Goal: Task Accomplishment & Management: Use online tool/utility

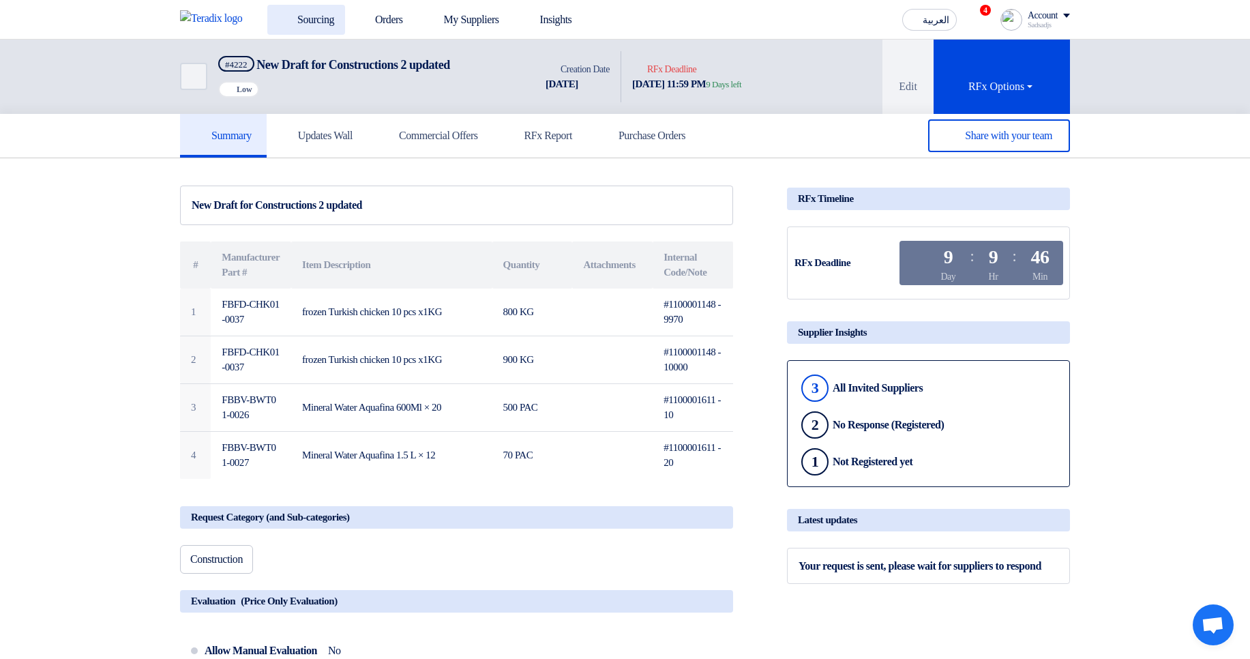
click at [311, 9] on link "Sourcing" at bounding box center [306, 20] width 78 height 30
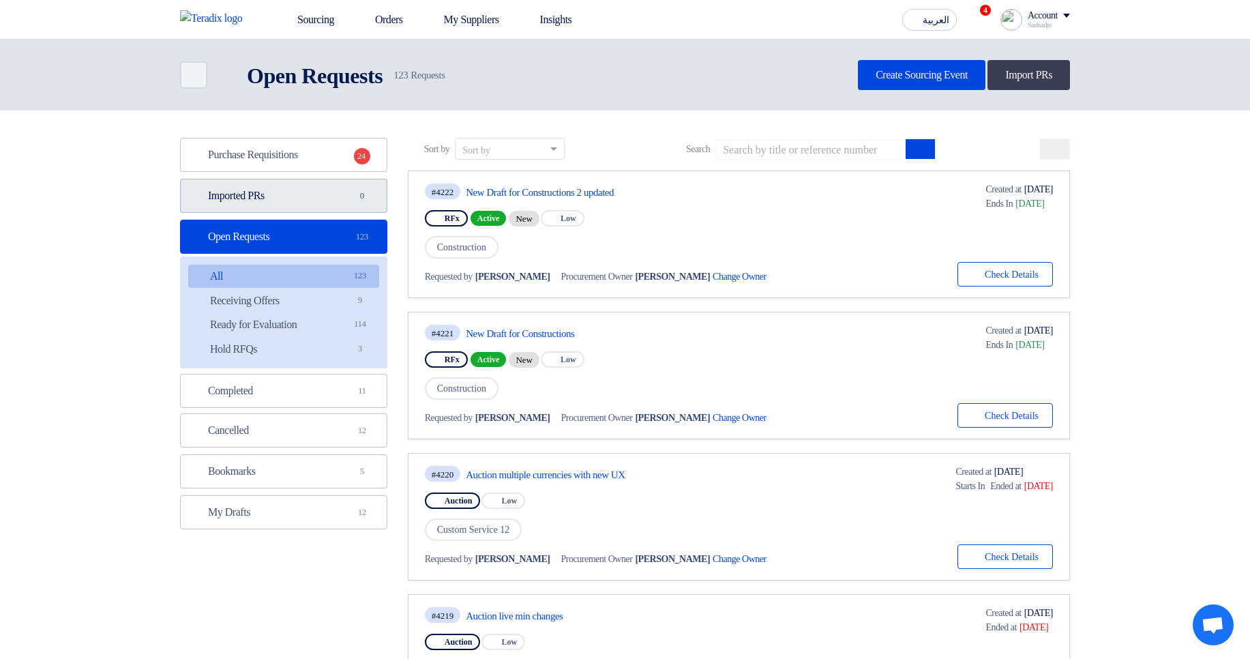
click at [319, 193] on link "Imported PRs Imported PRs 0" at bounding box center [283, 196] width 207 height 34
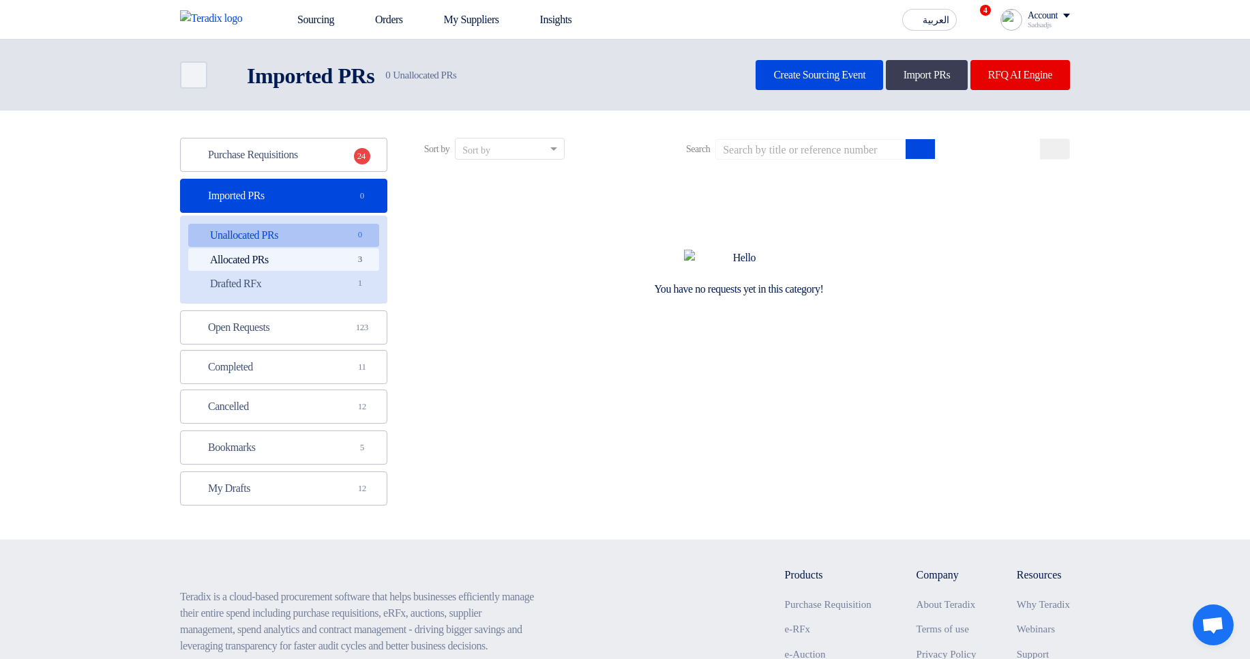
click at [346, 253] on link "Allocated PRs Allocated PRs 3" at bounding box center [283, 259] width 191 height 23
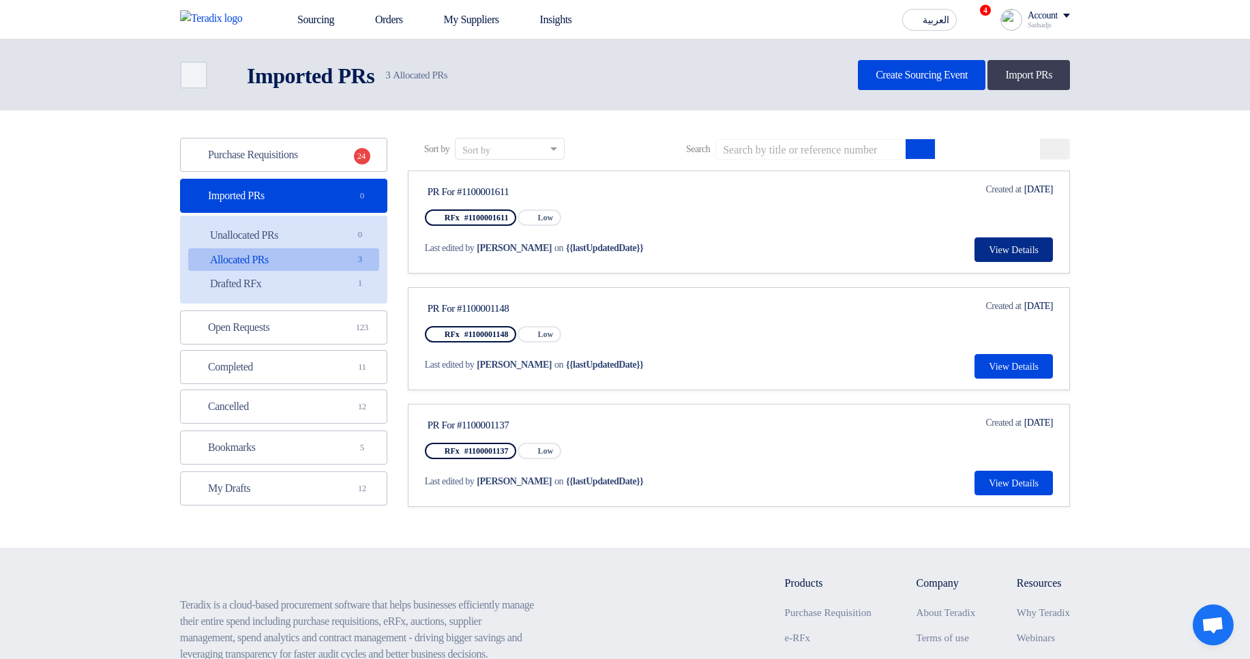
click at [988, 257] on button "View Details" at bounding box center [1014, 249] width 78 height 25
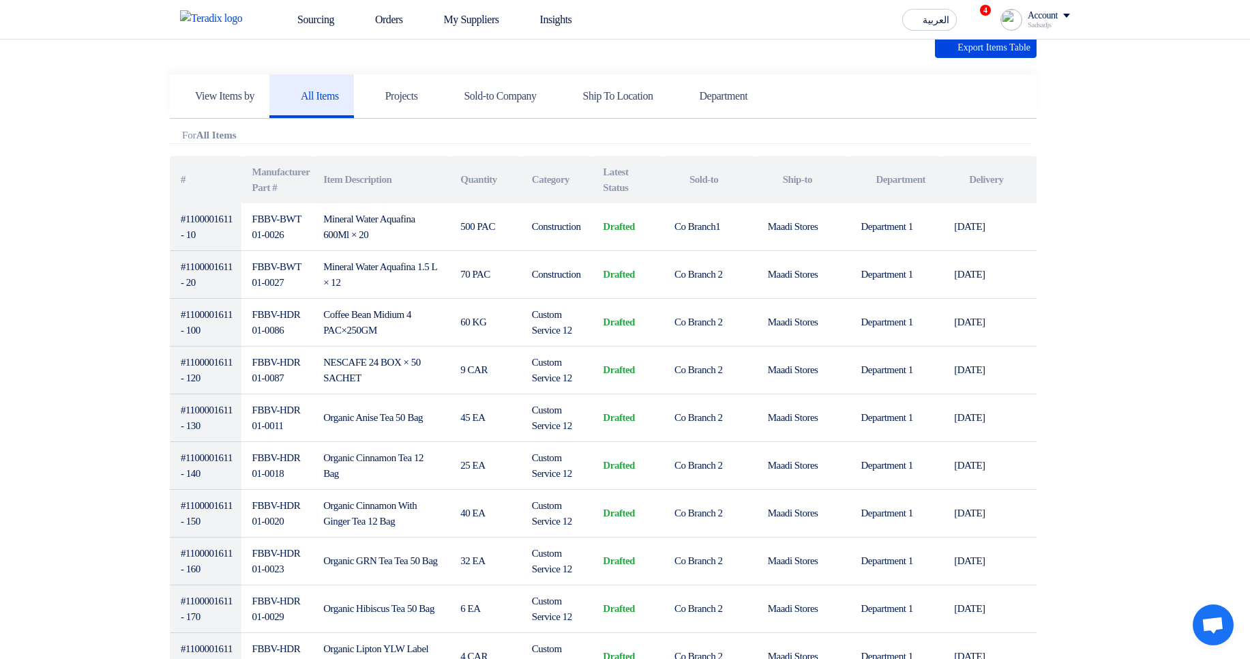
scroll to position [409, 0]
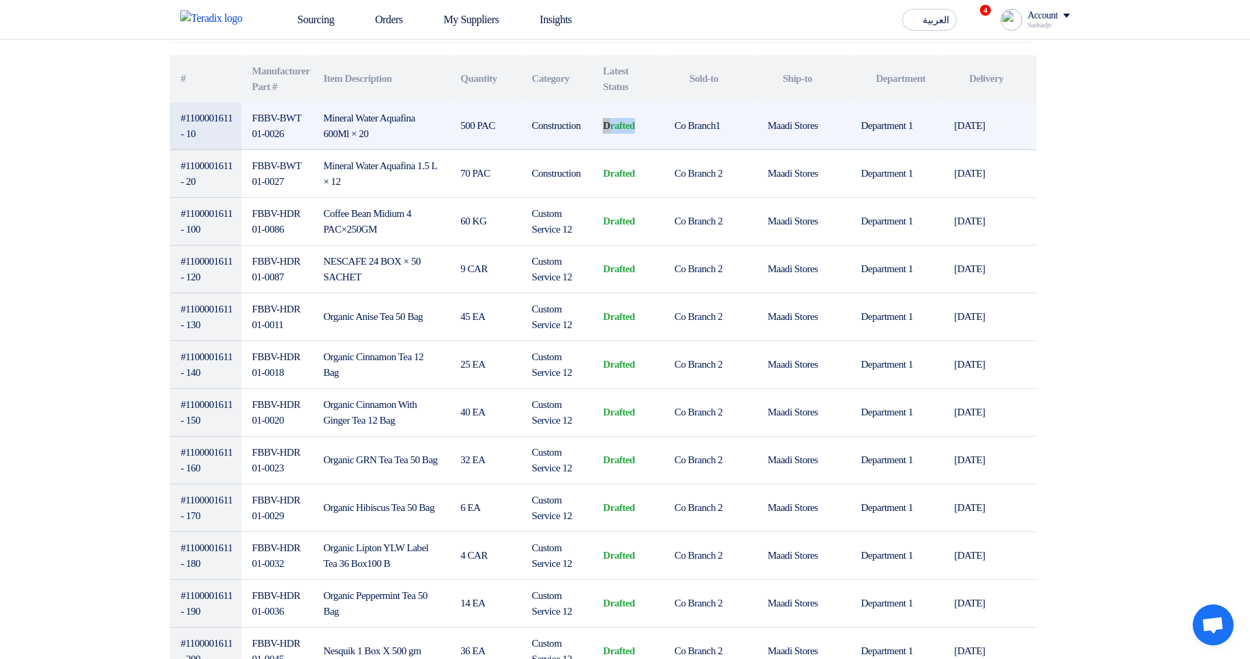
drag, startPoint x: 604, startPoint y: 124, endPoint x: 660, endPoint y: 121, distance: 55.4
click at [660, 121] on td "drafted" at bounding box center [628, 126] width 72 height 48
click at [664, 125] on td "Co Branch1" at bounding box center [710, 126] width 93 height 48
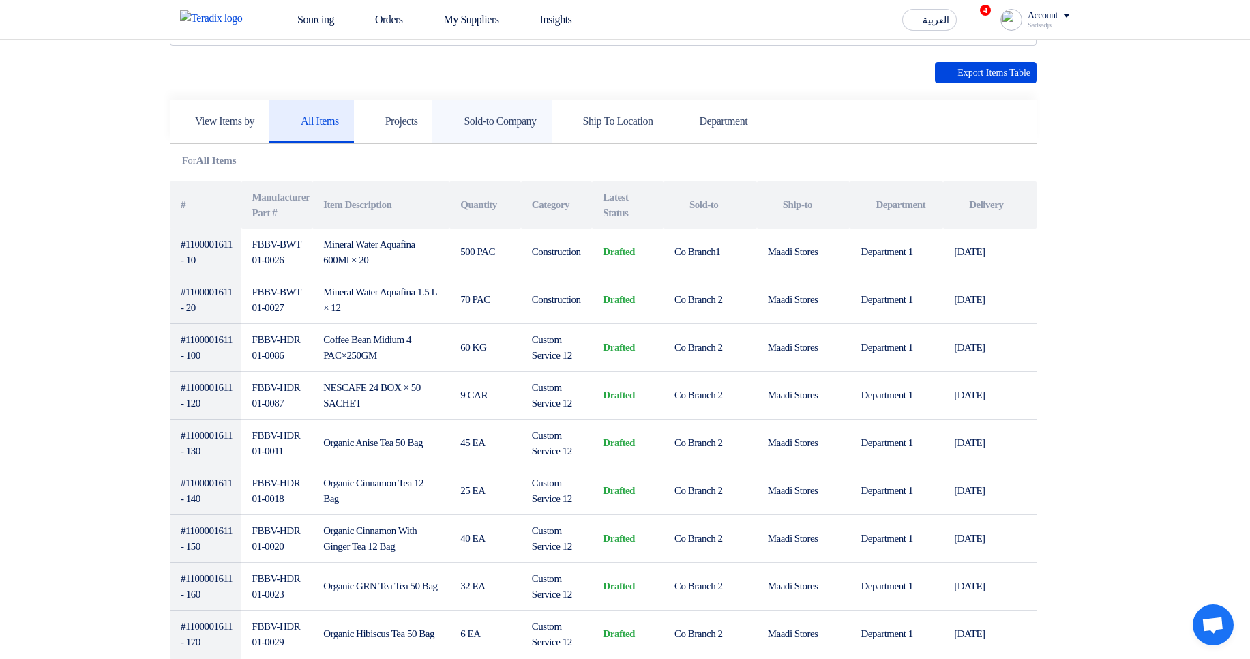
scroll to position [82, 0]
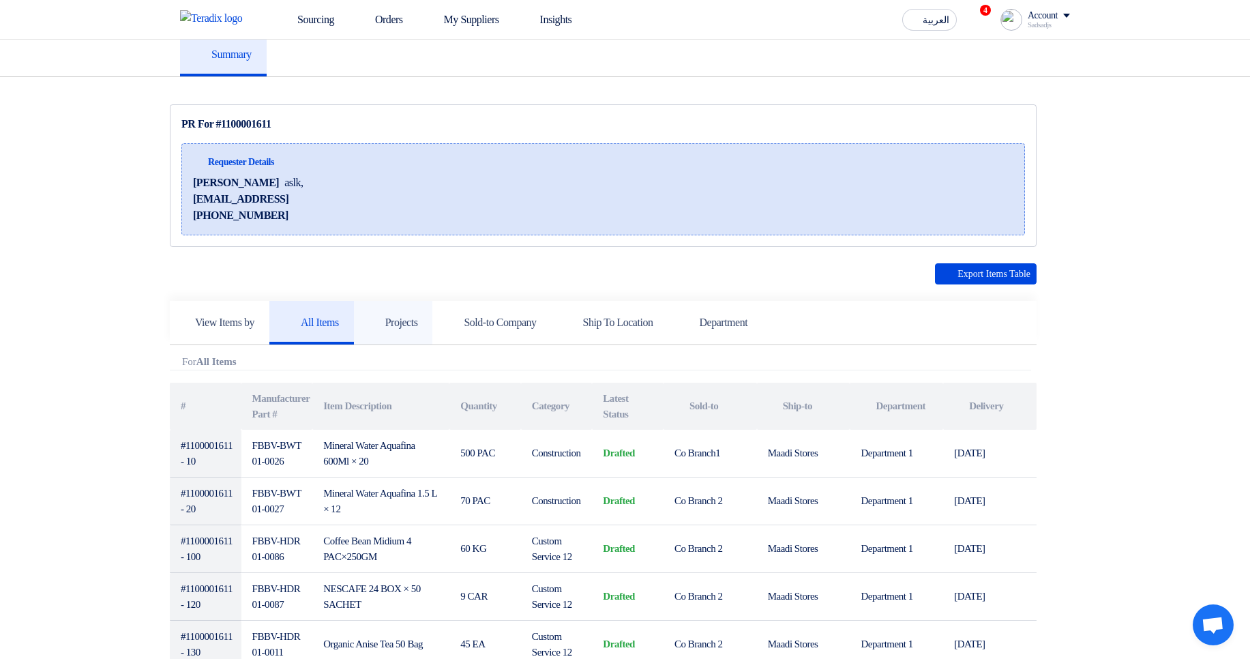
click at [405, 323] on h5 "Projects" at bounding box center [393, 323] width 49 height 14
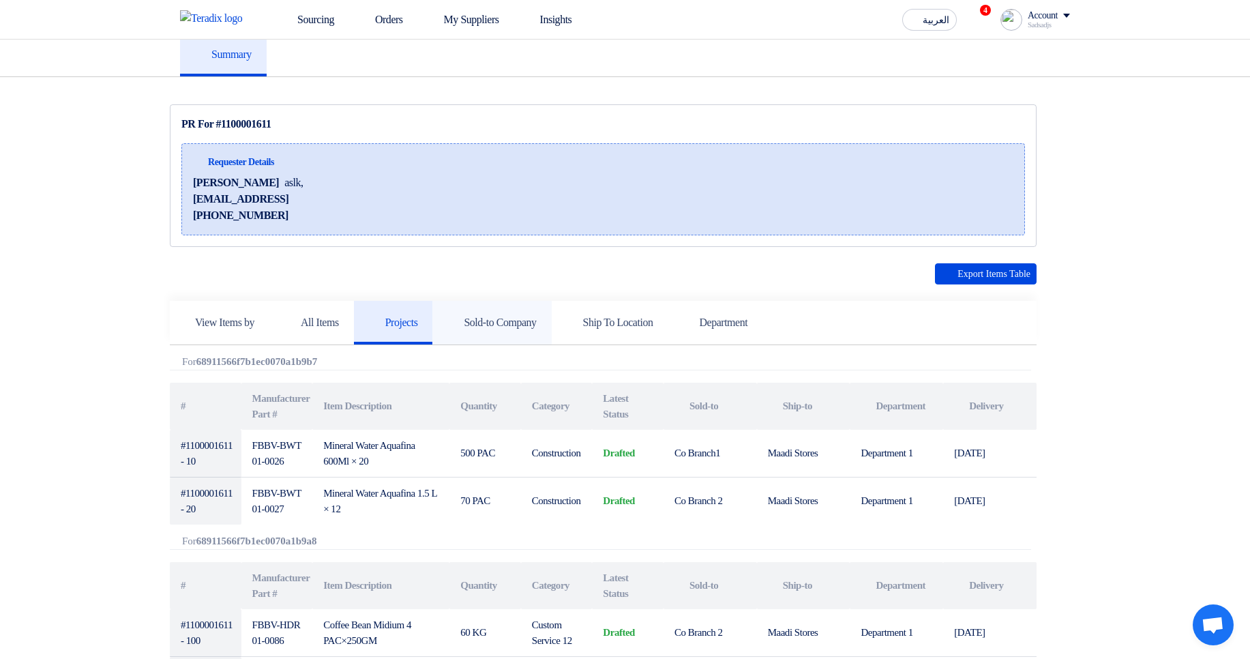
click at [526, 318] on h5 "Sold-to Company" at bounding box center [491, 323] width 89 height 14
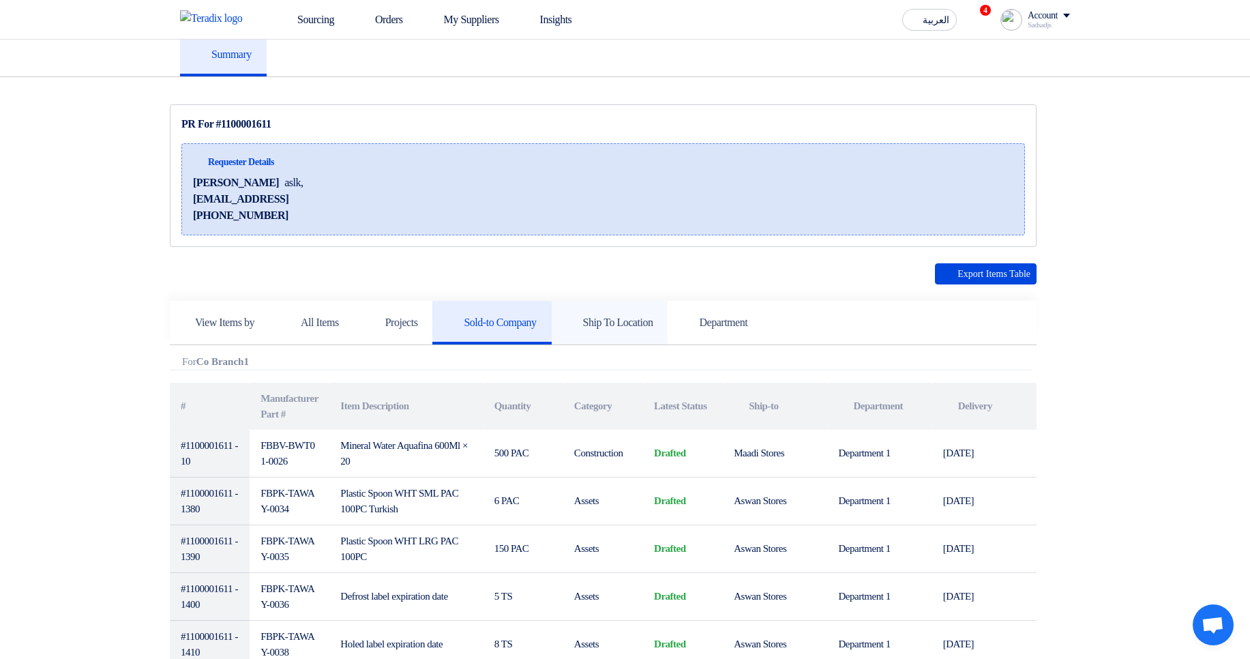
click at [580, 315] on icon at bounding box center [574, 322] width 14 height 14
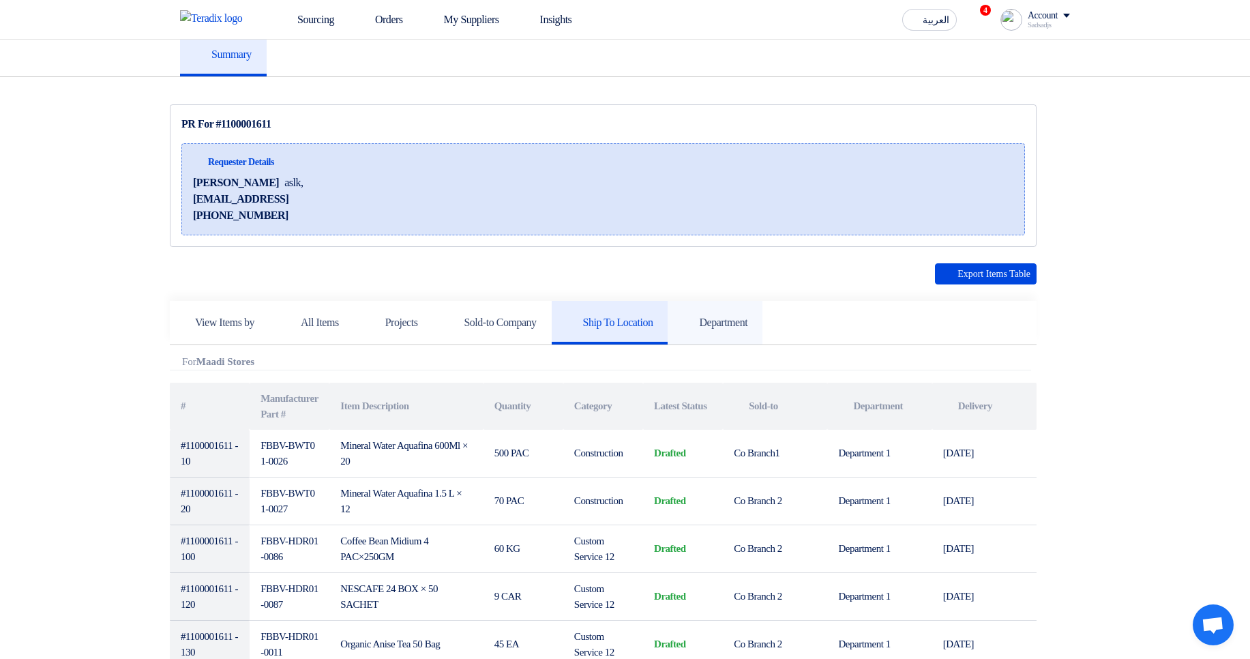
click at [748, 318] on h5 "Department" at bounding box center [715, 323] width 65 height 14
click at [653, 325] on h5 "Ship To Location" at bounding box center [610, 323] width 87 height 14
click at [528, 329] on link "Sold-to Company" at bounding box center [491, 323] width 119 height 44
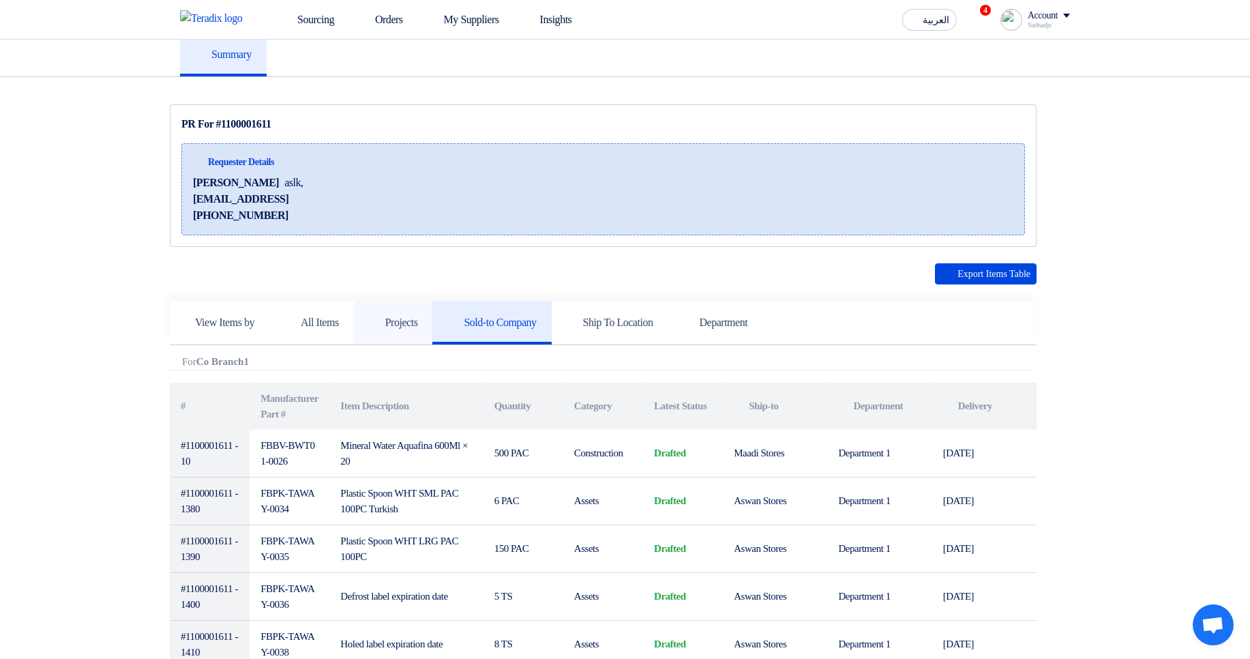
click at [422, 332] on link "Projects" at bounding box center [393, 323] width 79 height 44
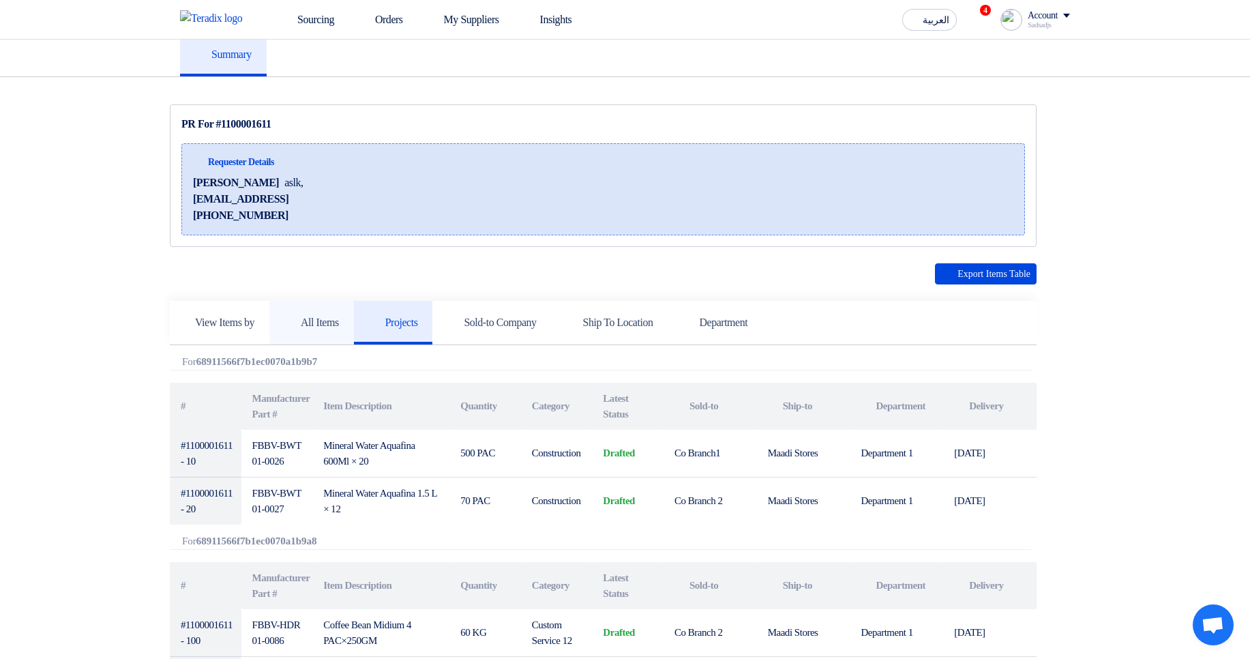
click at [322, 332] on link "All Items" at bounding box center [311, 323] width 85 height 44
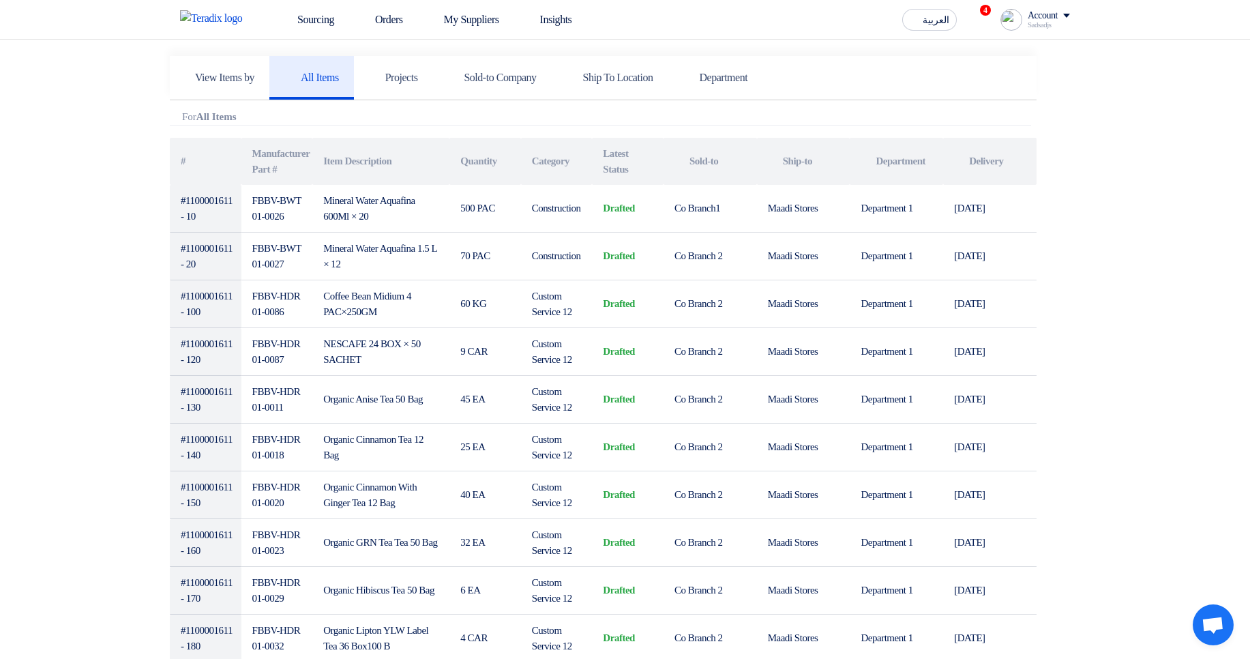
scroll to position [164, 0]
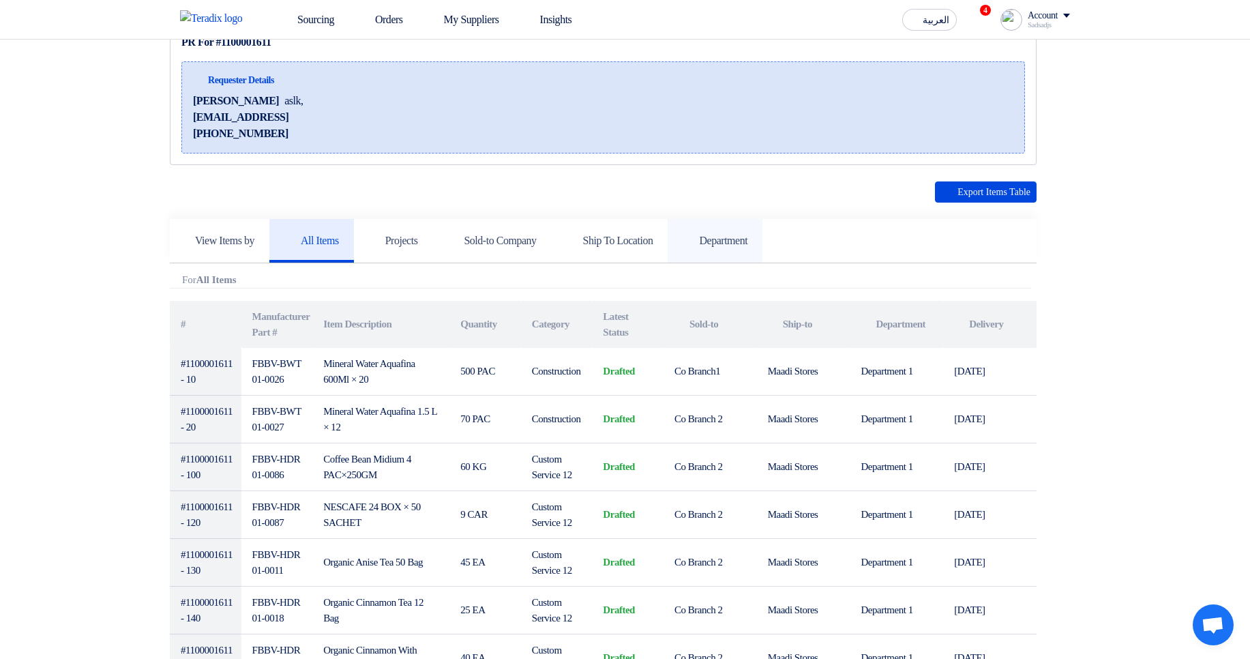
click at [748, 241] on h5 "Department" at bounding box center [715, 241] width 65 height 14
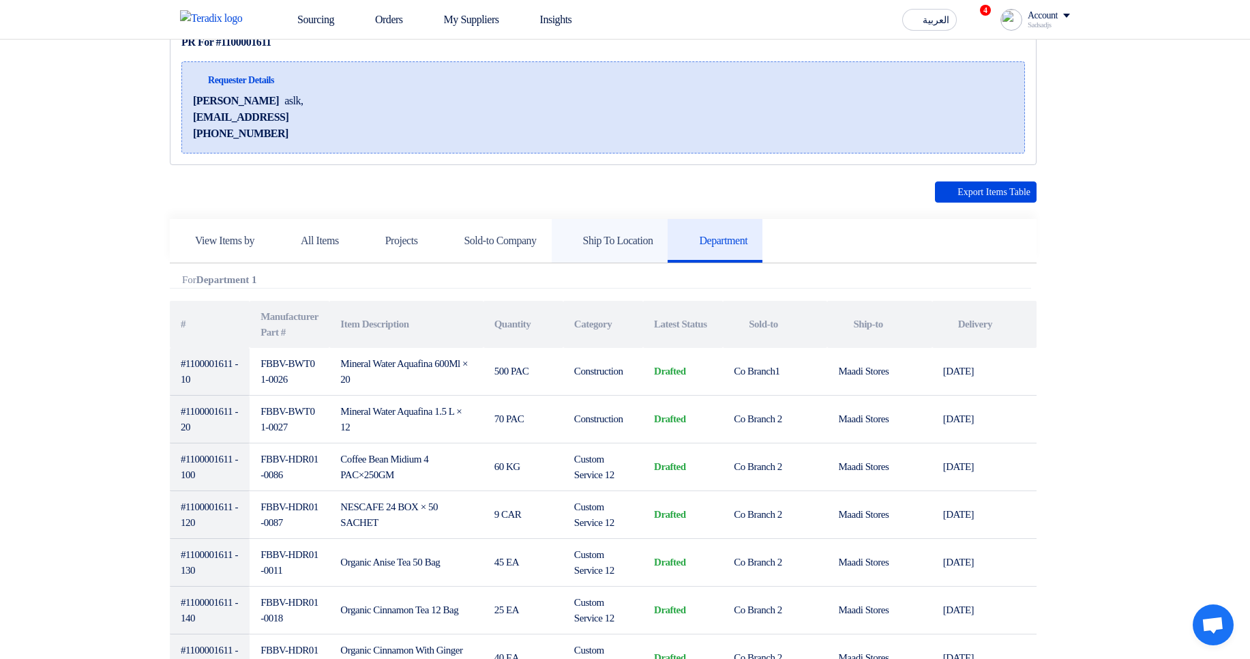
click at [653, 241] on h5 "Ship To Location" at bounding box center [610, 241] width 87 height 14
click at [580, 234] on icon at bounding box center [574, 240] width 14 height 14
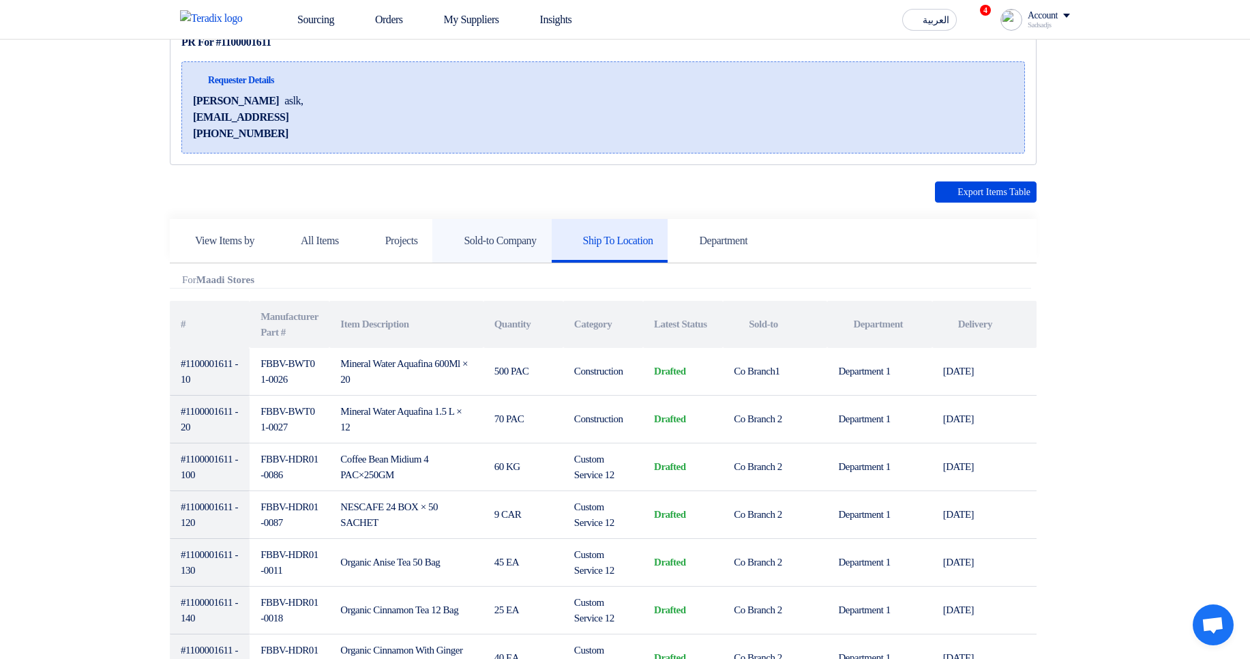
click at [536, 235] on h5 "Sold-to Company" at bounding box center [491, 241] width 89 height 14
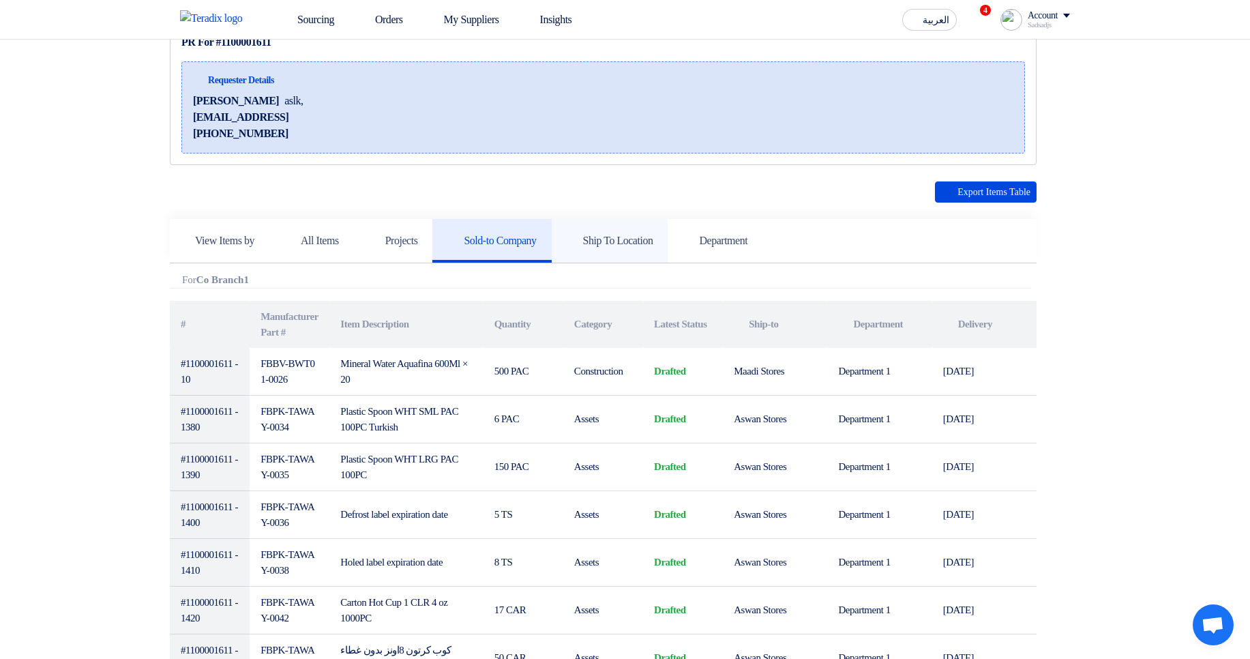
click at [668, 258] on link "Ship To Location" at bounding box center [610, 241] width 117 height 44
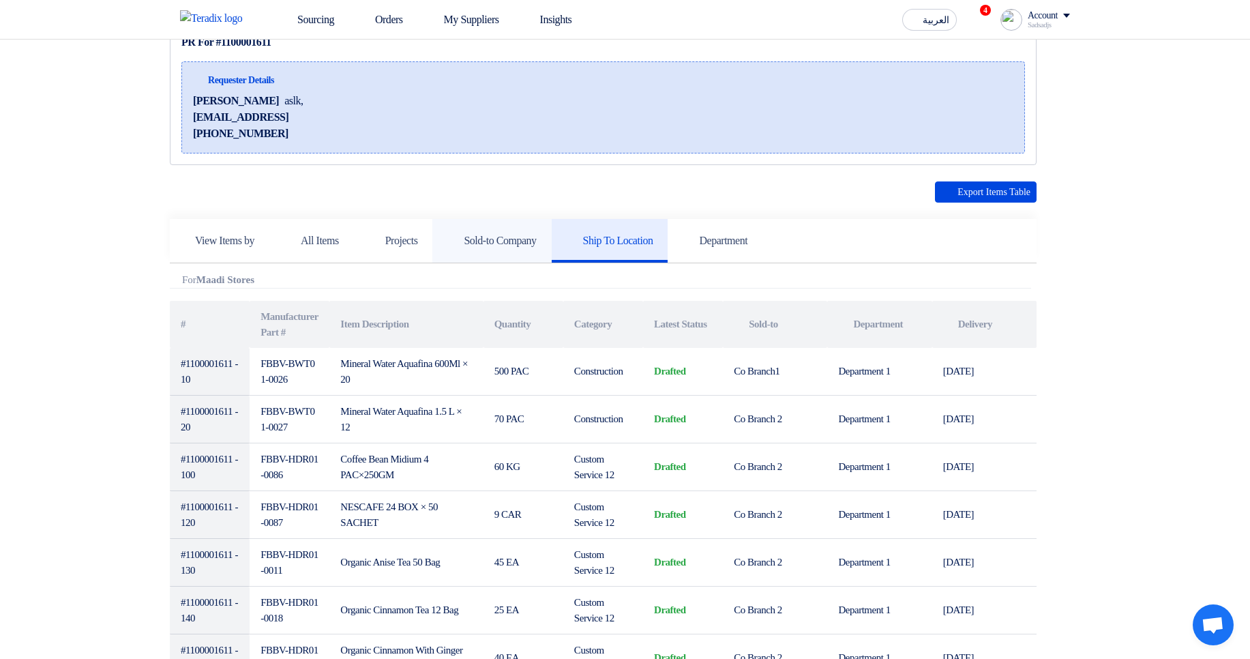
click at [536, 241] on h5 "Sold-to Company" at bounding box center [491, 241] width 89 height 14
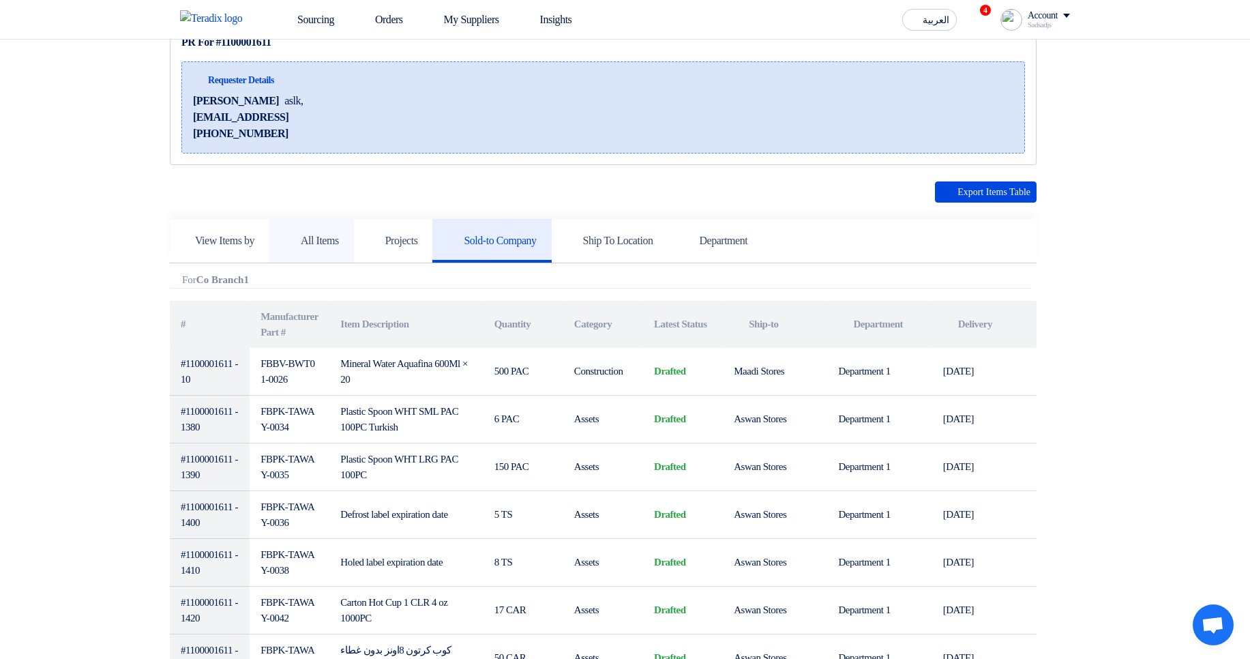
click at [354, 233] on link "All Items" at bounding box center [311, 241] width 85 height 44
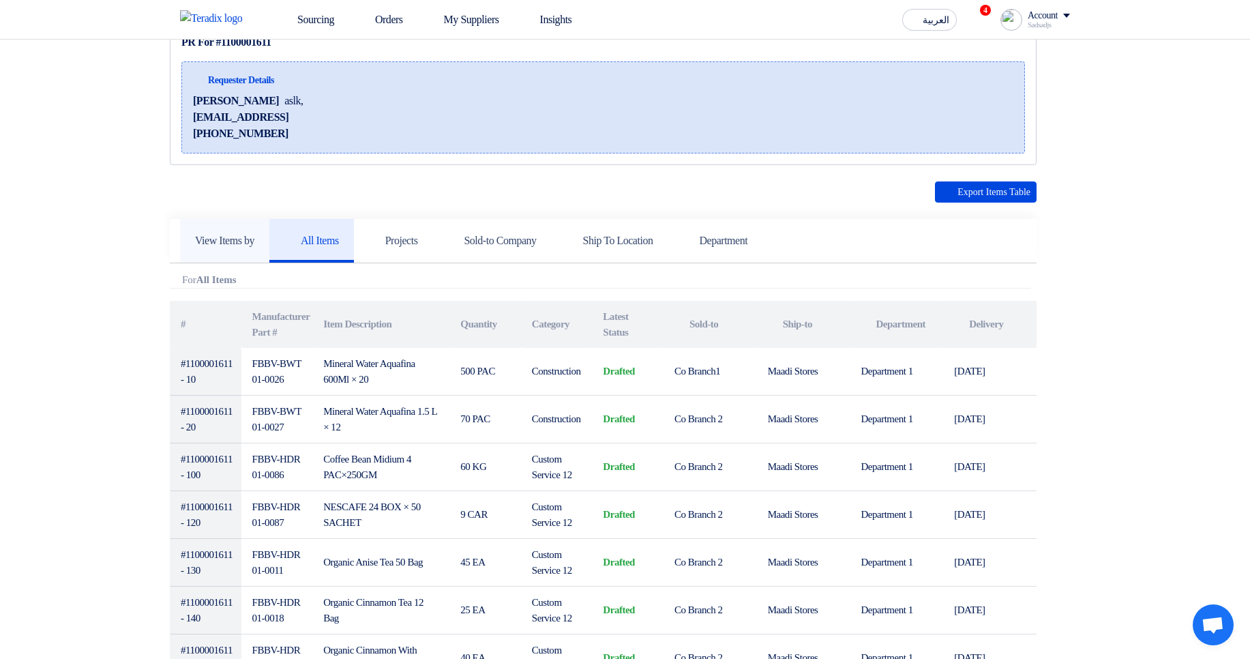
click at [250, 241] on h5 "View Items by" at bounding box center [224, 241] width 59 height 14
click at [418, 238] on h5 "Projects" at bounding box center [393, 241] width 49 height 14
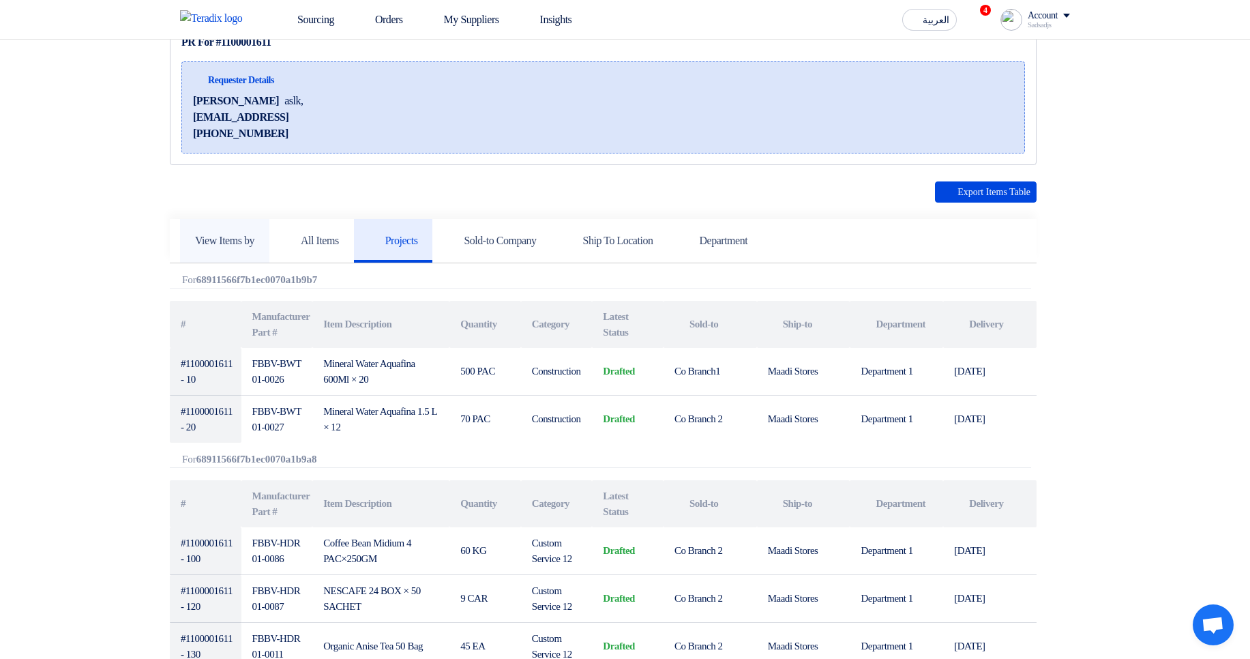
click at [224, 224] on link "View Items by" at bounding box center [224, 241] width 89 height 44
click at [372, 227] on link "Projects" at bounding box center [393, 241] width 79 height 44
click at [310, 234] on h5 "All Items" at bounding box center [311, 241] width 55 height 14
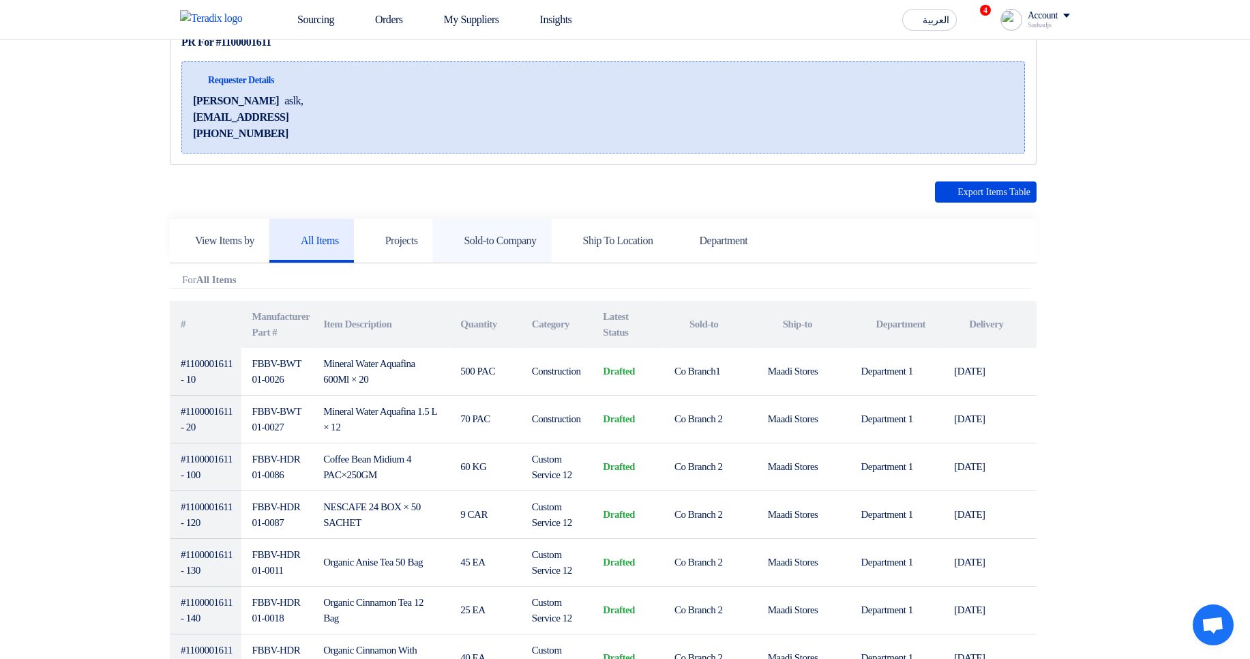
click at [536, 238] on h5 "Sold-to Company" at bounding box center [491, 241] width 89 height 14
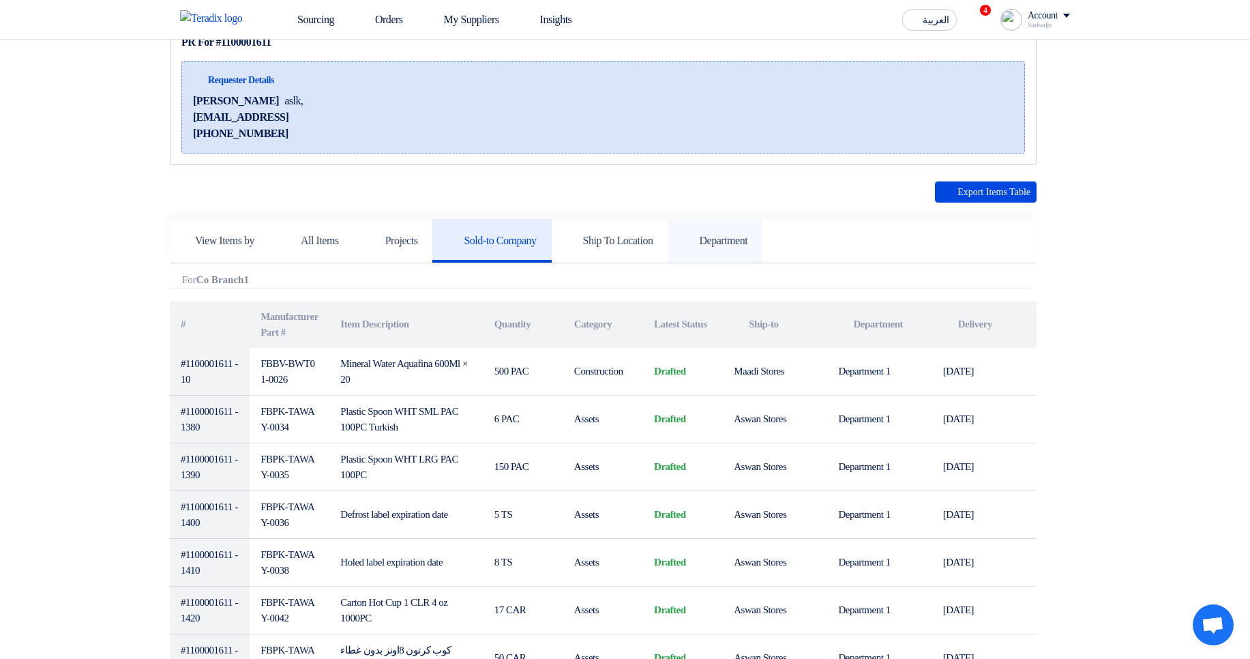
click at [737, 236] on link "Department" at bounding box center [715, 241] width 95 height 44
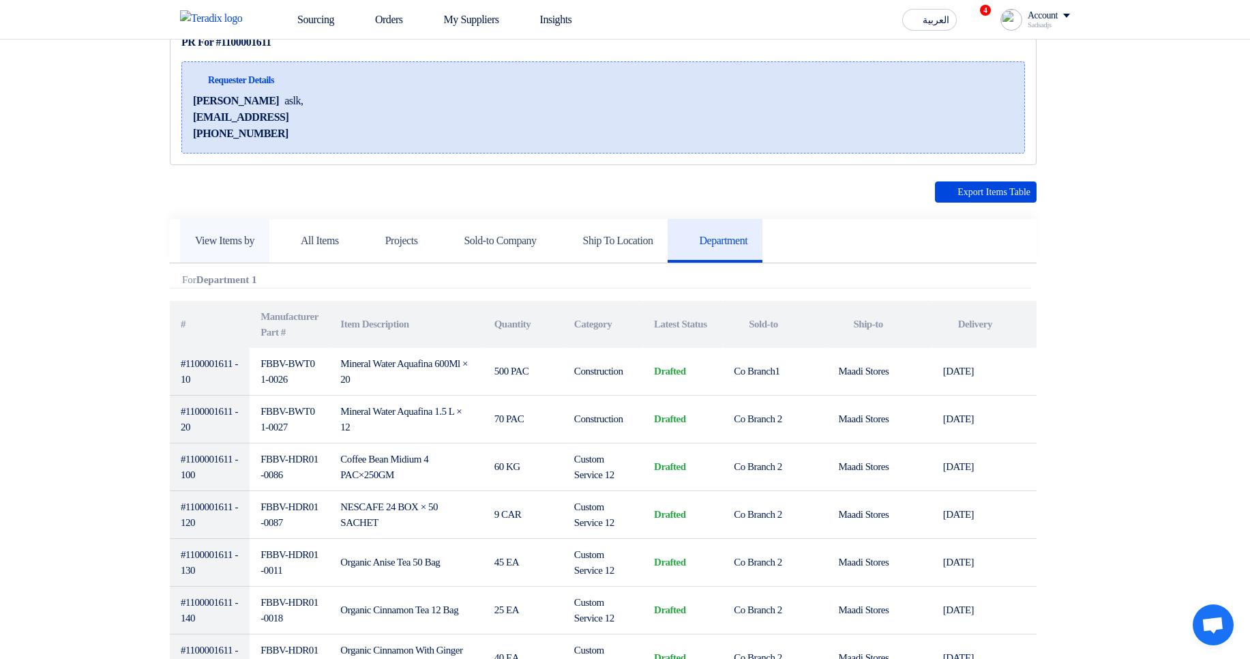
click at [218, 248] on link "View Items by" at bounding box center [224, 241] width 89 height 44
click at [269, 228] on link "View Items by" at bounding box center [224, 241] width 89 height 44
click at [371, 231] on link "Projects" at bounding box center [393, 241] width 79 height 44
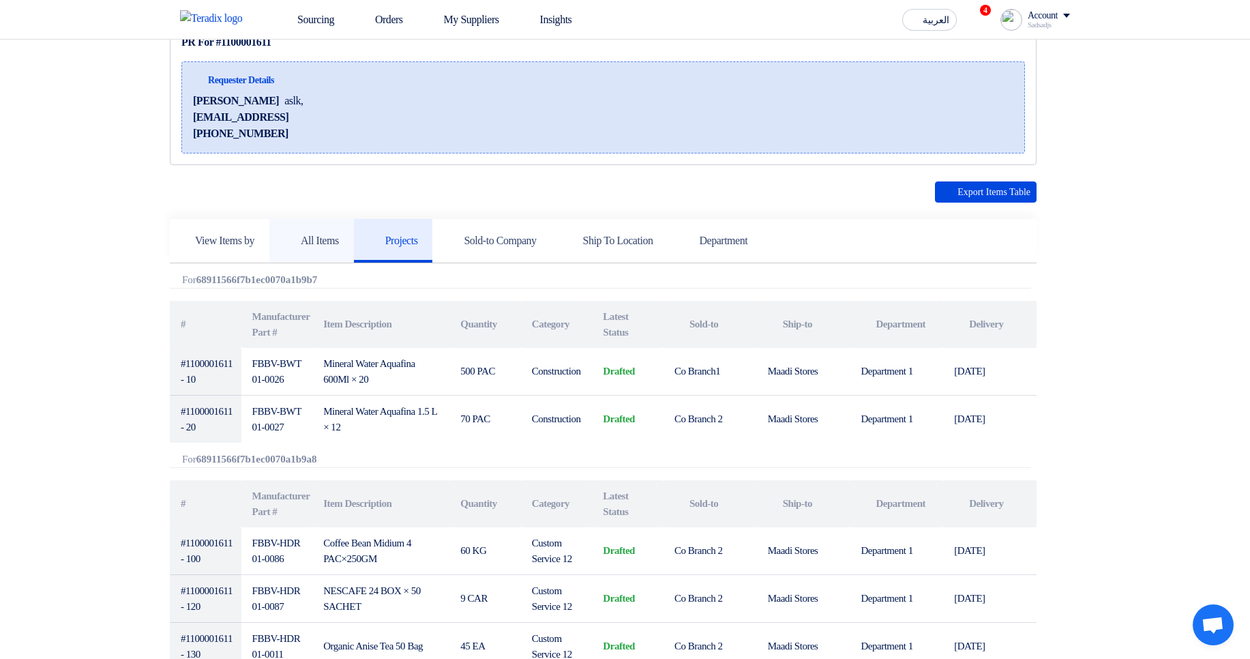
click at [289, 235] on link "All Items" at bounding box center [311, 241] width 85 height 44
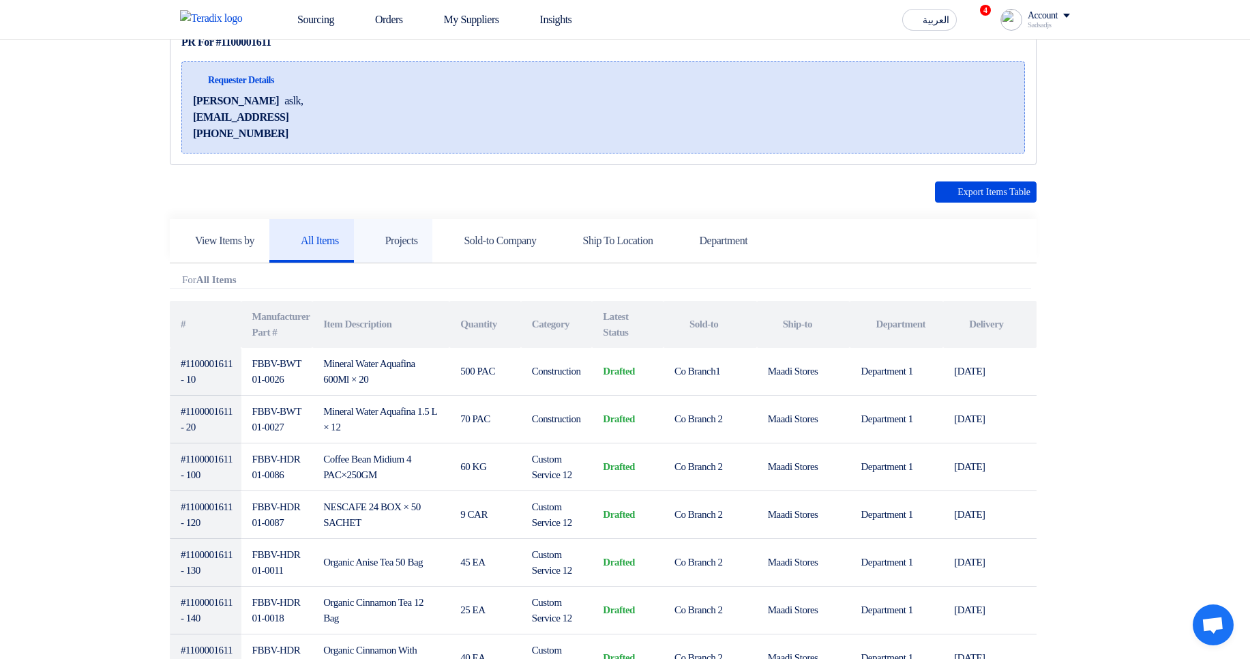
click at [433, 231] on link "Projects" at bounding box center [393, 241] width 79 height 44
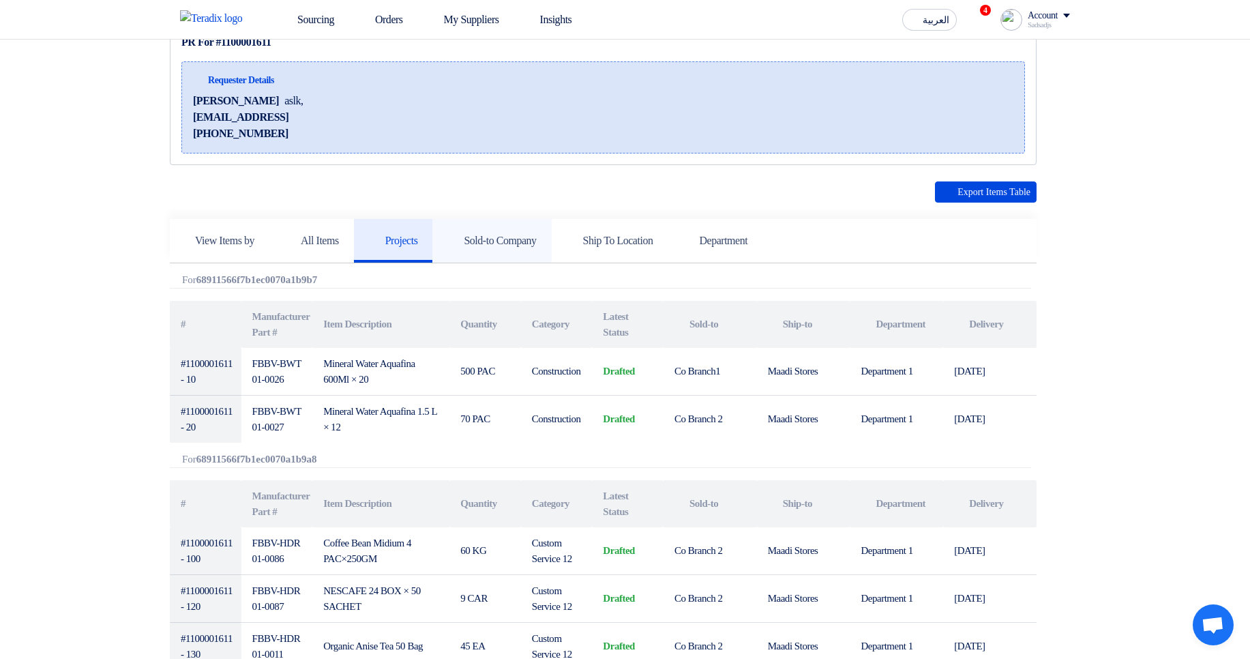
click at [550, 230] on link "Sold-to Company" at bounding box center [491, 241] width 119 height 44
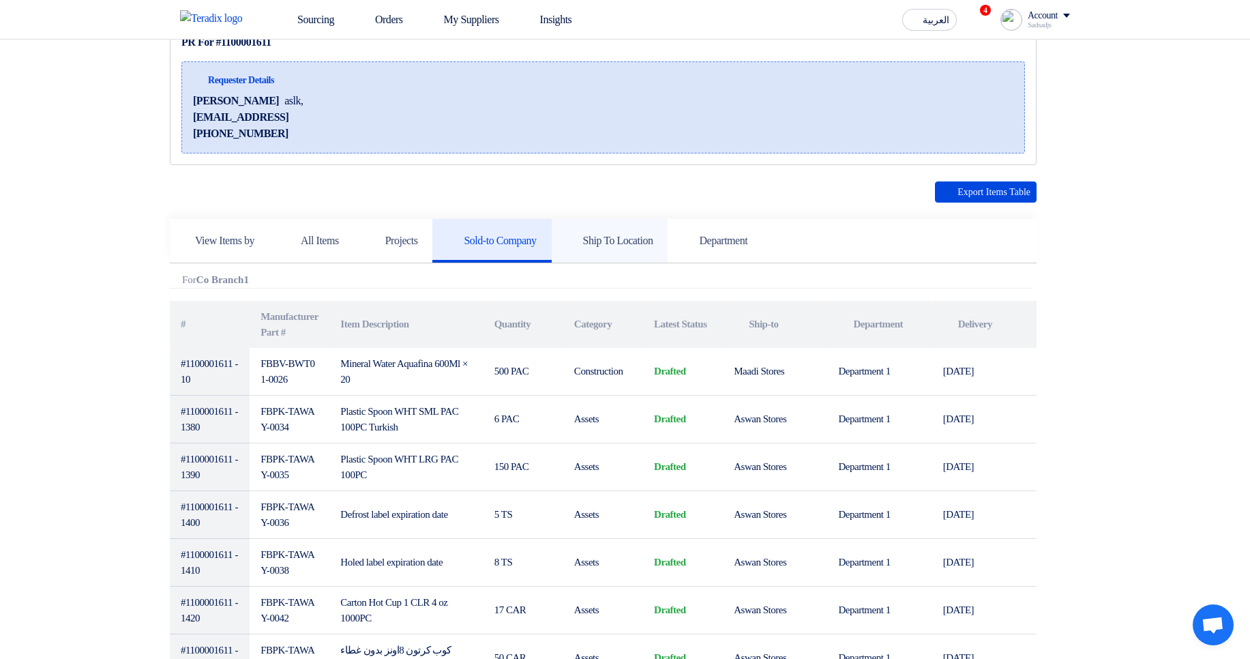
click at [653, 236] on h5 "Ship To Location" at bounding box center [610, 241] width 87 height 14
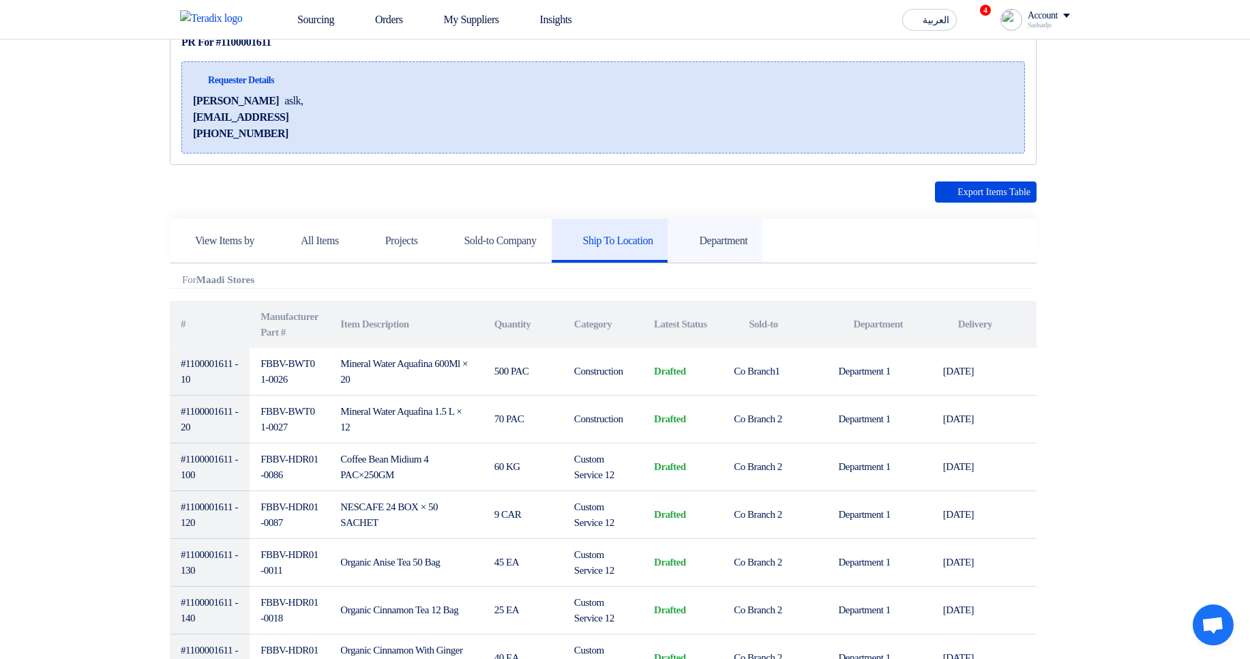
drag, startPoint x: 817, startPoint y: 226, endPoint x: 796, endPoint y: 230, distance: 21.5
click at [763, 226] on link "Department" at bounding box center [715, 241] width 95 height 44
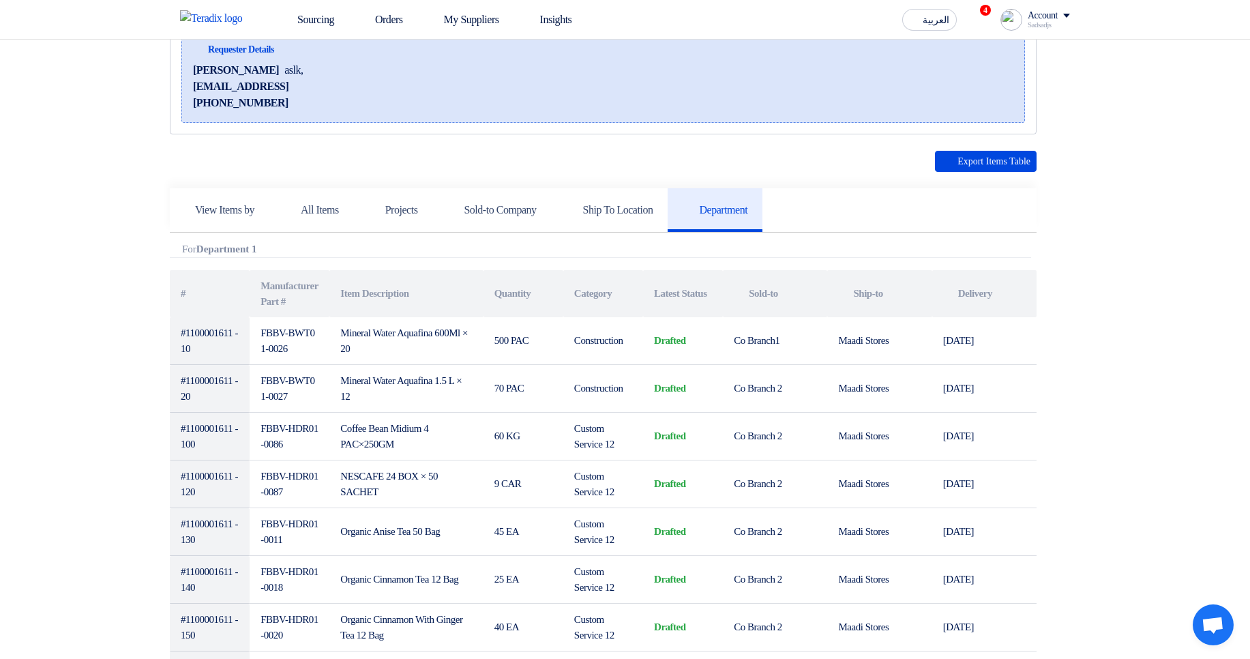
scroll to position [0, 0]
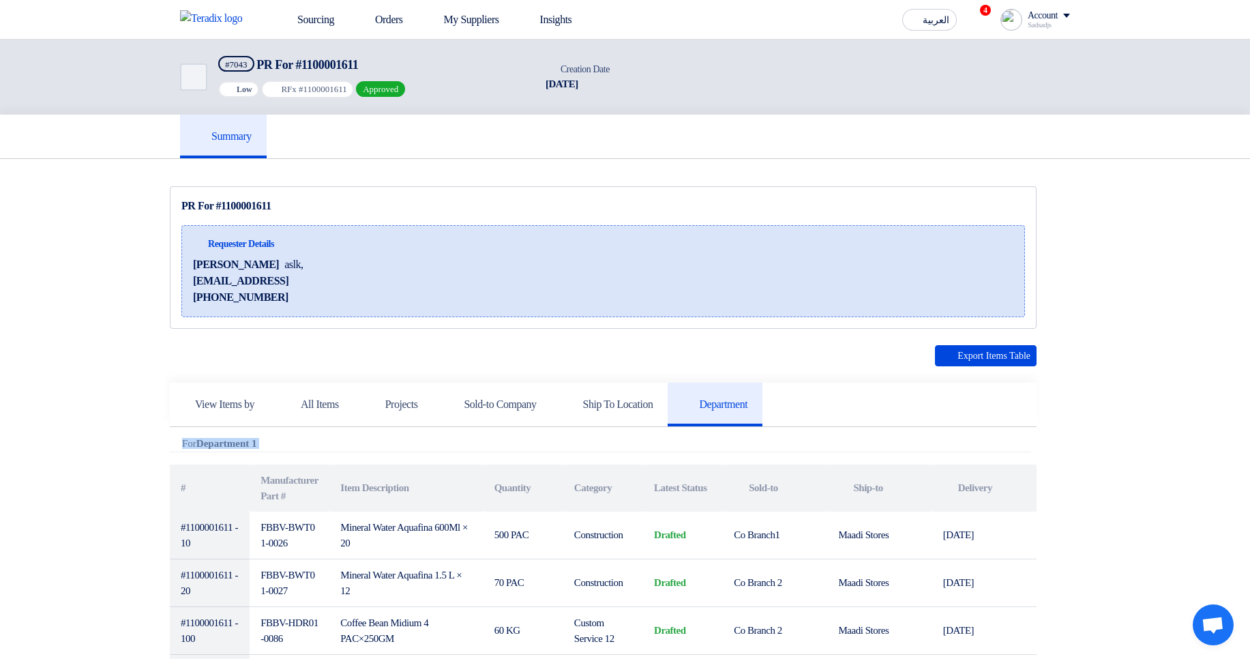
drag, startPoint x: 190, startPoint y: 434, endPoint x: 512, endPoint y: 447, distance: 322.9
drag, startPoint x: 870, startPoint y: 439, endPoint x: 997, endPoint y: 441, distance: 126.9
click at [870, 439] on div "Attachments For Department 1" at bounding box center [601, 445] width 862 height 14
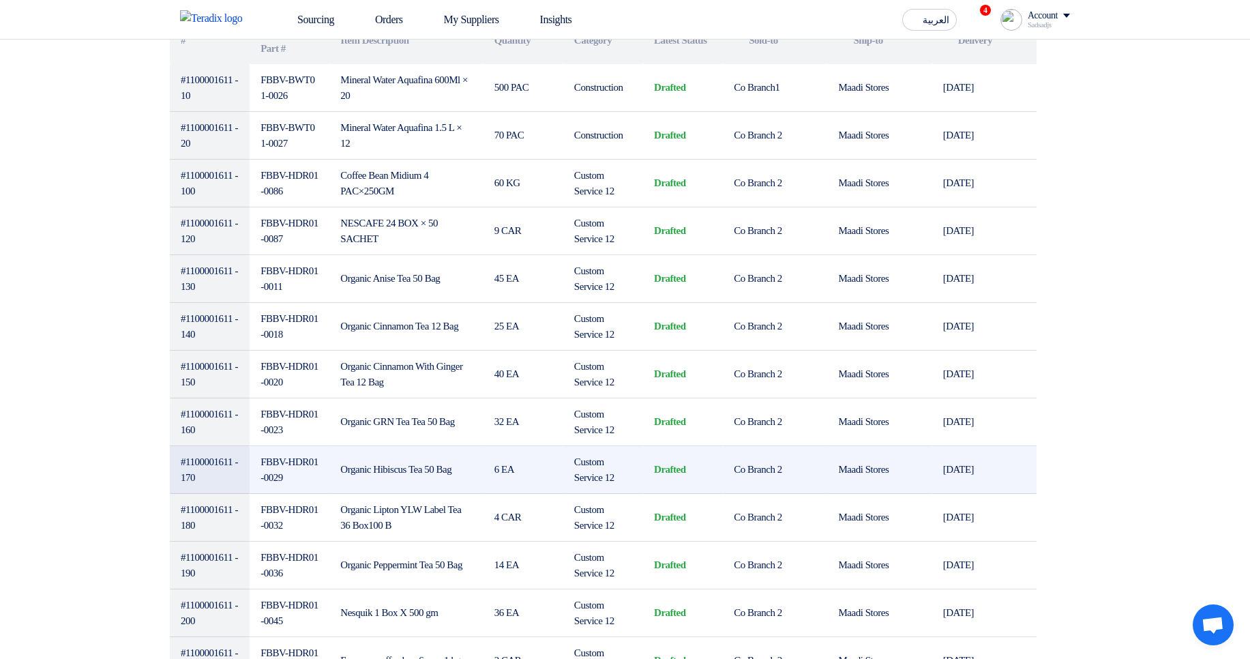
scroll to position [246, 0]
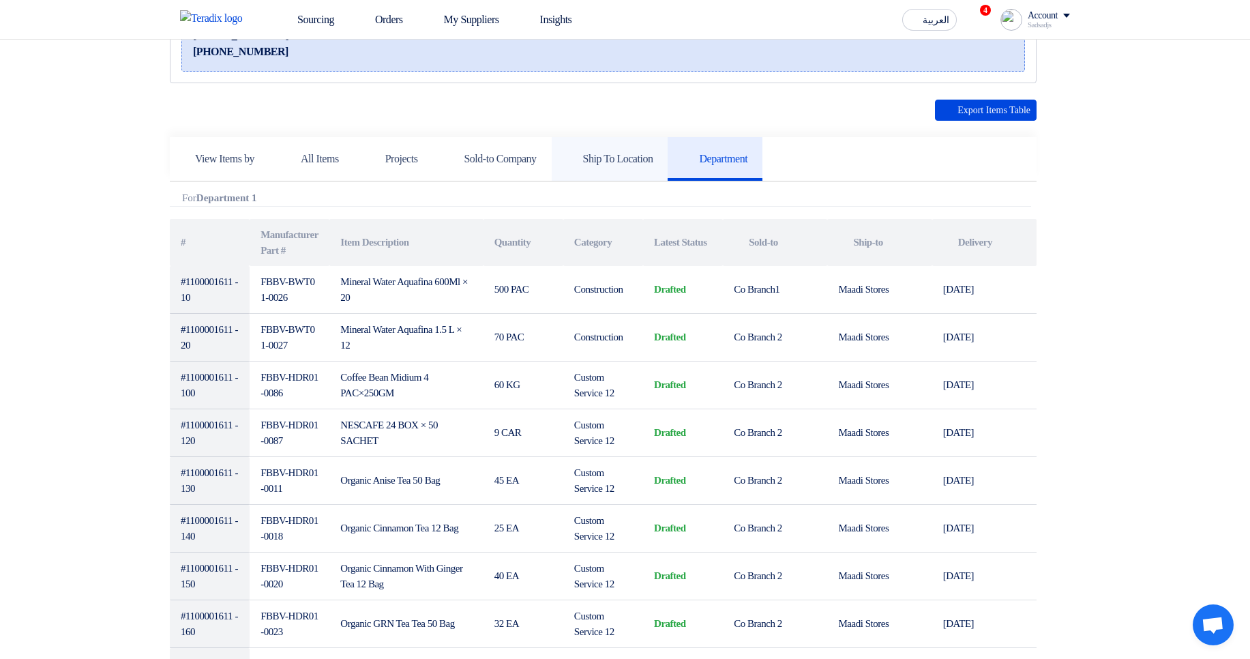
click at [640, 170] on link "Ship To Location" at bounding box center [610, 159] width 117 height 44
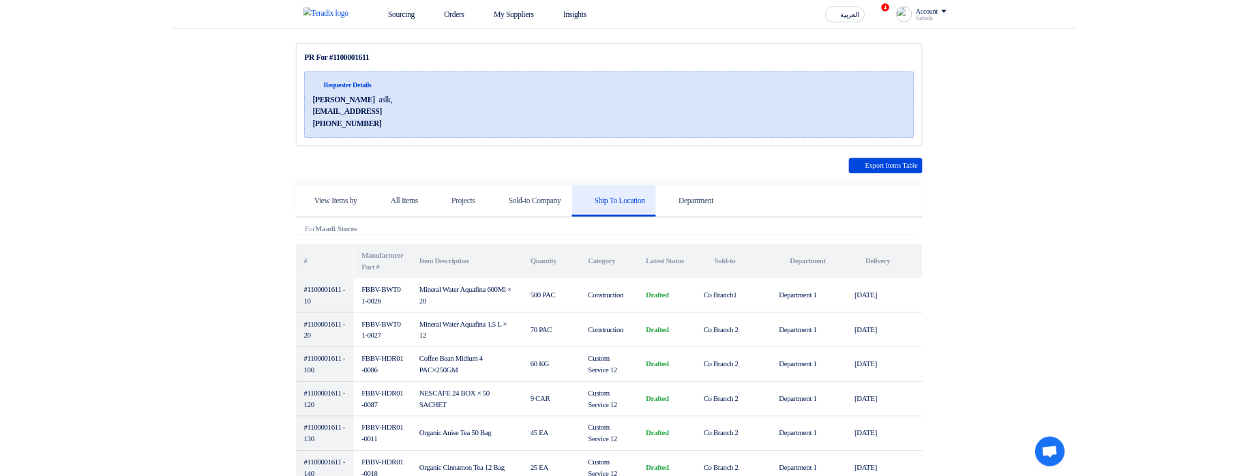
scroll to position [0, 0]
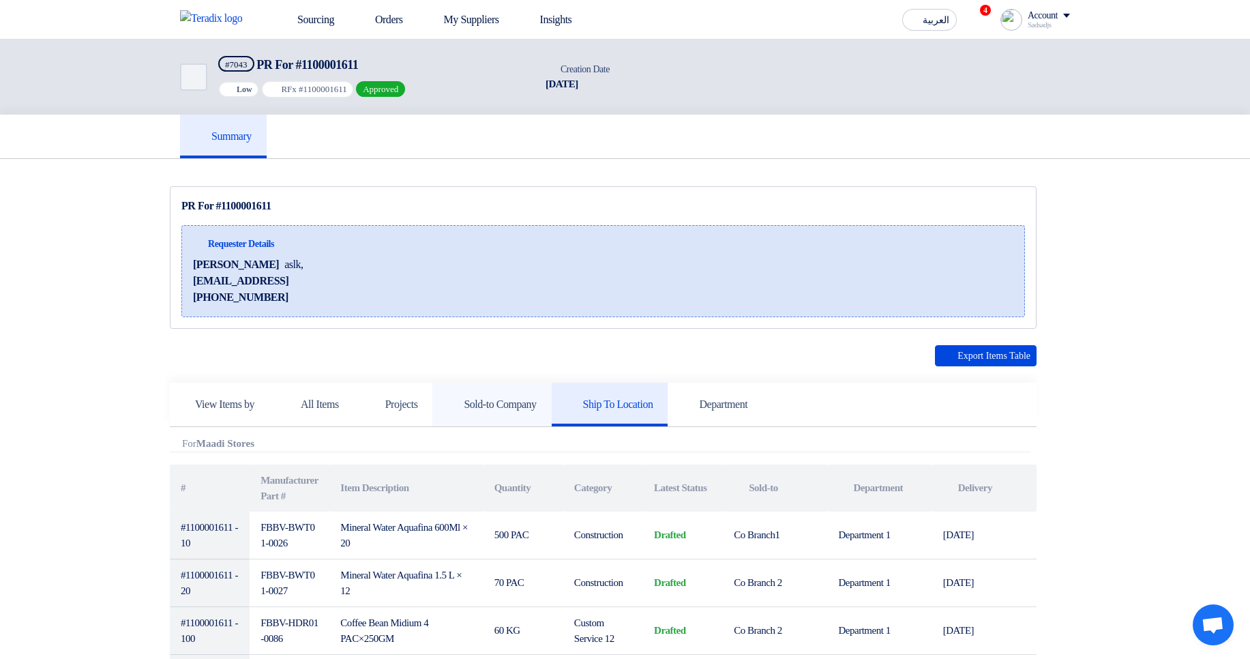
click at [495, 386] on link "Sold-to Company" at bounding box center [491, 405] width 119 height 44
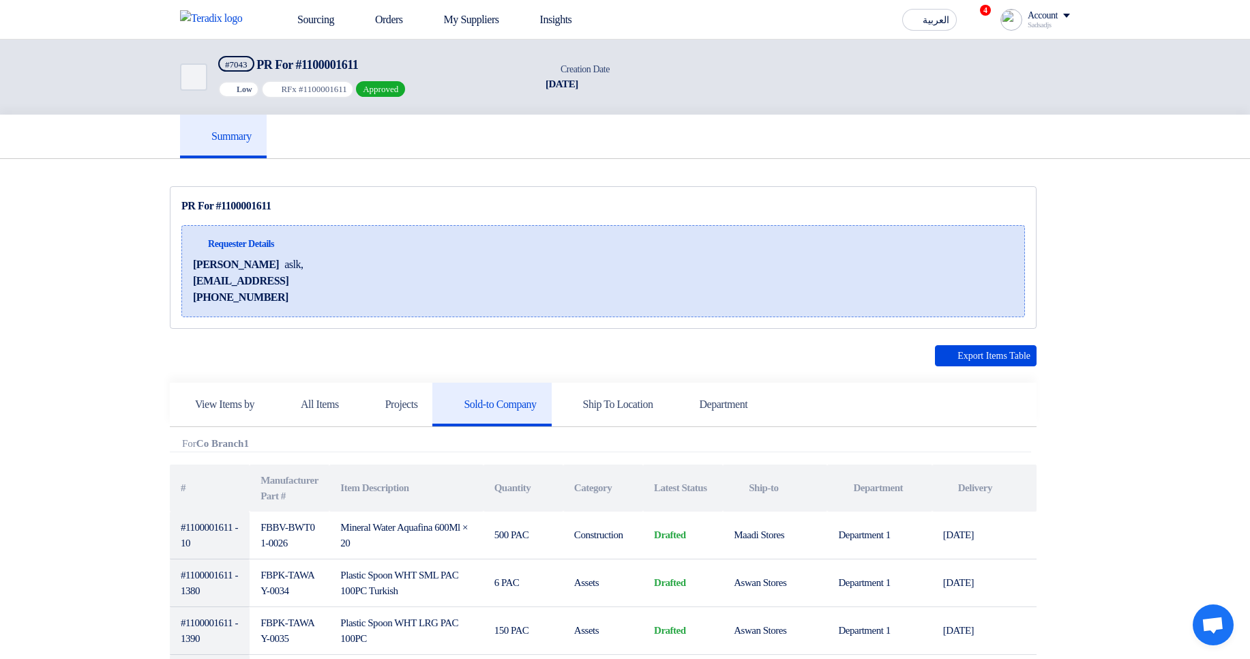
drag, startPoint x: 226, startPoint y: 229, endPoint x: 340, endPoint y: 295, distance: 131.5
click at [339, 295] on div "Requester Details Hamda Jjjw aslk, jhawejhqwh@asdlkh.asd +201515151557" at bounding box center [603, 271] width 844 height 92
click at [340, 295] on div "Requester Details Hamda Jjjw aslk, jhawejhqwh@asdlkh.asd +201515151557" at bounding box center [603, 271] width 844 height 92
click at [284, 263] on span "aslk," at bounding box center [293, 264] width 18 height 16
drag, startPoint x: 190, startPoint y: 240, endPoint x: 289, endPoint y: 294, distance: 112.6
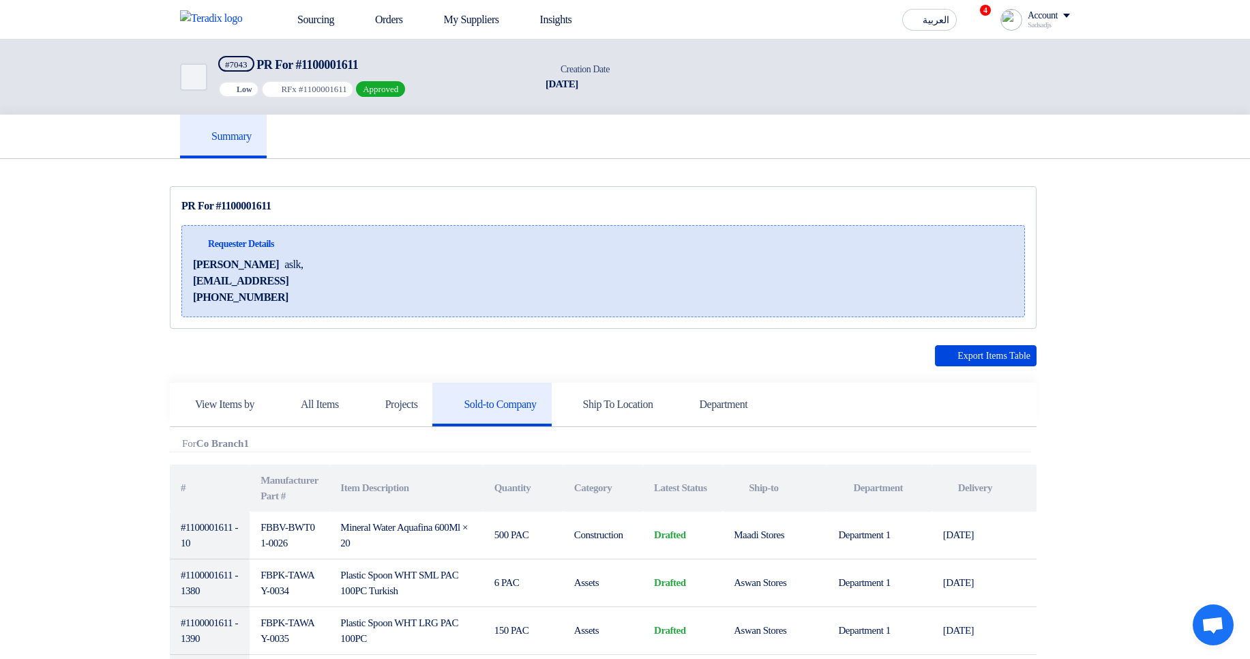
click at [288, 294] on div "Requester Details Hamda Jjjw aslk, jhawejhqwh@asdlkh.asd +201515151557" at bounding box center [603, 271] width 844 height 92
click at [289, 294] on div "+201515151557" at bounding box center [248, 297] width 111 height 16
drag, startPoint x: 277, startPoint y: 294, endPoint x: 327, endPoint y: 268, distance: 56.7
click at [270, 258] on div "Requester Details Hamda Jjjw aslk, jhawejhqwh@asdlkh.asd +201515151557" at bounding box center [248, 271] width 111 height 69
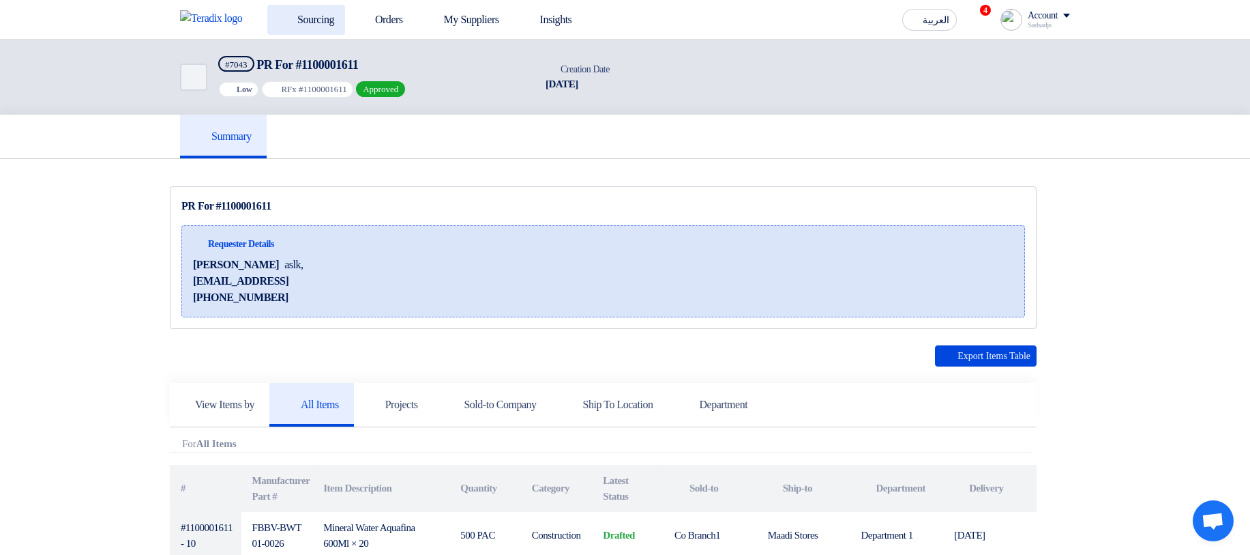
click at [327, 33] on link "Sourcing" at bounding box center [306, 20] width 78 height 30
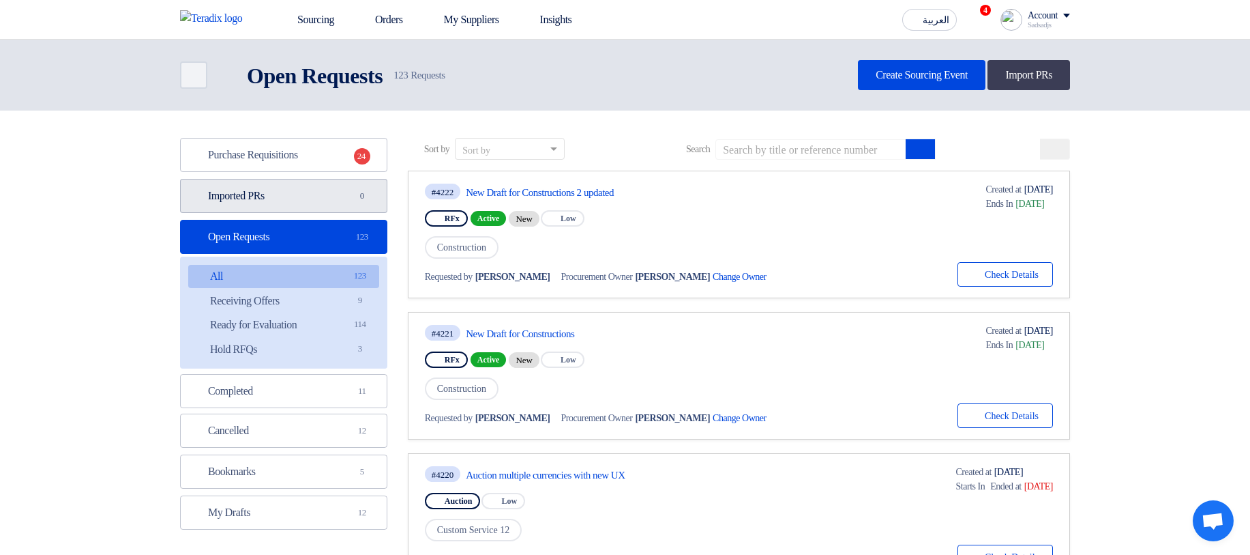
click at [300, 176] on div "Purchase Requisitions Purchase Requisitions 24 Imported PRs Imported PRs 0 Open…" at bounding box center [283, 334] width 207 height 392
click at [318, 194] on link "Imported PRs Imported PRs 0" at bounding box center [283, 196] width 207 height 34
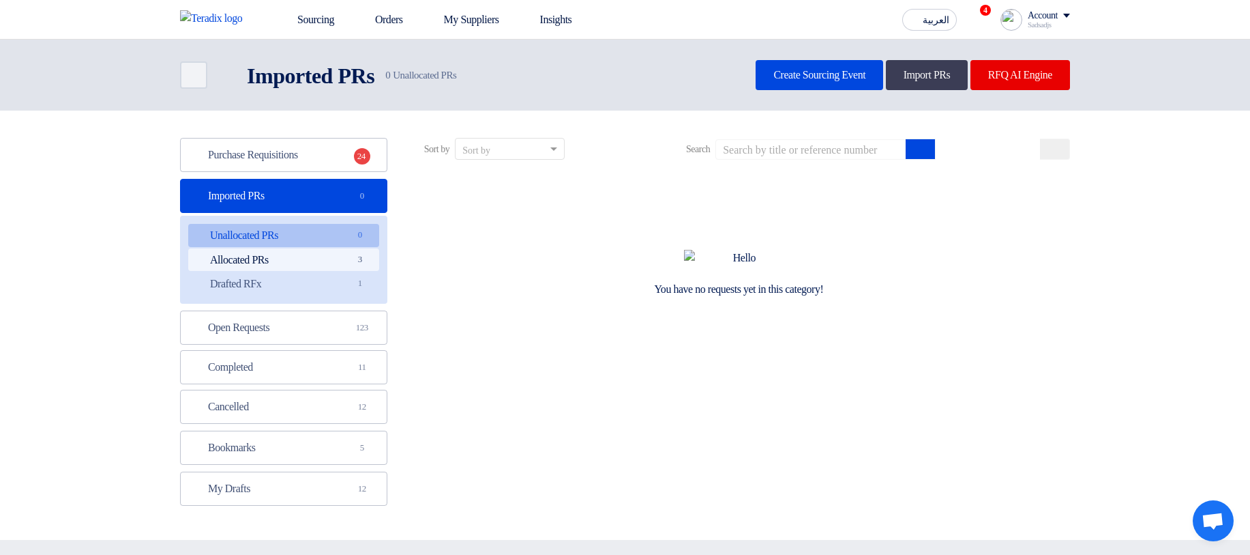
click at [309, 266] on link "Allocated PRs Allocated PRs 3" at bounding box center [283, 259] width 191 height 23
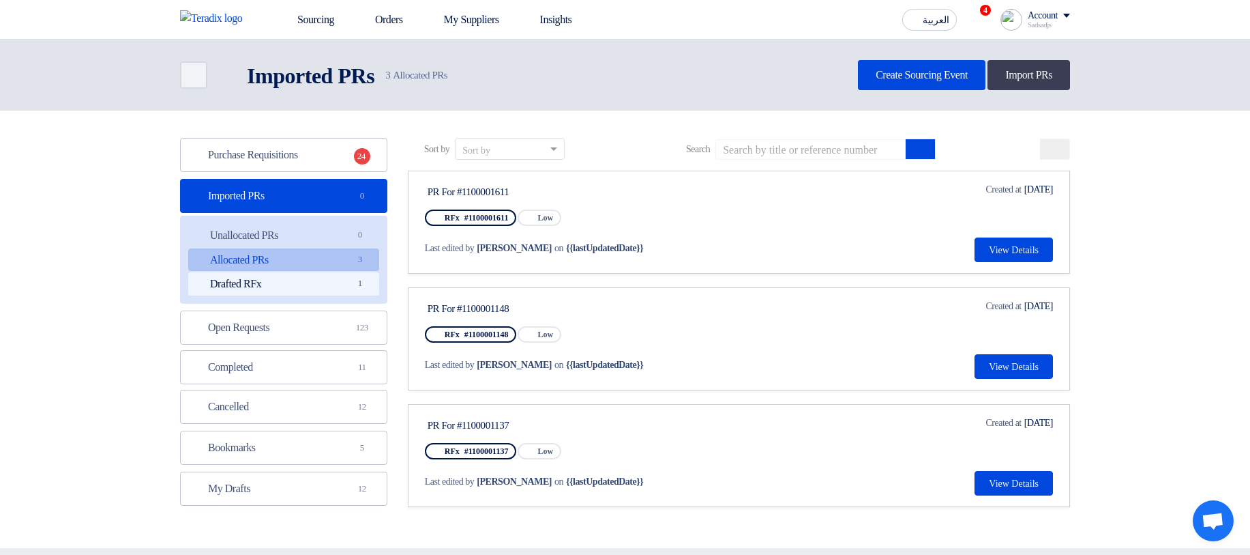
click at [309, 294] on link "Drafted RFx Drafted RFx 1" at bounding box center [283, 283] width 191 height 23
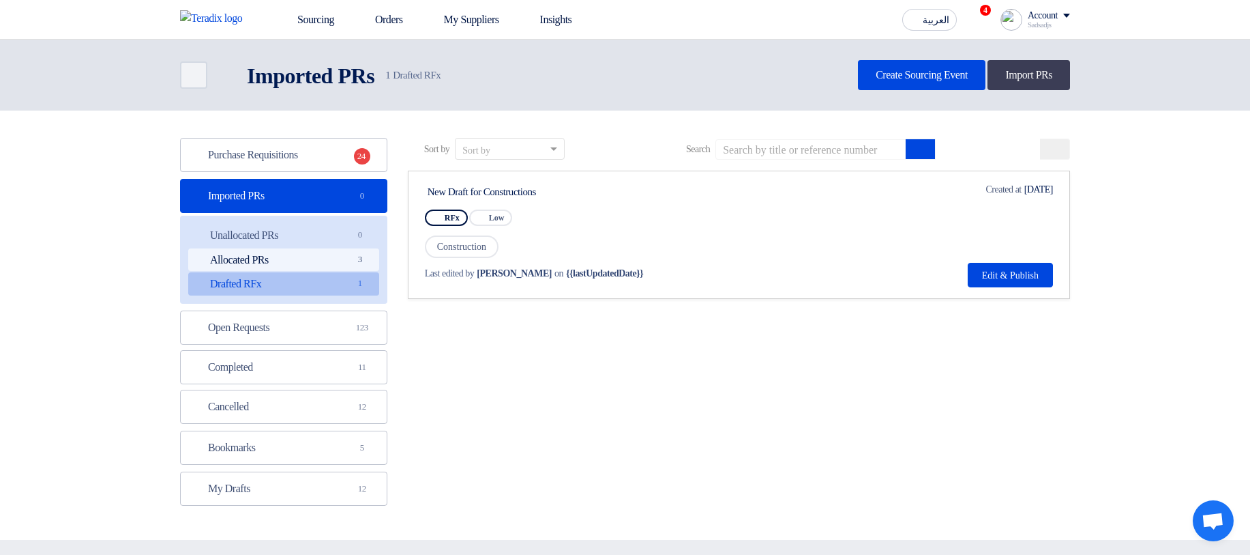
click at [297, 267] on link "Allocated PRs Allocated PRs 3" at bounding box center [283, 259] width 191 height 23
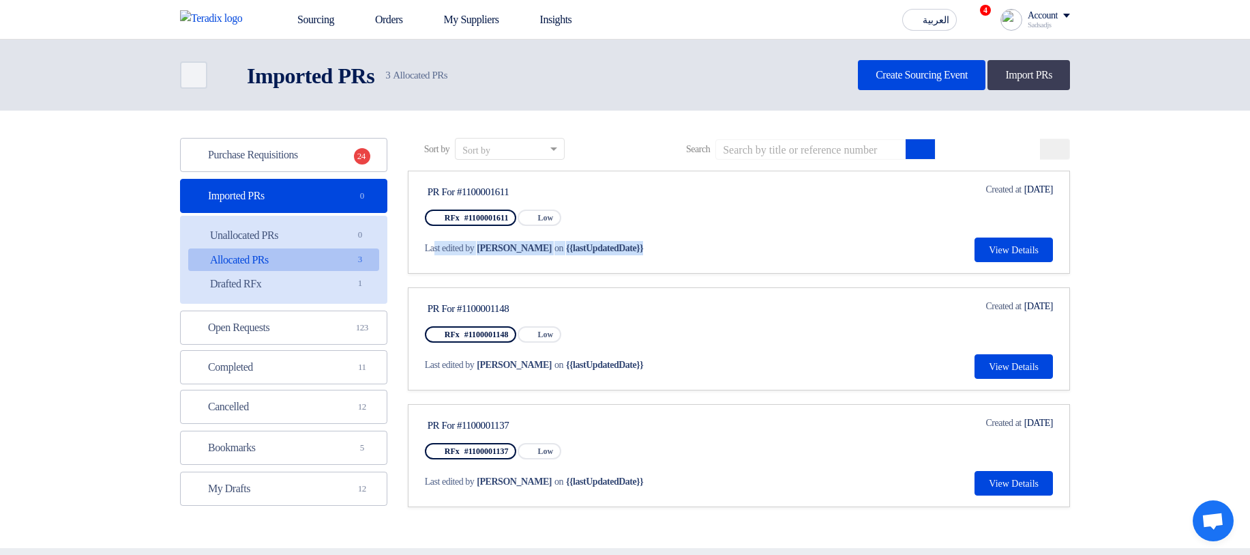
drag, startPoint x: 435, startPoint y: 250, endPoint x: 727, endPoint y: 248, distance: 292.0
click at [683, 248] on div "Last edited by Hamda Jjjw on {{lastUpdatedDate}}" at bounding box center [554, 248] width 259 height 14
drag, startPoint x: 610, startPoint y: 246, endPoint x: 435, endPoint y: 249, distance: 175.3
click at [435, 249] on div "Last edited by Hamda Jjjw on {{lastUpdatedDate}}" at bounding box center [554, 248] width 259 height 14
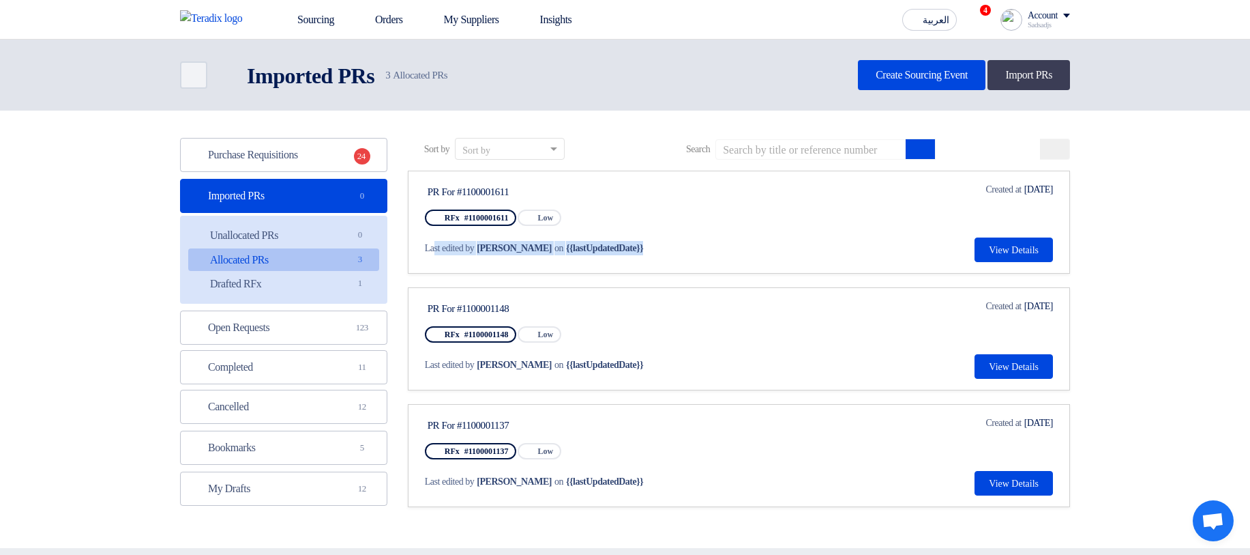
click at [435, 249] on span "Last edited by" at bounding box center [450, 248] width 50 height 14
drag, startPoint x: 435, startPoint y: 249, endPoint x: 653, endPoint y: 258, distance: 218.5
click at [653, 258] on div "Last edited by Hamda Jjjw on {{lastUpdatedDate}}" at bounding box center [555, 248] width 261 height 28
click at [686, 257] on div "Last edited by Hamda Jjjw on {{lastUpdatedDate}}" at bounding box center [555, 248] width 261 height 28
click at [987, 256] on button "View Details" at bounding box center [1014, 249] width 78 height 25
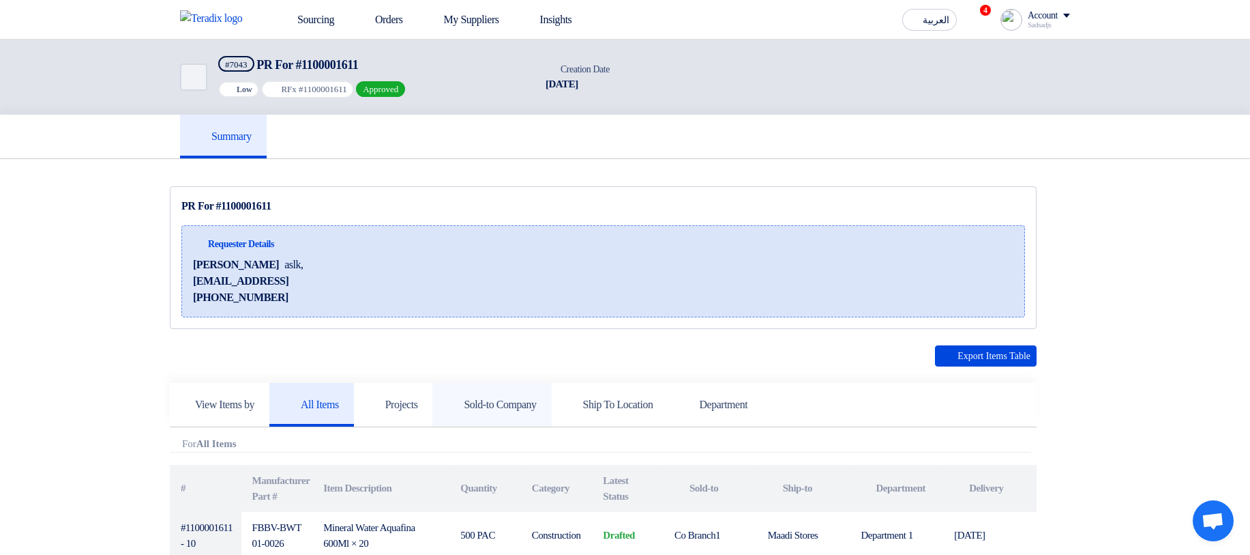
click at [465, 405] on link "Sold-to Company" at bounding box center [491, 405] width 119 height 44
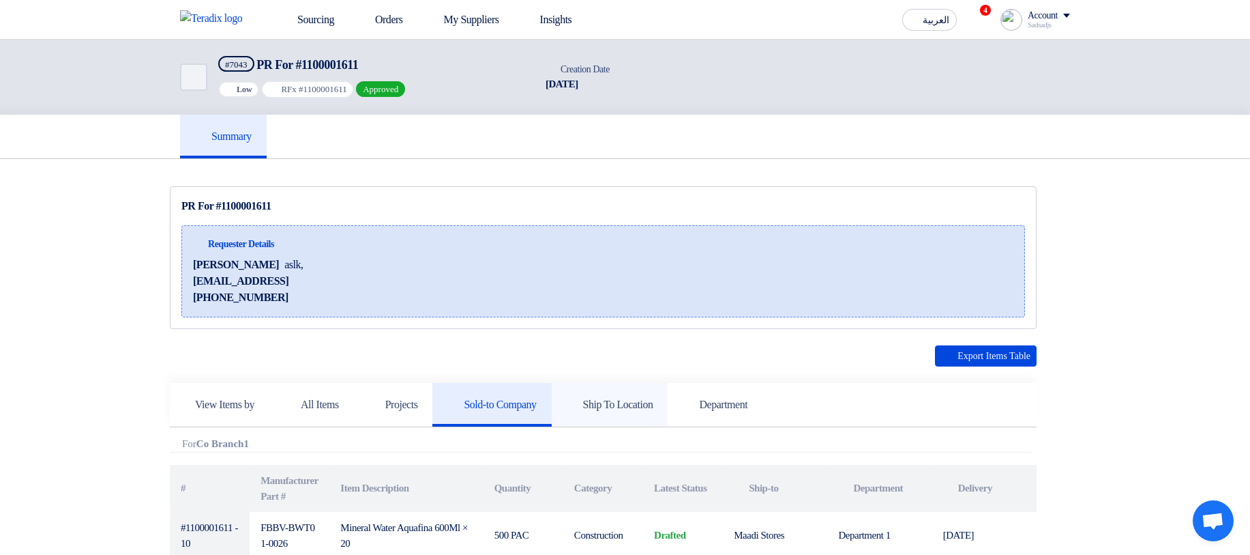
click at [653, 409] on h5 "Ship To Location" at bounding box center [610, 405] width 87 height 14
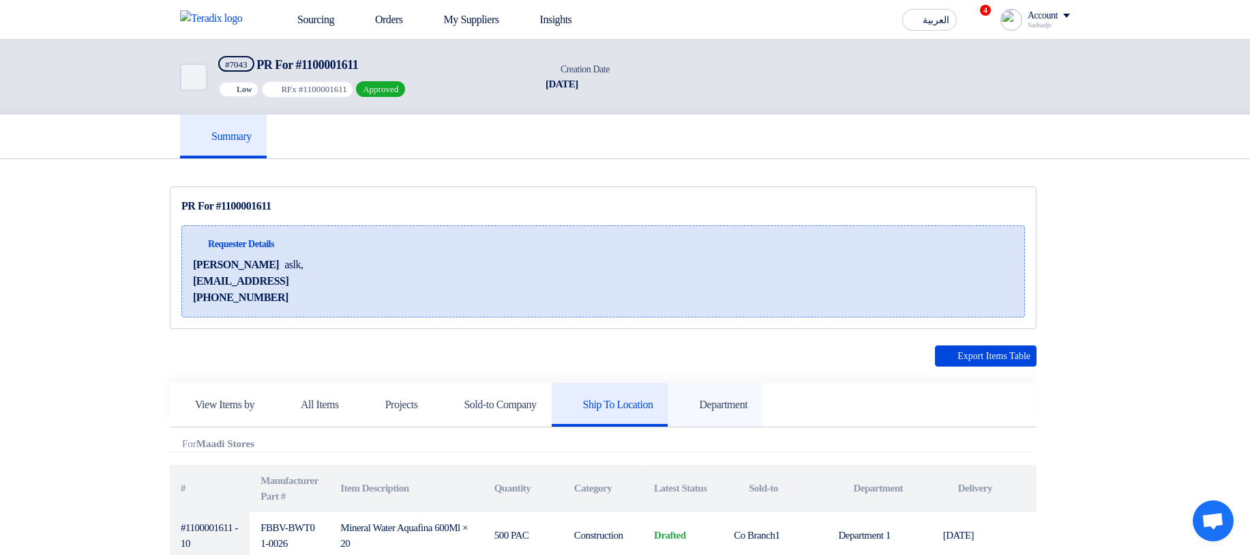
click at [748, 405] on h5 "Department" at bounding box center [715, 405] width 65 height 14
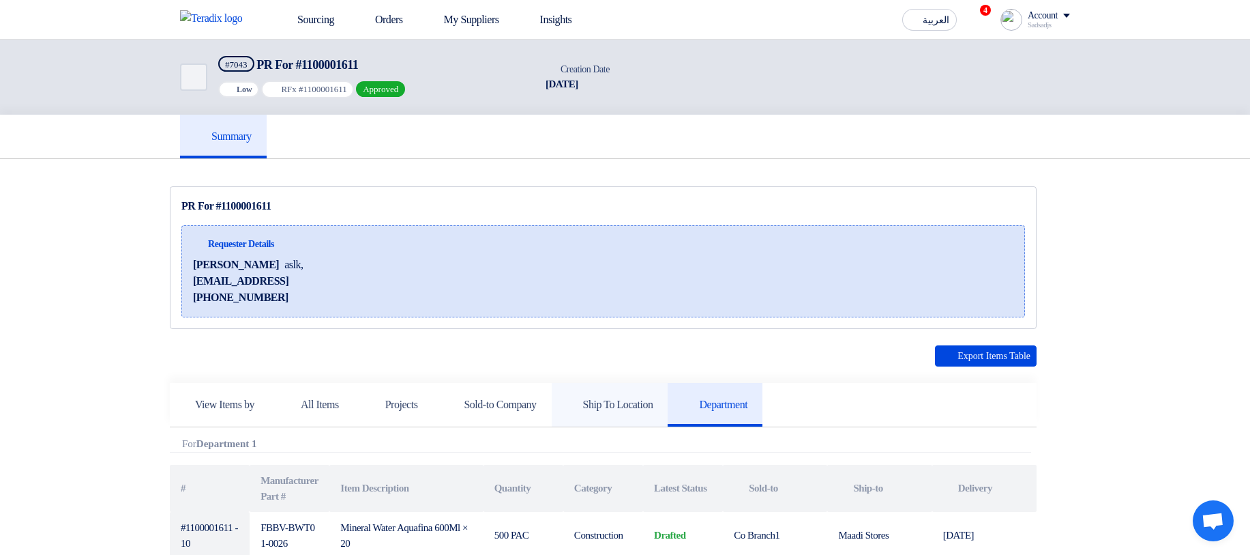
click at [644, 417] on link "Ship To Location" at bounding box center [610, 405] width 117 height 44
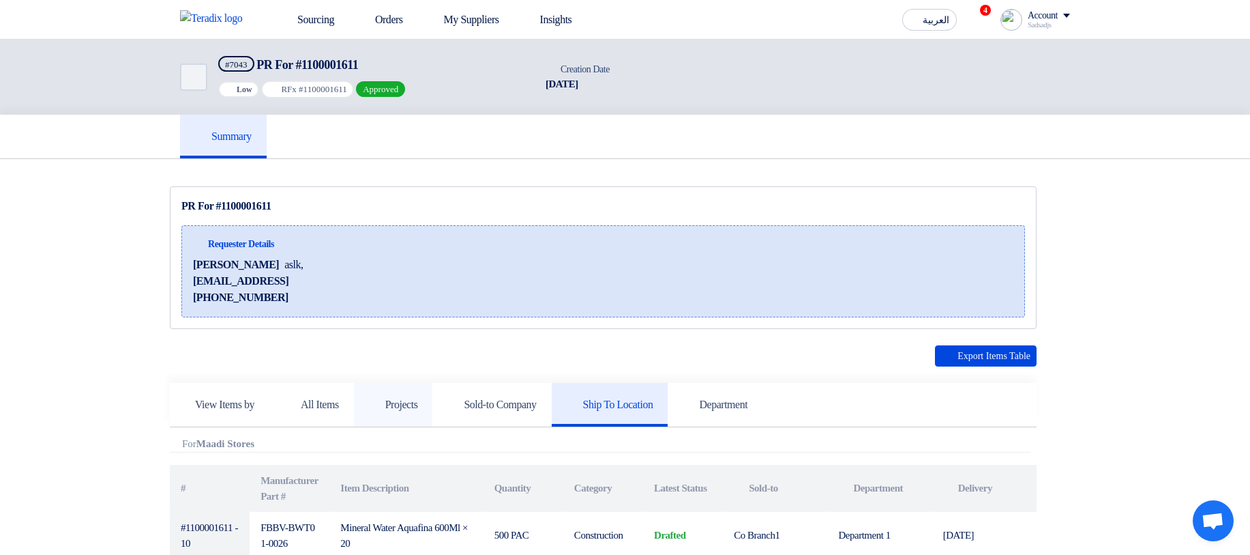
click at [433, 417] on link "Projects" at bounding box center [393, 405] width 79 height 44
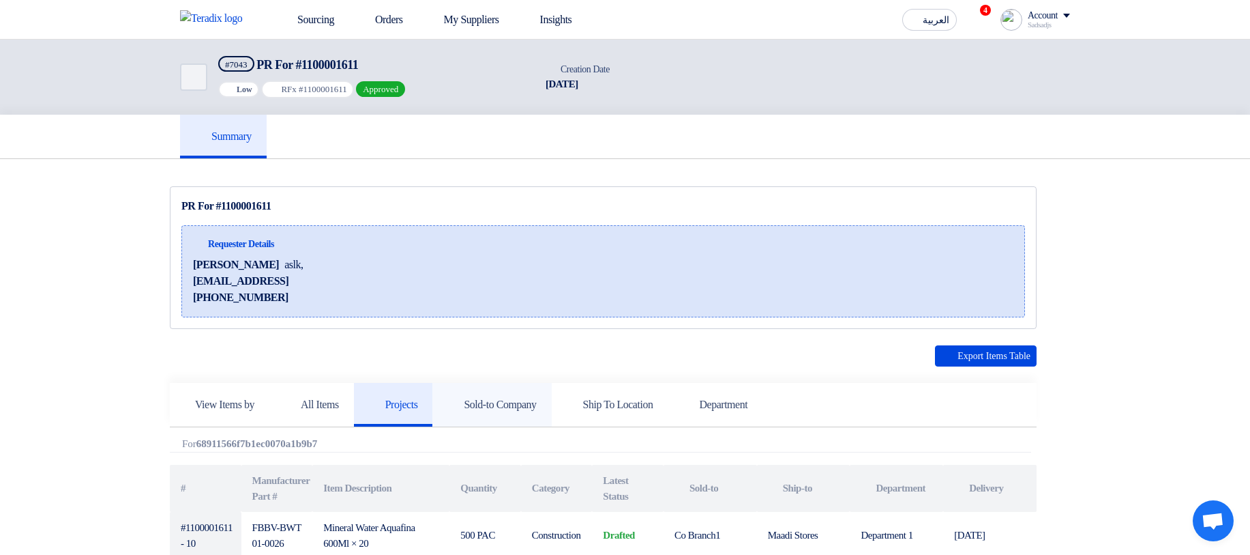
click at [524, 419] on link "Sold-to Company" at bounding box center [491, 405] width 119 height 44
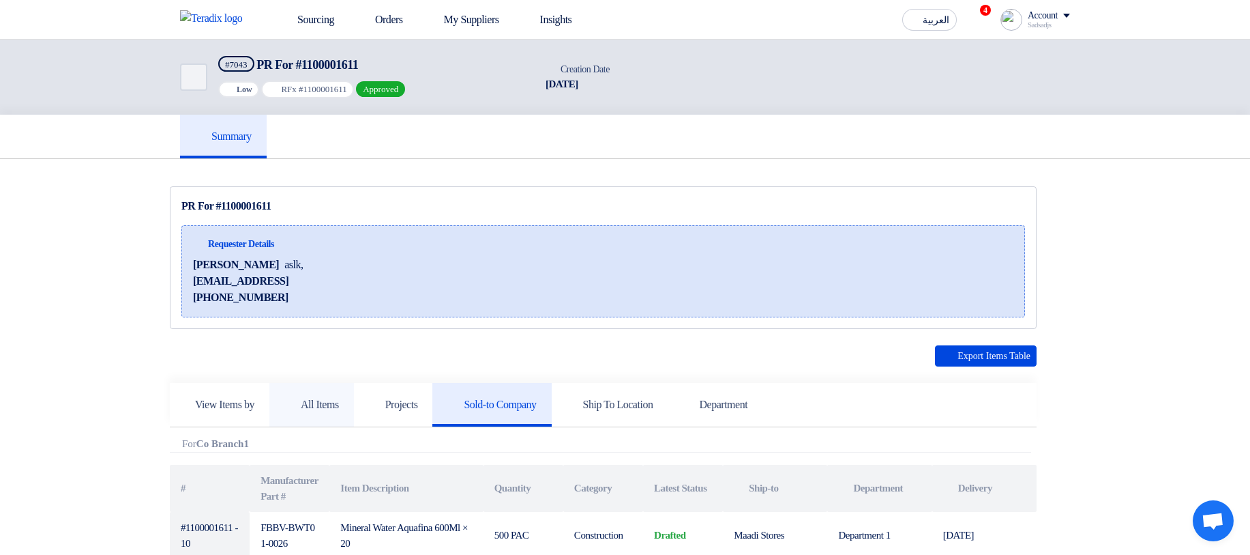
click at [321, 413] on link "All Items" at bounding box center [311, 405] width 85 height 44
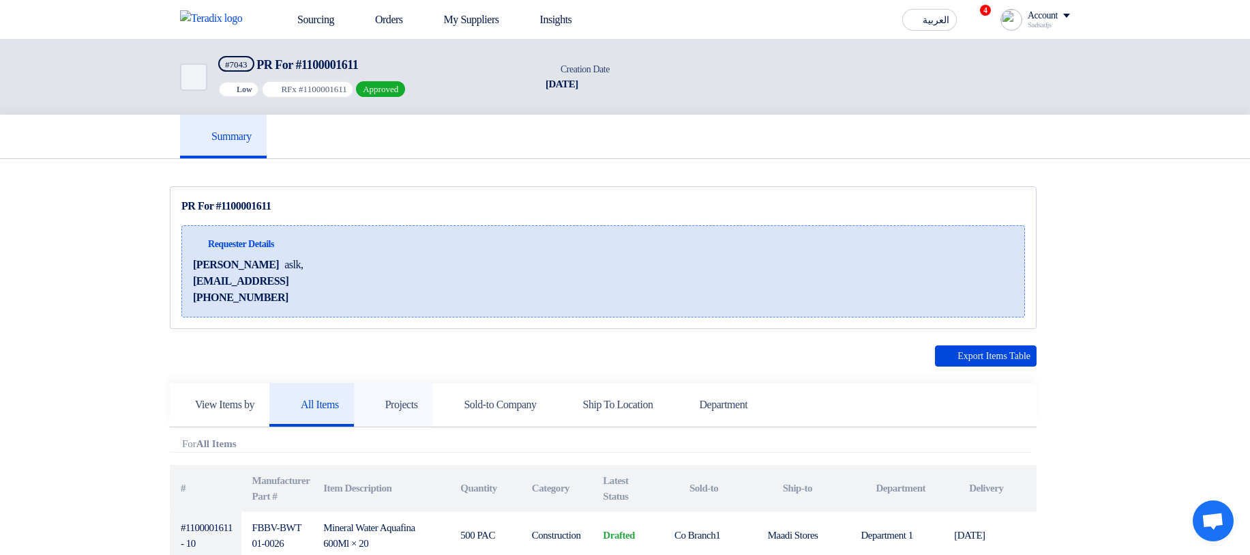
click at [387, 414] on link "Projects" at bounding box center [393, 405] width 79 height 44
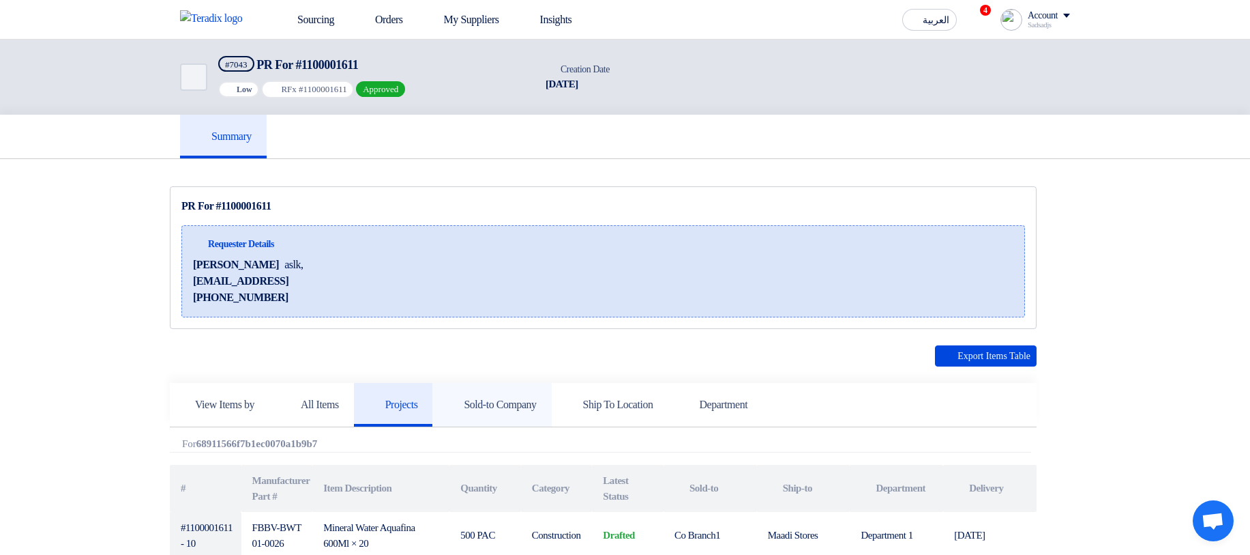
click at [536, 419] on link "Sold-to Company" at bounding box center [491, 405] width 119 height 44
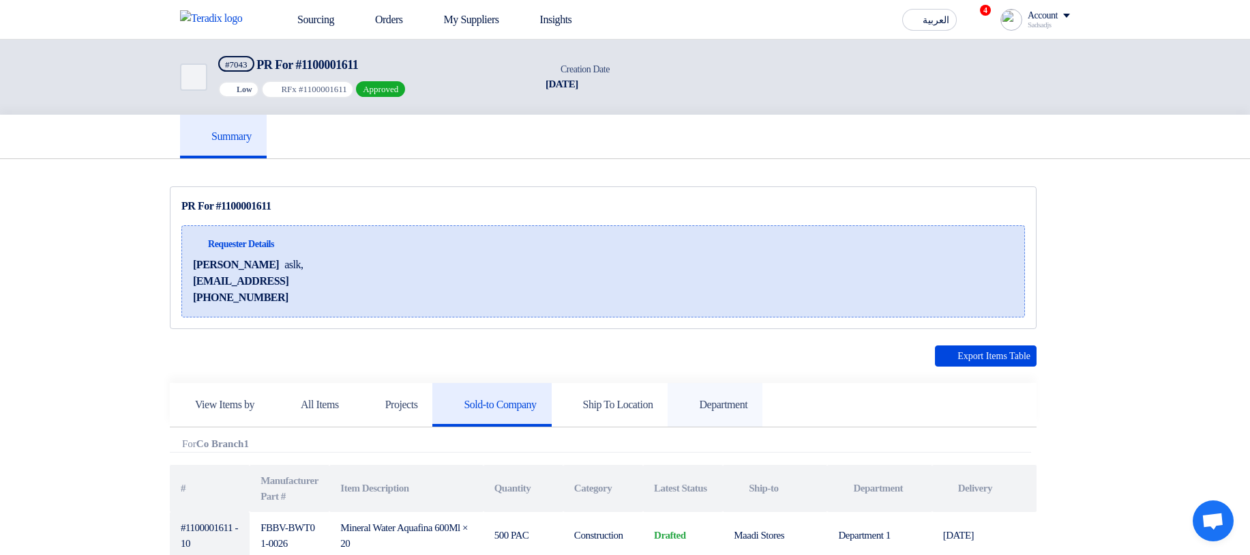
click at [740, 397] on link "Department" at bounding box center [715, 405] width 95 height 44
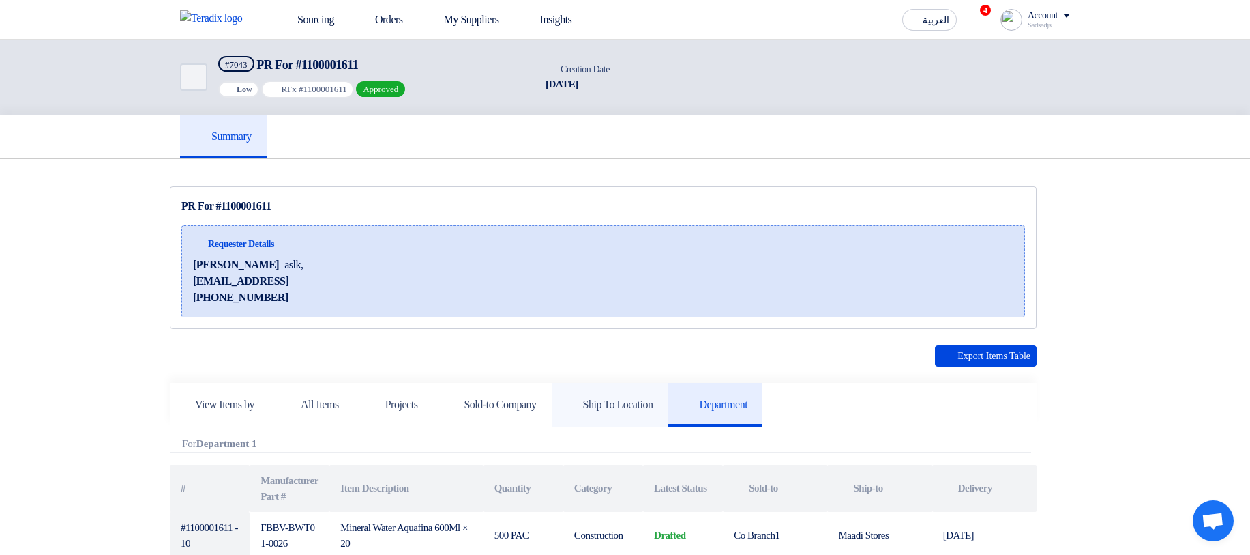
click at [653, 409] on h5 "Ship To Location" at bounding box center [610, 405] width 87 height 14
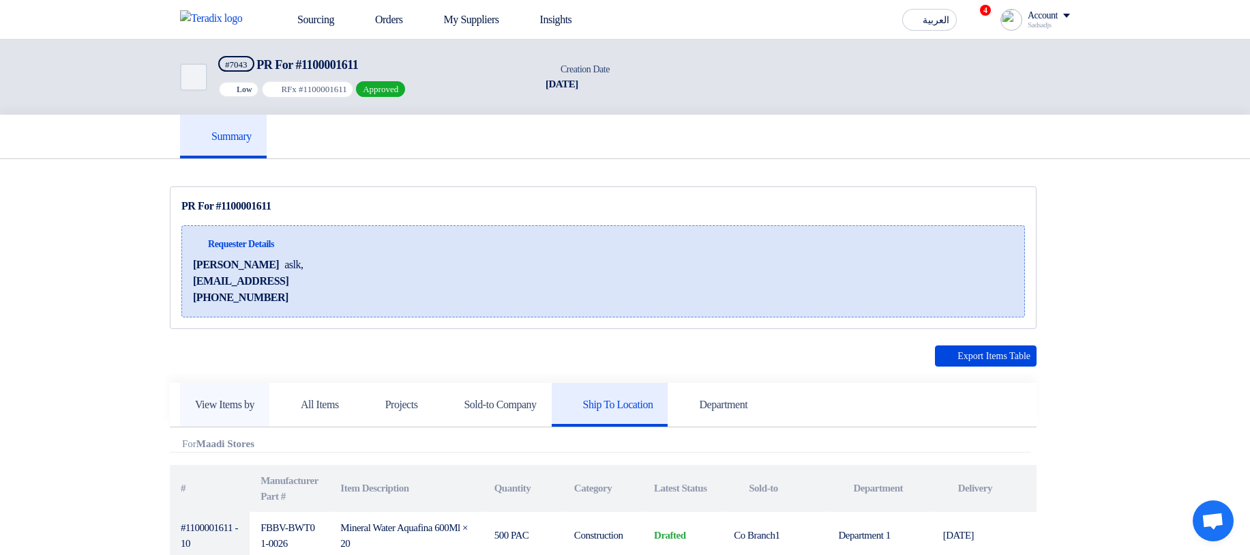
click at [269, 417] on link "View Items by" at bounding box center [224, 405] width 89 height 44
click at [354, 417] on link "All Items" at bounding box center [311, 405] width 85 height 44
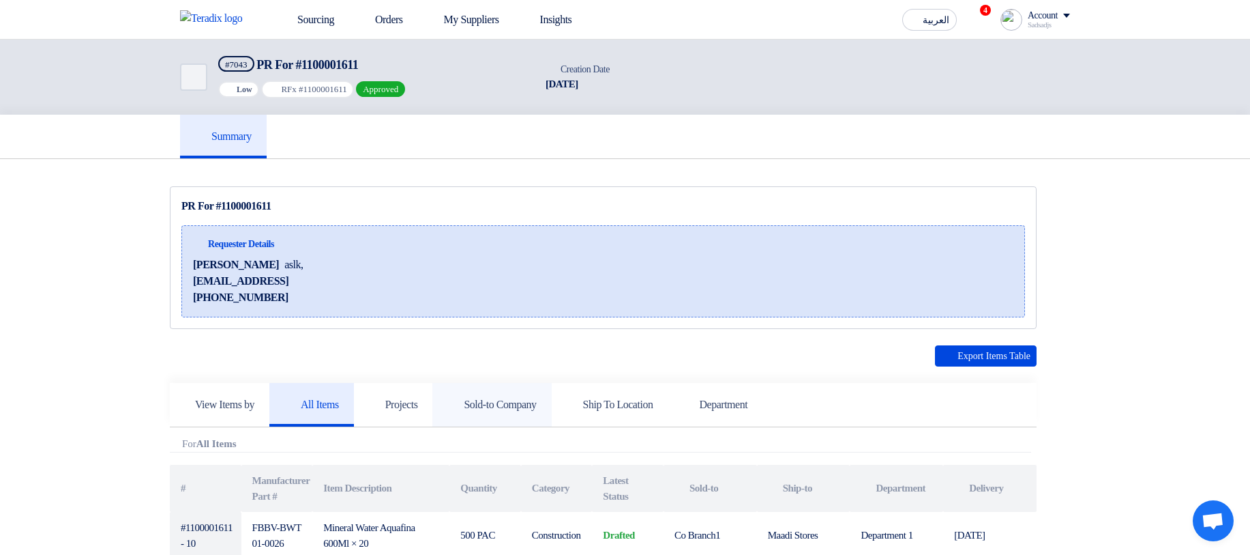
click at [472, 418] on link "Sold-to Company" at bounding box center [491, 405] width 119 height 44
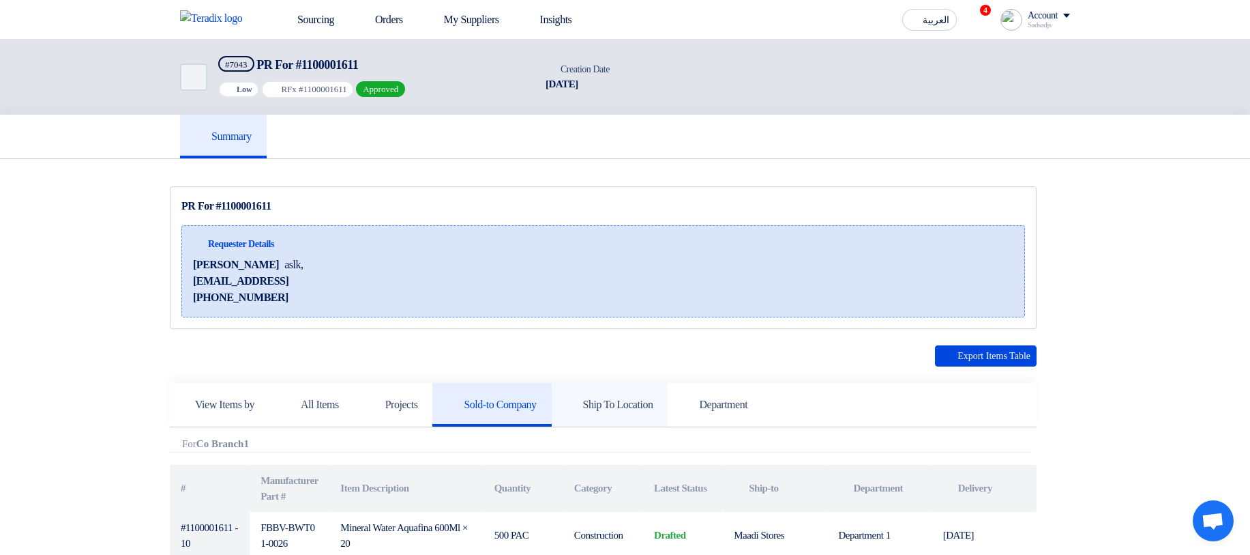
drag, startPoint x: 173, startPoint y: 381, endPoint x: 600, endPoint y: 392, distance: 426.5
click at [329, 16] on link "Sourcing" at bounding box center [306, 20] width 78 height 30
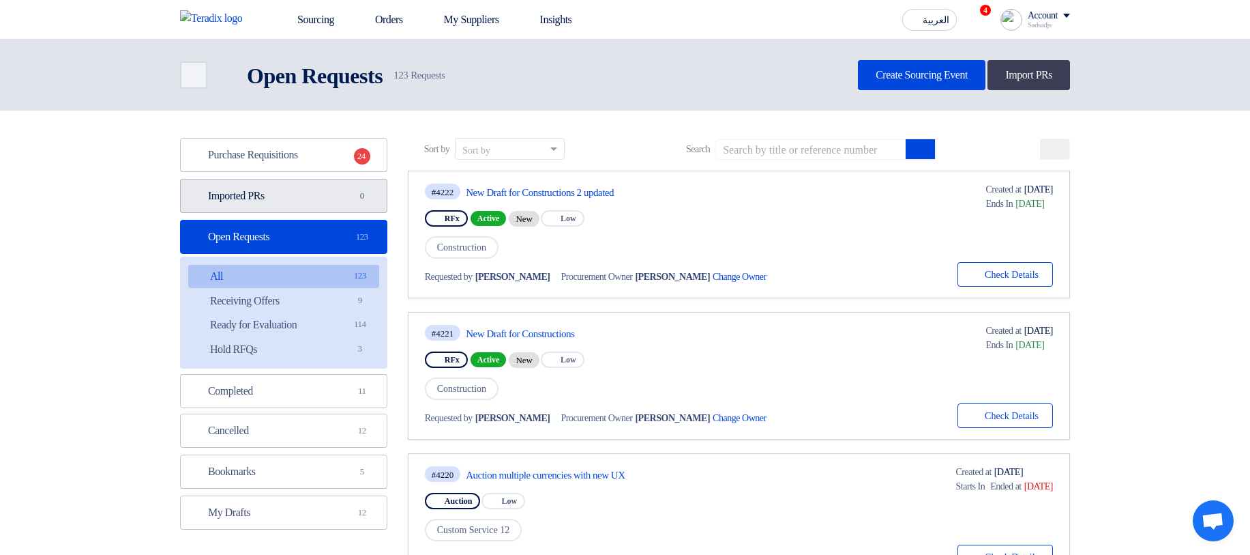
click at [261, 211] on link "Imported PRs Imported PRs 0" at bounding box center [283, 196] width 207 height 34
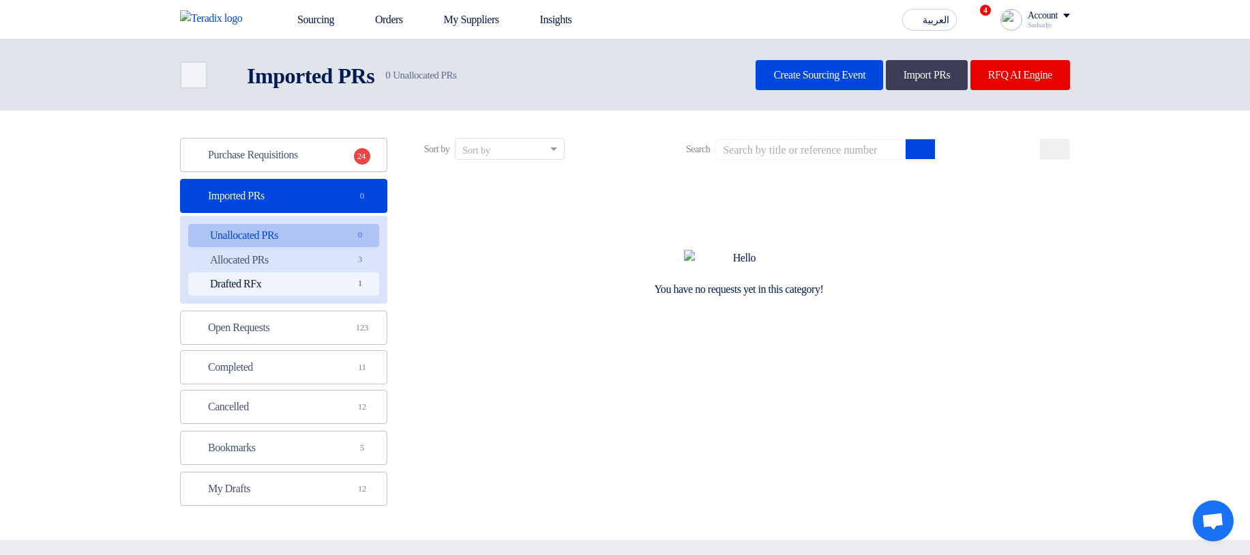
click at [302, 287] on link "Drafted RFx Drafted RFx 1" at bounding box center [283, 283] width 191 height 23
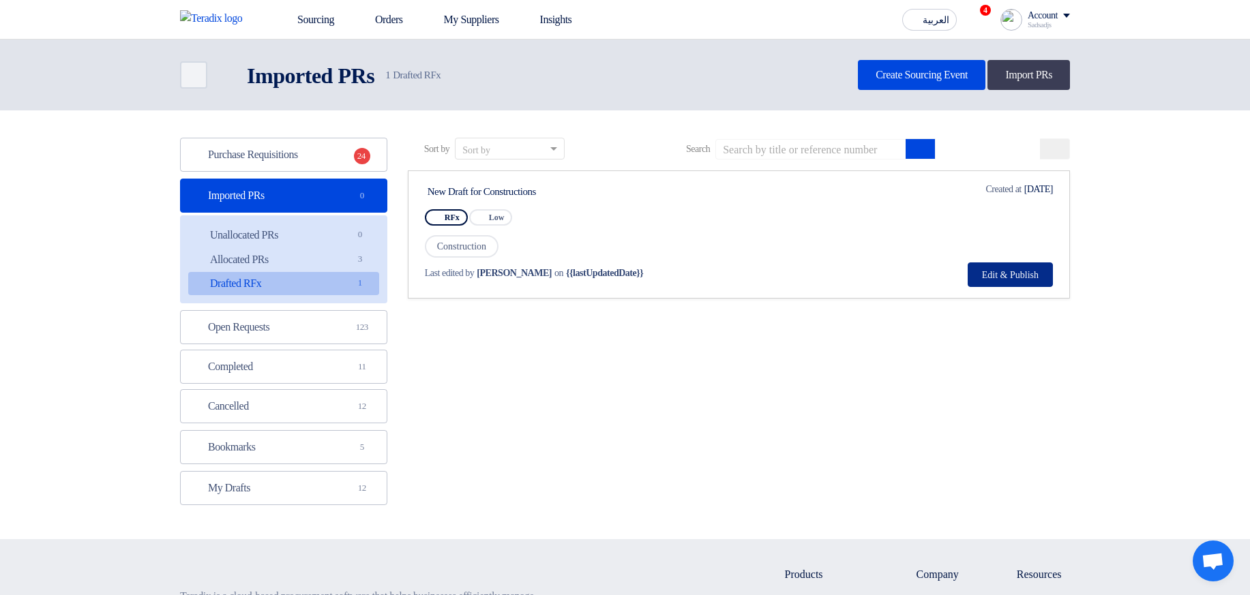
click at [999, 274] on button "Edit & Publish" at bounding box center [1010, 275] width 85 height 25
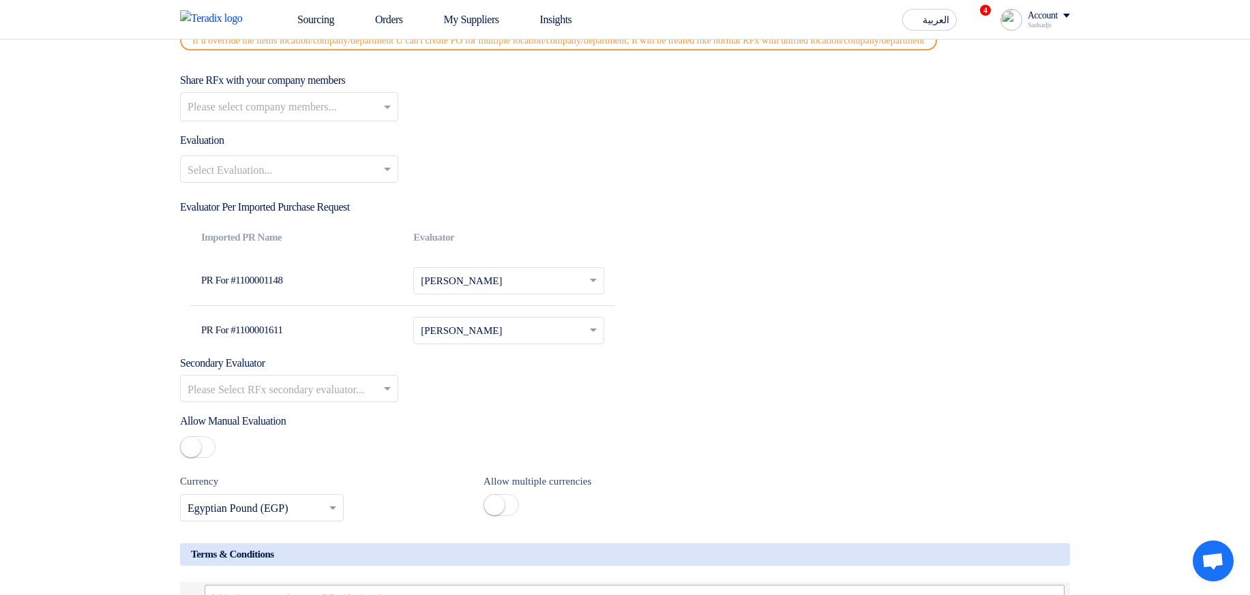
scroll to position [1719, 0]
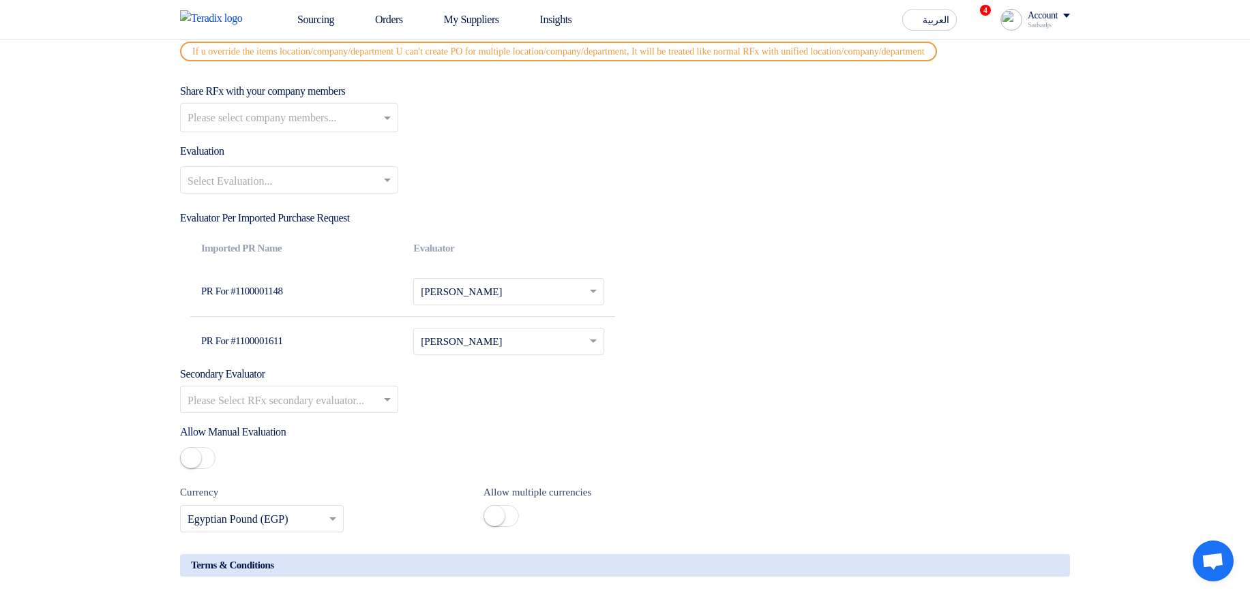
drag, startPoint x: 233, startPoint y: 234, endPoint x: 490, endPoint y: 236, distance: 257.2
drag, startPoint x: 212, startPoint y: 233, endPoint x: 495, endPoint y: 233, distance: 282.4
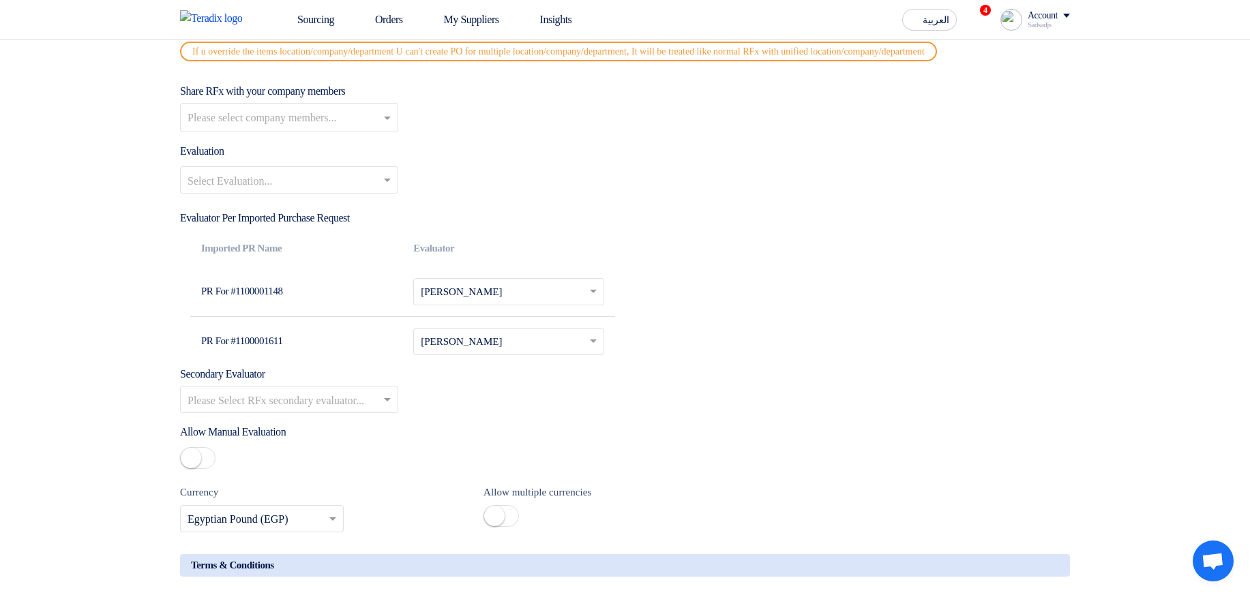
click at [724, 205] on div "Select Evaluation..." at bounding box center [625, 185] width 890 height 38
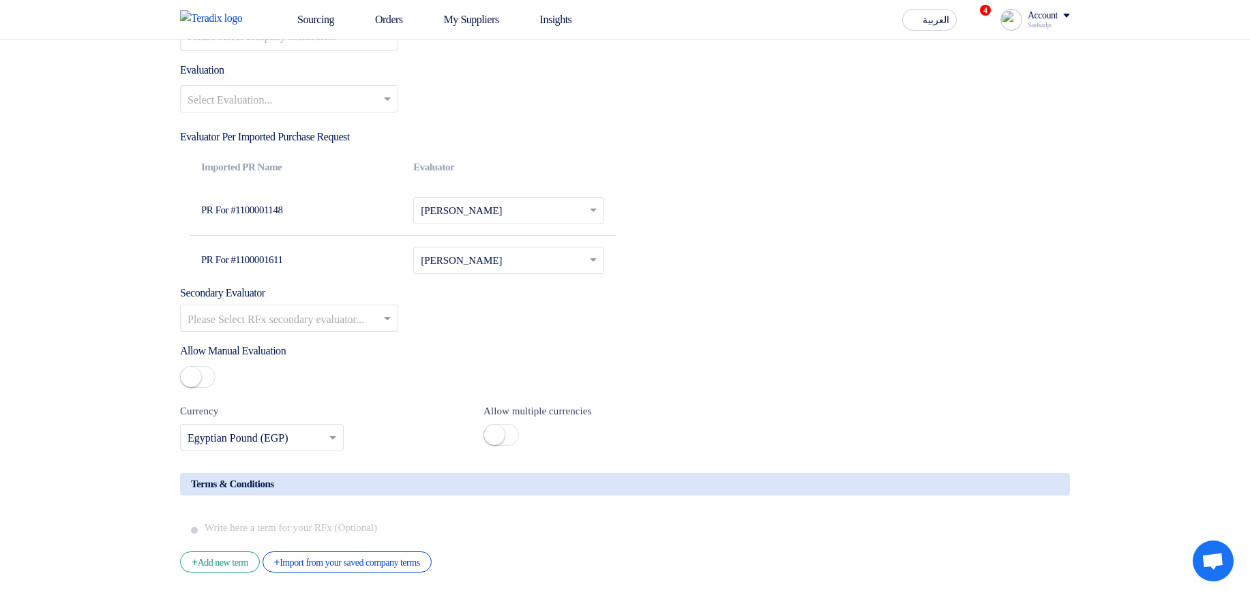
scroll to position [1801, 0]
drag, startPoint x: 215, startPoint y: 224, endPoint x: 332, endPoint y: 222, distance: 117.4
click at [332, 222] on td "PR For #1100001148" at bounding box center [296, 211] width 212 height 50
click at [335, 221] on td "PR For #1100001148" at bounding box center [296, 211] width 212 height 50
drag, startPoint x: 288, startPoint y: 278, endPoint x: 342, endPoint y: 280, distance: 53.9
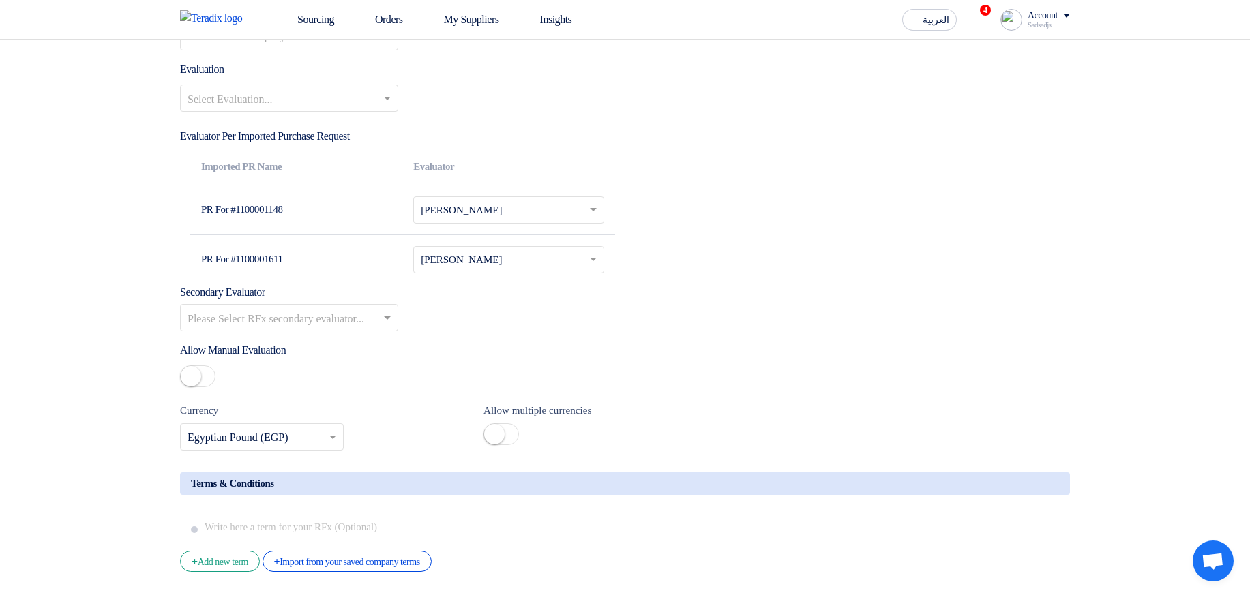
click at [315, 235] on td "PR For #1100001611" at bounding box center [296, 211] width 212 height 50
click at [343, 235] on td "PR For #1100001611" at bounding box center [296, 211] width 212 height 50
click at [944, 384] on div "Allow Manual Evaluation" at bounding box center [625, 367] width 890 height 50
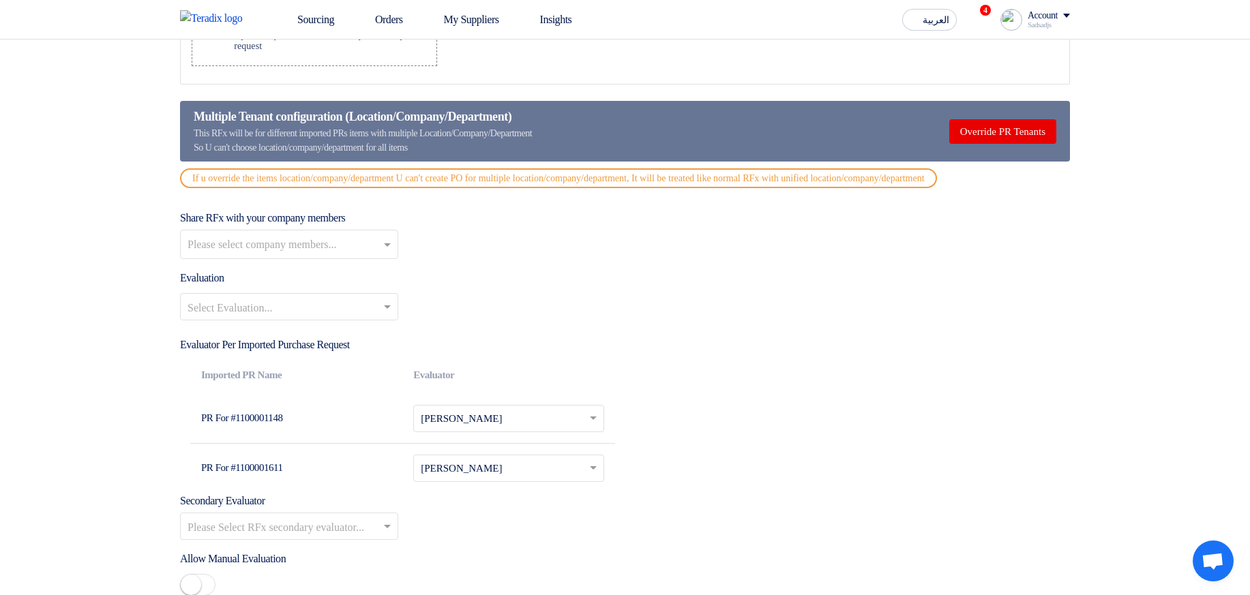
scroll to position [1555, 0]
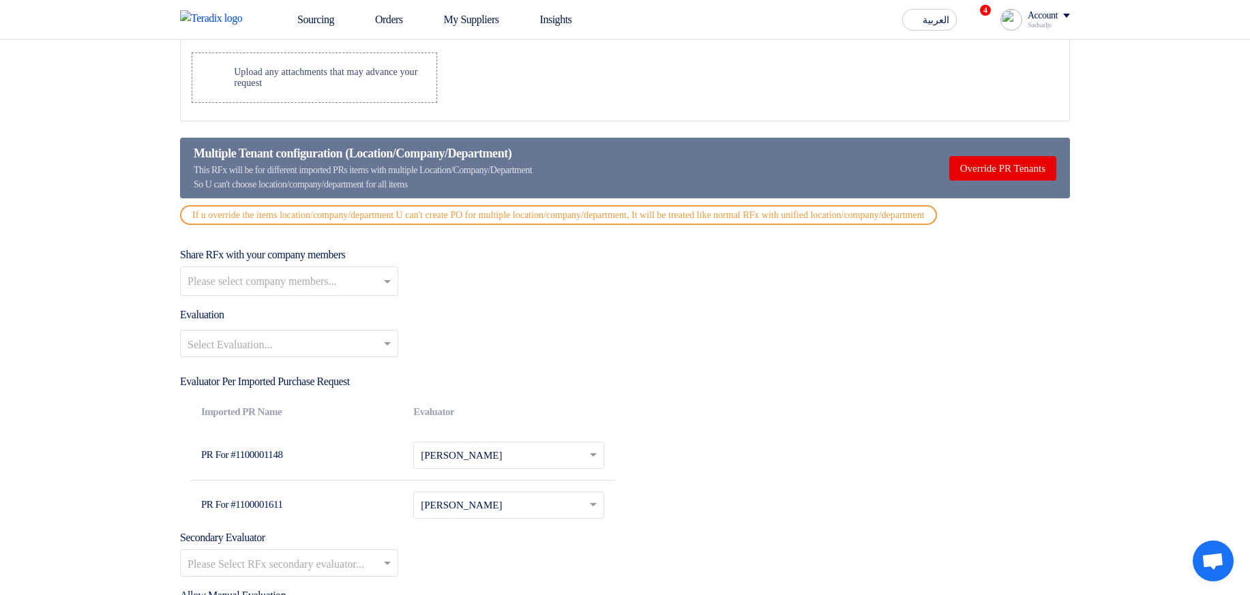
drag, startPoint x: 231, startPoint y: 171, endPoint x: 525, endPoint y: 190, distance: 295.3
click at [525, 190] on div "This RFx will be for different imported PRs items with multiple Location/Compan…" at bounding box center [363, 177] width 338 height 29
click at [532, 186] on div "This RFx will be for different imported PRs items with multiple Location/Compan…" at bounding box center [363, 177] width 338 height 29
drag, startPoint x: 333, startPoint y: 168, endPoint x: 613, endPoint y: 167, distance: 279.7
click at [613, 167] on div "Multiple Tenant configuration (Location/Company/Department) This RFx will be fo…" at bounding box center [625, 168] width 890 height 61
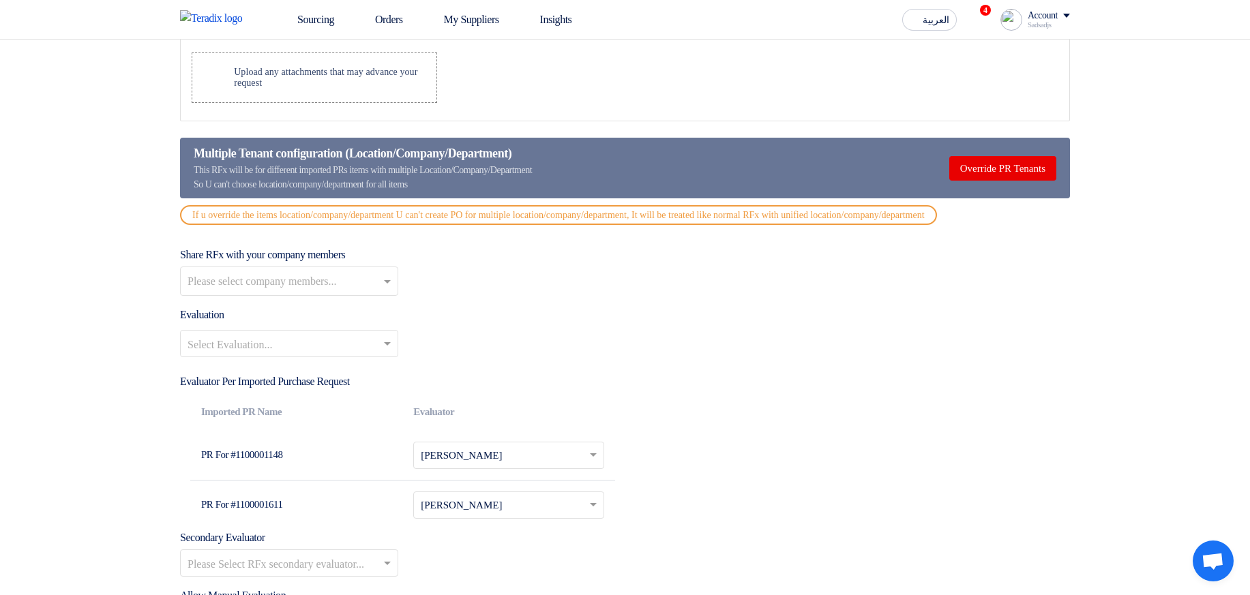
click at [606, 153] on div "Multiple Tenant configuration (Location/Company/Department) This RFx will be fo…" at bounding box center [625, 168] width 890 height 61
drag, startPoint x: 576, startPoint y: 154, endPoint x: 194, endPoint y: 154, distance: 382.7
click at [194, 154] on div "Multiple Tenant configuration (Location/Company/Department)" at bounding box center [363, 154] width 338 height 18
click at [193, 154] on div "Multiple Tenant configuration (Location/Company/Department) This RFx will be fo…" at bounding box center [625, 168] width 890 height 61
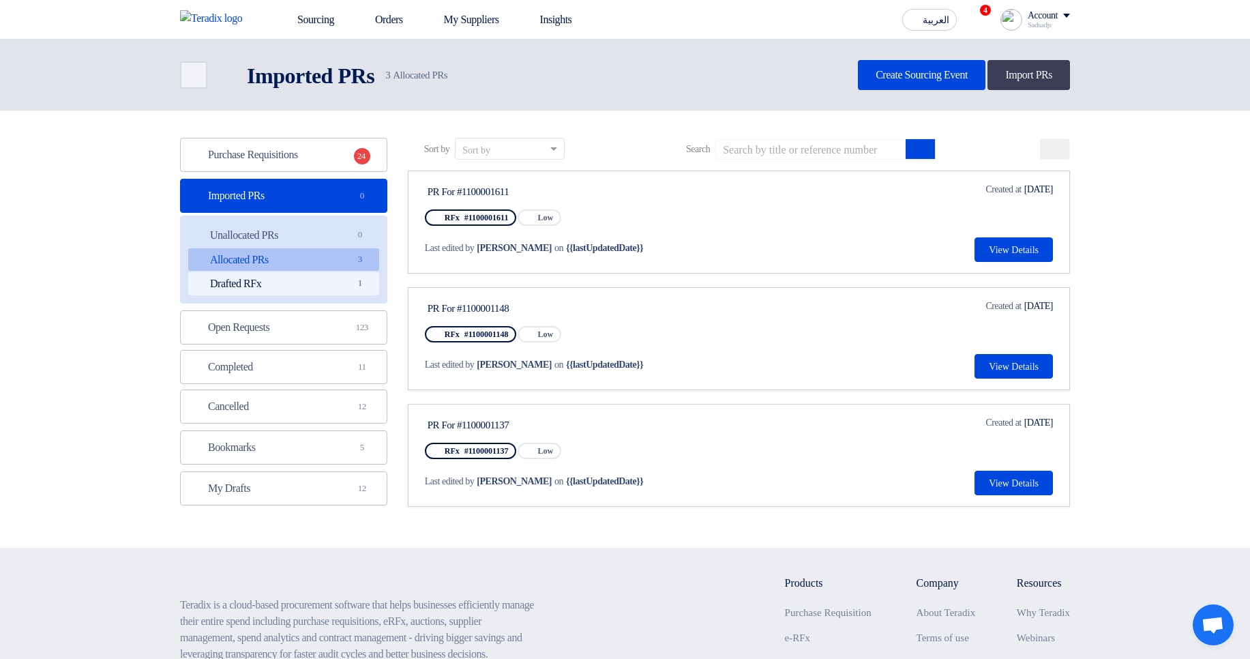
click at [306, 290] on link "Drafted RFx Drafted RFx 1" at bounding box center [283, 283] width 191 height 23
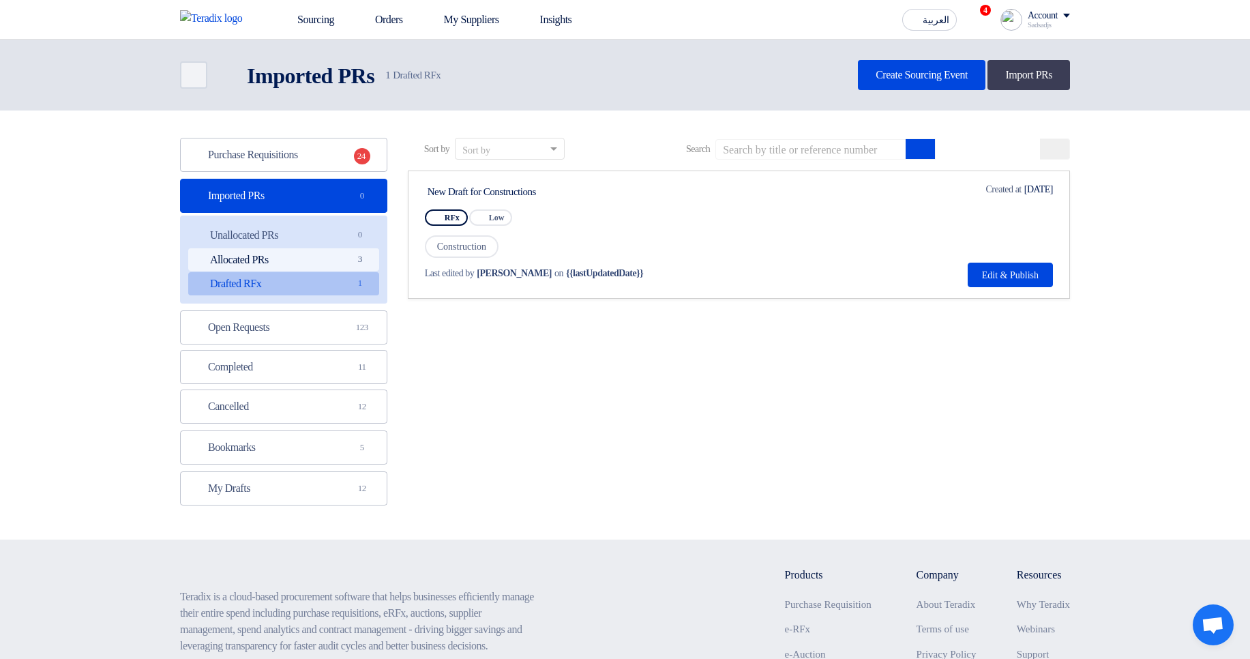
click at [222, 257] on link "Allocated PRs Allocated PRs 3" at bounding box center [283, 259] width 191 height 23
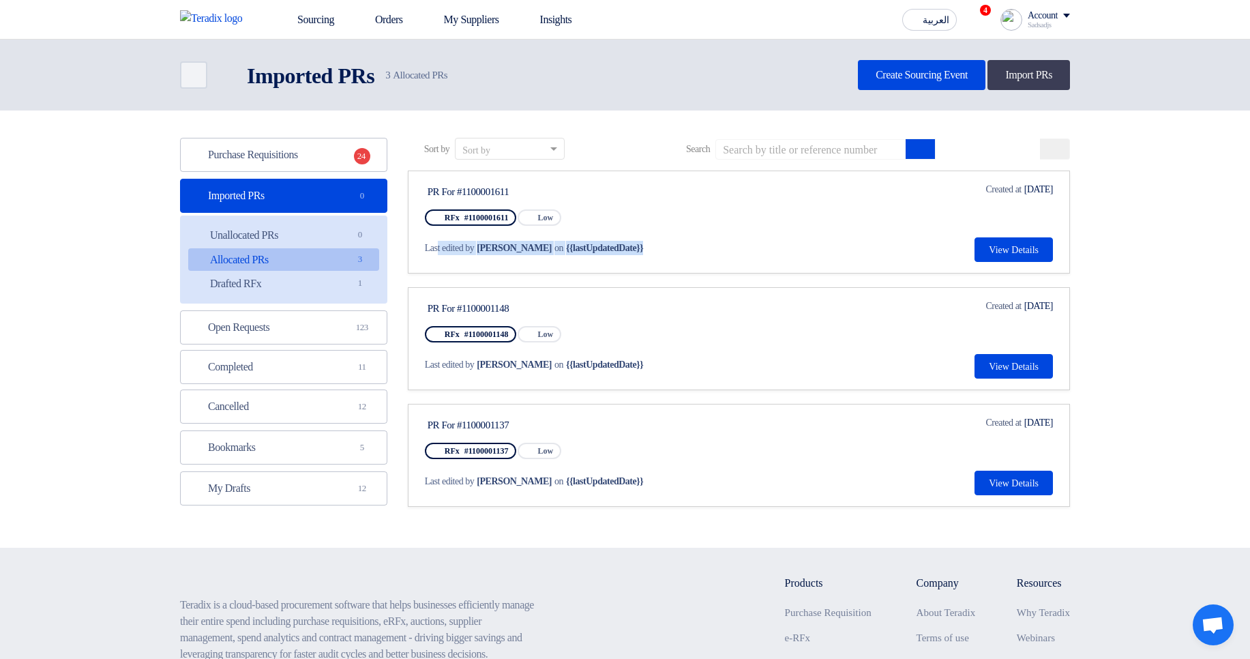
drag, startPoint x: 440, startPoint y: 251, endPoint x: 662, endPoint y: 248, distance: 222.4
click at [662, 248] on div "Last edited by Hamda Jjjw on {{lastUpdatedDate}}" at bounding box center [554, 248] width 259 height 14
click at [667, 248] on div "Last edited by Hamda Jjjw on {{lastUpdatedDate}}" at bounding box center [554, 248] width 259 height 14
click at [657, 246] on div "Last edited by [PERSON_NAME] on {{lastUpdatedDate}}" at bounding box center [554, 248] width 259 height 14
click at [466, 249] on span "Last edited by" at bounding box center [450, 248] width 50 height 14
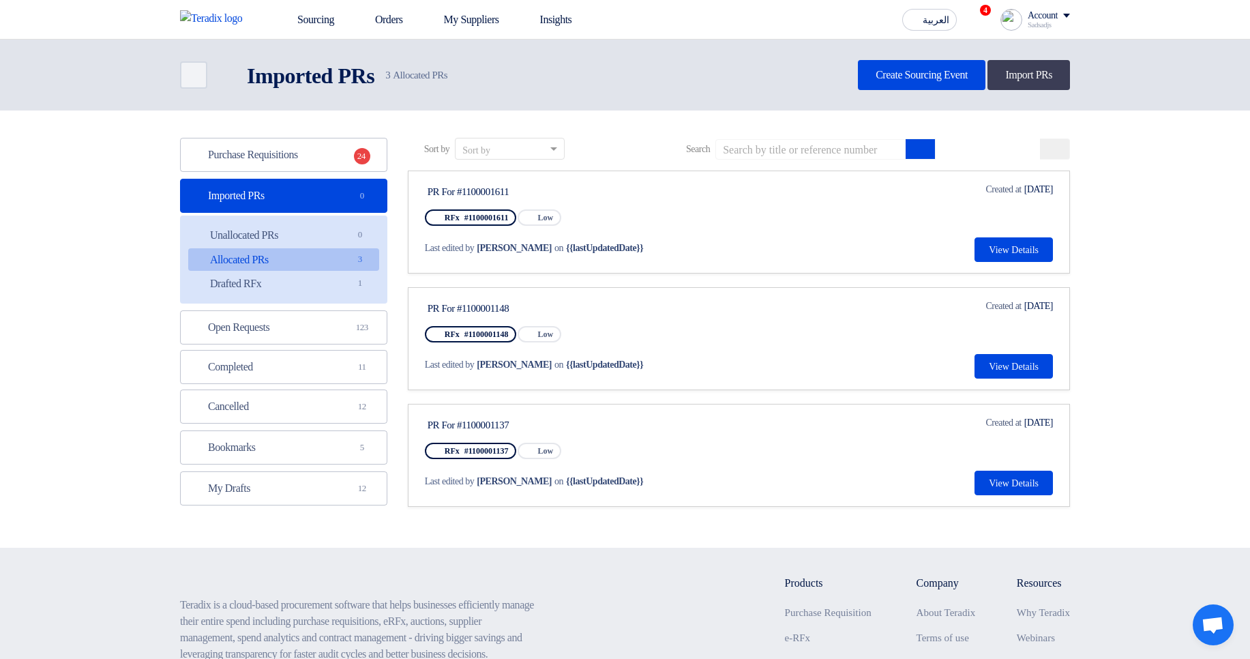
click at [432, 245] on span "Last edited by" at bounding box center [450, 248] width 50 height 14
drag, startPoint x: 424, startPoint y: 251, endPoint x: 726, endPoint y: 251, distance: 302.9
click at [726, 251] on link "PR For #1100001611 RFx #1100001611 Priority Low Last edited by Hamda Jjjw on {{…" at bounding box center [739, 222] width 662 height 103
click at [683, 251] on div "Last edited by [PERSON_NAME] on {{lastUpdatedDate}}" at bounding box center [554, 248] width 259 height 14
click at [306, 156] on link "Purchase Requisitions Purchase Requisitions 24" at bounding box center [283, 155] width 207 height 34
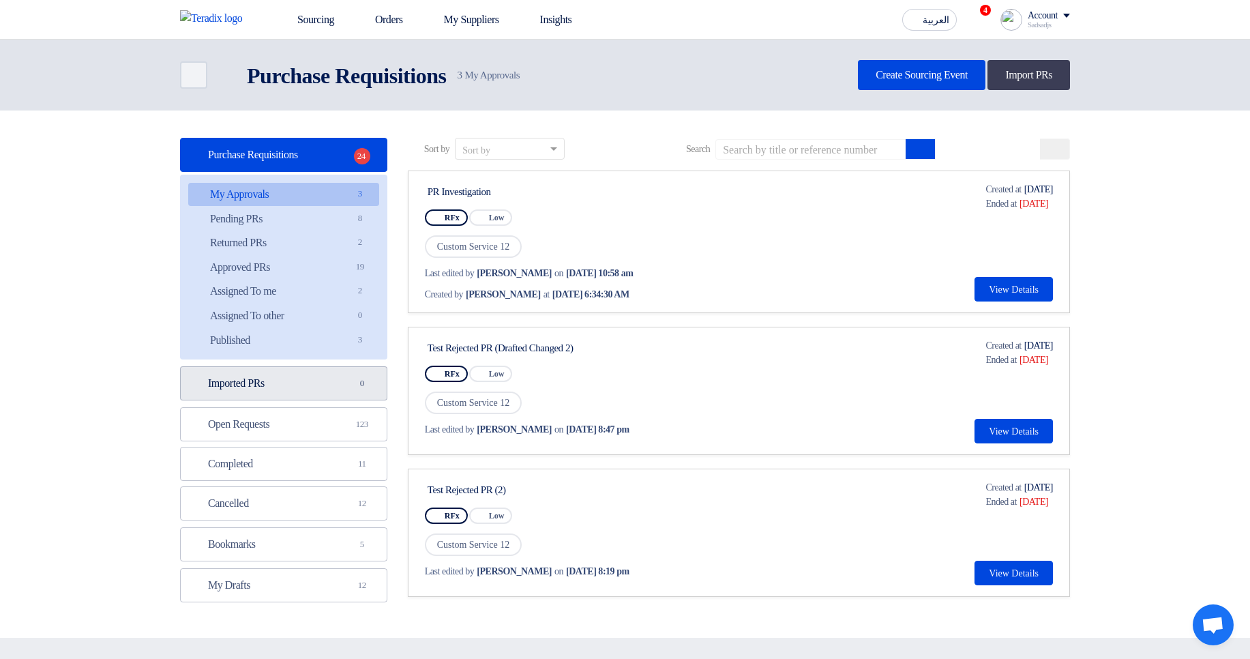
click at [306, 388] on link "Imported PRs Imported PRs 0" at bounding box center [283, 383] width 207 height 34
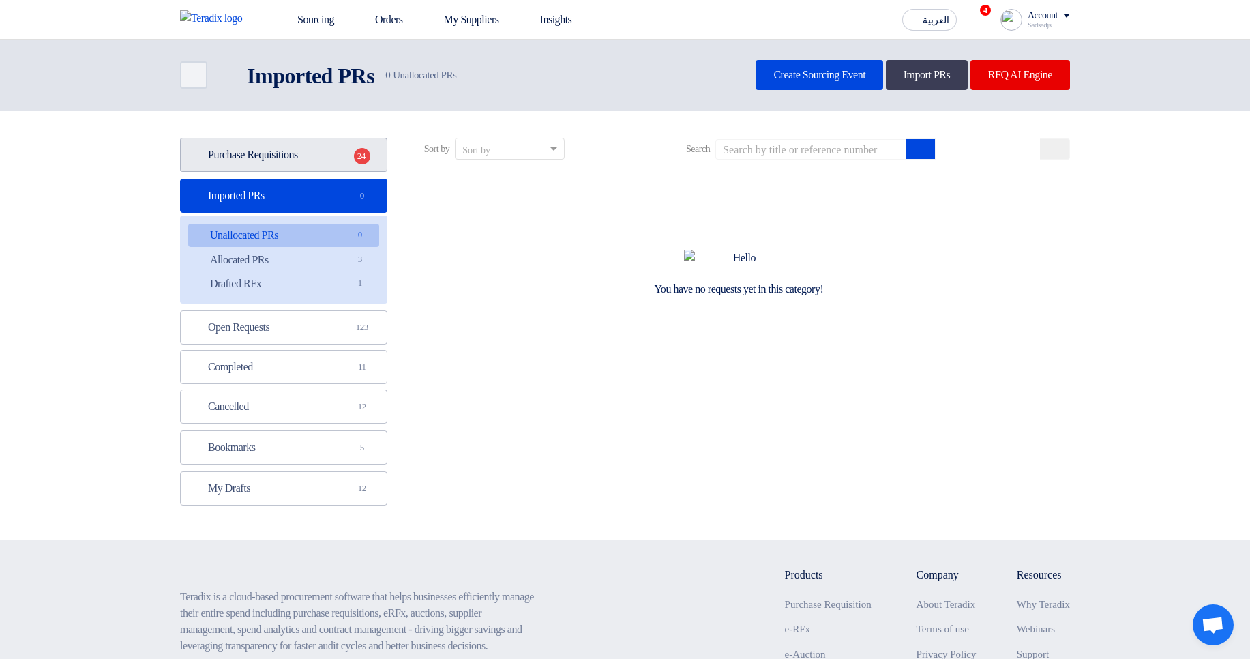
click at [339, 166] on link "Purchase Requisitions Purchase Requisitions 24" at bounding box center [283, 155] width 207 height 34
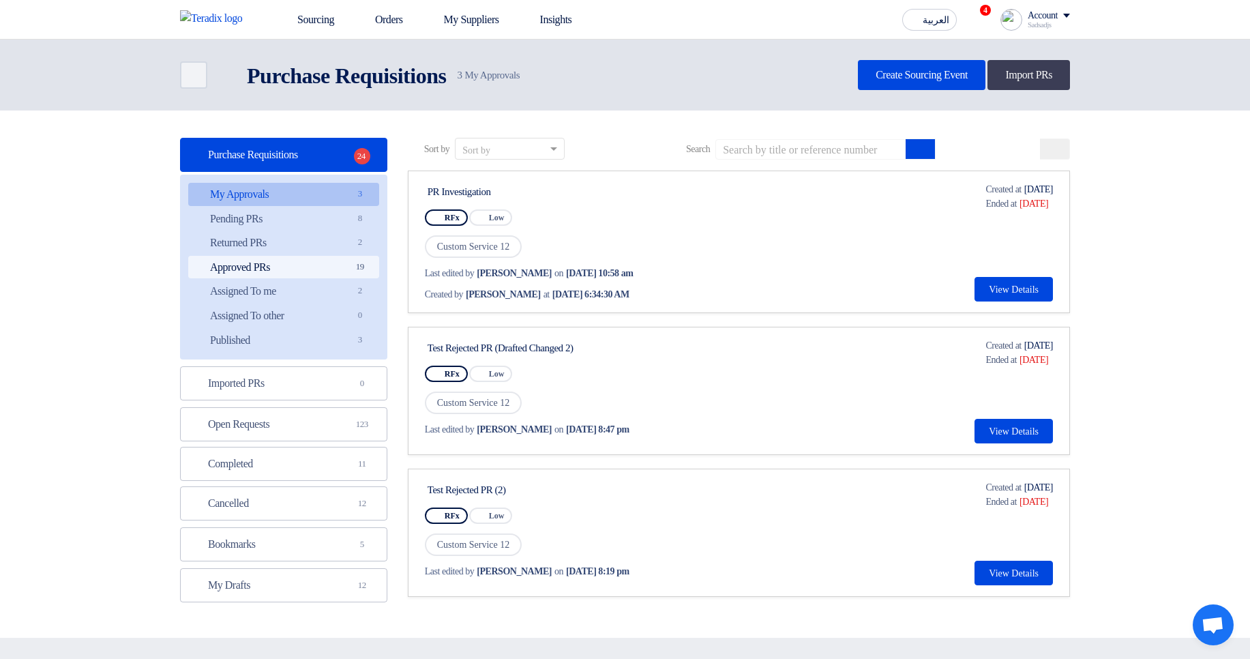
click at [326, 271] on link "Approved PRs Approved PRs 19" at bounding box center [283, 267] width 191 height 23
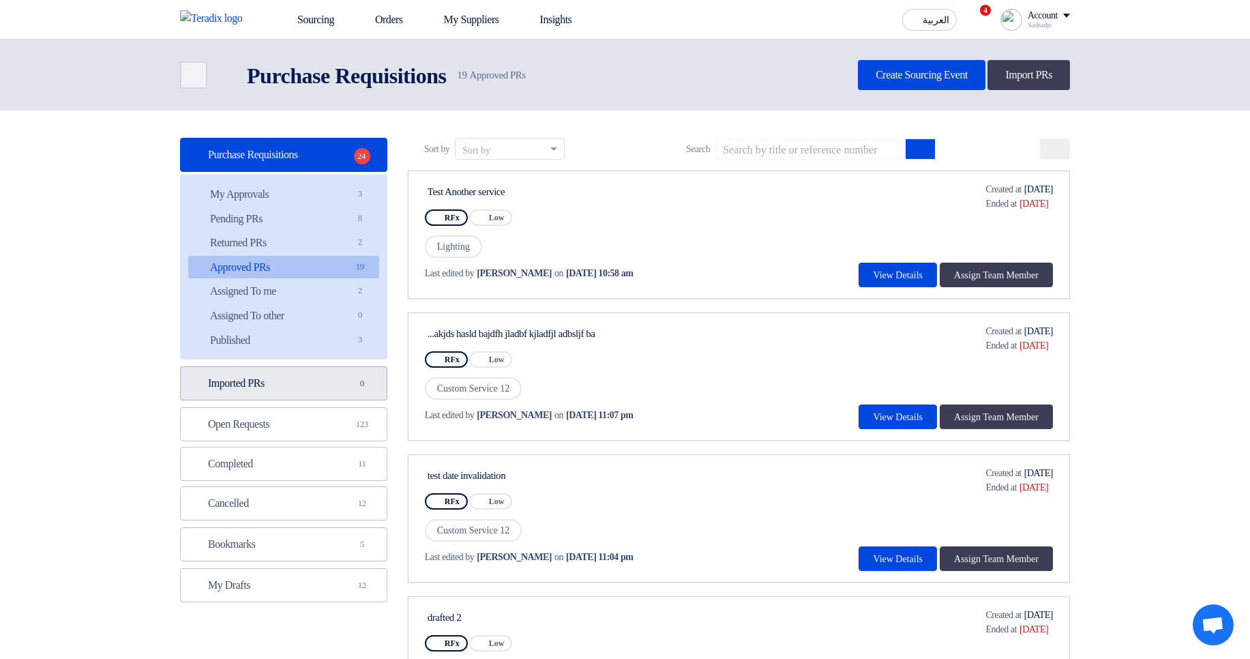
click at [323, 384] on link "Imported PRs Imported PRs 0" at bounding box center [283, 383] width 207 height 34
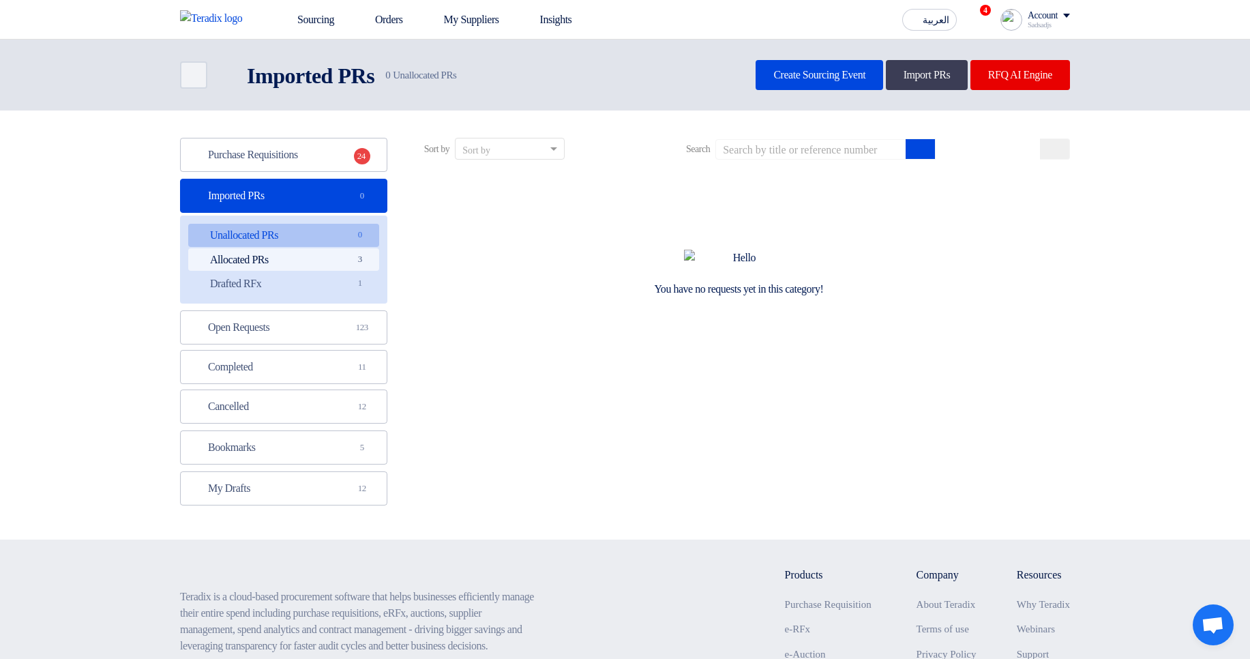
click at [339, 262] on link "Allocated PRs Allocated PRs 3" at bounding box center [283, 259] width 191 height 23
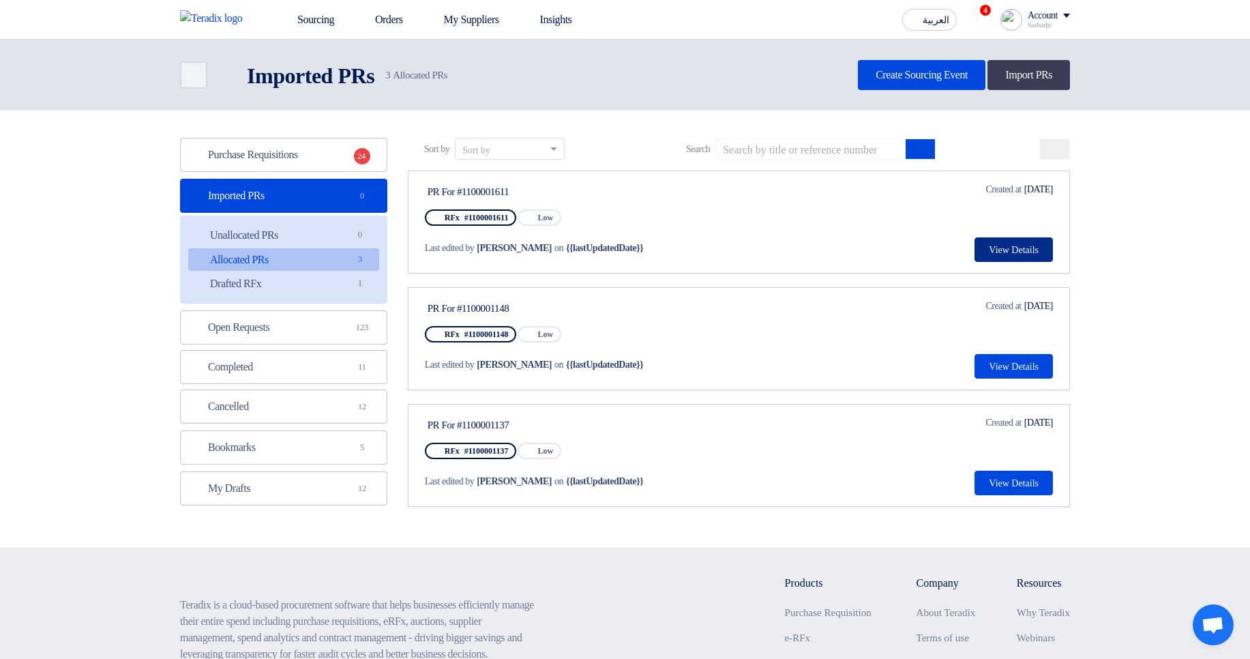
click at [1007, 246] on button "View Details" at bounding box center [1014, 249] width 78 height 25
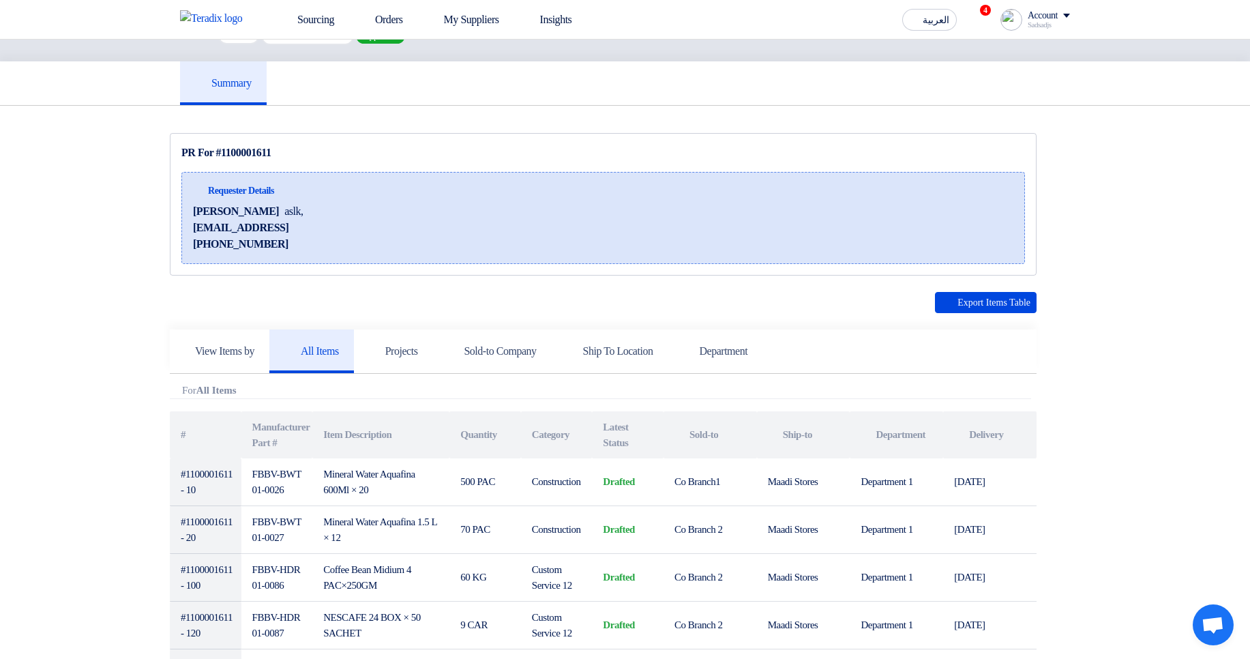
scroll to position [82, 0]
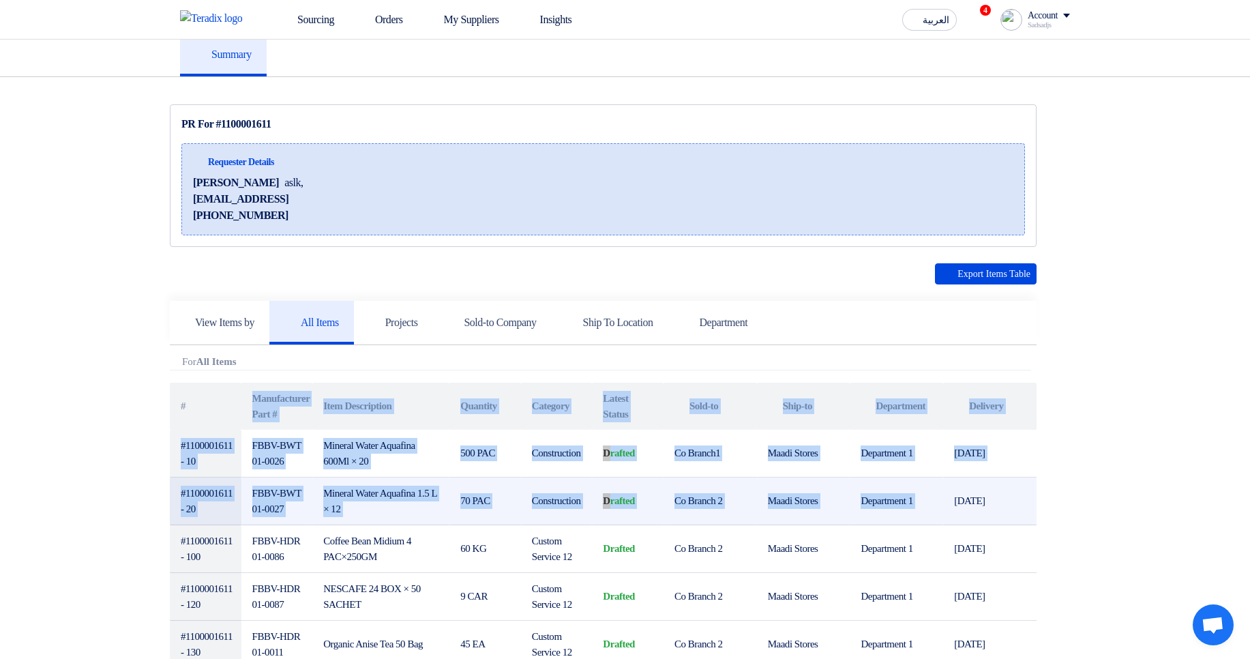
drag, startPoint x: 187, startPoint y: 402, endPoint x: 956, endPoint y: 486, distance: 773.3
click at [956, 486] on td "[DATE]" at bounding box center [989, 501] width 93 height 48
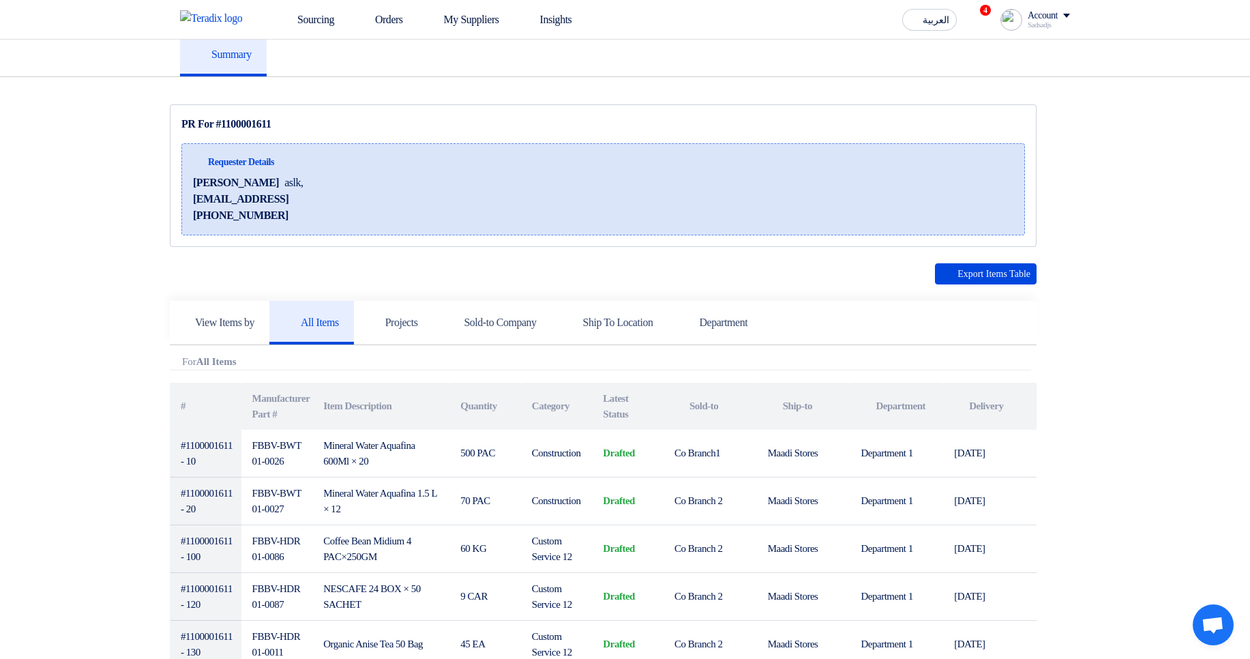
scroll to position [0, 0]
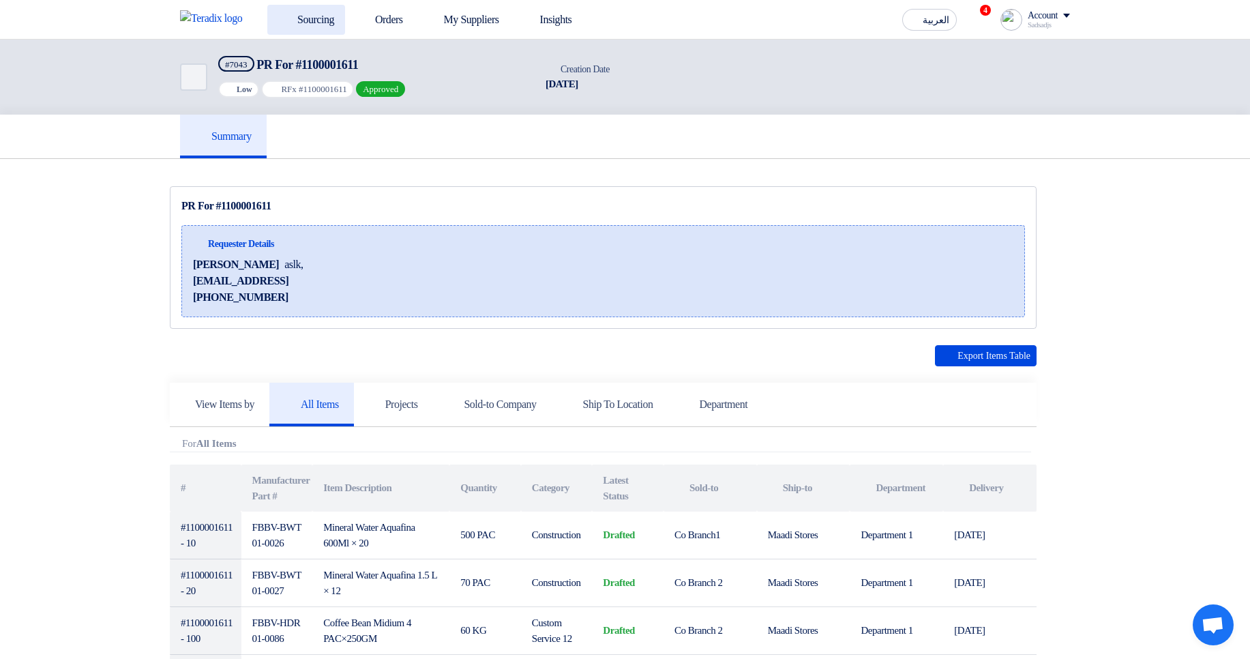
click at [321, 25] on link "Sourcing" at bounding box center [306, 20] width 78 height 30
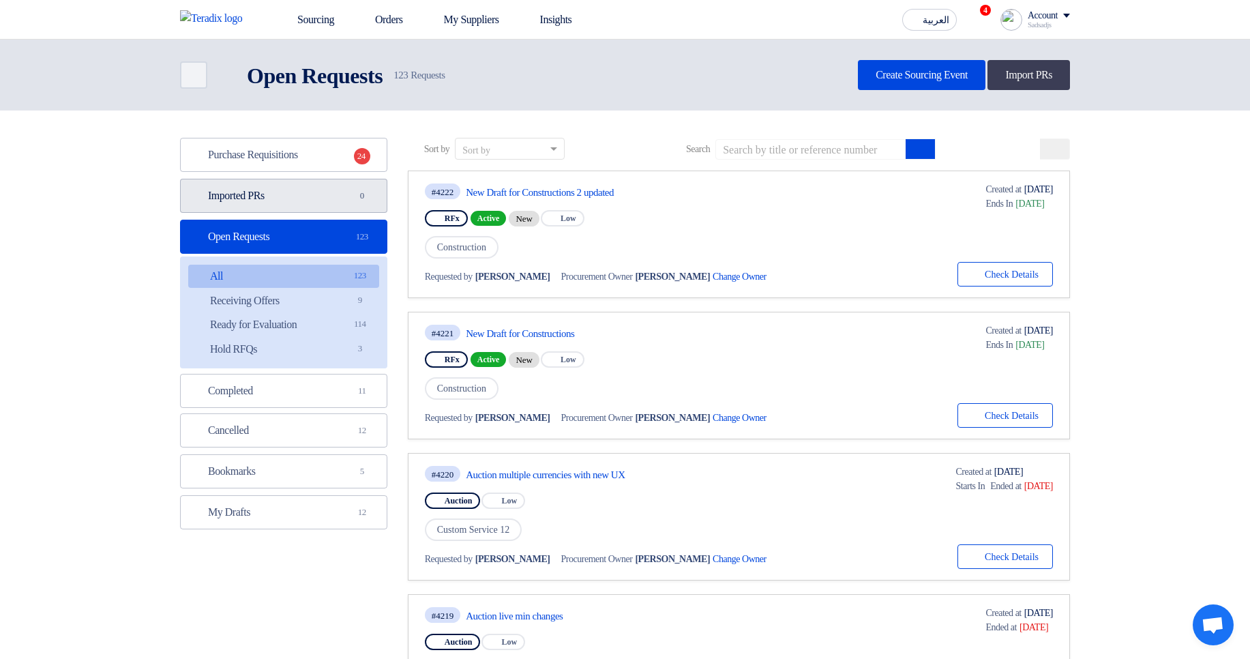
click at [312, 203] on link "Imported PRs Imported PRs 0" at bounding box center [283, 196] width 207 height 34
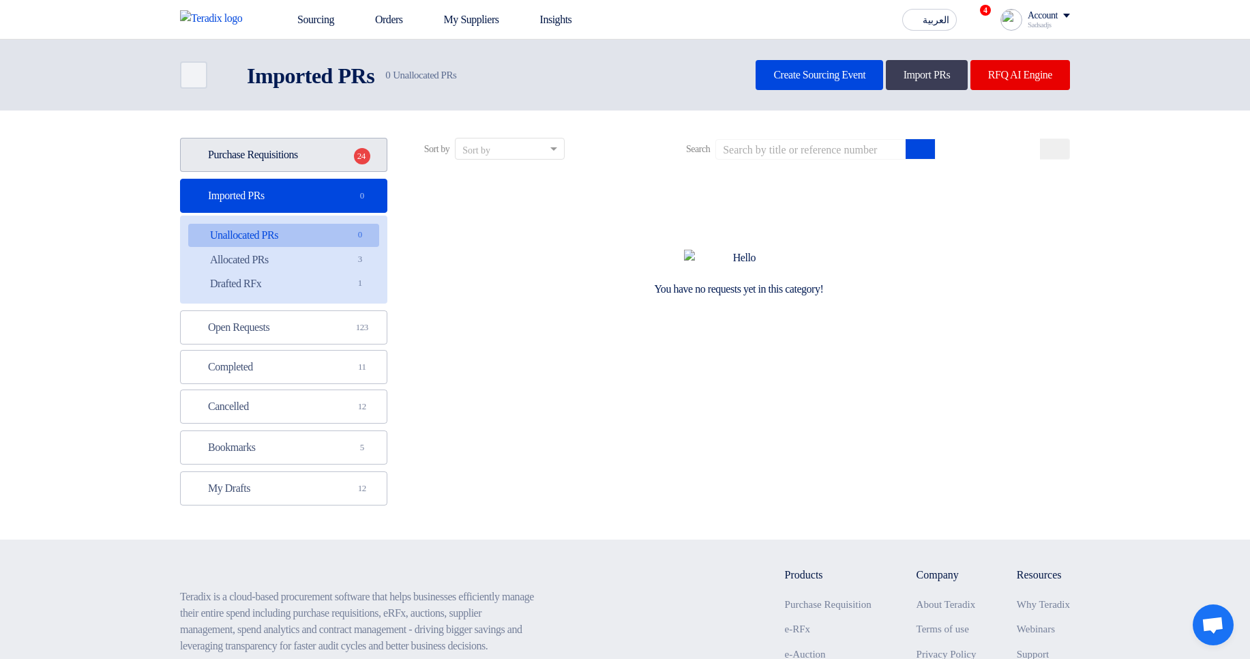
click at [323, 149] on link "Purchase Requisitions Purchase Requisitions 24" at bounding box center [283, 155] width 207 height 34
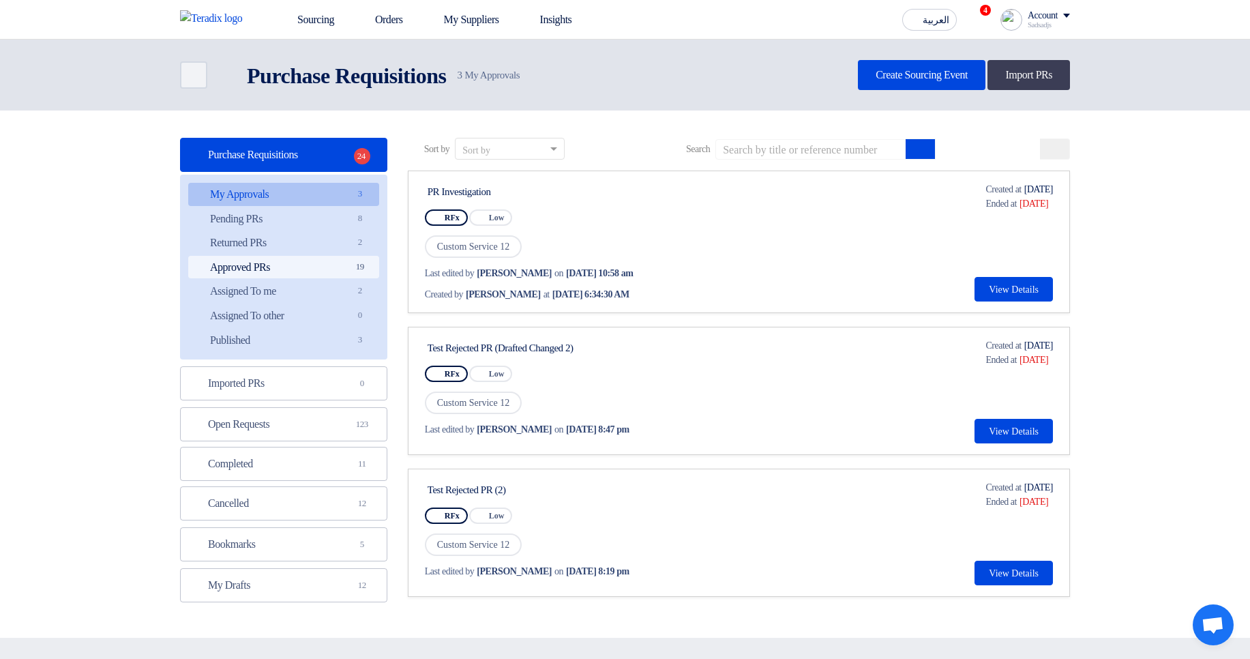
click at [318, 262] on link "Approved PRs Approved PRs 19" at bounding box center [283, 267] width 191 height 23
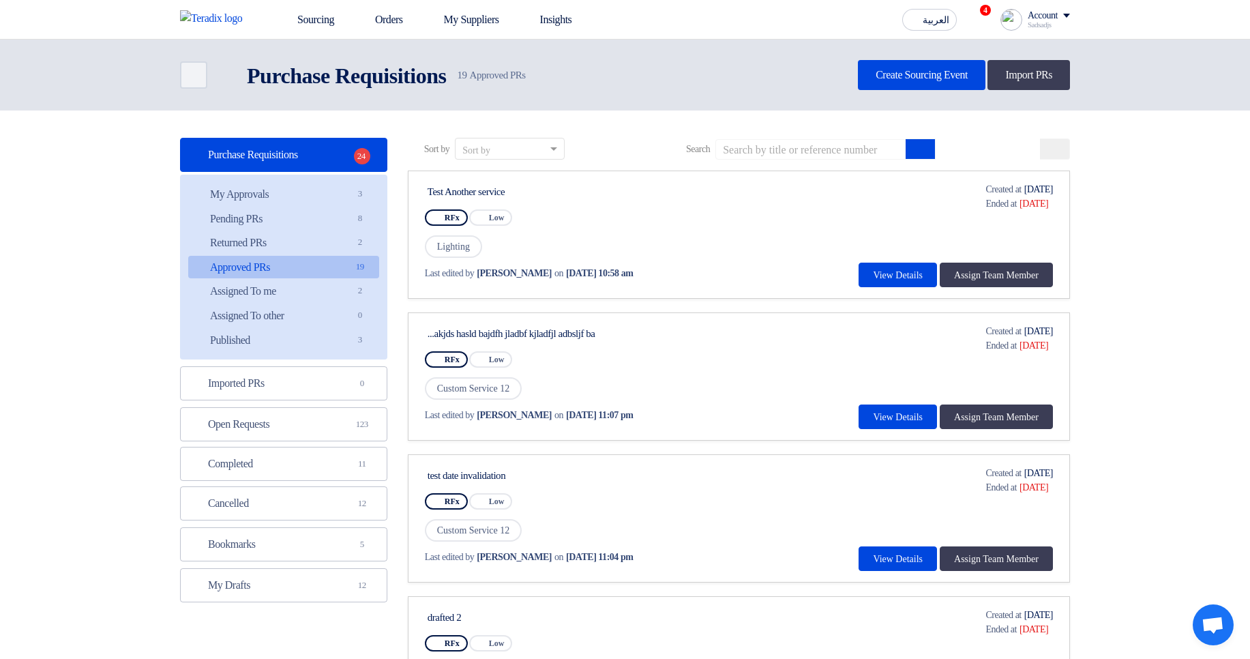
scroll to position [82, 0]
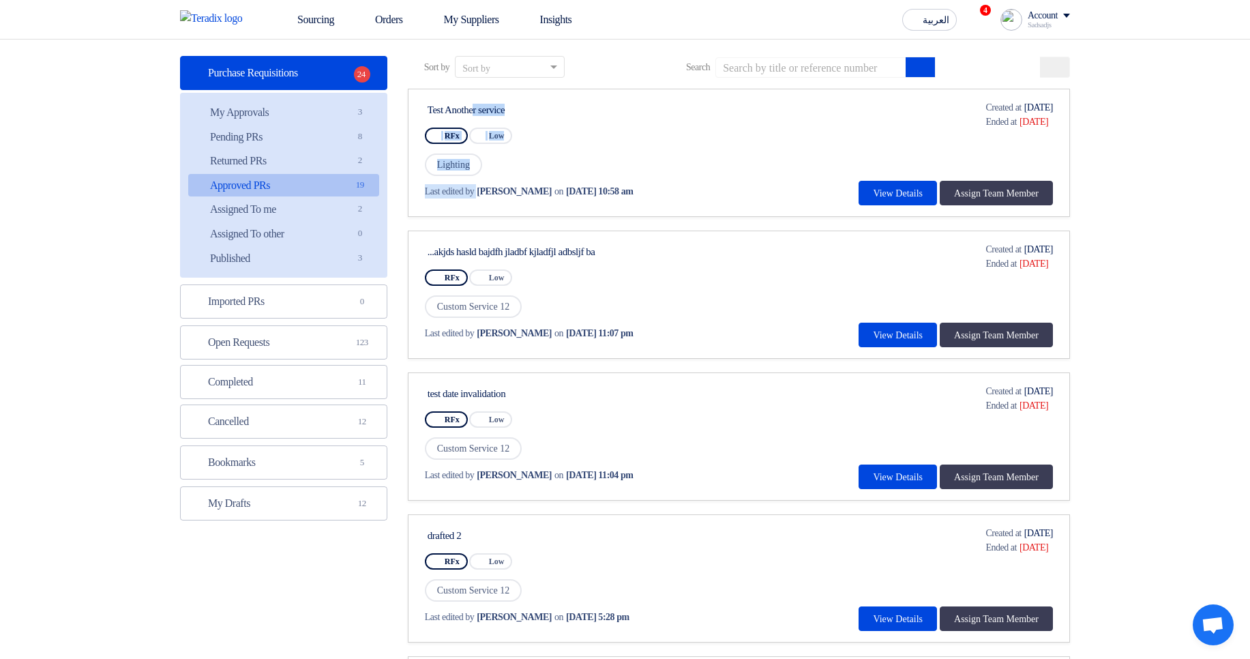
drag, startPoint x: 430, startPoint y: 94, endPoint x: 549, endPoint y: 194, distance: 155.4
click at [514, 183] on link "Test Another service RFx Priority Low Lighting Last edited by Hamda Jjjw on May…" at bounding box center [739, 153] width 662 height 128
click at [686, 109] on div "Test Another service" at bounding box center [555, 109] width 261 height 18
drag, startPoint x: 510, startPoint y: 106, endPoint x: 414, endPoint y: 107, distance: 95.5
click at [414, 107] on link "Test Another service RFx Priority Low Lighting Last edited by Hamda Jjjw on May…" at bounding box center [739, 153] width 662 height 128
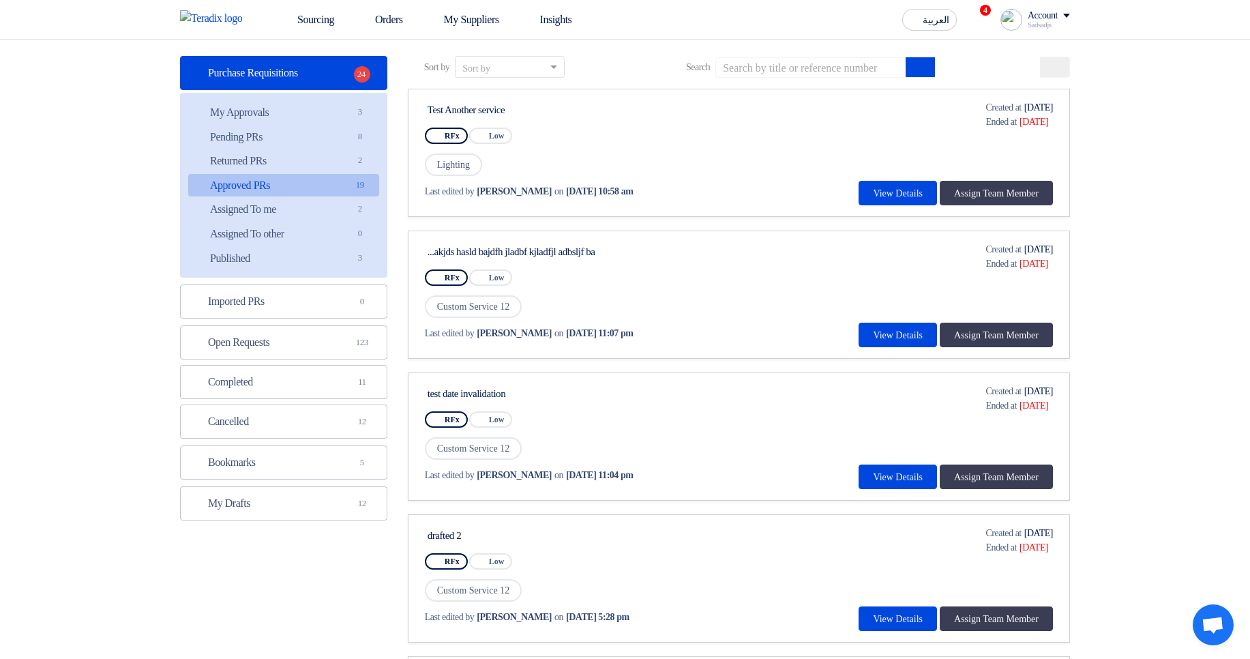
click at [510, 108] on div "Test Another service" at bounding box center [556, 110] width 256 height 12
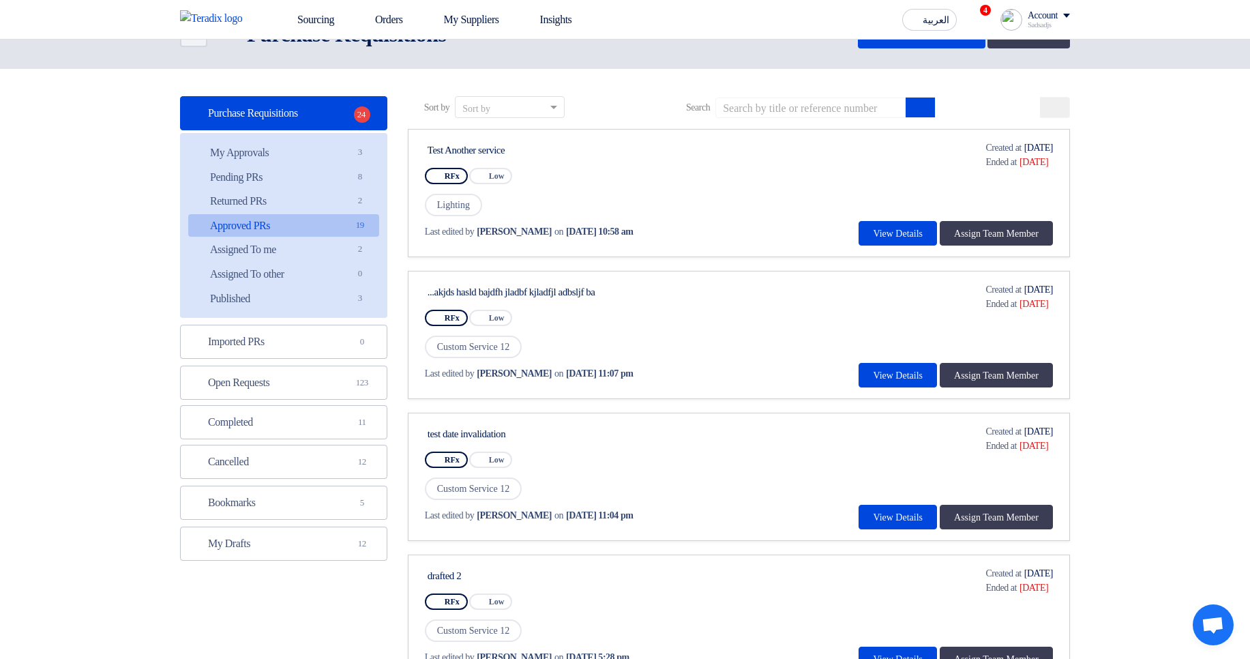
scroll to position [0, 0]
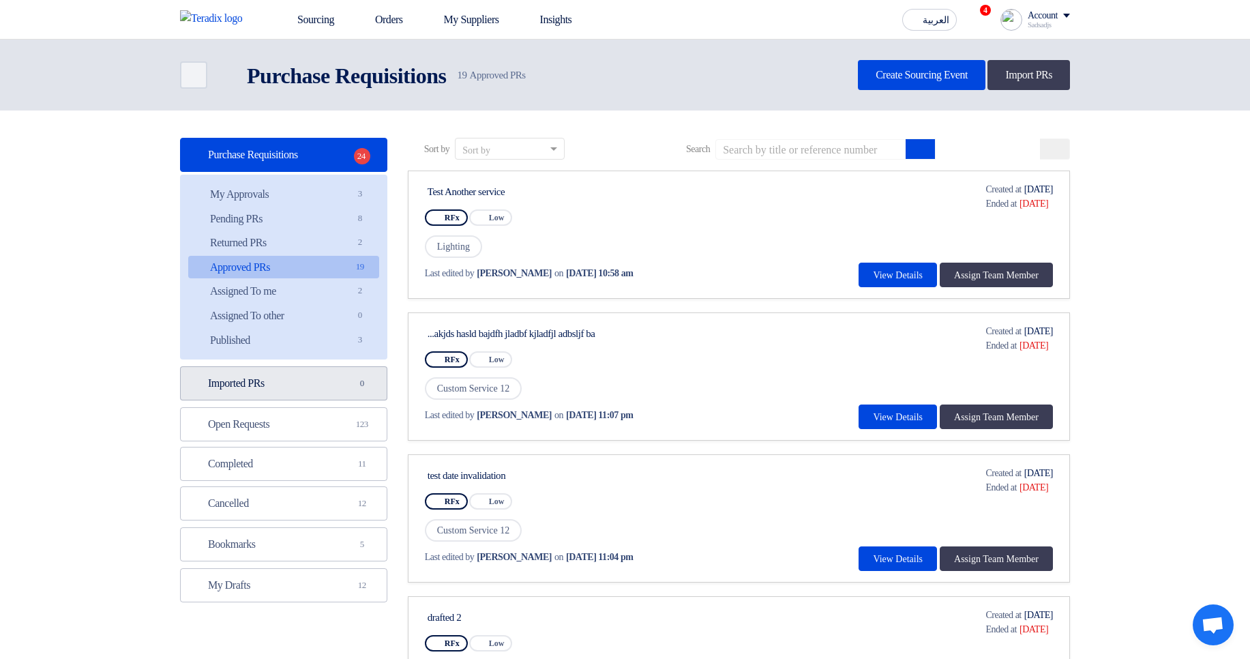
click at [362, 369] on link "Imported PRs Imported PRs 0" at bounding box center [283, 383] width 207 height 34
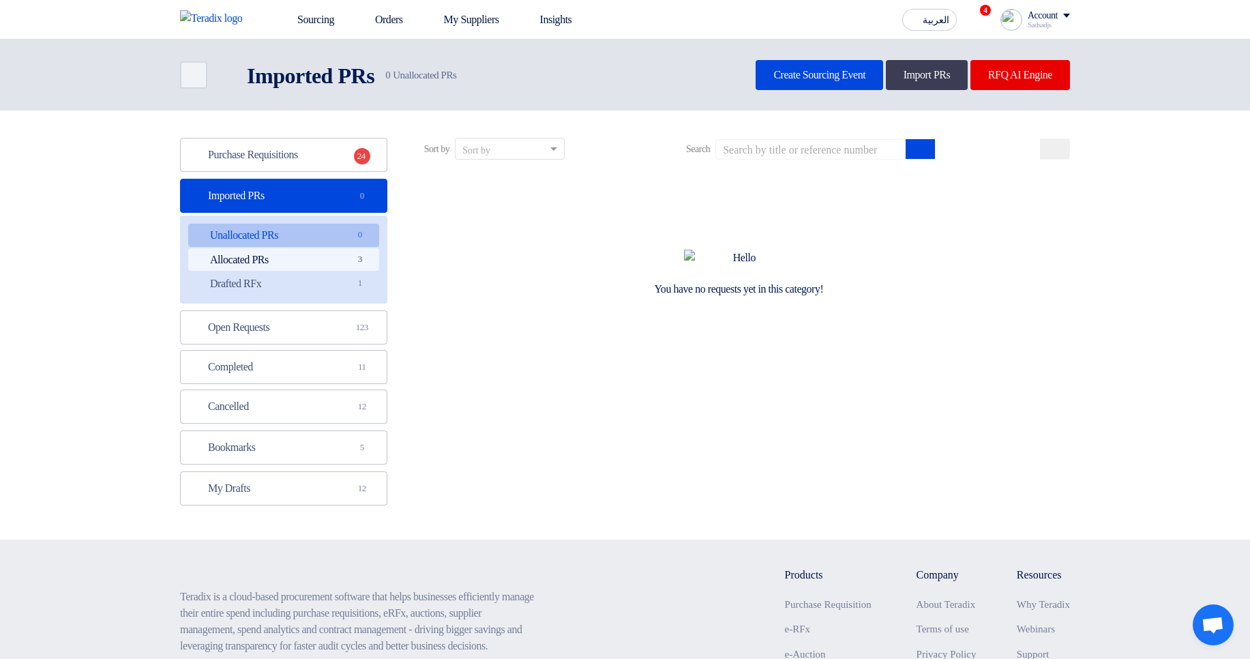
click at [340, 261] on link "Allocated PRs Allocated PRs 3" at bounding box center [283, 259] width 191 height 23
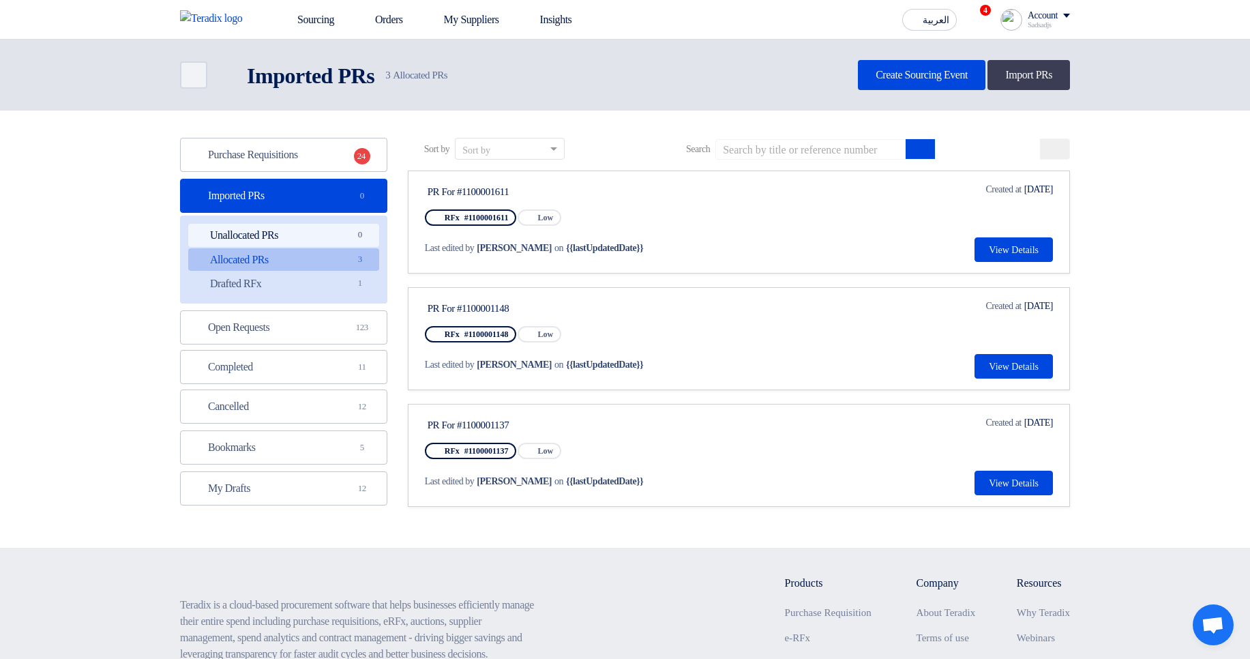
click at [333, 232] on link "Unallocated PRs Unallocated PRs 0" at bounding box center [283, 235] width 191 height 23
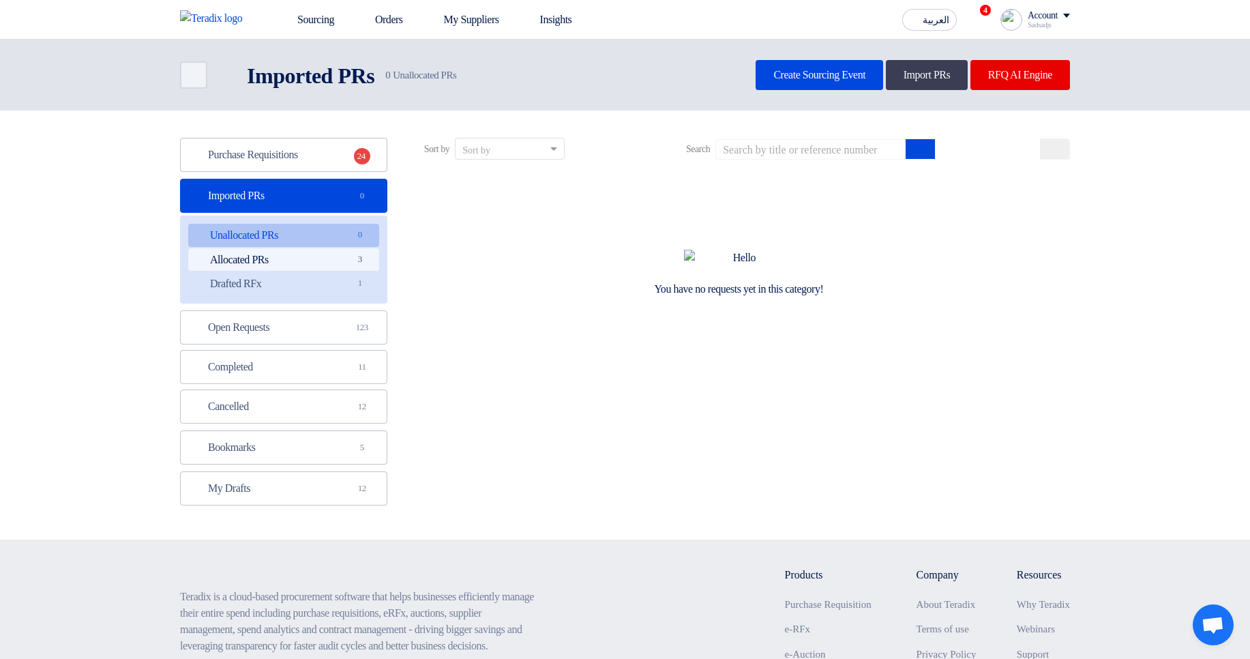
click at [336, 265] on link "Allocated PRs Allocated PRs 3" at bounding box center [283, 259] width 191 height 23
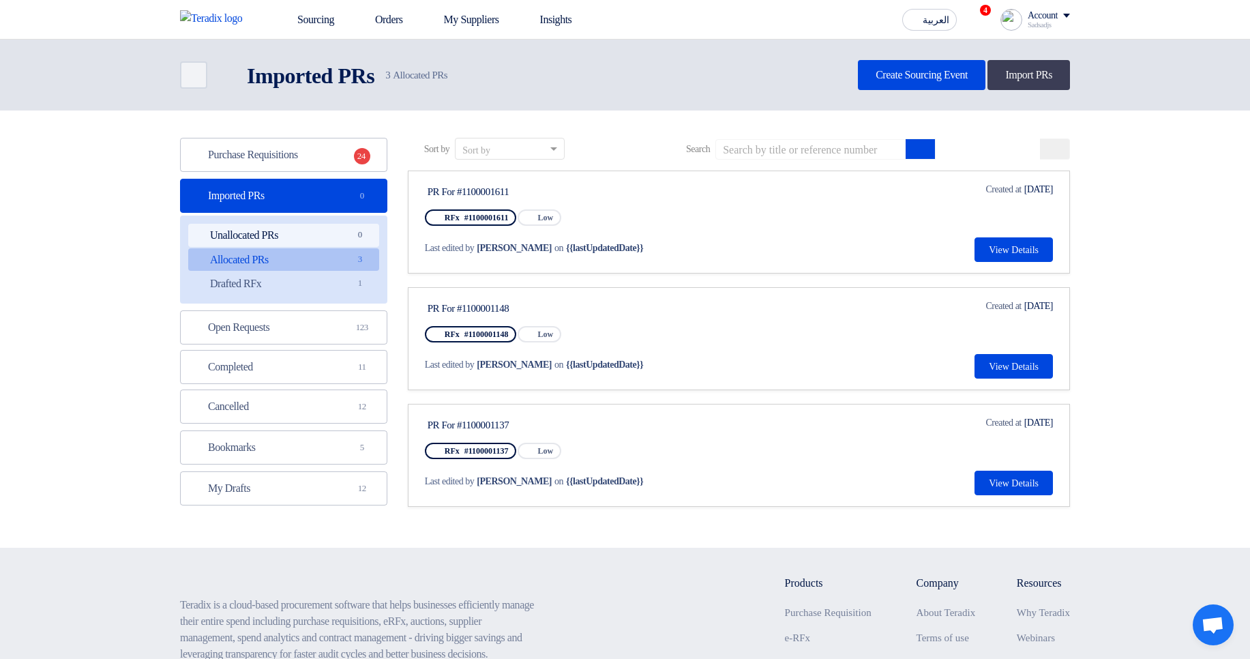
click at [334, 241] on link "Unallocated PRs Unallocated PRs 0" at bounding box center [283, 235] width 191 height 23
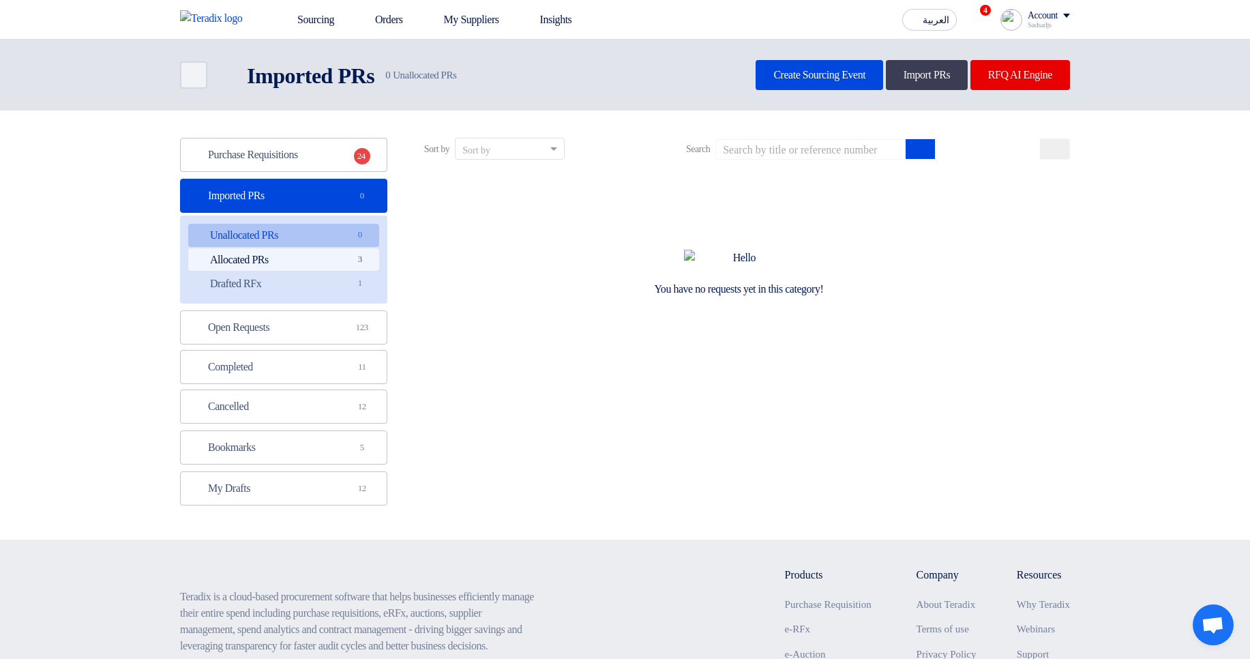
click at [328, 262] on link "Allocated PRs Allocated PRs 3" at bounding box center [283, 259] width 191 height 23
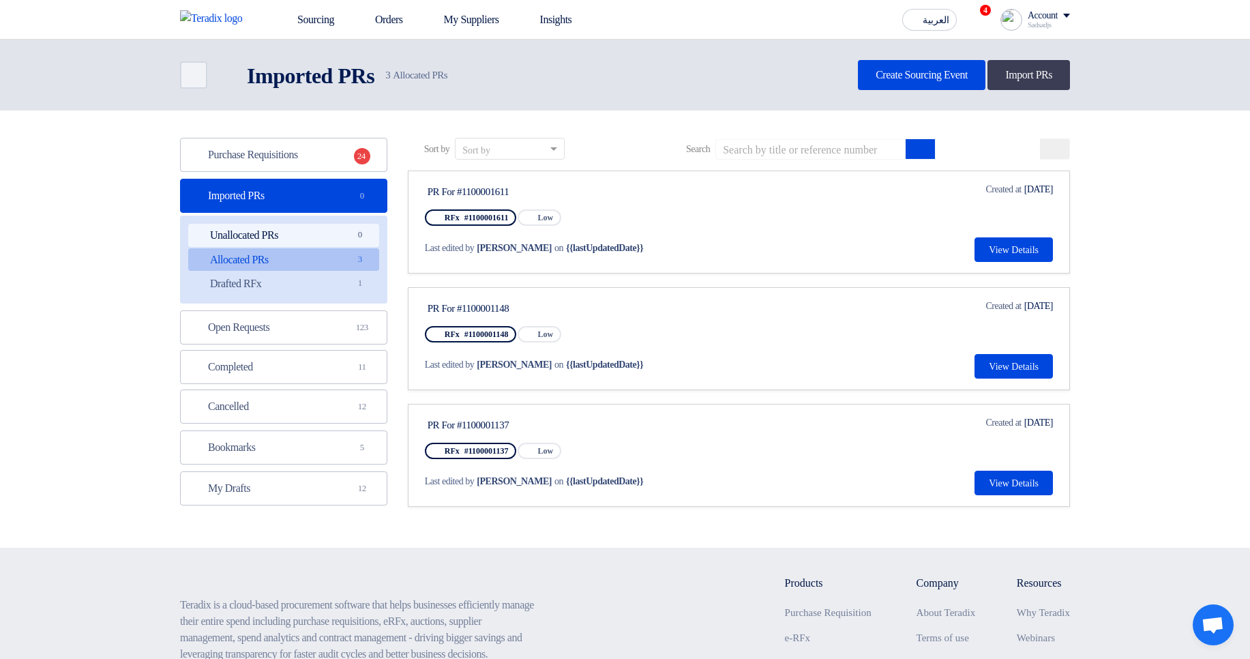
click at [347, 233] on link "Unallocated PRs Unallocated PRs 0" at bounding box center [283, 235] width 191 height 23
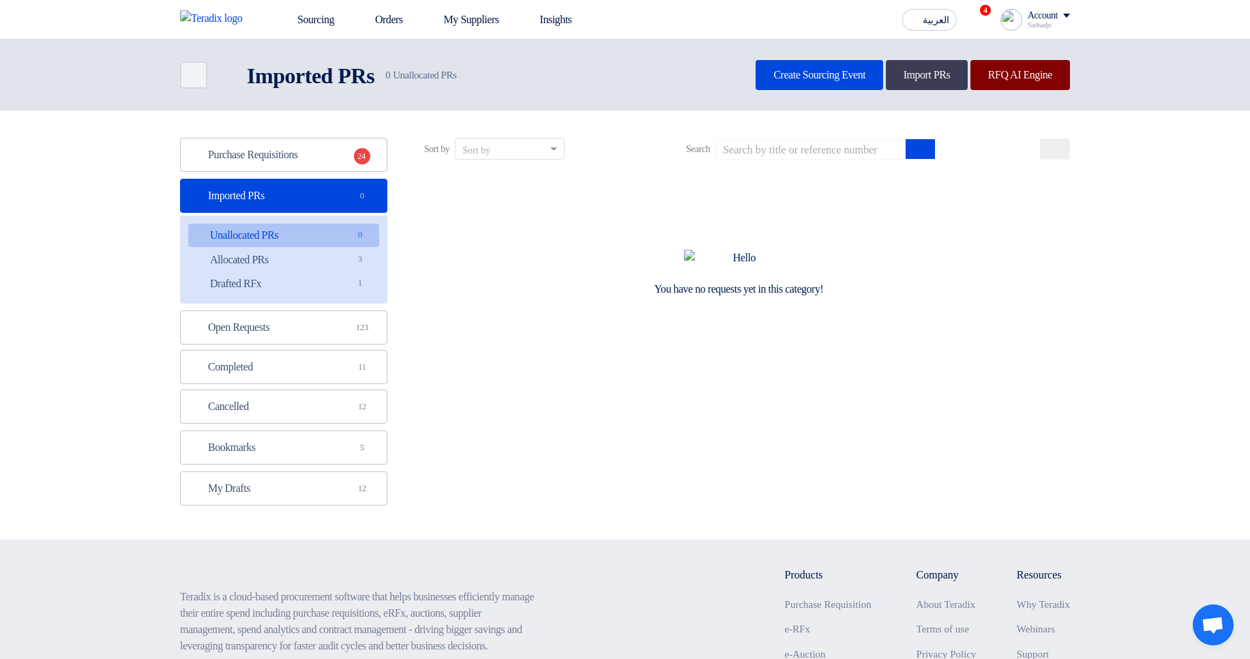
click at [1015, 74] on link "RFQ AI Engine" at bounding box center [1021, 75] width 100 height 30
drag, startPoint x: 837, startPoint y: 309, endPoint x: 677, endPoint y: 312, distance: 159.6
click at [677, 297] on div "You have no requests yet in this category!" at bounding box center [738, 289] width 169 height 14
drag, startPoint x: 677, startPoint y: 312, endPoint x: 845, endPoint y: 322, distance: 168.1
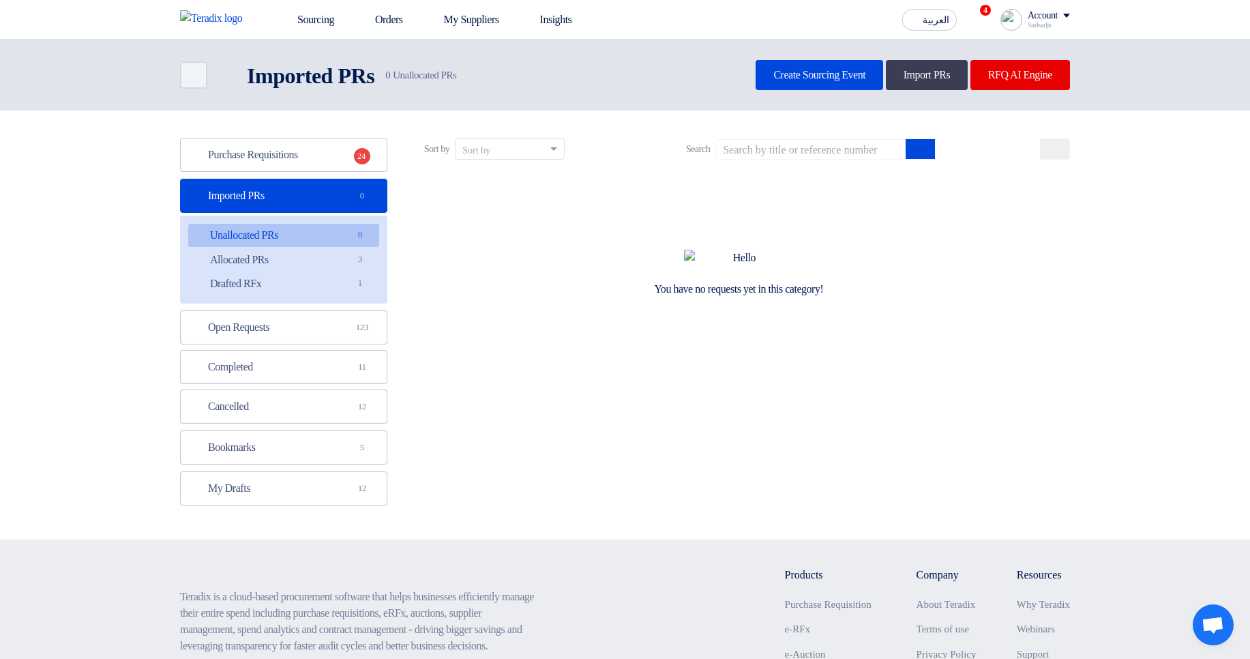
click at [845, 322] on div "You have no requests yet in this category!" at bounding box center [739, 273] width 662 height 205
click at [922, 320] on div "You have no requests yet in this category!" at bounding box center [739, 273] width 662 height 205
click at [358, 156] on span "24" at bounding box center [362, 156] width 16 height 16
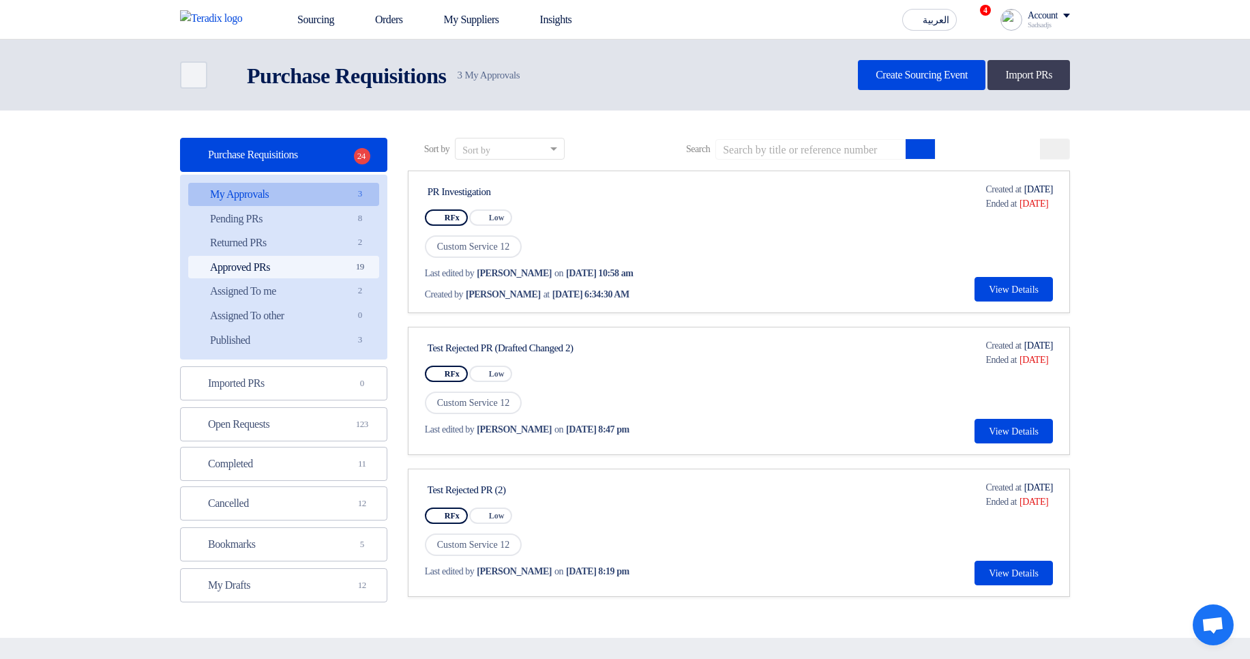
click at [327, 277] on link "Approved PRs Approved PRs 19" at bounding box center [283, 267] width 191 height 23
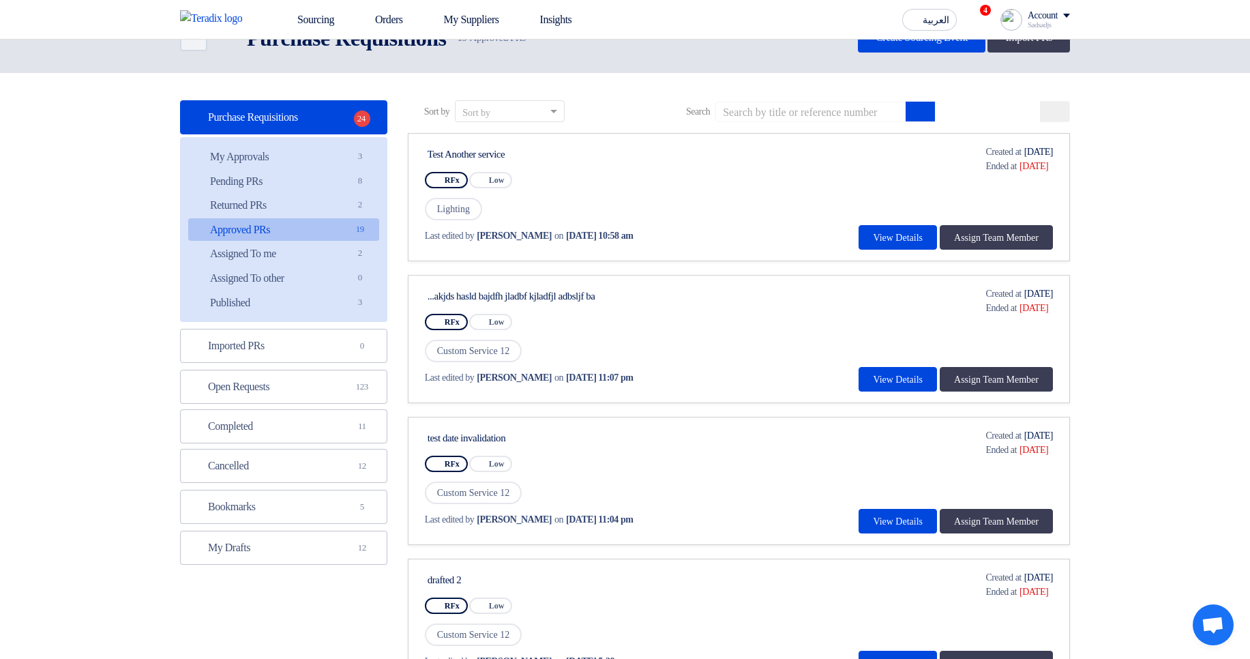
scroll to position [82, 0]
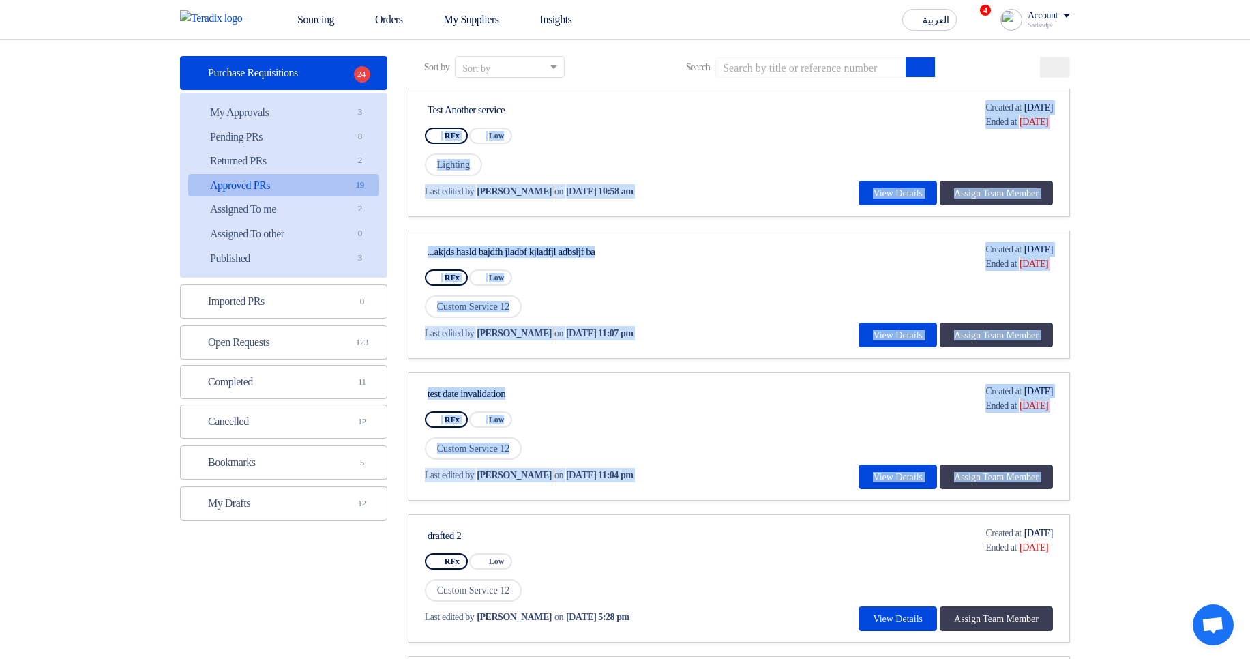
drag, startPoint x: 475, startPoint y: 104, endPoint x: 664, endPoint y: 512, distance: 448.9
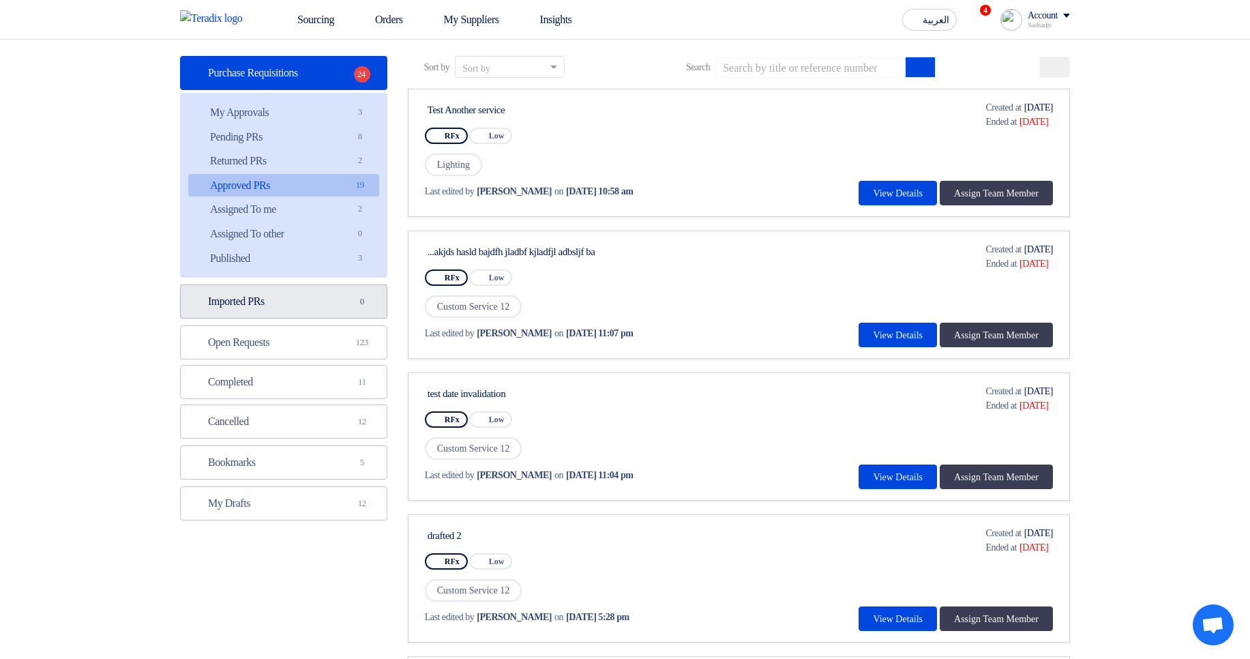
click at [347, 313] on link "Imported PRs Imported PRs 0" at bounding box center [283, 301] width 207 height 34
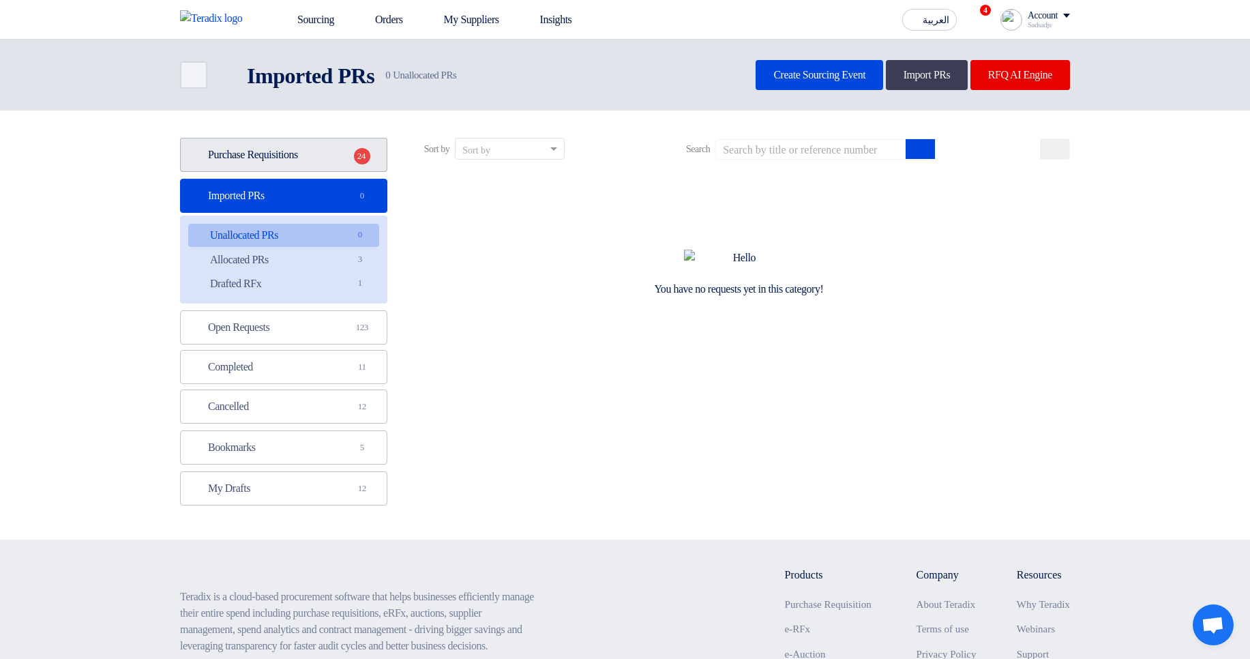
click at [325, 162] on link "Purchase Requisitions Purchase Requisitions 24" at bounding box center [283, 155] width 207 height 34
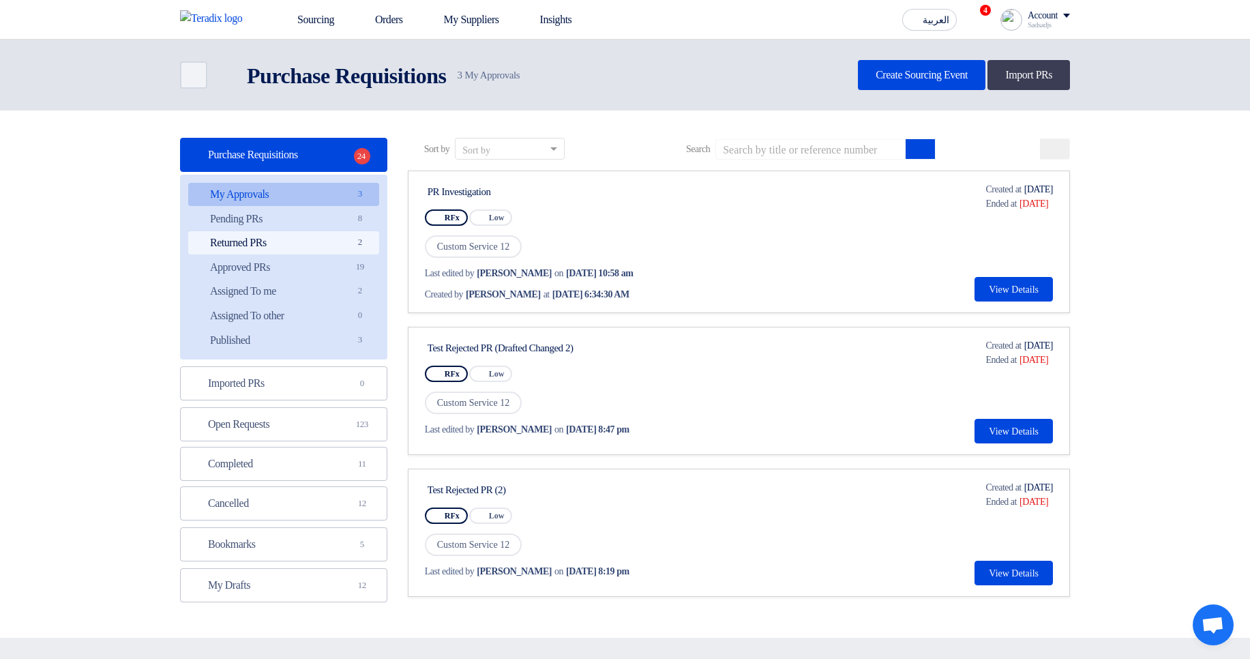
click at [283, 254] on link "Returned PRs Returned PRs 2" at bounding box center [283, 242] width 191 height 23
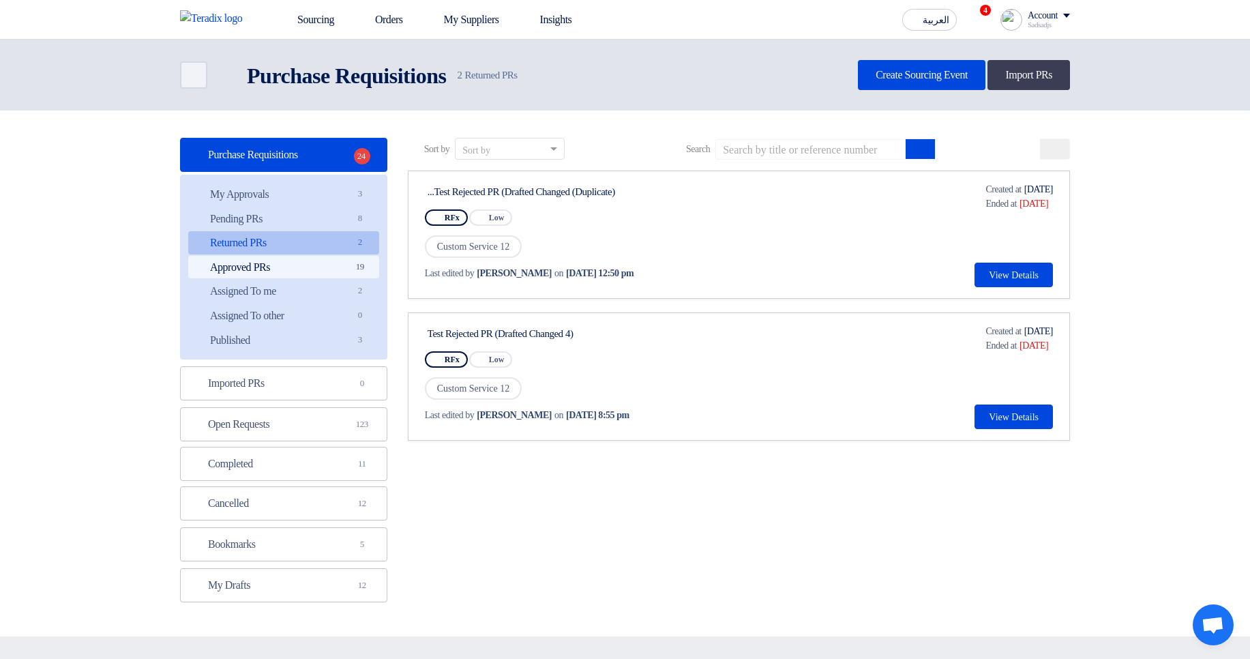
click at [296, 269] on link "Approved PRs Approved PRs 19" at bounding box center [283, 267] width 191 height 23
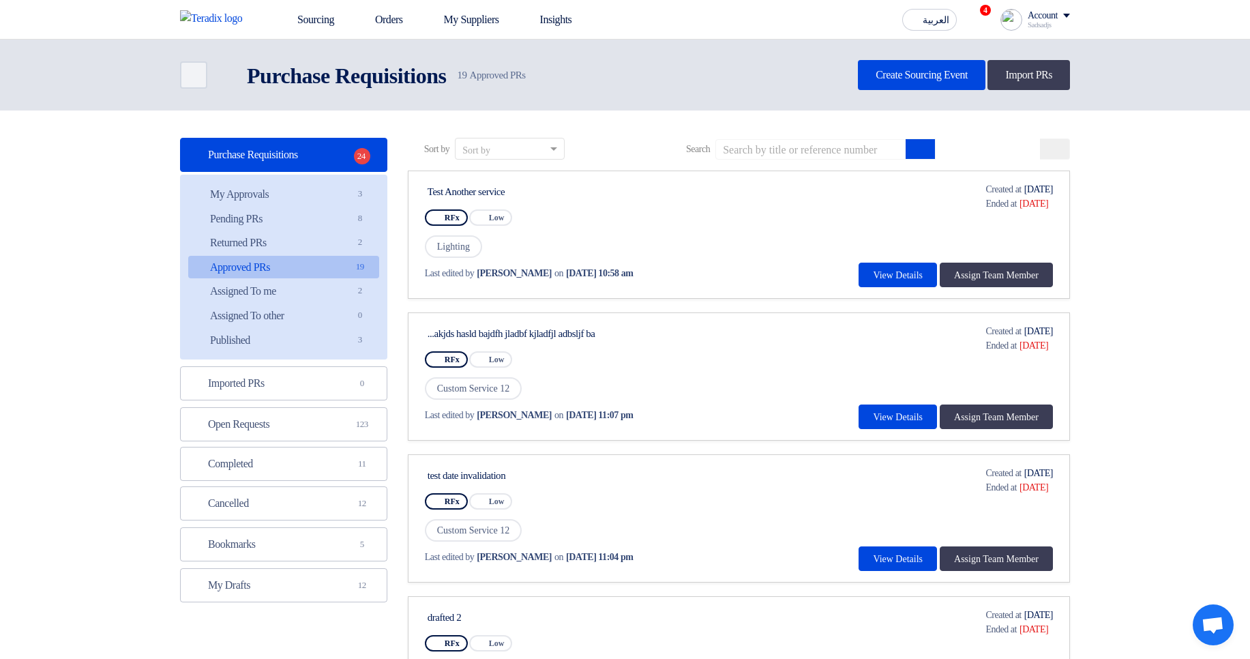
click at [683, 271] on div "Last edited by Hamda Jjjw on May 4, 2025, 10:58 am" at bounding box center [554, 273] width 259 height 14
click at [222, 371] on link "Imported PRs Imported PRs 0" at bounding box center [283, 383] width 207 height 34
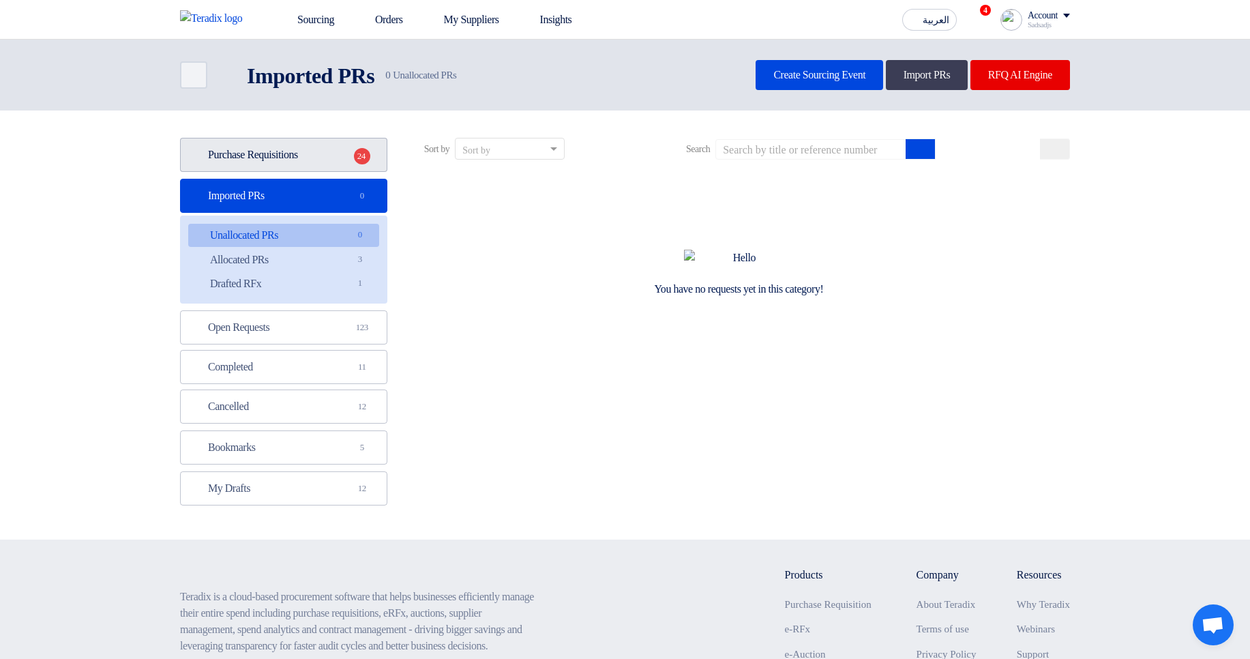
click at [357, 158] on span "24" at bounding box center [362, 156] width 16 height 16
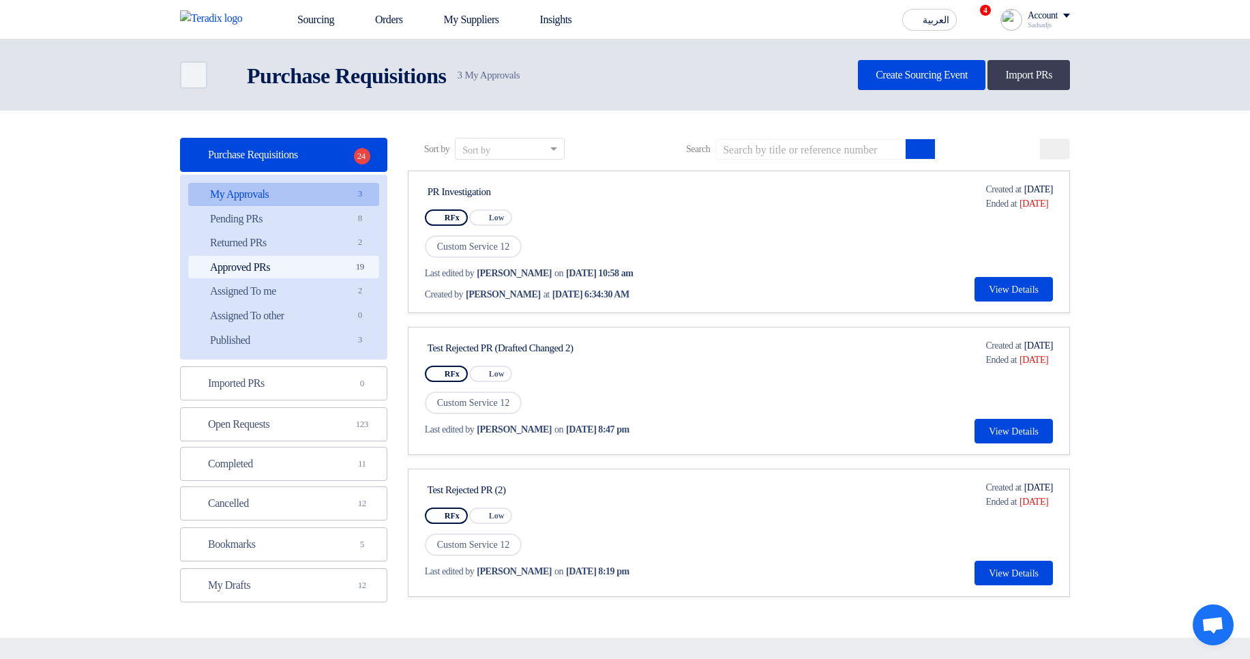
click at [317, 267] on link "Approved PRs Approved PRs 19" at bounding box center [283, 267] width 191 height 23
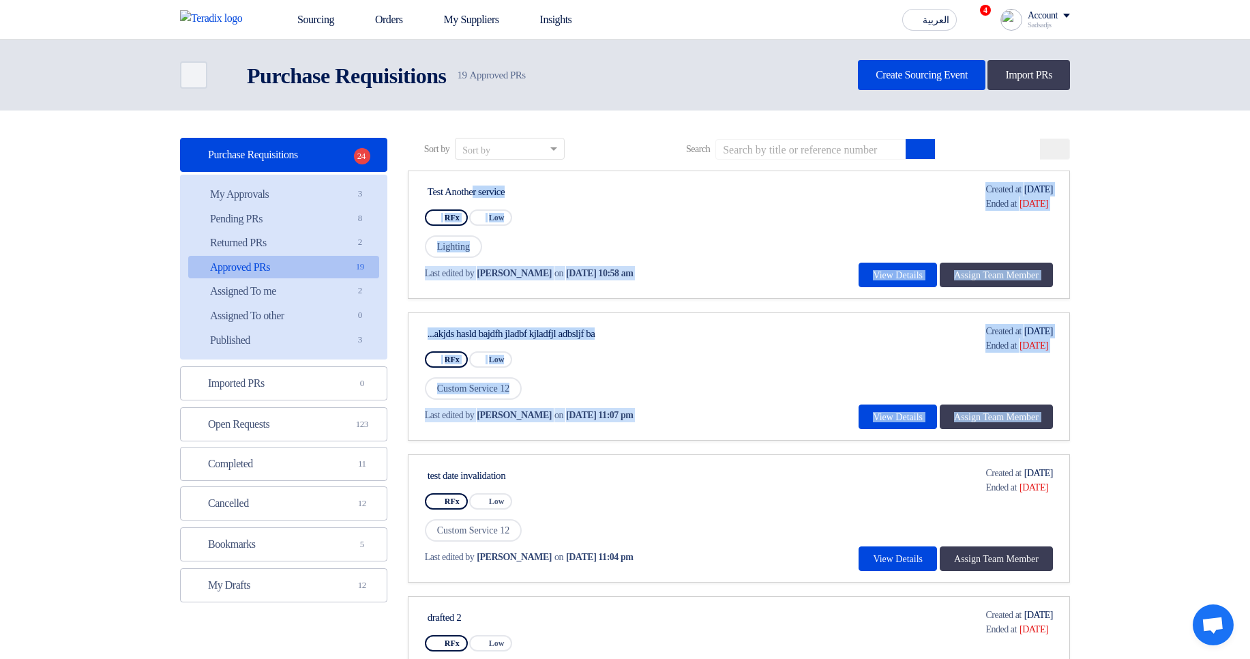
drag, startPoint x: 446, startPoint y: 178, endPoint x: 569, endPoint y: 478, distance: 324.3
click at [666, 481] on div "test date invalidation" at bounding box center [556, 475] width 256 height 12
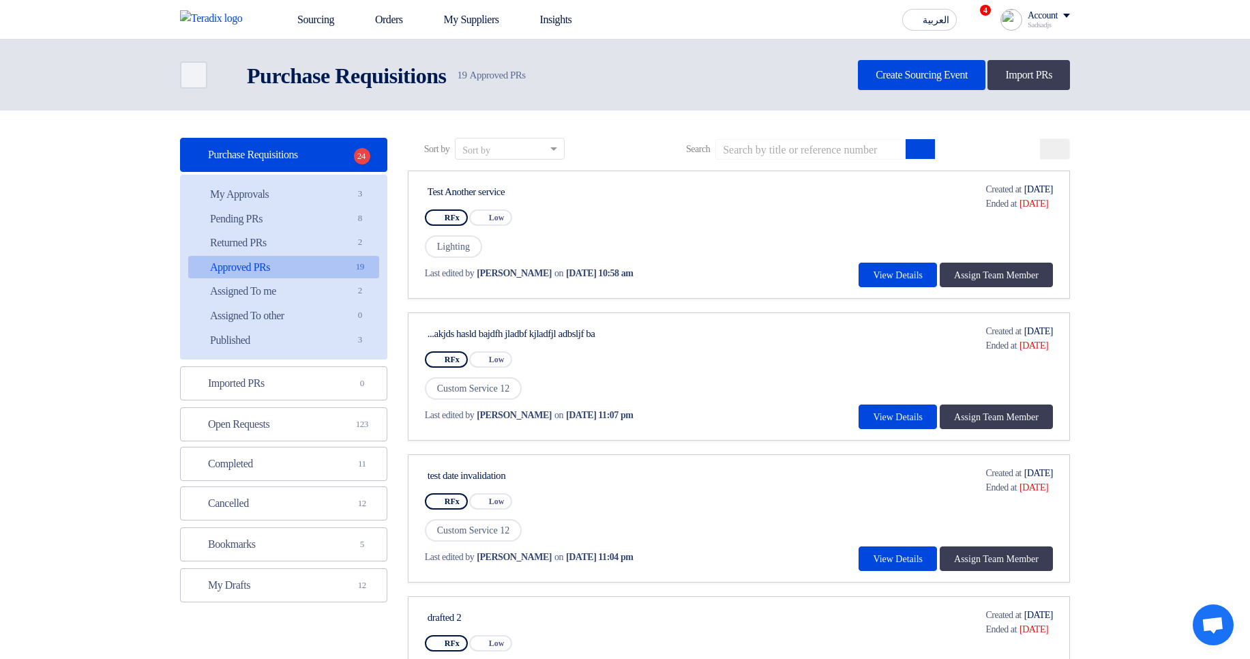
scroll to position [82, 0]
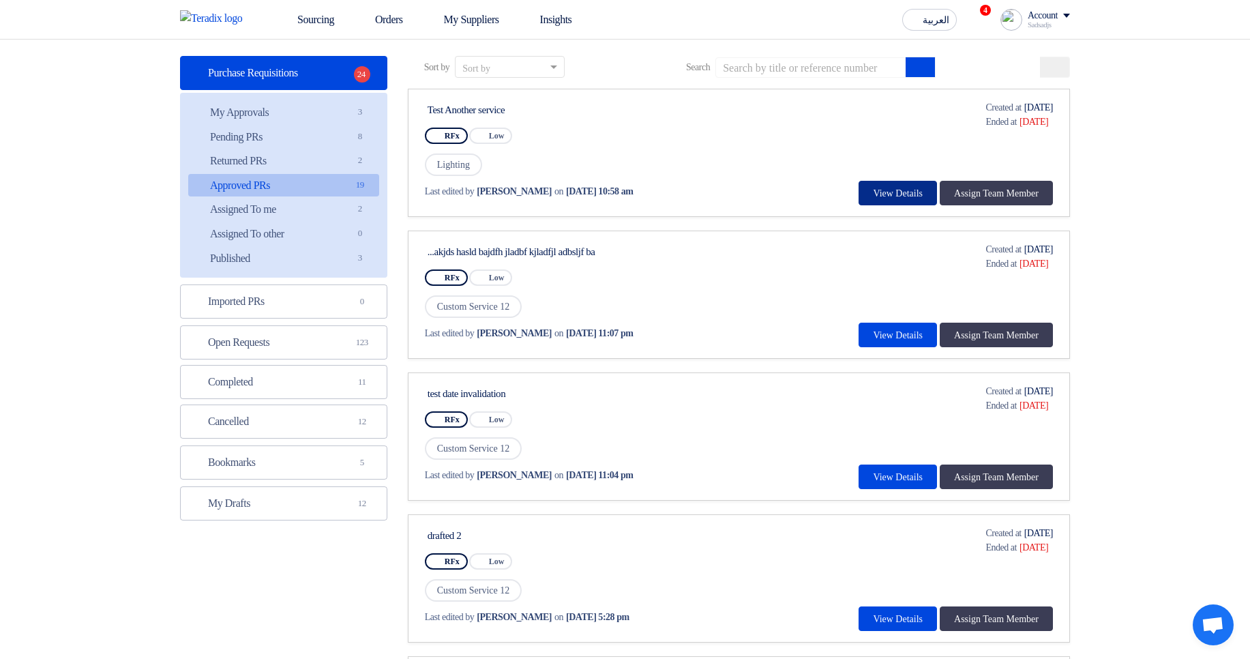
click at [898, 182] on button "View Details" at bounding box center [898, 193] width 78 height 25
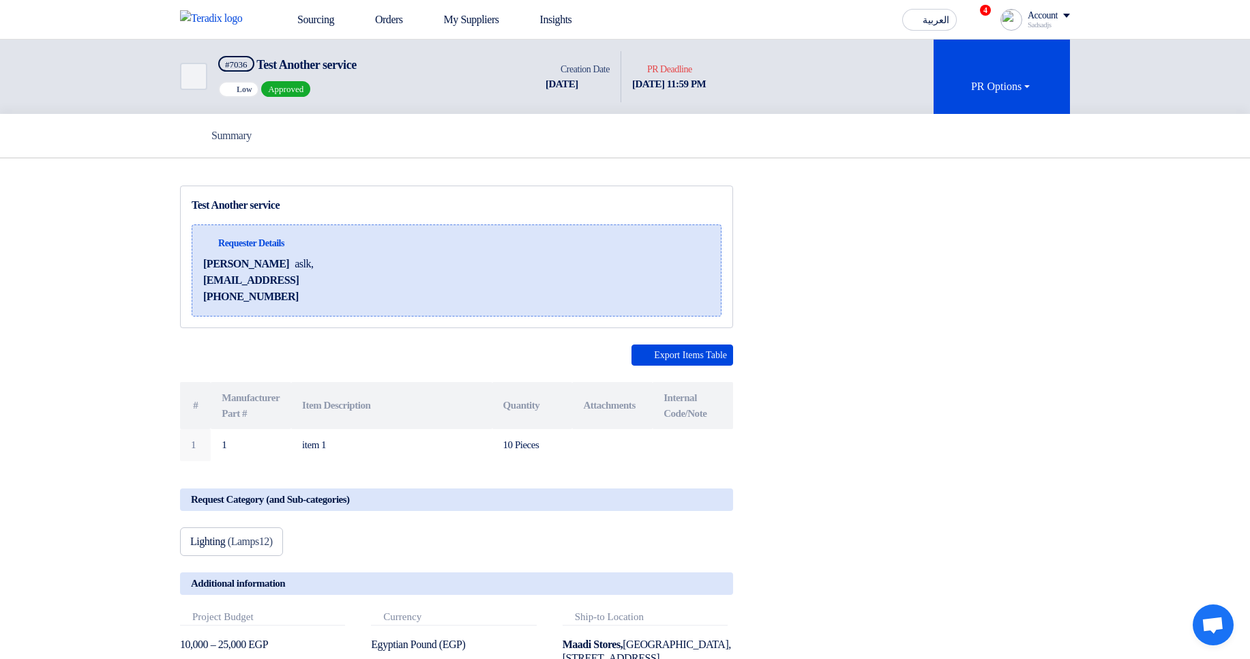
scroll to position [82, 0]
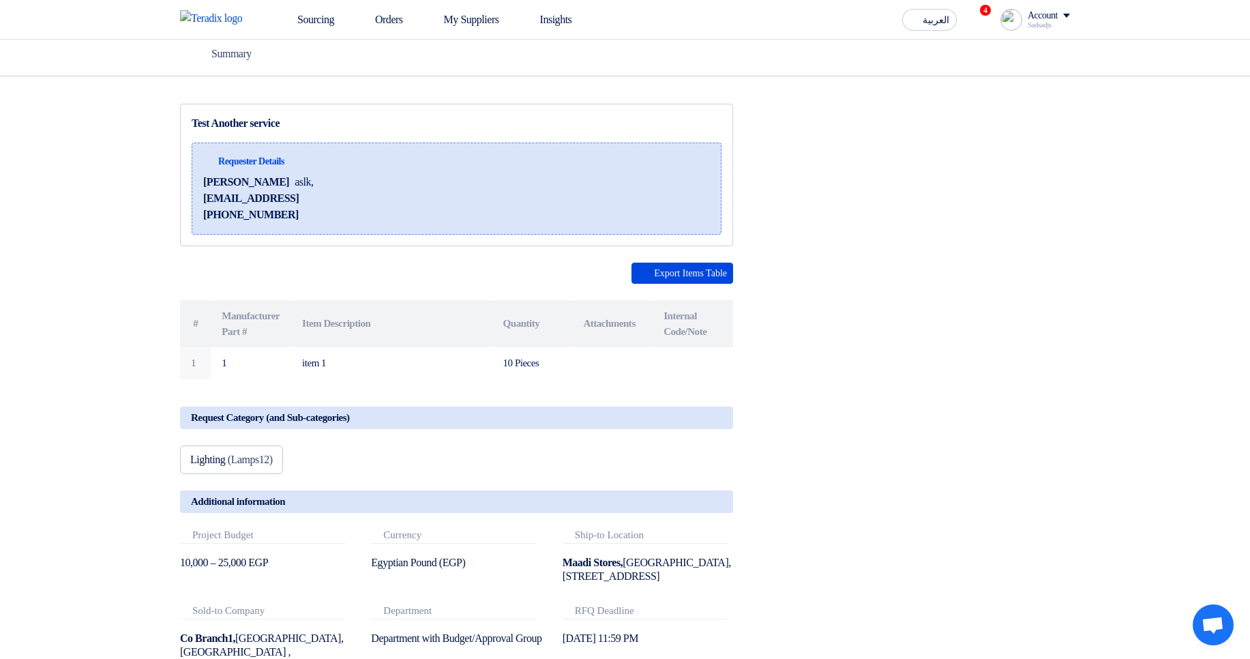
drag, startPoint x: 205, startPoint y: 353, endPoint x: 725, endPoint y: 385, distance: 520.8
click at [725, 385] on div "Test Another service Requester Details Hamda Jjjw aslk, jhawejhqwh@asdlkh.asd +…" at bounding box center [473, 436] width 607 height 664
click at [840, 337] on div "Test Another service Requester Details Hamda Jjjw aslk, jhawejhqwh@asdlkh.asd +…" at bounding box center [625, 436] width 911 height 664
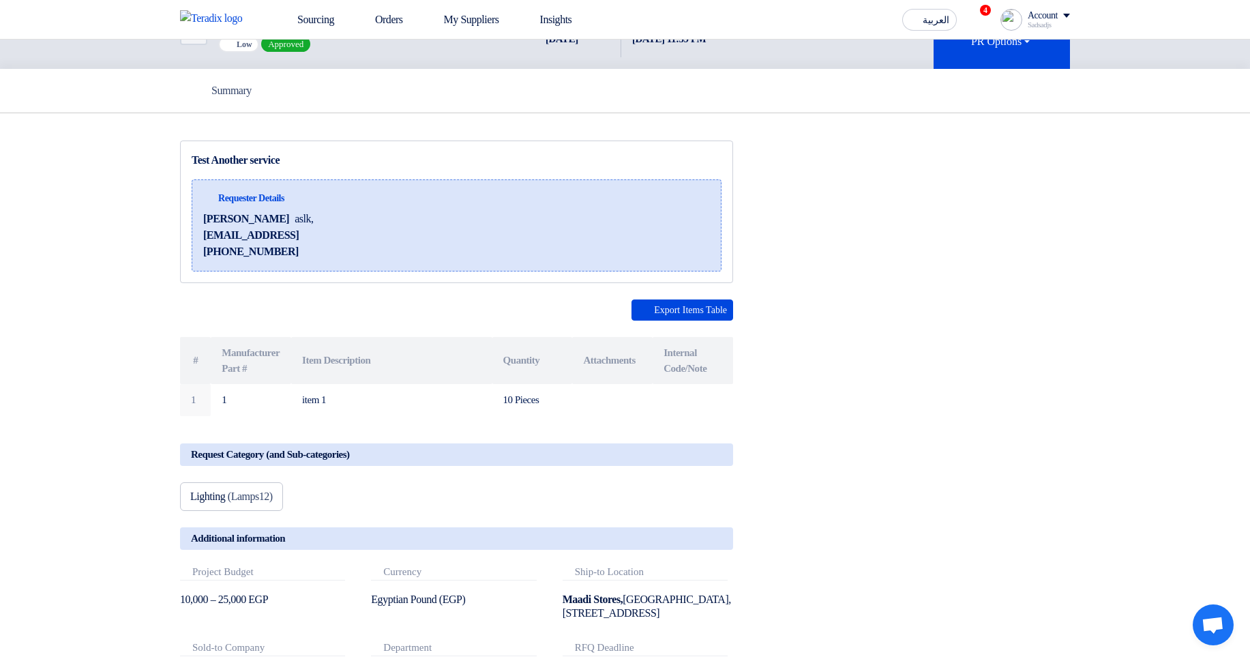
scroll to position [0, 0]
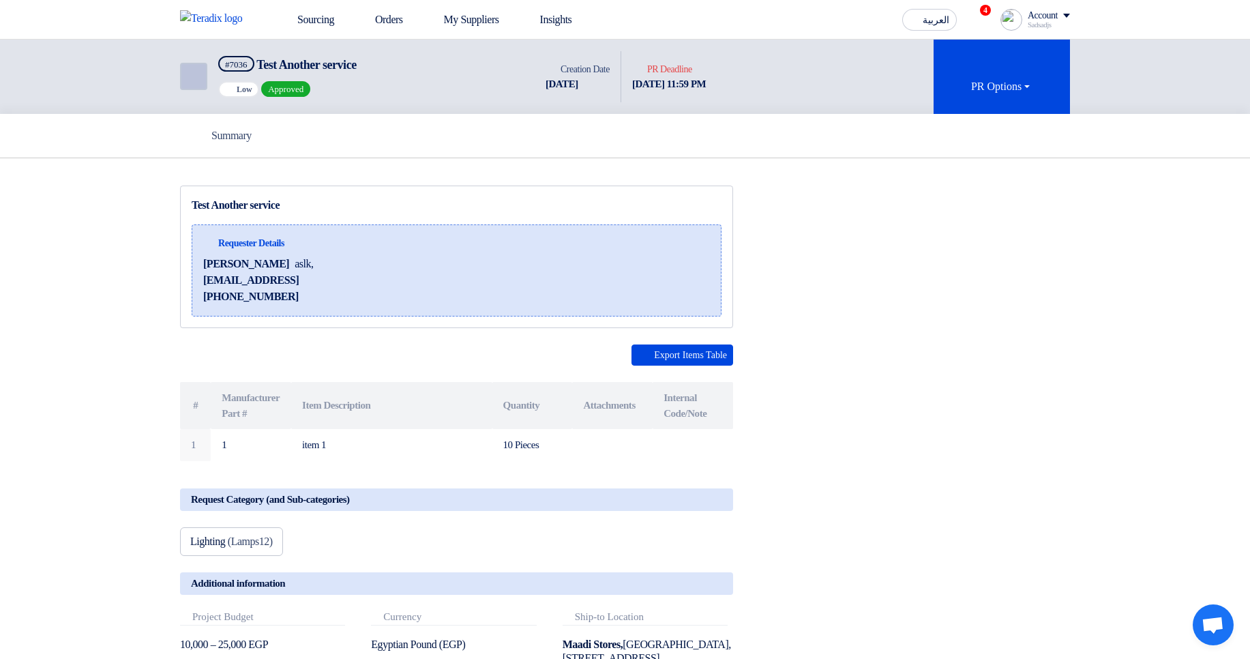
click at [191, 84] on icon "Back" at bounding box center [192, 76] width 16 height 16
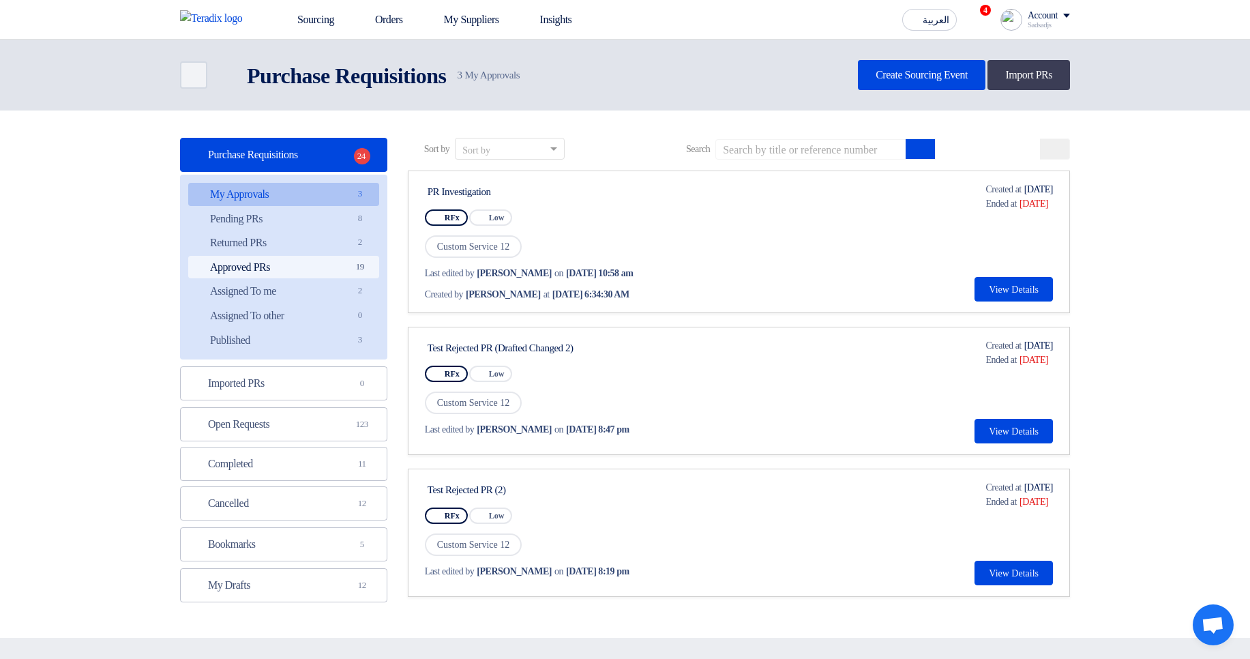
click at [334, 263] on link "Approved PRs Approved PRs 19" at bounding box center [283, 267] width 191 height 23
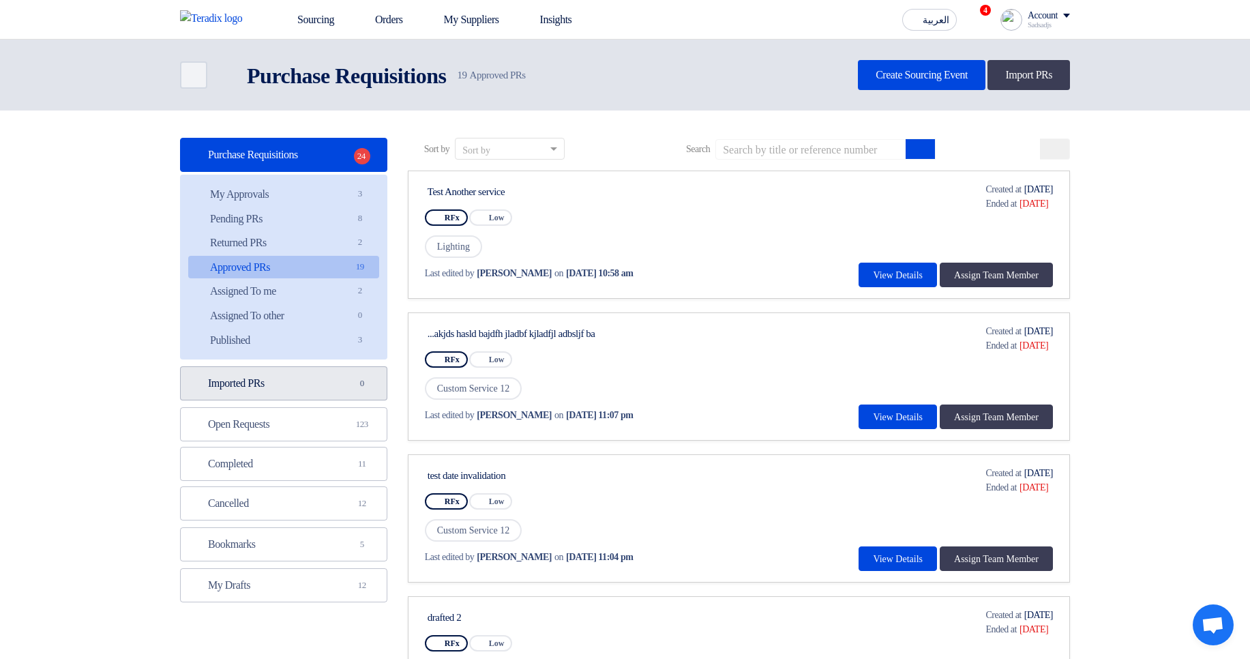
click at [356, 383] on span "0" at bounding box center [362, 384] width 16 height 14
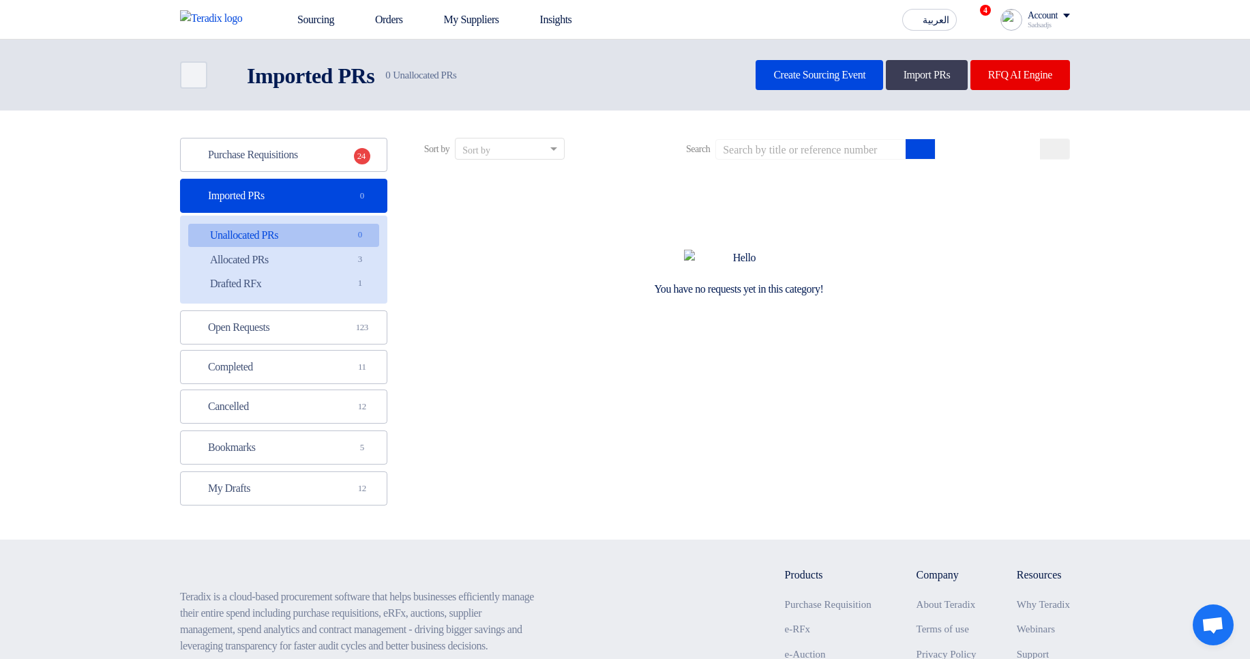
drag, startPoint x: 623, startPoint y: 313, endPoint x: 909, endPoint y: 312, distance: 286.5
click at [909, 312] on div "You have no requests yet in this category!" at bounding box center [739, 273] width 662 height 205
click at [1111, 296] on section "Purchase Requisitions Purchase Requisitions 24 Imported PRs Imported PRs 0 Unal…" at bounding box center [625, 325] width 1250 height 429
drag, startPoint x: 630, startPoint y: 306, endPoint x: 955, endPoint y: 318, distance: 324.9
click at [955, 318] on div "You have no requests yet in this category!" at bounding box center [739, 273] width 662 height 205
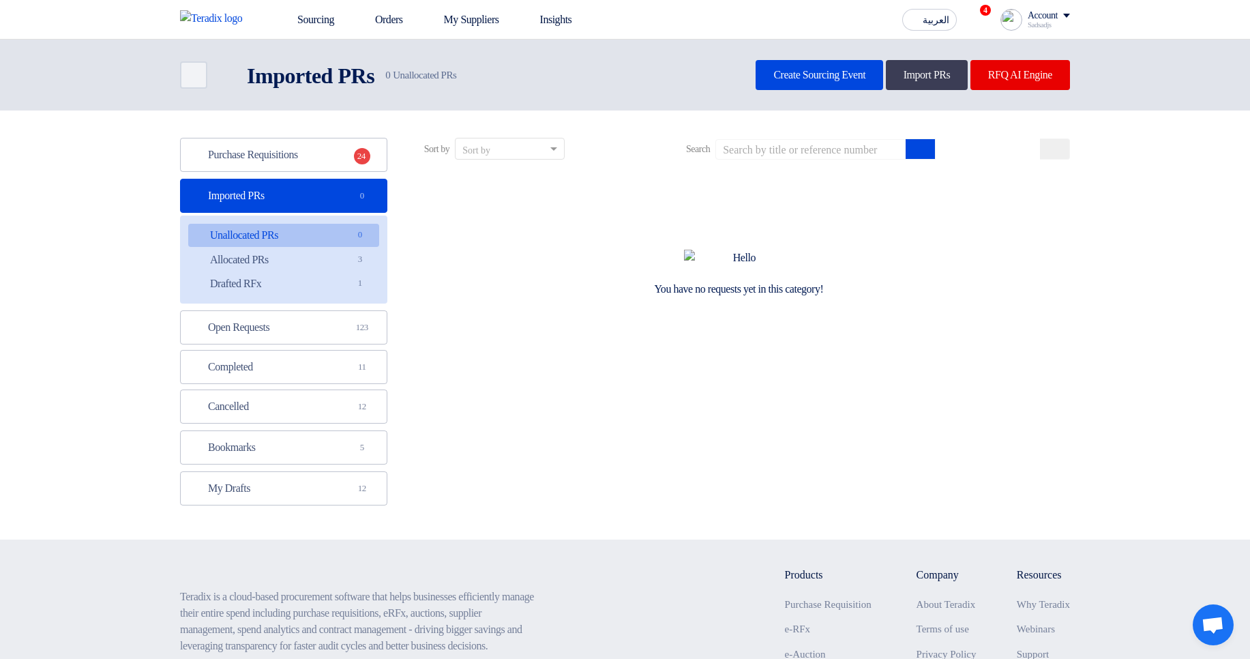
click at [948, 314] on div "You have no requests yet in this category!" at bounding box center [739, 273] width 662 height 205
click at [962, 310] on div "You have no requests yet in this category!" at bounding box center [739, 273] width 662 height 205
click at [319, 164] on link "Purchase Requisitions Purchase Requisitions 24" at bounding box center [283, 155] width 207 height 34
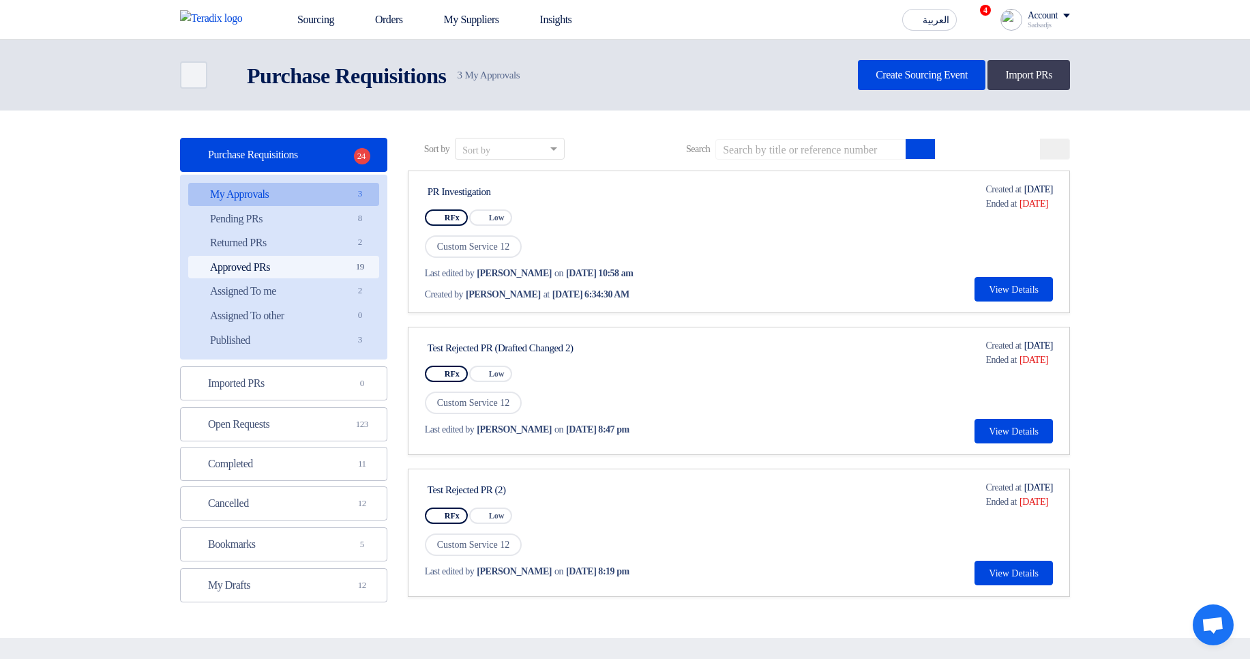
click at [318, 267] on link "Approved PRs Approved PRs 19" at bounding box center [283, 267] width 191 height 23
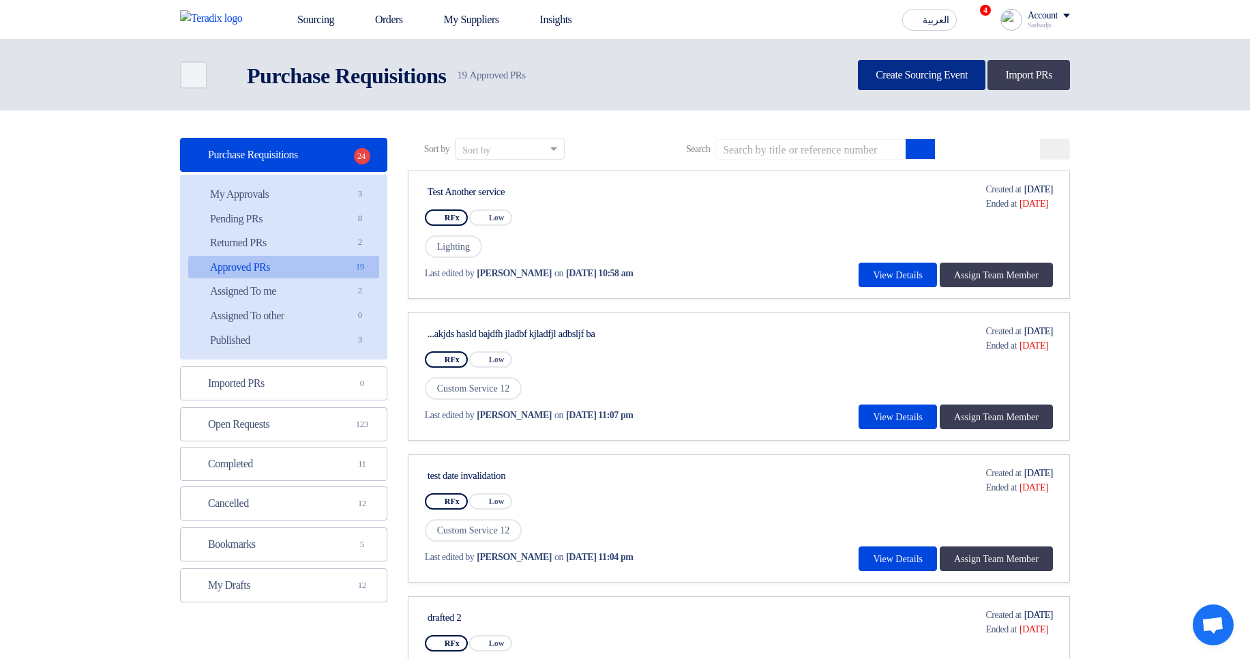
click at [915, 75] on link "Create Sourcing Event" at bounding box center [922, 75] width 128 height 30
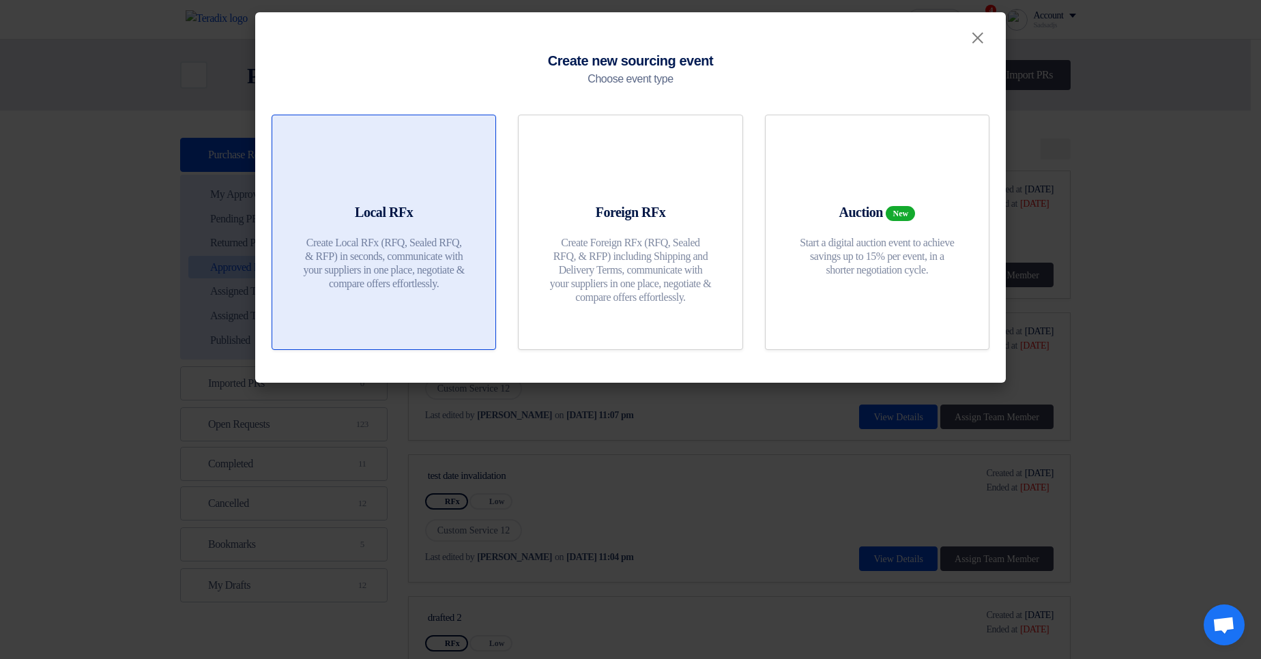
click at [402, 135] on link "Local RFx Create Local RFx (RFQ, Sealed RFQ, & RFP) in seconds, communicate wit…" at bounding box center [383, 232] width 224 height 235
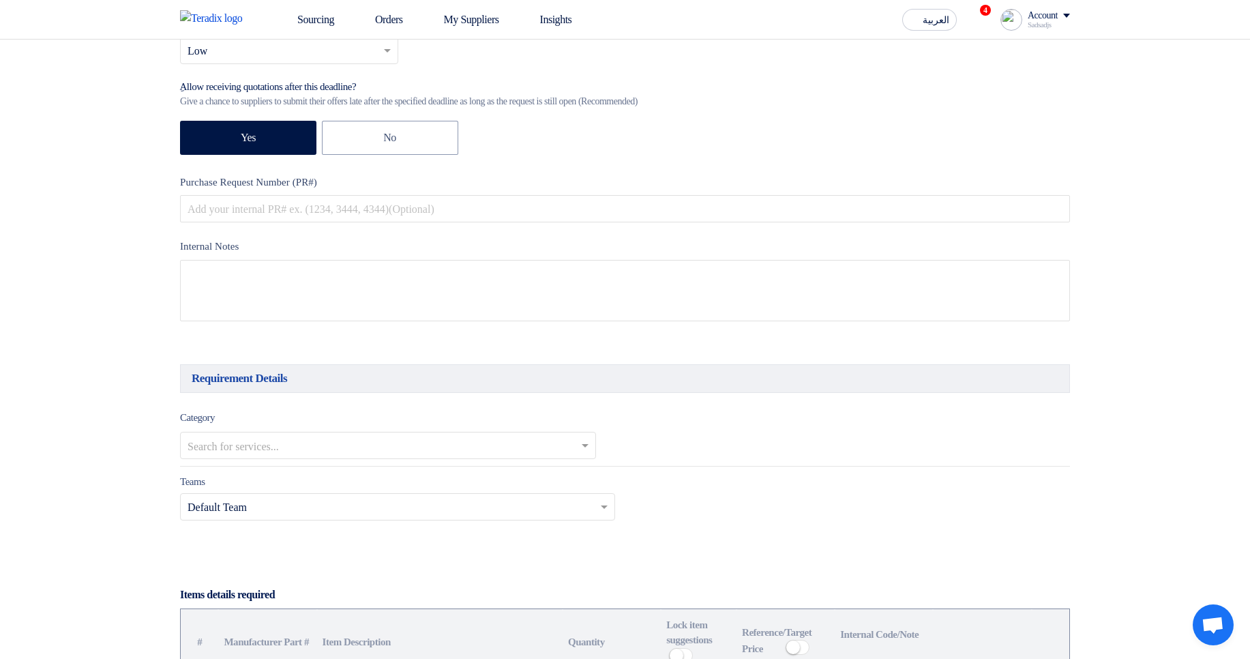
scroll to position [655, 0]
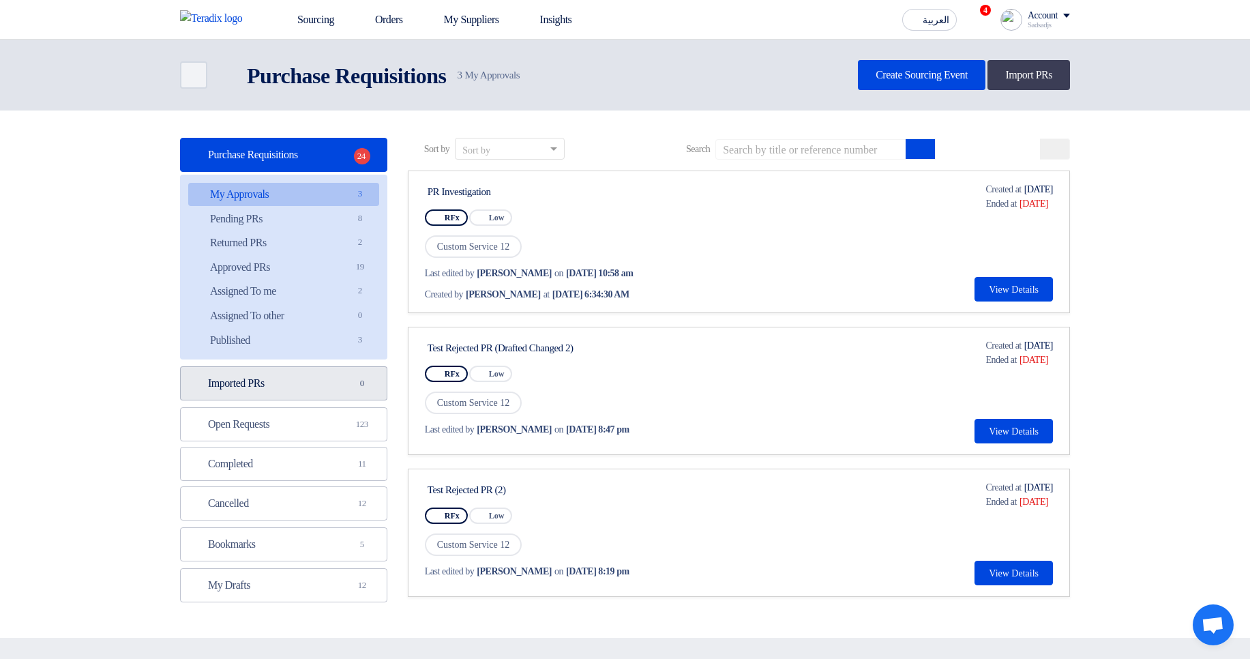
click at [279, 381] on link "Imported PRs Imported PRs 0" at bounding box center [283, 383] width 207 height 34
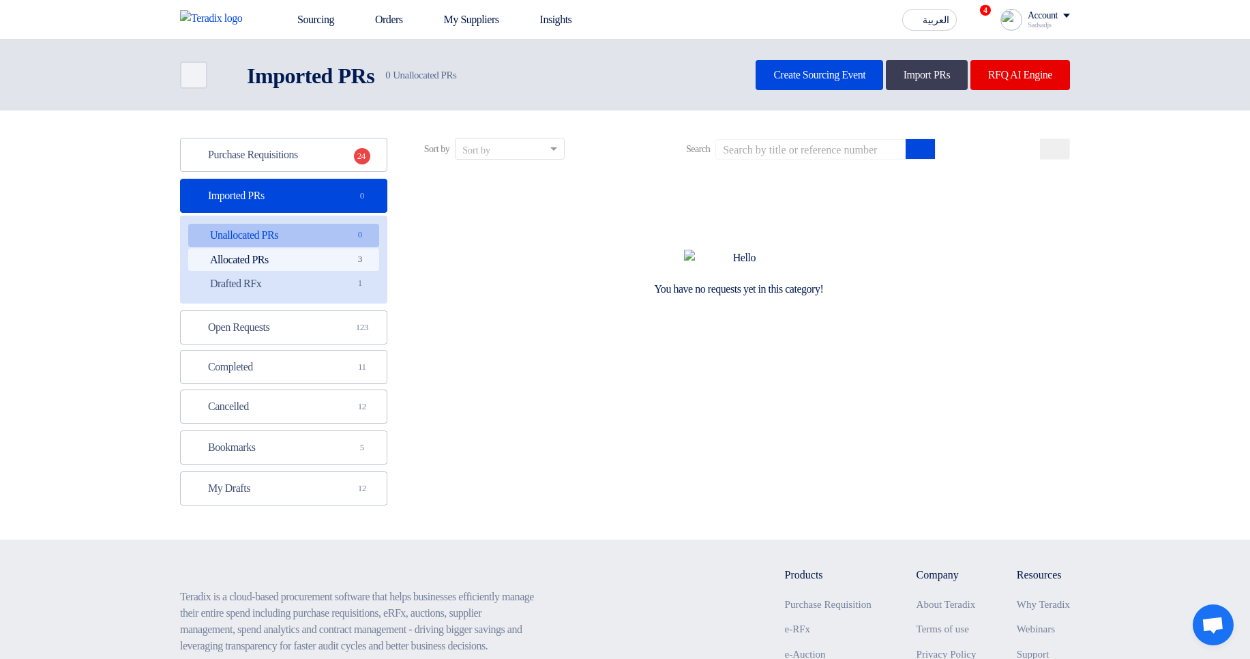
click at [340, 260] on link "Allocated PRs Allocated PRs 3" at bounding box center [283, 259] width 191 height 23
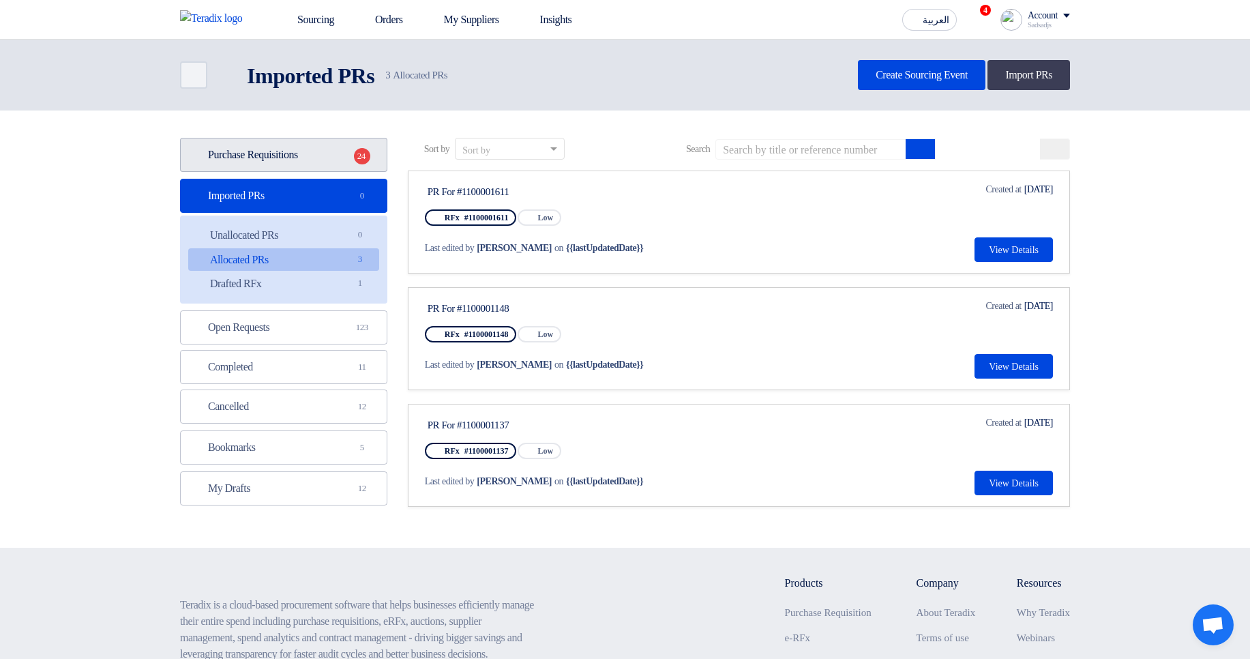
click at [255, 150] on link "Purchase Requisitions Purchase Requisitions 24" at bounding box center [283, 155] width 207 height 34
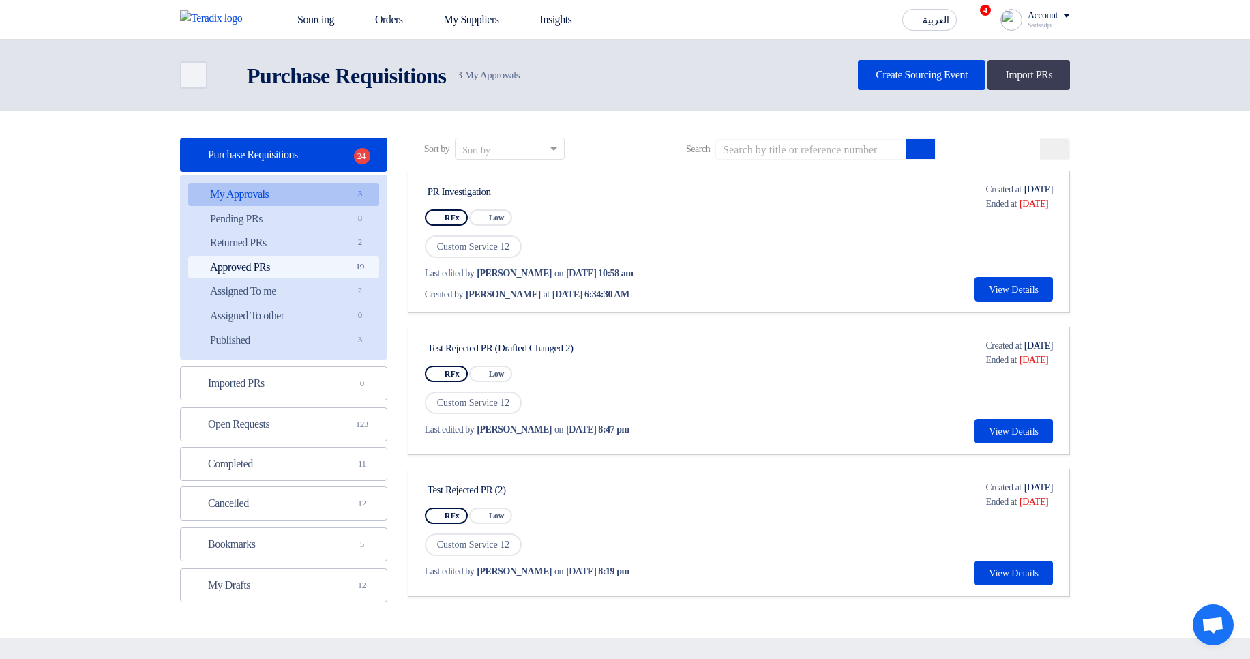
click at [317, 267] on link "Approved PRs Approved PRs 19" at bounding box center [283, 267] width 191 height 23
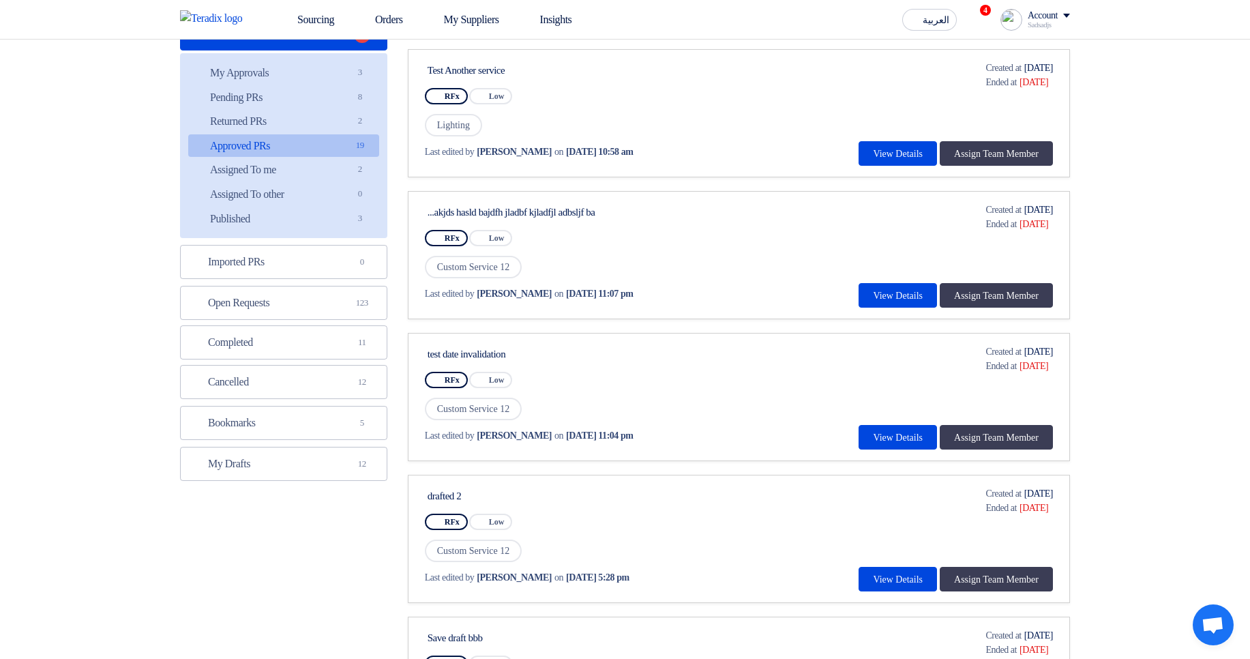
scroll to position [82, 0]
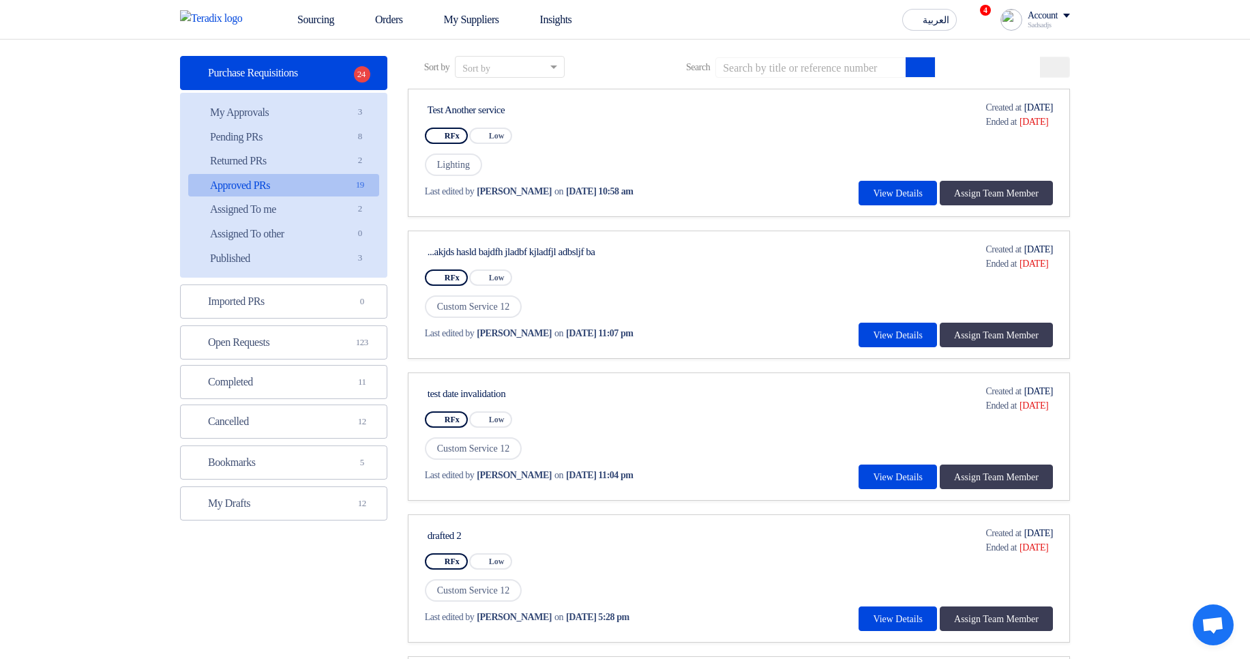
click at [1041, 14] on div "Account" at bounding box center [1043, 16] width 30 height 12
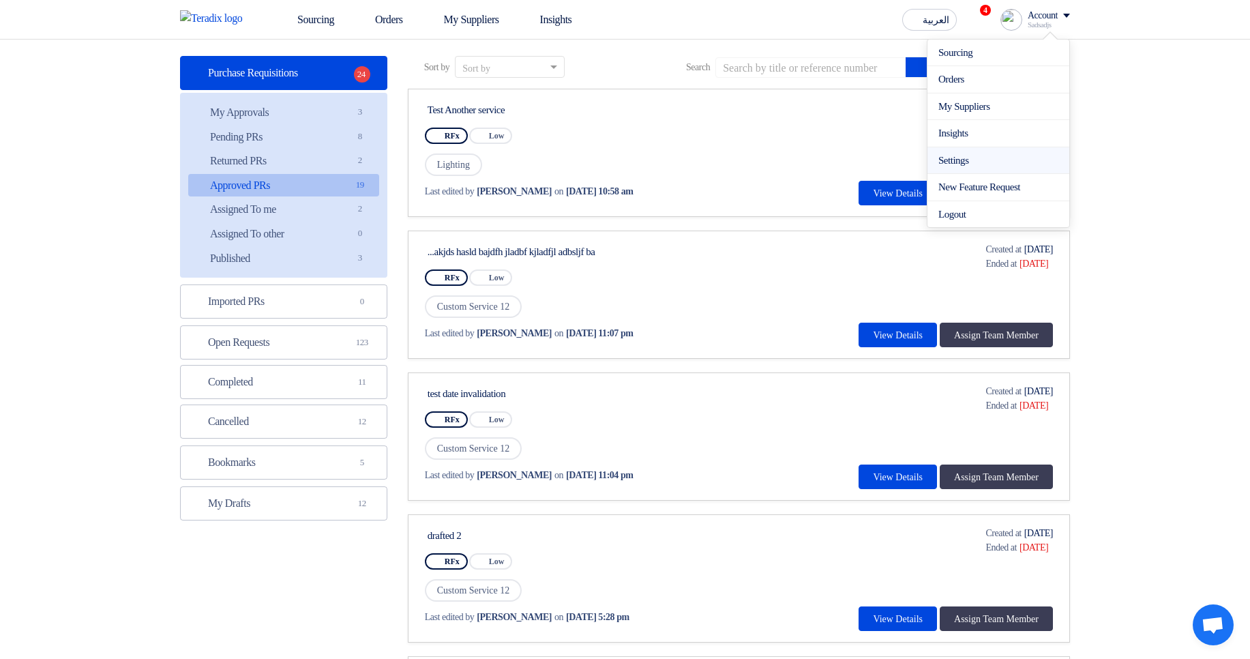
click at [961, 163] on link "Settings" at bounding box center [999, 161] width 120 height 16
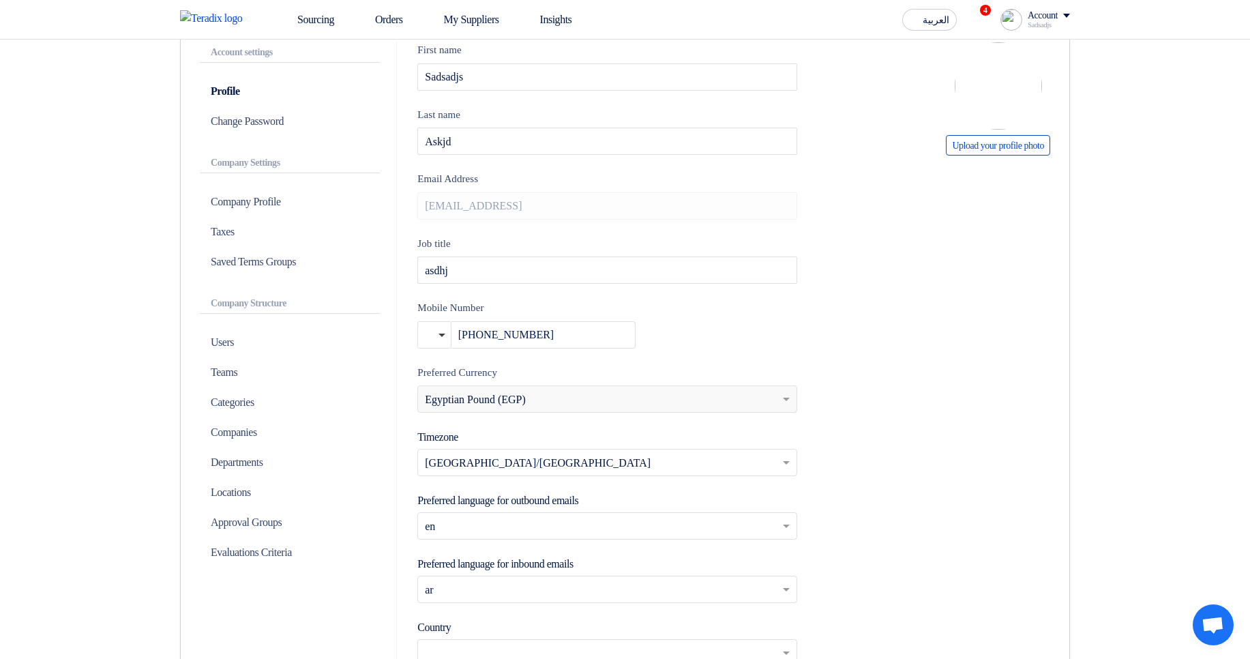
scroll to position [327, 0]
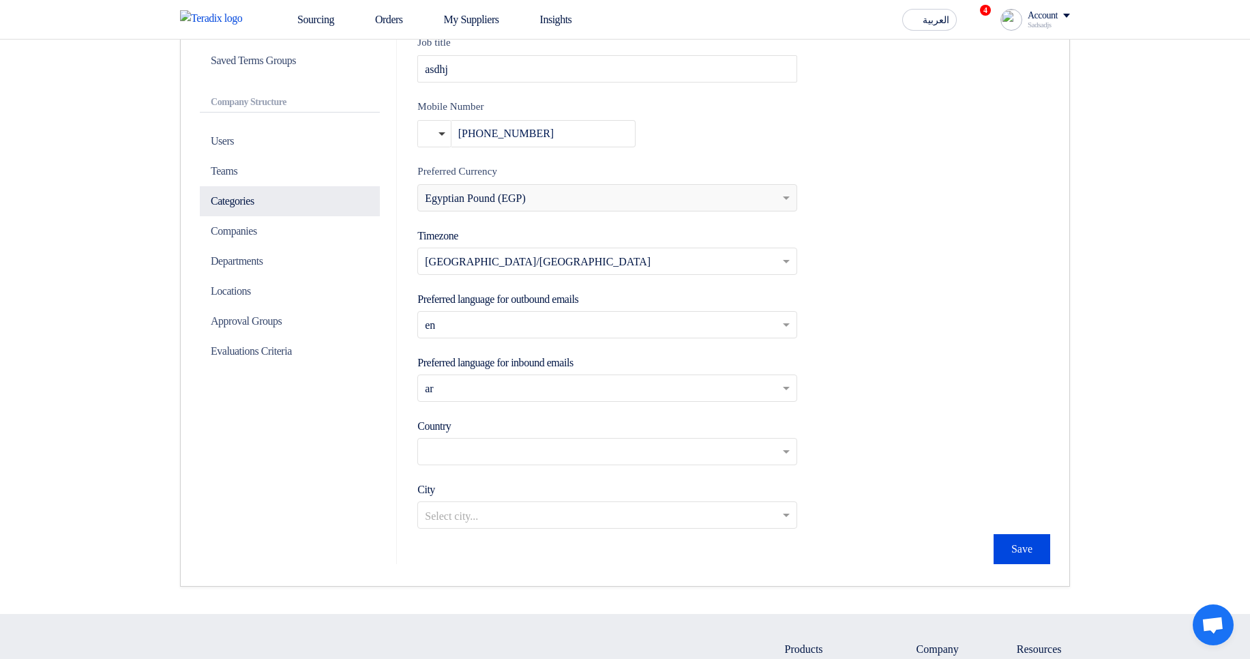
click at [259, 187] on p "Categories" at bounding box center [290, 201] width 180 height 30
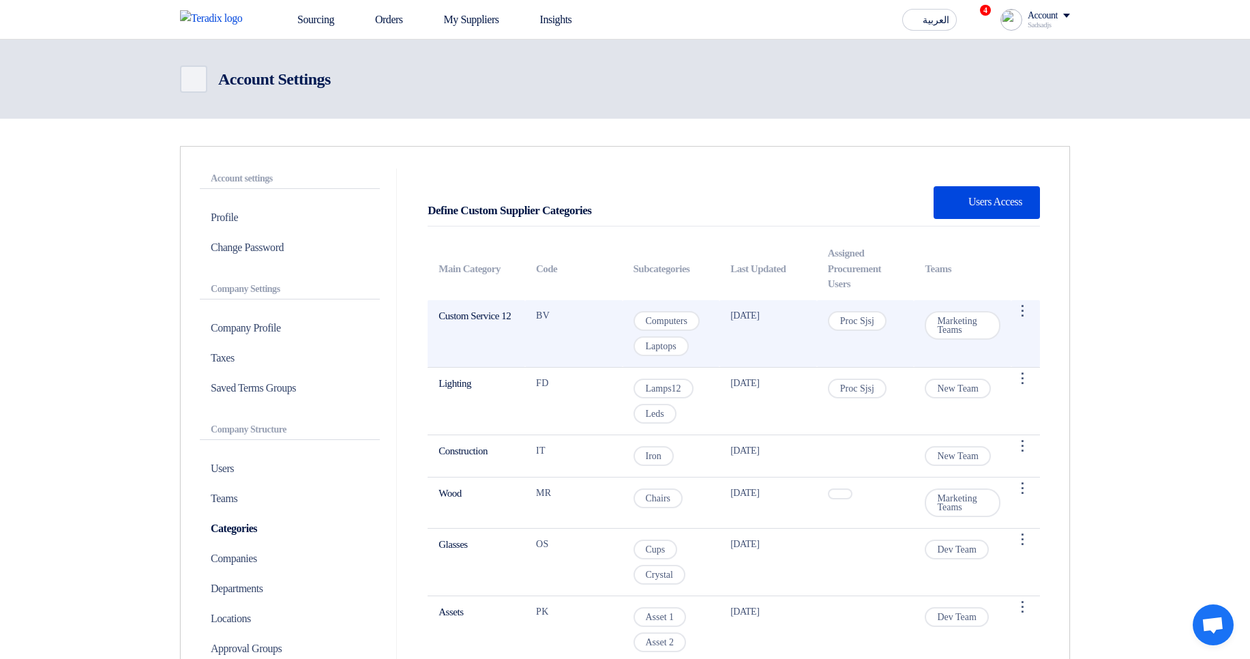
drag, startPoint x: 540, startPoint y: 319, endPoint x: 577, endPoint y: 316, distance: 37.0
click at [577, 316] on td "BV" at bounding box center [574, 334] width 98 height 68
click at [569, 316] on td "BV" at bounding box center [574, 334] width 98 height 68
drag, startPoint x: 569, startPoint y: 316, endPoint x: 531, endPoint y: 314, distance: 38.2
click at [531, 314] on td "BV" at bounding box center [574, 334] width 98 height 68
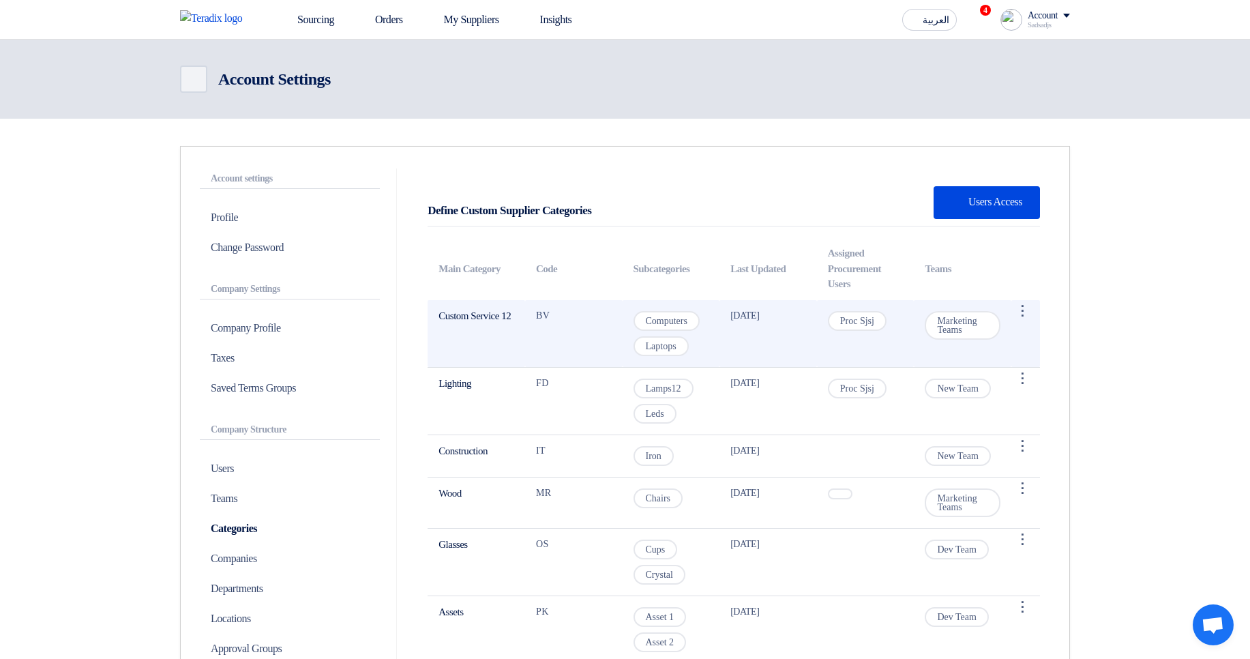
click at [531, 314] on td "BV" at bounding box center [574, 334] width 98 height 68
drag, startPoint x: 560, startPoint y: 317, endPoint x: 536, endPoint y: 313, distance: 24.2
click at [536, 313] on td "BV" at bounding box center [574, 334] width 98 height 68
click at [592, 317] on td "BV" at bounding box center [574, 334] width 98 height 68
click at [544, 311] on td "BV" at bounding box center [574, 334] width 98 height 68
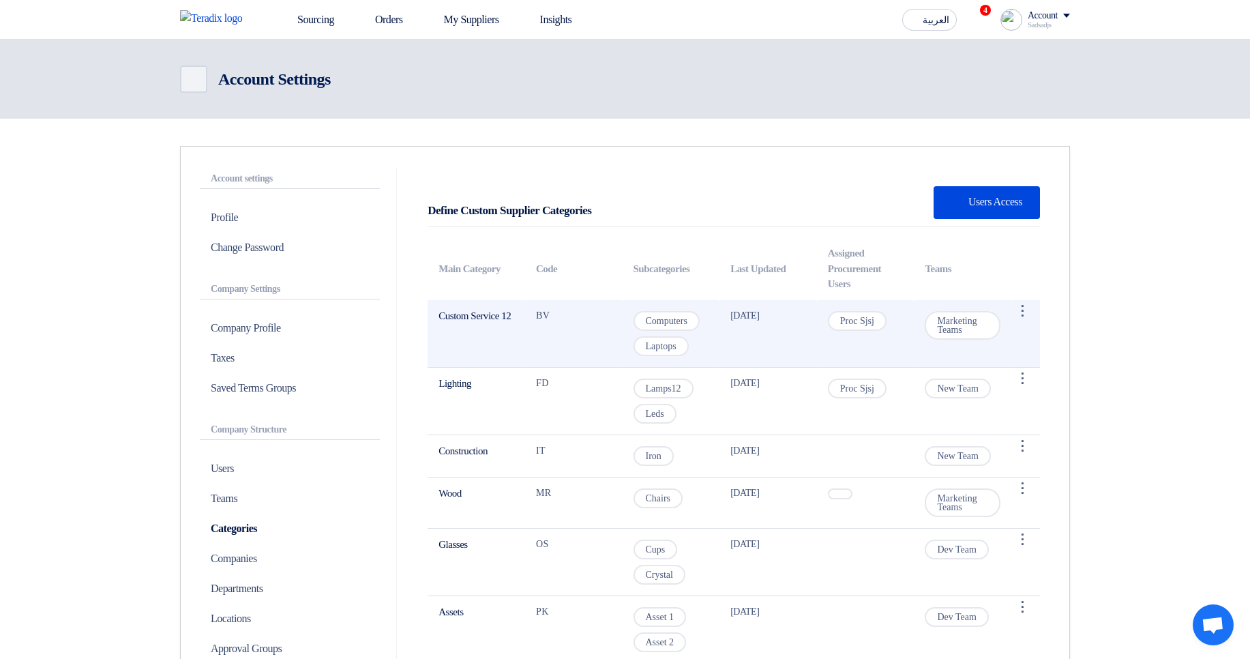
drag, startPoint x: 536, startPoint y: 312, endPoint x: 578, endPoint y: 312, distance: 42.3
click at [578, 312] on td "BV" at bounding box center [574, 334] width 98 height 68
click at [591, 313] on td "BV" at bounding box center [574, 334] width 98 height 68
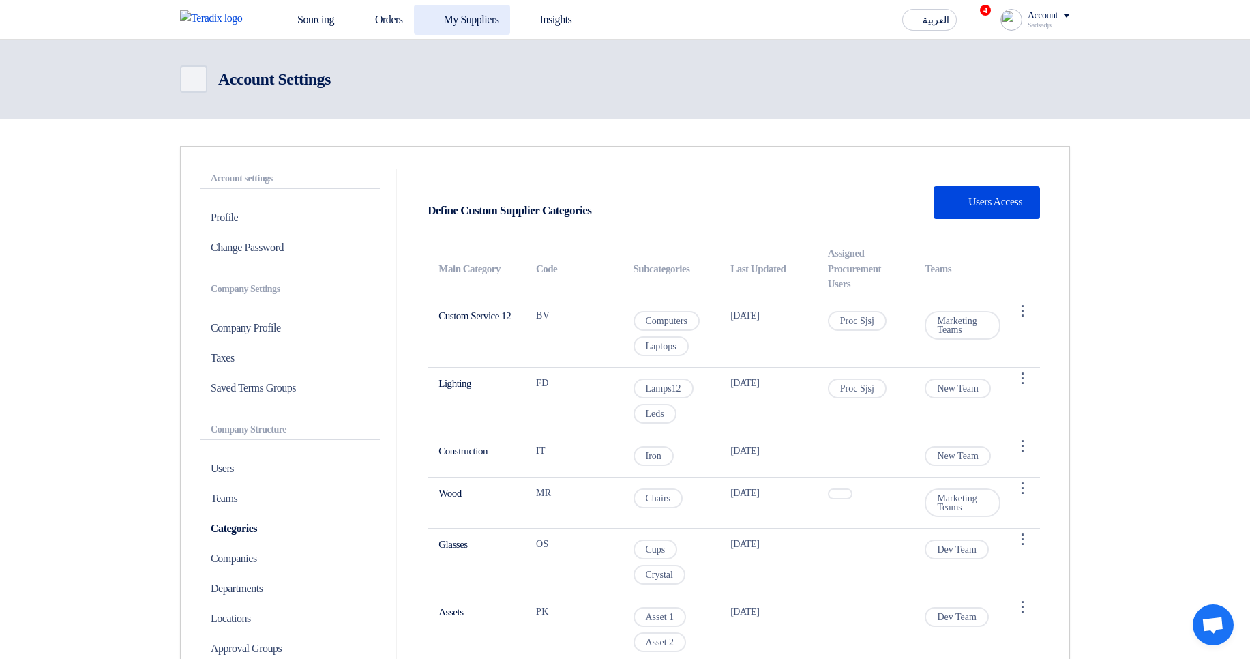
click at [490, 27] on link "My Suppliers" at bounding box center [462, 20] width 96 height 30
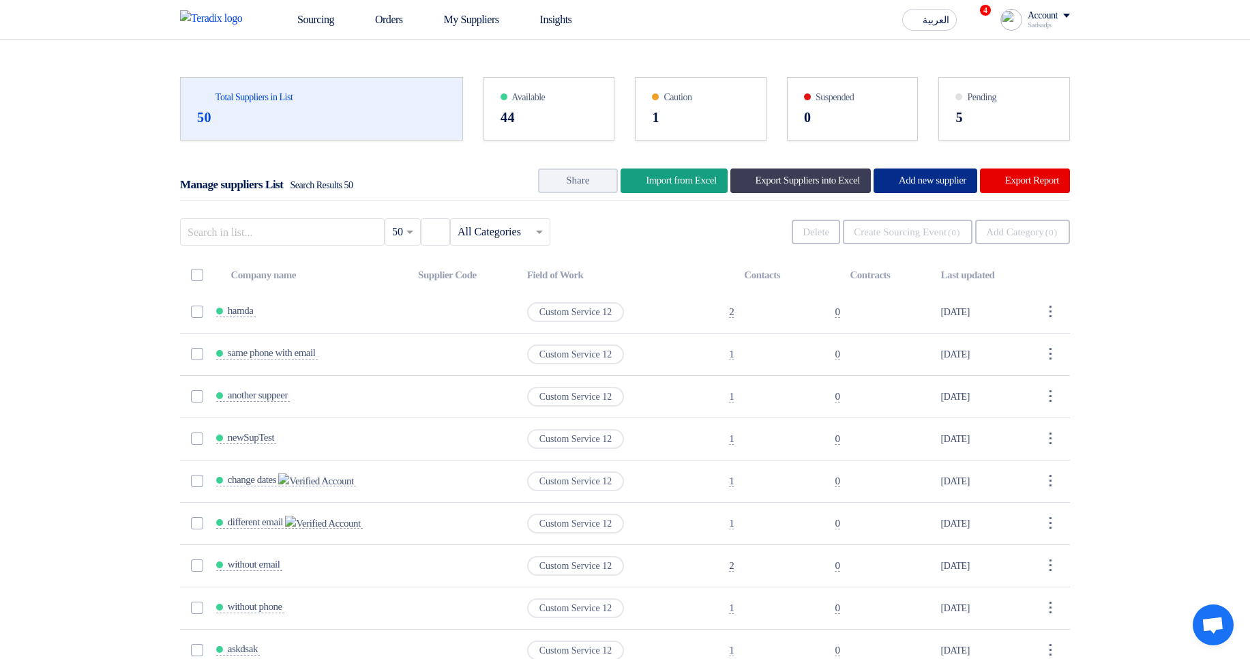
click at [936, 179] on div "New Supplier Add new supplier" at bounding box center [926, 180] width 104 height 25
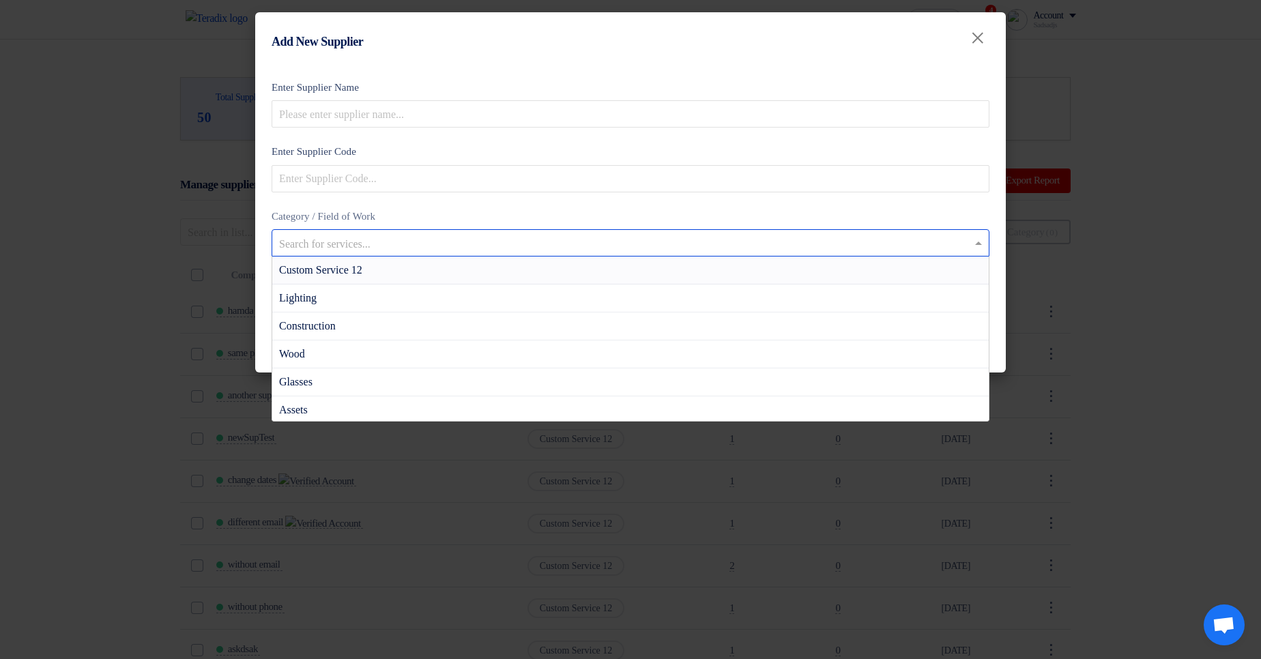
click at [397, 247] on input "text" at bounding box center [623, 244] width 689 height 23
click at [583, 271] on div "Custom Service 12" at bounding box center [630, 270] width 716 height 28
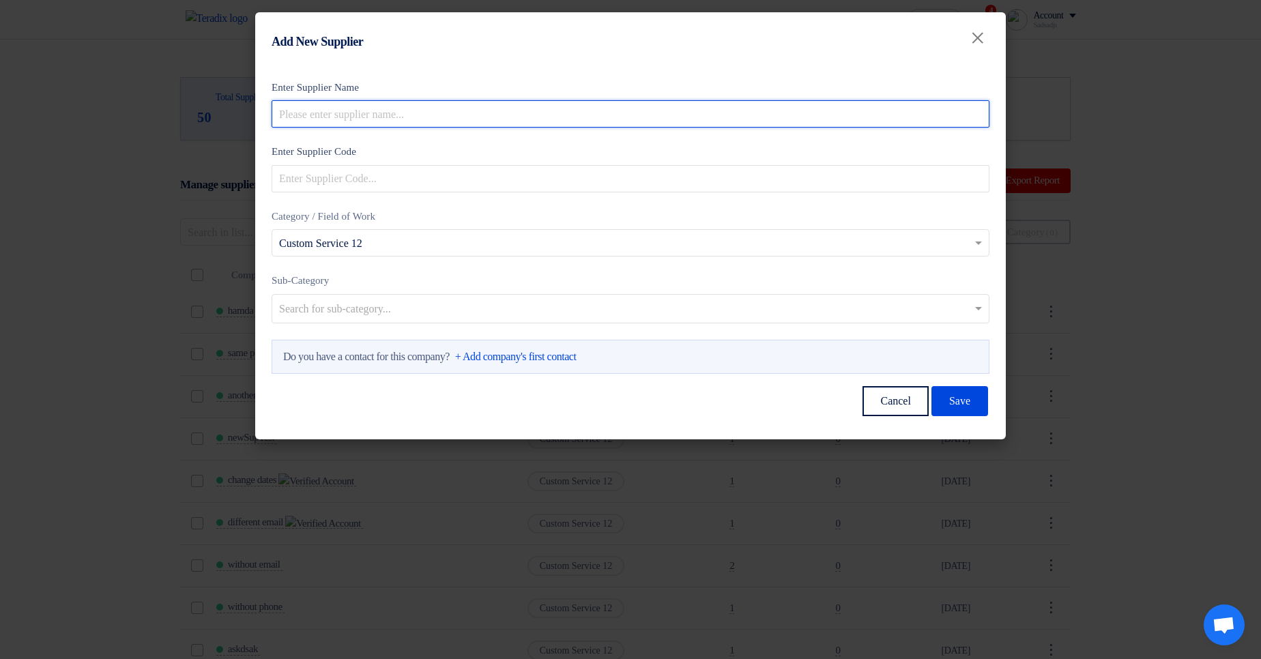
click at [518, 112] on input "Enter Supplier Name" at bounding box center [630, 113] width 718 height 27
type input "supervisor"
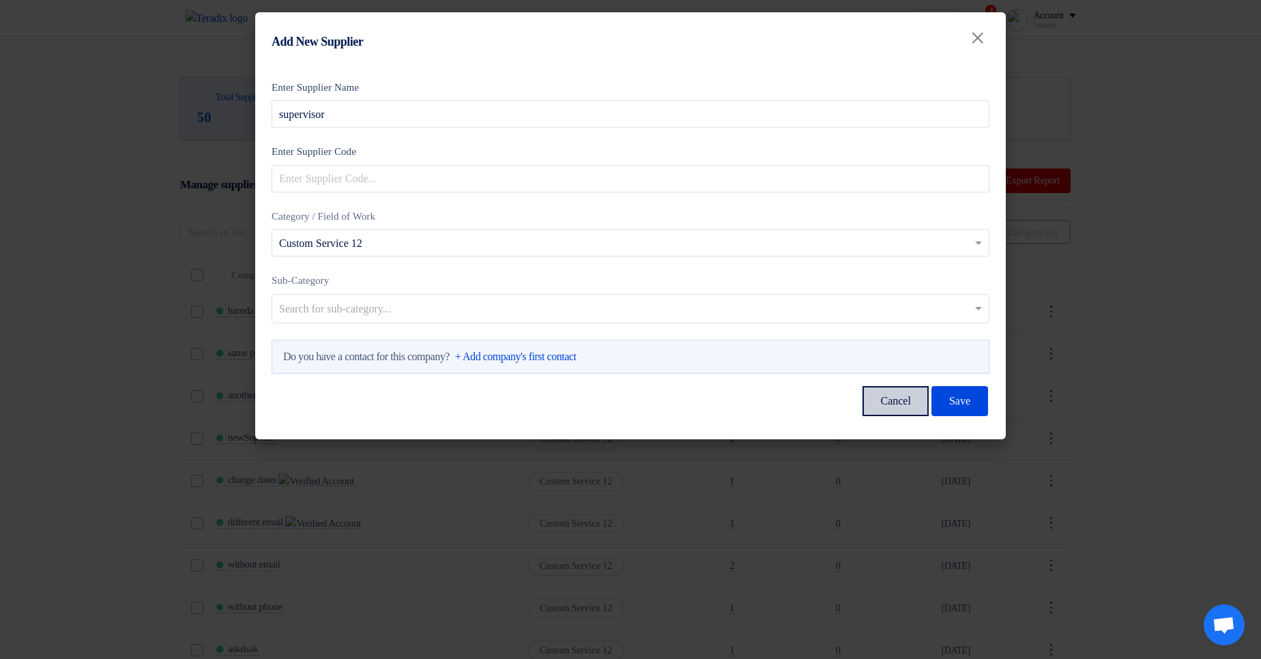
click at [866, 407] on button "Cancel" at bounding box center [894, 401] width 65 height 30
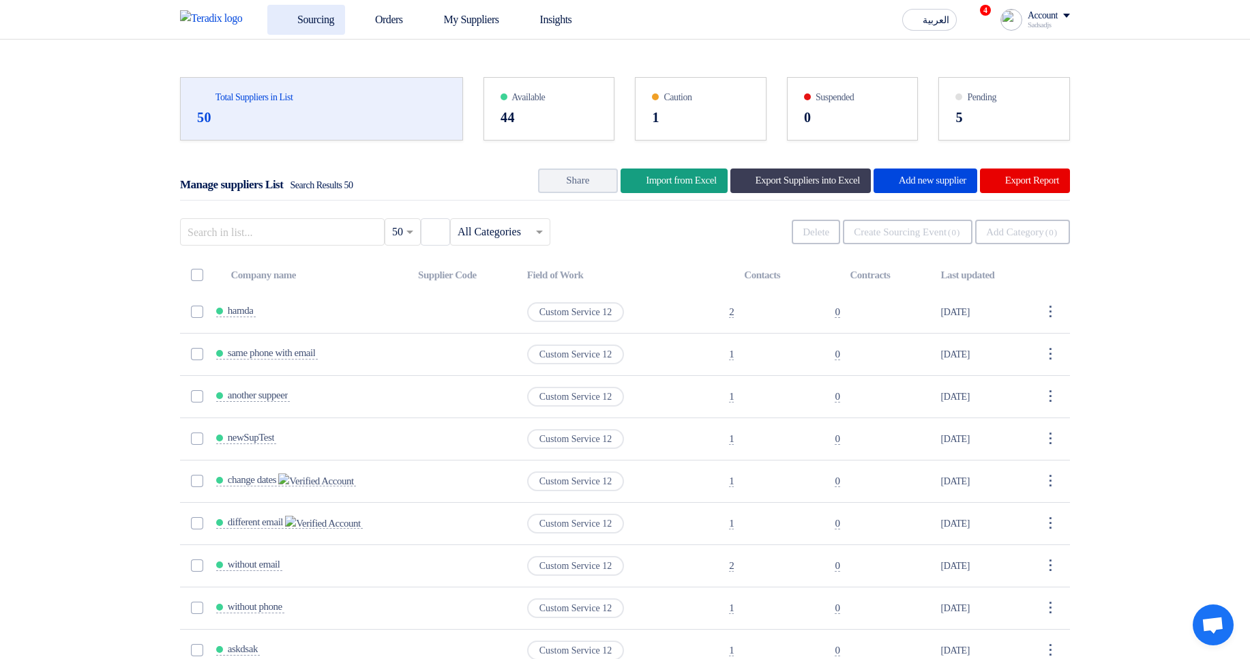
click at [341, 25] on link "Sourcing" at bounding box center [306, 20] width 78 height 30
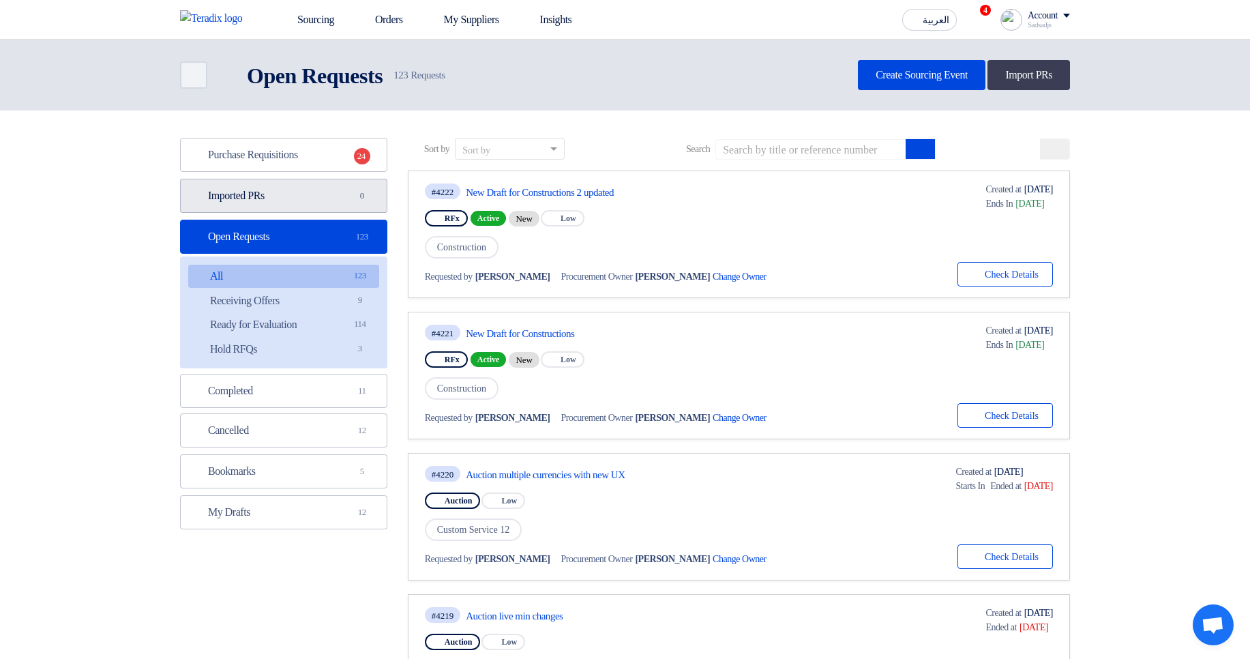
click at [353, 191] on link "Imported PRs Imported PRs 0" at bounding box center [283, 196] width 207 height 34
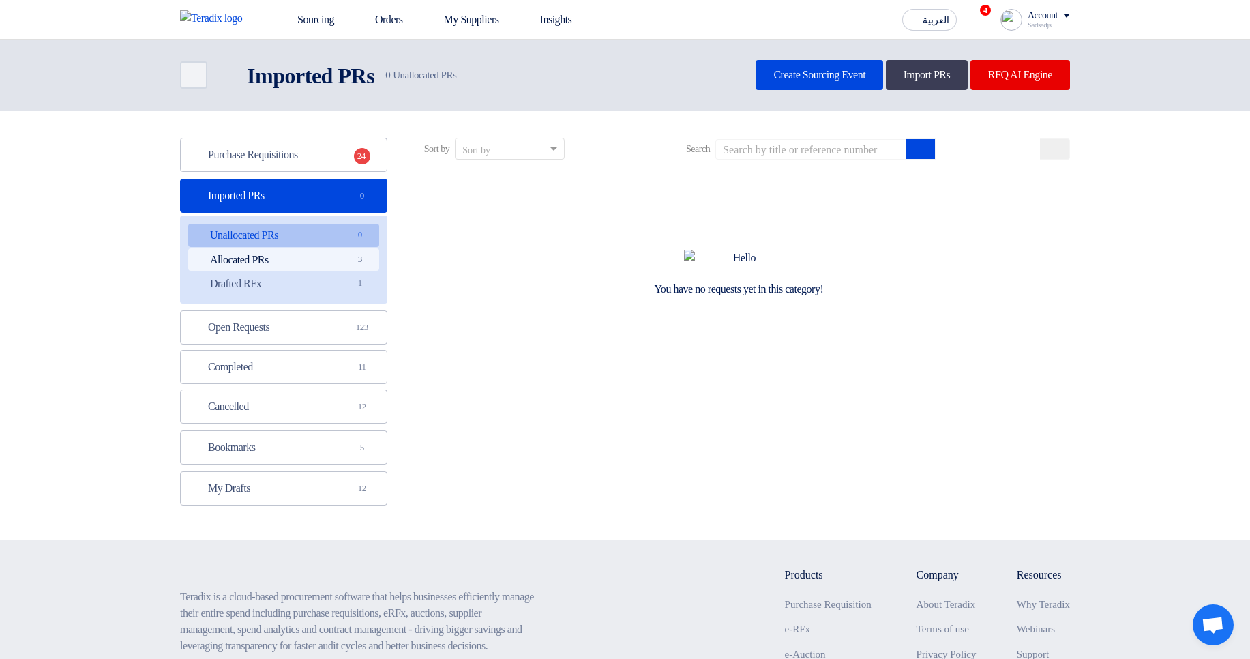
click at [353, 256] on span "3" at bounding box center [360, 259] width 16 height 14
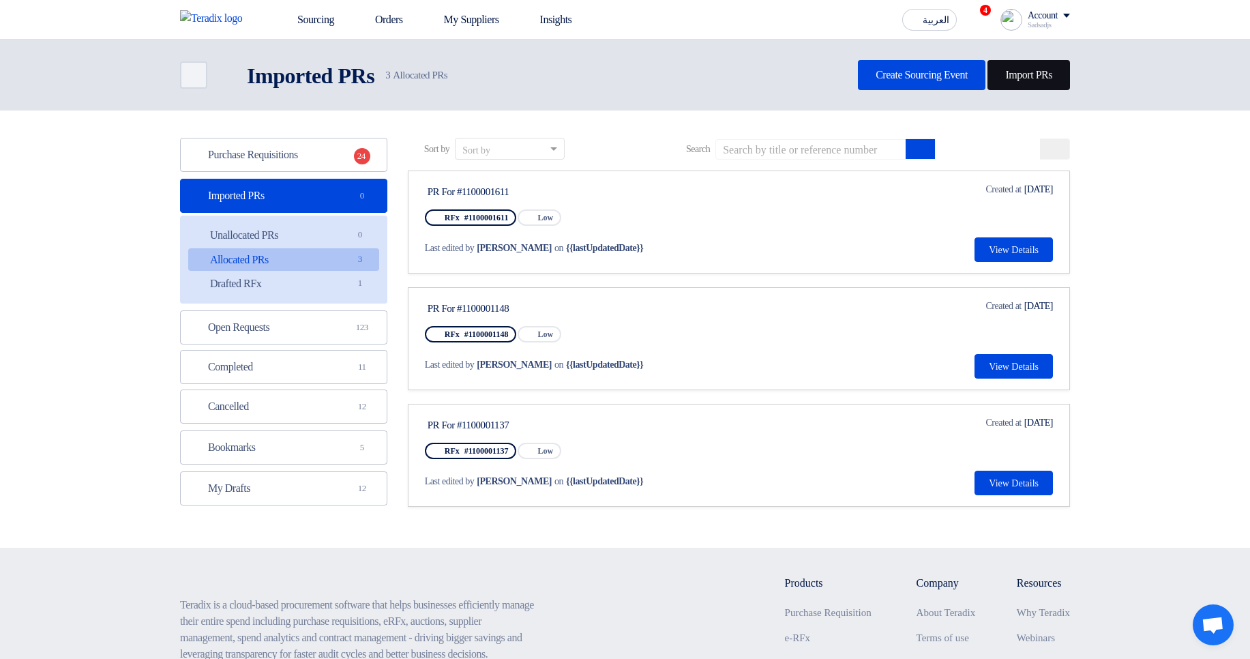
click at [1035, 77] on link "Import PRs" at bounding box center [1029, 75] width 83 height 30
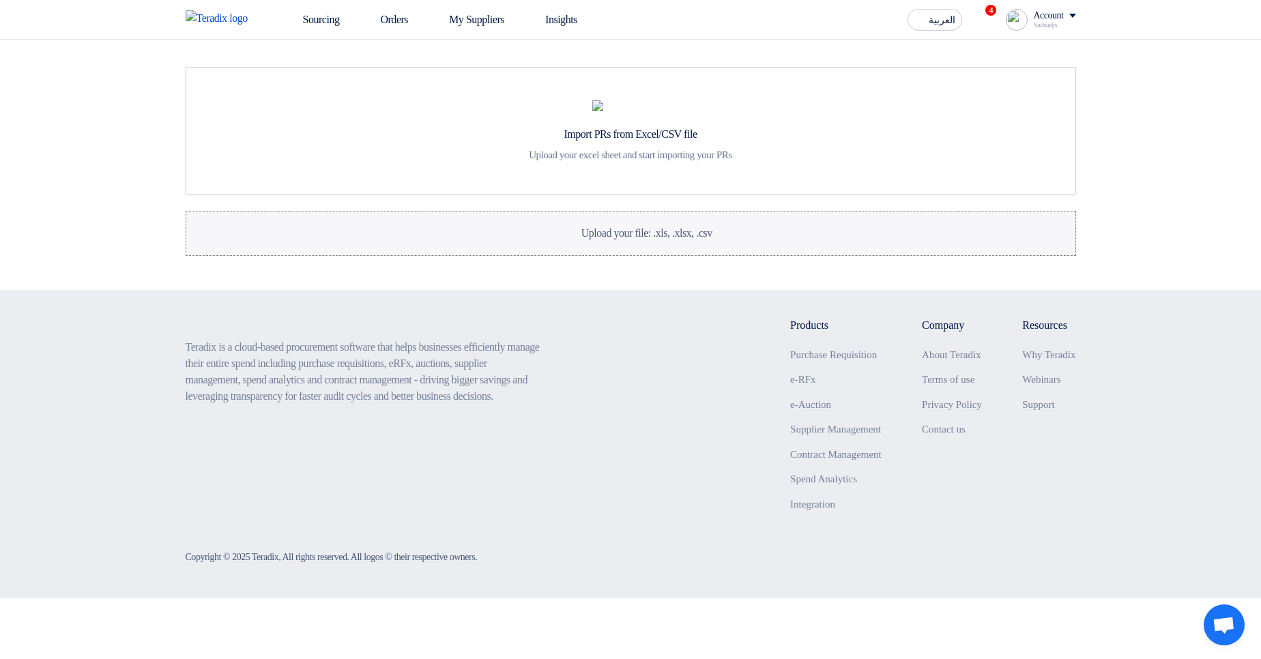
click at [727, 256] on label "Upload your file: .xls, .xlsx, .csv Upload your file: .xls, .xlsx, .csv" at bounding box center [631, 233] width 890 height 45
click at [0, 0] on input "Upload your file: .xls, .xlsx, .csv Upload your file: .xls, .xlsx, .csv" at bounding box center [0, 0] width 0 height 0
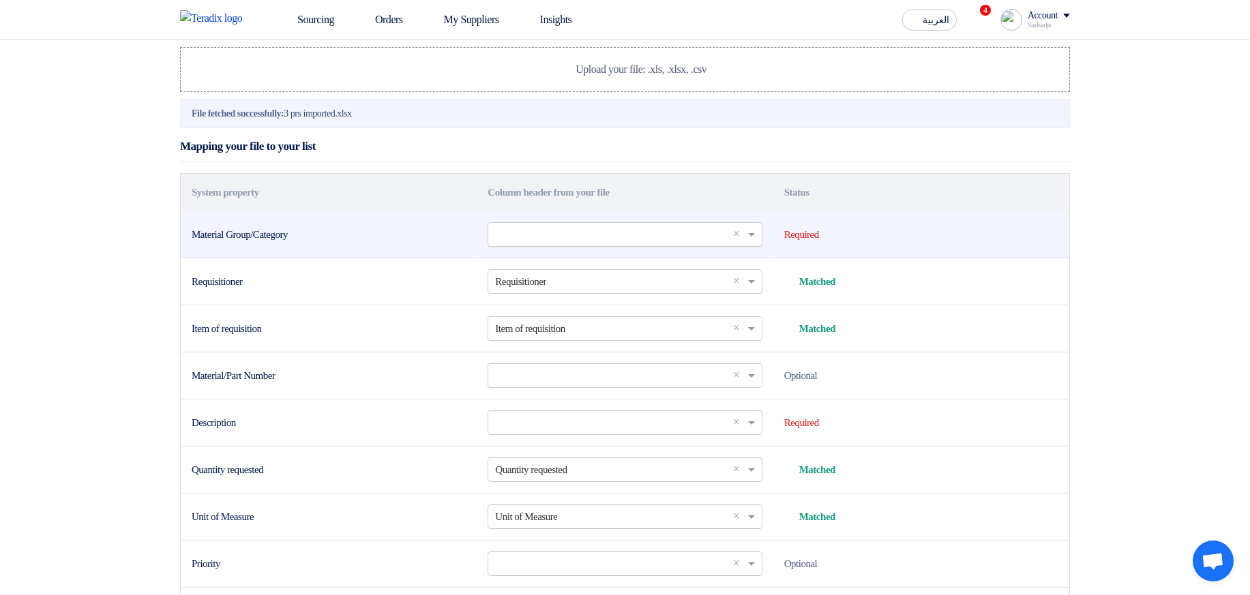
scroll to position [246, 0]
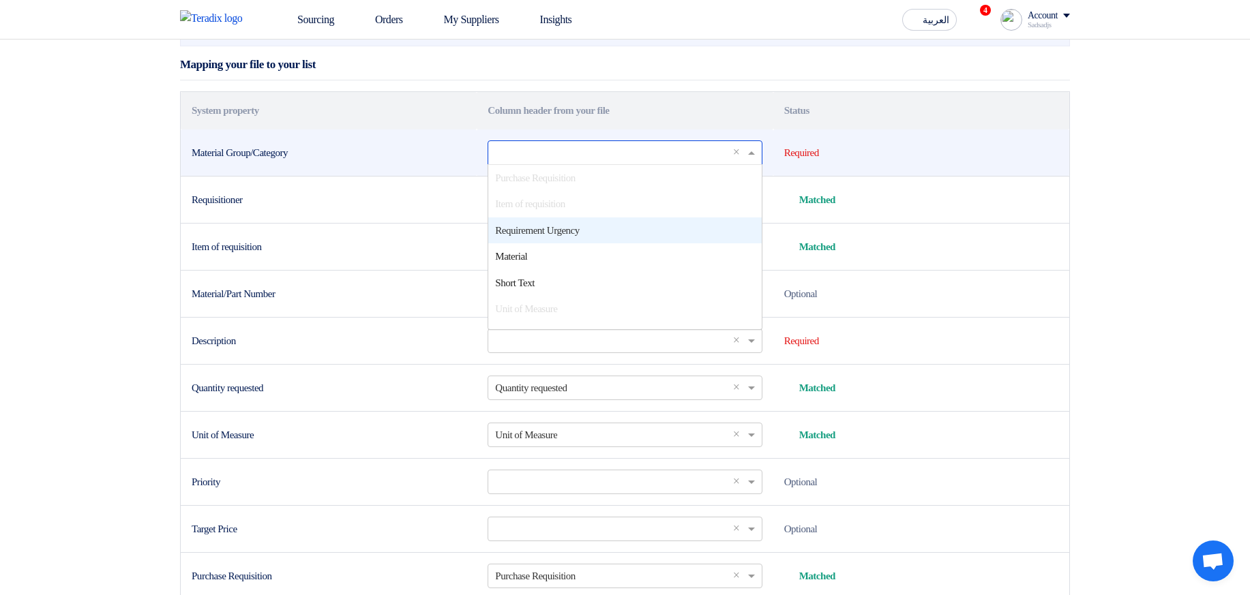
click at [606, 164] on input "text" at bounding box center [618, 152] width 246 height 23
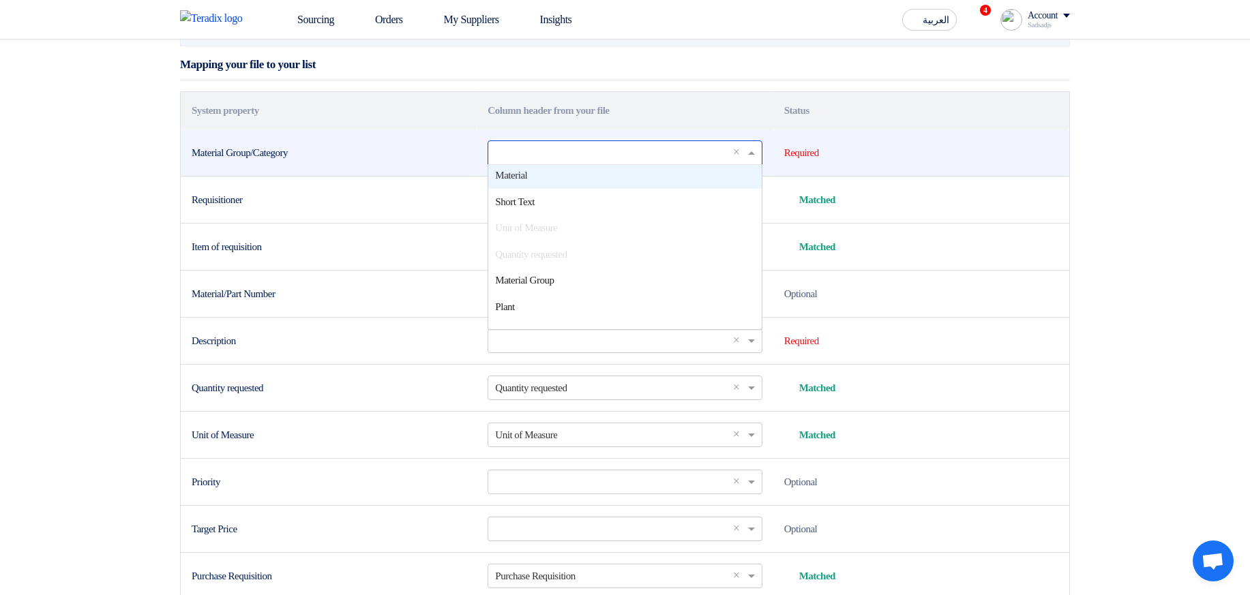
scroll to position [82, 0]
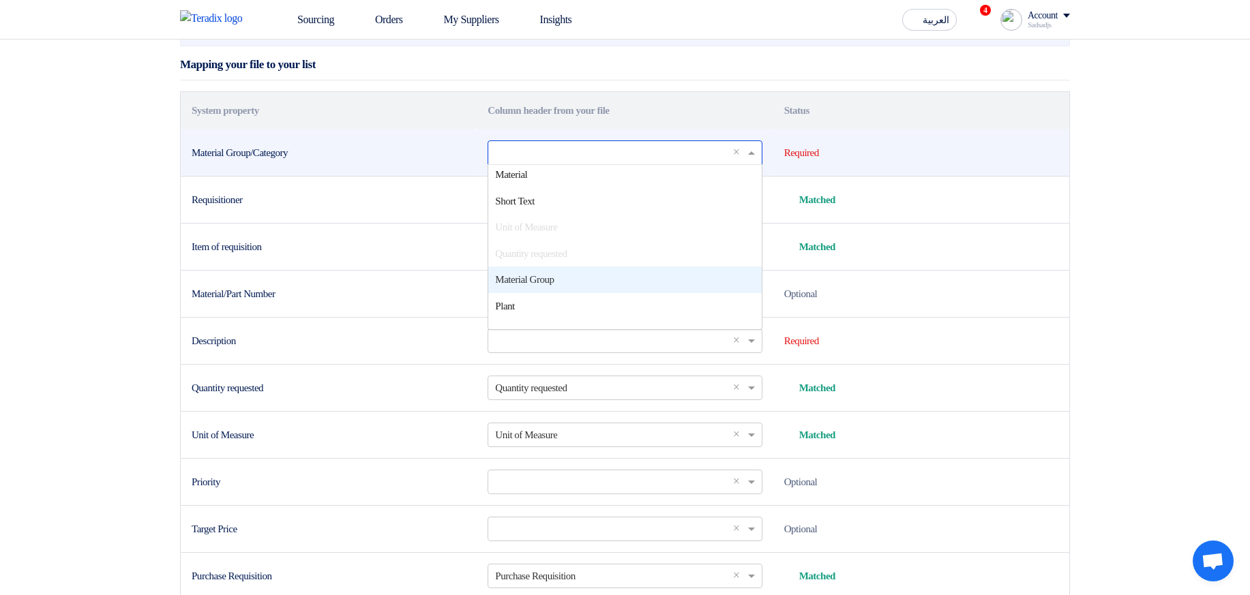
click at [591, 293] on div "Material Group" at bounding box center [624, 280] width 273 height 27
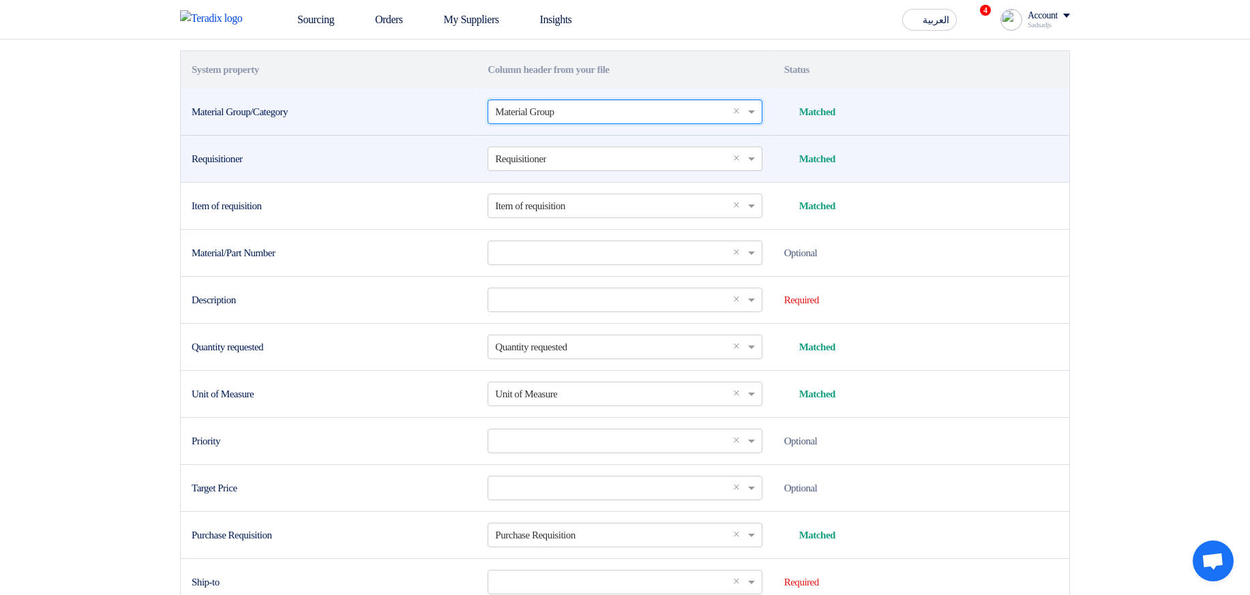
scroll to position [327, 0]
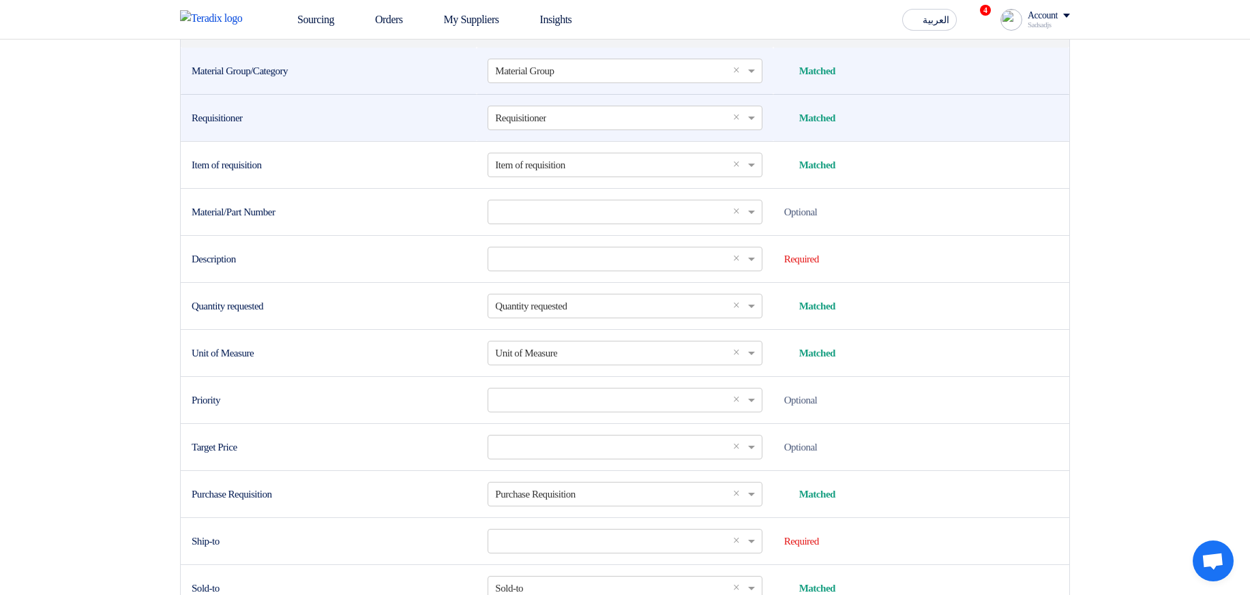
click at [202, 126] on div "Requisitioner" at bounding box center [329, 119] width 274 height 16
click at [658, 129] on input "text" at bounding box center [618, 117] width 246 height 23
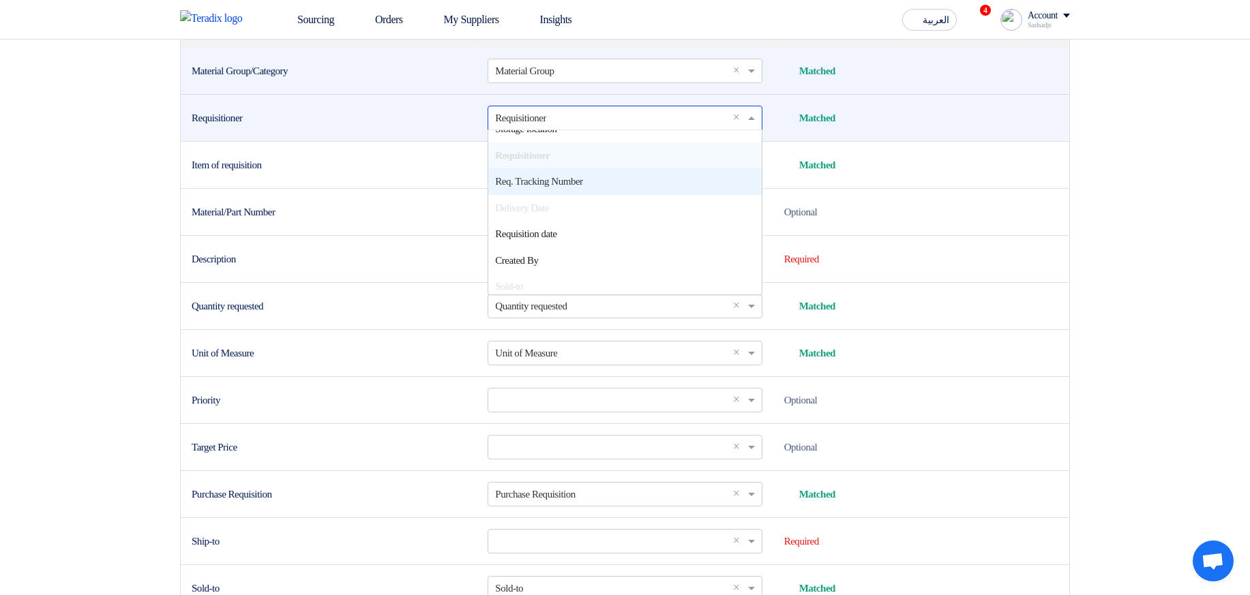
scroll to position [256, 0]
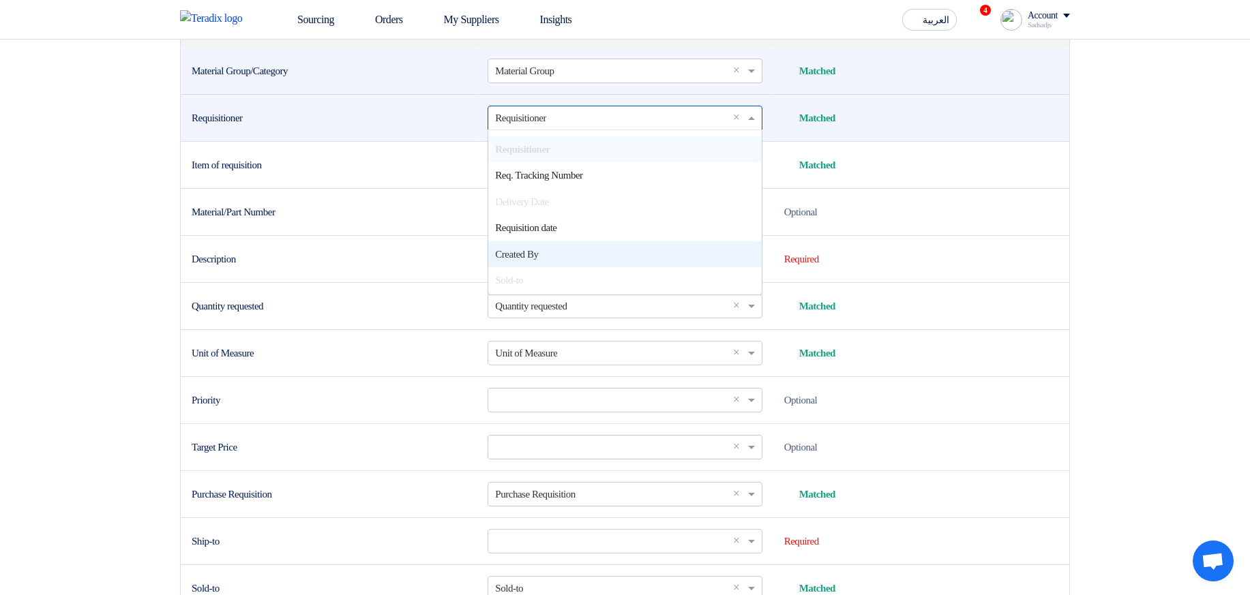
click at [556, 268] on div "Created By" at bounding box center [624, 254] width 273 height 27
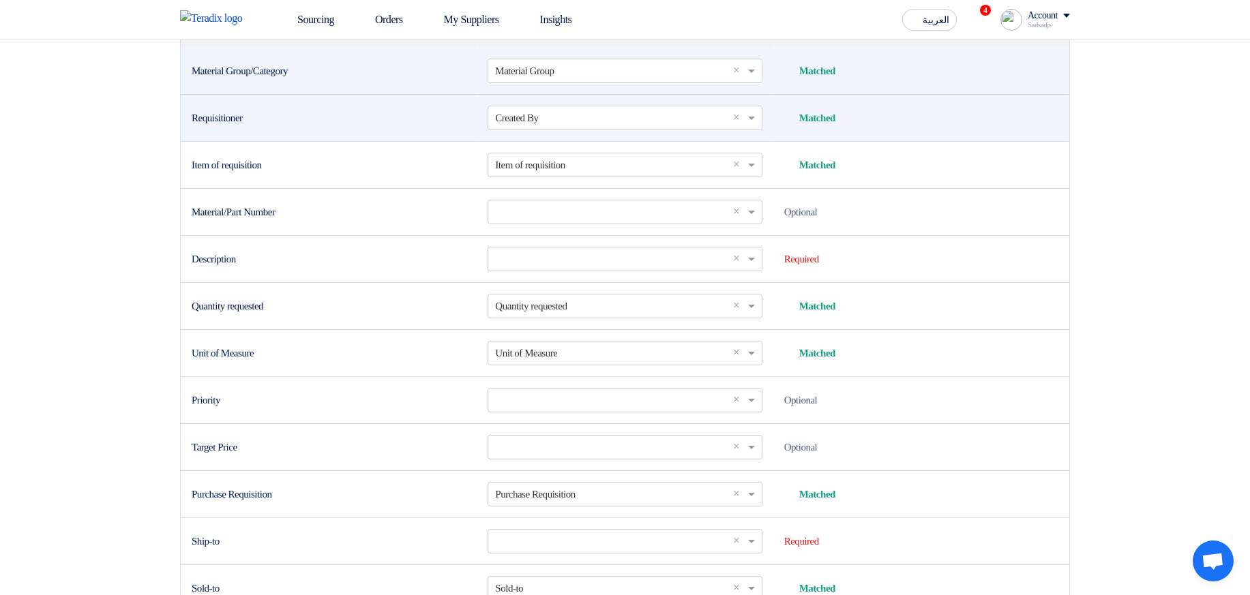
drag, startPoint x: 193, startPoint y: 177, endPoint x: 302, endPoint y: 182, distance: 109.3
click at [302, 141] on td "Requisitioner" at bounding box center [329, 117] width 296 height 47
click at [377, 141] on td "Requisitioner" at bounding box center [329, 117] width 296 height 47
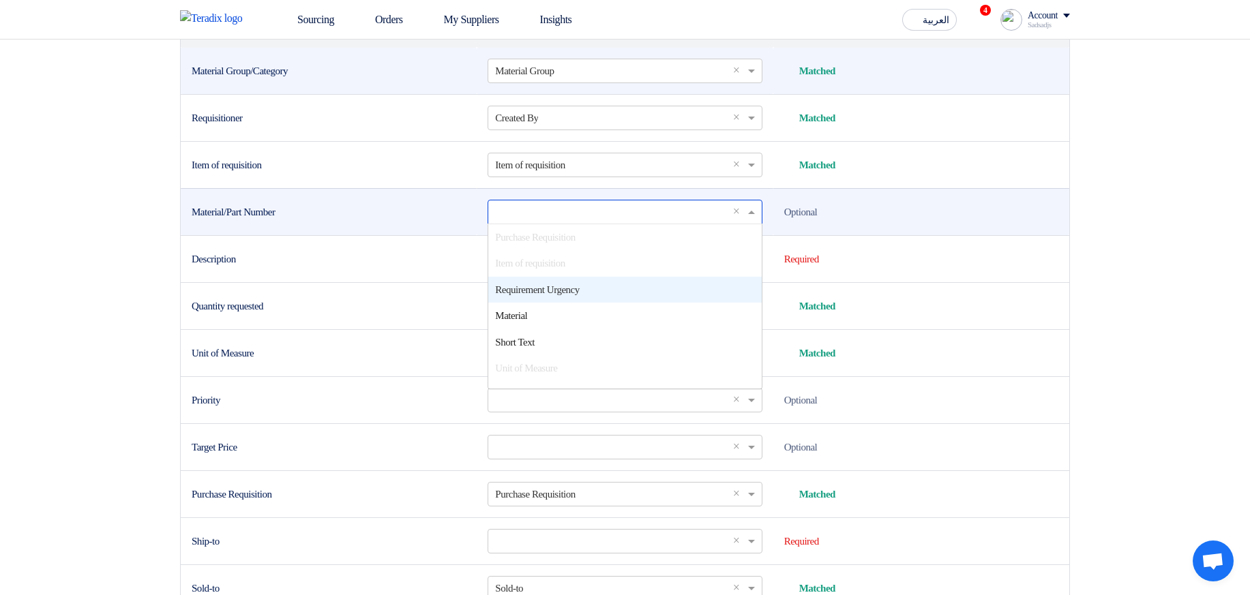
click at [604, 223] on input "text" at bounding box center [618, 212] width 246 height 23
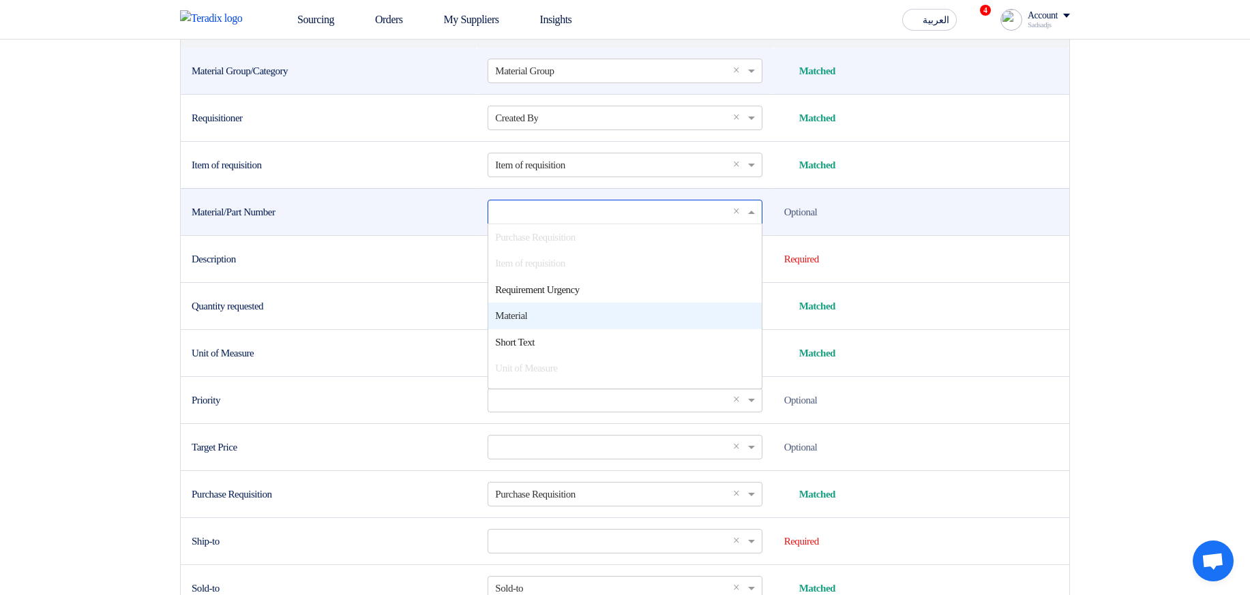
click at [542, 329] on div "Material" at bounding box center [624, 316] width 273 height 27
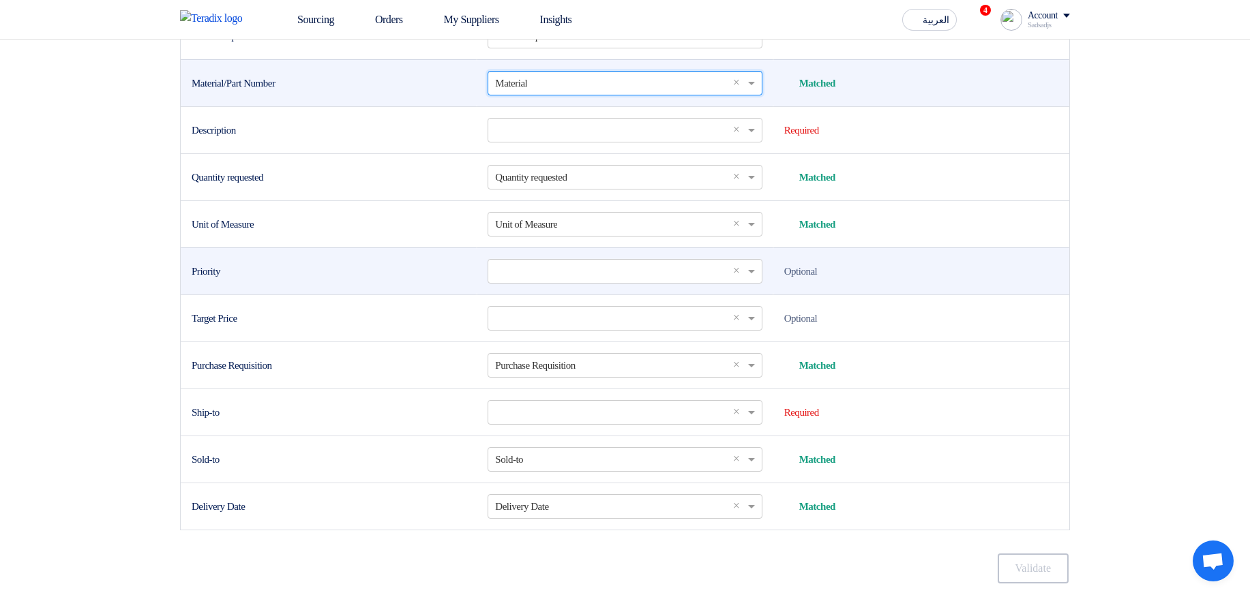
scroll to position [491, 0]
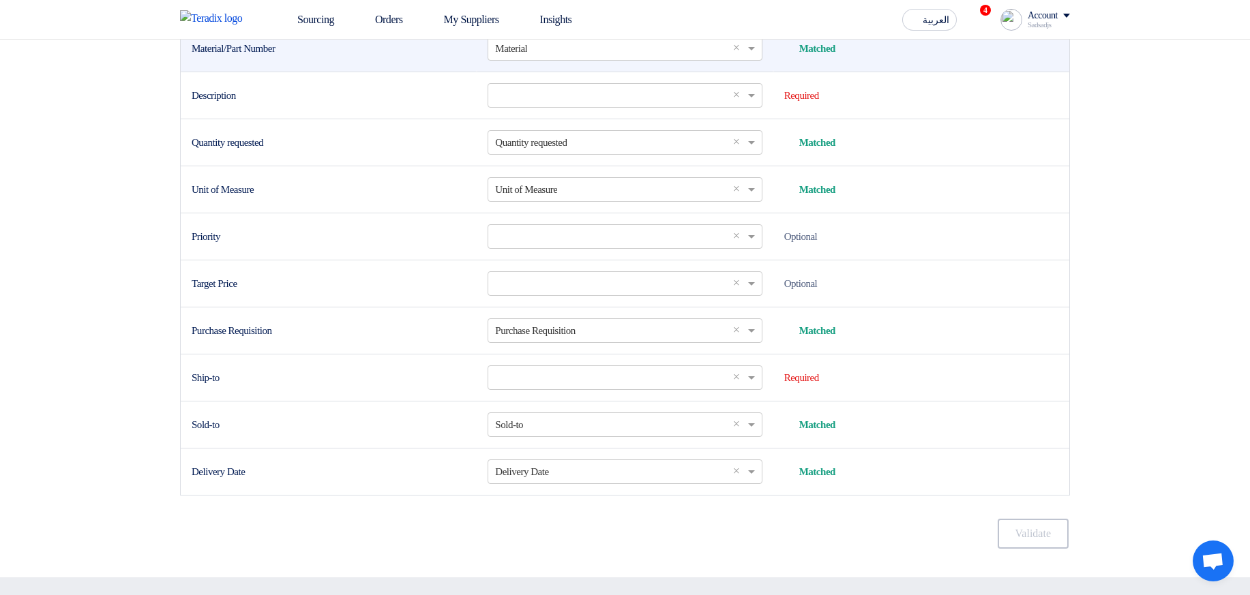
drag, startPoint x: 226, startPoint y: 108, endPoint x: 275, endPoint y: 104, distance: 49.3
click at [275, 57] on div "Material/Part Number" at bounding box center [329, 49] width 274 height 16
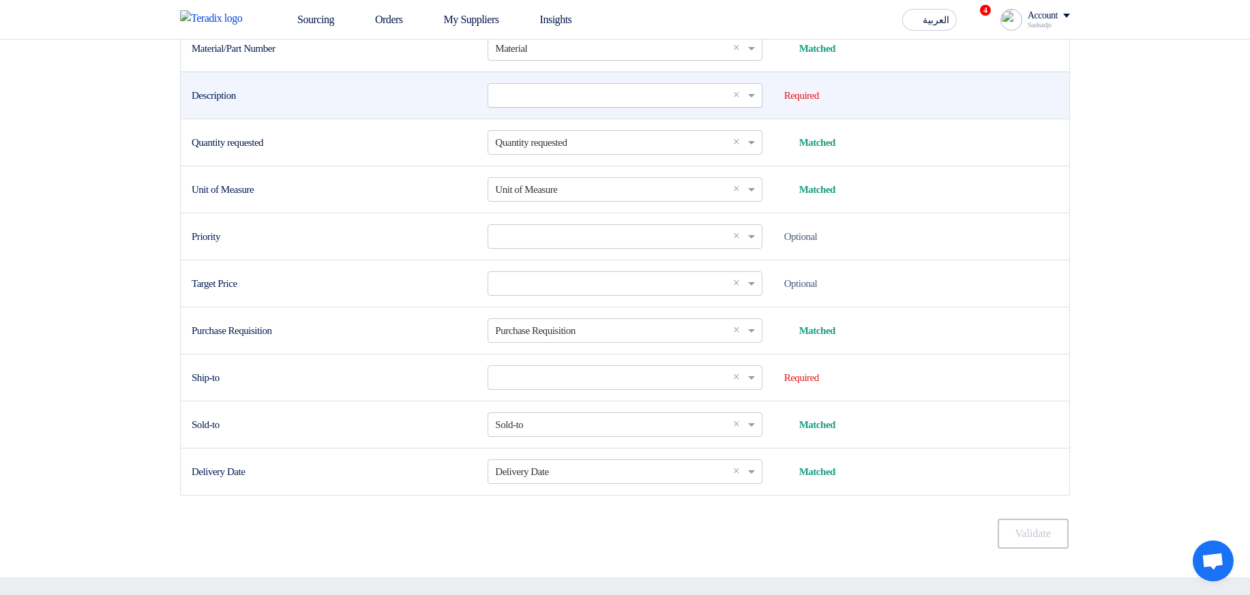
click at [558, 106] on input "text" at bounding box center [618, 95] width 246 height 23
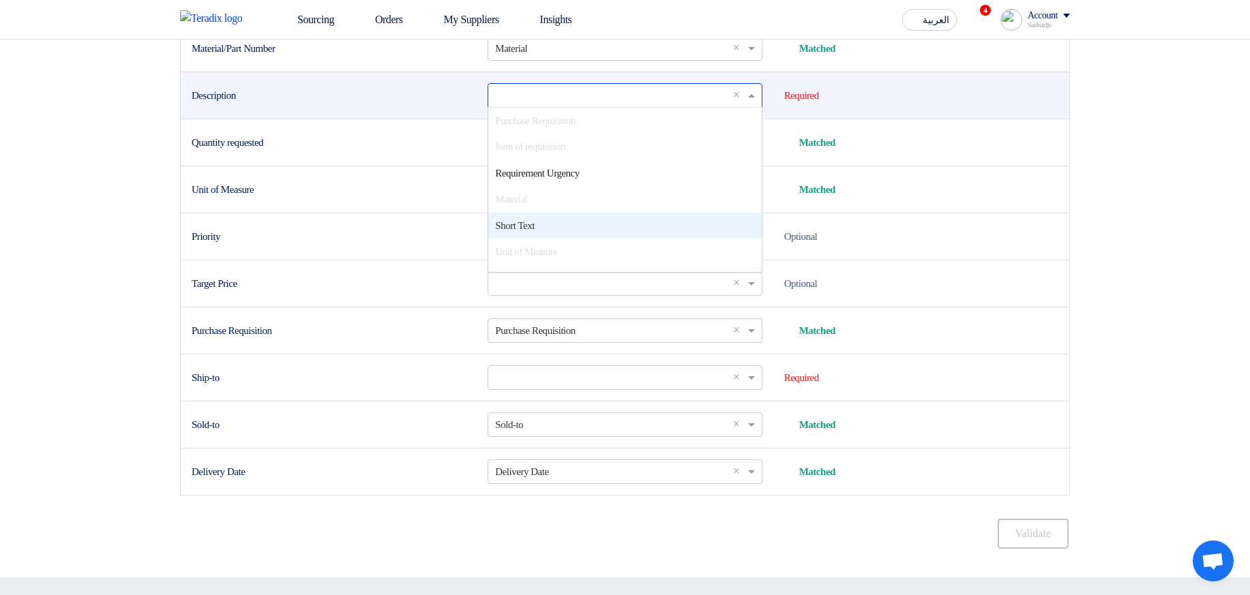
click at [551, 239] on div "Short Text" at bounding box center [624, 226] width 273 height 27
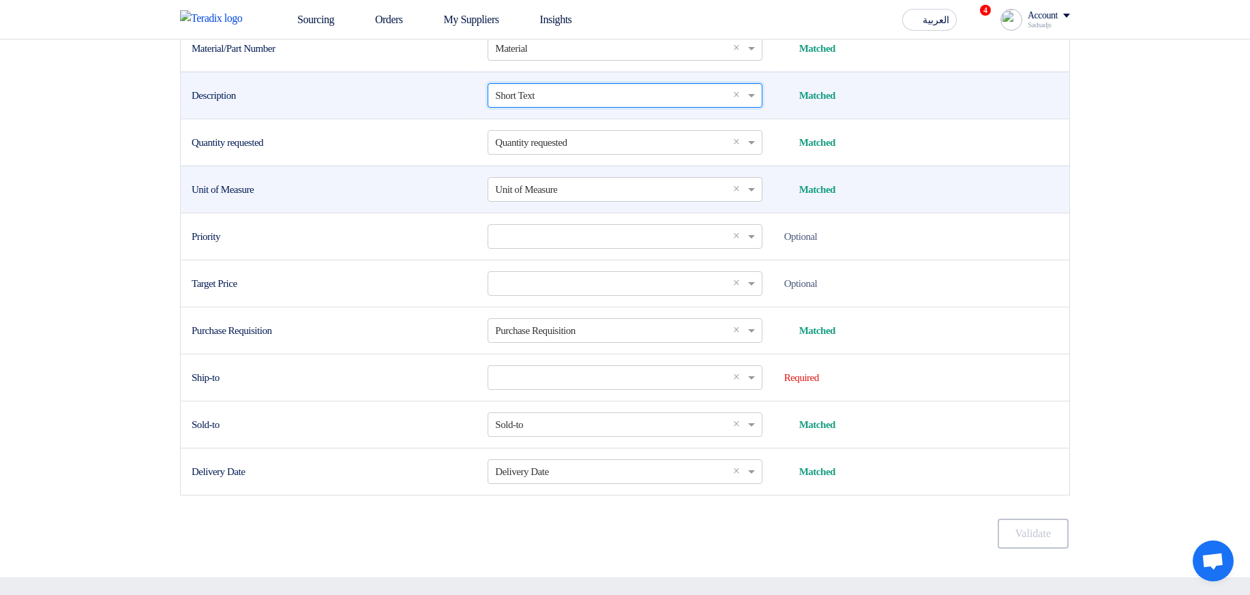
scroll to position [573, 0]
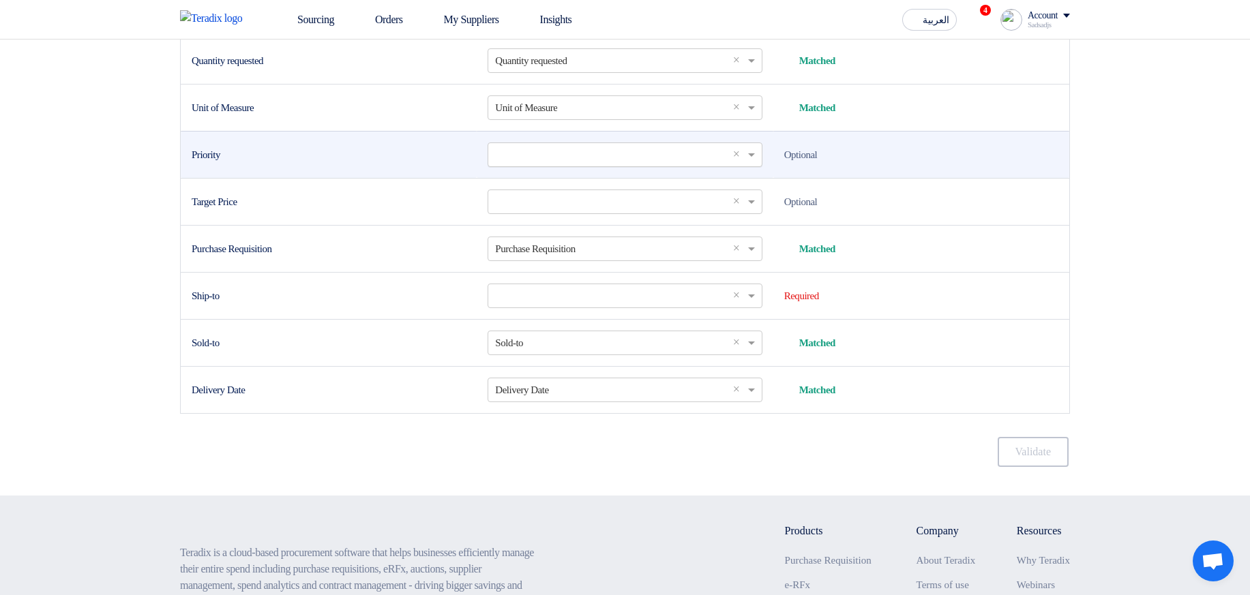
click at [591, 166] on input "text" at bounding box center [618, 154] width 246 height 23
click at [565, 238] on span "Requirement Urgency" at bounding box center [537, 232] width 84 height 11
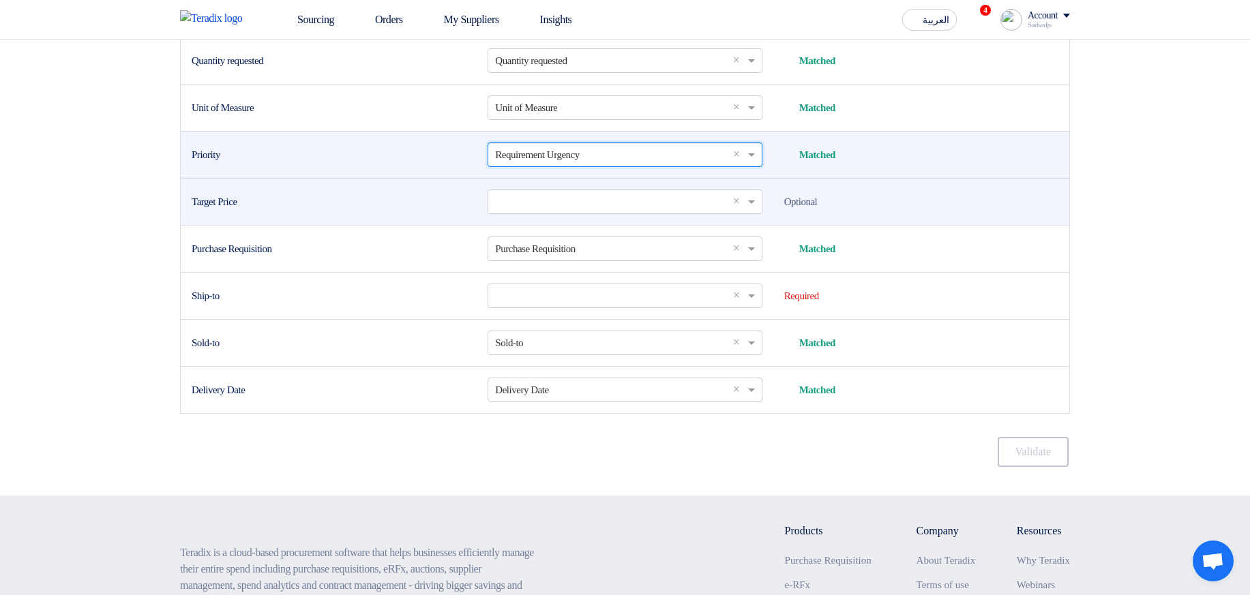
scroll to position [655, 0]
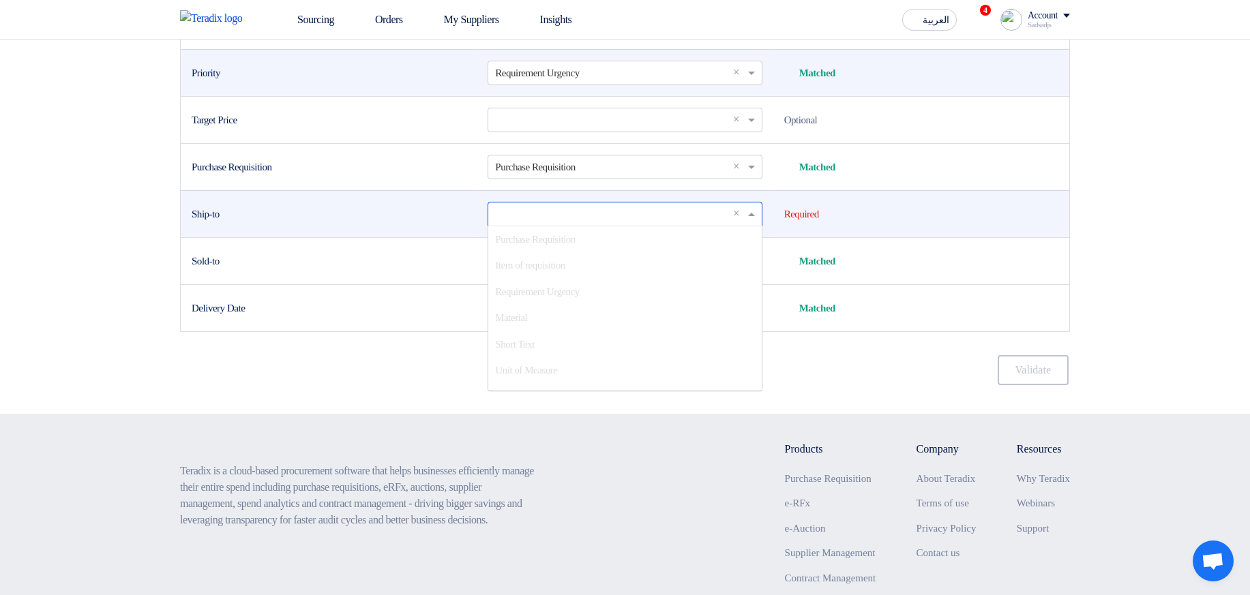
click at [548, 225] on input "text" at bounding box center [618, 214] width 246 height 23
click at [630, 244] on div "Storage location" at bounding box center [624, 230] width 273 height 27
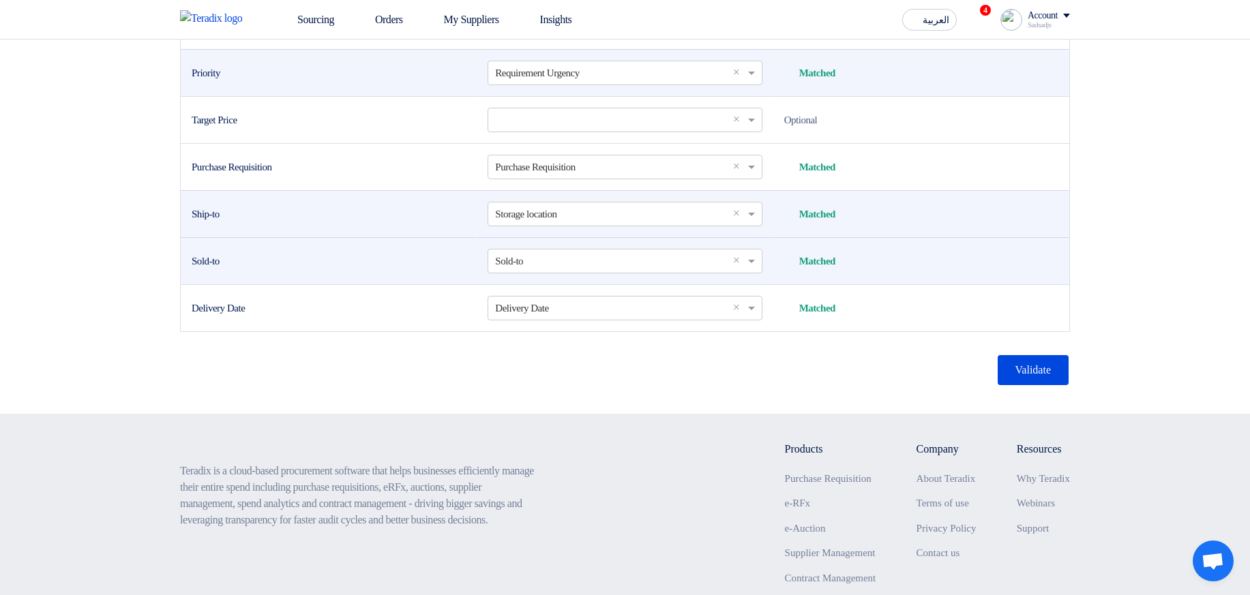
click at [380, 284] on td "Sold-to" at bounding box center [329, 260] width 296 height 47
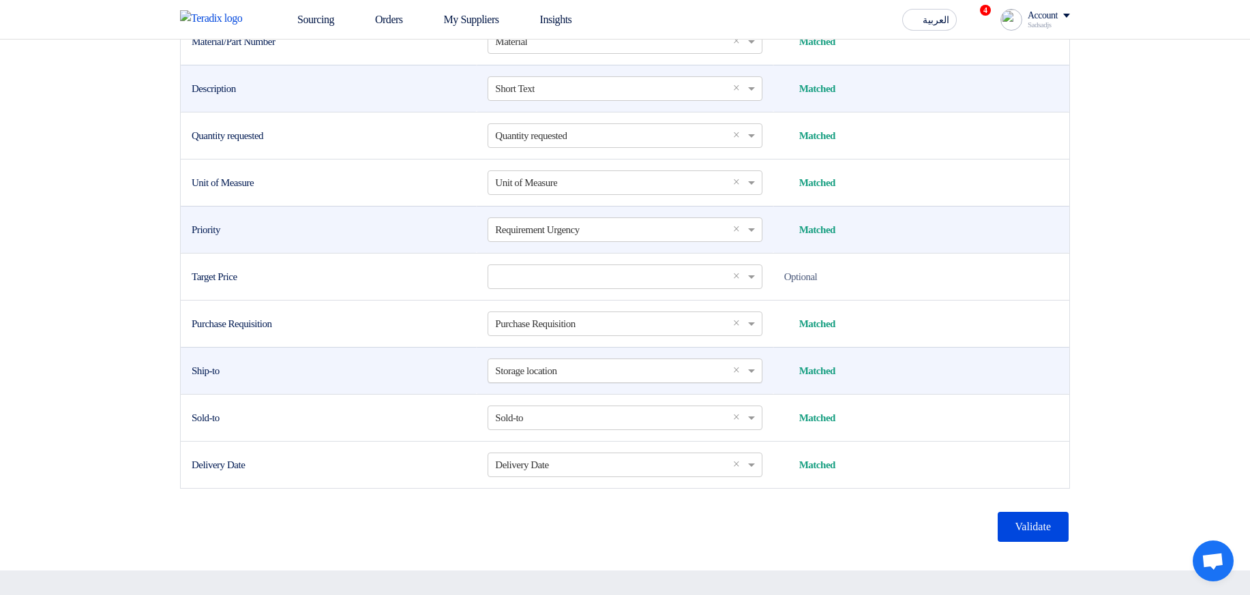
scroll to position [491, 0]
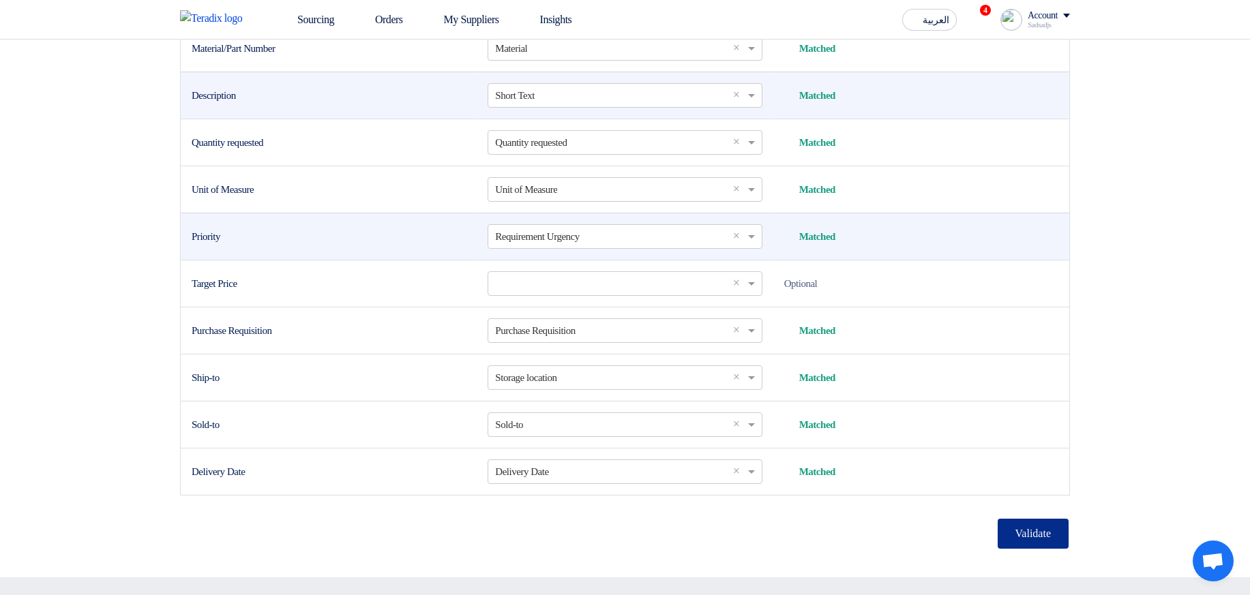
click at [1035, 549] on button "Validate" at bounding box center [1033, 534] width 71 height 30
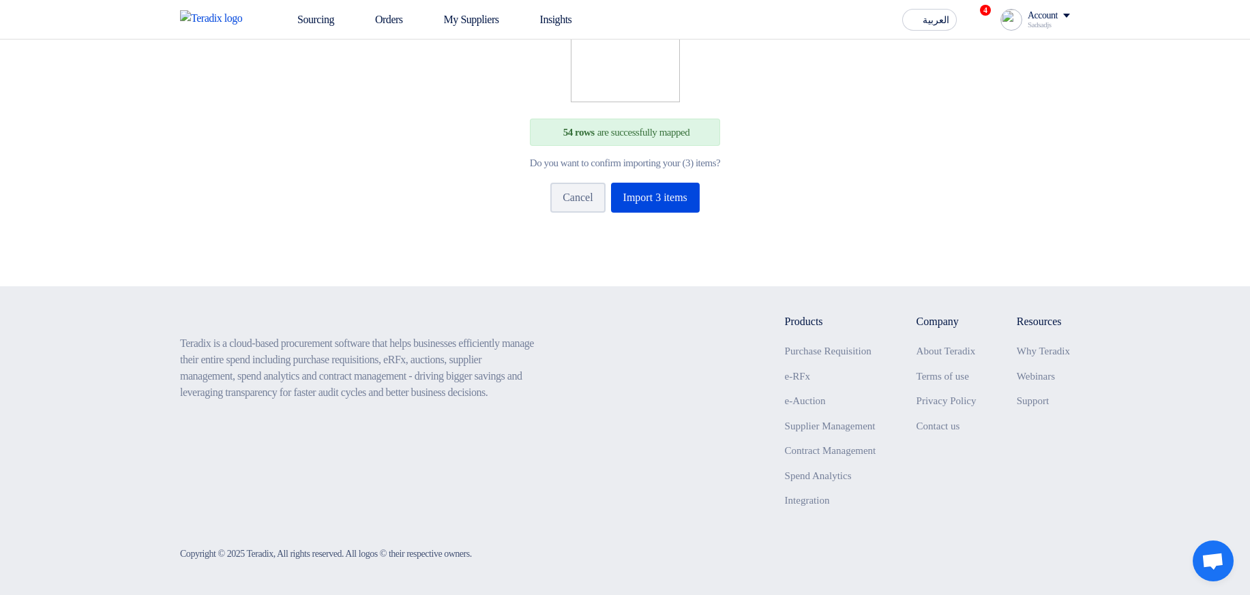
scroll to position [136, 0]
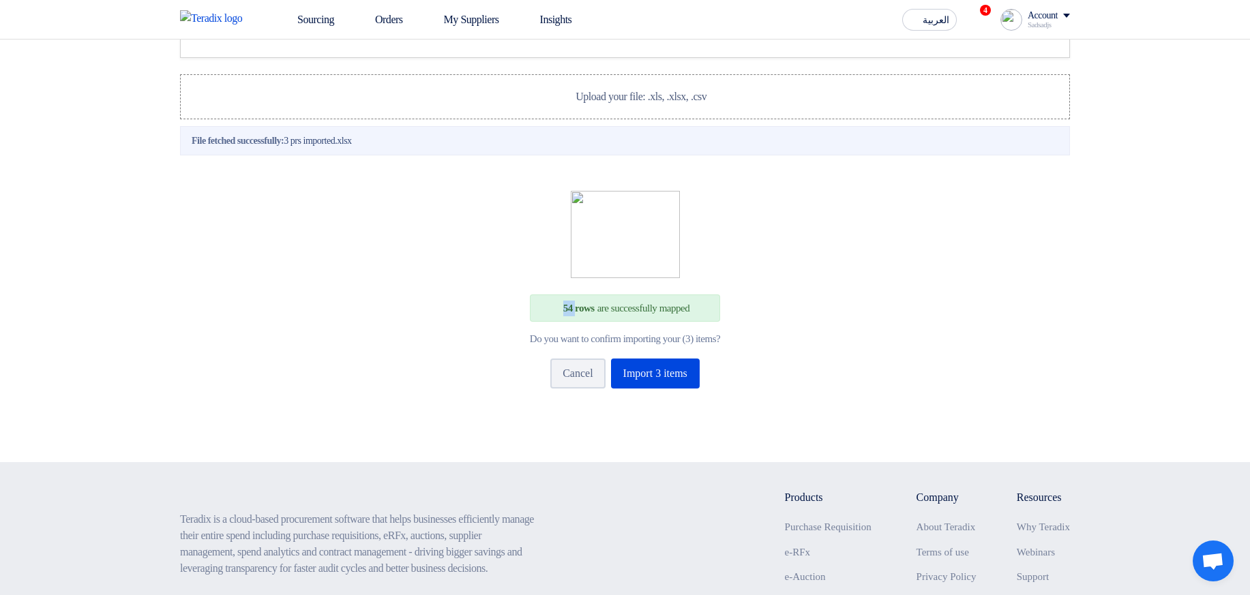
drag, startPoint x: 563, startPoint y: 362, endPoint x: 537, endPoint y: 362, distance: 25.9
click at [537, 323] on div "54 rows are successfully mapped" at bounding box center [625, 309] width 190 height 28
drag, startPoint x: 507, startPoint y: 394, endPoint x: 751, endPoint y: 392, distance: 244.2
click at [751, 392] on div "54 rows are successfully mapped Do you want to confirm importing your (3) items…" at bounding box center [625, 297] width 847 height 212
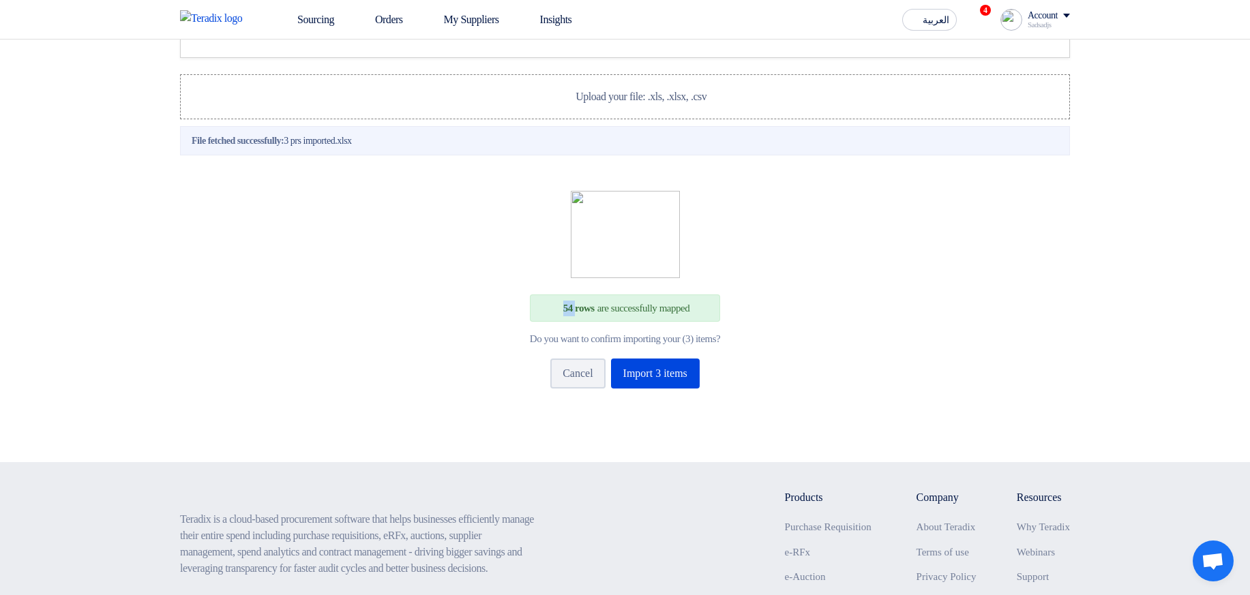
click at [778, 388] on div "54 rows are successfully mapped Do you want to confirm importing your (3) items…" at bounding box center [625, 297] width 847 height 212
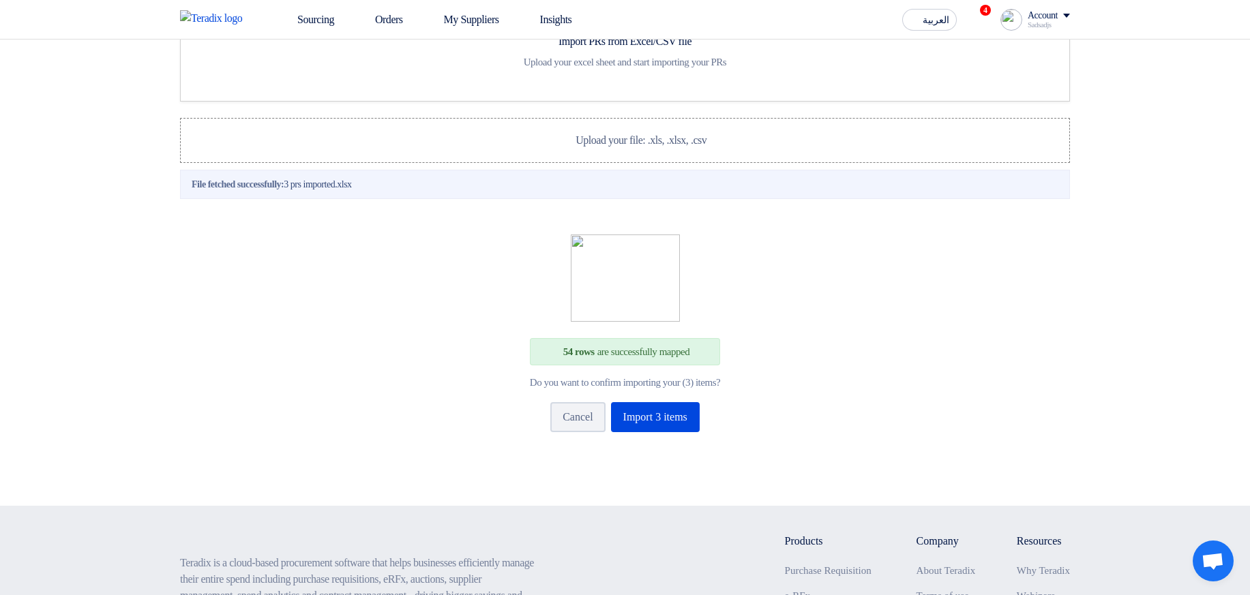
scroll to position [55, 0]
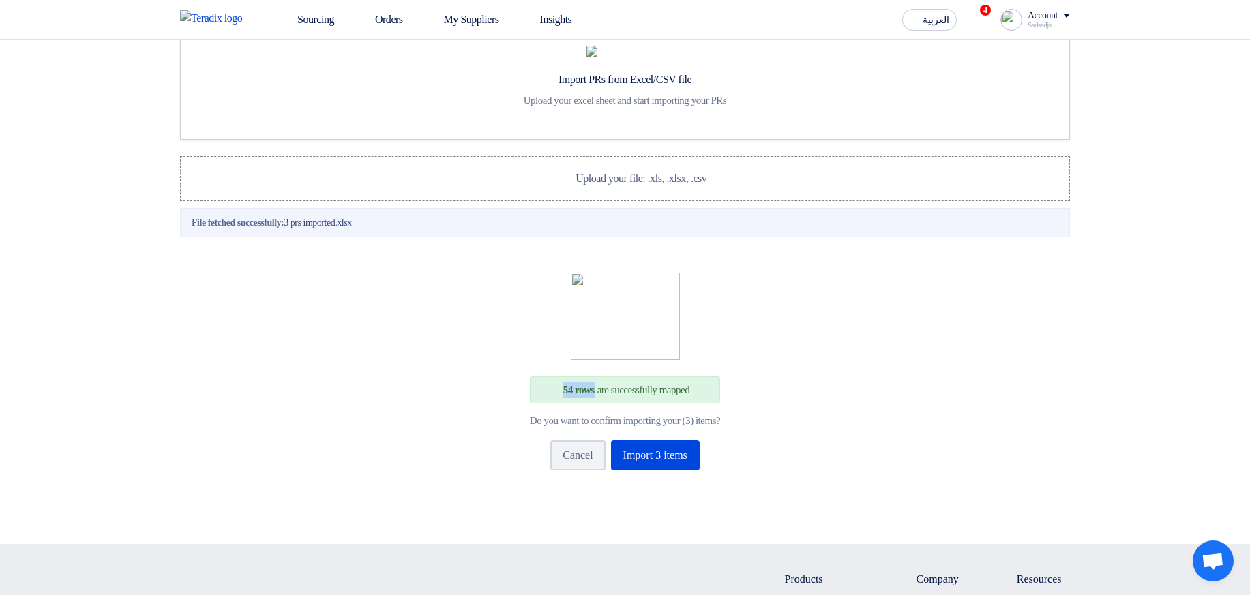
drag, startPoint x: 552, startPoint y: 445, endPoint x: 587, endPoint y: 443, distance: 34.8
click at [587, 405] on div "54 rows are successfully mapped" at bounding box center [625, 391] width 190 height 28
click at [719, 427] on div "Do you want to confirm importing your (3) items?" at bounding box center [625, 421] width 190 height 12
click at [784, 468] on div "54 rows are successfully mapped Do you want to confirm importing your (3) items…" at bounding box center [625, 379] width 847 height 212
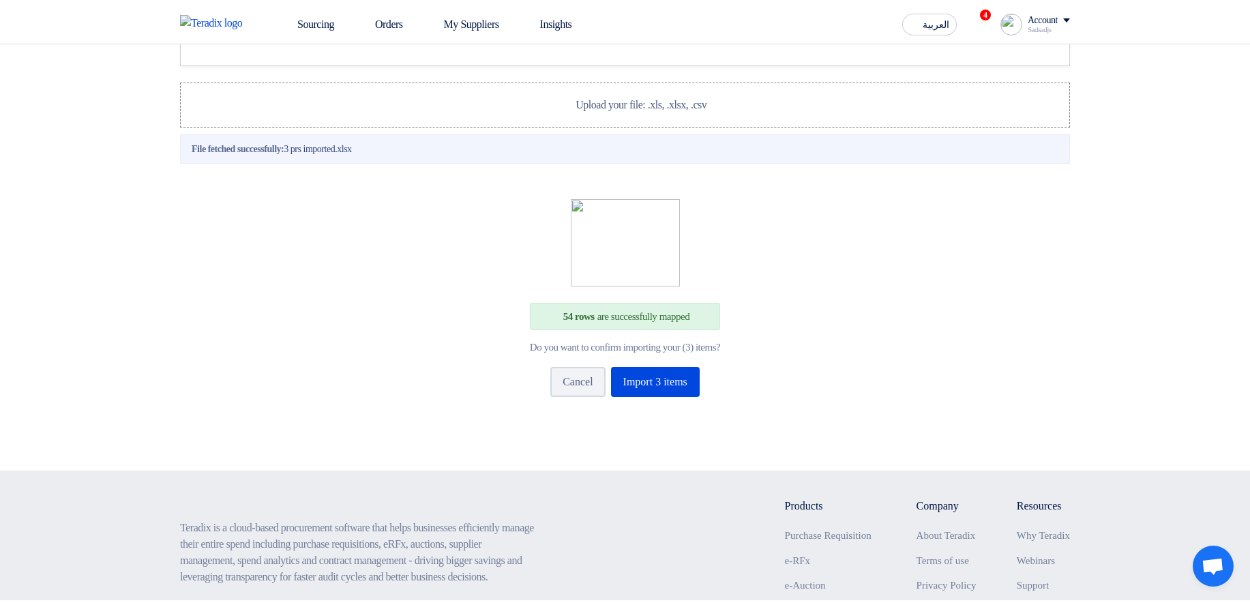
scroll to position [120, 0]
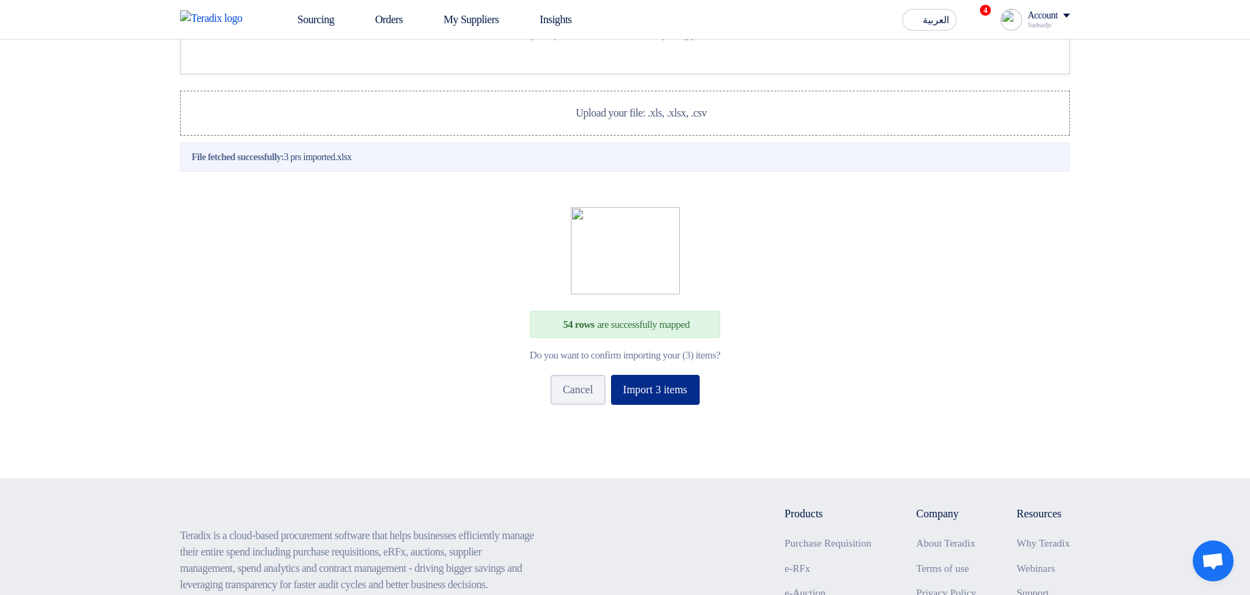
click at [700, 405] on button "Import 3 items" at bounding box center [655, 390] width 89 height 30
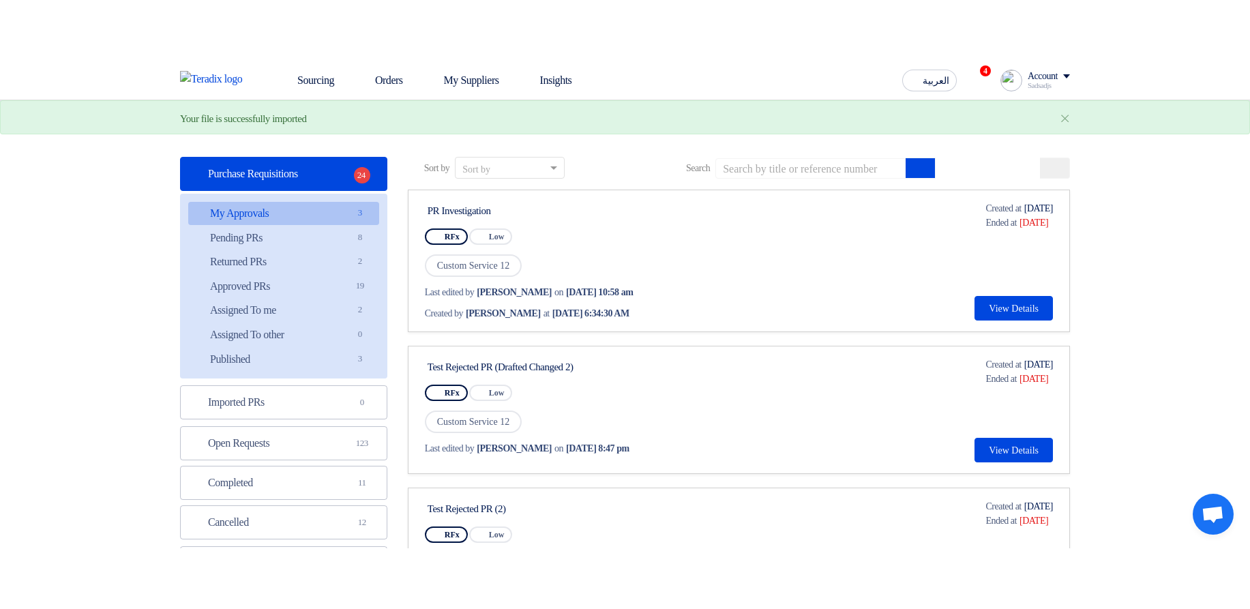
scroll to position [82, 0]
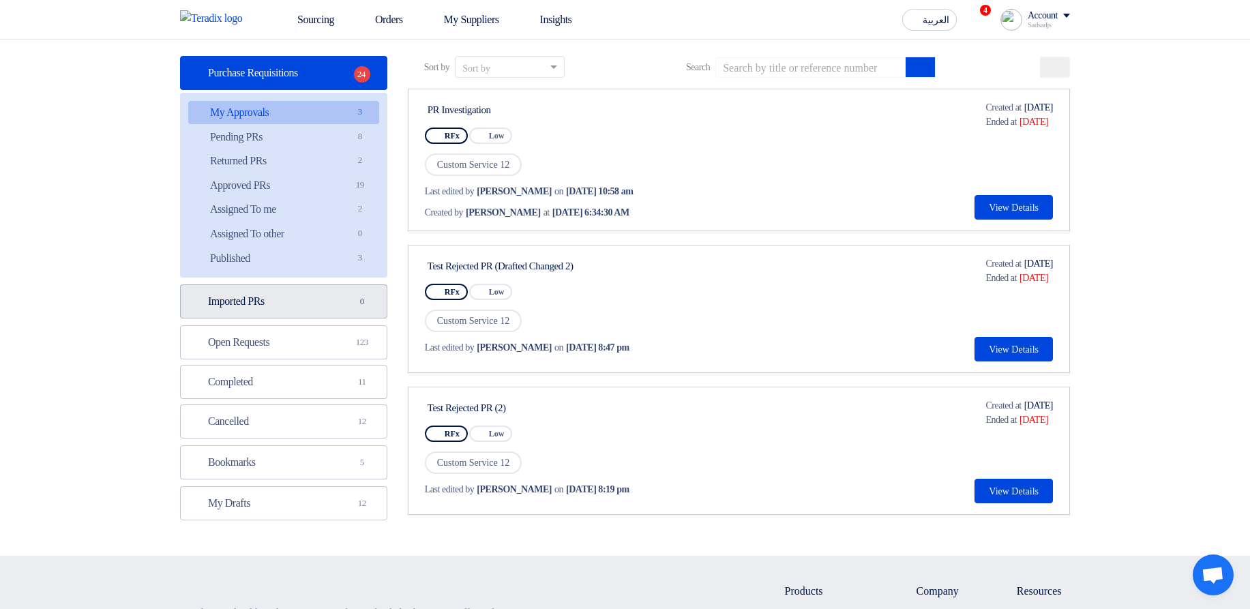
click at [279, 307] on link "Imported PRs Imported PRs 0" at bounding box center [283, 301] width 207 height 34
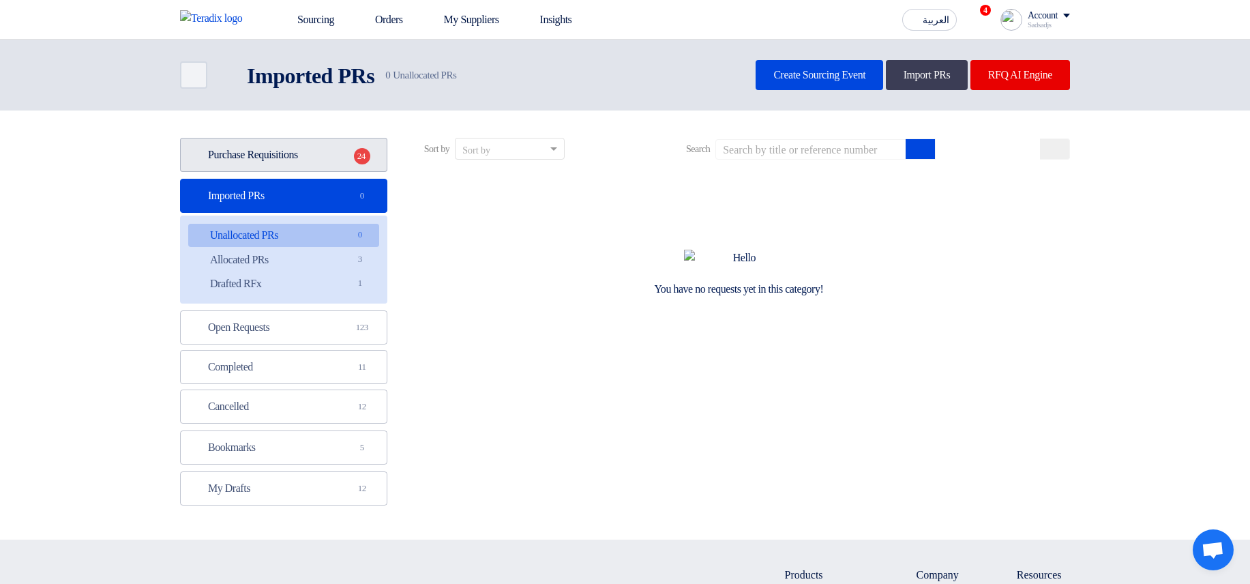
click at [324, 165] on link "Purchase Requisitions Purchase Requisitions 24" at bounding box center [283, 155] width 207 height 34
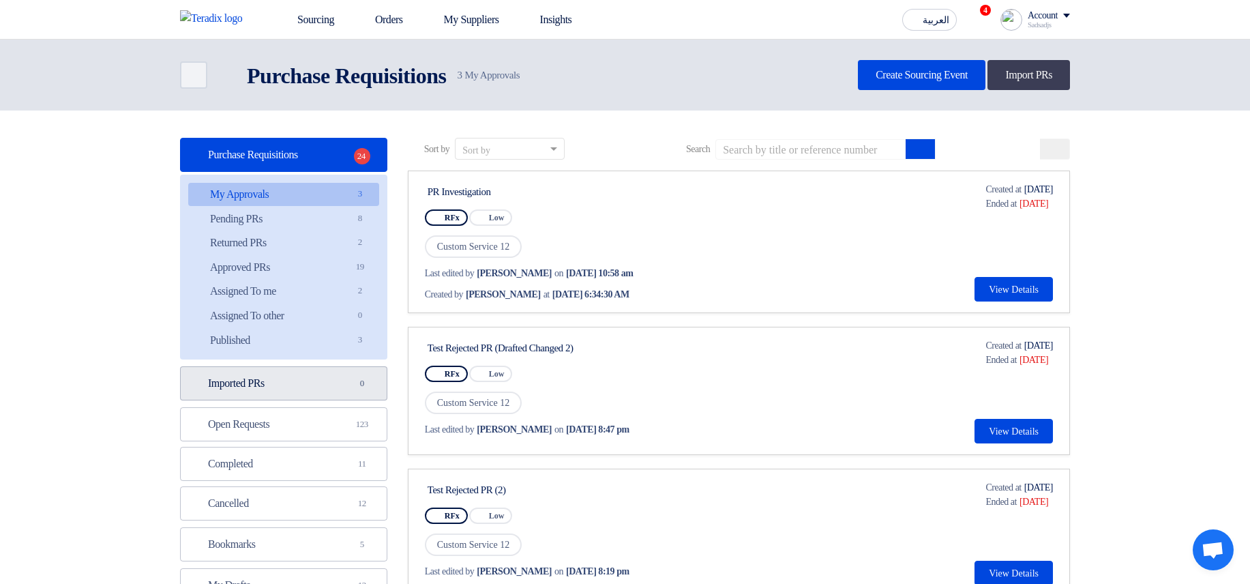
click at [278, 387] on link "Imported PRs Imported PRs 0" at bounding box center [283, 383] width 207 height 34
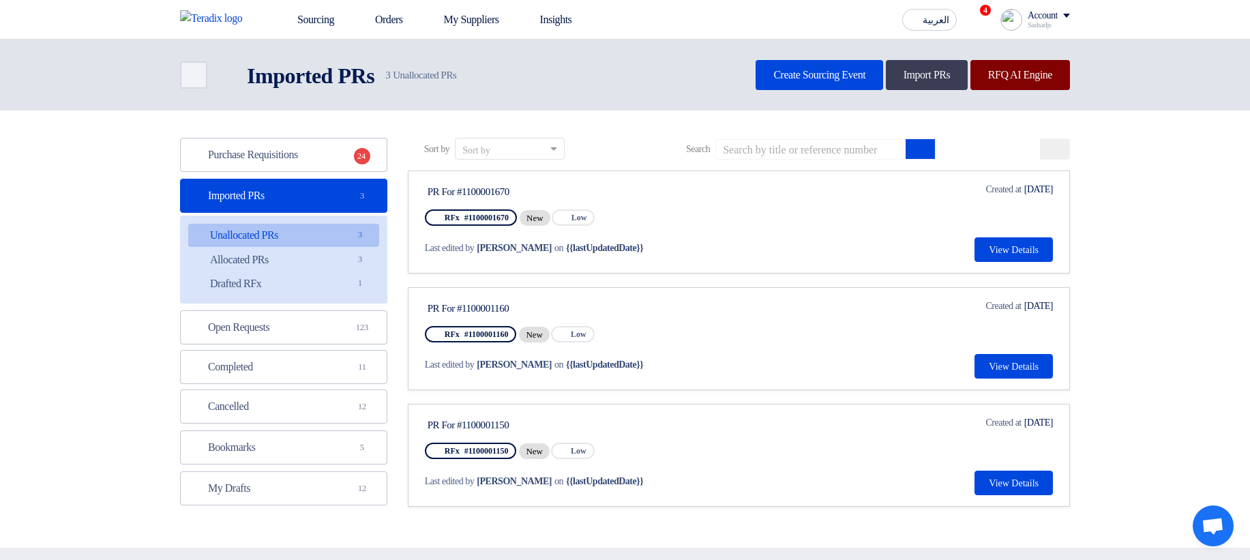
click at [1010, 82] on link "RFQ AI Engine" at bounding box center [1021, 75] width 100 height 30
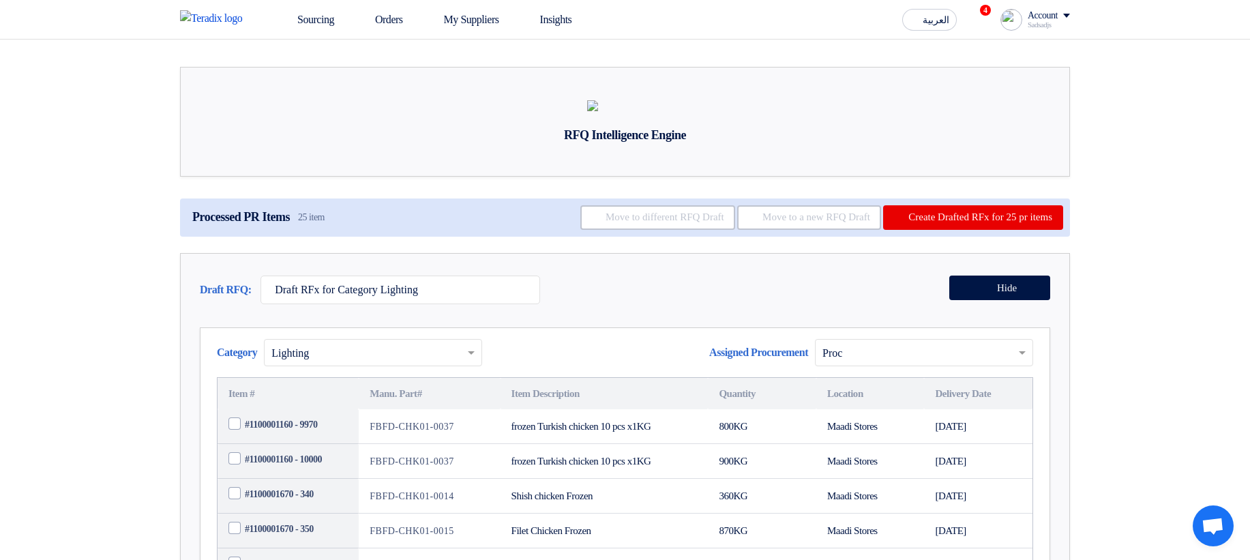
click at [1019, 18] on div "Account [PERSON_NAME] Sourcing Orders My Suppliers Insights Settings New Featur…" at bounding box center [1036, 20] width 70 height 22
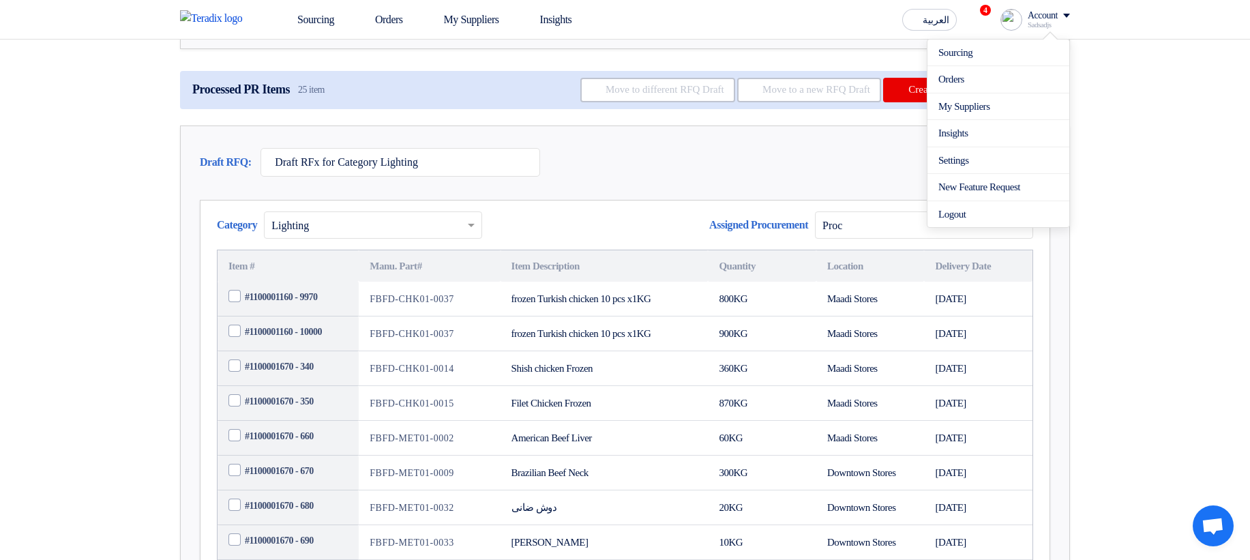
scroll to position [164, 0]
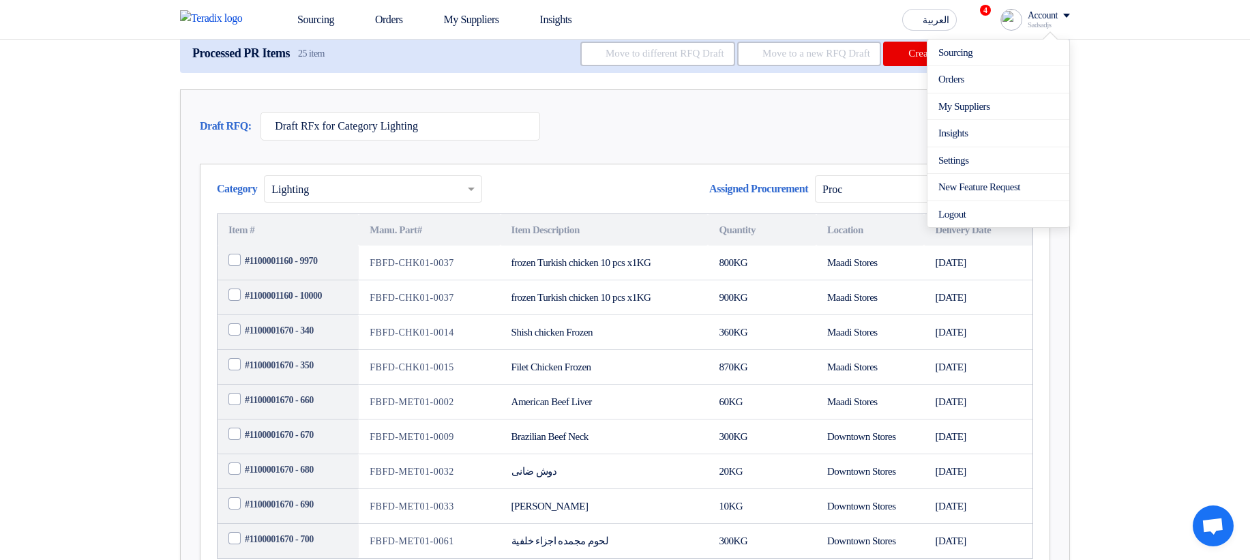
click at [580, 214] on div "Category × Lighting Assigned Procurement Assigned Procurement × Proc" at bounding box center [625, 194] width 817 height 38
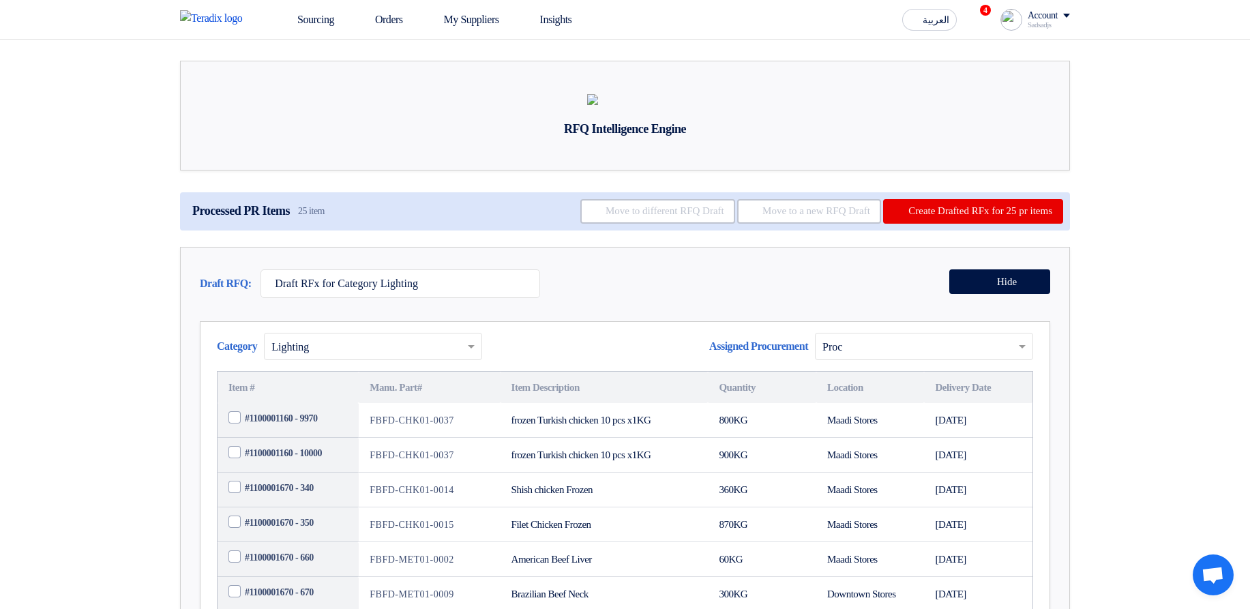
scroll to position [0, 0]
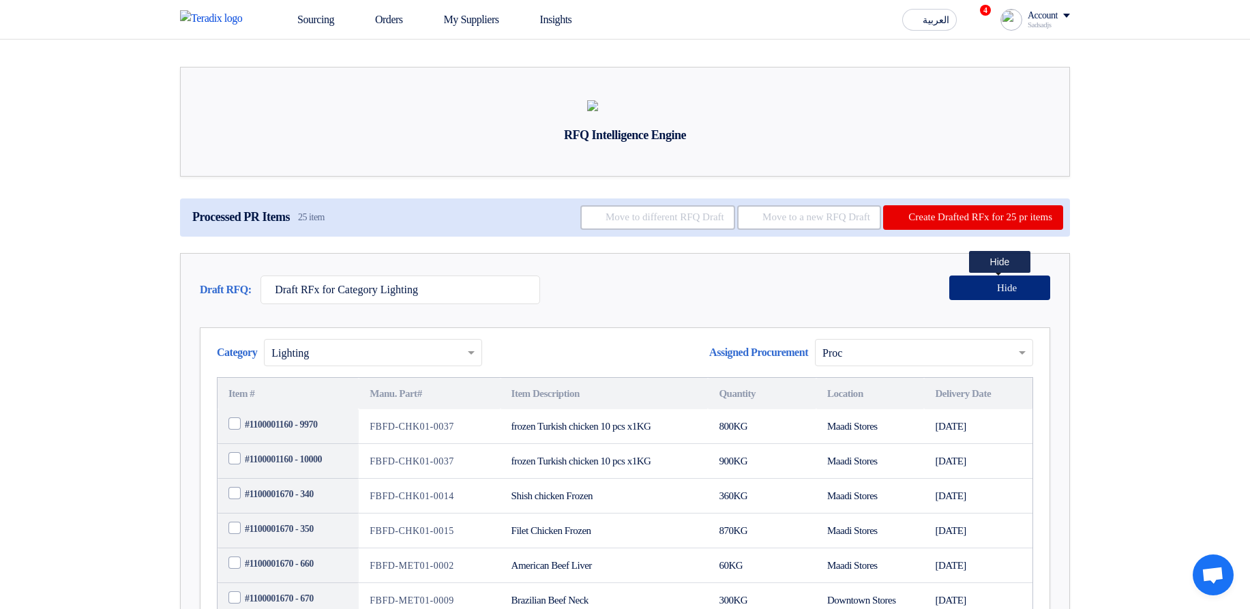
click at [1012, 293] on span "Hide" at bounding box center [1007, 288] width 20 height 10
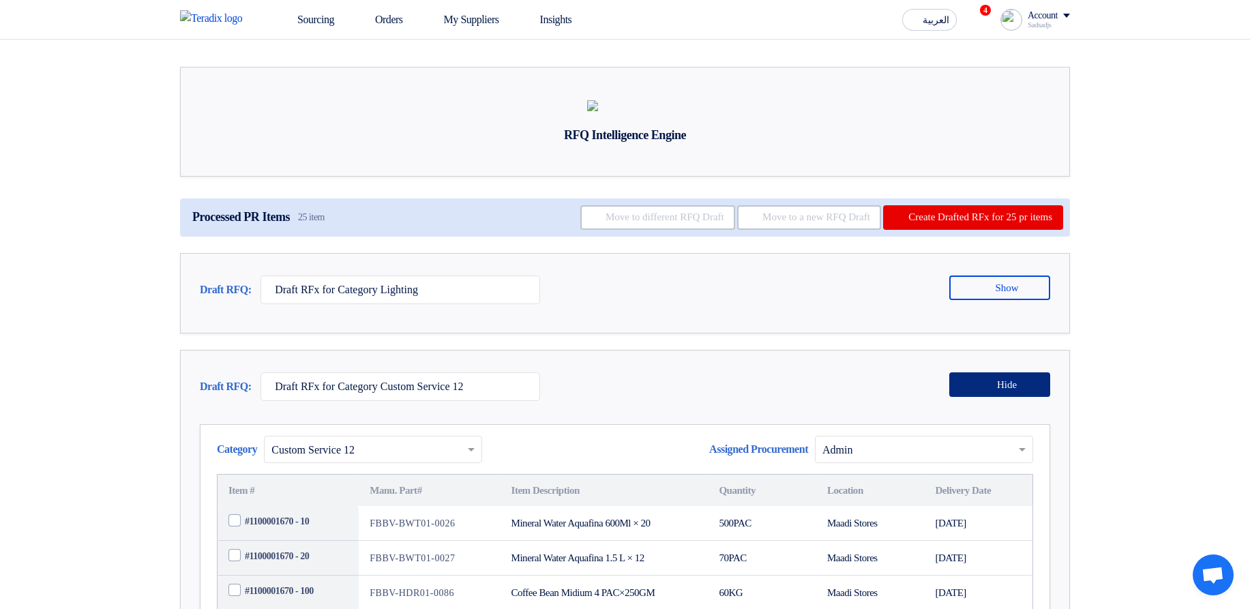
drag, startPoint x: 988, startPoint y: 427, endPoint x: 991, endPoint y: 438, distance: 11.2
click at [992, 389] on icon at bounding box center [988, 384] width 11 height 11
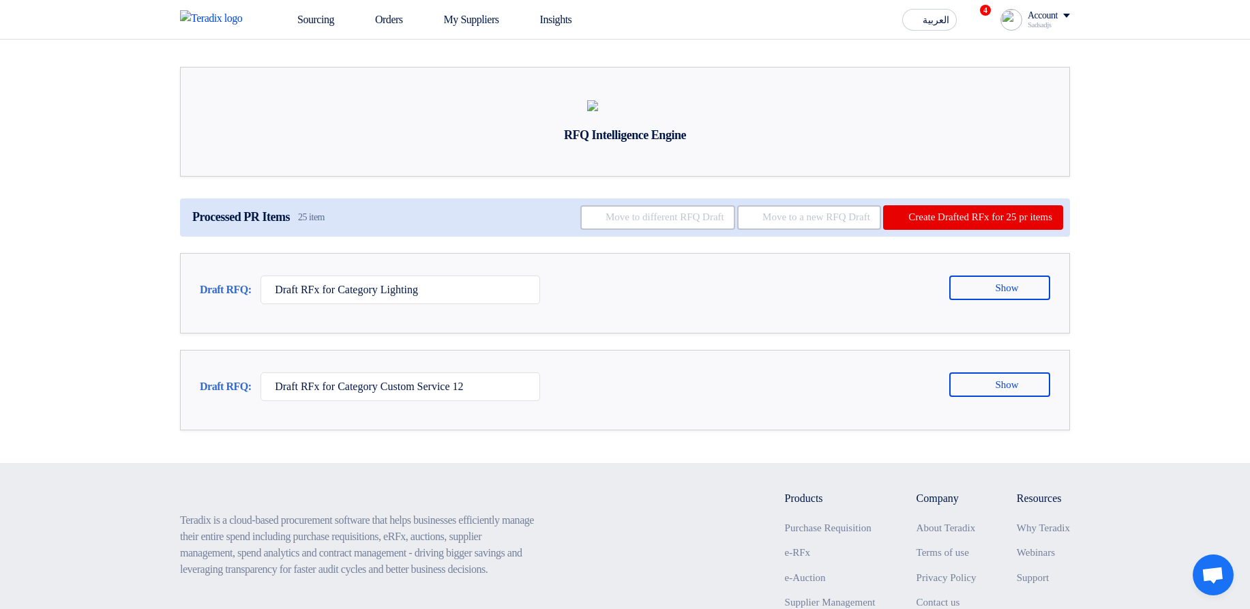
click at [1143, 349] on section "RFQ Intelligence Engine Processed PR Items 25 item Move to different RFQ Draft …" at bounding box center [625, 252] width 1250 height 424
click at [1030, 300] on button "Show" at bounding box center [1000, 288] width 101 height 25
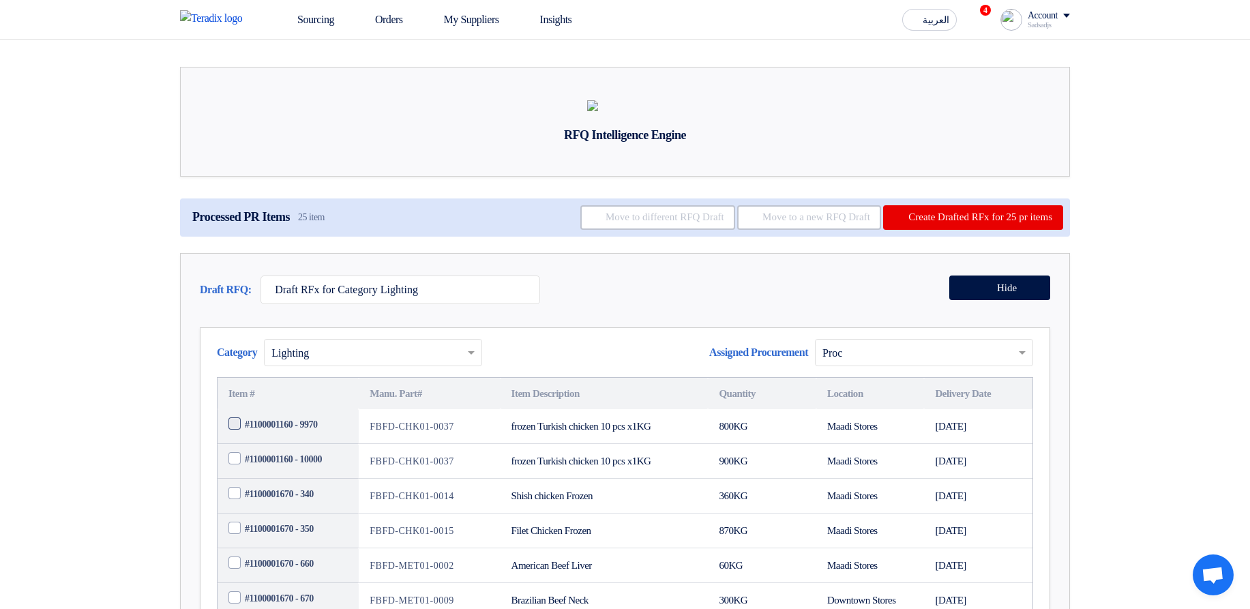
click at [274, 432] on span "#1100001160 - 9970" at bounding box center [281, 424] width 72 height 14
click at [274, 436] on input "#1100001160 - 9970" at bounding box center [304, 425] width 119 height 22
checkbox input "true"
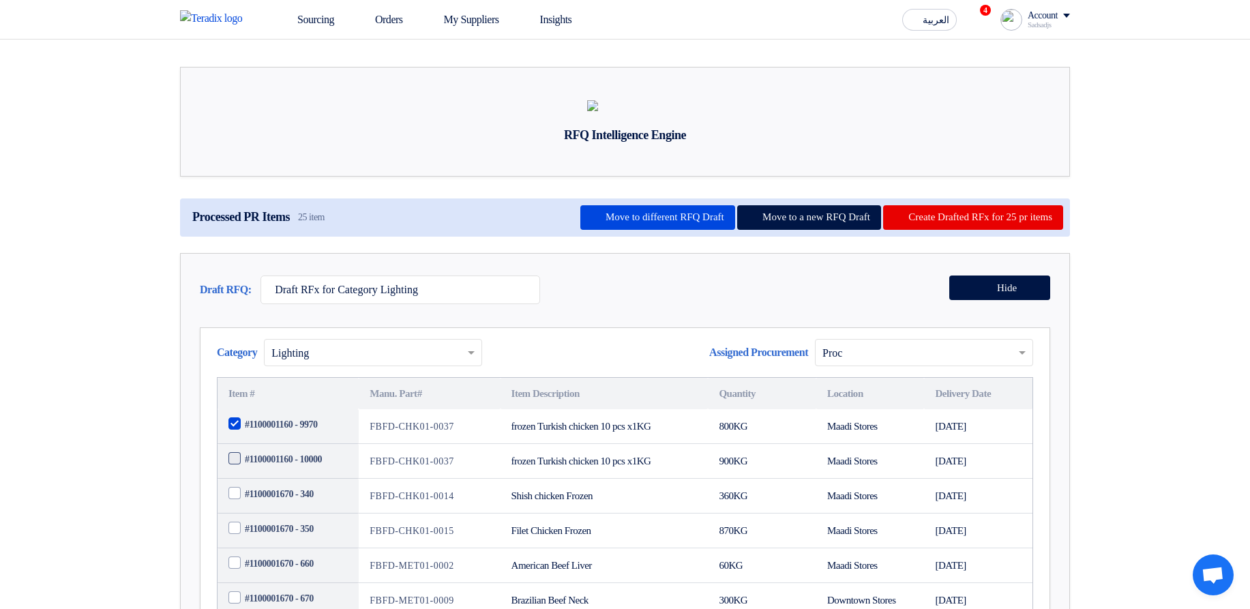
click at [275, 467] on span "#1100001160 - 10000" at bounding box center [283, 459] width 77 height 14
click at [275, 471] on input "#1100001160 - 10000" at bounding box center [304, 460] width 119 height 22
checkbox input "true"
click at [288, 432] on span "#1100001160 - 9970" at bounding box center [281, 424] width 72 height 14
click at [288, 436] on input "#1100001160 - 9970" at bounding box center [304, 425] width 119 height 22
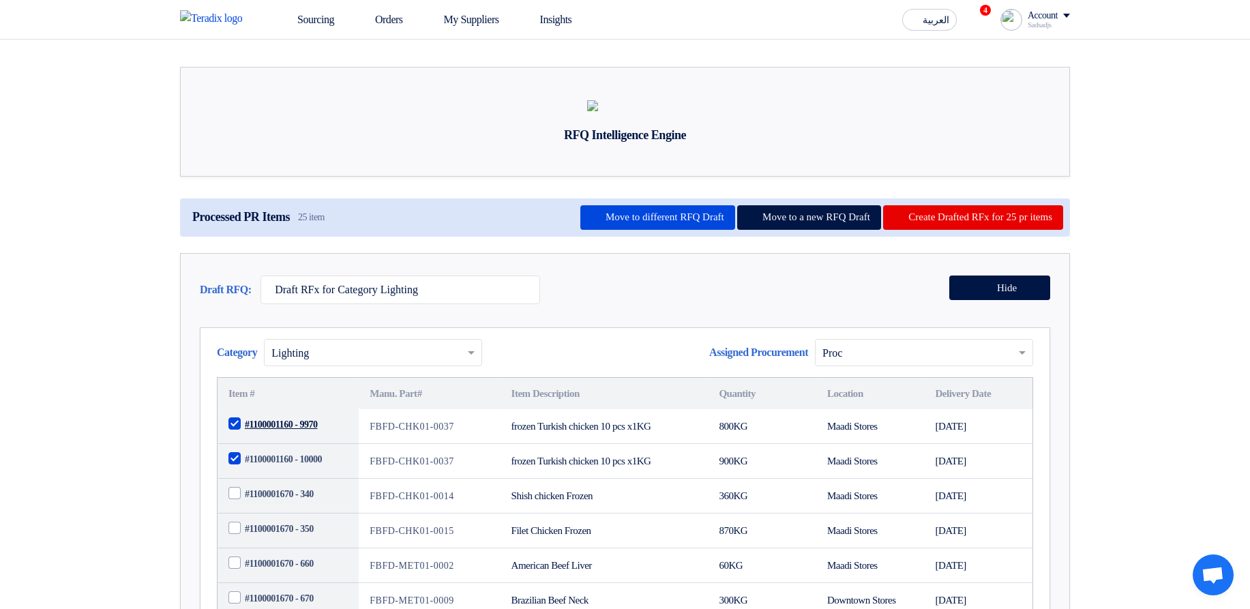
checkbox input "false"
click at [271, 467] on span "#1100001160 - 10000" at bounding box center [283, 459] width 77 height 14
click at [271, 471] on input "#1100001160 - 10000" at bounding box center [304, 460] width 119 height 22
checkbox input "false"
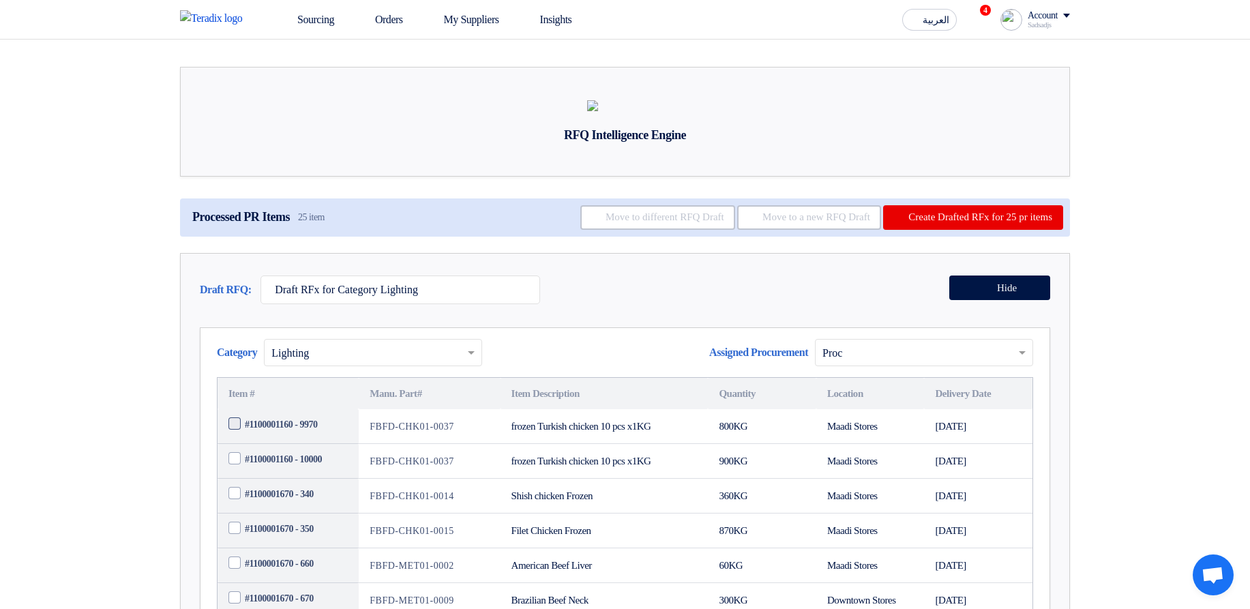
click at [278, 432] on span "#1100001160 - 9970" at bounding box center [281, 424] width 72 height 14
click at [278, 436] on input "#1100001160 - 9970" at bounding box center [304, 425] width 119 height 22
checkbox input "true"
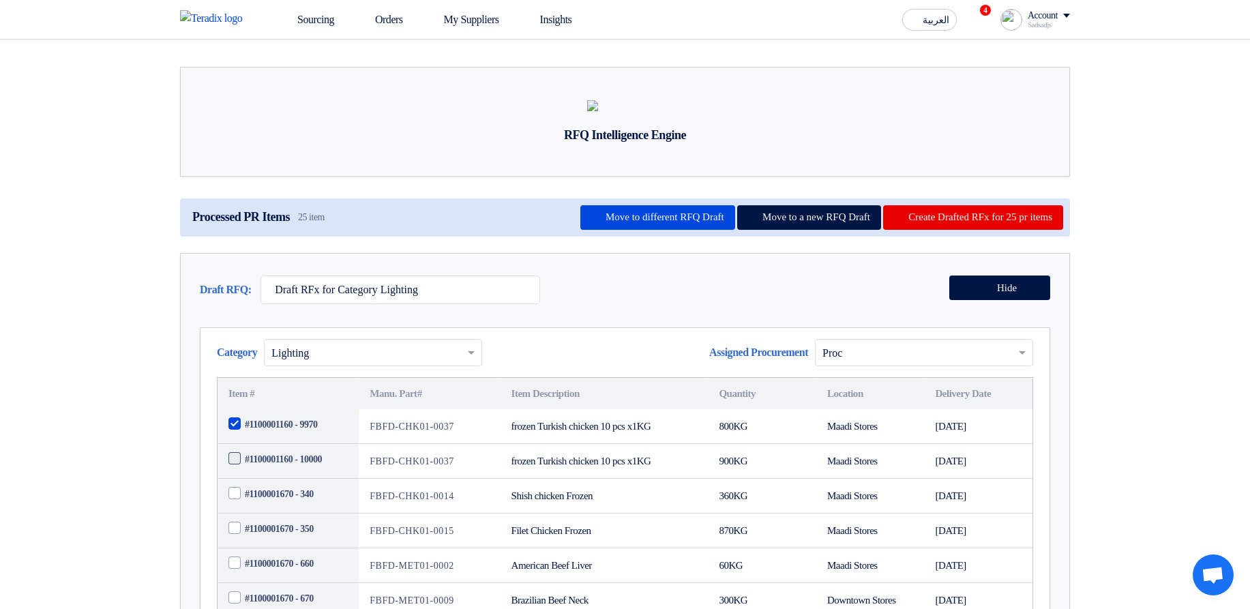
click at [286, 467] on span "#1100001160 - 10000" at bounding box center [283, 459] width 77 height 14
click at [286, 471] on input "#1100001160 - 10000" at bounding box center [304, 460] width 119 height 22
checkbox input "true"
click at [282, 432] on span "#1100001160 - 9970" at bounding box center [281, 424] width 72 height 14
click at [282, 436] on input "#1100001160 - 9970" at bounding box center [304, 425] width 119 height 22
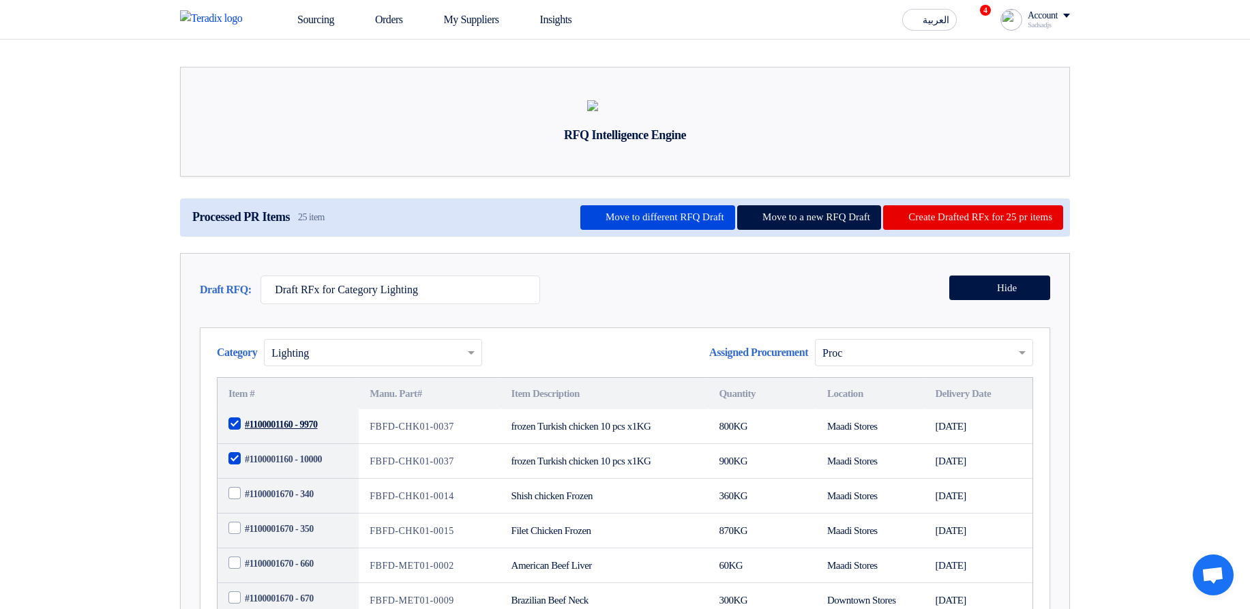
checkbox input "false"
click at [281, 467] on span "#1100001160 - 10000" at bounding box center [283, 459] width 77 height 14
click at [281, 471] on input "#1100001160 - 10000" at bounding box center [304, 460] width 119 height 22
checkbox input "false"
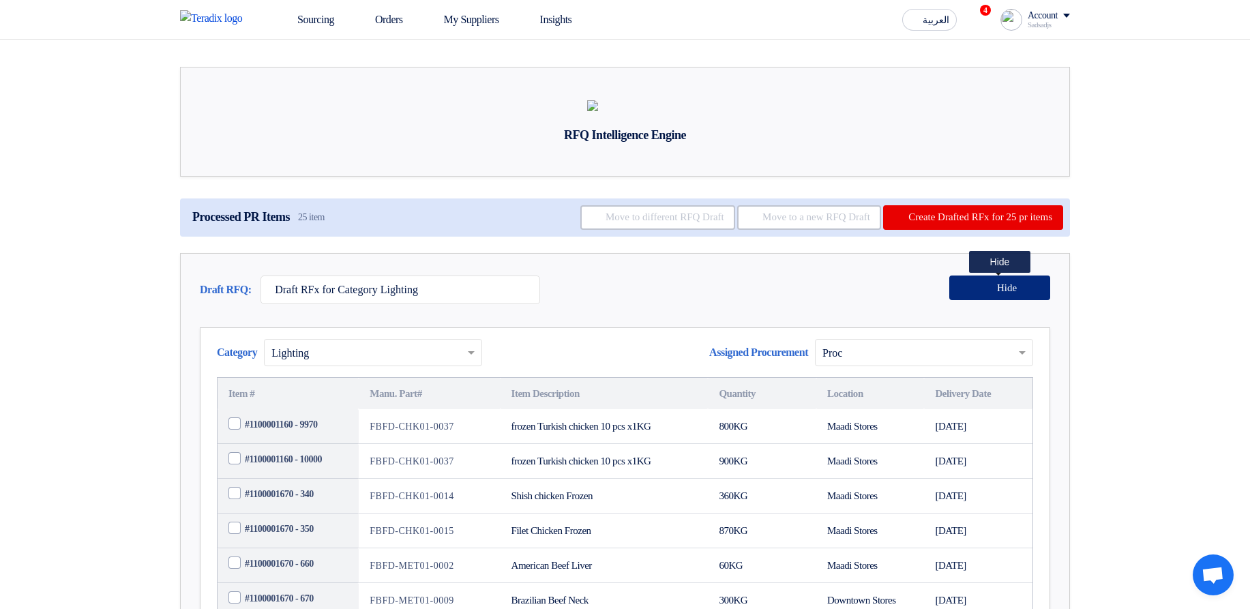
click at [1023, 300] on button "Hide" at bounding box center [1000, 288] width 101 height 25
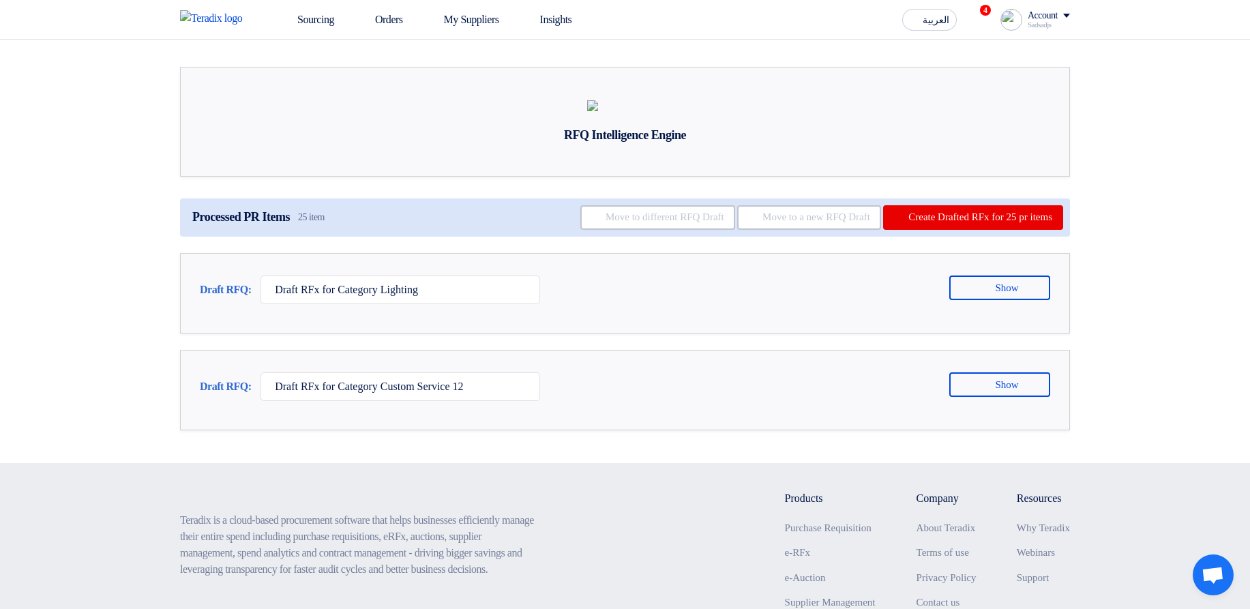
click at [1143, 396] on section "RFQ Intelligence Engine Processed PR Items 25 item Move to different RFQ Draft …" at bounding box center [625, 252] width 1250 height 424
click at [1008, 293] on span "Show" at bounding box center [1006, 288] width 23 height 10
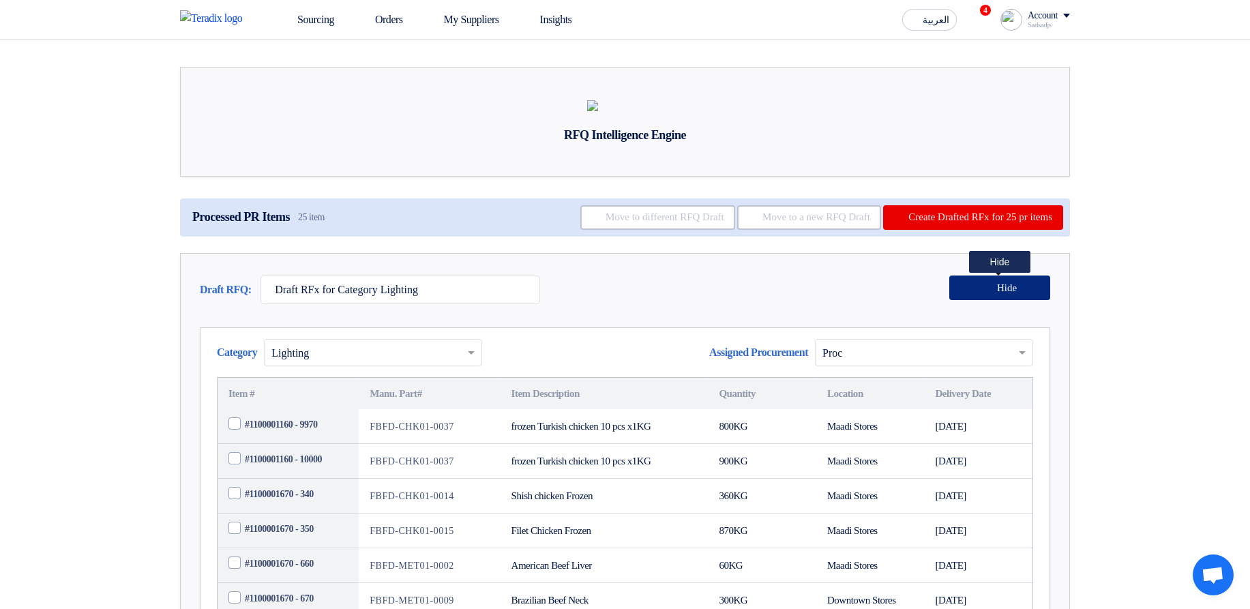
click at [1008, 293] on span "Hide" at bounding box center [1007, 288] width 20 height 10
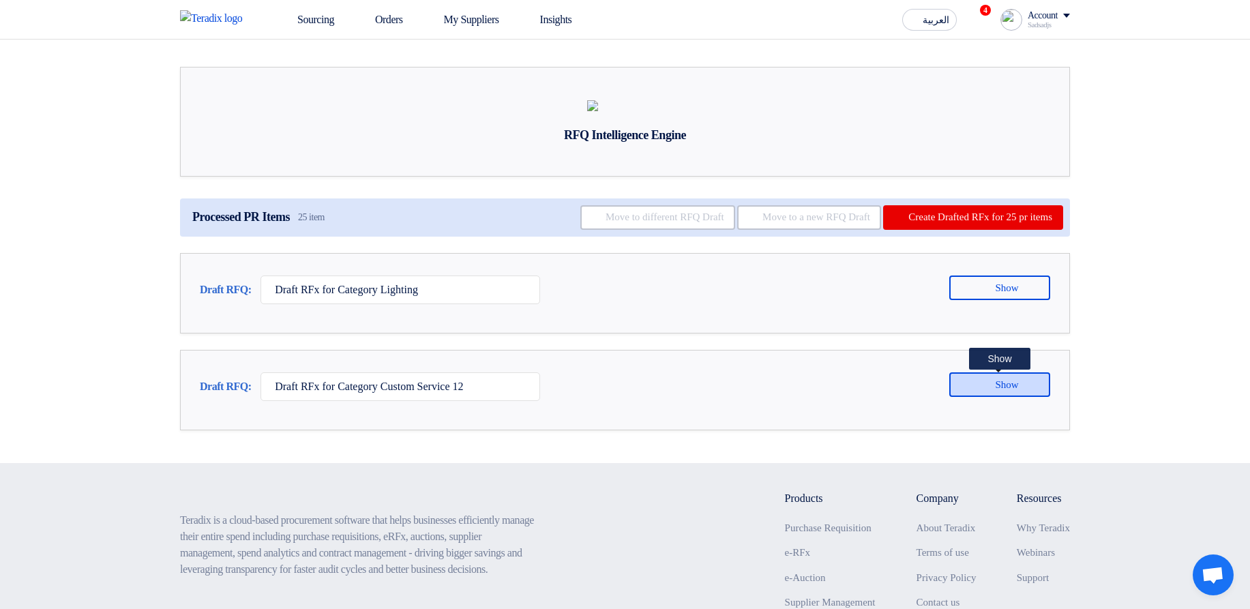
click at [1003, 390] on span "Show" at bounding box center [1006, 385] width 23 height 10
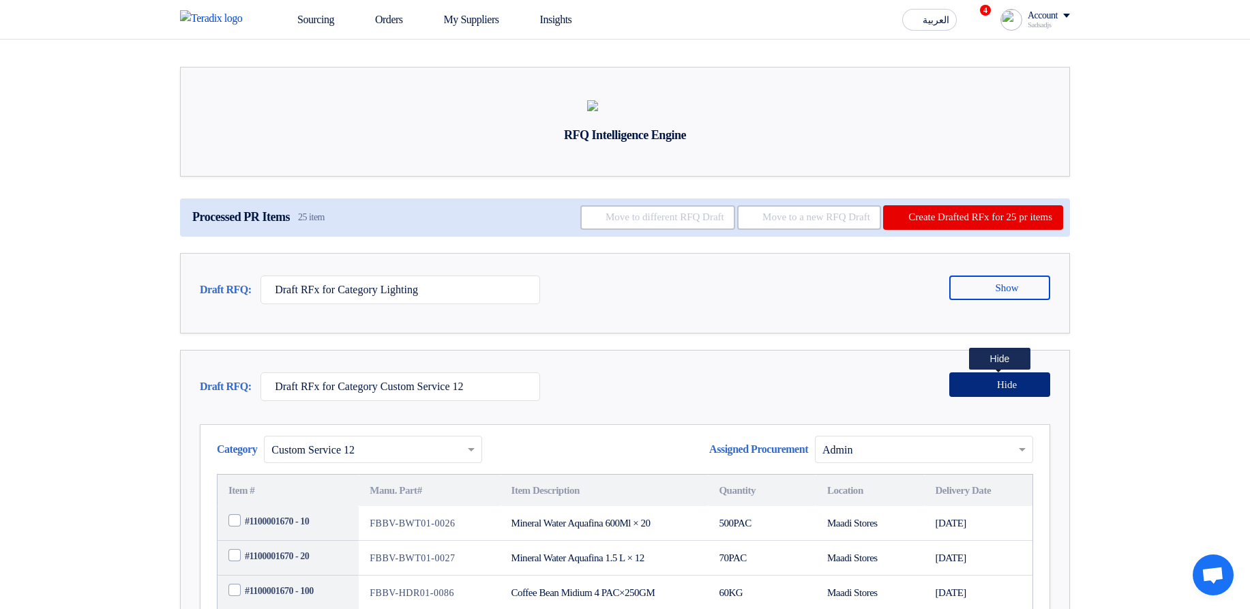
click at [1003, 390] on span "Hide" at bounding box center [1007, 385] width 20 height 10
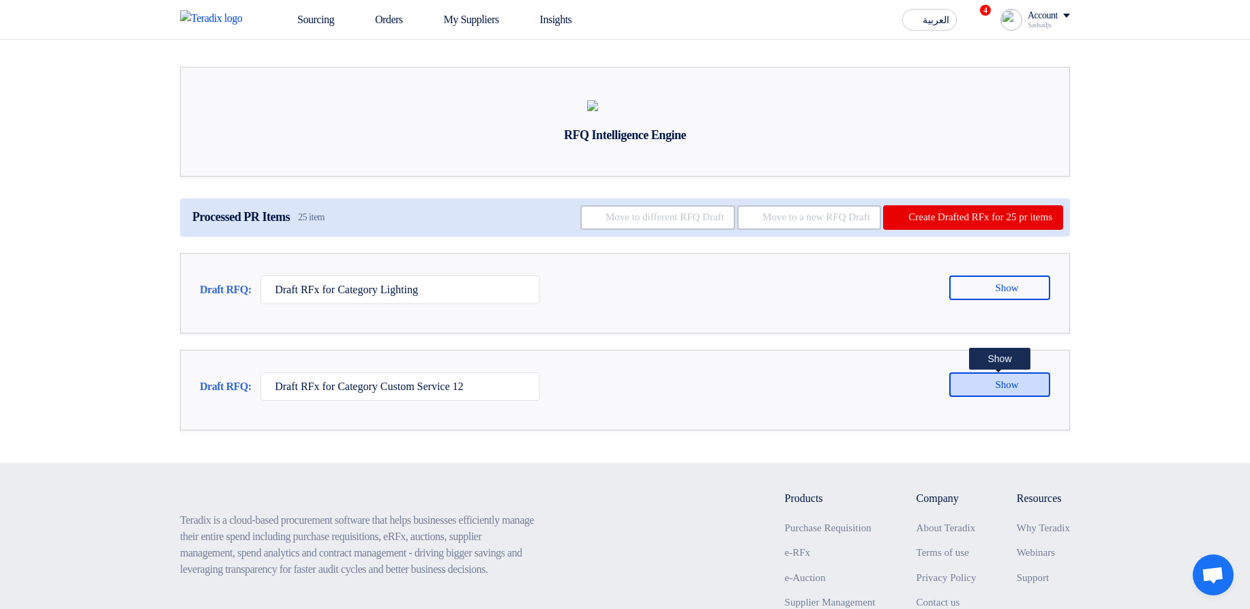
click at [1003, 390] on span "Show" at bounding box center [1006, 385] width 23 height 10
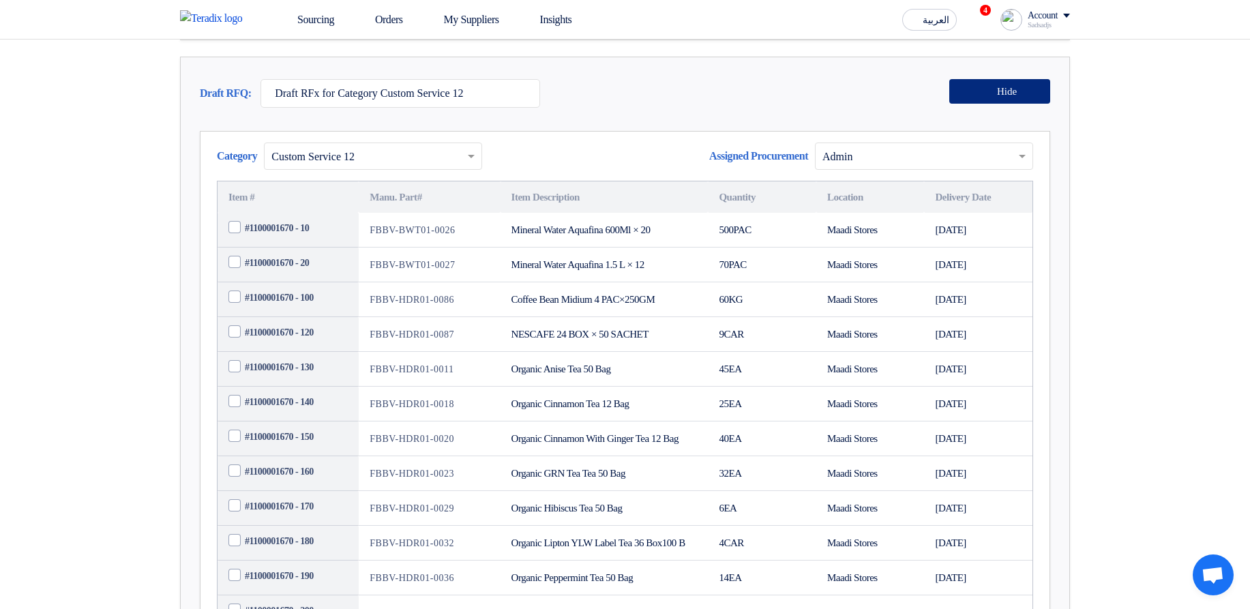
scroll to position [164, 0]
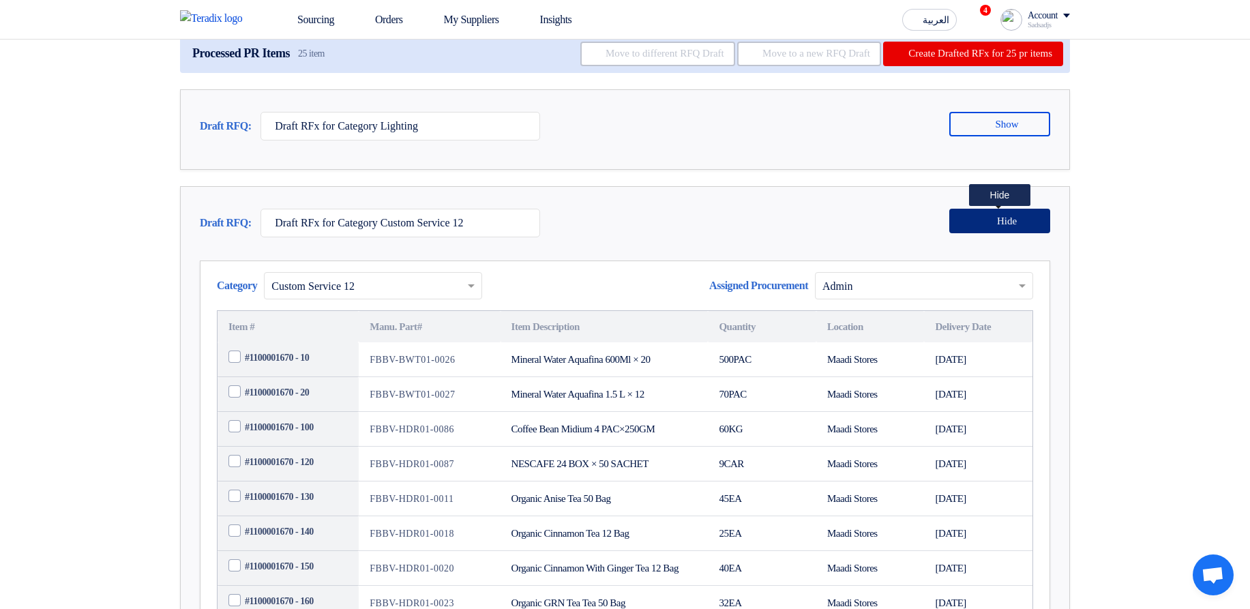
click at [987, 233] on button "Hide" at bounding box center [1000, 221] width 101 height 25
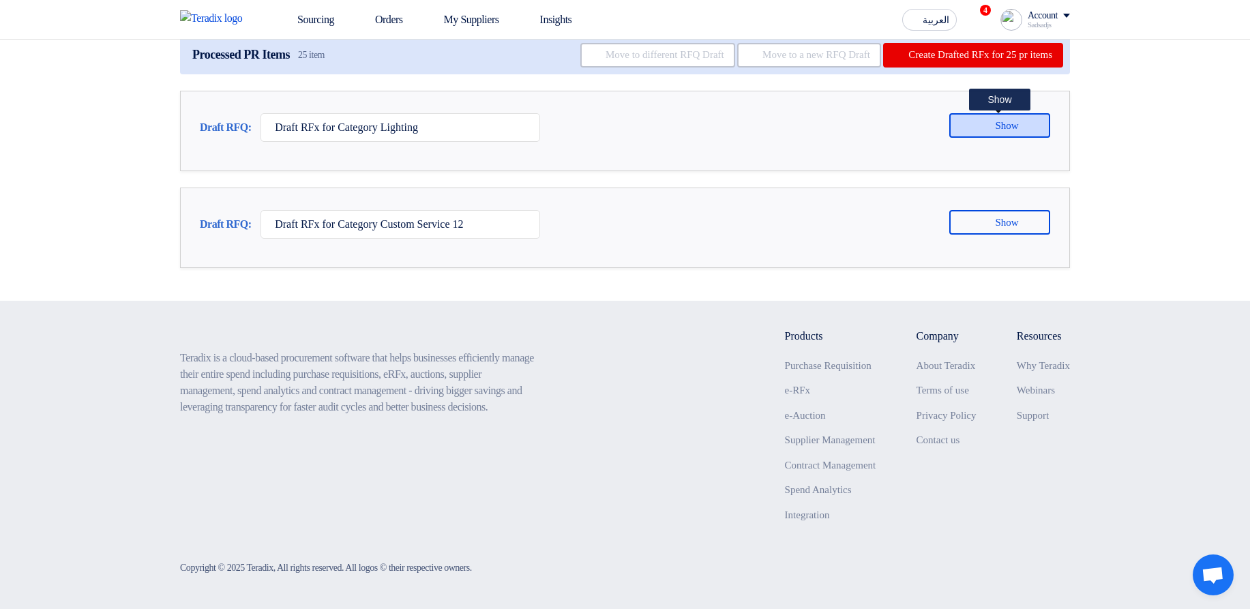
click at [1012, 138] on button "Show" at bounding box center [1000, 125] width 101 height 25
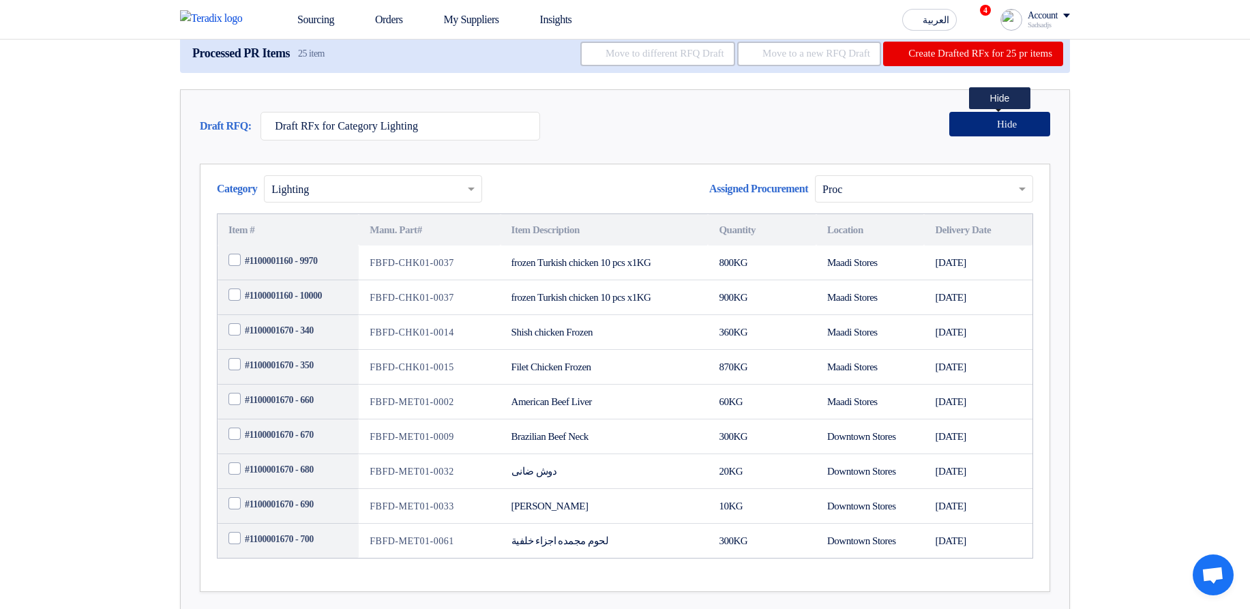
click at [1012, 136] on button "Hide" at bounding box center [1000, 124] width 101 height 25
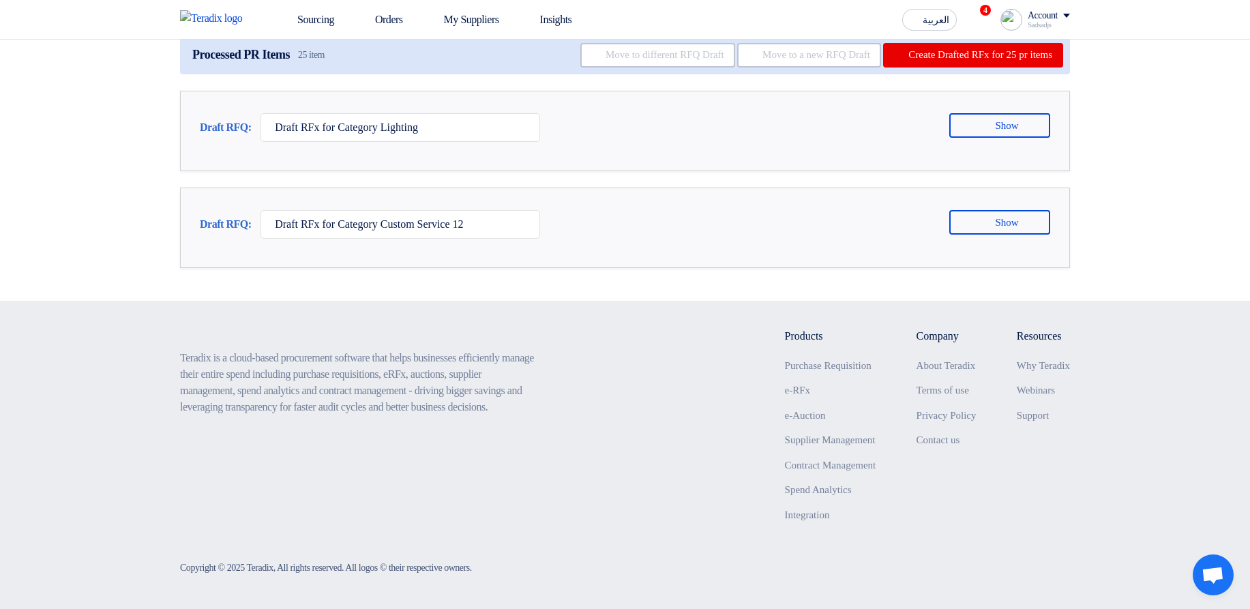
click at [1163, 165] on section "RFQ Intelligence Engine Processed PR Items 25 item Move to different RFQ Draft …" at bounding box center [625, 89] width 1250 height 424
click at [1191, 233] on section "RFQ Intelligence Engine Processed PR Items 25 item Move to different RFQ Draft …" at bounding box center [625, 89] width 1250 height 424
click at [210, 171] on div "Draft RFQ: Draft RFx for Category Lighting Show Category × Lighting ×" at bounding box center [625, 131] width 890 height 80
click at [216, 171] on div "Draft RFQ: Draft RFx for Category Lighting Show Category × Lighting ×" at bounding box center [625, 131] width 890 height 80
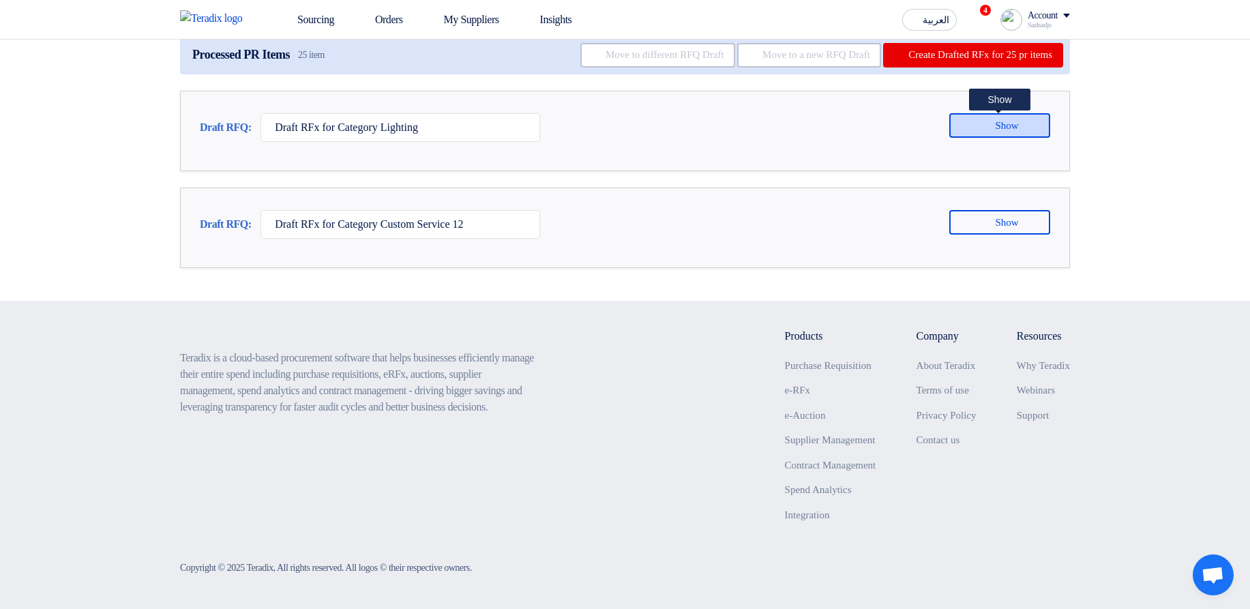
drag, startPoint x: 984, startPoint y: 175, endPoint x: 991, endPoint y: 176, distance: 6.9
click at [986, 130] on icon at bounding box center [986, 124] width 11 height 11
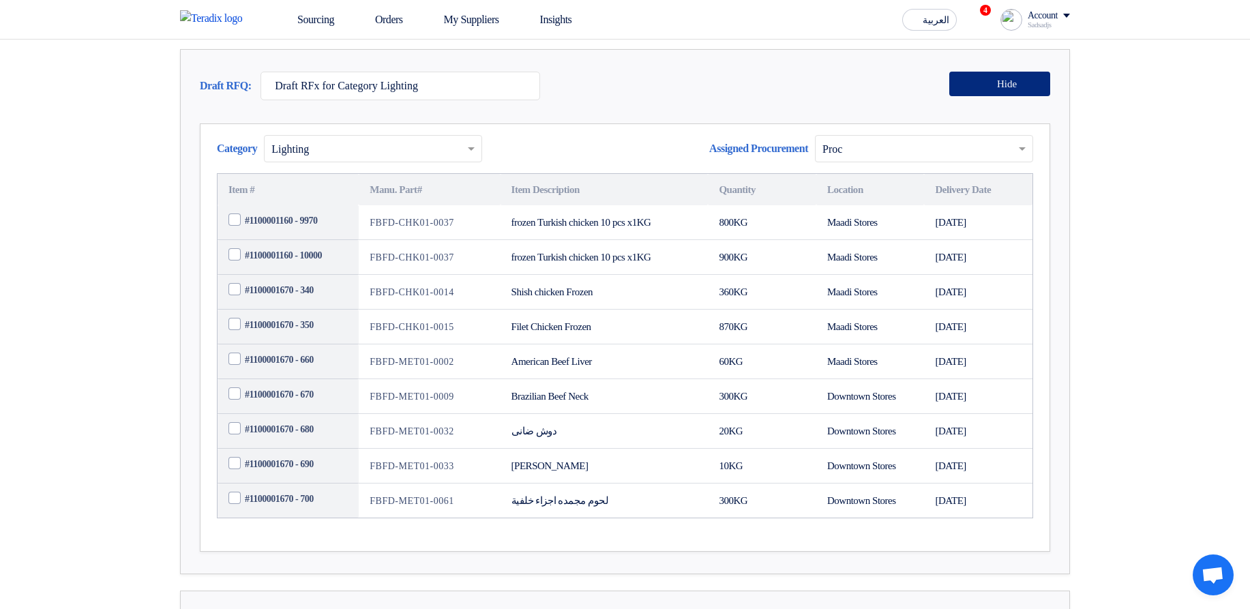
scroll to position [246, 0]
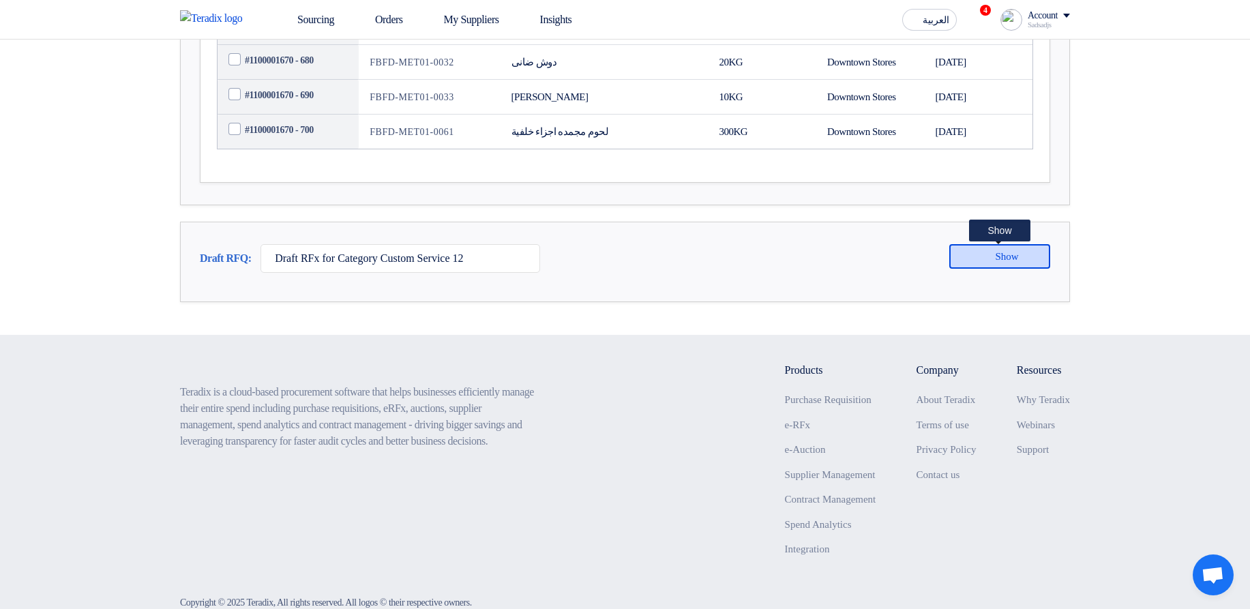
click at [1001, 262] on span "Show" at bounding box center [1006, 257] width 23 height 10
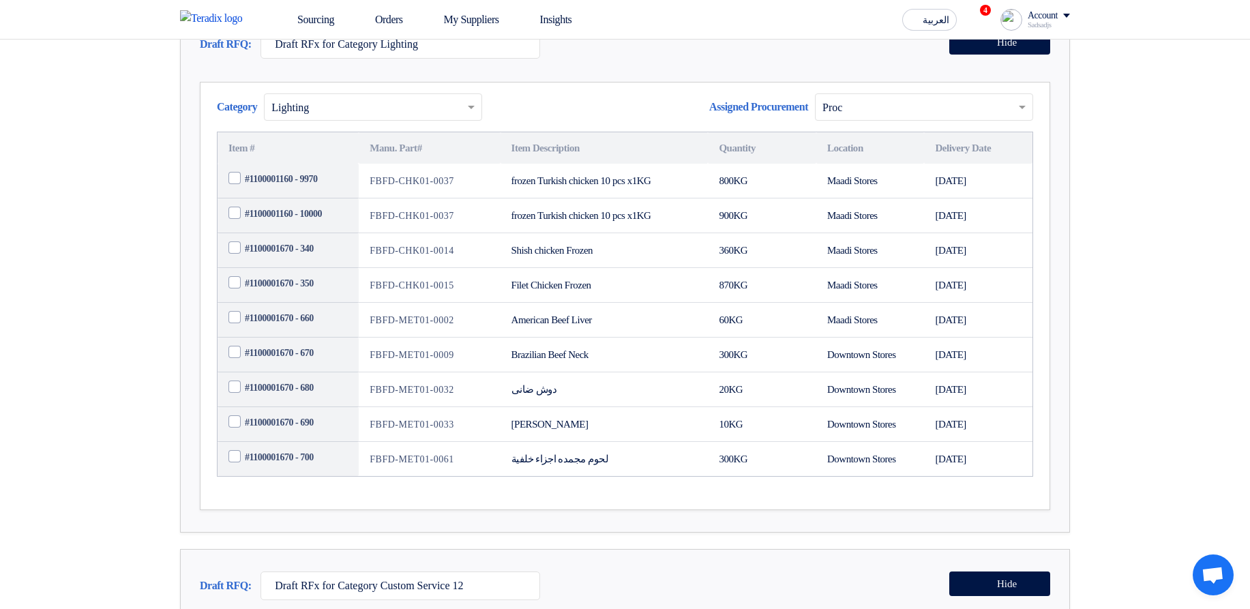
drag, startPoint x: 833, startPoint y: 229, endPoint x: 892, endPoint y: 229, distance: 58.7
click at [892, 198] on td "Maadi Stores" at bounding box center [871, 181] width 108 height 35
click at [896, 198] on td "Maadi Stores" at bounding box center [871, 181] width 108 height 35
drag, startPoint x: 851, startPoint y: 230, endPoint x: 870, endPoint y: 308, distance: 80.6
click at [870, 308] on tbody "#1100001160 - 9970 FBFD-CHK01-0037 frozen Turkish chicken 10 pcs x1KG 800 KG Ma…" at bounding box center [625, 320] width 815 height 312
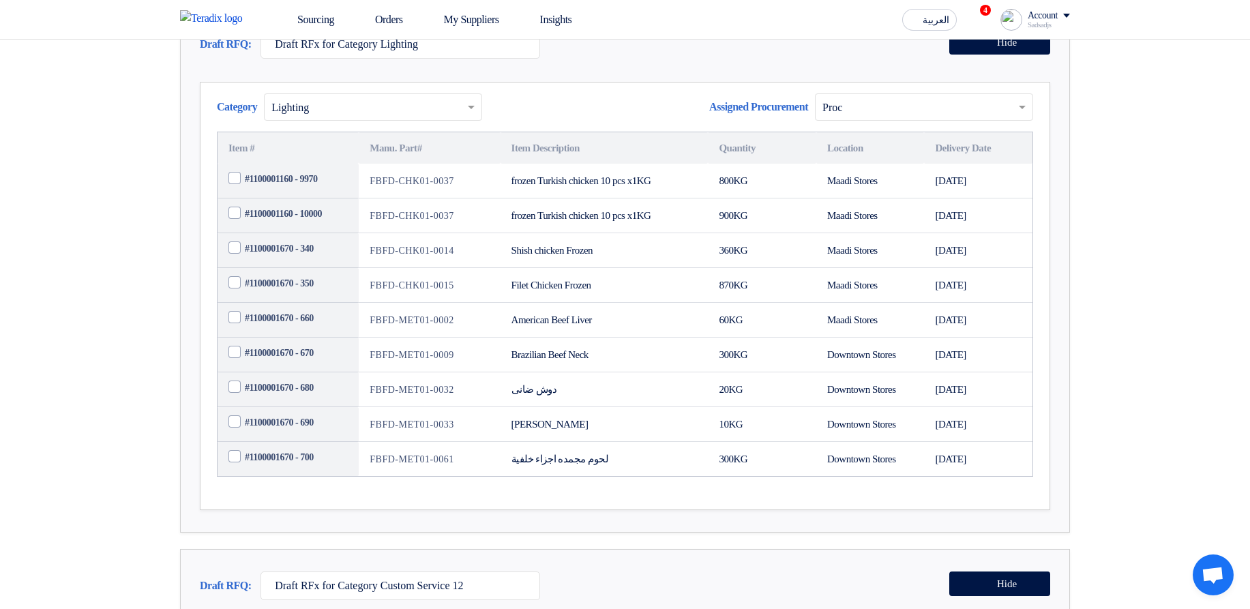
click at [870, 268] on td "Maadi Stores" at bounding box center [871, 250] width 108 height 35
drag, startPoint x: 878, startPoint y: 342, endPoint x: 837, endPoint y: 235, distance: 114.0
click at [837, 235] on tbody "#1100001160 - 9970 FBFD-CHK01-0037 frozen Turkish chicken 10 pcs x1KG 800 KG Ma…" at bounding box center [625, 320] width 815 height 312
click at [837, 198] on td "Maadi Stores" at bounding box center [871, 181] width 108 height 35
drag, startPoint x: 825, startPoint y: 231, endPoint x: 871, endPoint y: 349, distance: 127.4
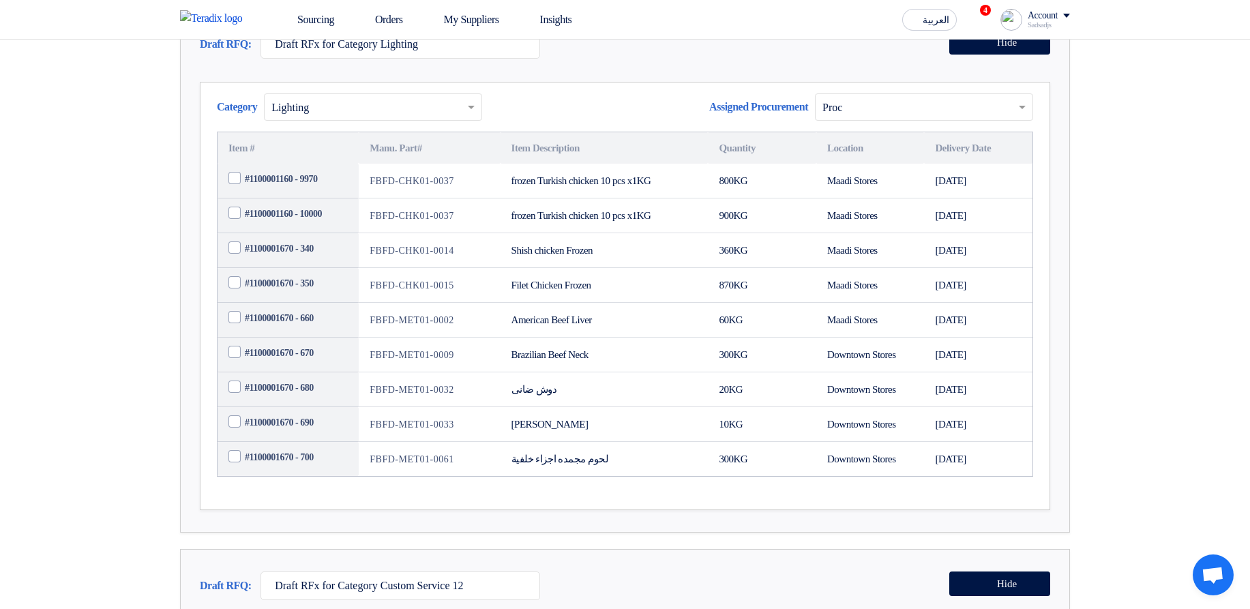
click at [871, 349] on tbody "#1100001160 - 9970 FBFD-CHK01-0037 frozen Turkish chicken 10 pcs x1KG 800 KG Ma…" at bounding box center [625, 320] width 815 height 312
click at [871, 303] on td "Maadi Stores" at bounding box center [871, 285] width 108 height 35
drag, startPoint x: 375, startPoint y: 234, endPoint x: 817, endPoint y: 224, distance: 441.4
click at [817, 198] on tr "#1100001160 - 9970 FBFD-CHK01-0037 frozen Turkish chicken 10 pcs x1KG 800 KG Ma…" at bounding box center [625, 181] width 815 height 35
click at [823, 198] on td "Maadi Stores" at bounding box center [871, 181] width 108 height 35
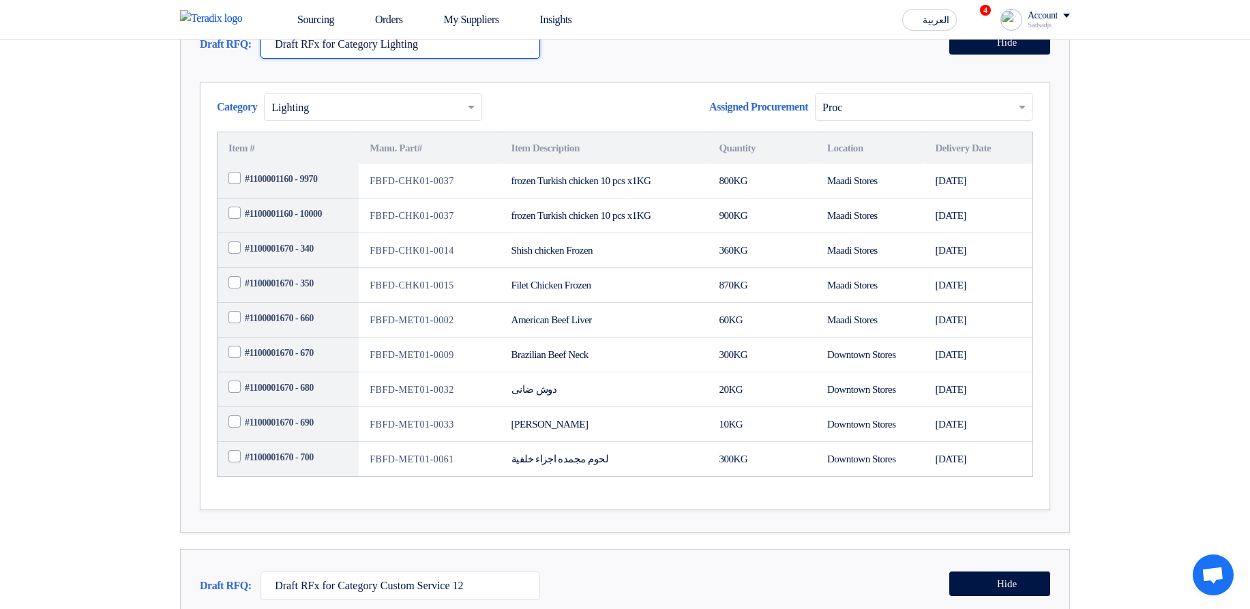
click at [448, 59] on input "Draft RFx for Category Lighting" at bounding box center [401, 44] width 280 height 29
drag, startPoint x: 475, startPoint y: 100, endPoint x: 269, endPoint y: 107, distance: 206.8
click at [269, 59] on input "Draft RFx for Category Lighting" at bounding box center [401, 44] width 280 height 29
click at [332, 59] on input "Draft RFx for Category Lighting" at bounding box center [401, 44] width 280 height 29
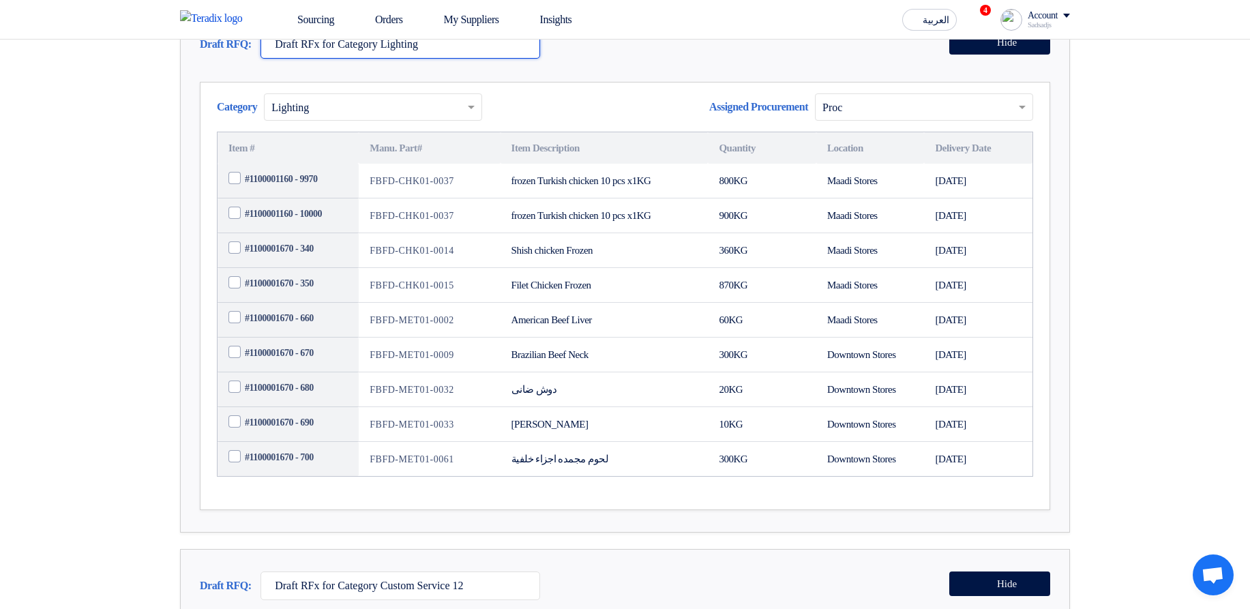
click at [282, 59] on input "Draft RFx for Category Lighting" at bounding box center [401, 44] width 280 height 29
drag, startPoint x: 282, startPoint y: 92, endPoint x: 482, endPoint y: 102, distance: 200.8
click at [482, 59] on input "Draft RFx for Category Lighting" at bounding box center [401, 44] width 280 height 29
click at [483, 59] on input "Draft RFx for Category Lighting" at bounding box center [401, 44] width 280 height 29
click at [475, 59] on input "Draft RFx for Category Lighting" at bounding box center [401, 44] width 280 height 29
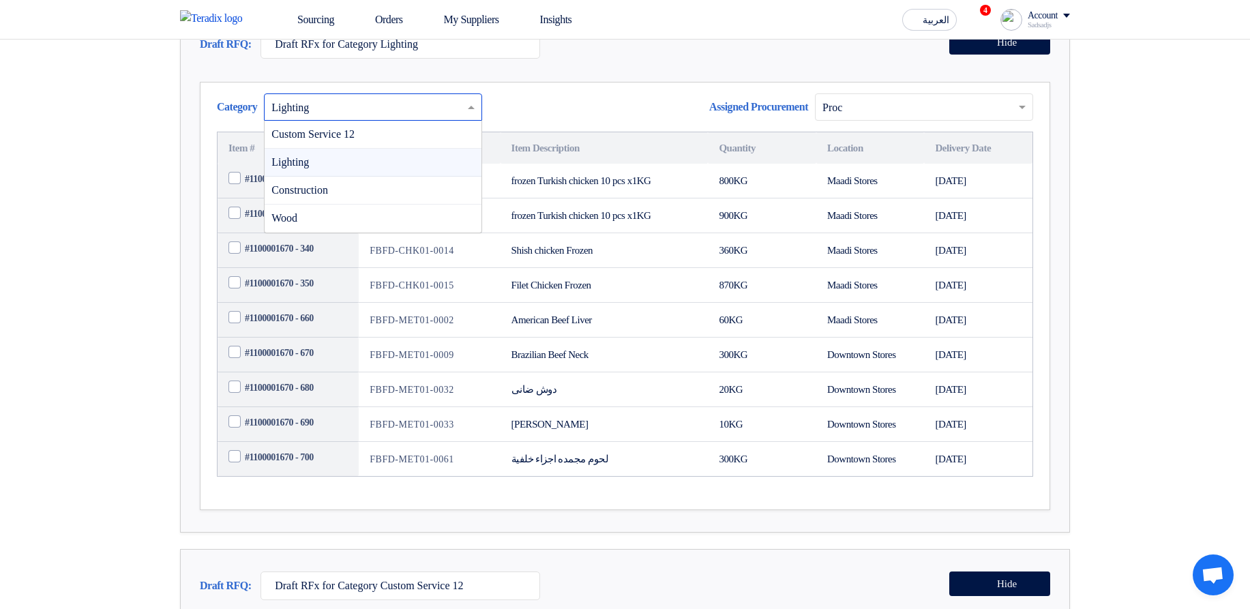
drag, startPoint x: 387, startPoint y: 158, endPoint x: 617, endPoint y: 91, distance: 239.4
click at [387, 119] on input "text" at bounding box center [366, 108] width 190 height 23
click at [630, 65] on div "Draft RFQ: Draft RFx for Category Lighting Hide" at bounding box center [625, 47] width 851 height 35
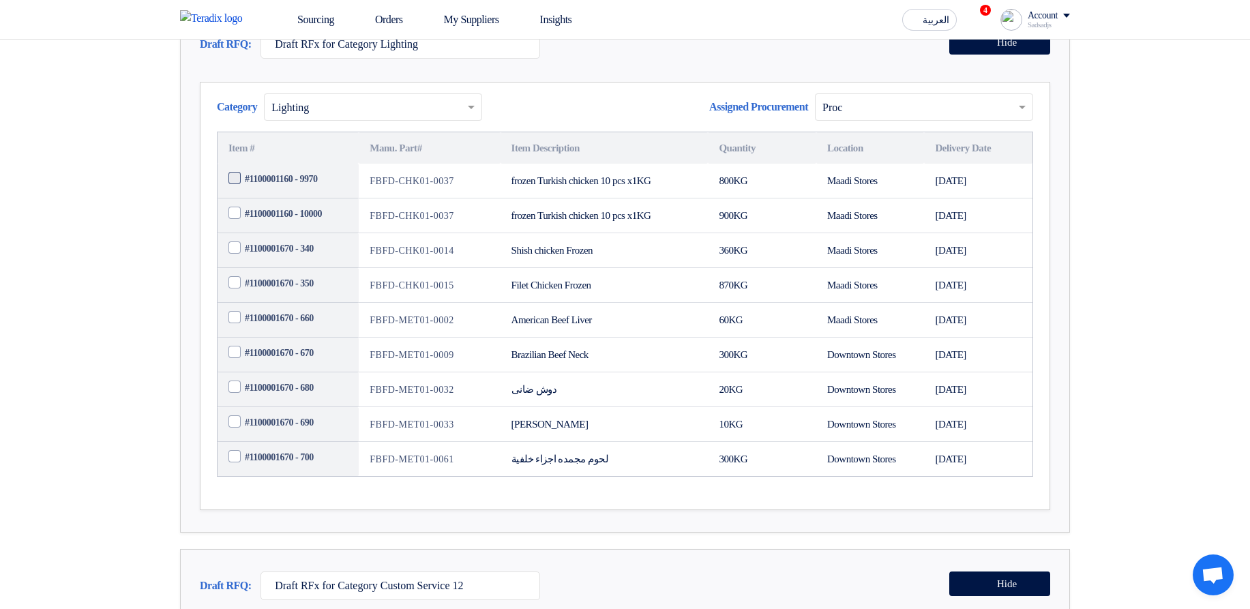
click at [295, 186] on span "#1100001160 - 9970" at bounding box center [281, 179] width 72 height 14
click at [295, 190] on input "#1100001160 - 9970" at bounding box center [304, 179] width 119 height 22
checkbox input "true"
drag, startPoint x: 284, startPoint y: 282, endPoint x: 280, endPoint y: 304, distance: 22.3
click at [284, 233] on td "#1100001160 - 10000" at bounding box center [288, 215] width 141 height 35
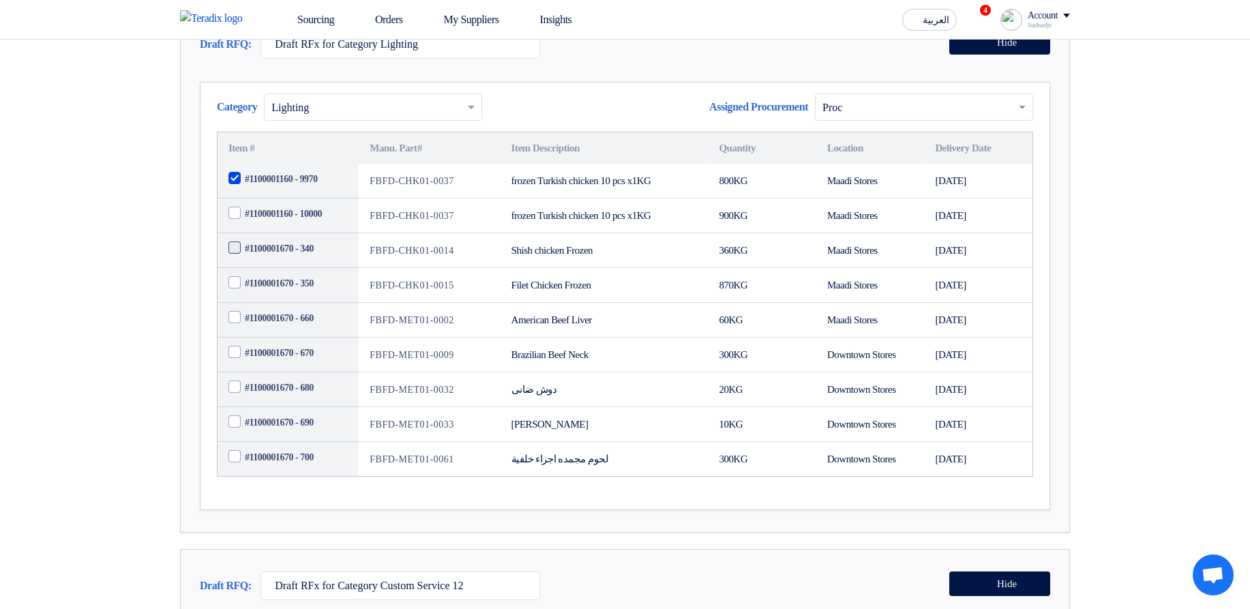
click at [278, 256] on span "#1100001670 - 340" at bounding box center [279, 248] width 69 height 14
click at [278, 260] on input "#1100001670 - 340" at bounding box center [304, 249] width 119 height 22
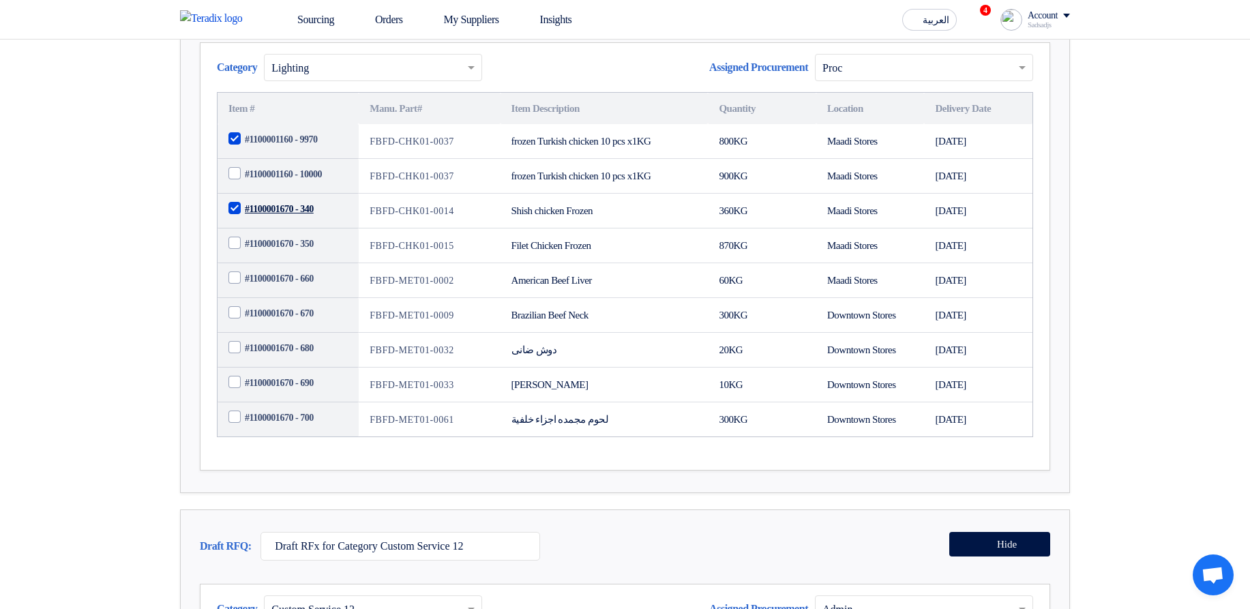
scroll to position [327, 0]
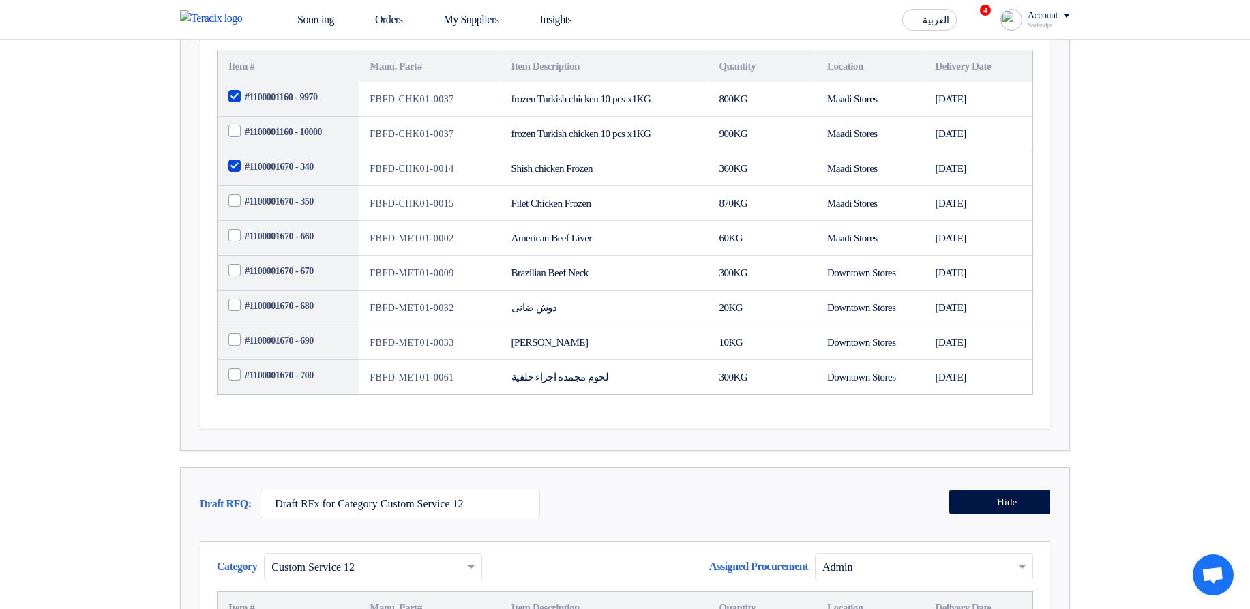
click at [271, 174] on span "#1100001670 - 340" at bounding box center [279, 167] width 69 height 14
click at [271, 178] on input "#1100001670 - 340" at bounding box center [304, 167] width 119 height 22
checkbox input "false"
click at [298, 104] on span "#1100001160 - 9970" at bounding box center [281, 97] width 72 height 14
click at [298, 108] on input "#1100001160 - 9970" at bounding box center [304, 98] width 119 height 22
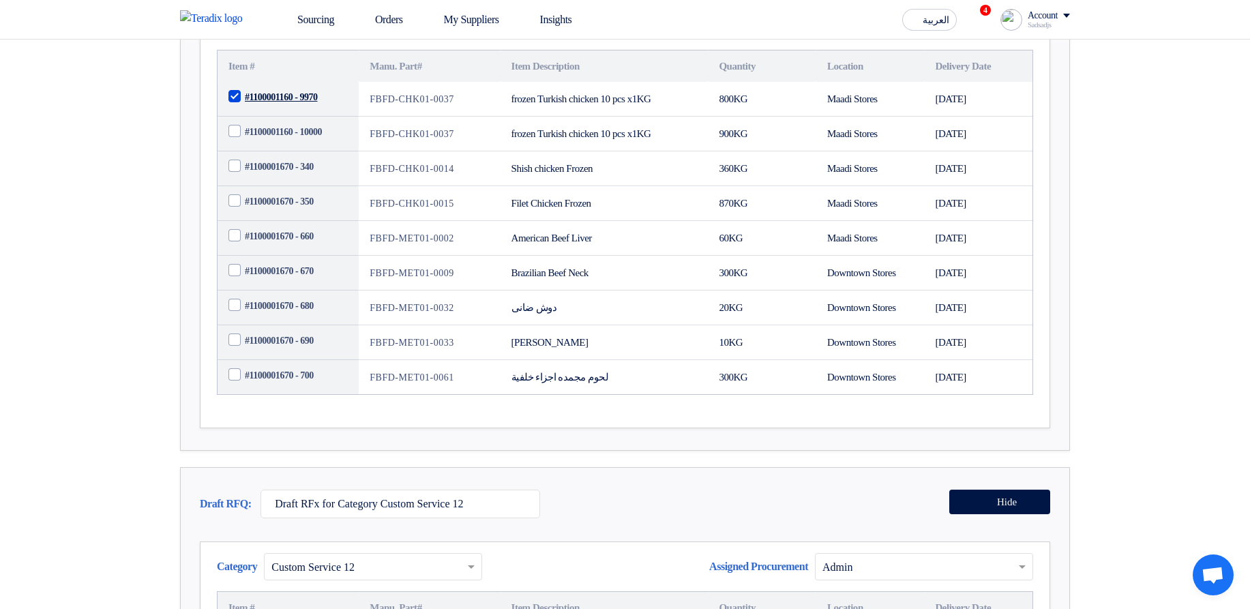
checkbox input "false"
click at [638, 50] on div "Category × Lighting Assigned Procurement Assigned Procurement × Proc" at bounding box center [625, 31] width 817 height 38
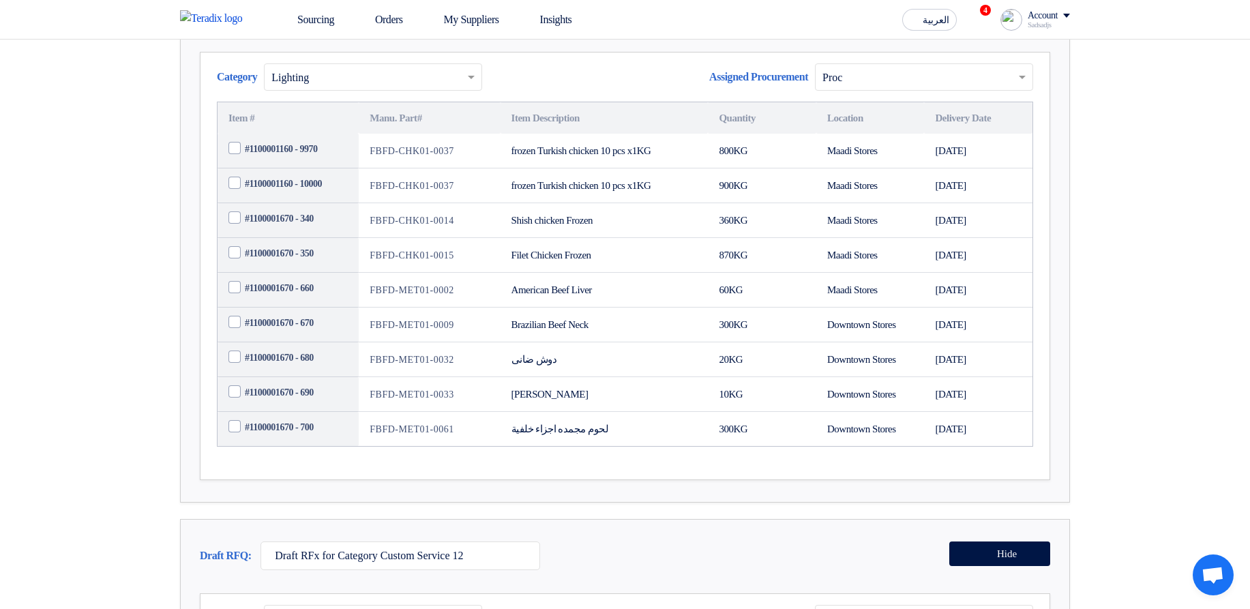
scroll to position [246, 0]
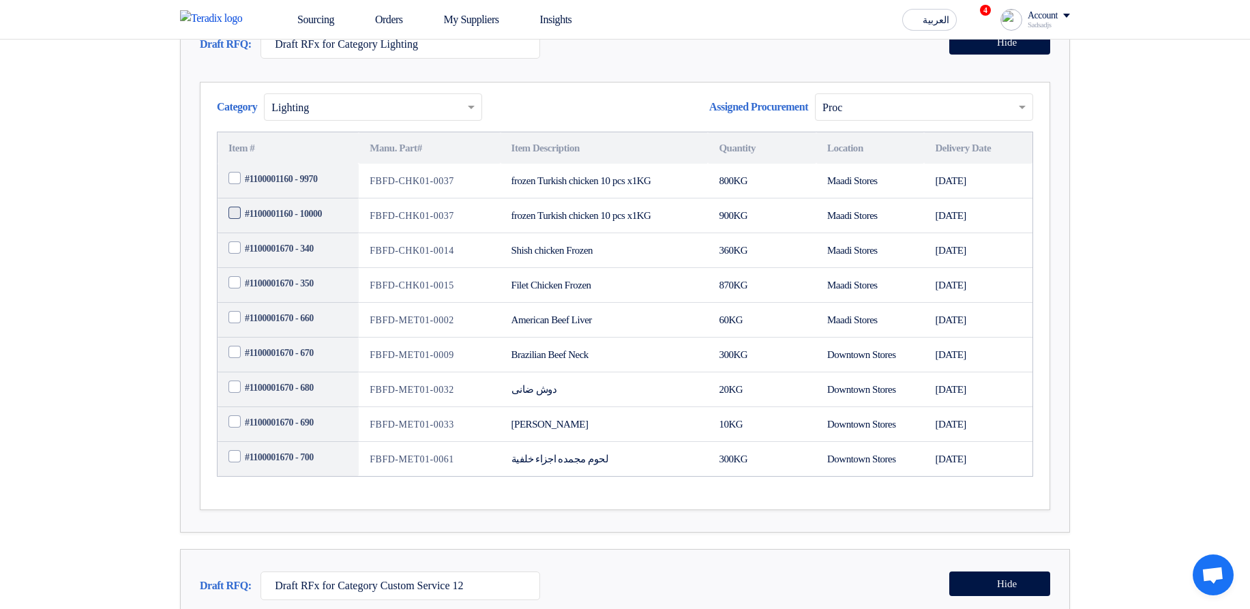
drag, startPoint x: 287, startPoint y: 268, endPoint x: 299, endPoint y: 267, distance: 12.4
click at [299, 221] on span "#1100001160 - 10000" at bounding box center [283, 214] width 77 height 14
drag, startPoint x: 288, startPoint y: 233, endPoint x: 302, endPoint y: 231, distance: 13.8
click at [302, 186] on span "#1100001160 - 9970" at bounding box center [281, 179] width 72 height 14
drag, startPoint x: 286, startPoint y: 304, endPoint x: 300, endPoint y: 302, distance: 14.4
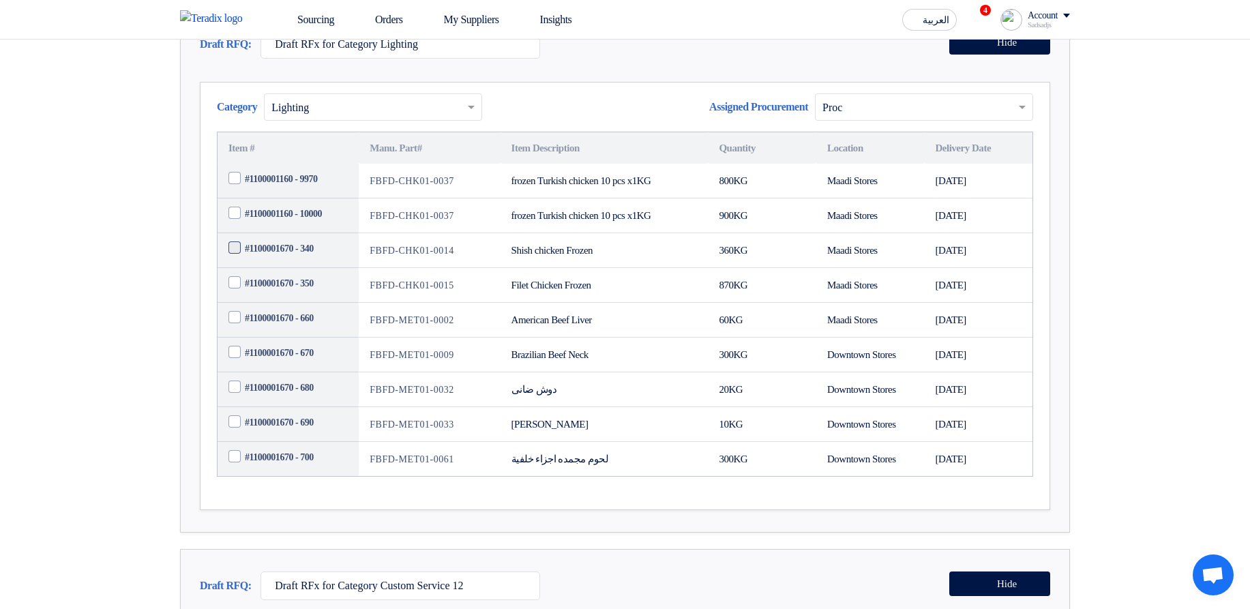
click at [300, 256] on span "#1100001670 - 340" at bounding box center [279, 248] width 69 height 14
click at [425, 268] on td "FBFD-CHK01-0014" at bounding box center [429, 250] width 141 height 35
click at [288, 256] on span "#1100001670 - 340" at bounding box center [279, 248] width 69 height 14
click at [288, 260] on input "#1100001670 - 340" at bounding box center [304, 249] width 119 height 22
checkbox input "true"
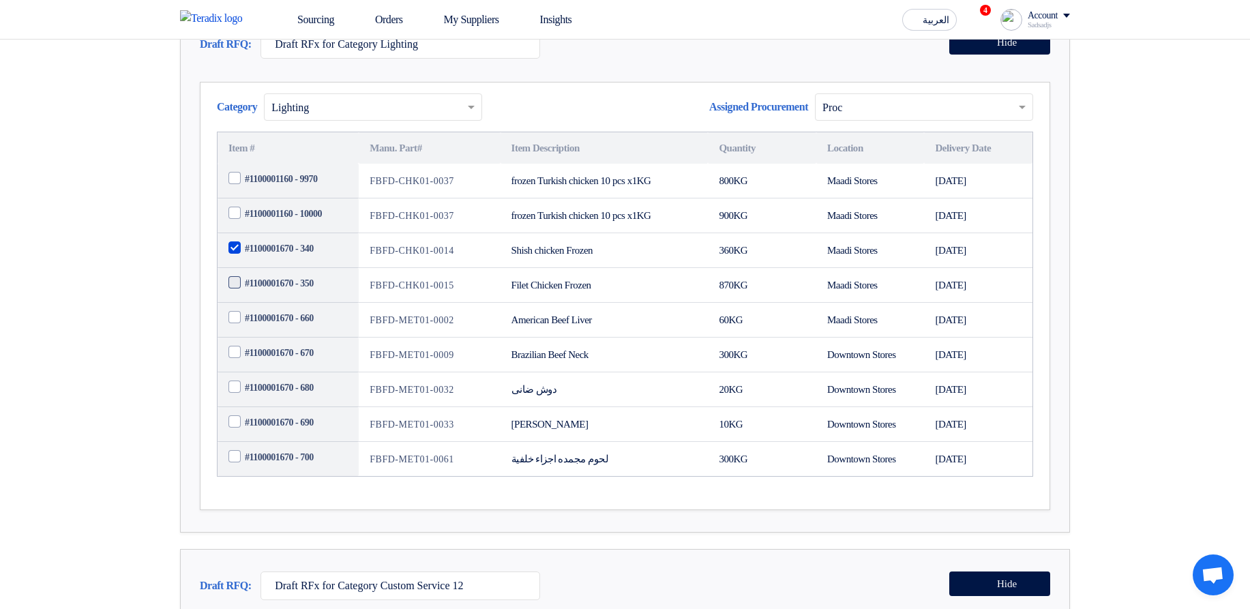
click at [284, 291] on span "#1100001670 - 350" at bounding box center [279, 283] width 69 height 14
click at [284, 295] on input "#1100001670 - 350" at bounding box center [304, 284] width 119 height 22
checkbox input "true"
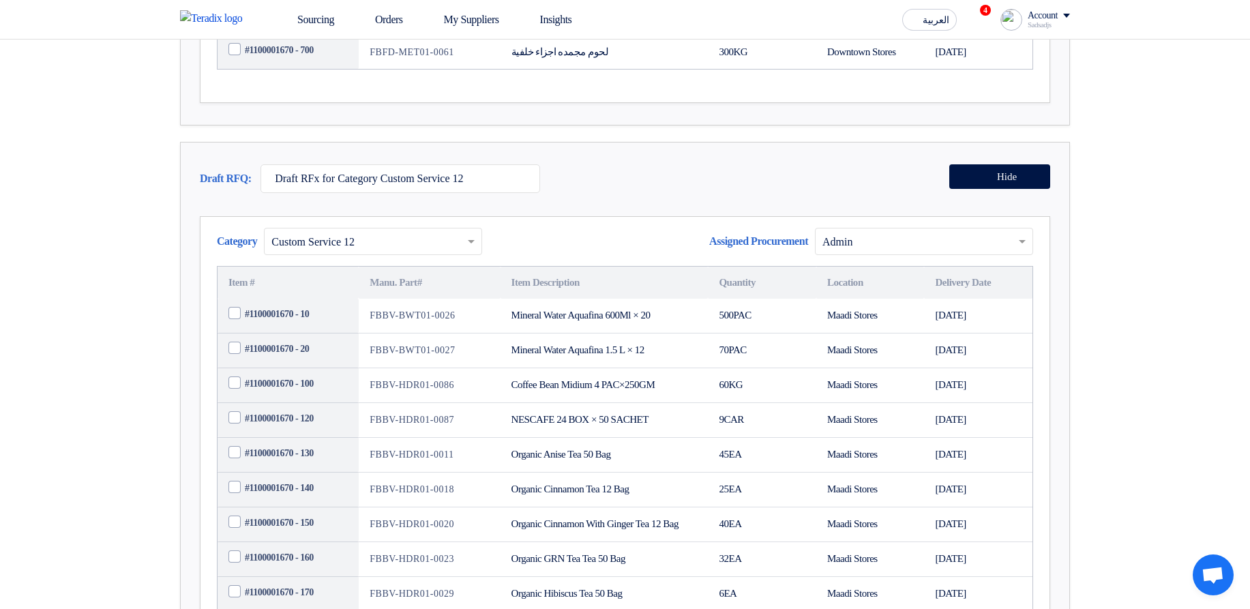
scroll to position [655, 0]
click at [302, 323] on input "#1100001670 - 10" at bounding box center [304, 312] width 119 height 22
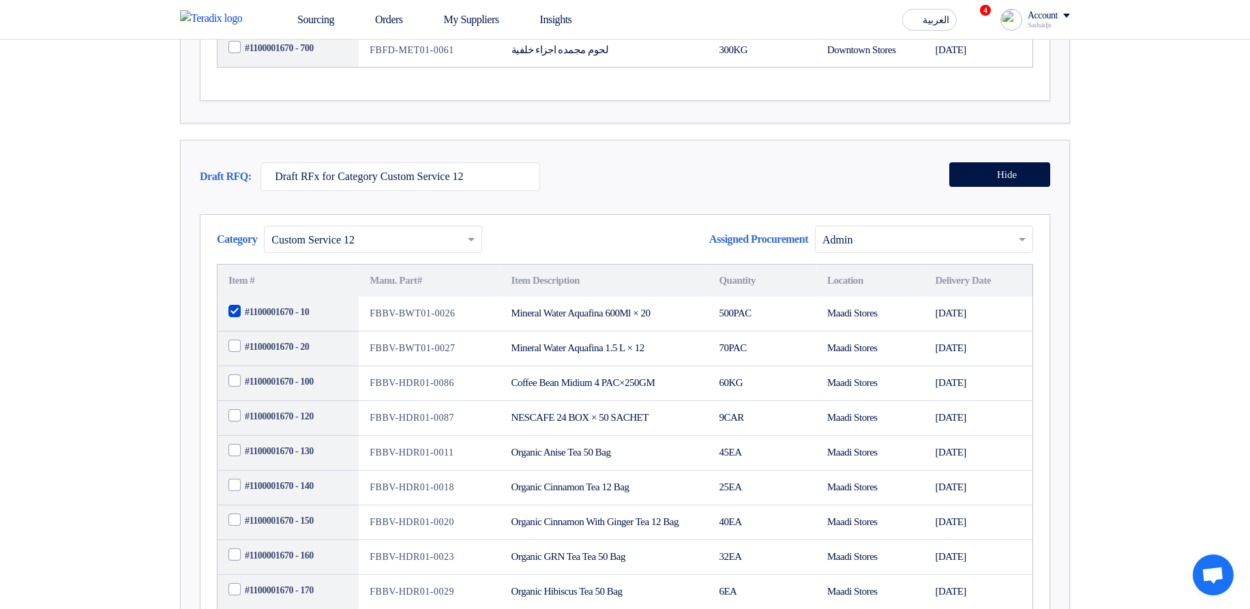
checkbox input "false"
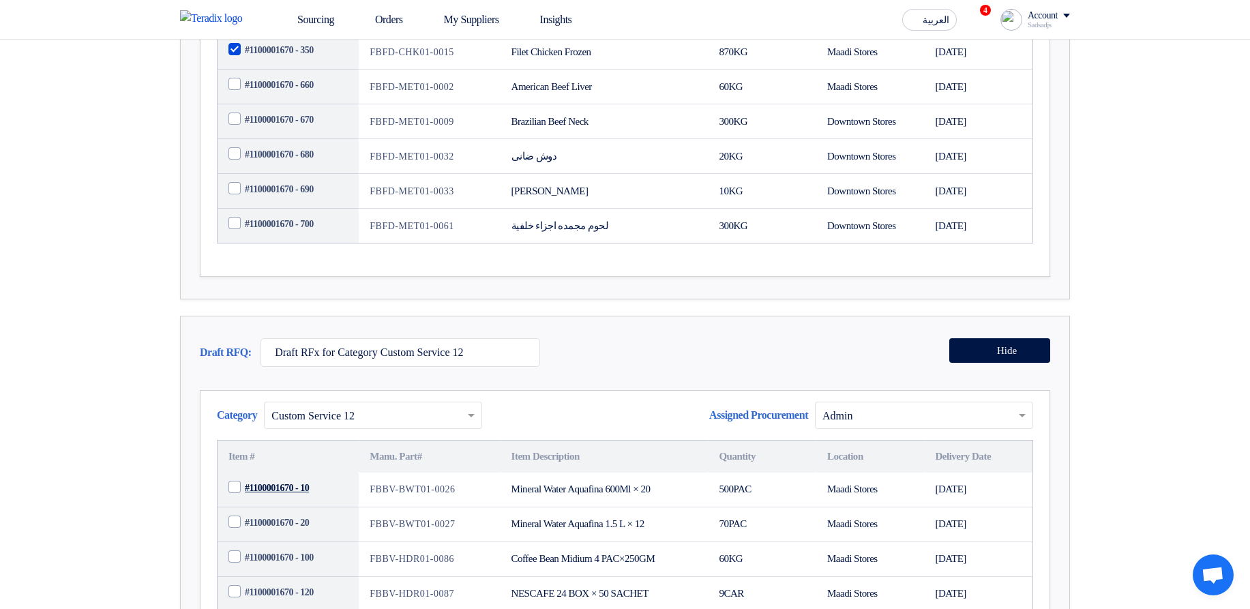
scroll to position [409, 0]
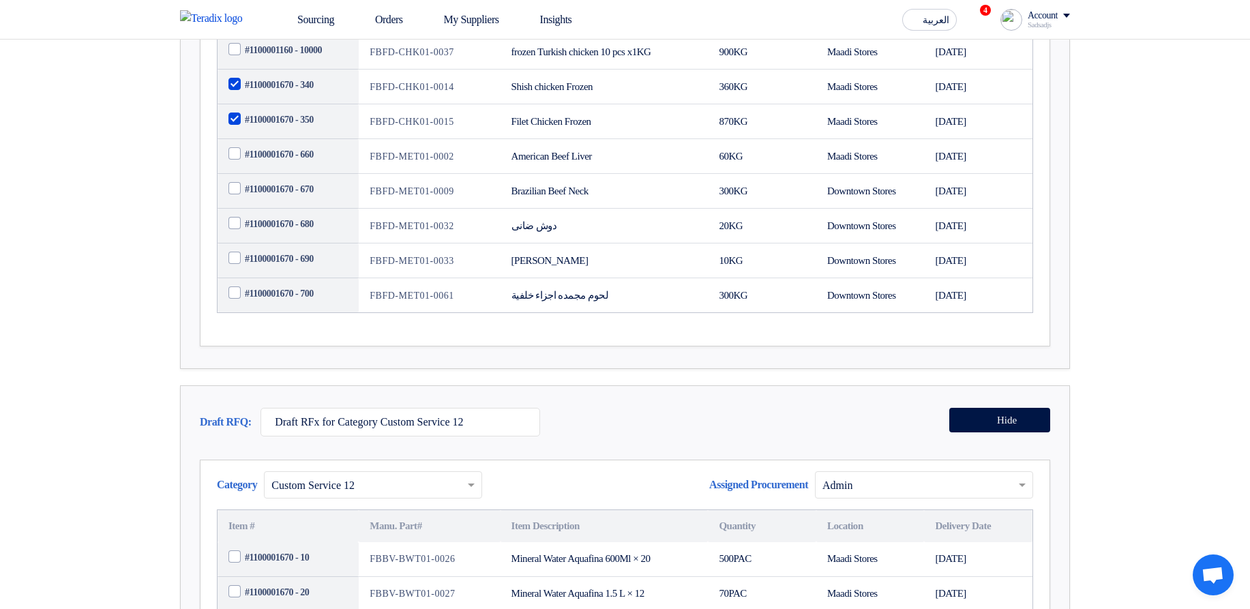
click at [302, 92] on span "#1100001670 - 340" at bounding box center [279, 85] width 69 height 14
click at [302, 96] on input "#1100001670 - 340" at bounding box center [304, 85] width 119 height 22
checkbox input "false"
click at [306, 127] on span "#1100001670 - 350" at bounding box center [279, 120] width 69 height 14
click at [306, 131] on input "#1100001670 - 350" at bounding box center [304, 120] width 119 height 22
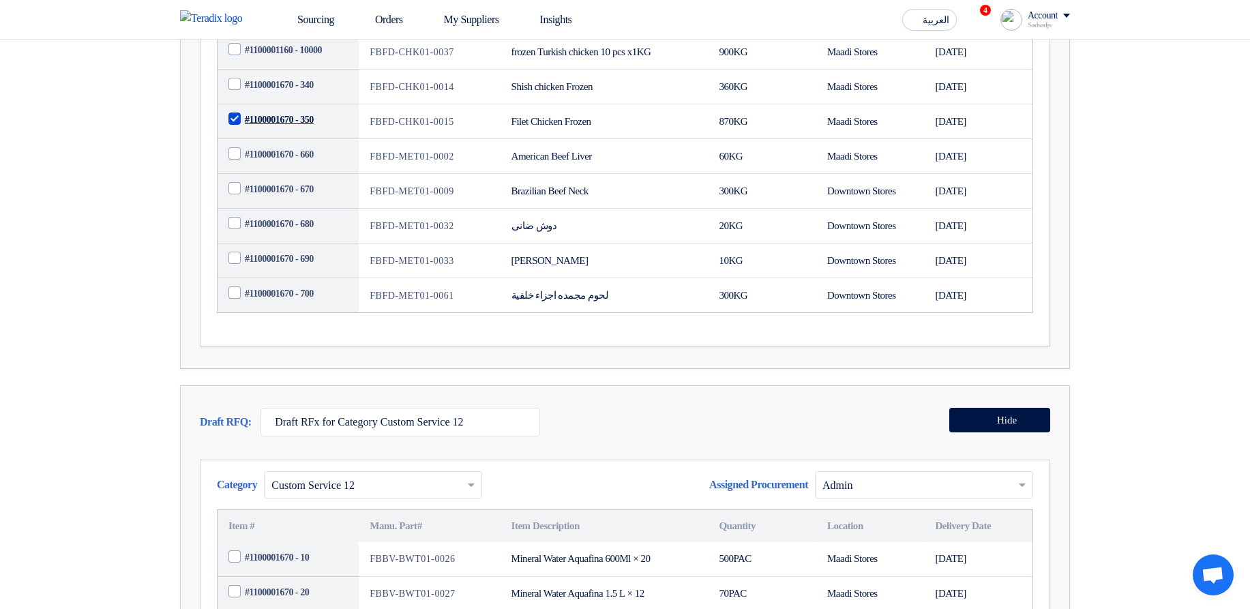
checkbox input "false"
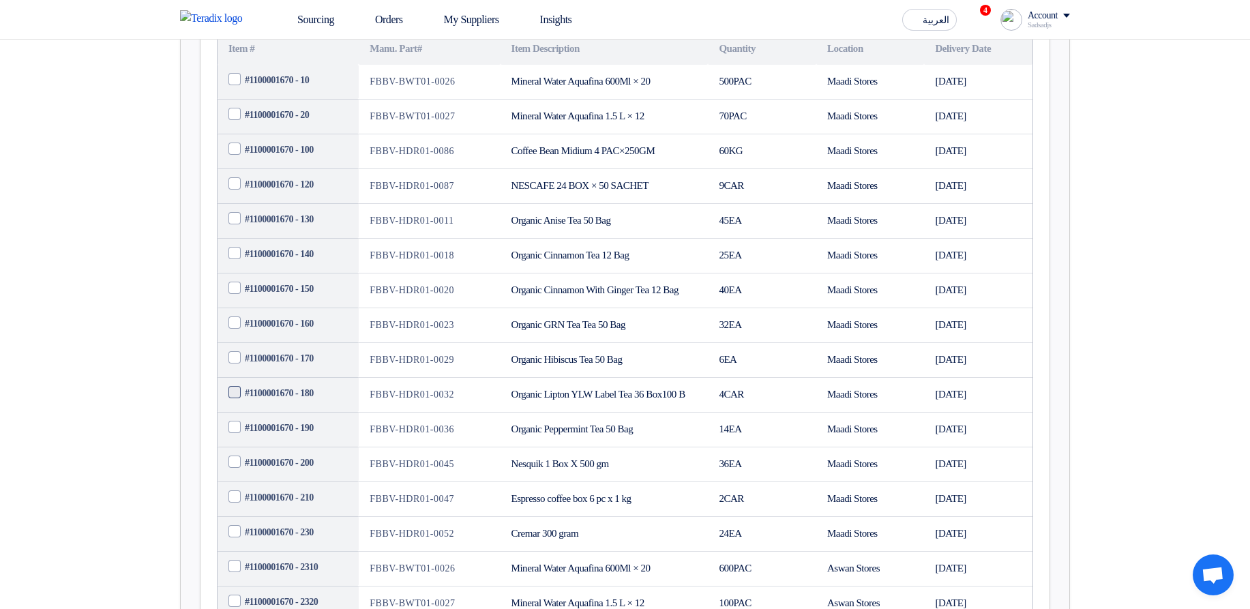
scroll to position [982, 0]
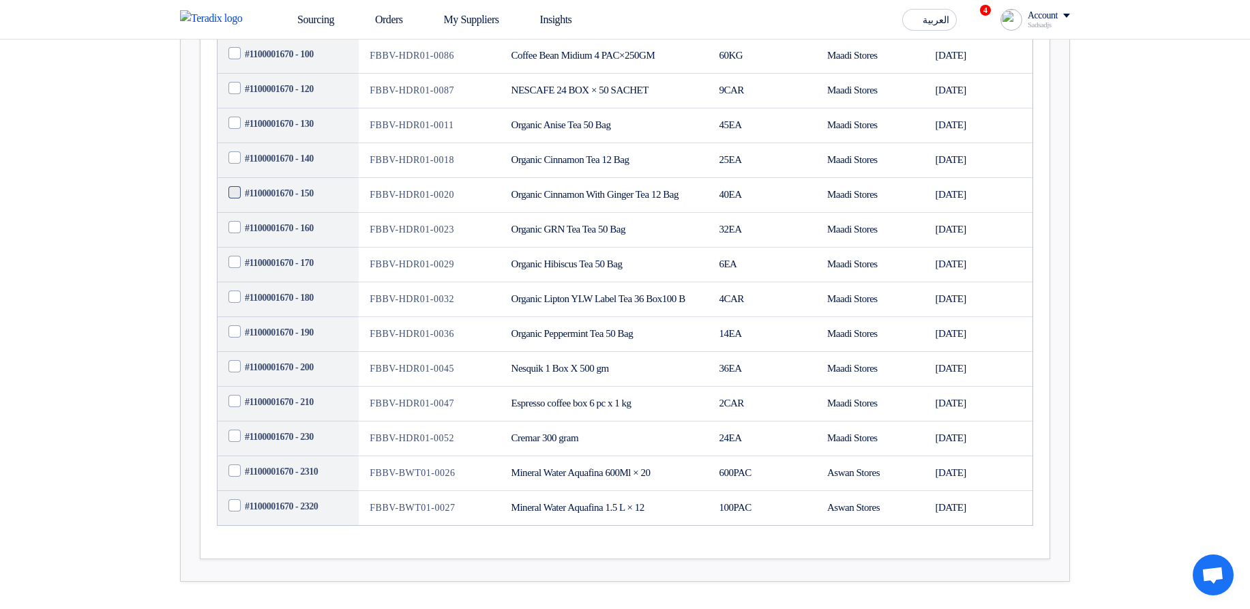
checkbox input "true"
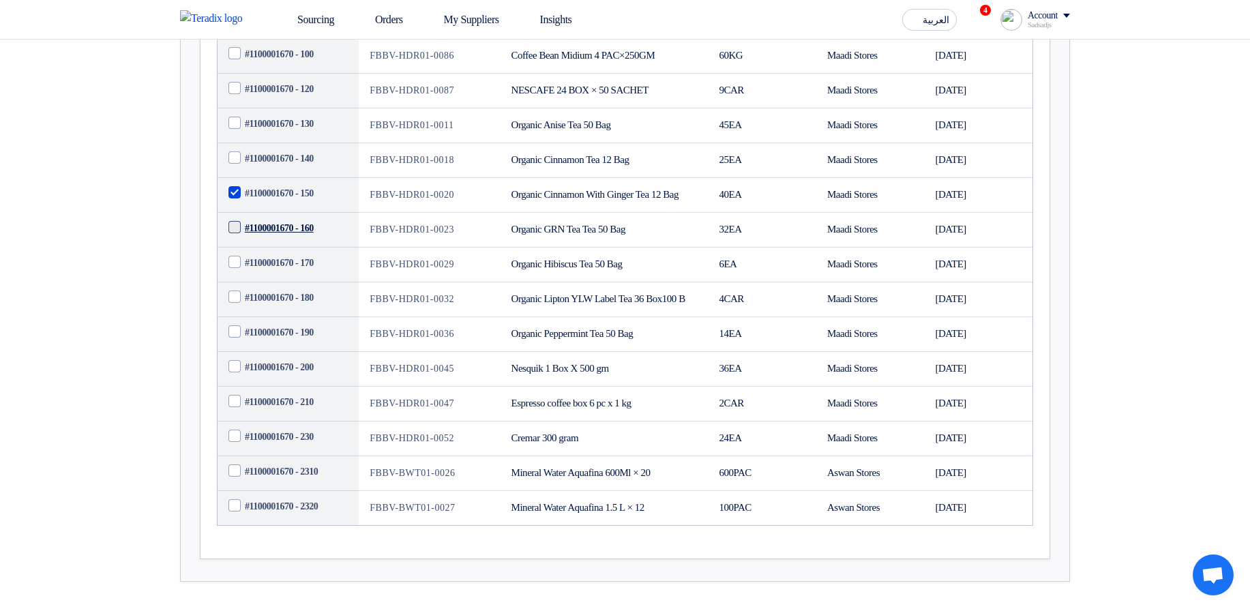
checkbox input "true"
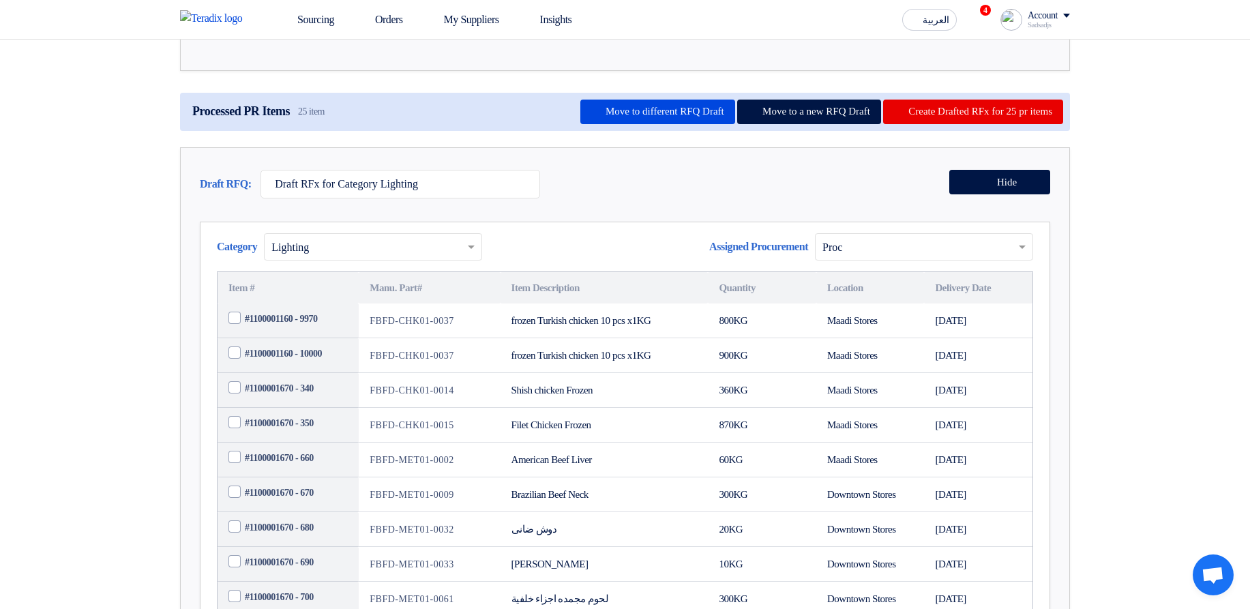
scroll to position [0, 0]
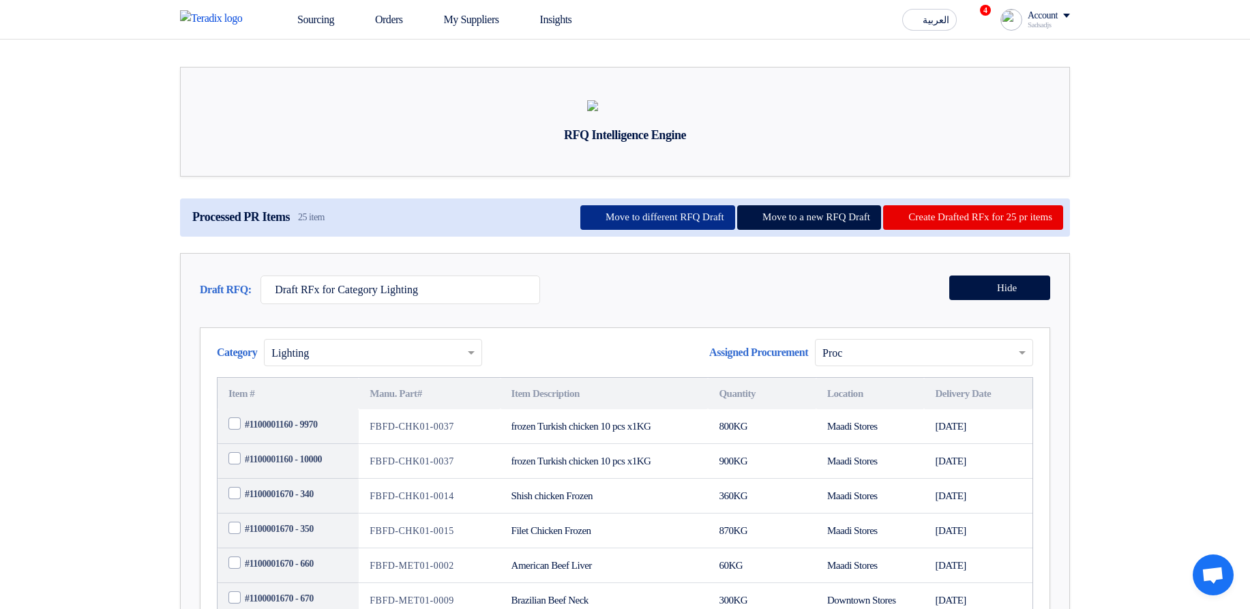
click at [591, 230] on button "Move to different RFQ Draft" at bounding box center [657, 217] width 155 height 25
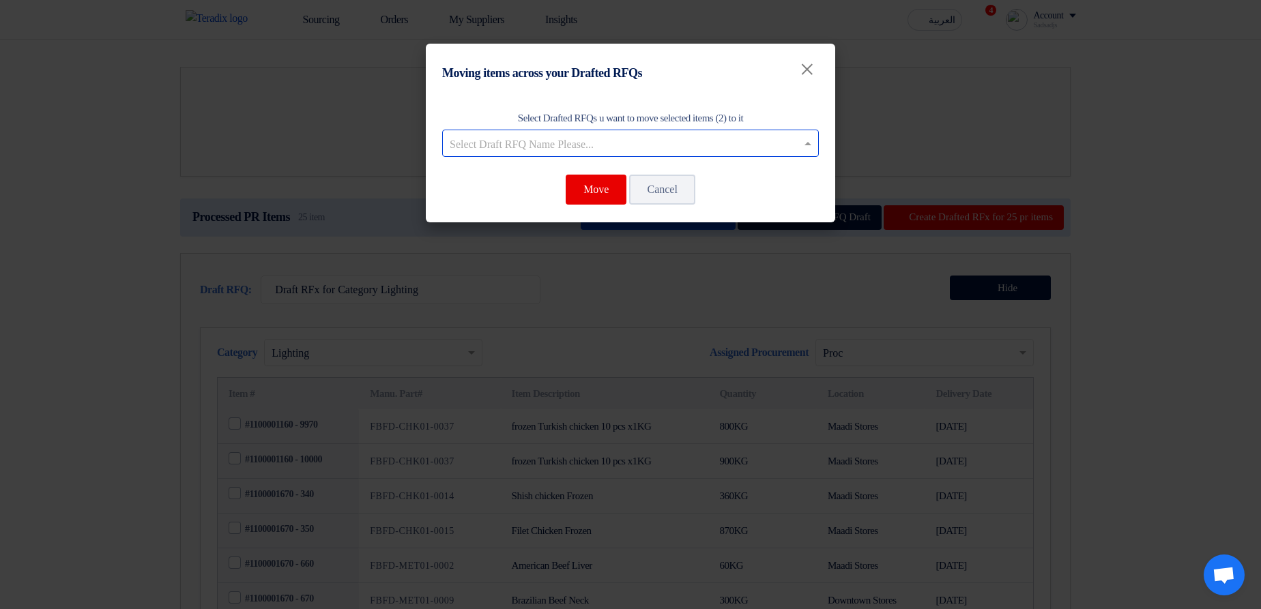
click at [722, 142] on input "text" at bounding box center [624, 144] width 348 height 23
click at [756, 168] on div "Draft RFx for Category Lighting" at bounding box center [630, 171] width 375 height 28
click at [606, 192] on button "Move" at bounding box center [595, 190] width 61 height 30
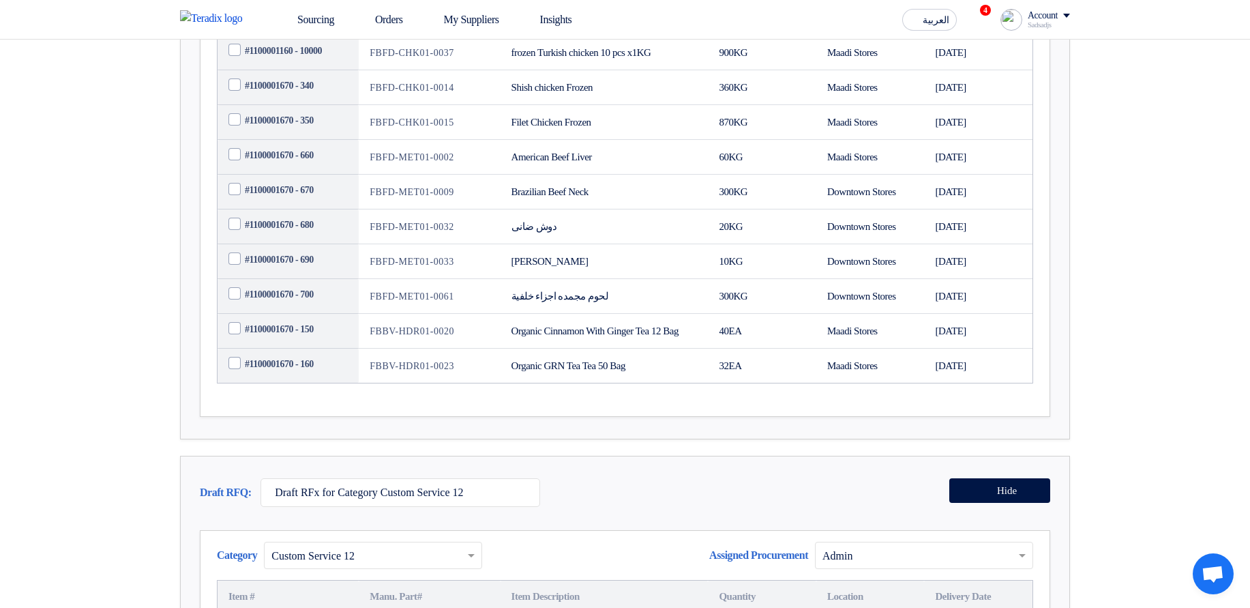
scroll to position [409, 0]
drag, startPoint x: 319, startPoint y: 421, endPoint x: 280, endPoint y: 381, distance: 55.5
click at [280, 381] on tbody "#1100001160 - 9970 FBFD-CHK01-0037 frozen Turkish chicken 10 pcs x1KG 800 KG Ma…" at bounding box center [625, 191] width 815 height 382
click at [344, 383] on td "#1100001670 - 160" at bounding box center [288, 365] width 141 height 35
drag, startPoint x: 514, startPoint y: 429, endPoint x: 291, endPoint y: 381, distance: 228.9
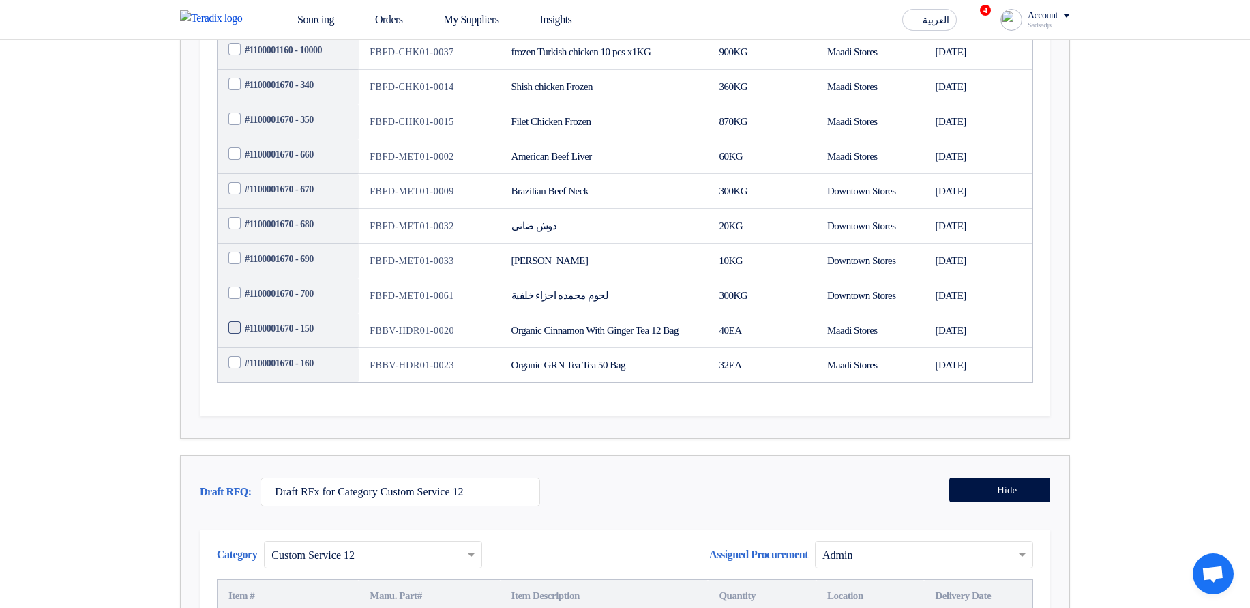
click at [291, 381] on tbody "#1100001160 - 9970 FBFD-CHK01-0037 frozen Turkish chicken 10 pcs x1KG 800 KG Ma…" at bounding box center [625, 191] width 815 height 382
click at [392, 348] on td "FBBV-HDR01-0020" at bounding box center [429, 330] width 141 height 35
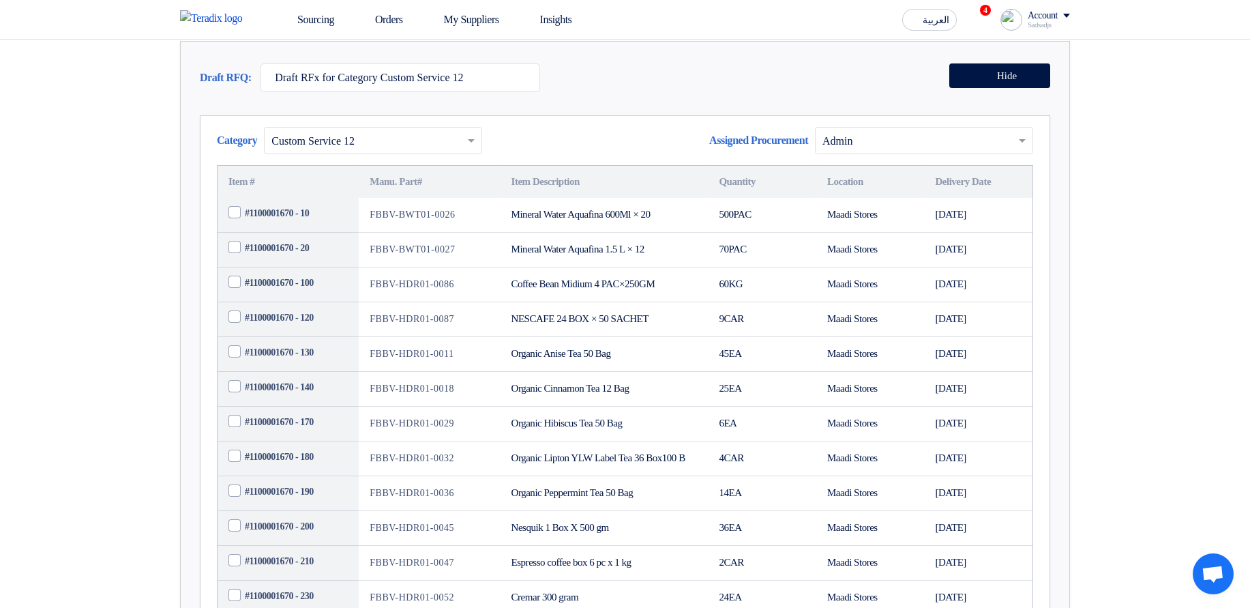
scroll to position [900, 0]
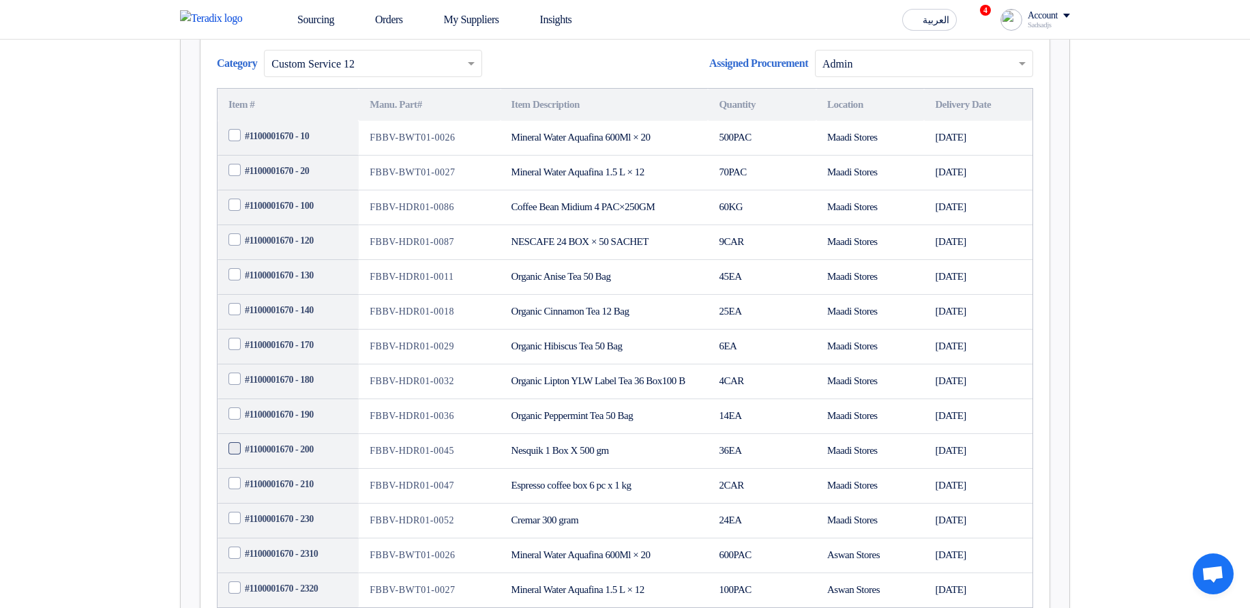
checkbox input "true"
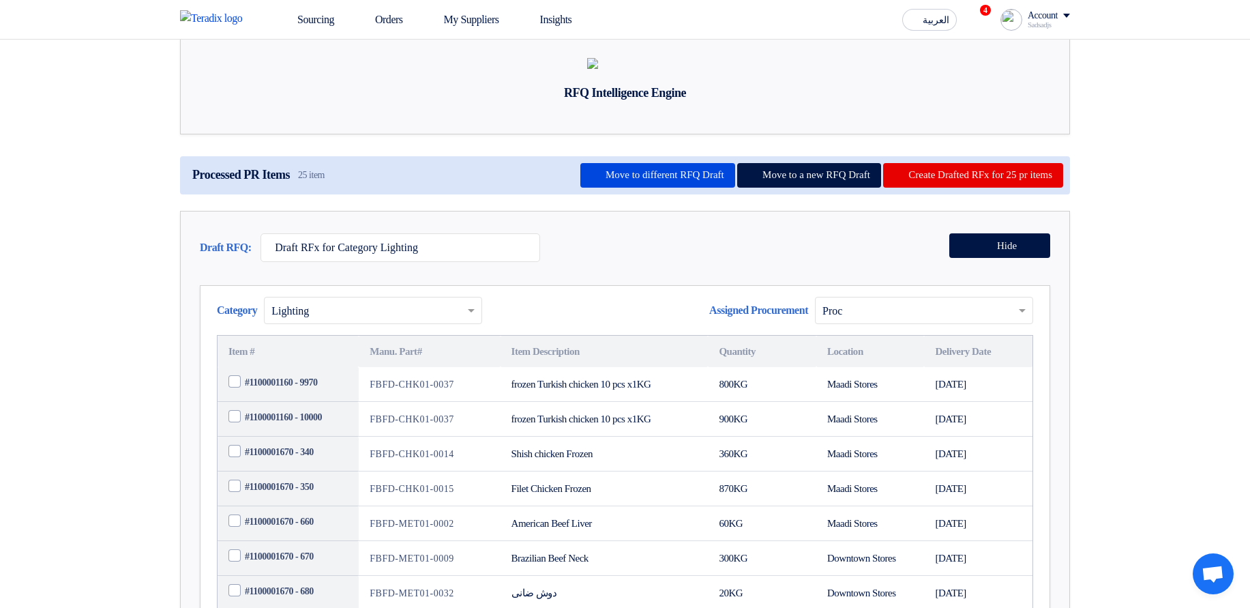
scroll to position [0, 0]
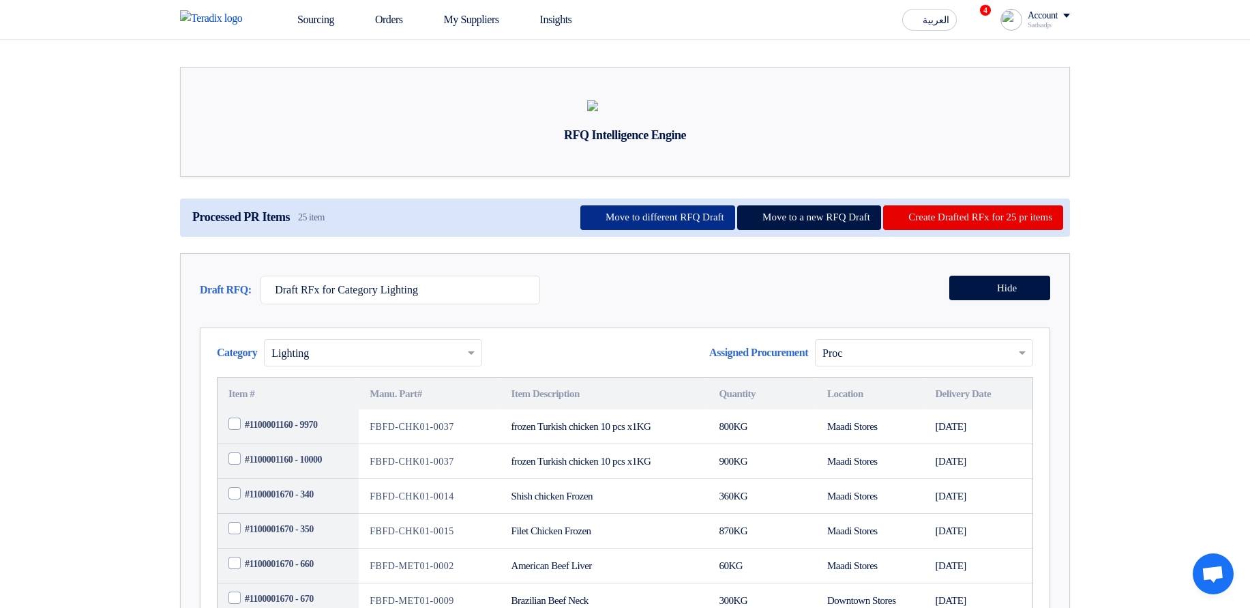
click at [609, 230] on button "Move to different RFQ Draft" at bounding box center [657, 217] width 155 height 25
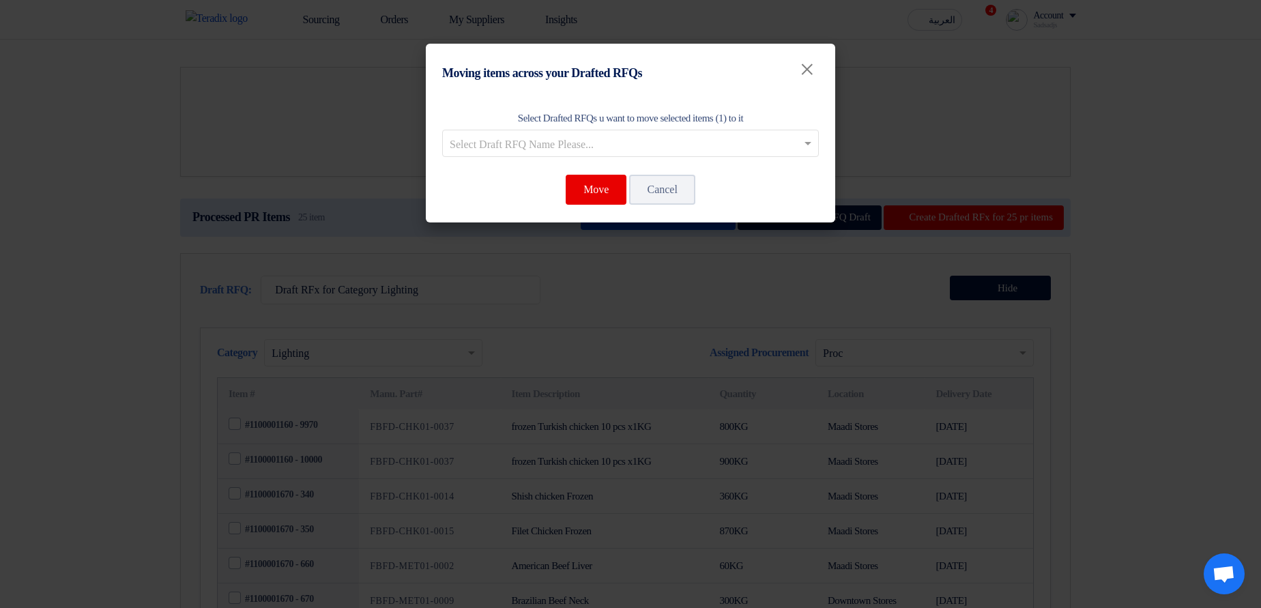
click at [546, 151] on input "text" at bounding box center [624, 144] width 348 height 23
click at [592, 171] on span "Draft RFx for Category Lighting" at bounding box center [630, 170] width 143 height 12
click at [581, 188] on button "Move" at bounding box center [595, 190] width 61 height 30
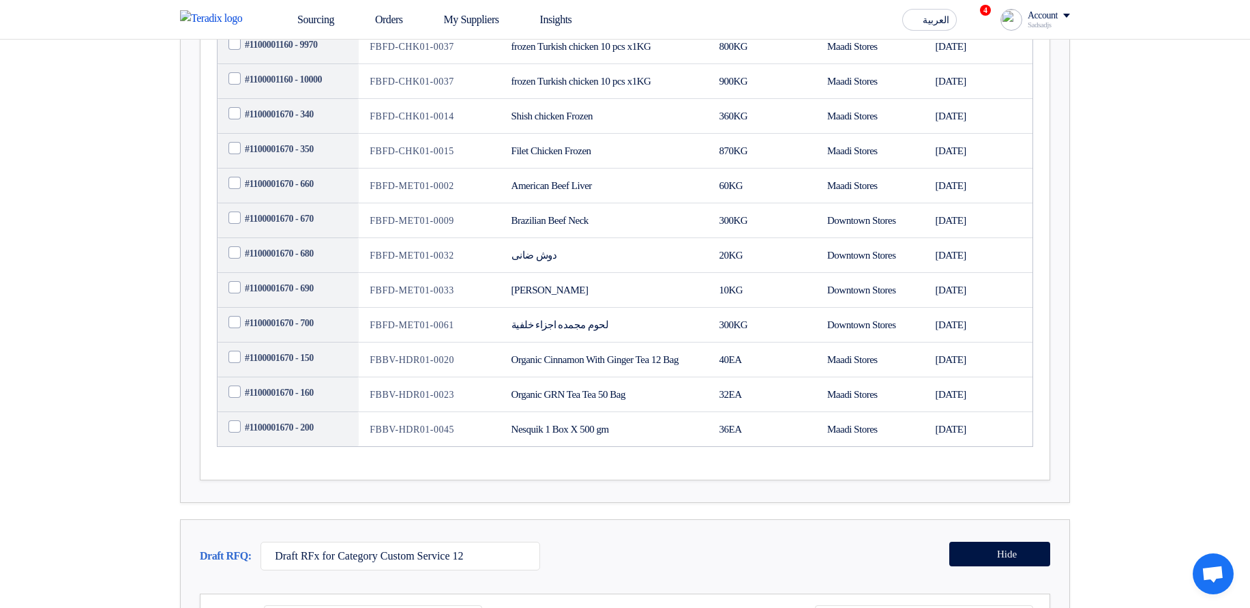
scroll to position [409, 0]
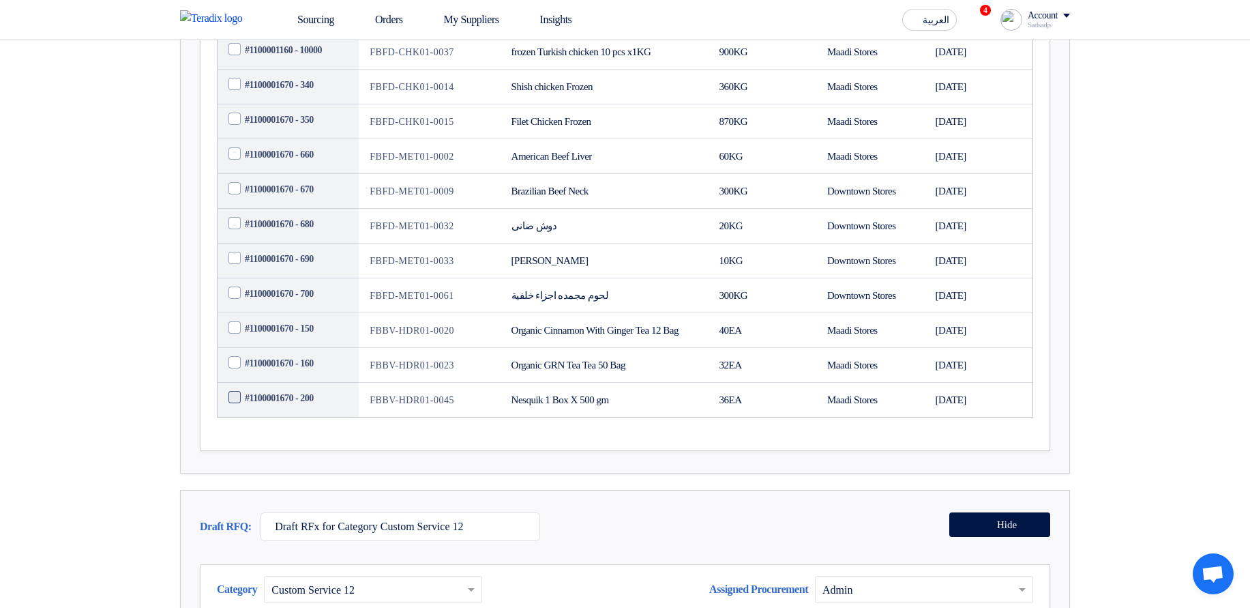
drag, startPoint x: 335, startPoint y: 472, endPoint x: 278, endPoint y: 458, distance: 58.4
click at [278, 417] on td "#1100001670 - 200" at bounding box center [288, 400] width 141 height 35
click at [351, 452] on div "Category × Lighting Assigned Procurement Assigned Procurement × Proc 800 900 360" at bounding box center [625, 184] width 851 height 533
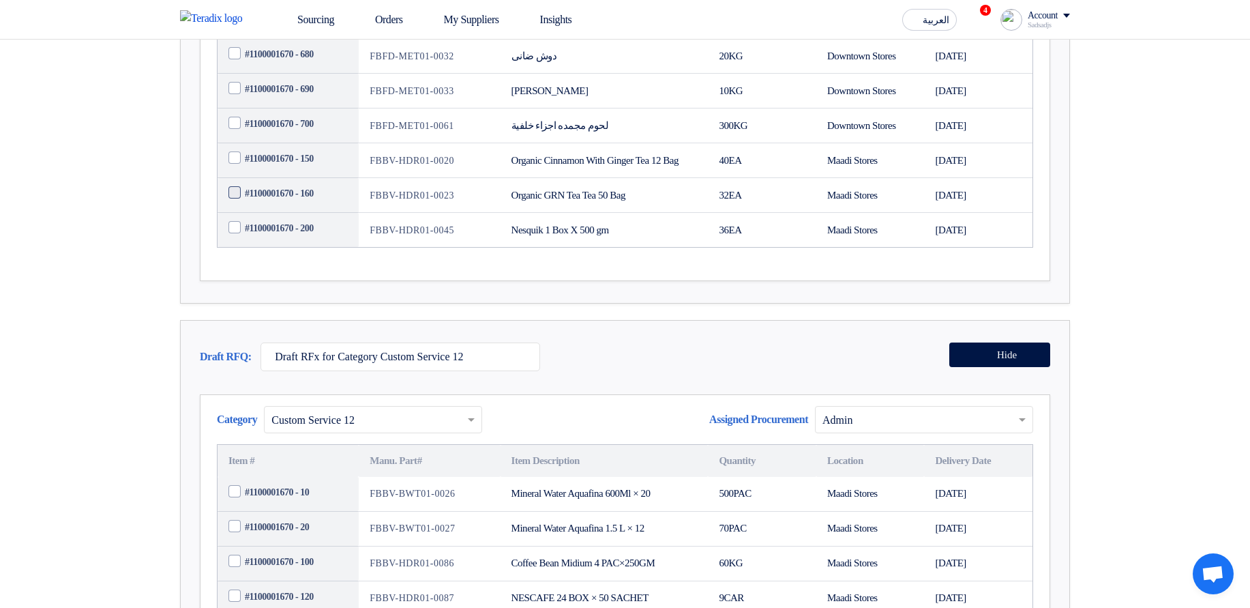
scroll to position [573, 0]
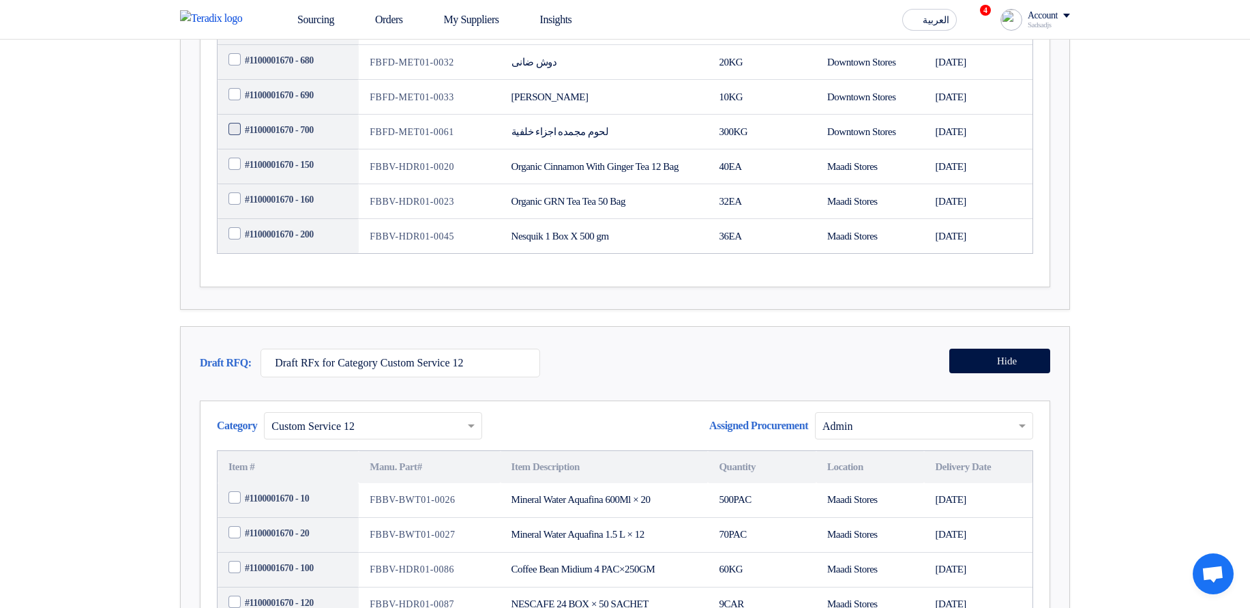
click at [311, 137] on span "#1100001670 - 700" at bounding box center [279, 130] width 69 height 14
click at [311, 141] on input "#1100001670 - 700" at bounding box center [304, 130] width 119 height 22
checkbox input "true"
click at [308, 102] on span "#1100001670 - 690" at bounding box center [279, 95] width 69 height 14
click at [308, 106] on input "#1100001670 - 690" at bounding box center [304, 96] width 119 height 22
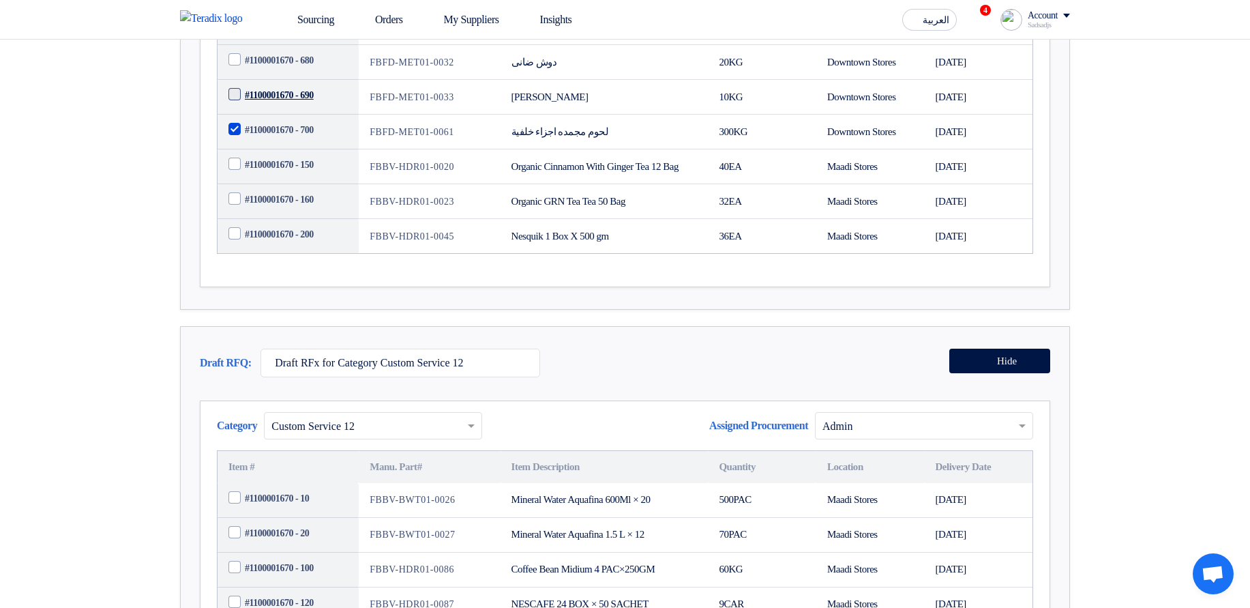
checkbox input "true"
click at [302, 68] on span "#1100001670 - 680" at bounding box center [279, 60] width 69 height 14
click at [302, 72] on input "#1100001670 - 680" at bounding box center [304, 61] width 119 height 22
checkbox input "true"
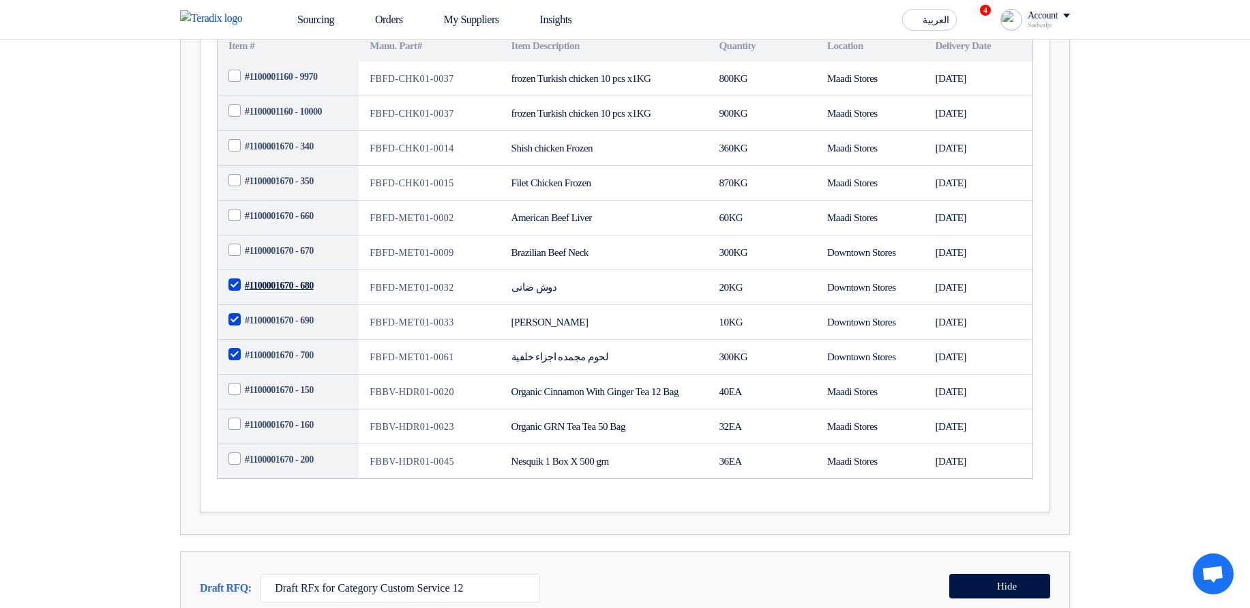
scroll to position [164, 0]
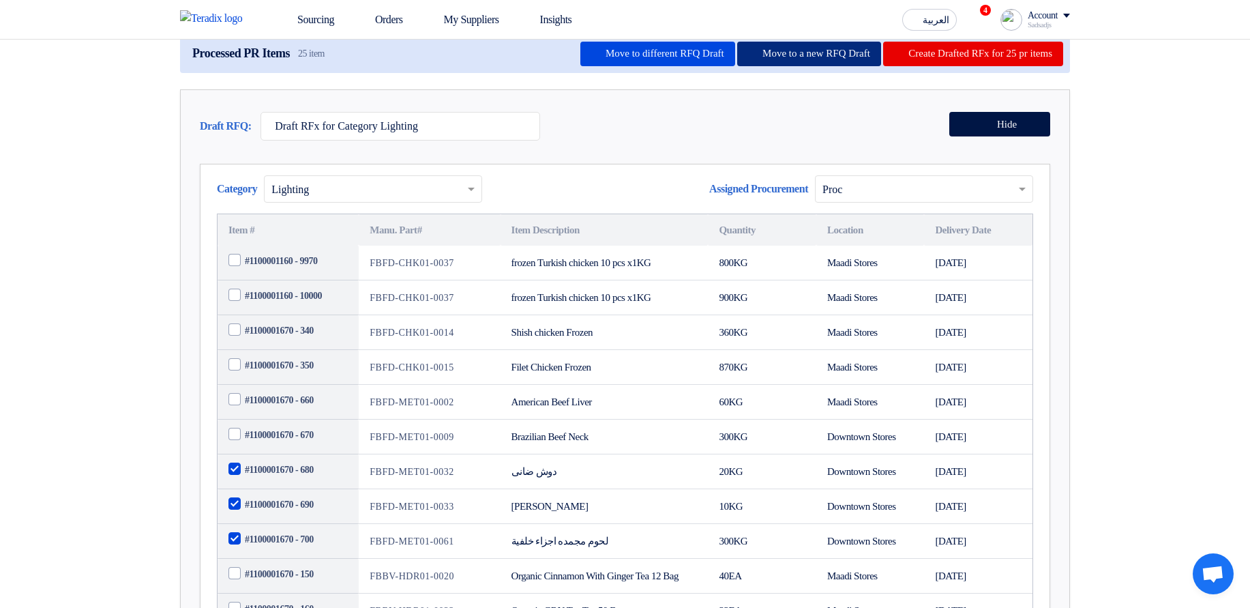
click at [774, 66] on button "Move to a new RFQ Draft" at bounding box center [809, 54] width 144 height 25
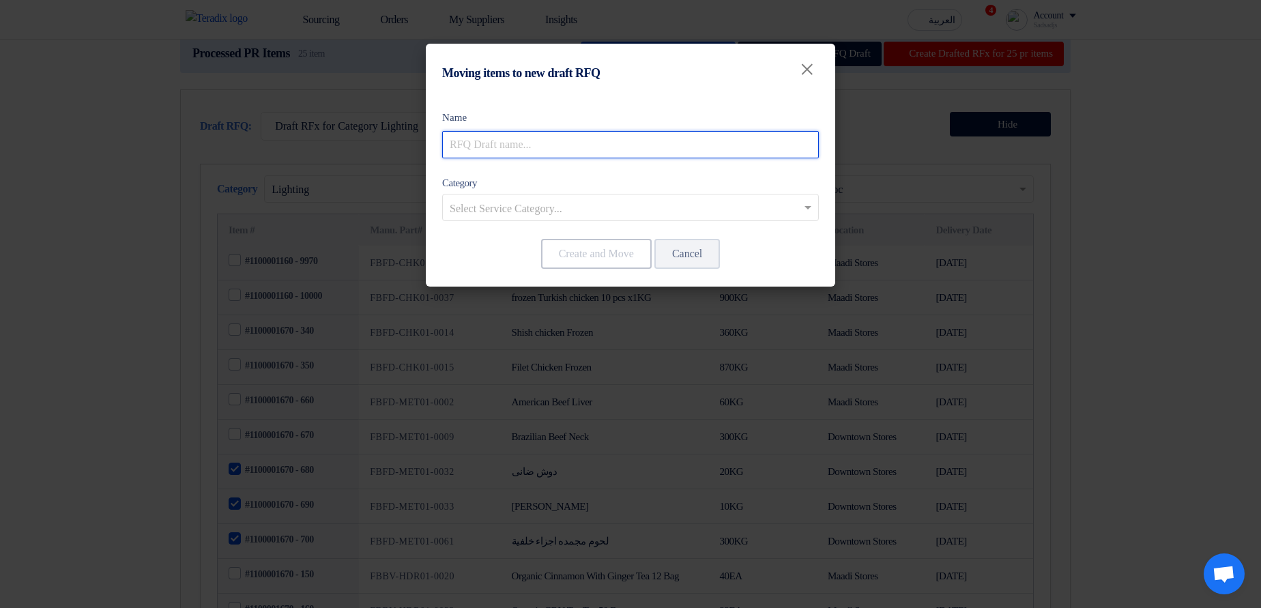
click at [719, 142] on input "text" at bounding box center [630, 144] width 377 height 27
type input "New Construction draft"
click at [602, 202] on input "text" at bounding box center [624, 209] width 348 height 23
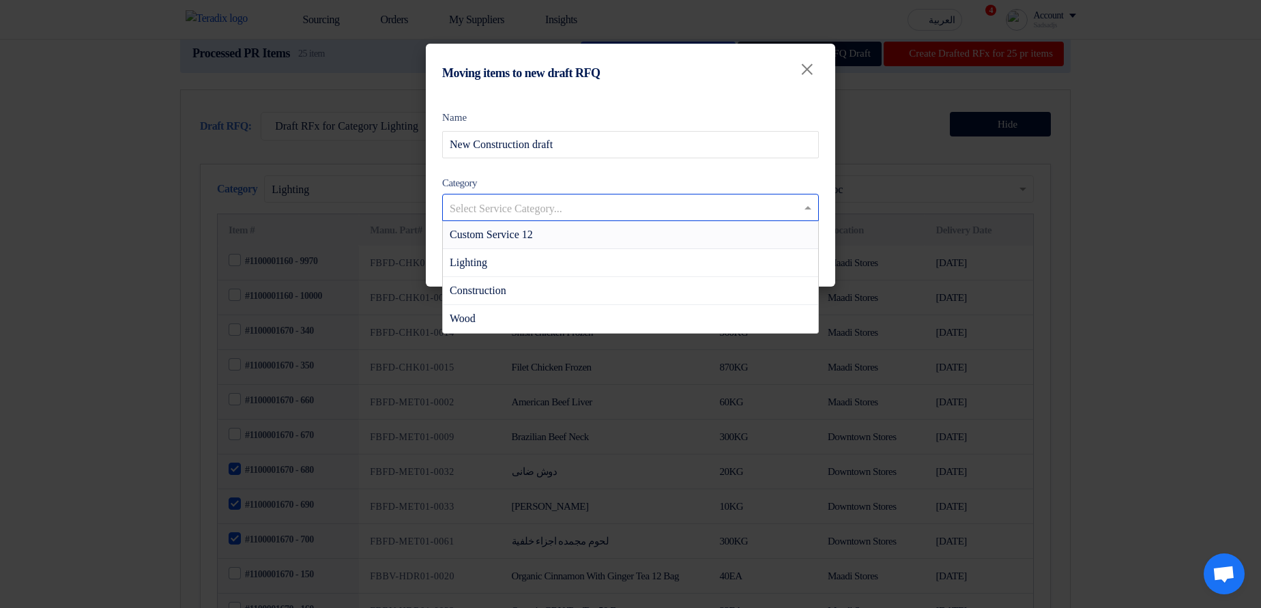
click at [642, 177] on div "Category Select Service Category... Custom Service 12 Lighting Construction Wood" at bounding box center [630, 198] width 377 height 47
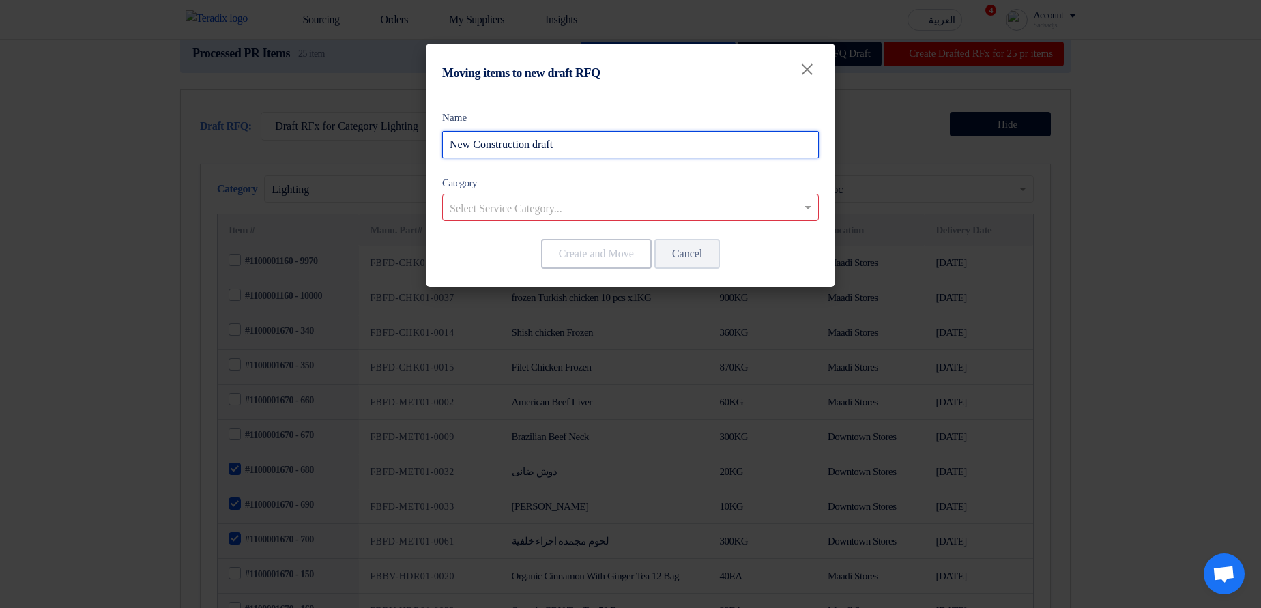
click at [498, 148] on input "New Construction draft" at bounding box center [630, 144] width 377 height 27
click at [611, 175] on div "Category Select Service Category..." at bounding box center [630, 198] width 377 height 47
click at [573, 195] on div "Select Service Category..." at bounding box center [630, 207] width 377 height 27
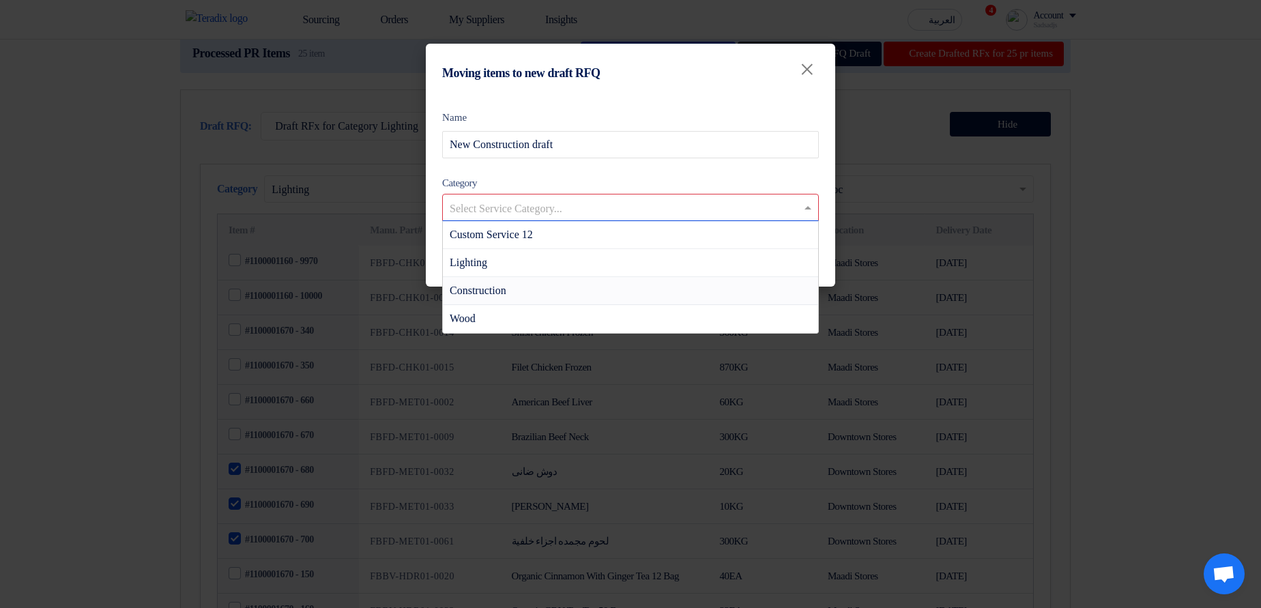
click at [506, 289] on span "Construction" at bounding box center [478, 290] width 57 height 12
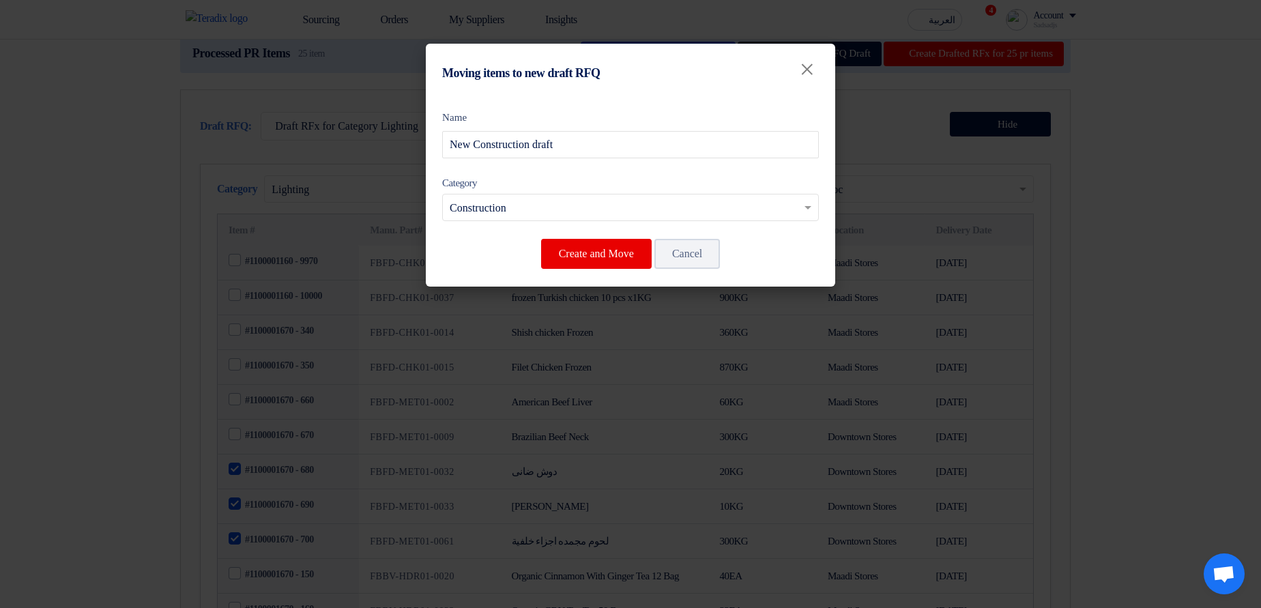
click at [552, 204] on input "text" at bounding box center [624, 209] width 348 height 23
click at [632, 164] on div "Name New Construction draft Category Select Service Category... × Construction" at bounding box center [630, 165] width 377 height 111
click at [591, 250] on button "Create and Move" at bounding box center [596, 254] width 111 height 30
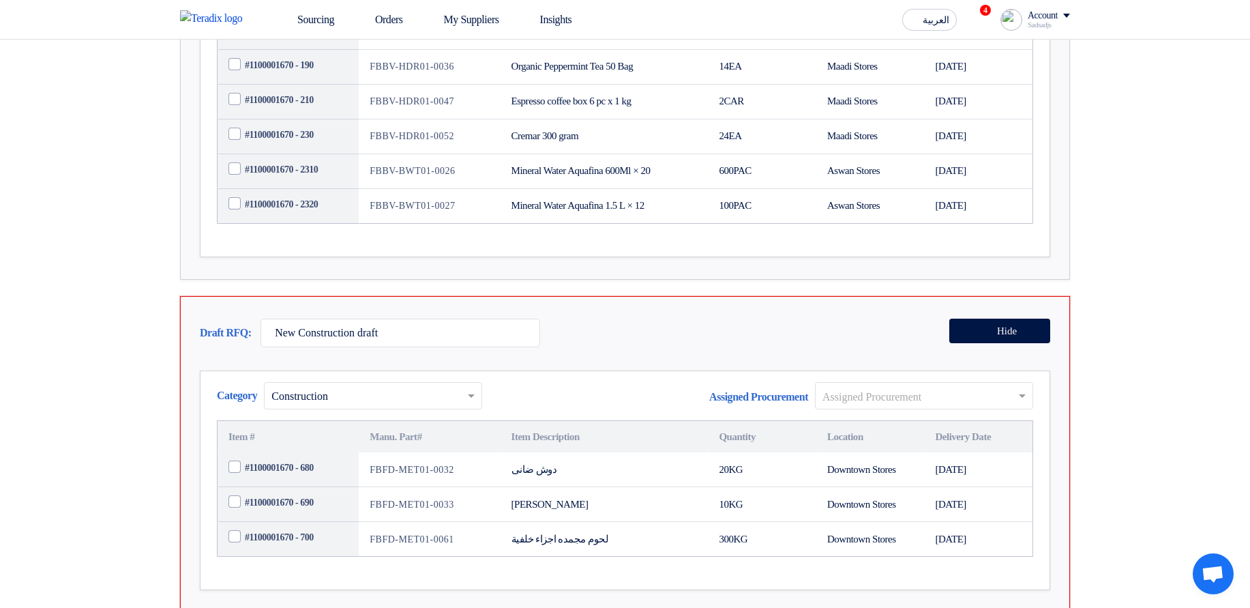
scroll to position [1392, 0]
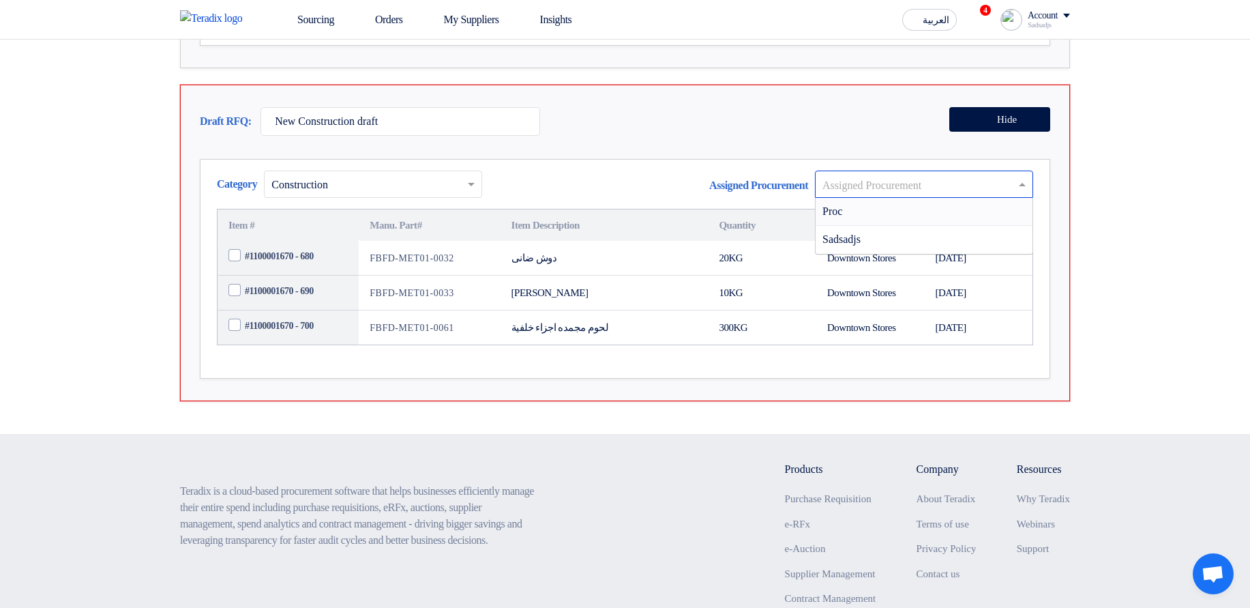
click at [900, 196] on input "text" at bounding box center [918, 185] width 190 height 23
click at [818, 242] on div "Category × Construction Assigned Procurement Assigned Procurement Item # Manu. …" at bounding box center [625, 269] width 851 height 220
click at [810, 226] on div "Draft RFQ: New Construction draft Hide Category × Construction" at bounding box center [625, 243] width 890 height 317
click at [739, 143] on div "Draft RFQ: New Construction draft Hide" at bounding box center [625, 124] width 851 height 35
click at [835, 196] on input "text" at bounding box center [918, 185] width 190 height 23
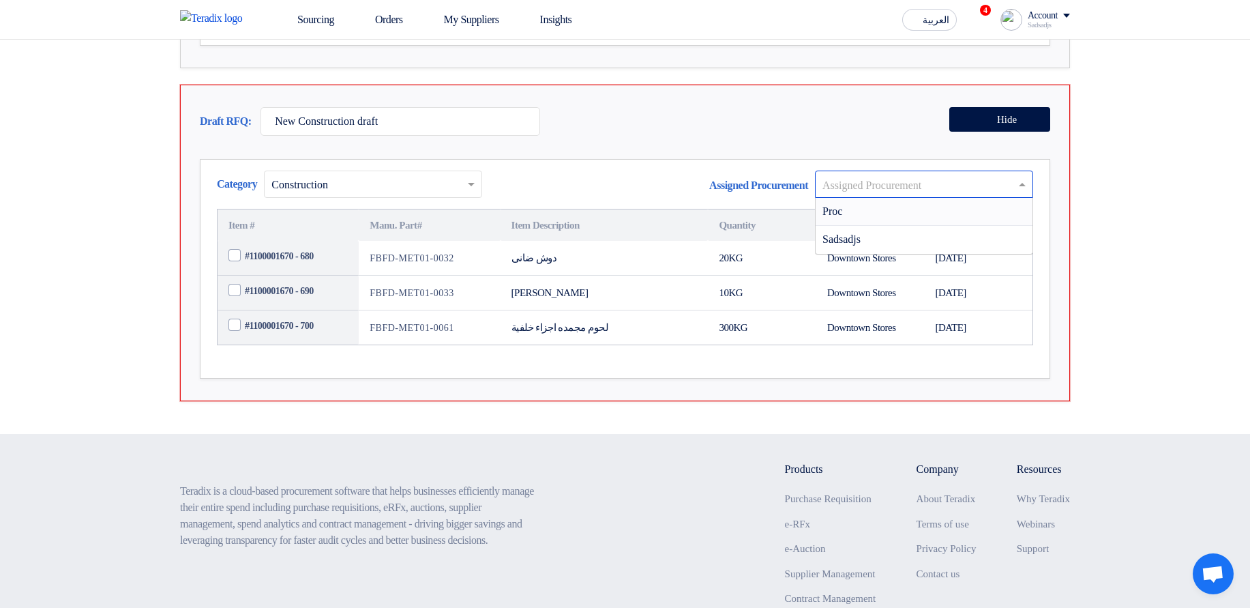
click at [829, 225] on div "Draft RFQ: New Construction draft Hide Category × Construction" at bounding box center [625, 243] width 890 height 317
click at [829, 224] on div "Draft RFQ: New Construction draft Hide Category × Construction" at bounding box center [625, 243] width 890 height 317
click at [280, 263] on span "#1100001670 - 680" at bounding box center [279, 256] width 69 height 14
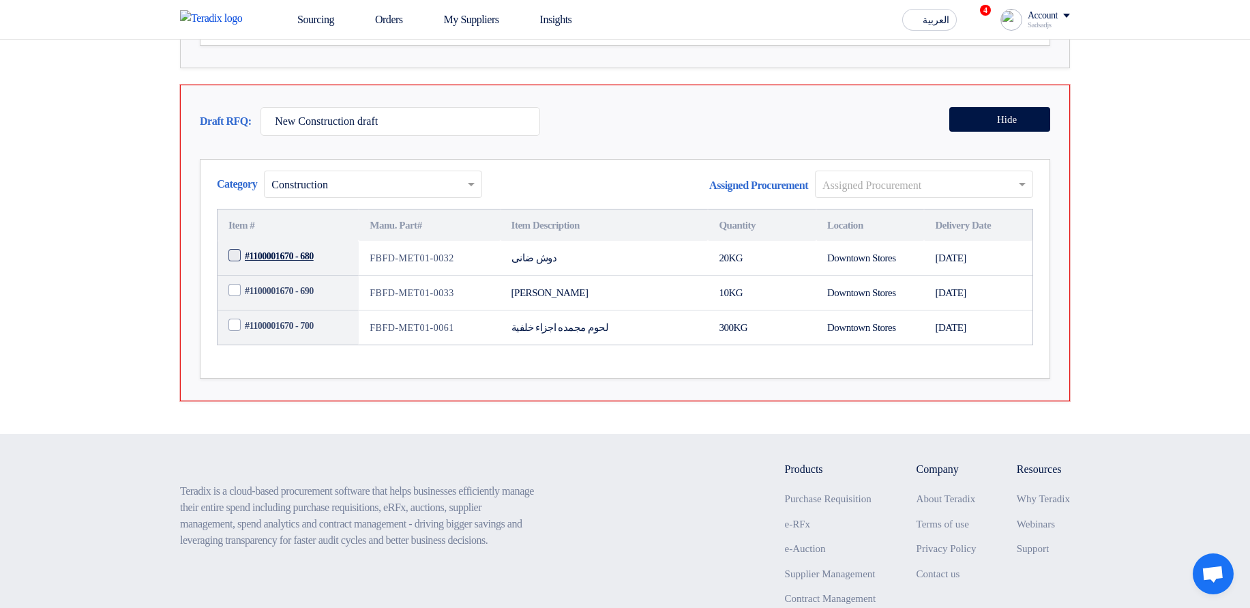
click at [280, 267] on input "#1100001670 - 680" at bounding box center [304, 257] width 119 height 22
checkbox input "true"
click at [280, 276] on td "#1100001670 - 680" at bounding box center [288, 258] width 141 height 35
drag, startPoint x: 285, startPoint y: 369, endPoint x: 299, endPoint y: 394, distance: 28.4
click at [285, 298] on span "#1100001670 - 690" at bounding box center [279, 291] width 69 height 14
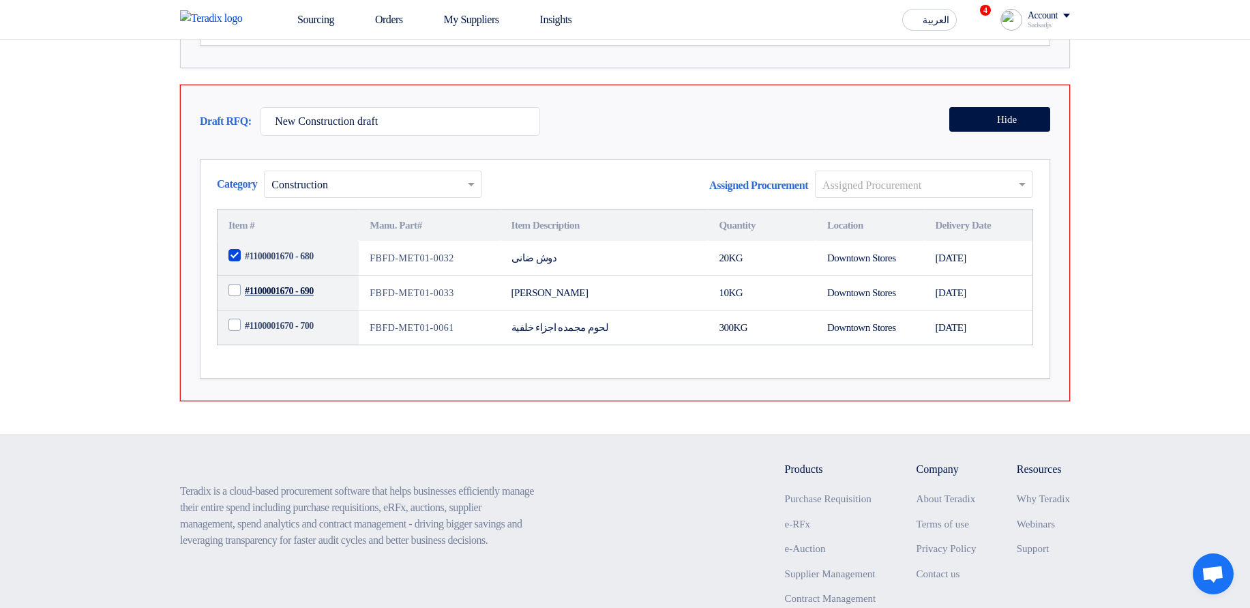
click at [285, 302] on input "#1100001670 - 690" at bounding box center [304, 291] width 119 height 22
checkbox input "true"
click at [303, 333] on span "#1100001670 - 700" at bounding box center [279, 326] width 69 height 14
click at [303, 337] on input "#1100001670 - 700" at bounding box center [304, 326] width 119 height 22
checkbox input "true"
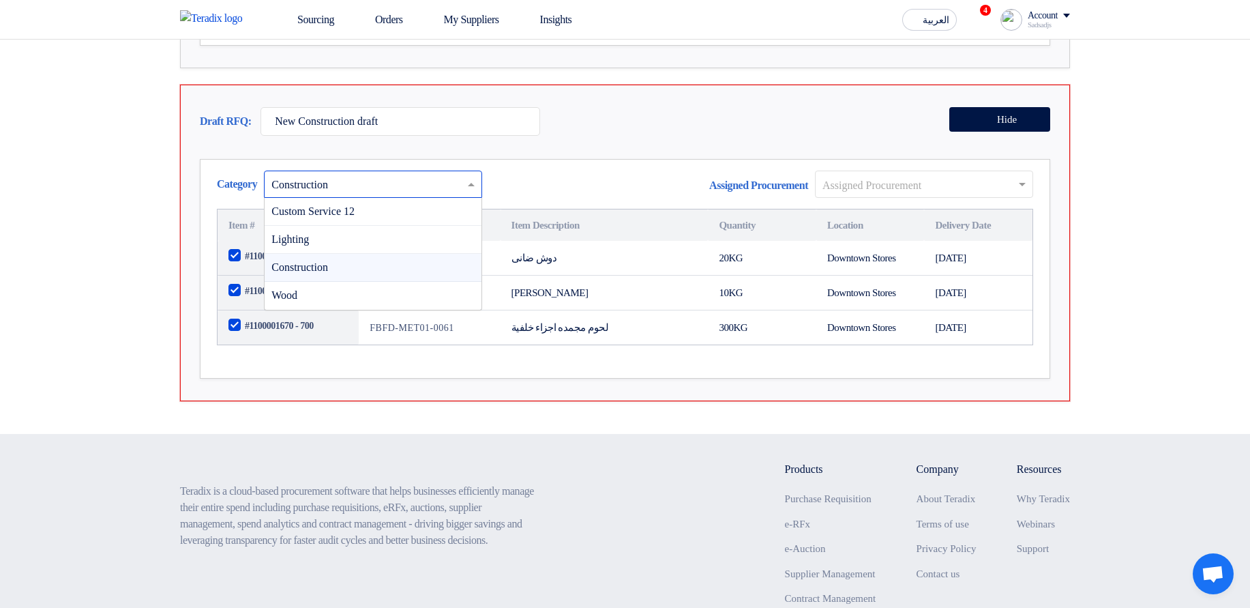
click at [438, 196] on input "text" at bounding box center [366, 185] width 190 height 23
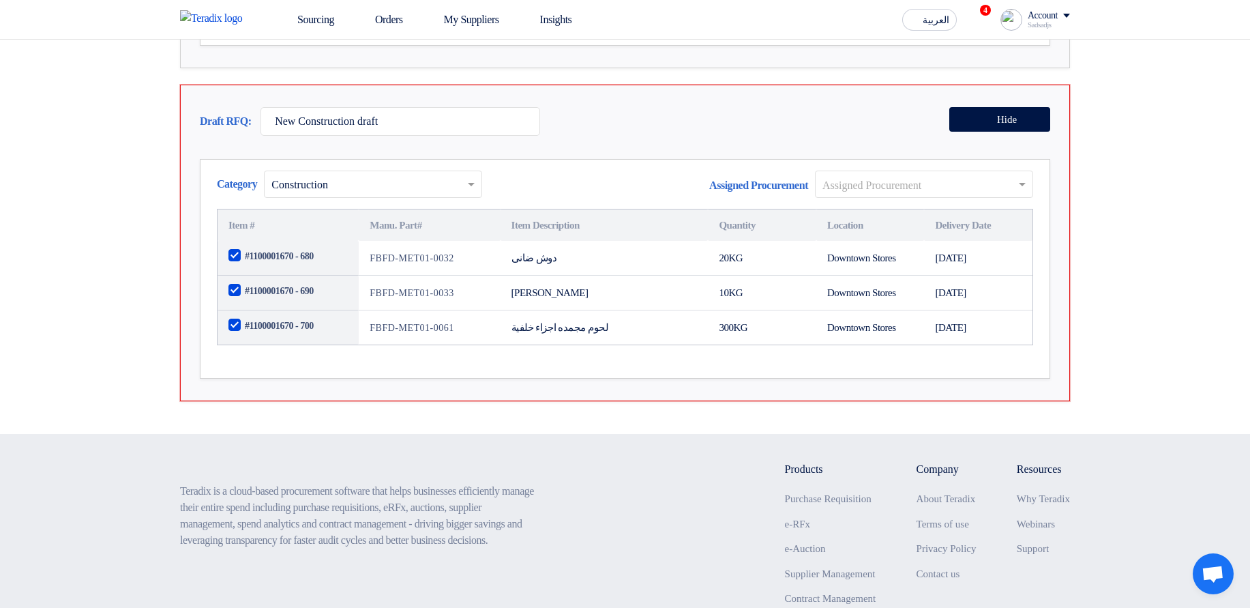
click at [686, 143] on div "Draft RFQ: New Construction draft Hide" at bounding box center [625, 124] width 851 height 35
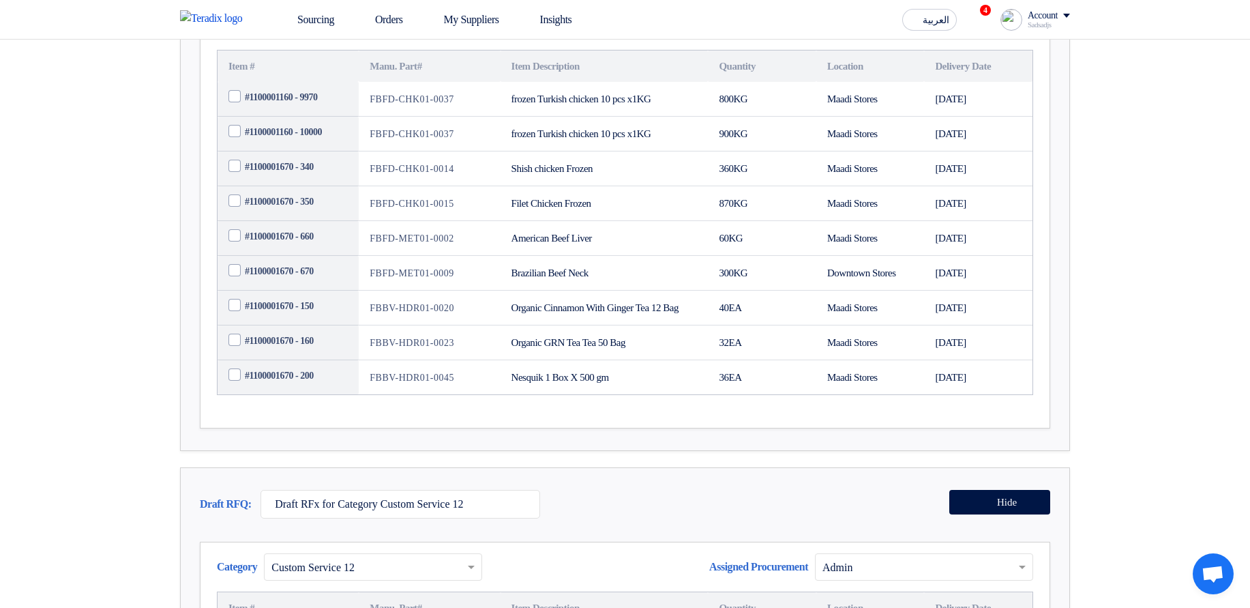
scroll to position [0, 0]
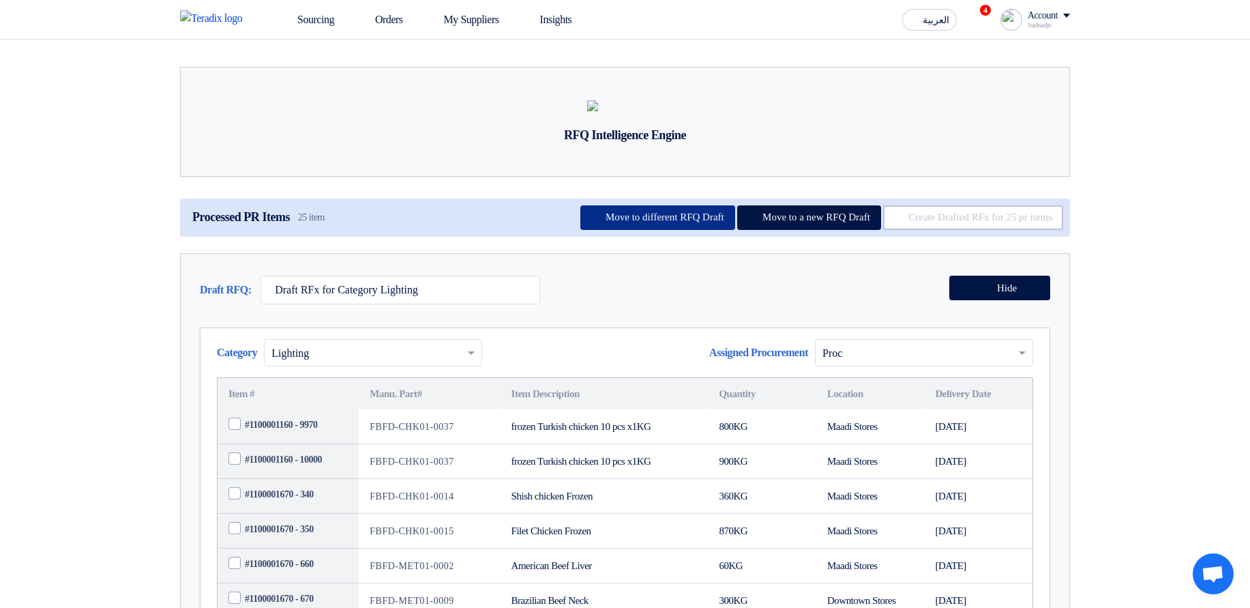
click at [635, 230] on button "Move to different RFQ Draft" at bounding box center [657, 217] width 155 height 25
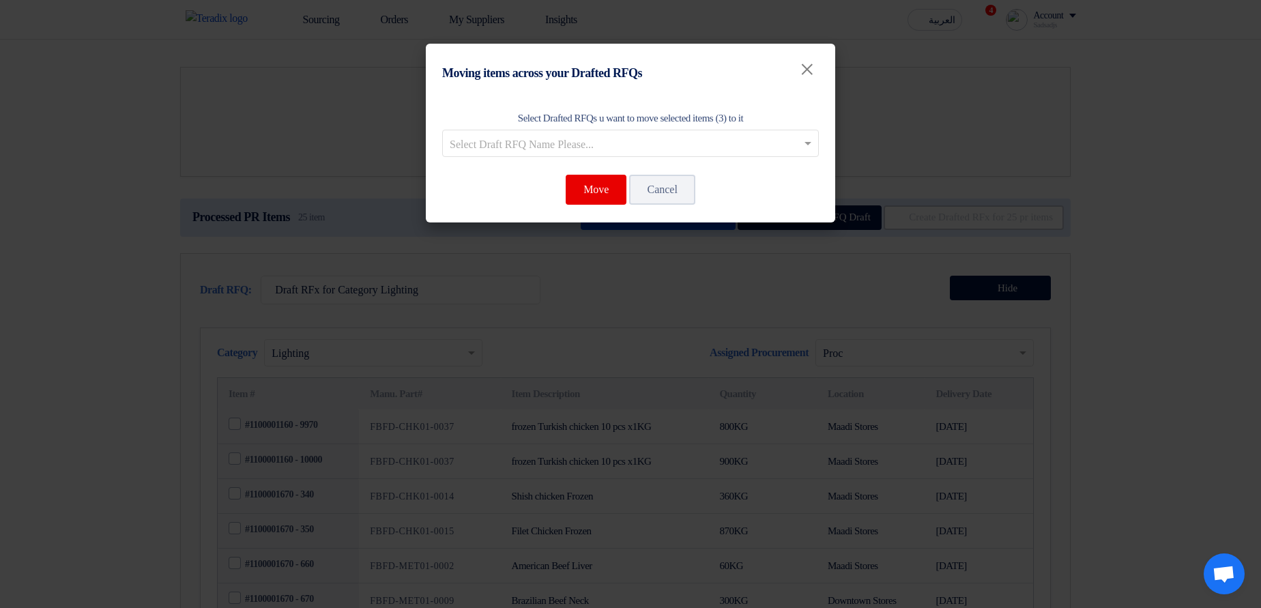
click at [590, 130] on div "Select Draft RFQ Name Please..." at bounding box center [630, 143] width 377 height 27
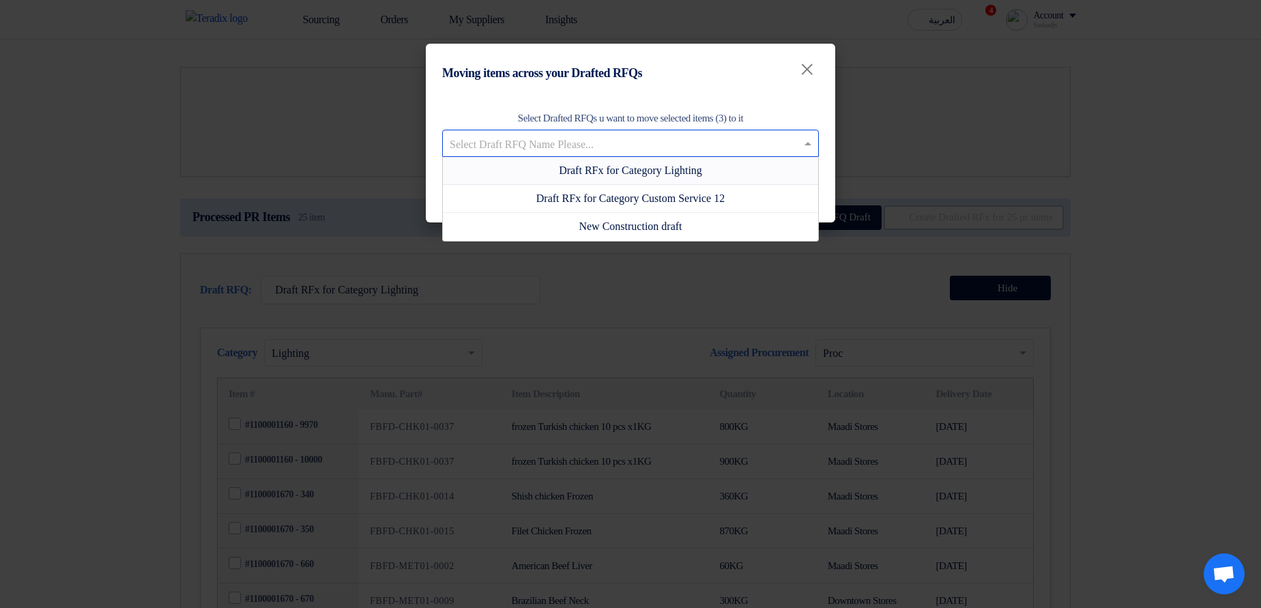
click at [652, 170] on span "Draft RFx for Category Lighting" at bounding box center [630, 170] width 143 height 12
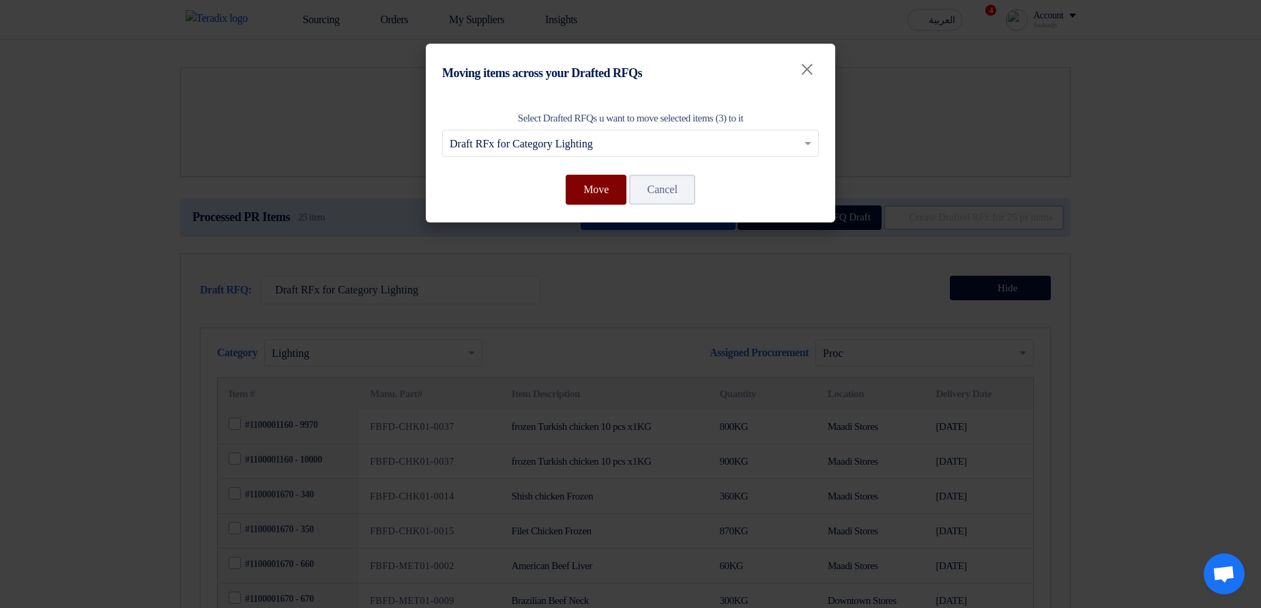
click at [591, 193] on button "Move" at bounding box center [595, 190] width 61 height 30
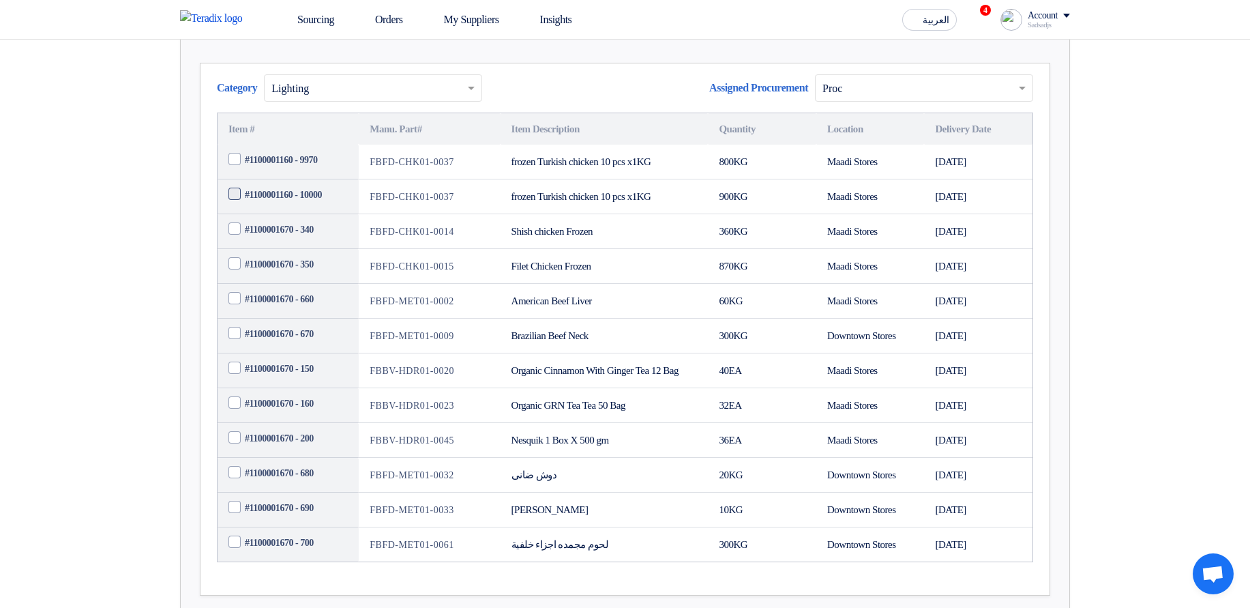
scroll to position [246, 0]
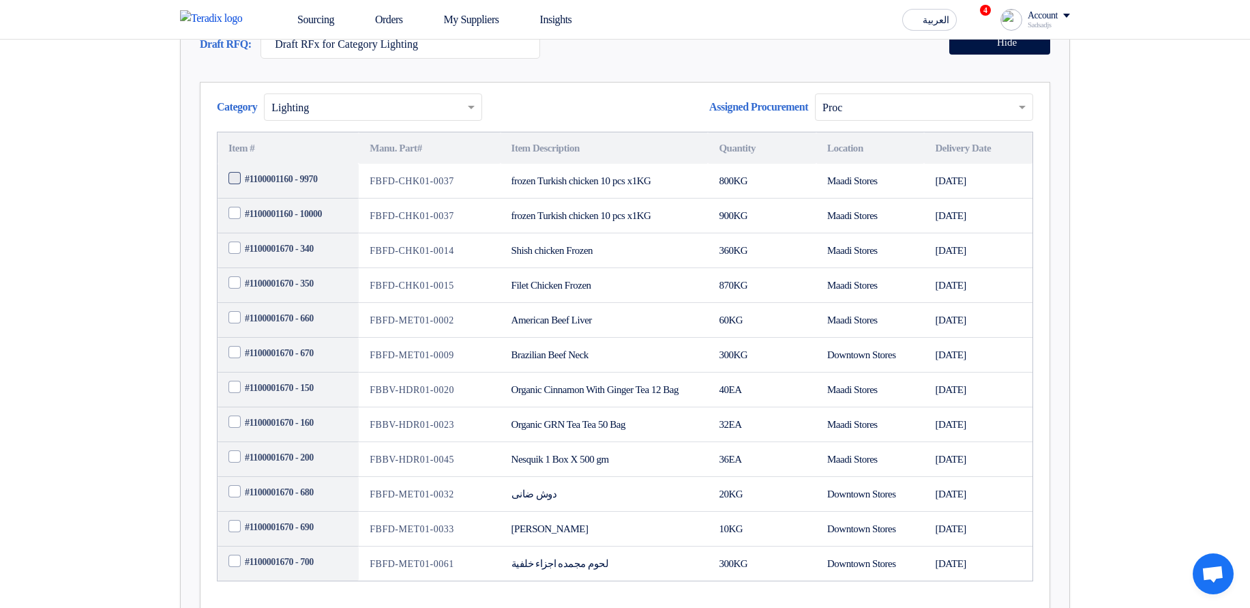
click at [281, 186] on span "#1100001160 - 9970" at bounding box center [281, 179] width 72 height 14
click at [281, 190] on input "#1100001160 - 9970" at bounding box center [304, 179] width 119 height 22
checkbox input "true"
click at [283, 221] on span "#1100001160 - 10000" at bounding box center [283, 214] width 77 height 14
click at [283, 225] on input "#1100001160 - 10000" at bounding box center [304, 214] width 119 height 22
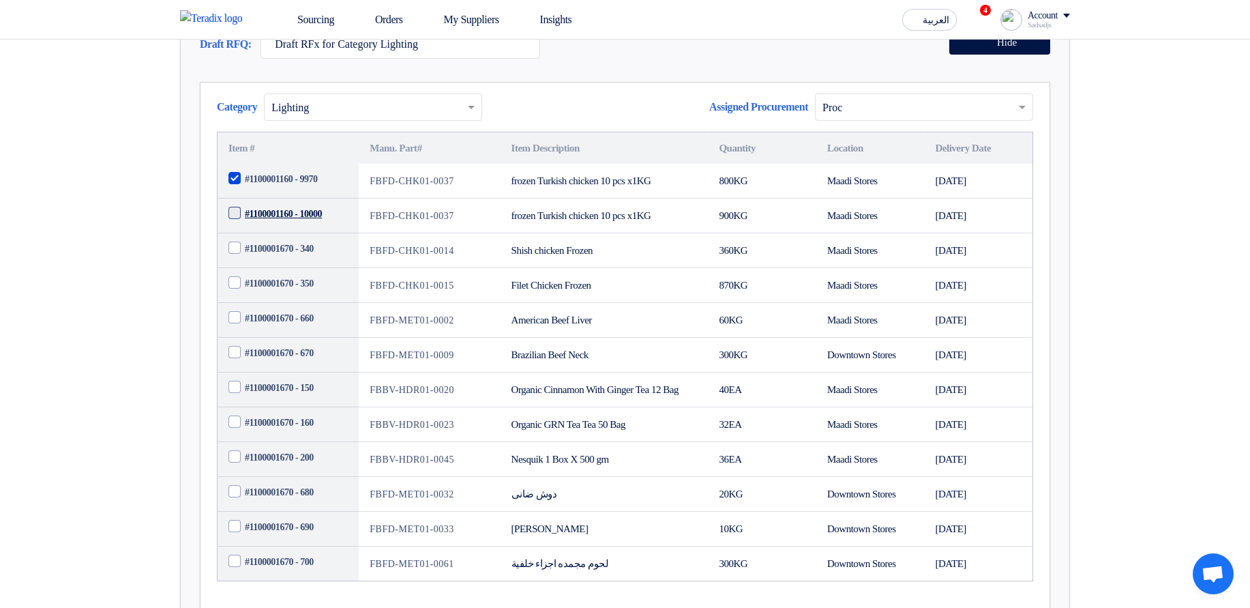
checkbox input "true"
click at [293, 186] on span "#1100001160 - 9970" at bounding box center [281, 179] width 72 height 14
click at [293, 190] on input "#1100001160 - 9970" at bounding box center [304, 179] width 119 height 22
checkbox input "false"
click at [293, 221] on span "#1100001160 - 10000" at bounding box center [283, 214] width 77 height 14
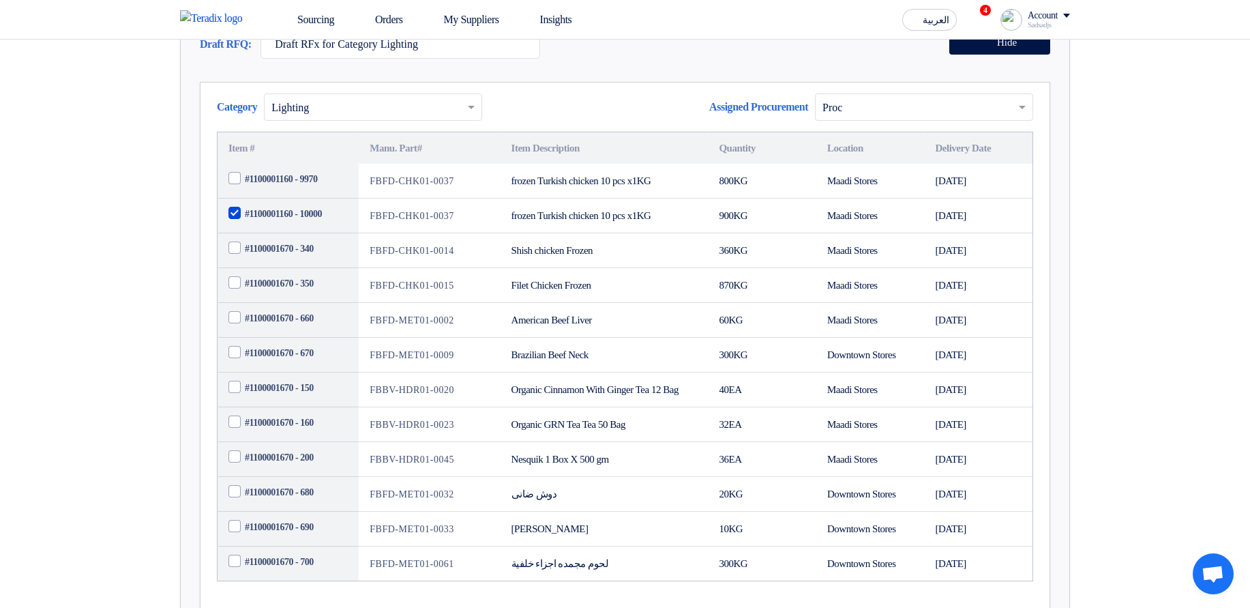
click at [293, 225] on input "#1100001160 - 10000" at bounding box center [304, 214] width 119 height 22
checkbox input "false"
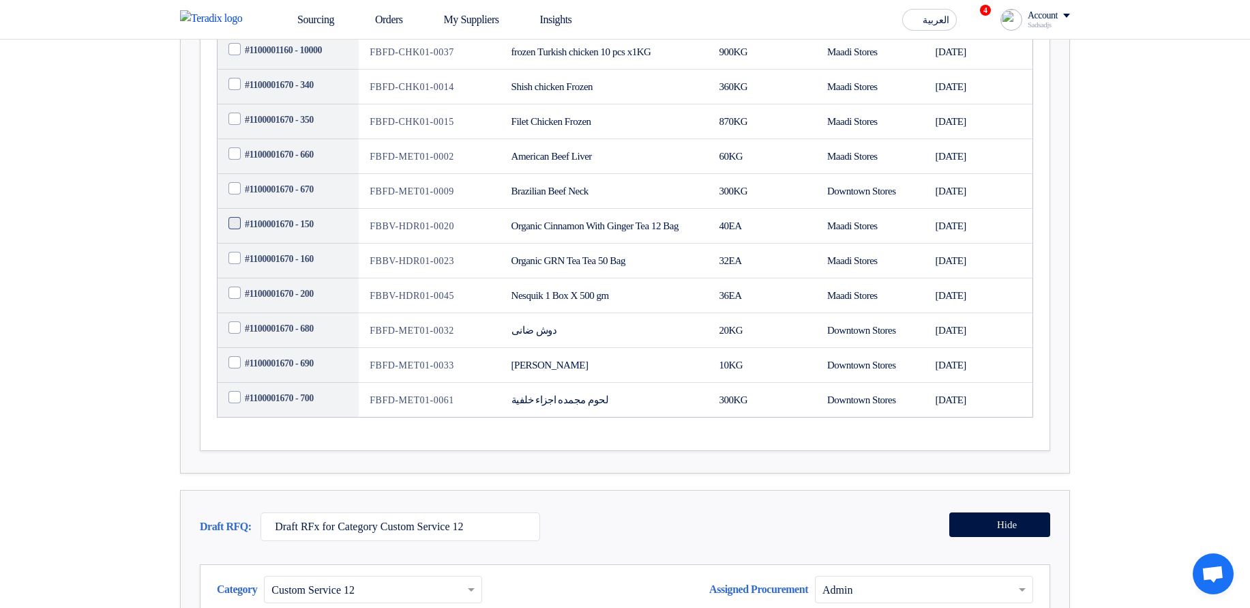
click at [299, 231] on span "#1100001670 - 150" at bounding box center [279, 224] width 69 height 14
click at [299, 235] on input "#1100001670 - 150" at bounding box center [304, 225] width 119 height 22
checkbox input "true"
click at [300, 266] on span "#1100001670 - 160" at bounding box center [279, 259] width 69 height 14
click at [300, 270] on input "#1100001670 - 160" at bounding box center [304, 259] width 119 height 22
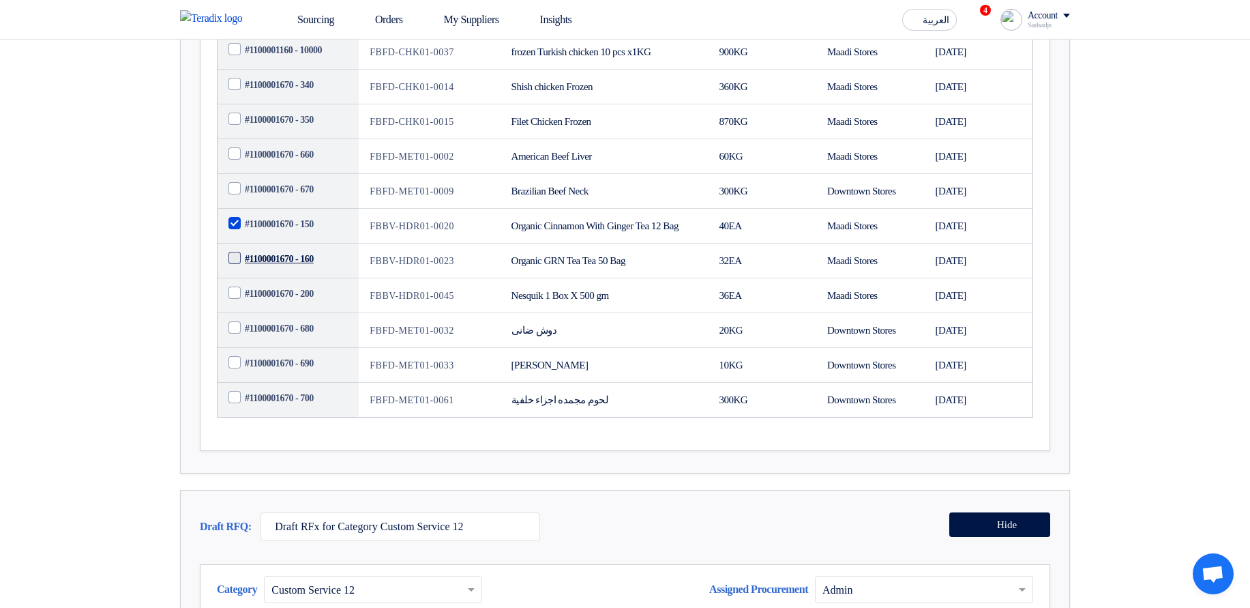
checkbox input "true"
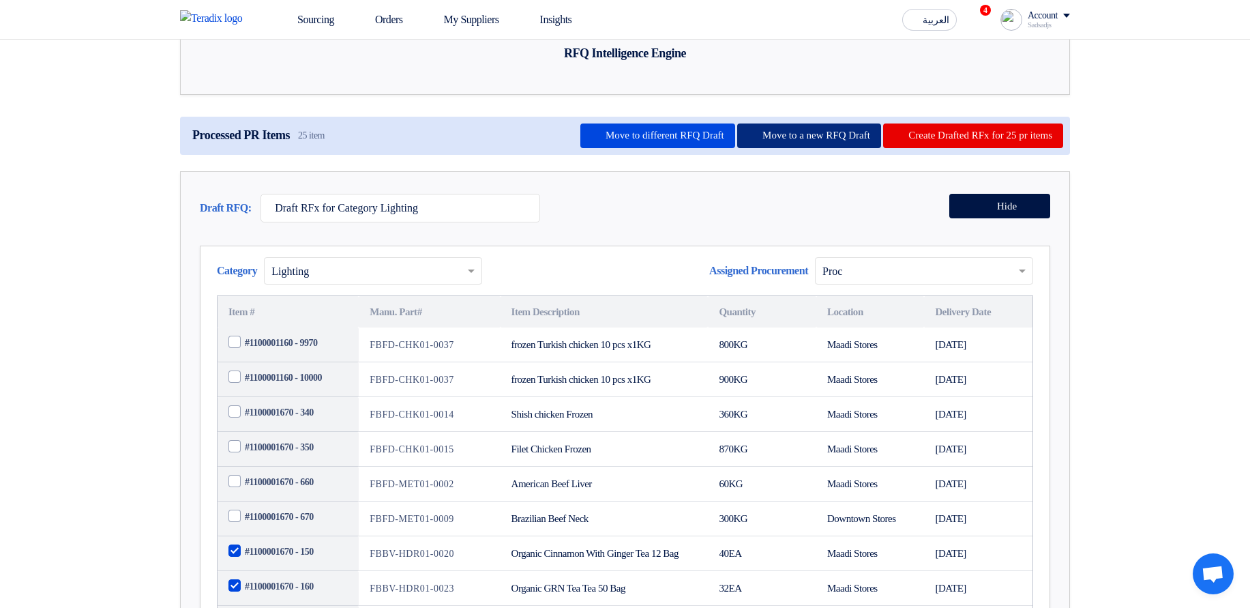
click at [748, 148] on button "Move to a new RFQ Draft" at bounding box center [809, 135] width 144 height 25
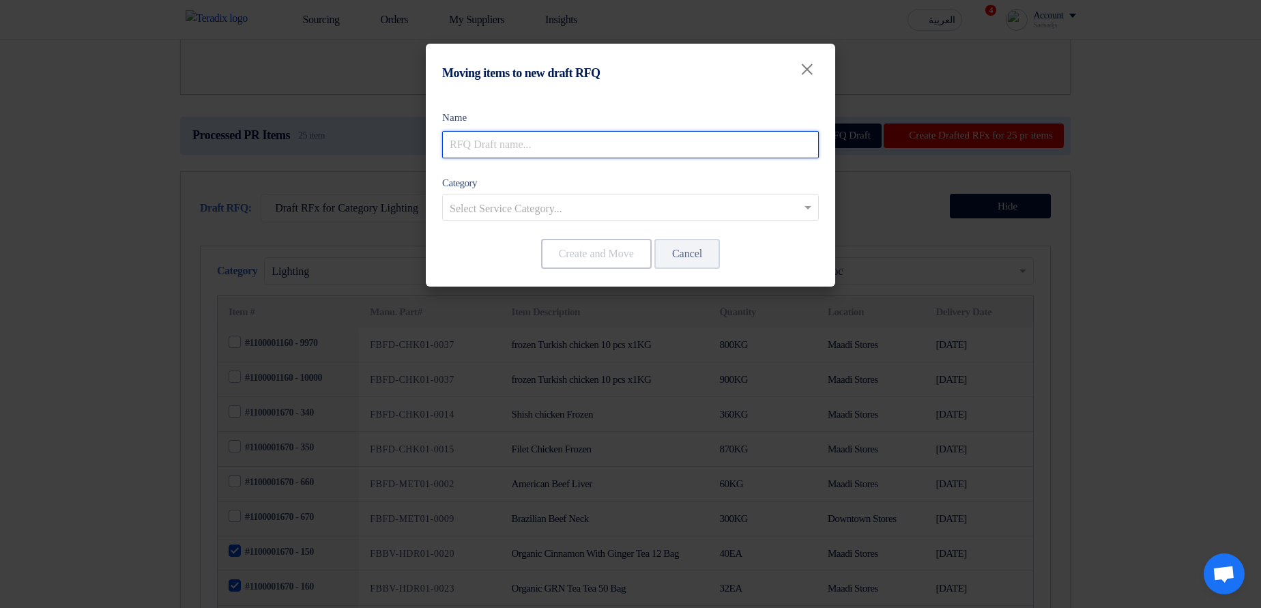
click at [698, 151] on input "text" at bounding box center [630, 144] width 377 height 27
type input "New draft"
click at [609, 196] on div at bounding box center [630, 207] width 375 height 23
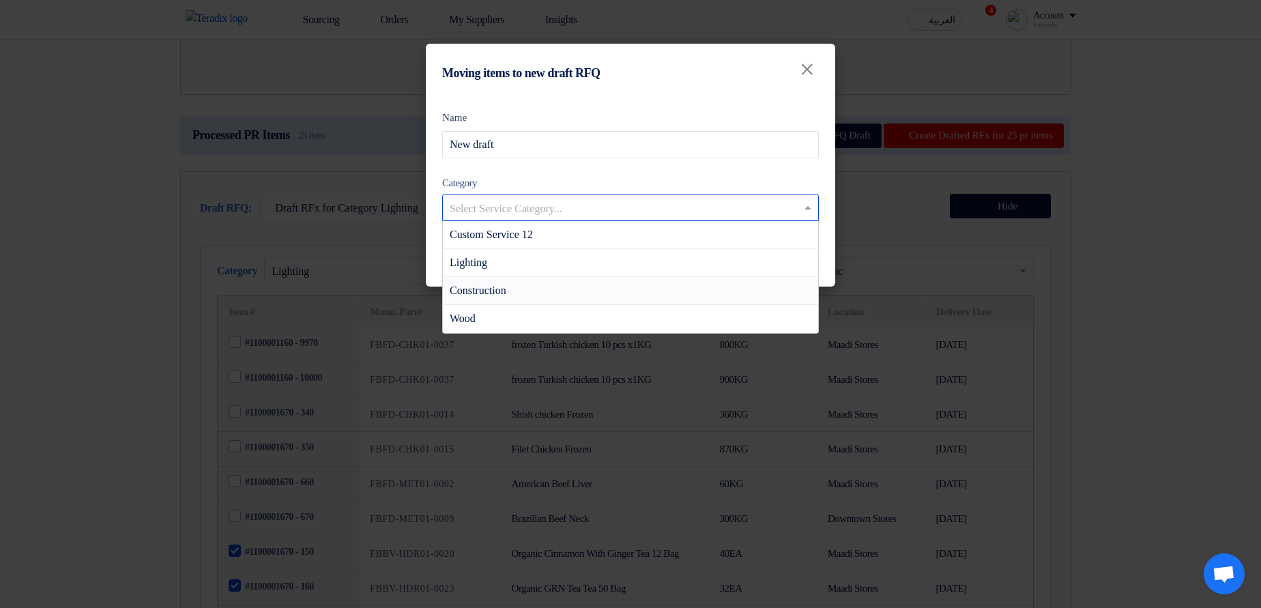
click at [638, 289] on div "Construction" at bounding box center [630, 291] width 375 height 28
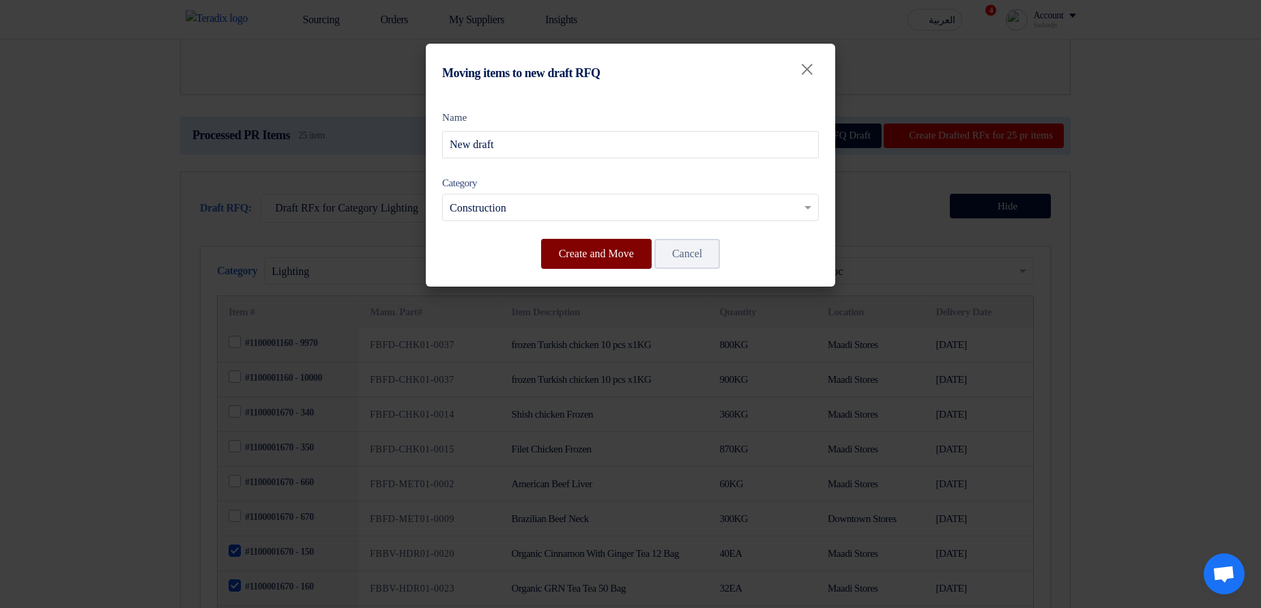
click at [589, 256] on button "Create and Move" at bounding box center [596, 254] width 111 height 30
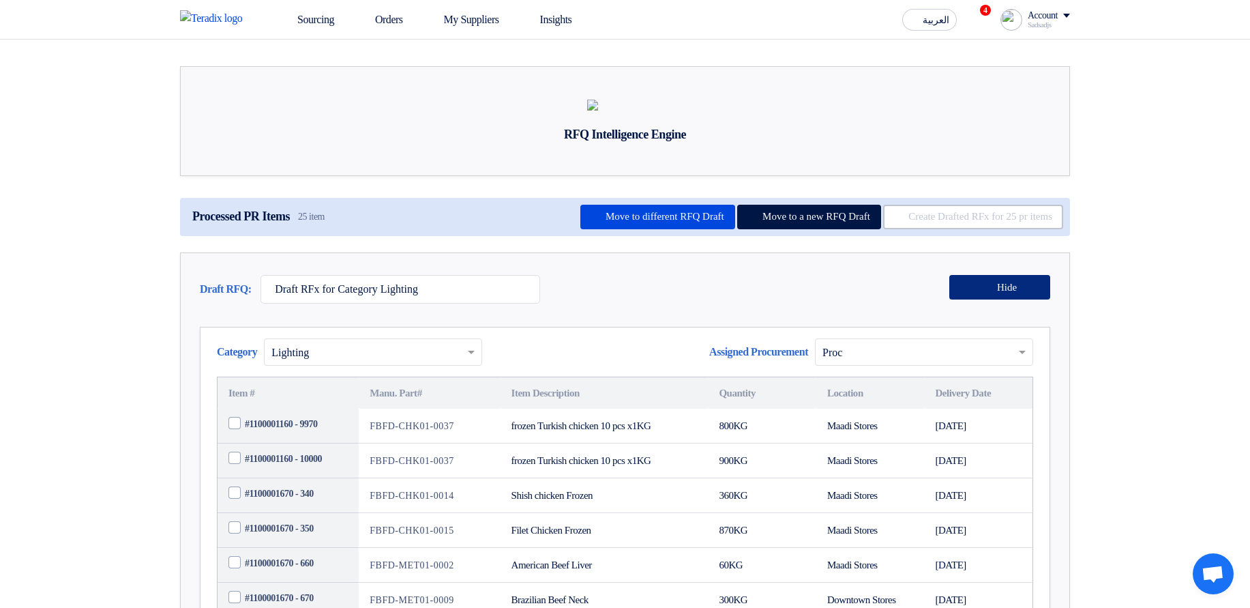
scroll to position [0, 0]
click at [997, 293] on span "Hide" at bounding box center [1007, 288] width 20 height 10
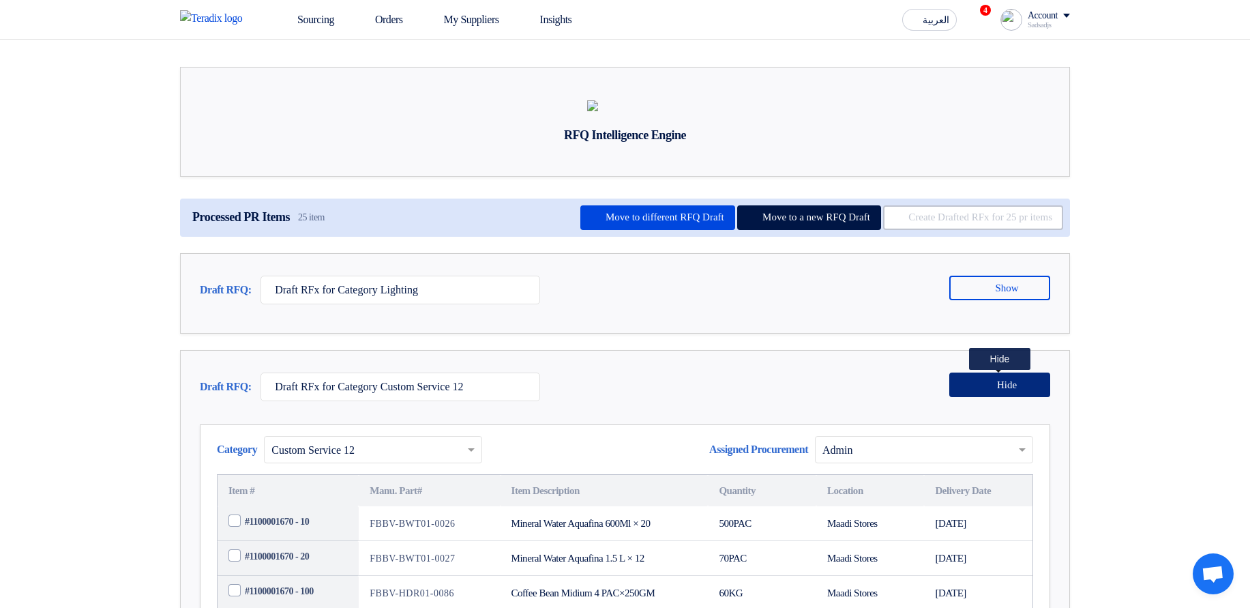
click at [1001, 397] on button "Hide" at bounding box center [1000, 384] width 101 height 25
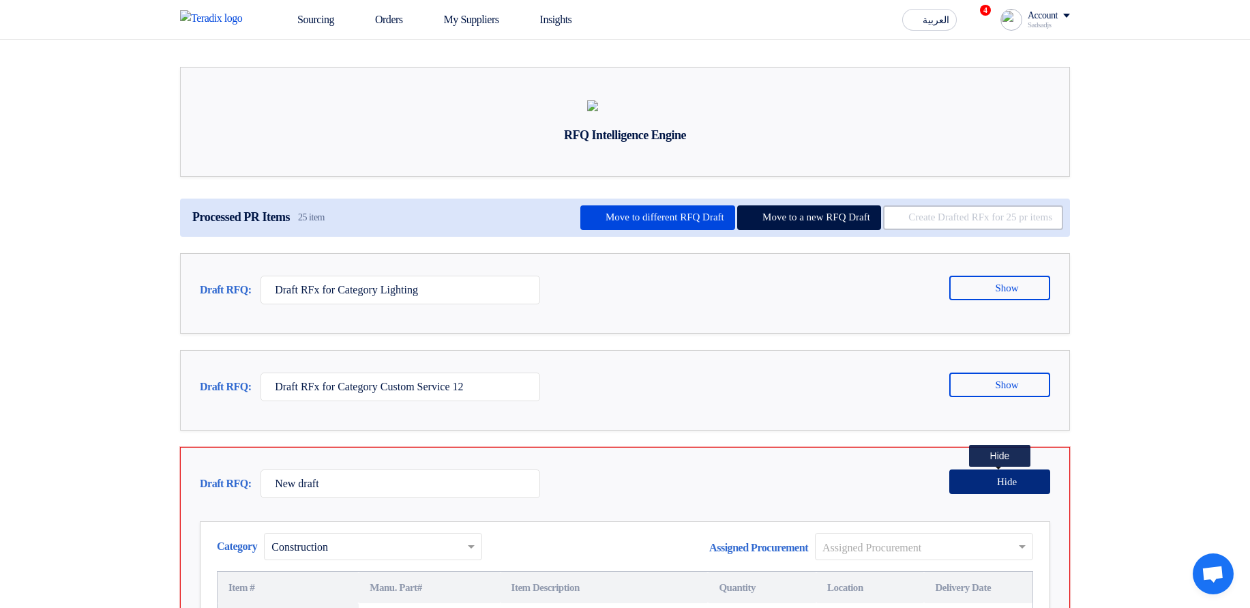
click at [997, 487] on span "Hide" at bounding box center [1007, 482] width 20 height 10
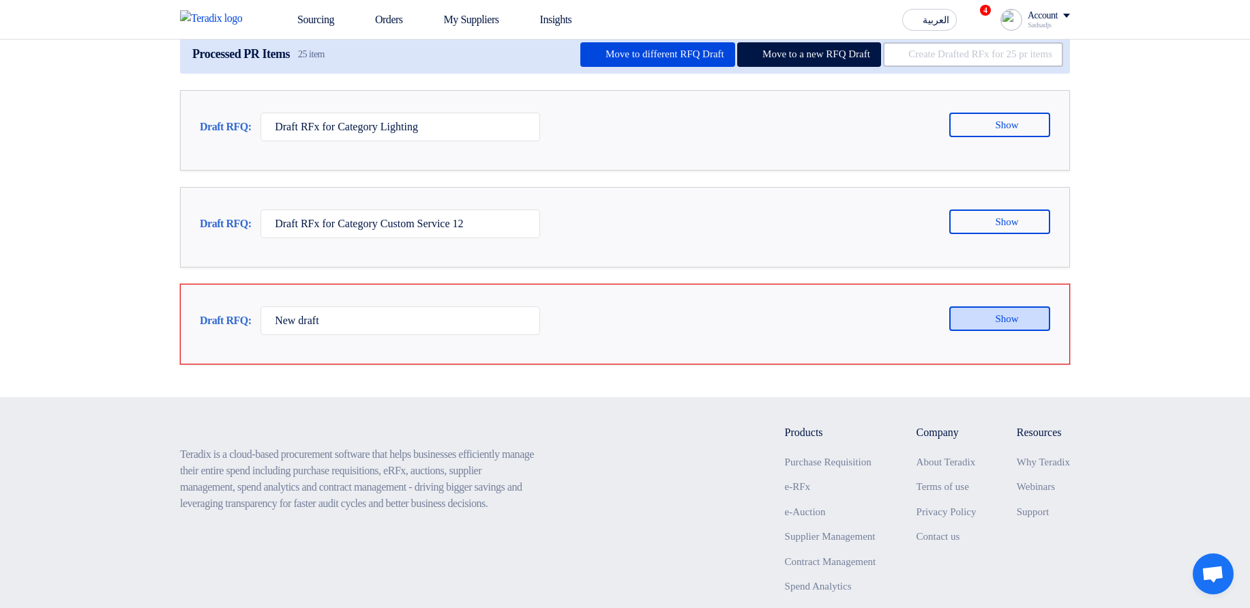
scroll to position [164, 0]
click at [1186, 281] on section "RFQ Intelligence Engine Processed PR Items 25 item Move to different RFQ Draft …" at bounding box center [625, 136] width 1250 height 520
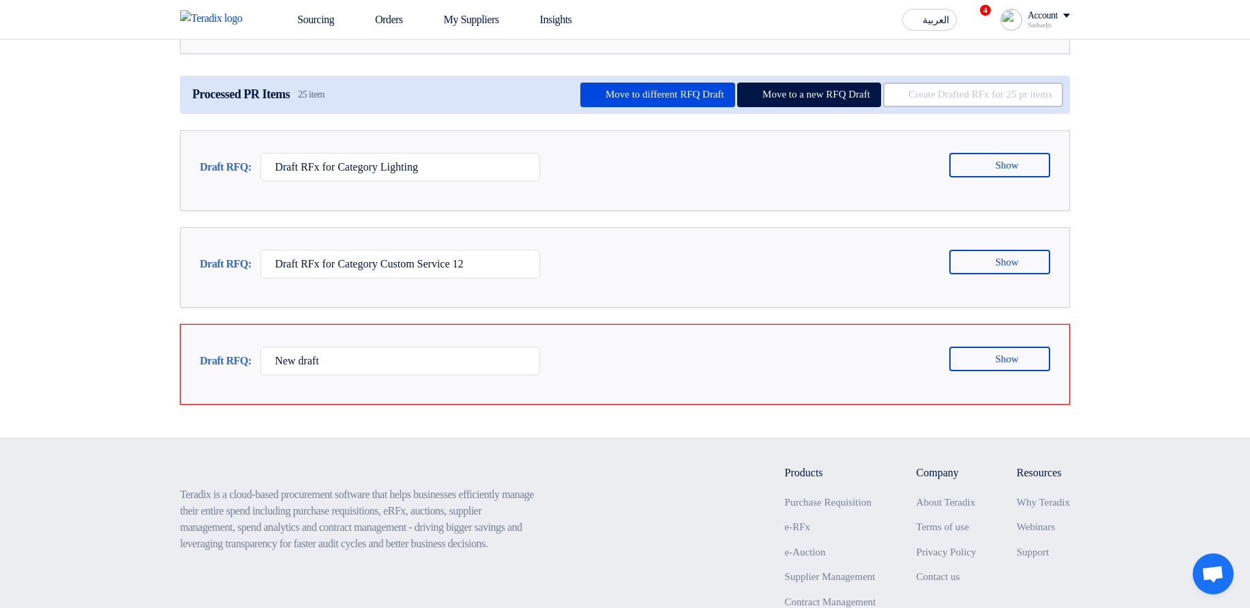
scroll to position [82, 0]
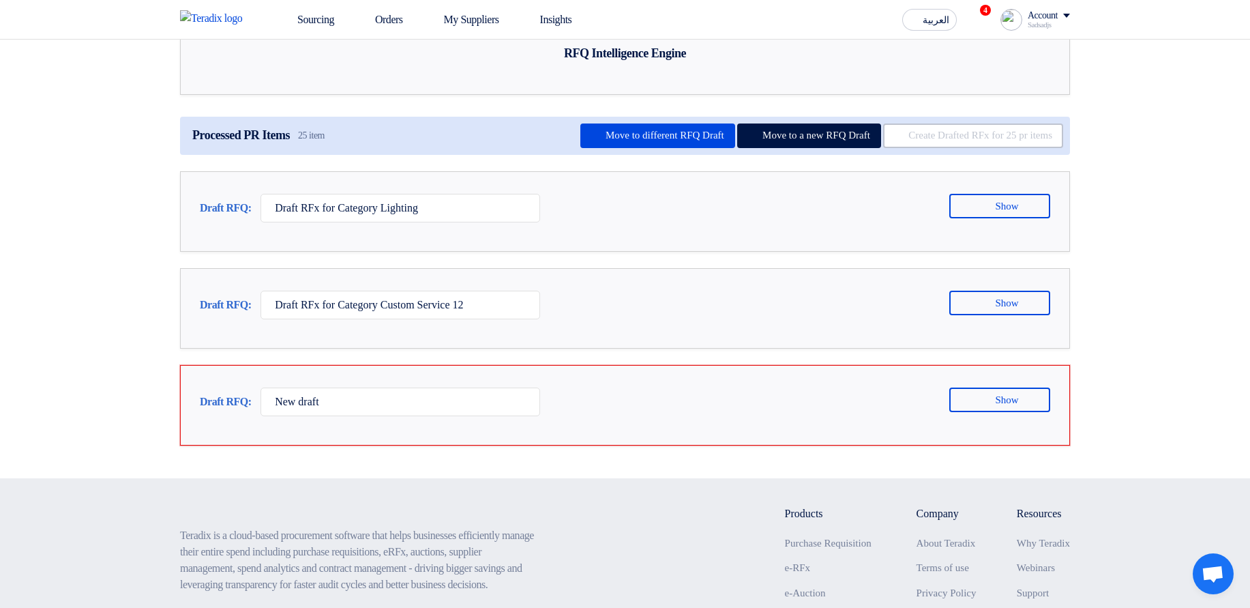
click at [1202, 322] on section "RFQ Intelligence Engine Processed PR Items 25 item Move to different RFQ Draft …" at bounding box center [625, 218] width 1250 height 520
drag, startPoint x: 997, startPoint y: 465, endPoint x: 984, endPoint y: 479, distance: 19.3
click at [997, 423] on div "Show Show" at bounding box center [999, 404] width 104 height 35
click at [981, 405] on icon at bounding box center [986, 399] width 11 height 11
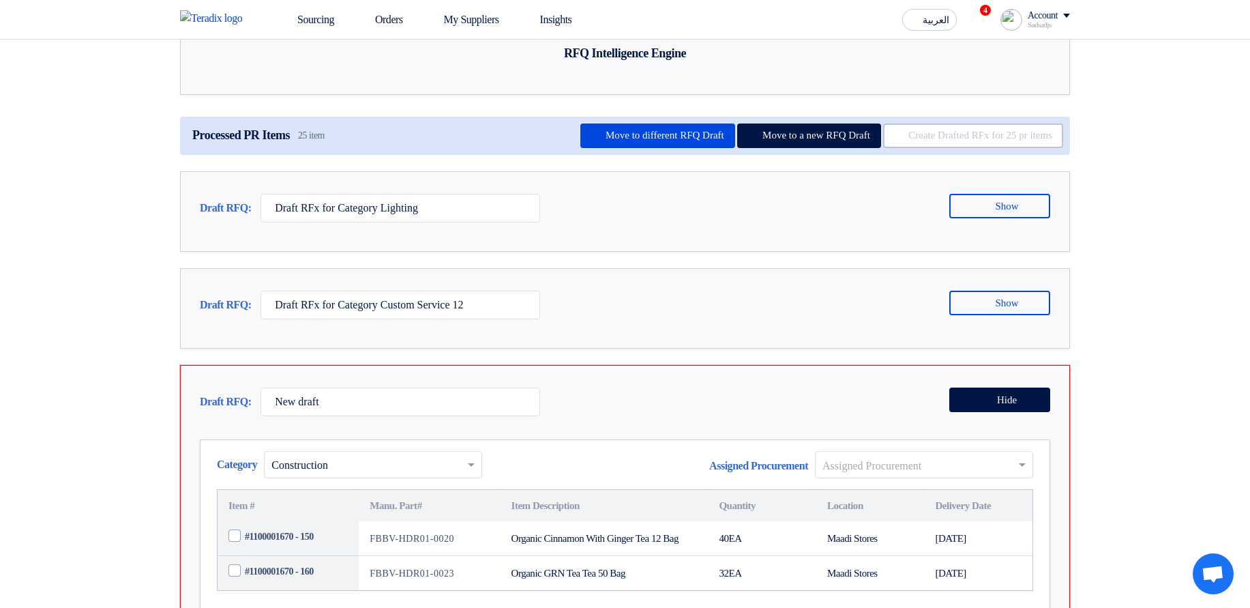
click at [941, 477] on input "text" at bounding box center [918, 465] width 190 height 23
click at [1240, 416] on section "RFQ Intelligence Engine Processed PR Items 25 item Move to different RFQ Draft …" at bounding box center [625, 319] width 1250 height 722
click at [1034, 412] on button "Hide" at bounding box center [1000, 399] width 101 height 25
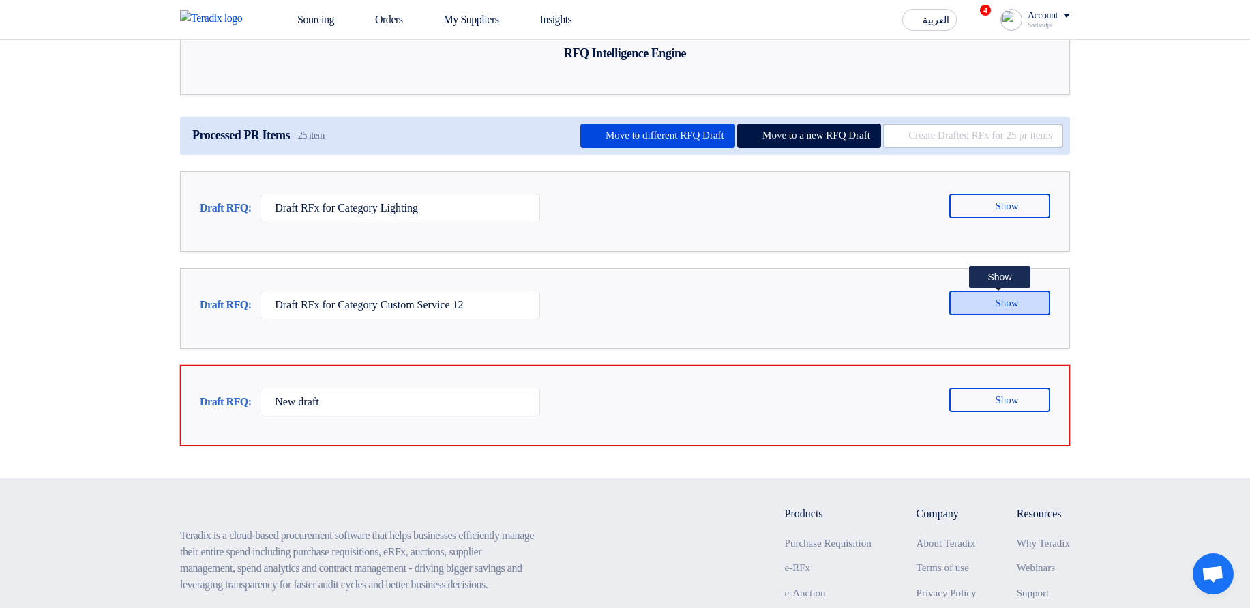
click at [1039, 315] on button "Show" at bounding box center [1000, 303] width 101 height 25
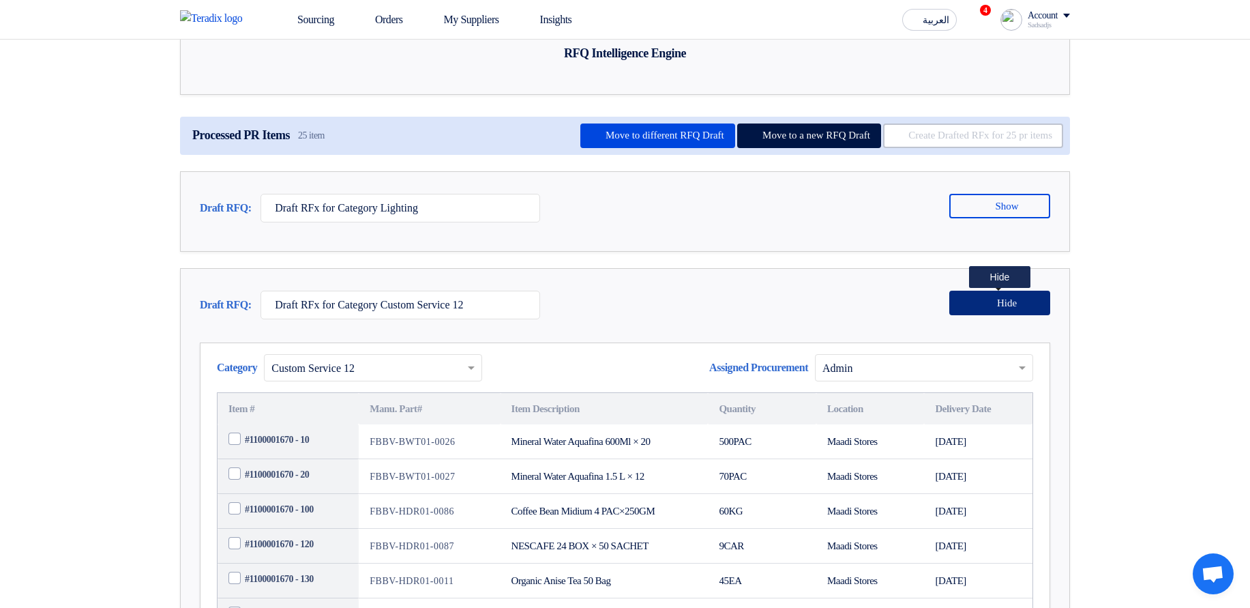
click at [1039, 315] on button "Hide" at bounding box center [1000, 303] width 101 height 25
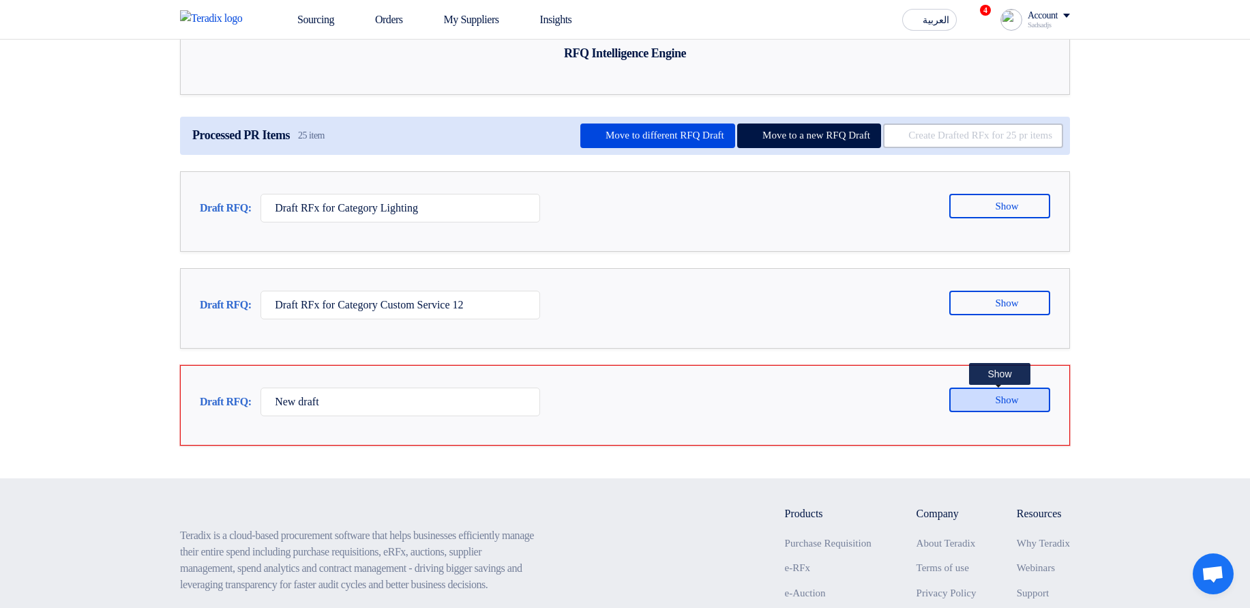
drag, startPoint x: 1005, startPoint y: 450, endPoint x: 998, endPoint y: 450, distance: 7.5
click at [1005, 405] on span "Show" at bounding box center [1006, 400] width 23 height 10
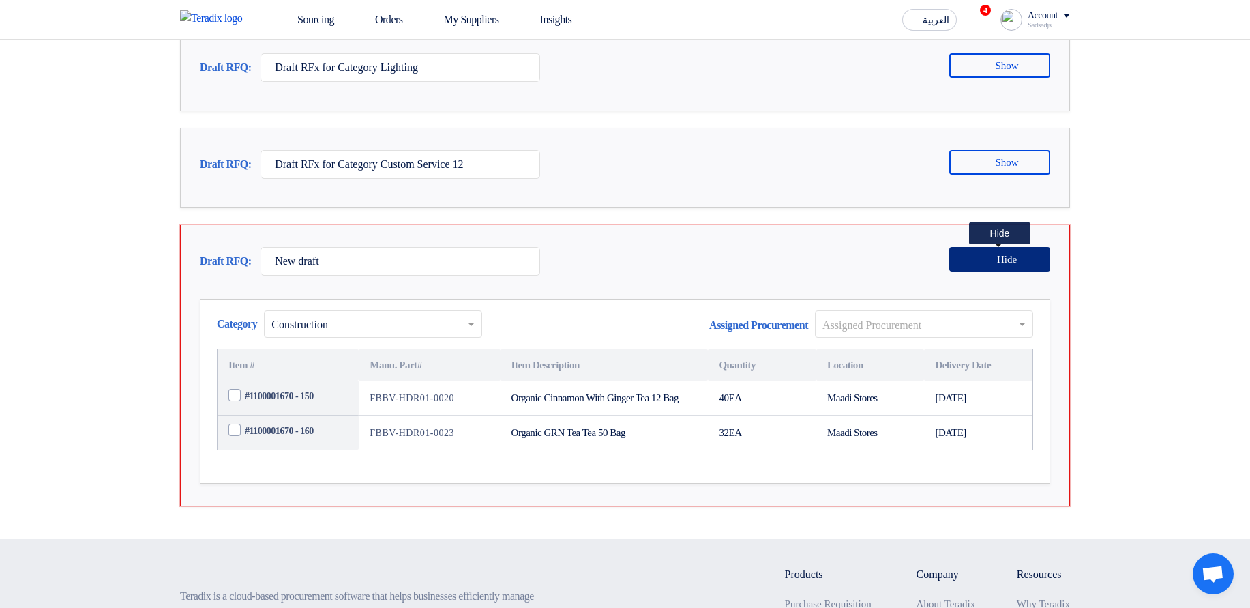
scroll to position [246, 0]
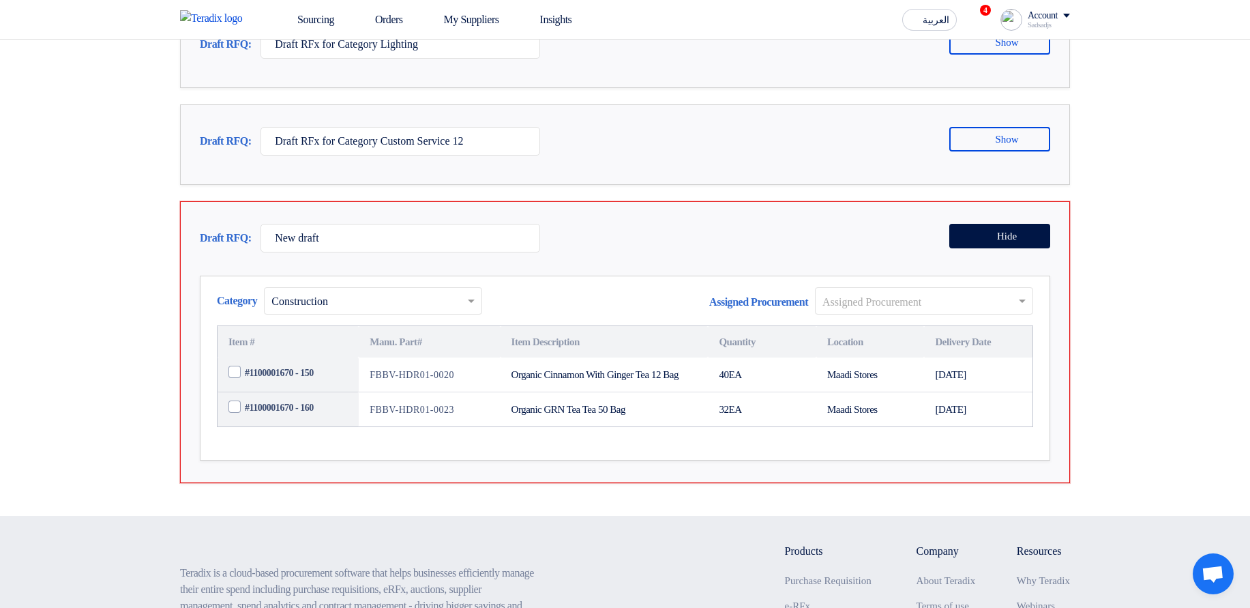
click at [840, 313] on input "text" at bounding box center [918, 302] width 190 height 23
click at [873, 342] on div "Proc" at bounding box center [924, 328] width 217 height 28
click at [1164, 336] on section "RFQ Intelligence Engine Processed PR Items 25 item Move to different RFQ Draft …" at bounding box center [625, 155] width 1250 height 722
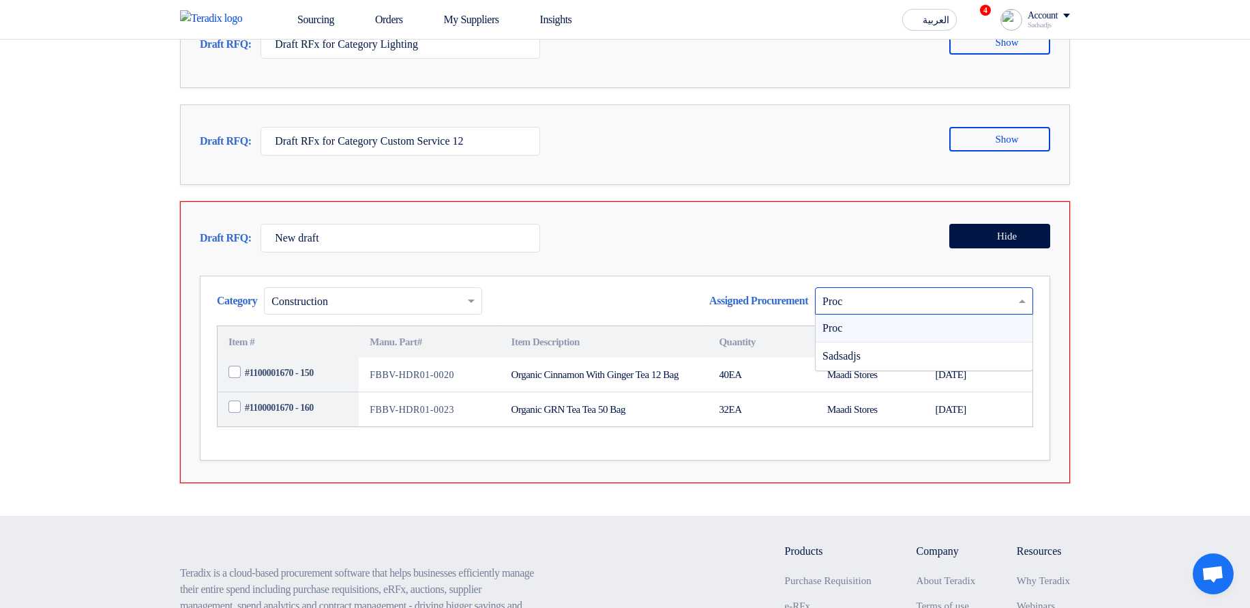
click at [966, 313] on input "text" at bounding box center [918, 302] width 190 height 23
click at [1058, 364] on div "Draft RFQ: New draft Hide Category × Construction ×" at bounding box center [625, 342] width 890 height 282
click at [303, 392] on td "#1100001670 - 150" at bounding box center [288, 374] width 141 height 35
click at [282, 380] on span "#1100001670 - 150" at bounding box center [279, 373] width 69 height 14
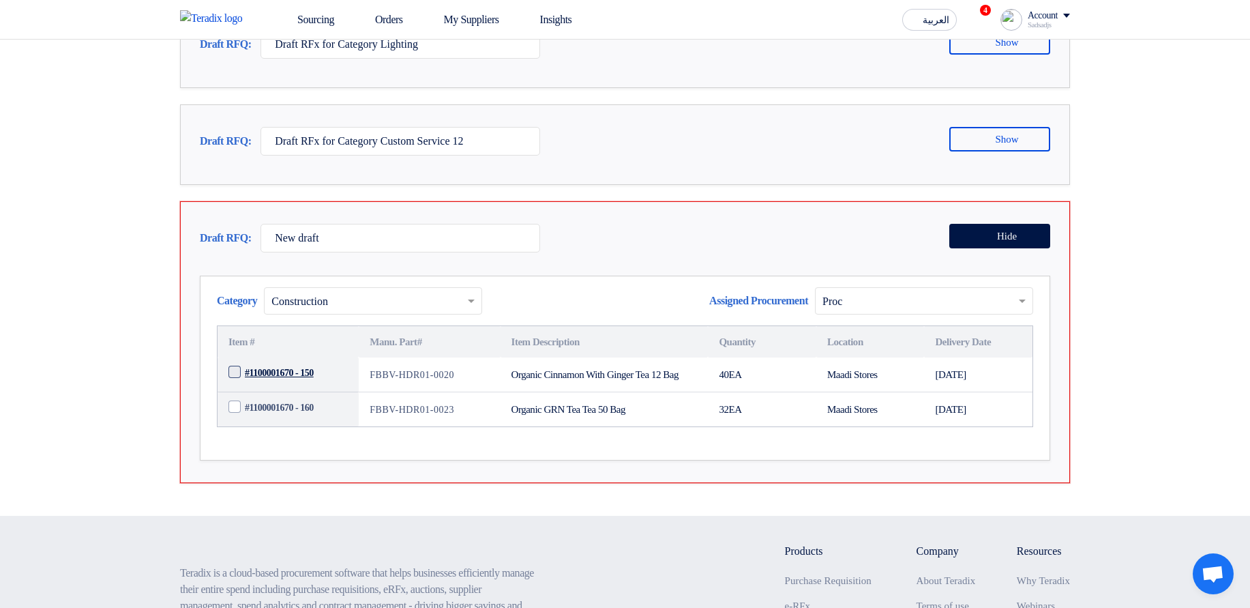
click at [282, 384] on input "#1100001670 - 150" at bounding box center [304, 373] width 119 height 22
click at [282, 380] on span "#1100001670 - 150" at bounding box center [279, 373] width 69 height 14
click at [282, 384] on input "#1100001670 - 150" at bounding box center [304, 373] width 119 height 22
checkbox input "false"
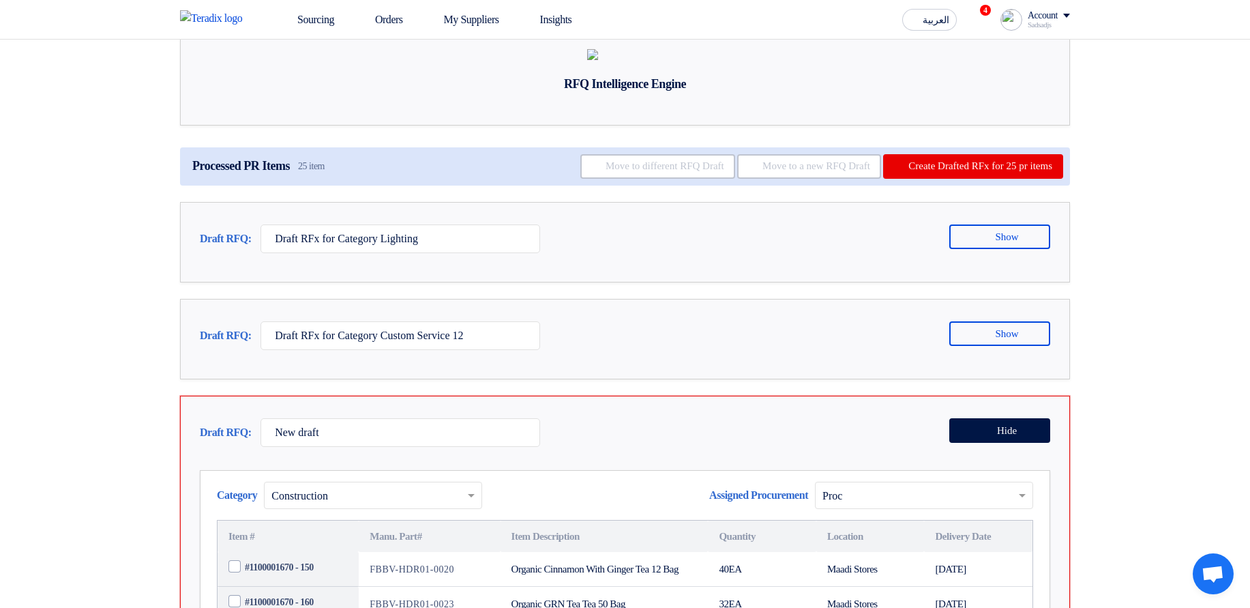
scroll to position [82, 0]
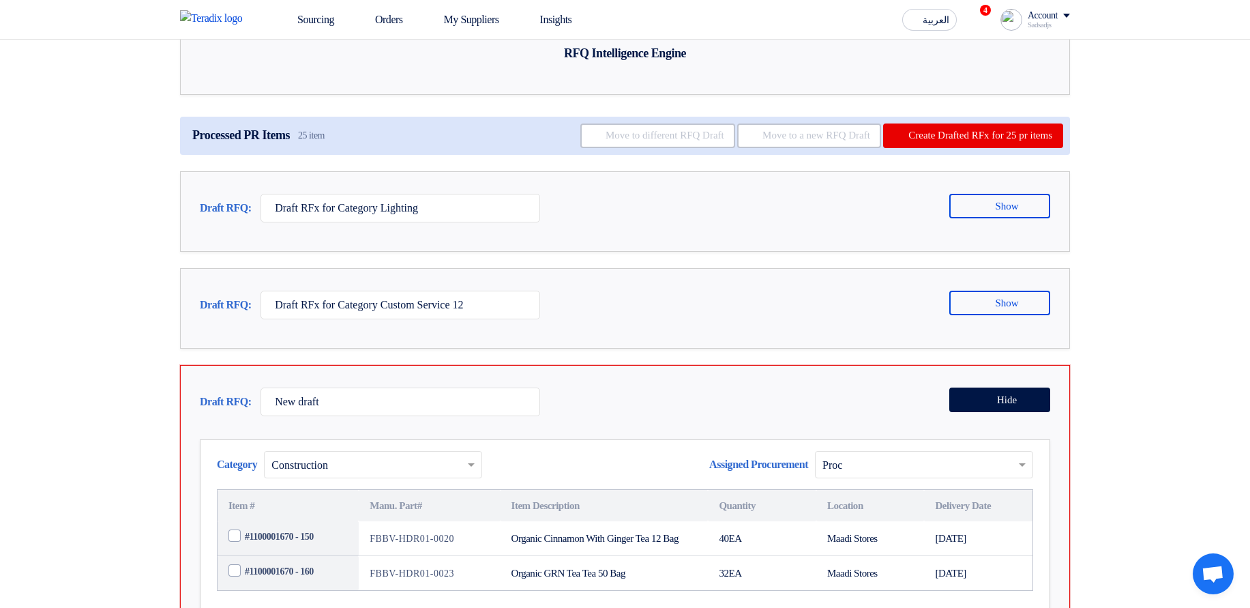
click at [883, 423] on div "Draft RFQ: New draft Hide" at bounding box center [625, 404] width 851 height 35
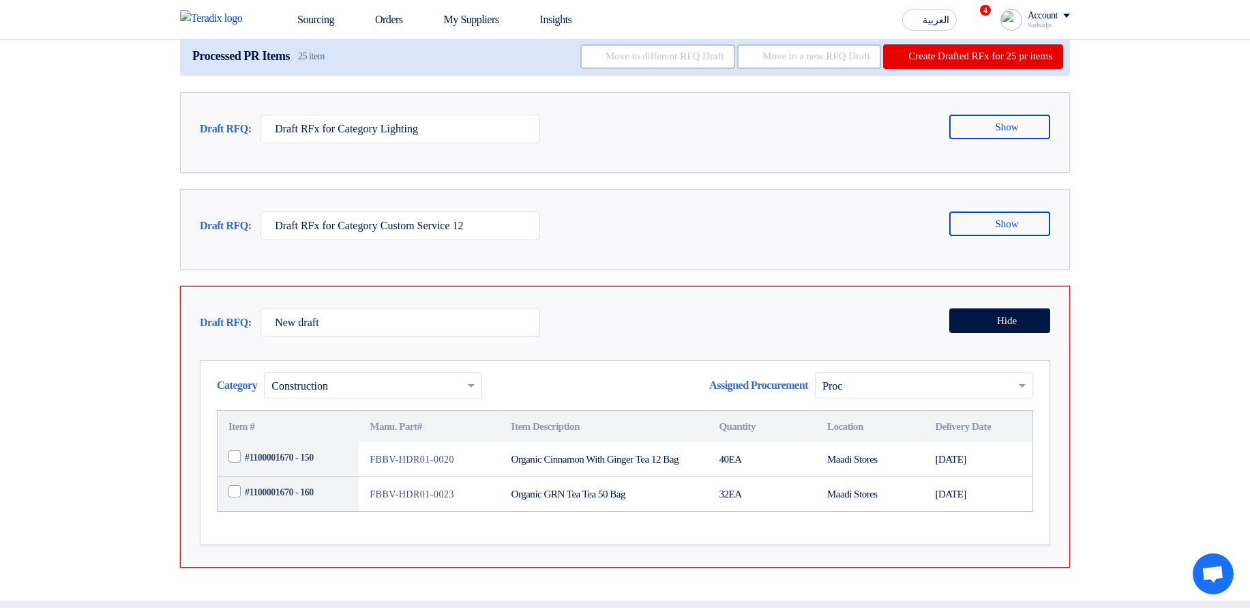
scroll to position [164, 0]
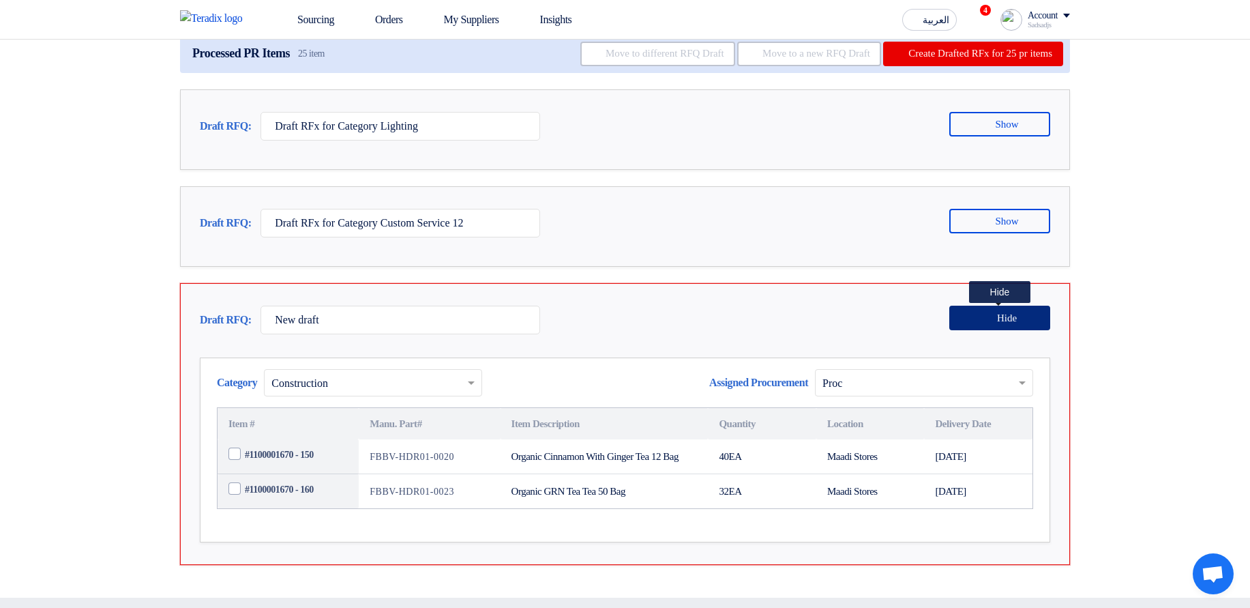
click at [977, 330] on button "Hide" at bounding box center [1000, 318] width 101 height 25
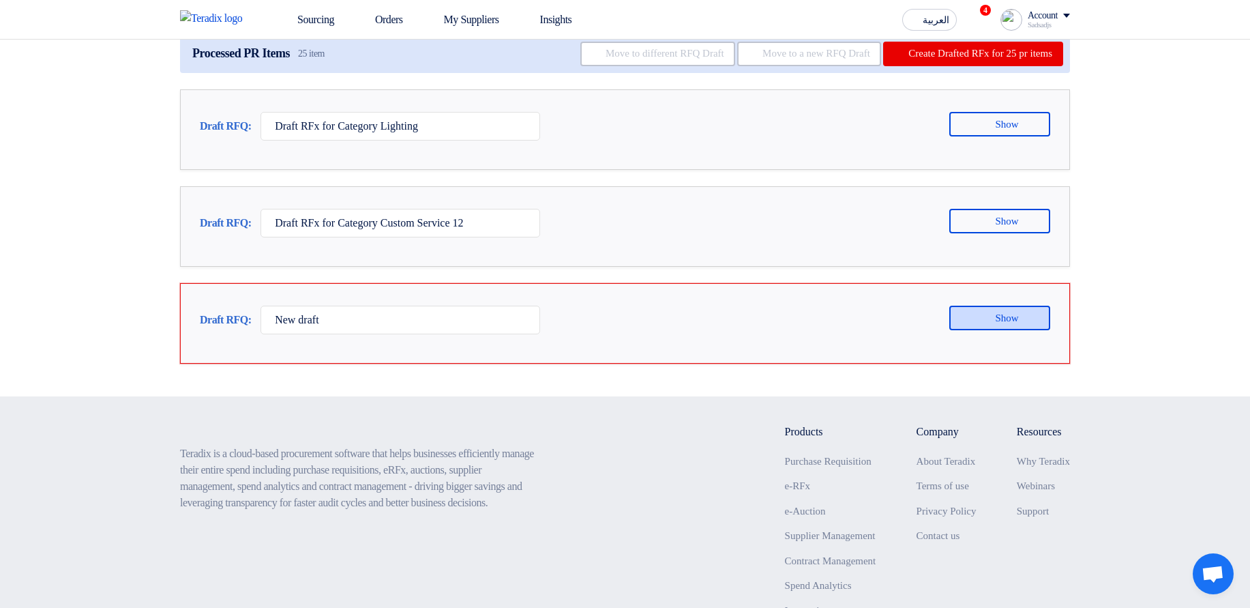
scroll to position [82, 0]
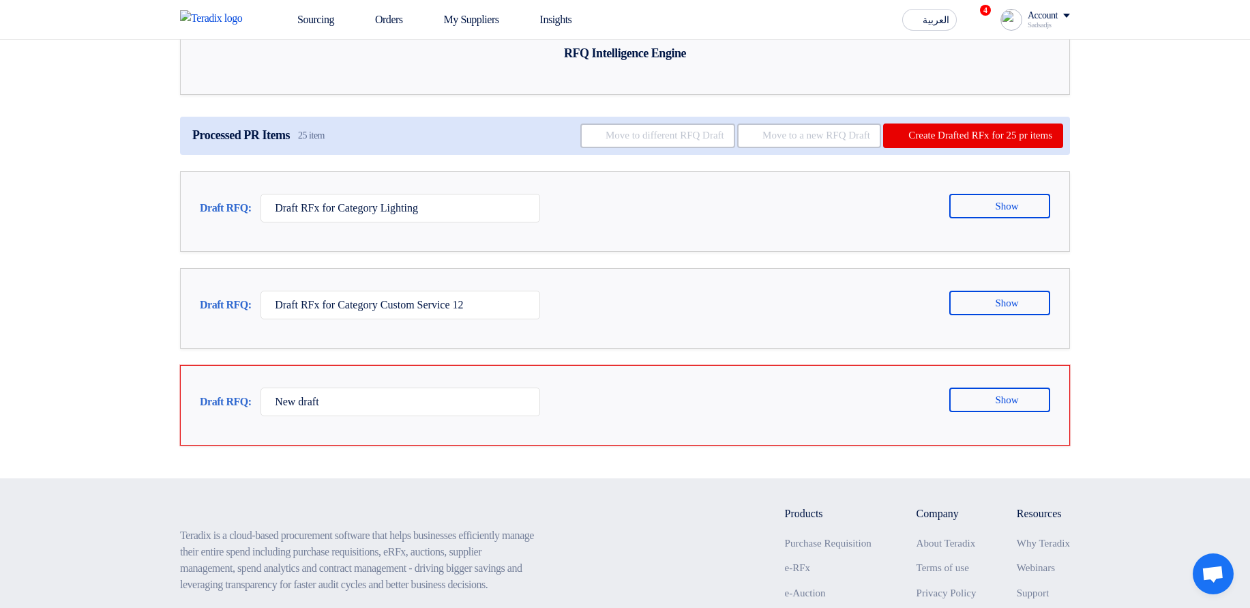
drag, startPoint x: 317, startPoint y: 189, endPoint x: 352, endPoint y: 186, distance: 35.6
click at [352, 155] on div "Processed PR Items 25 item Move to different RFQ Draft Move to a new RFQ Draft …" at bounding box center [625, 136] width 890 height 38
click at [1023, 315] on button "Show" at bounding box center [1000, 303] width 101 height 25
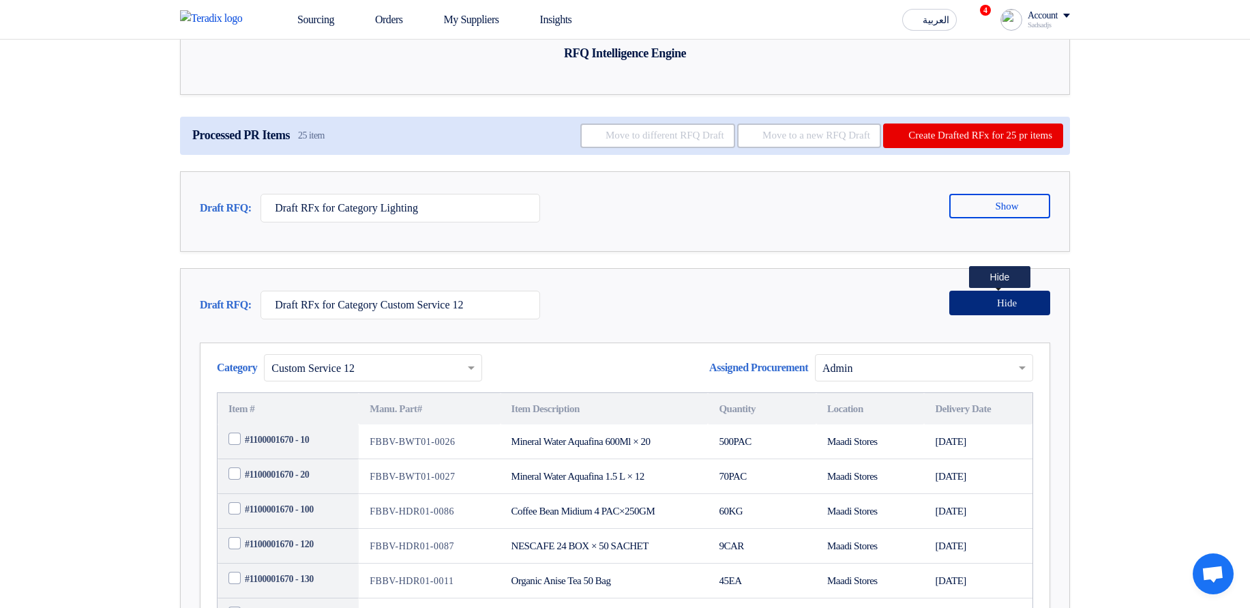
click at [1023, 315] on button "Hide" at bounding box center [1000, 303] width 101 height 25
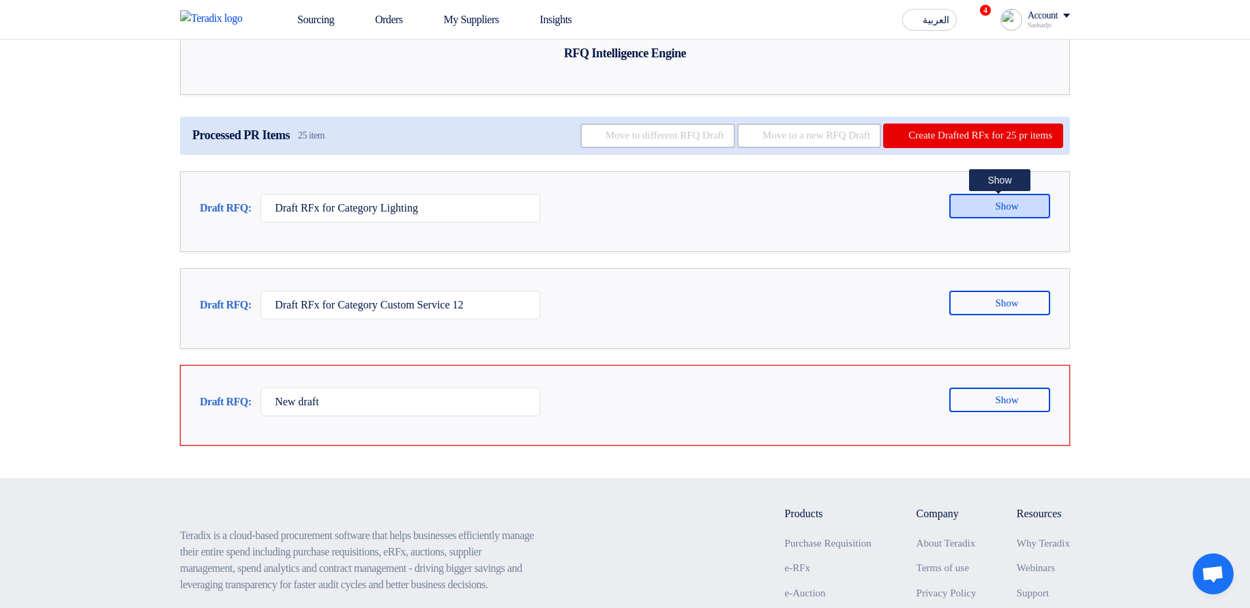
click at [1005, 218] on button "Show" at bounding box center [1000, 206] width 101 height 25
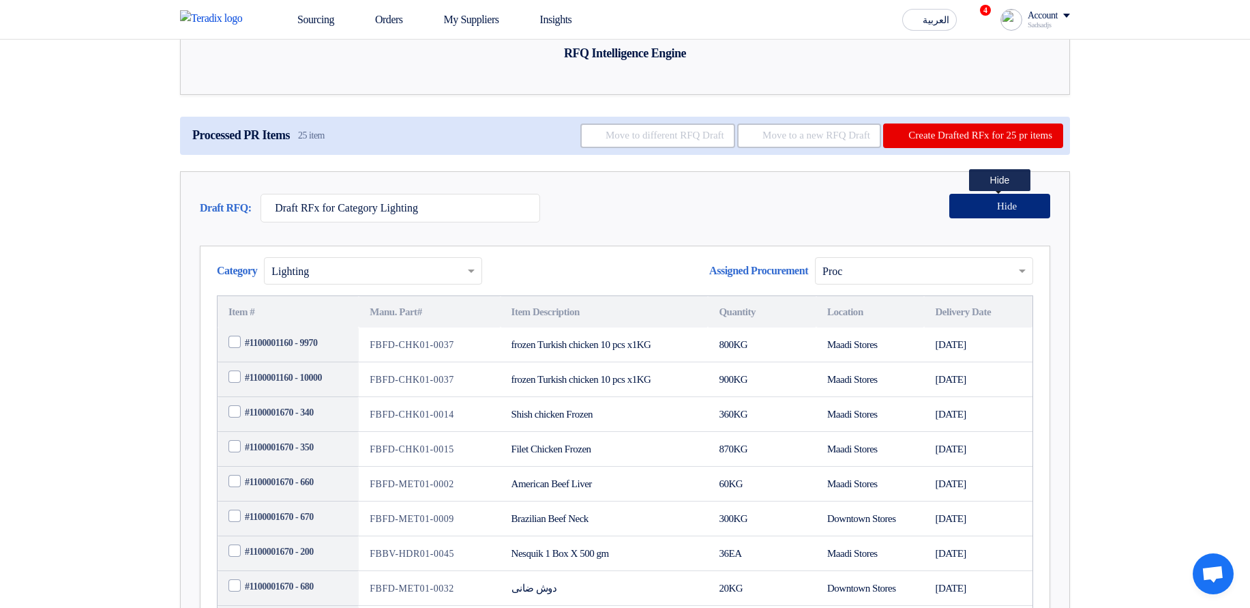
click at [1005, 218] on button "Hide" at bounding box center [1000, 206] width 101 height 25
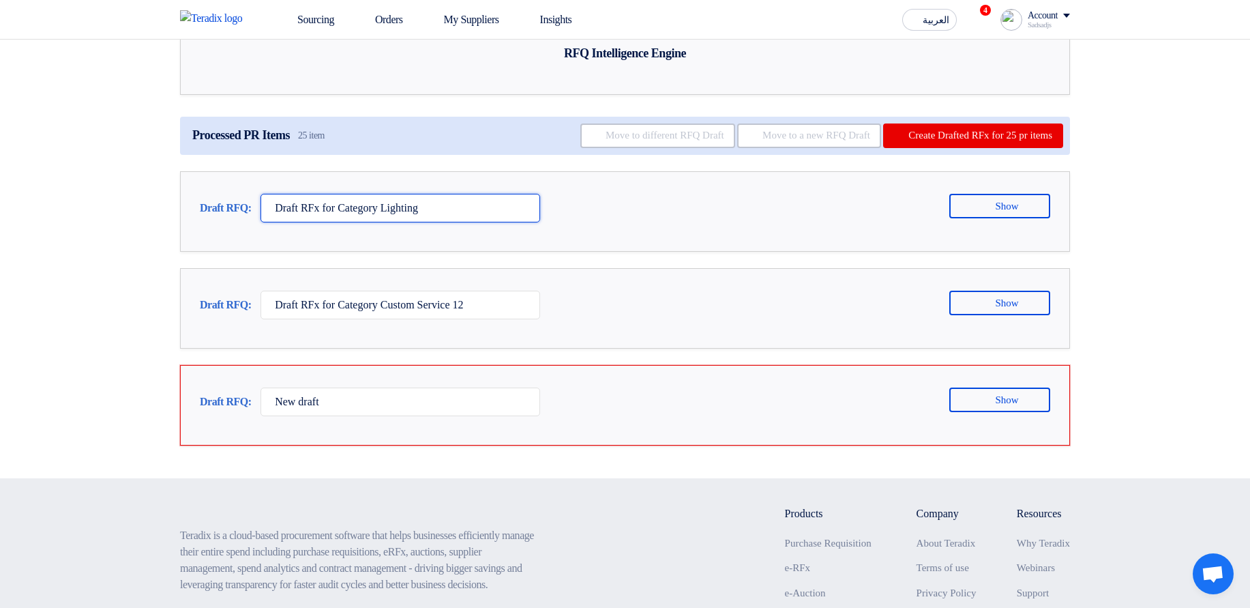
click at [486, 222] on input "Draft RFx for Category Lighting" at bounding box center [401, 208] width 280 height 29
type input "Draft RFx for Category Lighting - Bahaa"
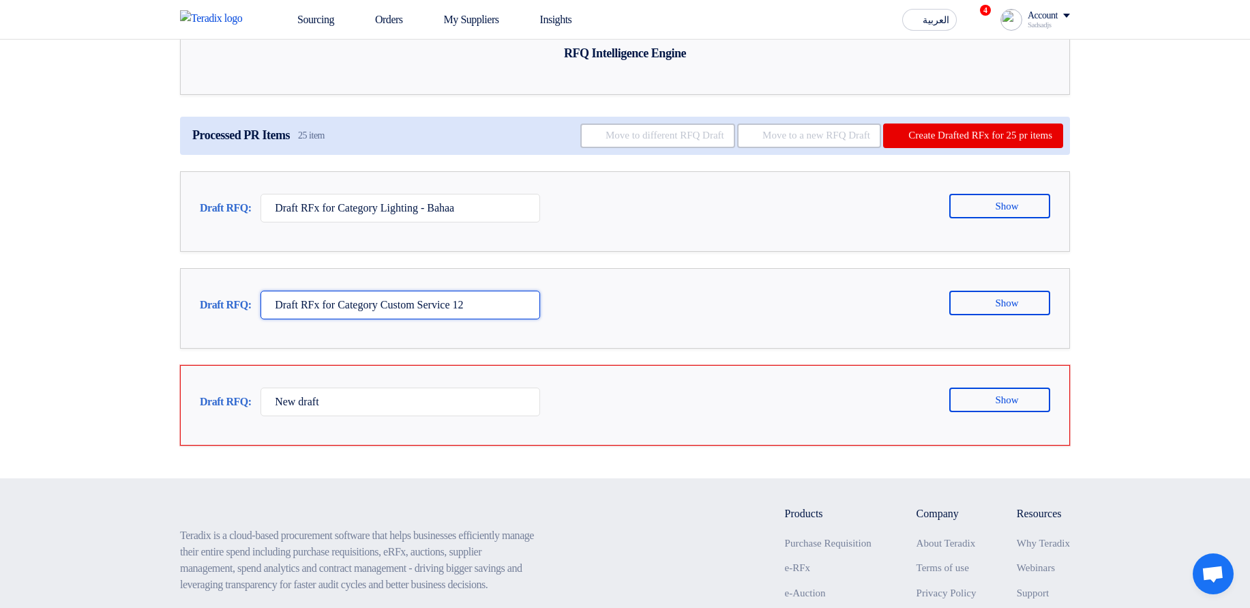
click at [508, 319] on input "Draft RFx for Category Custom Service 12" at bounding box center [401, 305] width 280 height 29
type input "Draft RFx for Category Custom Service 12 - Bahaa"
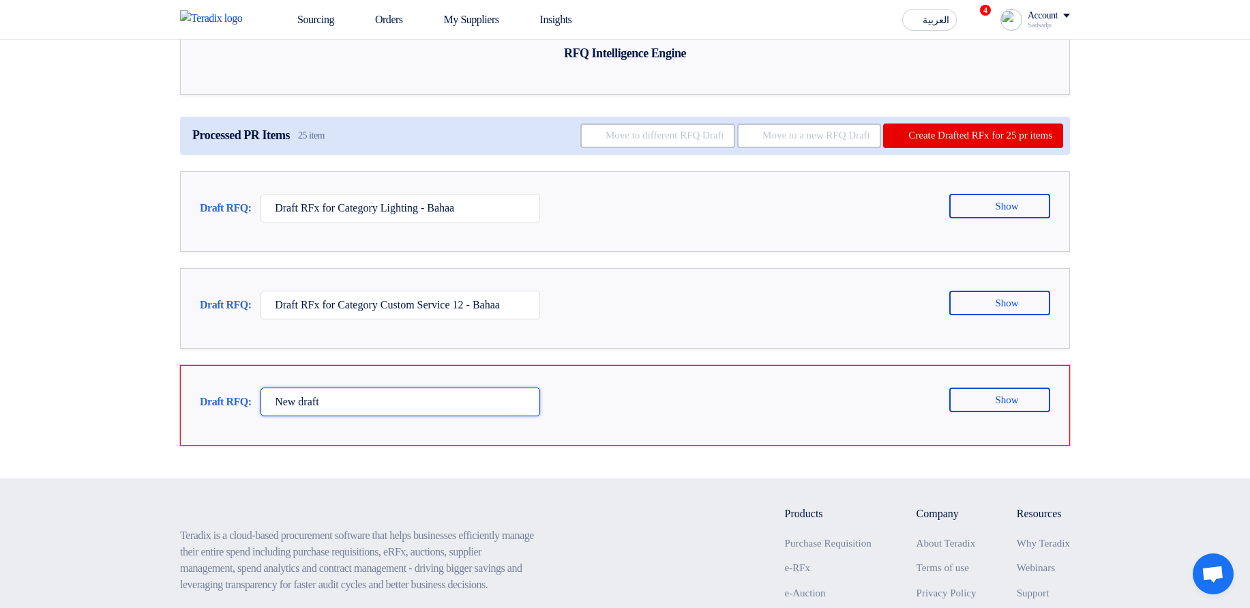
click at [397, 416] on input "New draft" at bounding box center [401, 401] width 280 height 29
type input "New draft - Bahaa"
click at [1166, 201] on section "RFQ Intelligence Engine Processed PR Items 25 item Move to different RFQ Draft …" at bounding box center [625, 218] width 1250 height 520
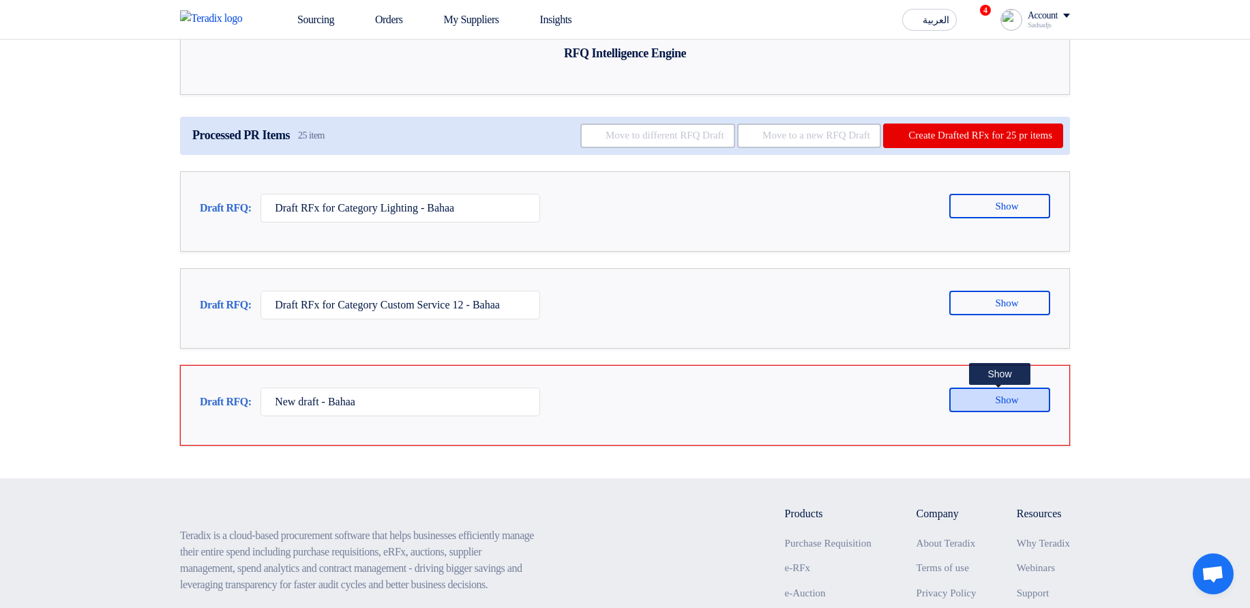
click at [990, 412] on button "Show" at bounding box center [1000, 399] width 101 height 25
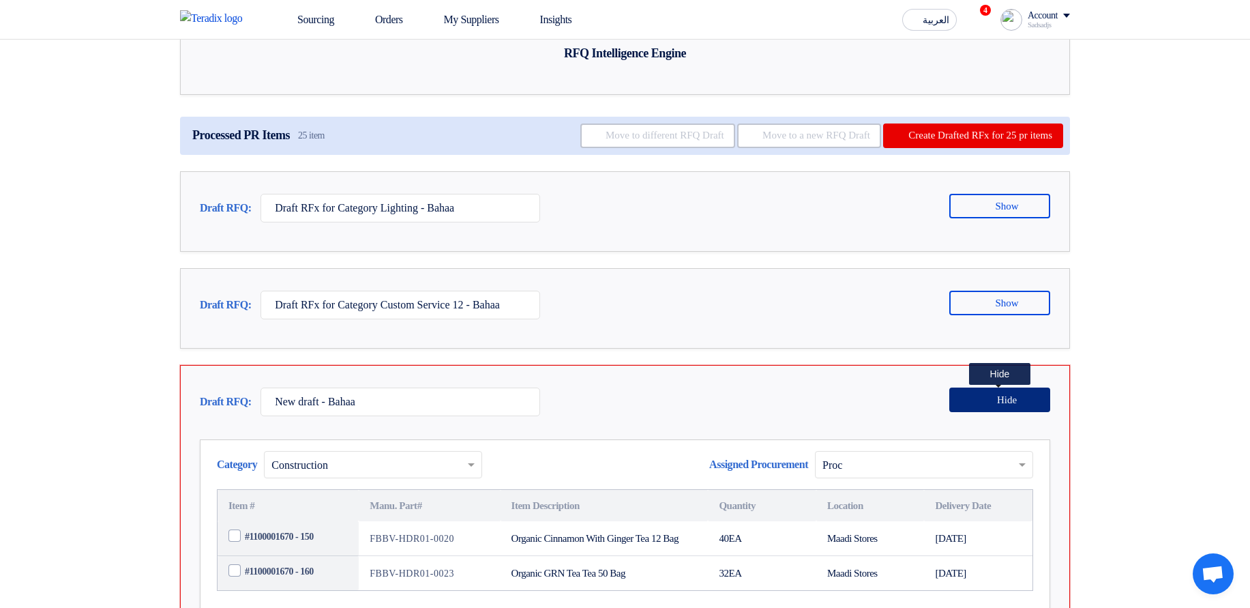
click at [991, 405] on icon at bounding box center [988, 399] width 11 height 11
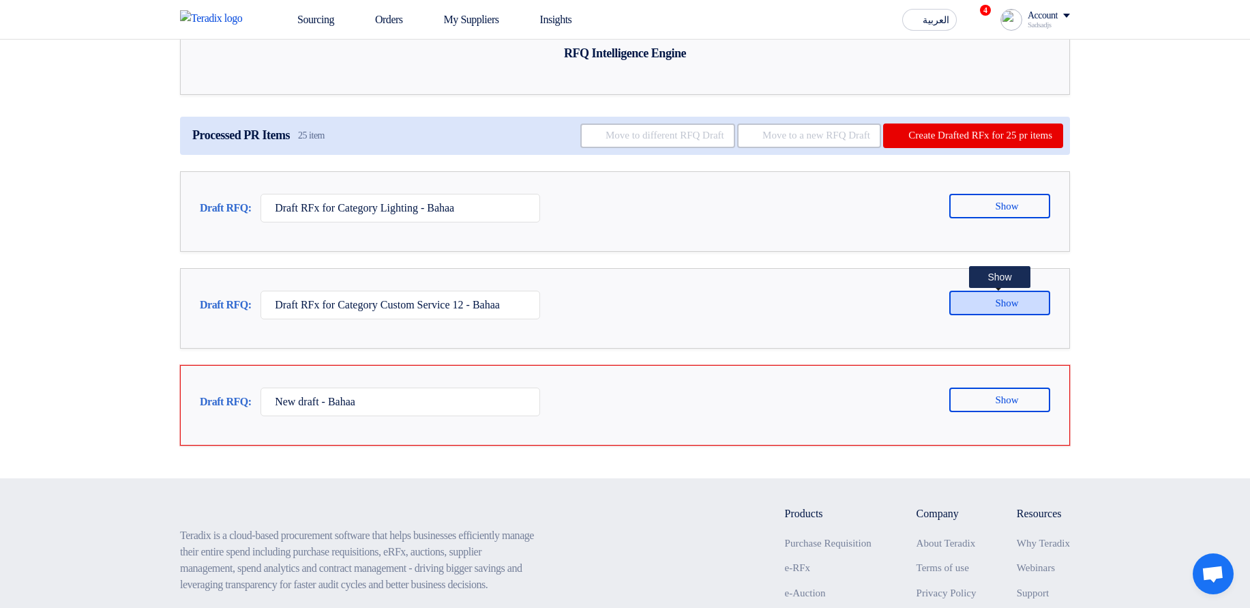
click at [981, 308] on icon at bounding box center [986, 302] width 11 height 11
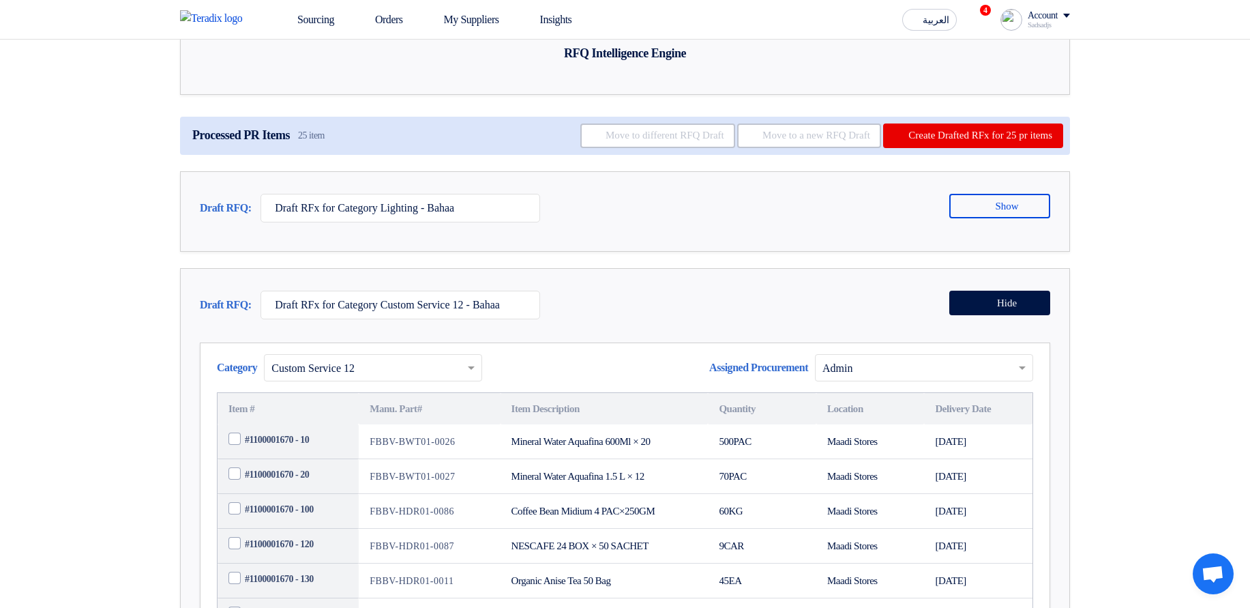
click at [889, 380] on input "text" at bounding box center [918, 368] width 190 height 23
click at [887, 383] on div "Draft RFQ: Draft RFx for Category Custom Service 12 - Bahaa Hide Category × Cus…" at bounding box center [625, 600] width 890 height 665
click at [1040, 315] on button "Hide" at bounding box center [1000, 303] width 101 height 25
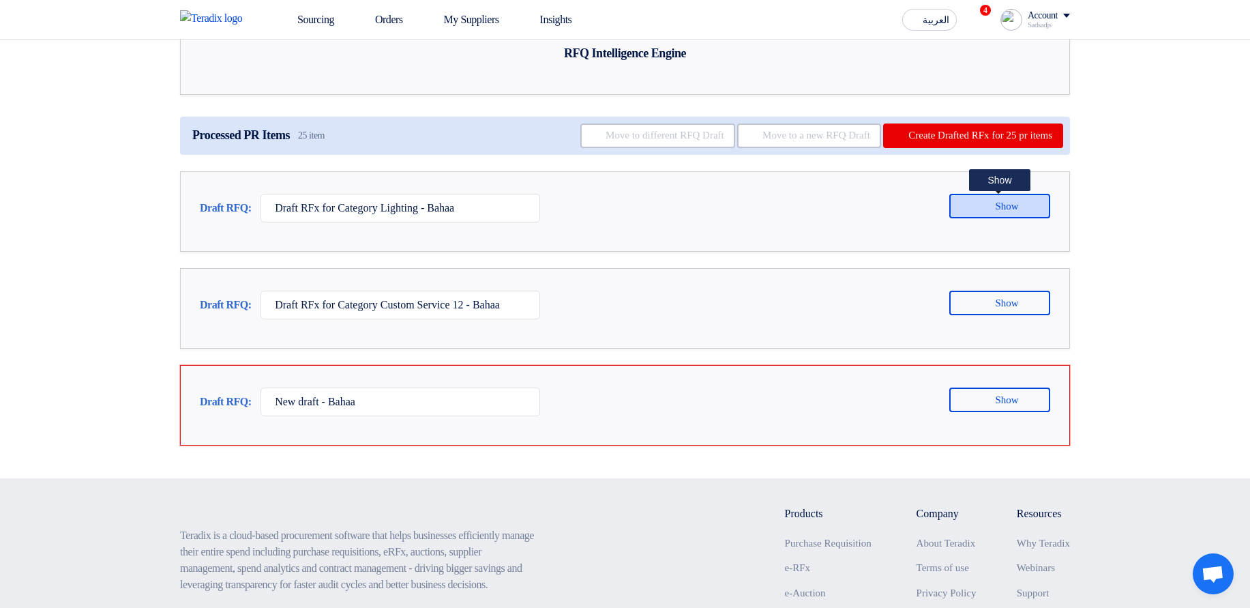
click at [1022, 218] on button "Show" at bounding box center [1000, 206] width 101 height 25
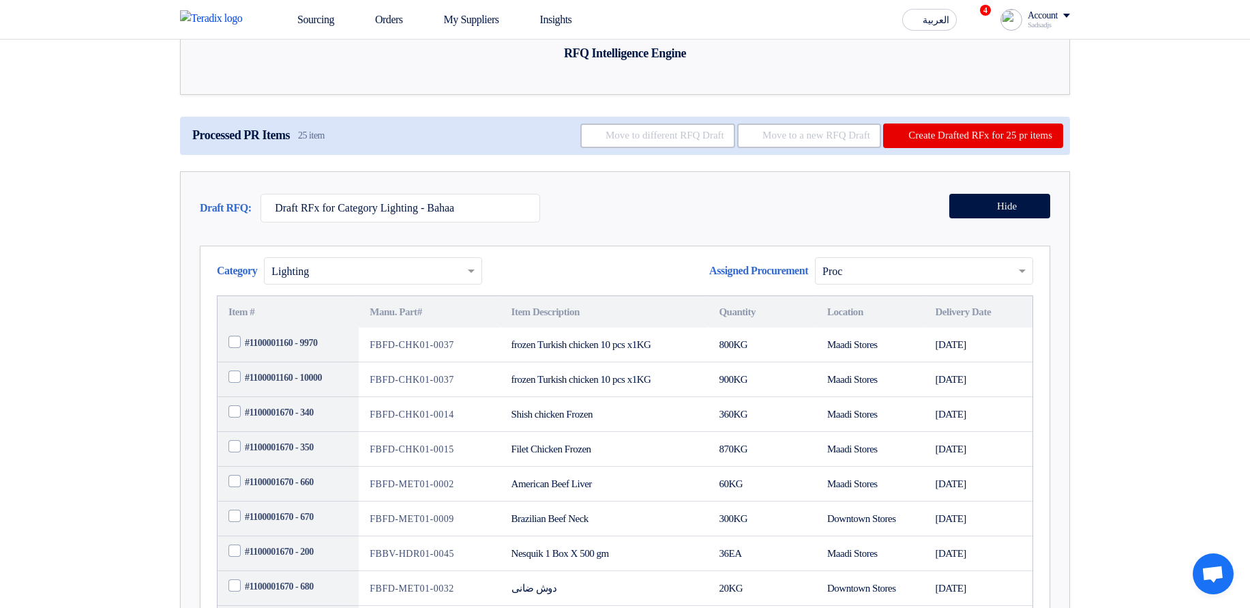
click at [885, 283] on input "text" at bounding box center [918, 272] width 190 height 23
click at [1119, 290] on section "RFQ Intelligence Engine Processed PR Items 25 item Move to different RFQ Draft …" at bounding box center [625, 458] width 1250 height 1000
click at [1003, 218] on button "Hide" at bounding box center [1000, 206] width 101 height 25
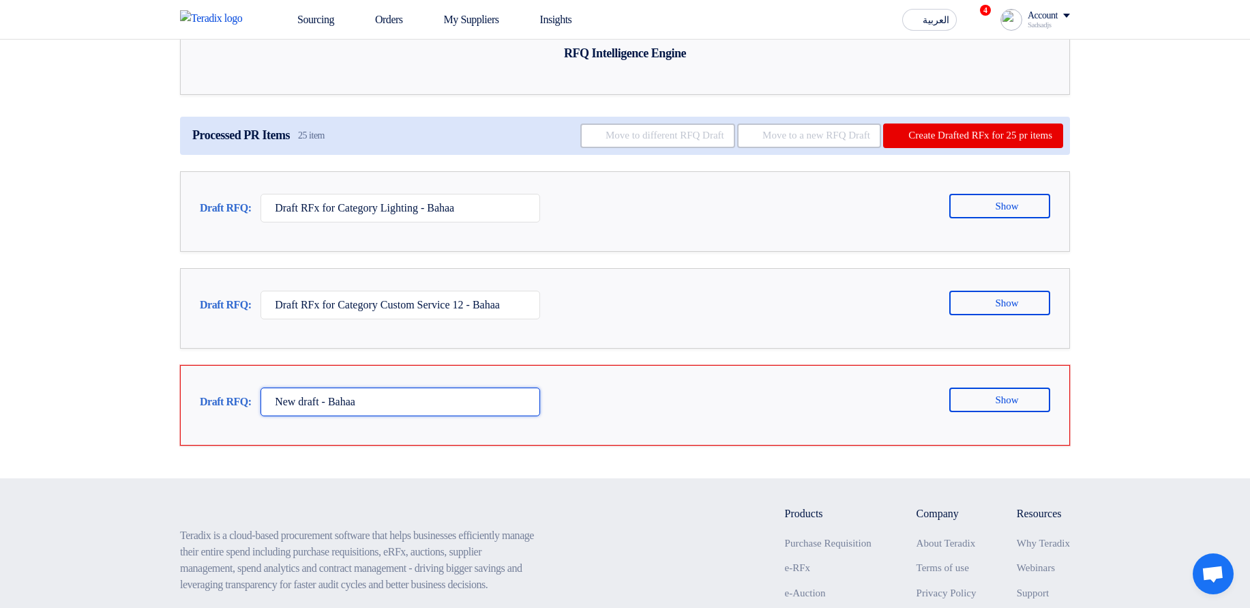
click at [402, 416] on input "New draft - Bahaa" at bounding box center [401, 401] width 280 height 29
click at [326, 416] on input "New draft - Bahaa" at bounding box center [401, 401] width 280 height 29
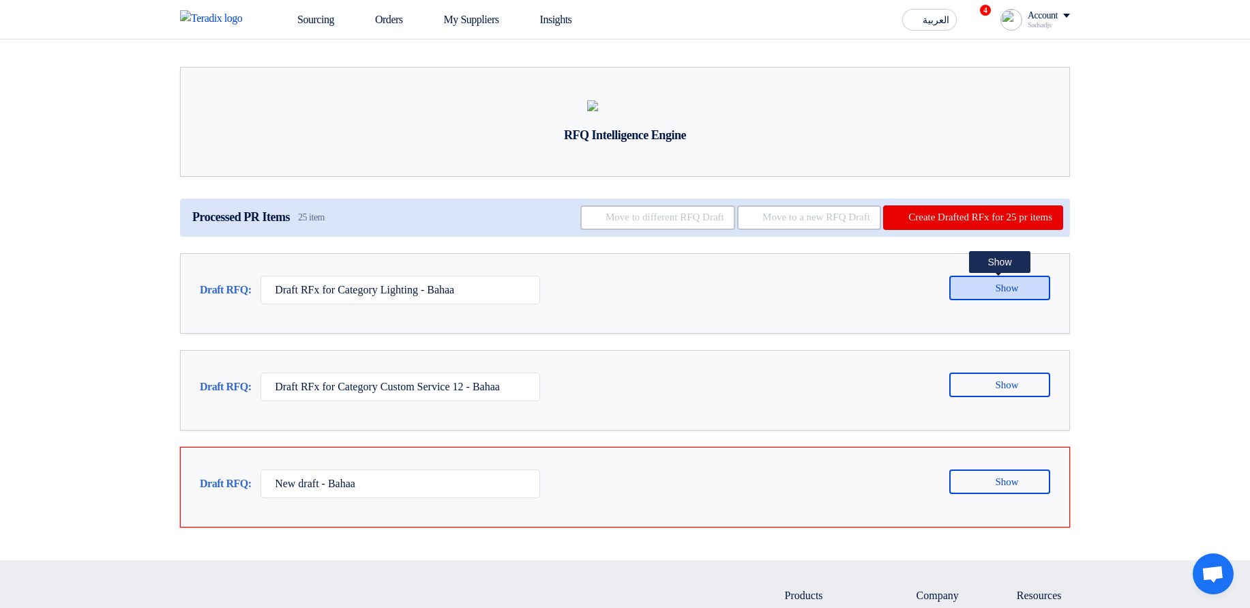
click at [1011, 300] on button "Show" at bounding box center [1000, 288] width 101 height 25
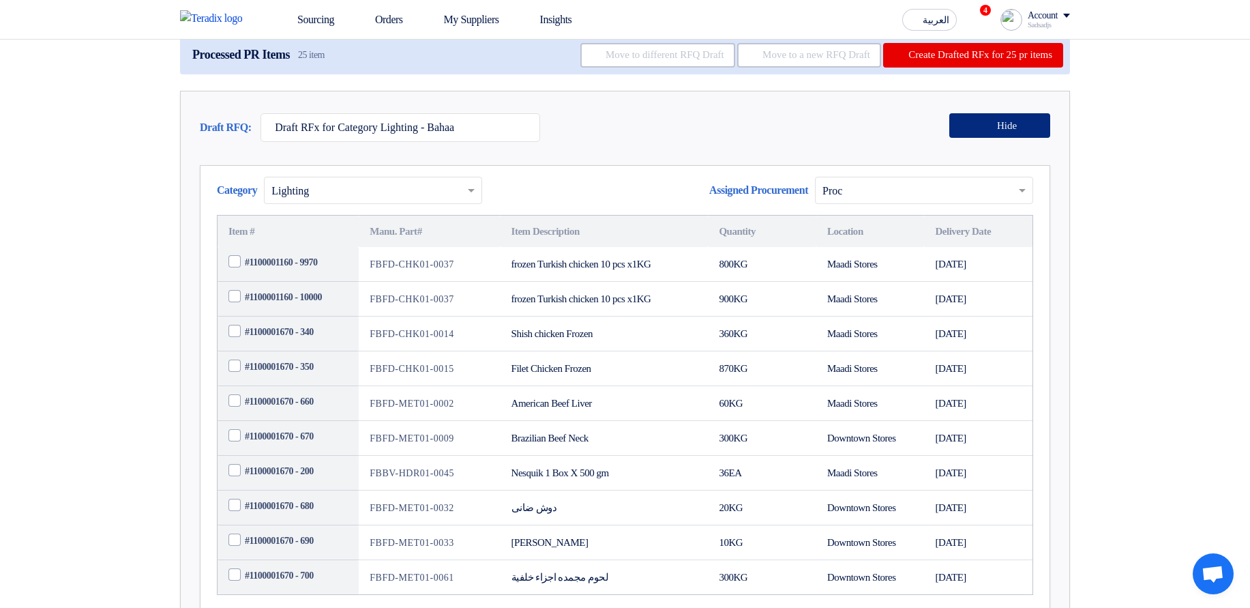
scroll to position [164, 0]
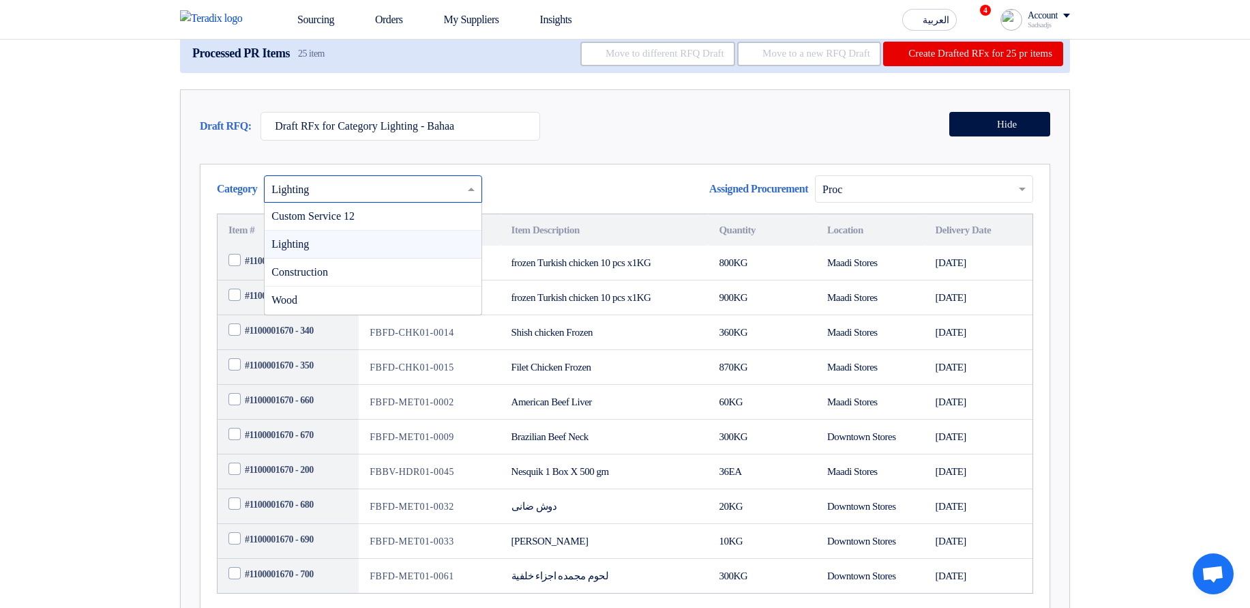
click at [407, 201] on input "text" at bounding box center [366, 190] width 190 height 23
click at [662, 222] on div "Category × Lighting Custom Service 12 Lighting Construction Wood" at bounding box center [625, 396] width 851 height 464
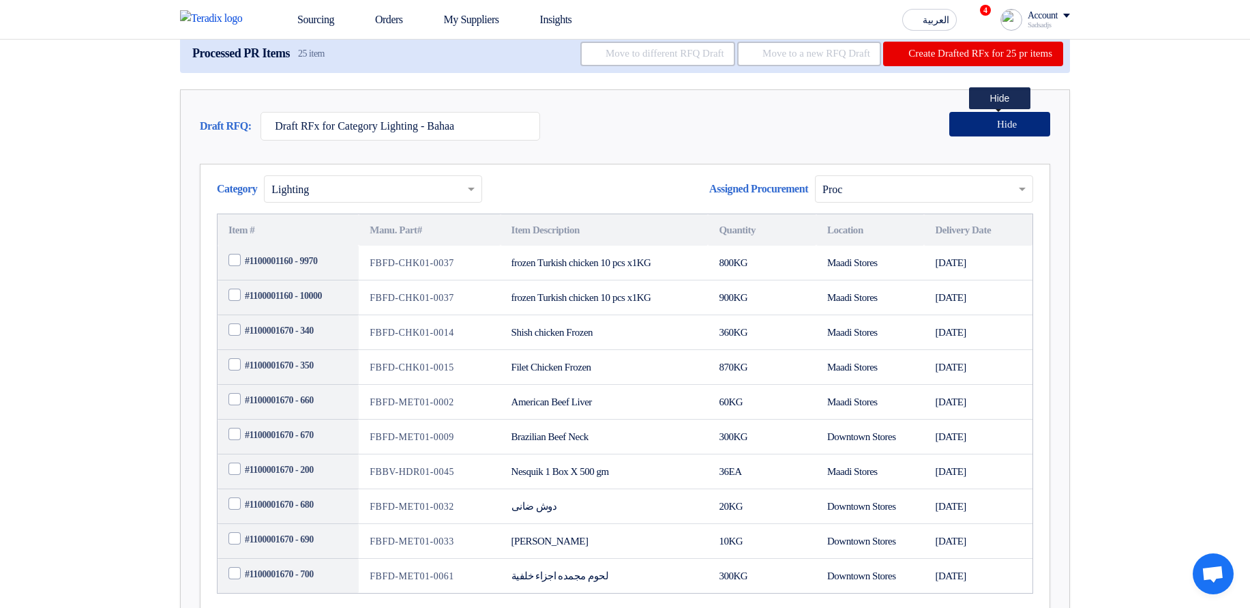
click at [998, 130] on span "Hide" at bounding box center [1007, 124] width 20 height 10
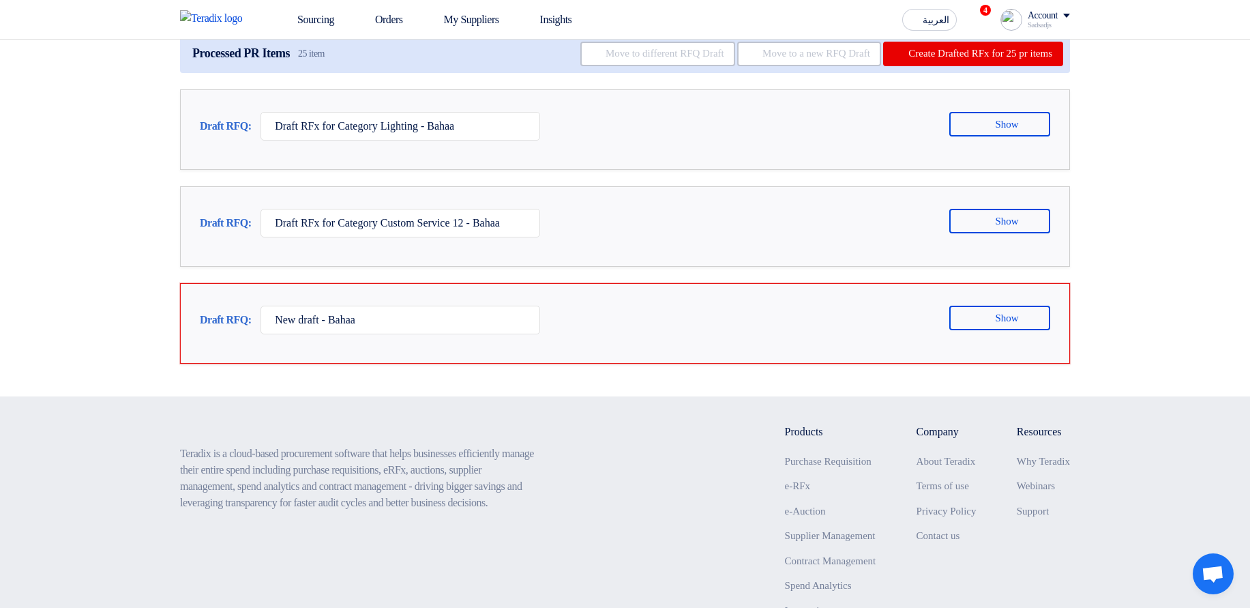
click at [1202, 175] on section "RFQ Intelligence Engine Processed PR Items 25 item Move to different RFQ Draft …" at bounding box center [625, 136] width 1250 height 520
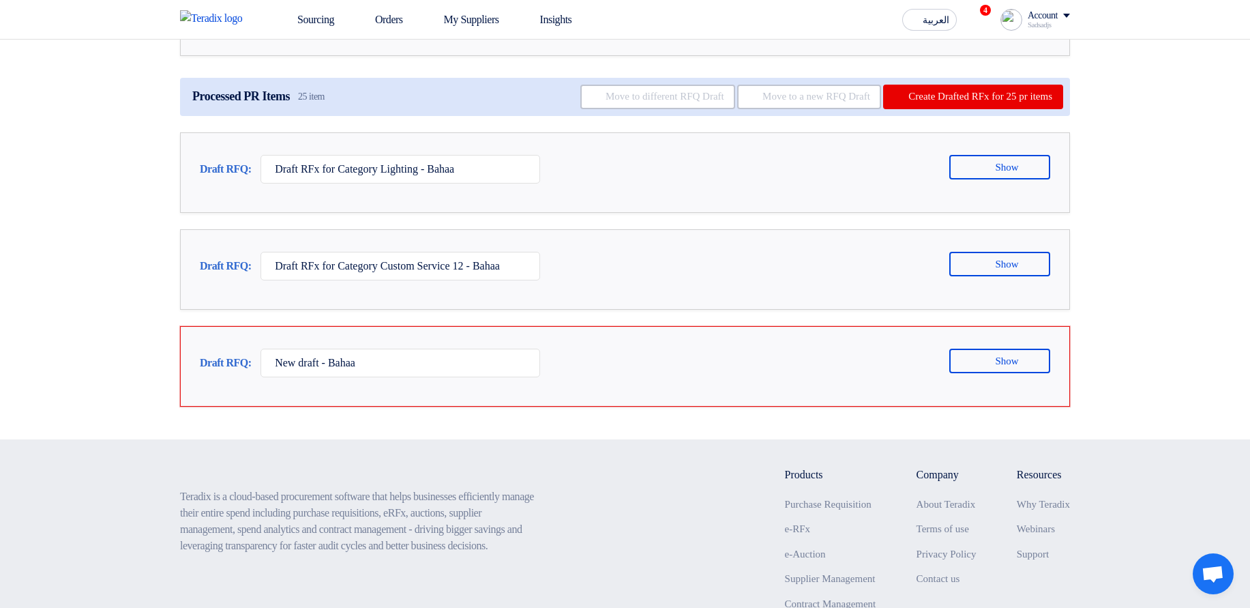
scroll to position [82, 0]
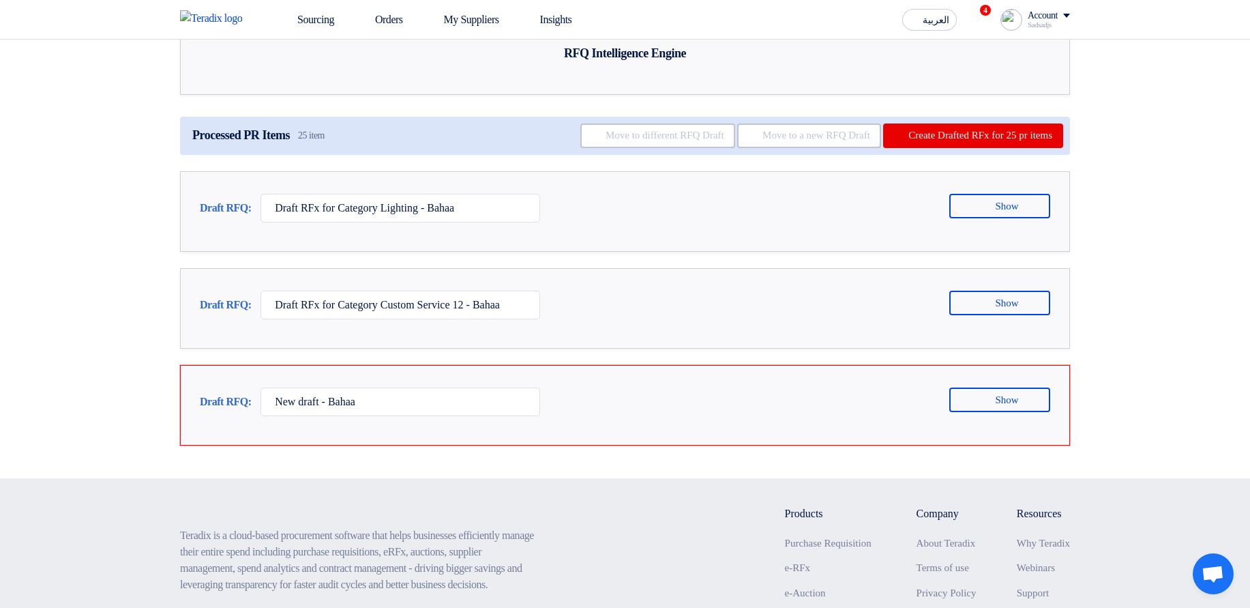
drag, startPoint x: 550, startPoint y: 104, endPoint x: 765, endPoint y: 110, distance: 214.9
click at [765, 95] on div "RFQ Intelligence Engine" at bounding box center [625, 40] width 890 height 110
click at [791, 95] on div "RFQ Intelligence Engine" at bounding box center [625, 40] width 890 height 110
click at [1181, 117] on section "RFQ Intelligence Engine Processed PR Items 25 item Move to different RFQ Draft …" at bounding box center [625, 218] width 1250 height 520
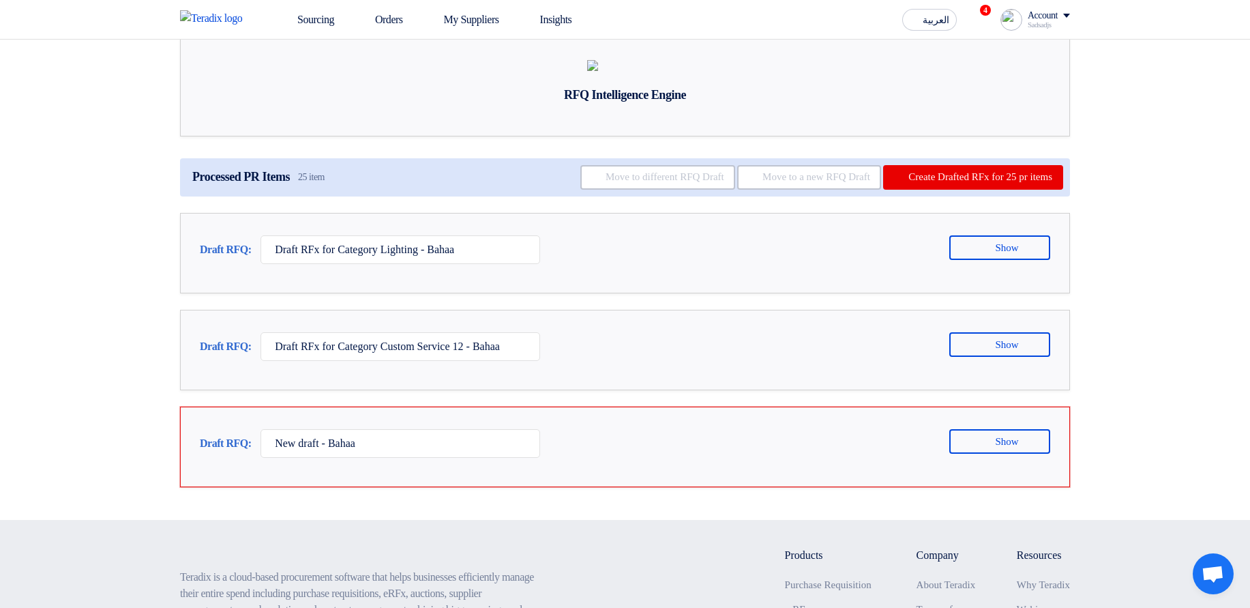
scroll to position [0, 0]
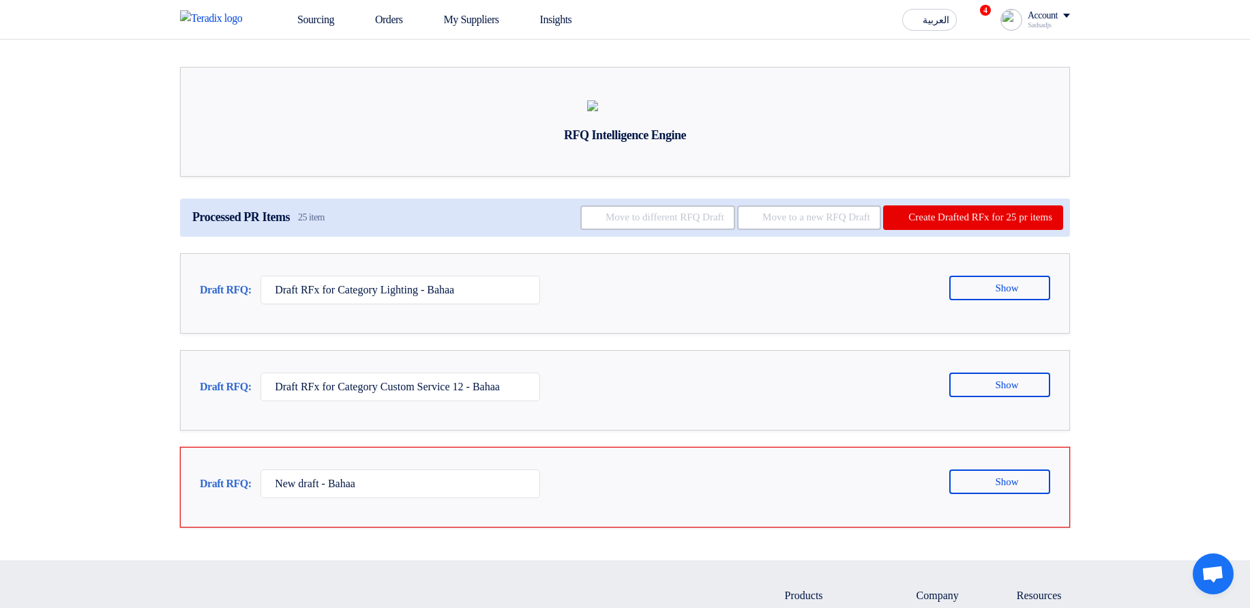
drag, startPoint x: 304, startPoint y: 271, endPoint x: 368, endPoint y: 265, distance: 64.4
click at [368, 237] on div "Processed PR Items 25 item Move to different RFQ Draft Move to a new RFQ Draft …" at bounding box center [625, 217] width 890 height 38
click at [378, 237] on div "Processed PR Items 25 item Move to different RFQ Draft Move to a new RFQ Draft …" at bounding box center [625, 217] width 890 height 38
drag, startPoint x: 310, startPoint y: 269, endPoint x: 389, endPoint y: 276, distance: 79.4
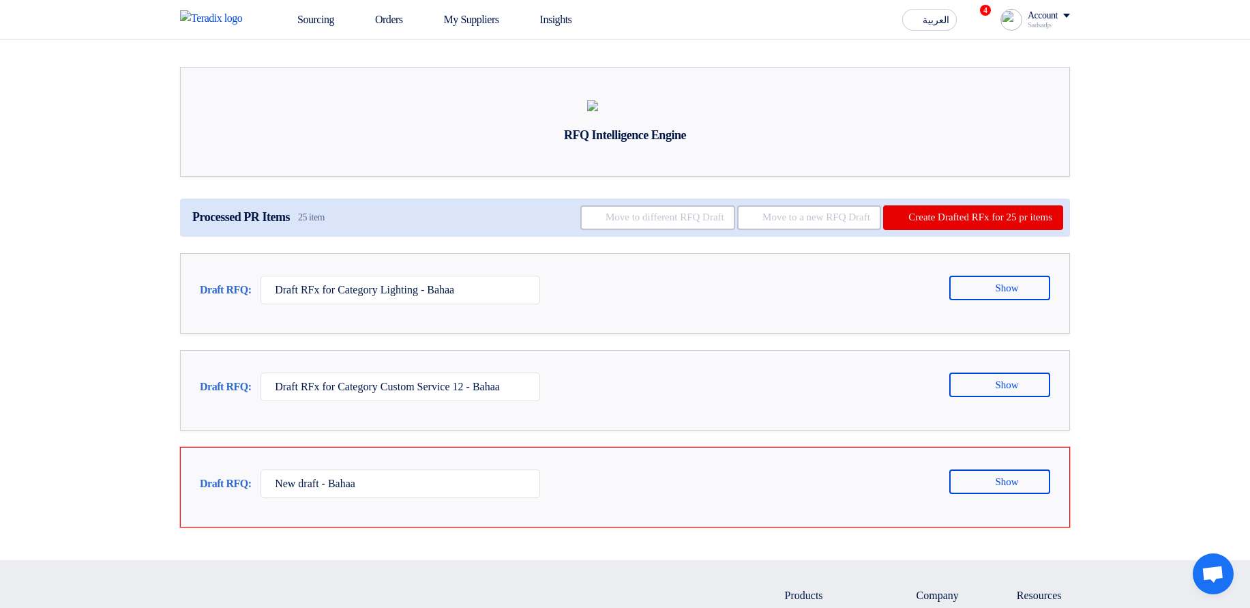
click at [374, 237] on div "Processed PR Items 25 item Move to different RFQ Draft Move to a new RFQ Draft …" at bounding box center [625, 217] width 890 height 38
click at [400, 237] on div "Processed PR Items 25 item Move to different RFQ Draft Move to a new RFQ Draft …" at bounding box center [625, 217] width 890 height 38
click at [1154, 407] on section "RFQ Intelligence Engine Processed PR Items 25 item Move to different RFQ Draft …" at bounding box center [625, 300] width 1250 height 520
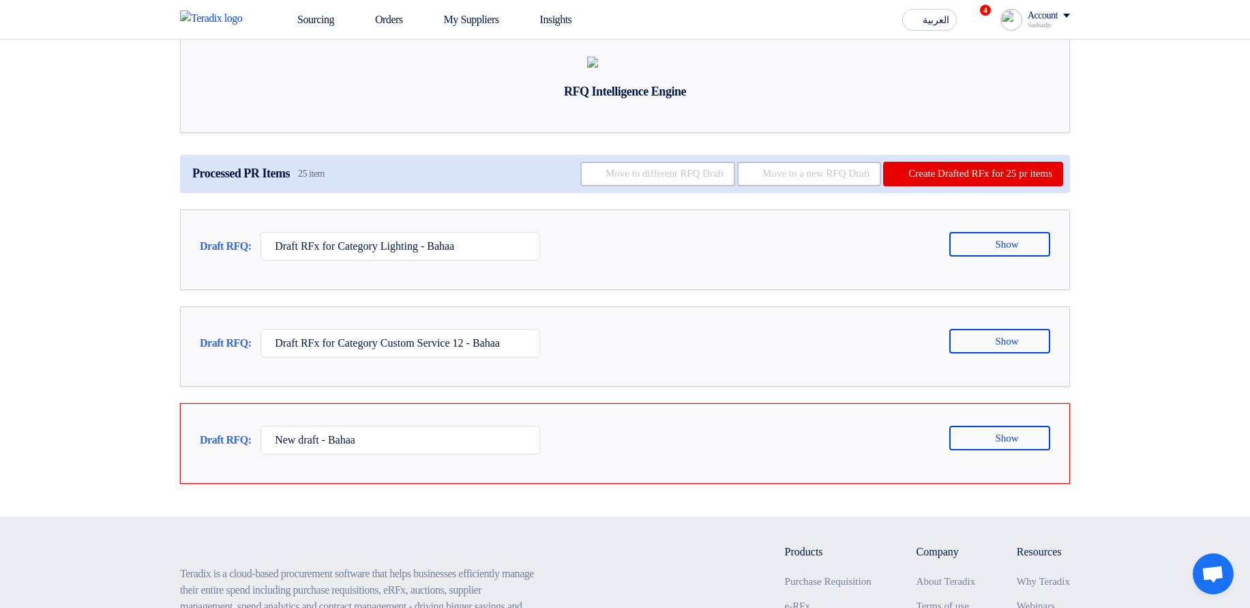
scroll to position [82, 0]
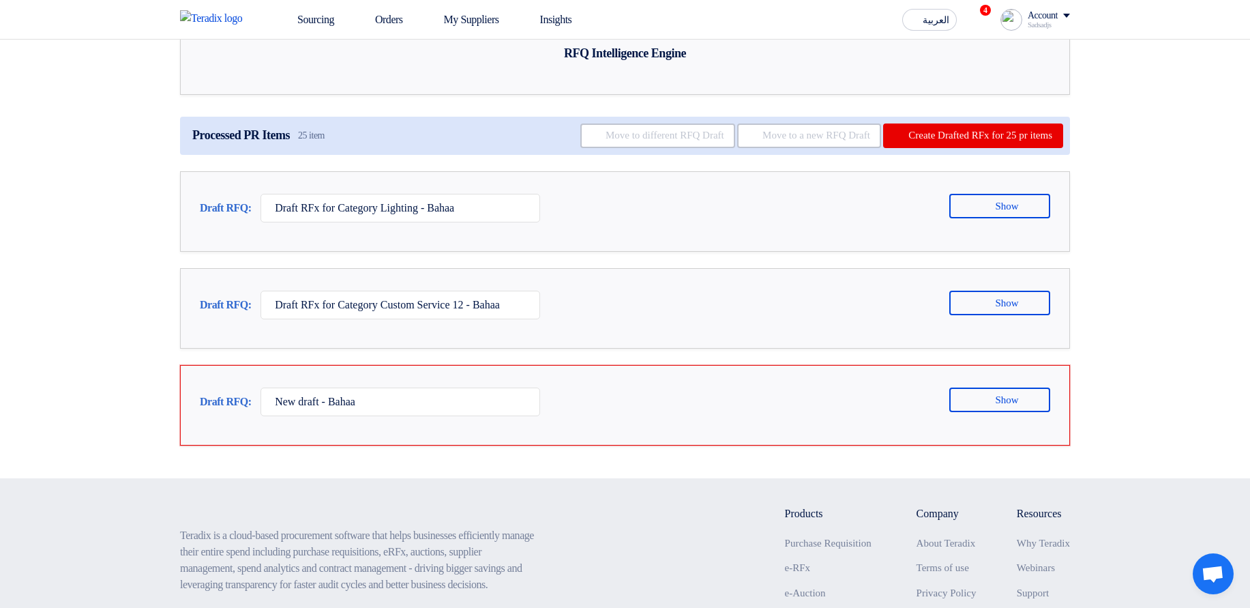
drag, startPoint x: 319, startPoint y: 191, endPoint x: 362, endPoint y: 188, distance: 43.1
click at [362, 155] on div "Processed PR Items 25 item Move to different RFQ Draft Move to a new RFQ Draft …" at bounding box center [625, 136] width 890 height 38
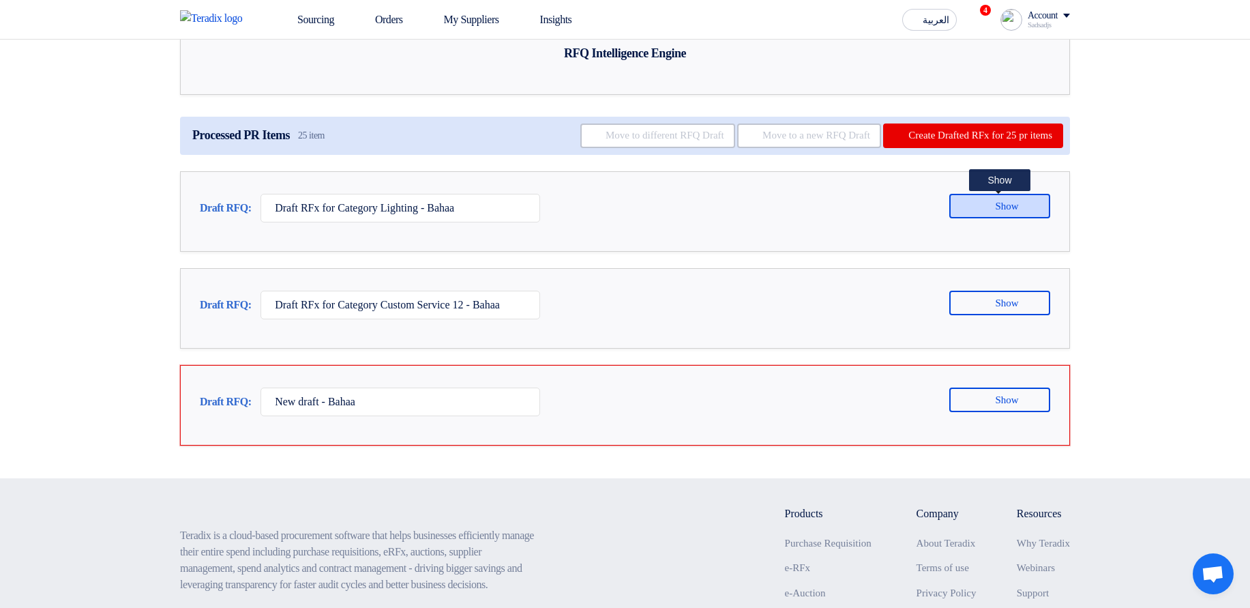
click at [996, 211] on span "Show" at bounding box center [1006, 206] width 23 height 10
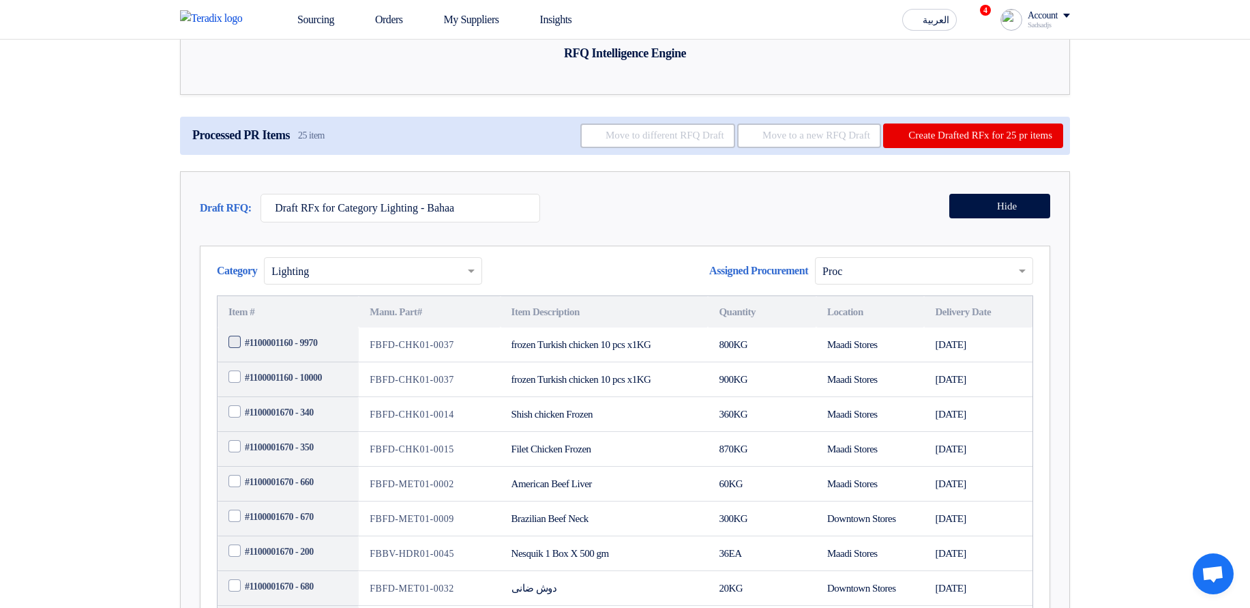
click at [277, 350] on span "#1100001160 - 9970" at bounding box center [281, 343] width 72 height 14
click at [277, 354] on input "#1100001160 - 9970" at bounding box center [304, 343] width 119 height 22
checkbox input "true"
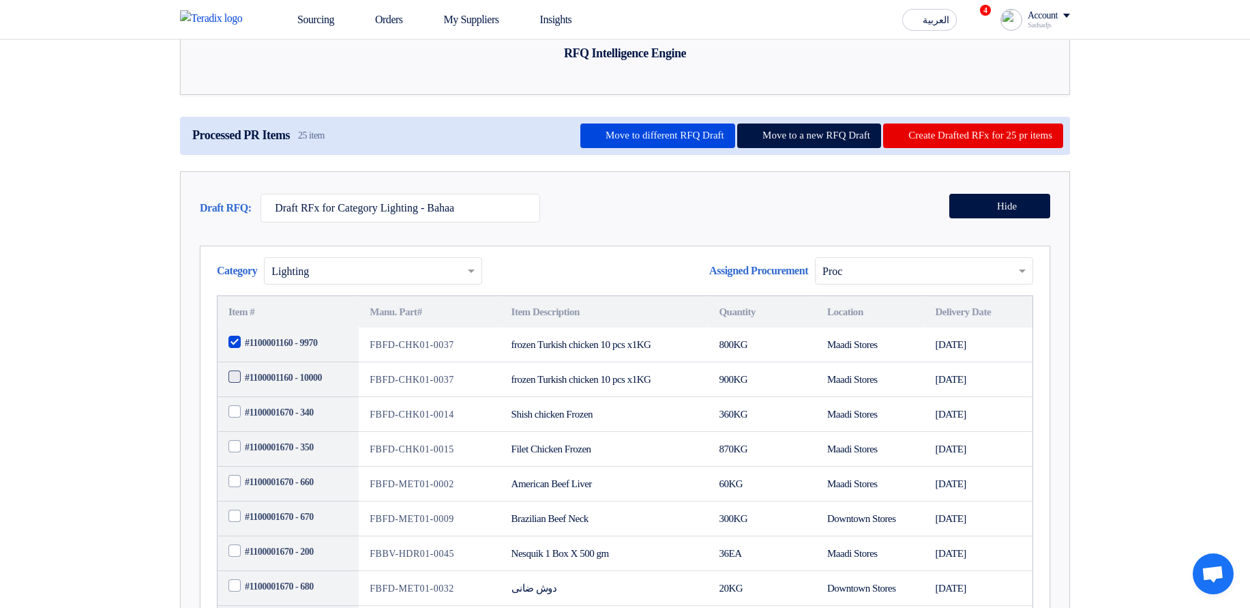
click at [265, 385] on span "#1100001160 - 10000" at bounding box center [283, 377] width 77 height 14
click at [265, 389] on input "#1100001160 - 10000" at bounding box center [304, 378] width 119 height 22
checkbox input "true"
click at [282, 420] on span "#1100001670 - 340" at bounding box center [279, 412] width 69 height 14
click at [282, 424] on input "#1100001670 - 340" at bounding box center [304, 413] width 119 height 22
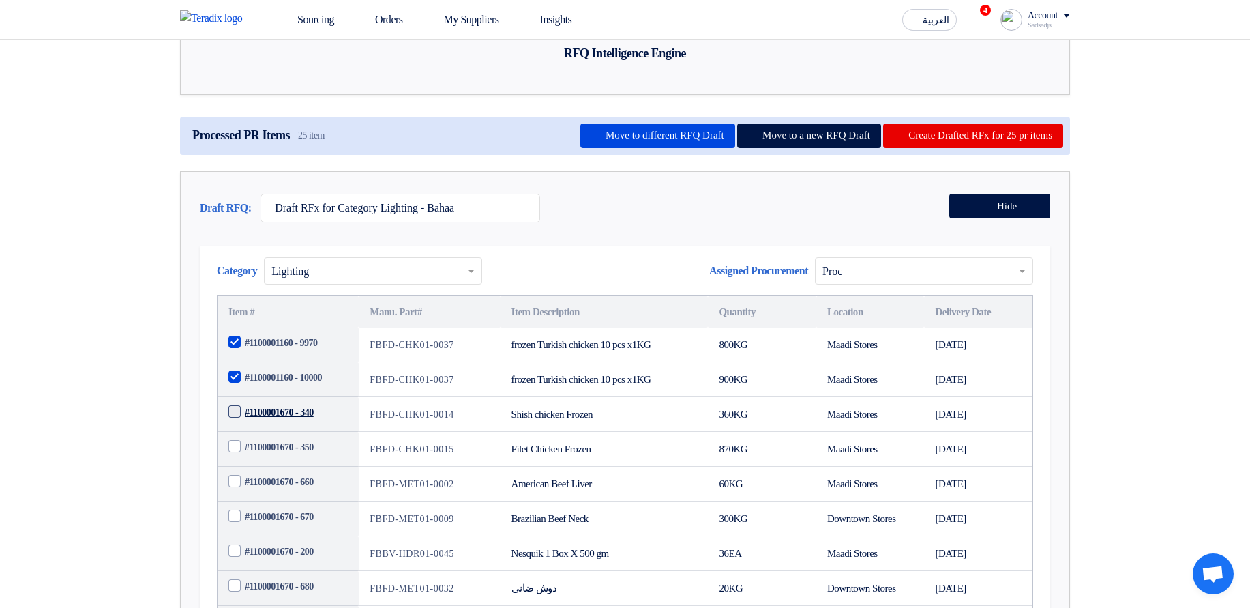
checkbox input "true"
drag, startPoint x: 286, startPoint y: 516, endPoint x: 284, endPoint y: 508, distance: 8.4
click at [286, 467] on td "#1100001670 - 350" at bounding box center [288, 449] width 141 height 35
click at [284, 454] on span "#1100001670 - 350" at bounding box center [279, 447] width 69 height 14
click at [284, 458] on input "#1100001670 - 350" at bounding box center [304, 448] width 119 height 22
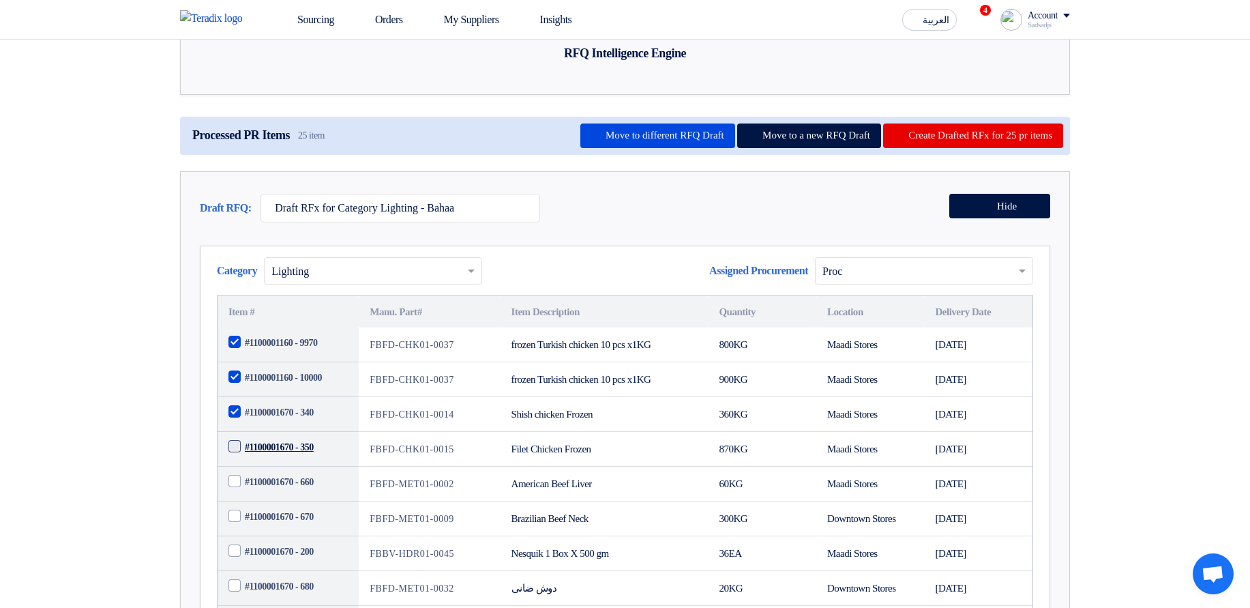
checkbox input "true"
click at [292, 350] on span "#1100001160 - 9970" at bounding box center [281, 343] width 72 height 14
click at [292, 354] on input "#1100001160 - 9970" at bounding box center [304, 343] width 119 height 22
checkbox input "false"
click at [276, 385] on span "#1100001160 - 10000" at bounding box center [283, 377] width 77 height 14
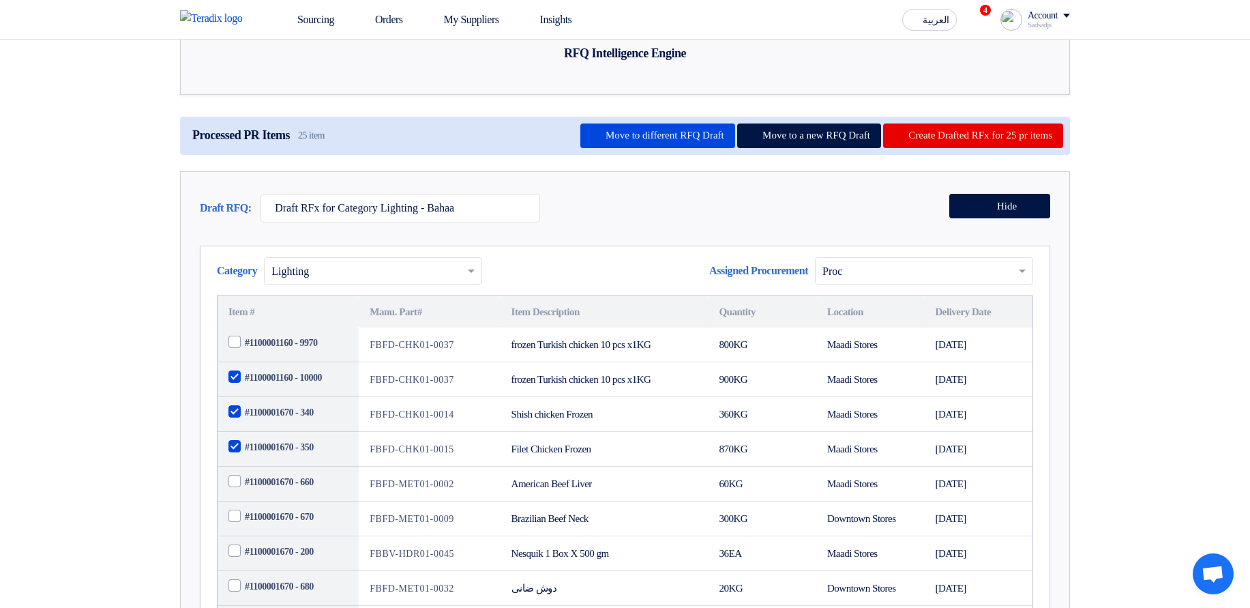
click at [276, 389] on input "#1100001160 - 10000" at bounding box center [304, 378] width 119 height 22
checkbox input "false"
click at [268, 420] on span "#1100001670 - 340" at bounding box center [279, 412] width 69 height 14
click at [268, 424] on input "#1100001670 - 340" at bounding box center [304, 413] width 119 height 22
checkbox input "false"
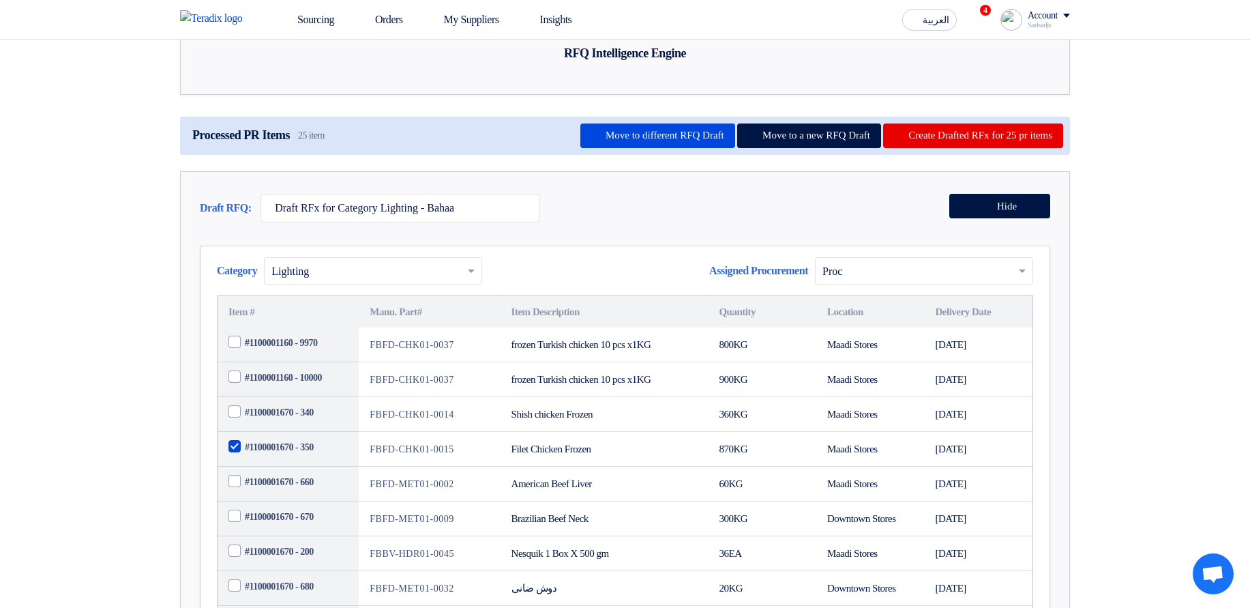
click at [270, 467] on td "#1100001670 - 350" at bounding box center [288, 449] width 141 height 35
click at [271, 454] on span "#1100001670 - 350" at bounding box center [279, 447] width 69 height 14
click at [271, 458] on input "#1100001670 - 350" at bounding box center [304, 448] width 119 height 22
checkbox input "false"
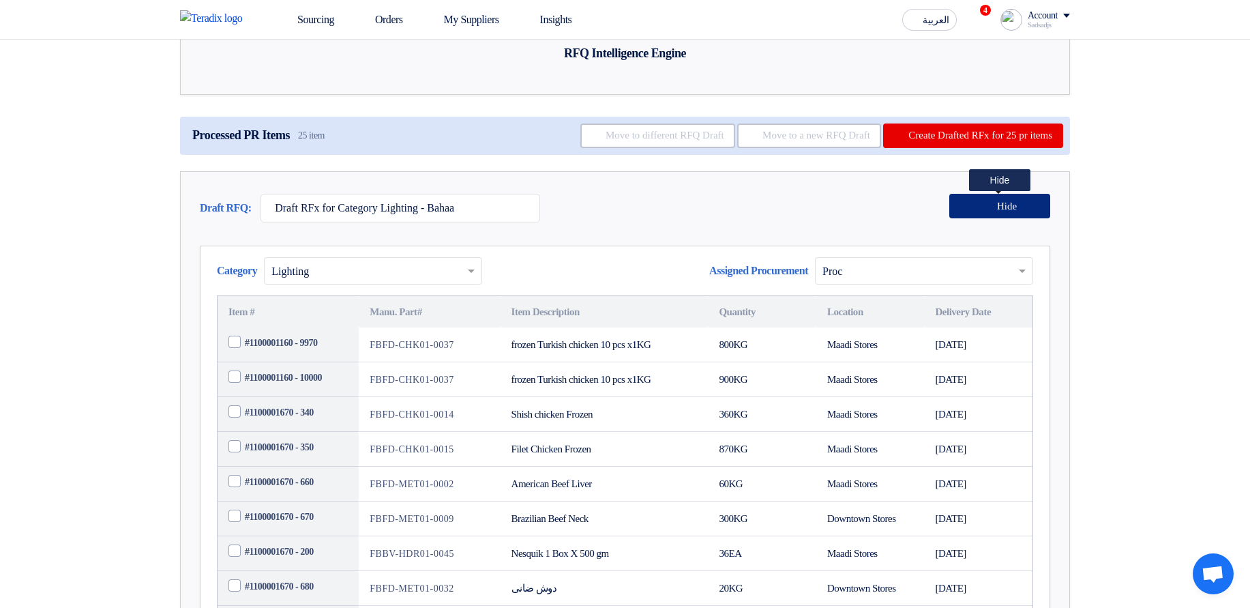
click at [977, 218] on button "Hide" at bounding box center [1000, 206] width 101 height 25
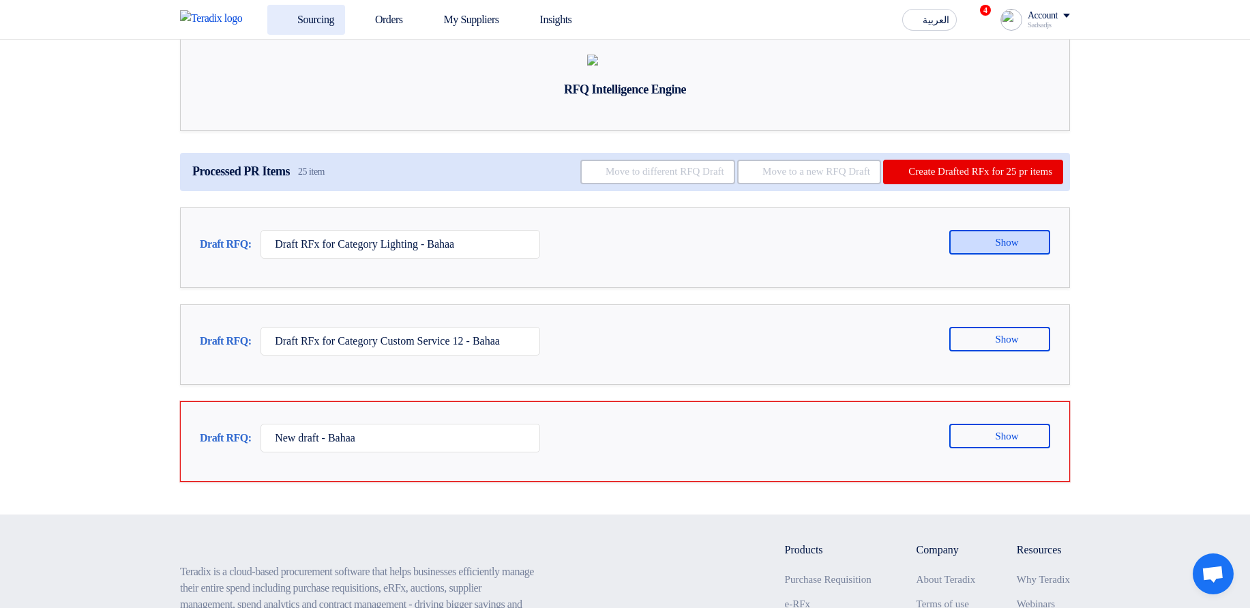
scroll to position [0, 0]
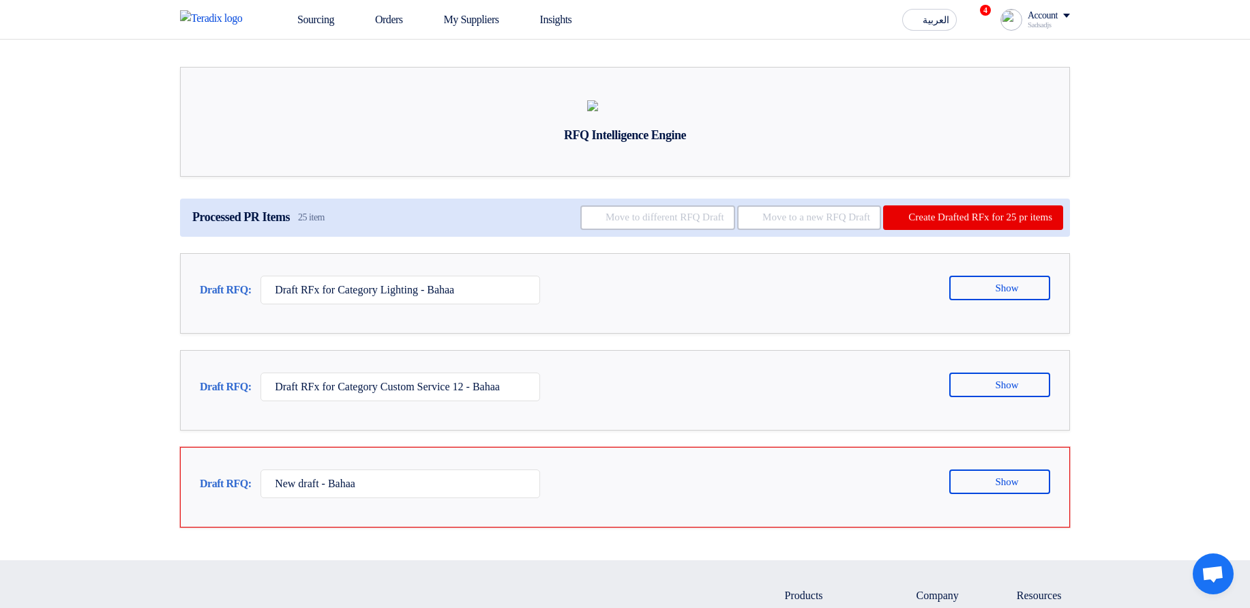
click at [1191, 173] on section "RFQ Intelligence Engine Processed PR Items 25 item Move to different RFQ Draft …" at bounding box center [625, 300] width 1250 height 520
click at [999, 230] on button "Create Drafted RFx for 25 pr items" at bounding box center [973, 217] width 180 height 25
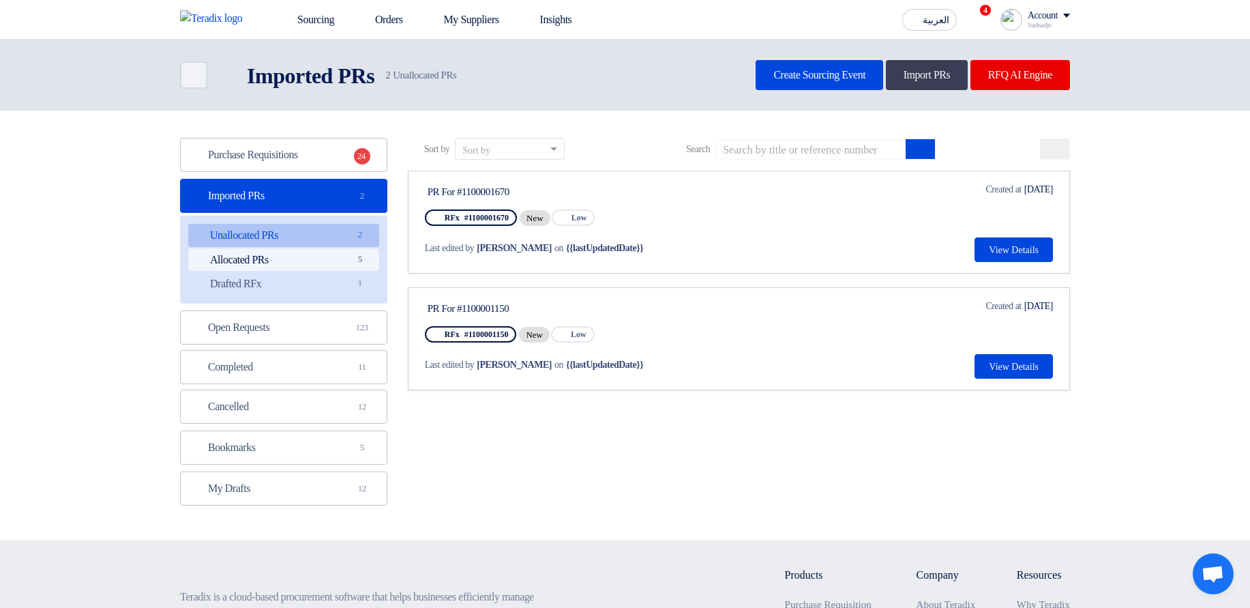
click at [313, 263] on link "Allocated PRs Allocated PRs 5" at bounding box center [283, 259] width 191 height 23
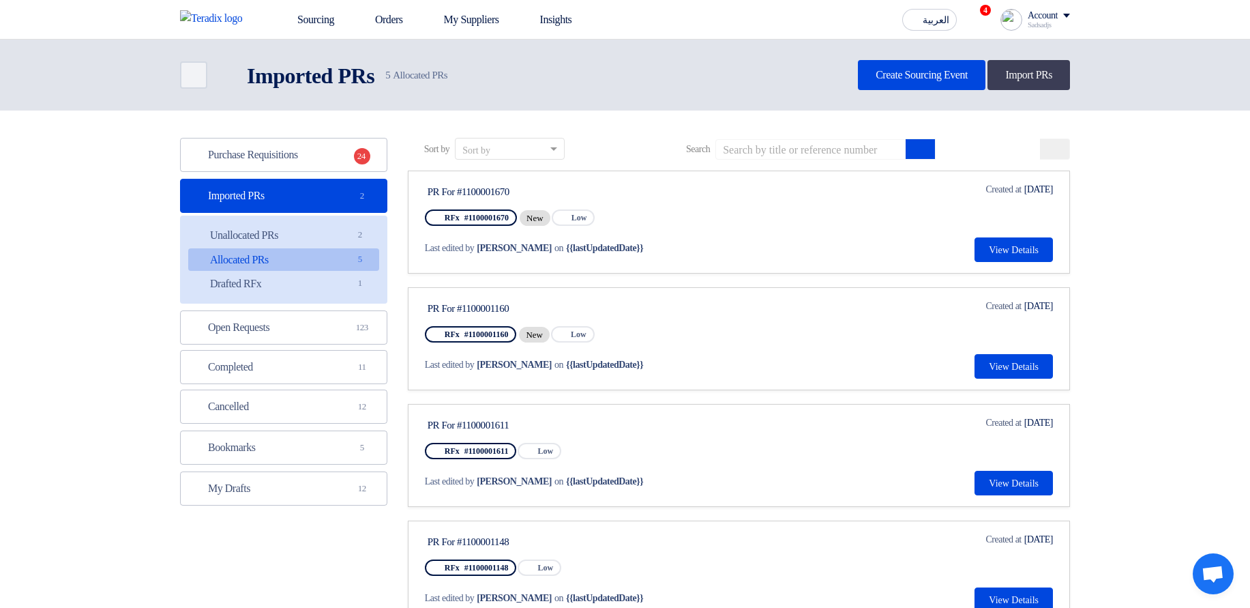
drag, startPoint x: 523, startPoint y: 193, endPoint x: 473, endPoint y: 193, distance: 49.8
click at [473, 193] on div "PR For #1100001670" at bounding box center [556, 192] width 256 height 12
drag, startPoint x: 523, startPoint y: 310, endPoint x: 456, endPoint y: 313, distance: 67.6
click at [456, 313] on div "PR For #1100001160" at bounding box center [556, 308] width 256 height 12
click at [547, 314] on div "PR For #1100001160" at bounding box center [556, 308] width 256 height 12
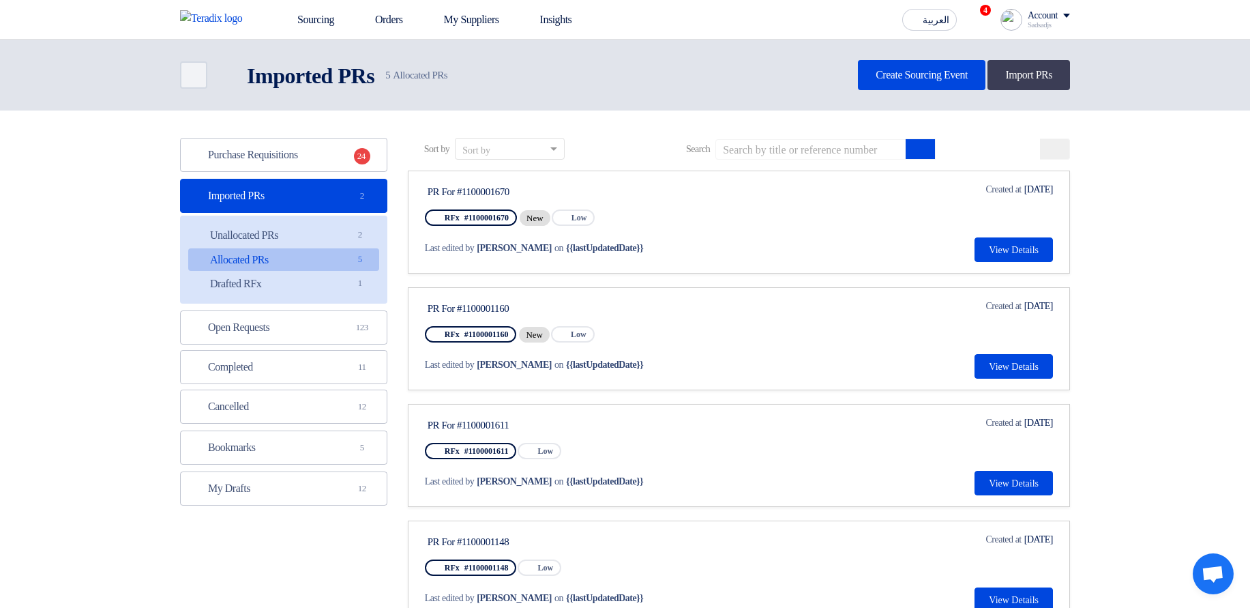
drag, startPoint x: 532, startPoint y: 314, endPoint x: 454, endPoint y: 307, distance: 78.1
click at [454, 307] on div "PR For #1100001160" at bounding box center [556, 308] width 256 height 12
click at [463, 308] on div "PR For #1100001160" at bounding box center [556, 308] width 256 height 12
drag, startPoint x: 457, startPoint y: 308, endPoint x: 536, endPoint y: 310, distance: 79.2
click at [536, 310] on div "PR For #1100001160" at bounding box center [556, 308] width 256 height 12
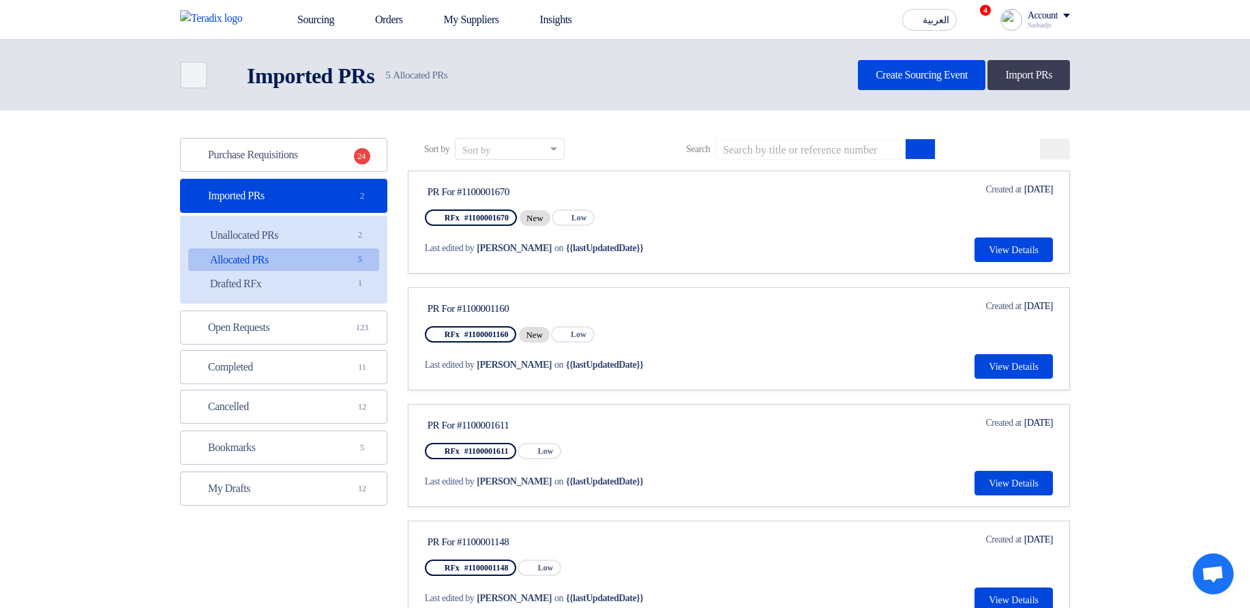
click at [545, 308] on div "PR For #1100001160" at bounding box center [556, 308] width 256 height 12
drag, startPoint x: 527, startPoint y: 308, endPoint x: 456, endPoint y: 309, distance: 70.9
click at [456, 309] on div "PR For #1100001160" at bounding box center [556, 308] width 256 height 12
click at [261, 285] on link "Drafted RFx Drafted RFx 1" at bounding box center [283, 283] width 191 height 23
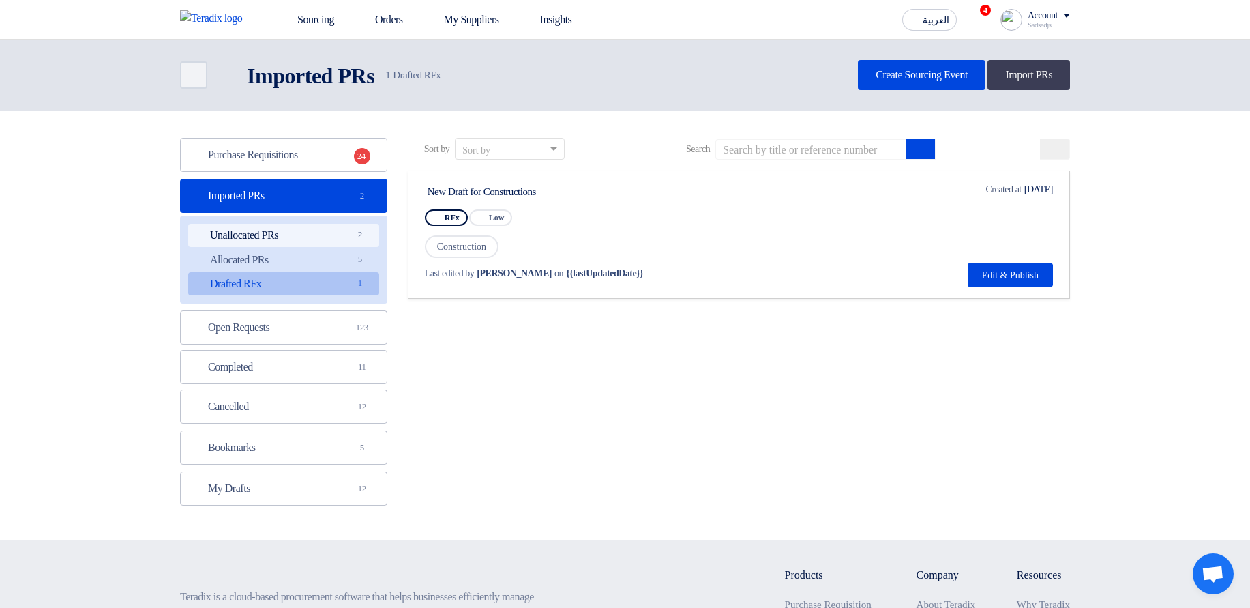
click at [350, 239] on link "Unallocated PRs Unallocated PRs 2" at bounding box center [283, 235] width 191 height 23
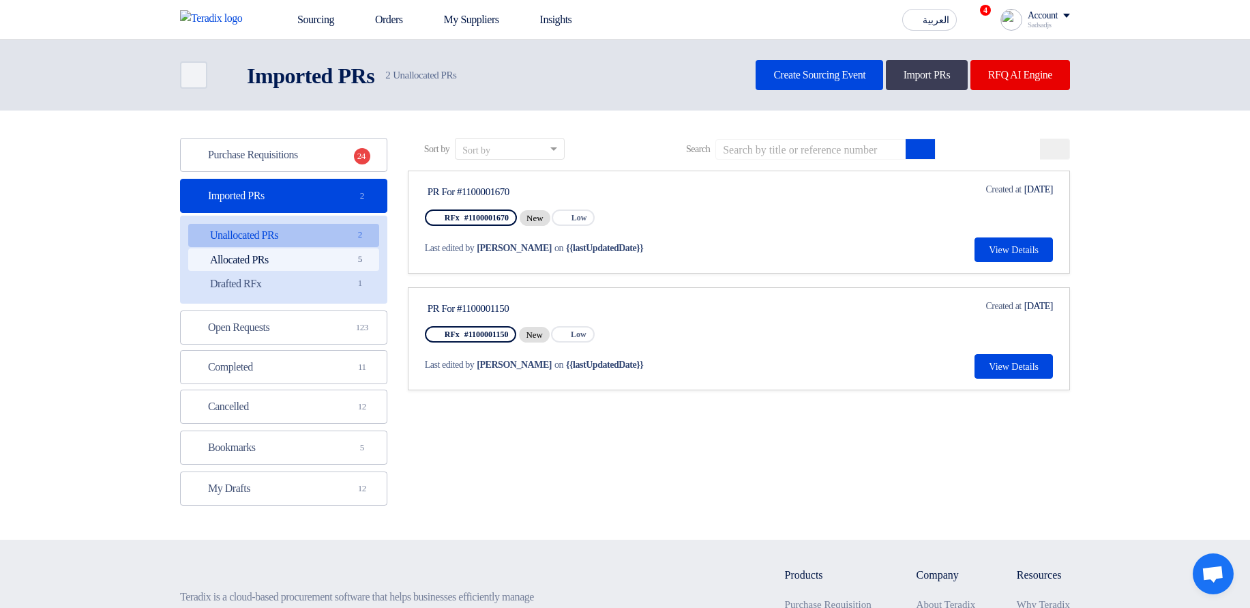
click at [334, 260] on link "Allocated PRs Allocated PRs 5" at bounding box center [283, 259] width 191 height 23
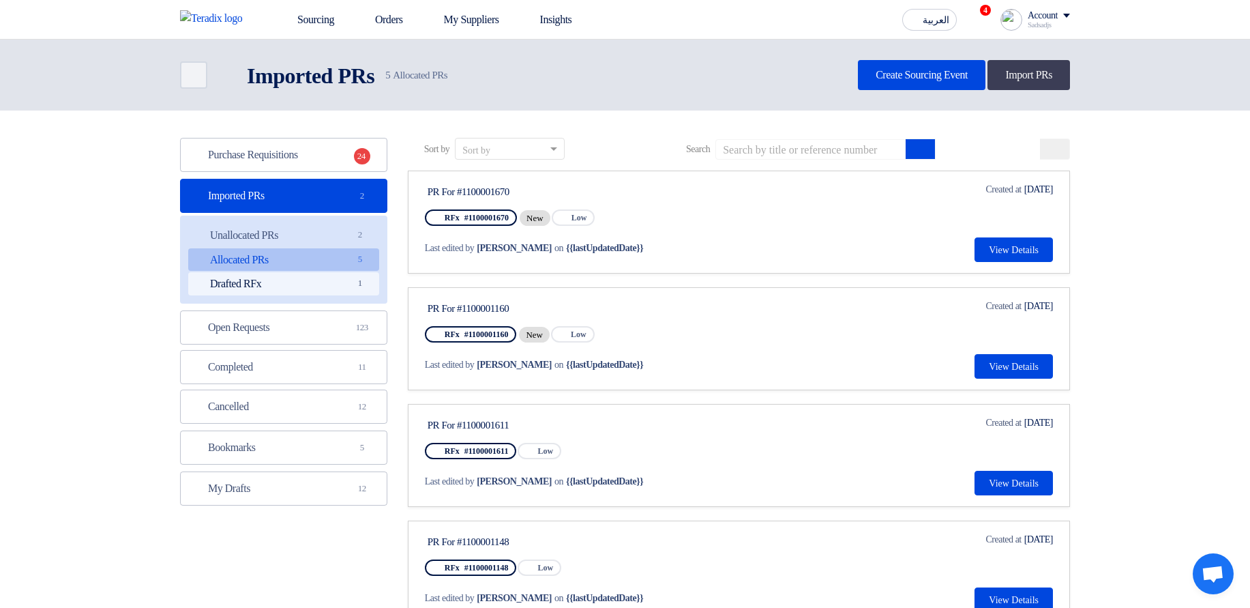
click at [317, 288] on link "Drafted RFx Drafted RFx 1" at bounding box center [283, 283] width 191 height 23
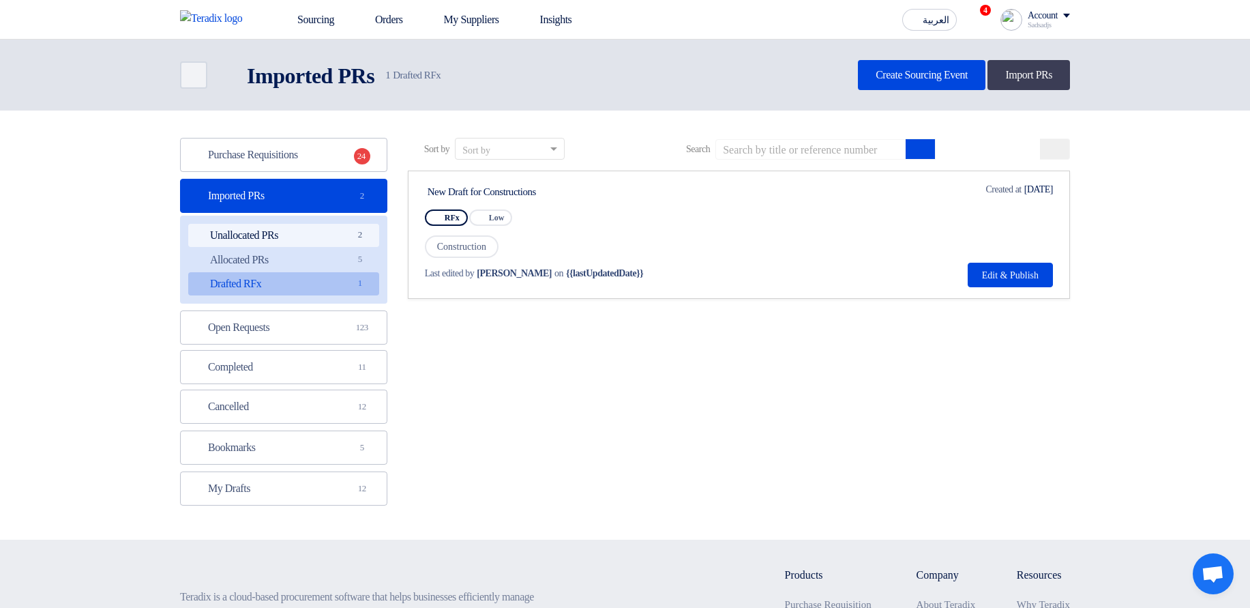
click at [352, 237] on span "2" at bounding box center [360, 235] width 16 height 14
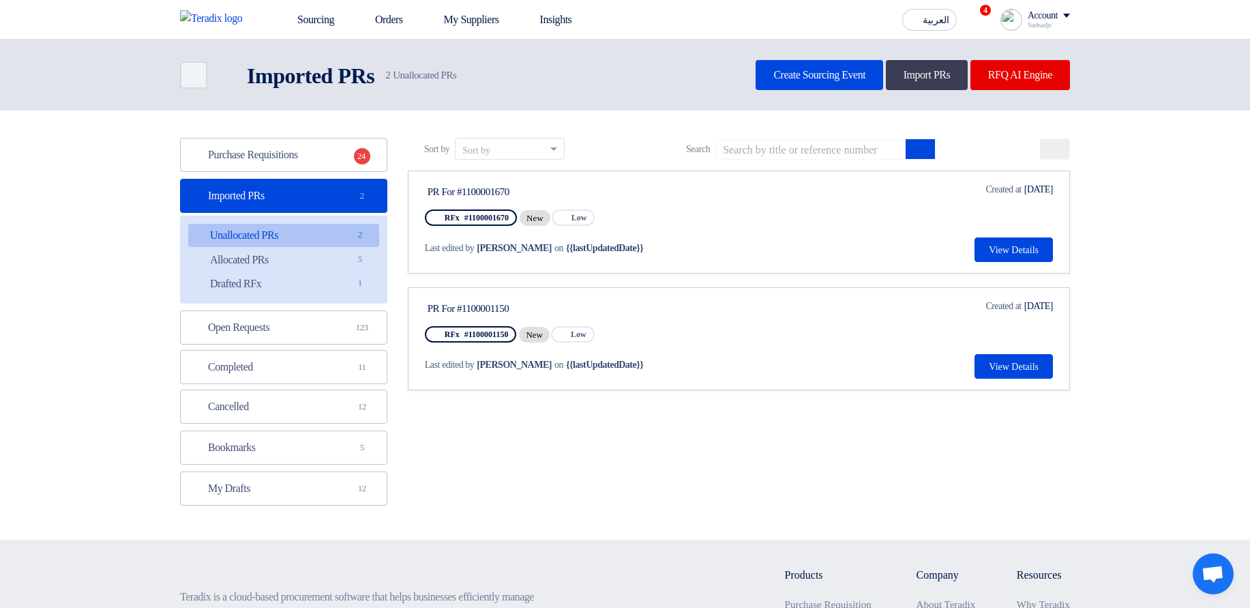
drag, startPoint x: 503, startPoint y: 191, endPoint x: 534, endPoint y: 192, distance: 30.7
click at [534, 192] on div "PR For #1100001670" at bounding box center [556, 192] width 256 height 12
drag, startPoint x: 458, startPoint y: 186, endPoint x: 542, endPoint y: 189, distance: 83.3
click at [542, 189] on div "PR For #1100001670" at bounding box center [556, 192] width 256 height 12
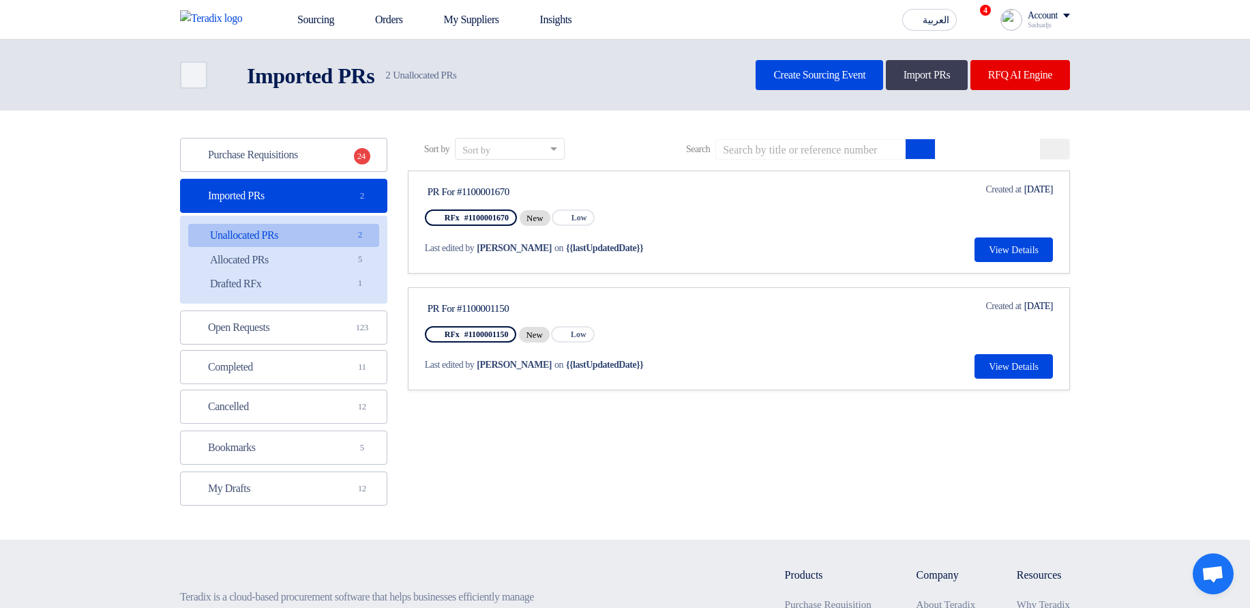
click at [542, 189] on div "PR For #1100001670" at bounding box center [556, 192] width 256 height 12
drag, startPoint x: 422, startPoint y: 189, endPoint x: 539, endPoint y: 188, distance: 116.6
click at [539, 188] on link "PR For #1100001670 RFx #1100001670 New Priority Low Last edited by Hamda Jjjw o…" at bounding box center [739, 222] width 662 height 103
click at [539, 188] on div "PR For #1100001670" at bounding box center [556, 192] width 256 height 12
click at [319, 254] on link "Allocated PRs Allocated PRs 5" at bounding box center [283, 259] width 191 height 23
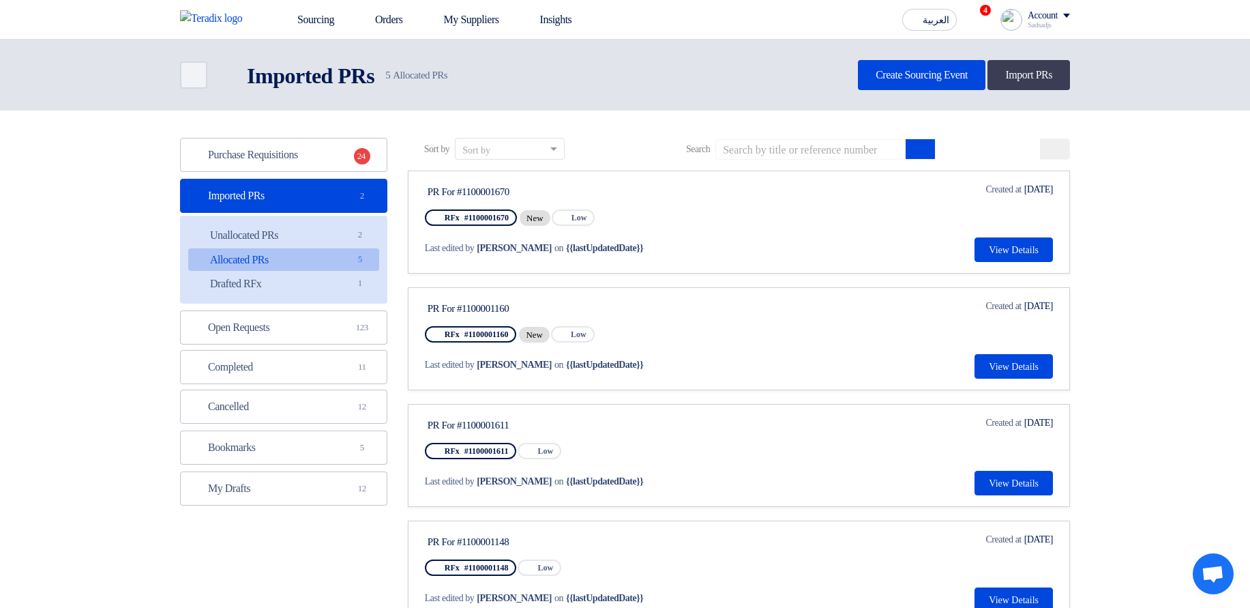
drag, startPoint x: 420, startPoint y: 193, endPoint x: 554, endPoint y: 193, distance: 134.4
click at [554, 193] on link "PR For #1100001670 RFx #1100001670 New Priority Low Last edited by Hamda Jjjw o…" at bounding box center [739, 222] width 662 height 103
click at [681, 283] on app-rfq-listing-content "Sort by Sort by Search Category Owner Type" at bounding box center [739, 439] width 662 height 602
click at [369, 237] on link "Unallocated PRs Unallocated PRs 2" at bounding box center [283, 235] width 191 height 23
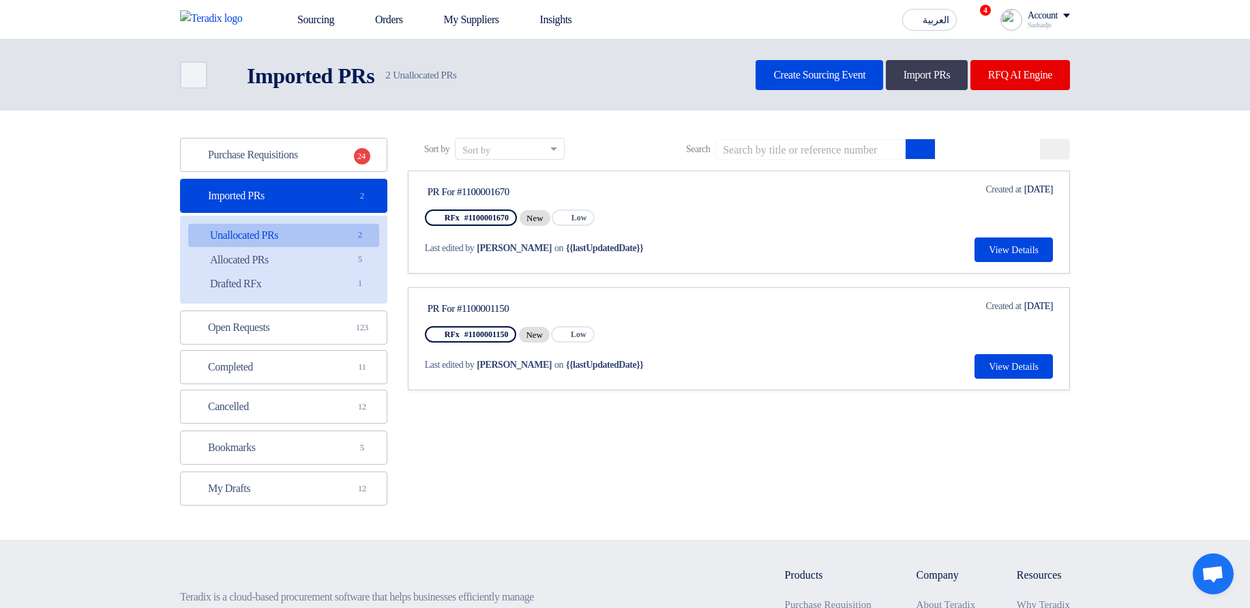
click at [619, 202] on div "PR For #1100001670 RFx #1100001670 New Priority Low Last edited by Hamda Jjjw o…" at bounding box center [555, 222] width 261 height 80
drag, startPoint x: 427, startPoint y: 263, endPoint x: 437, endPoint y: 267, distance: 11.0
click at [437, 267] on link "PR For #1100001670 RFx #1100001670 New Priority Low Last edited by Hamda Jjjw o…" at bounding box center [739, 222] width 662 height 103
click at [424, 265] on link "PR For #1100001670 RFx #1100001670 New Priority Low Last edited by Hamda Jjjw o…" at bounding box center [739, 222] width 662 height 103
click at [345, 268] on link "Allocated PRs Allocated PRs 5" at bounding box center [283, 259] width 191 height 23
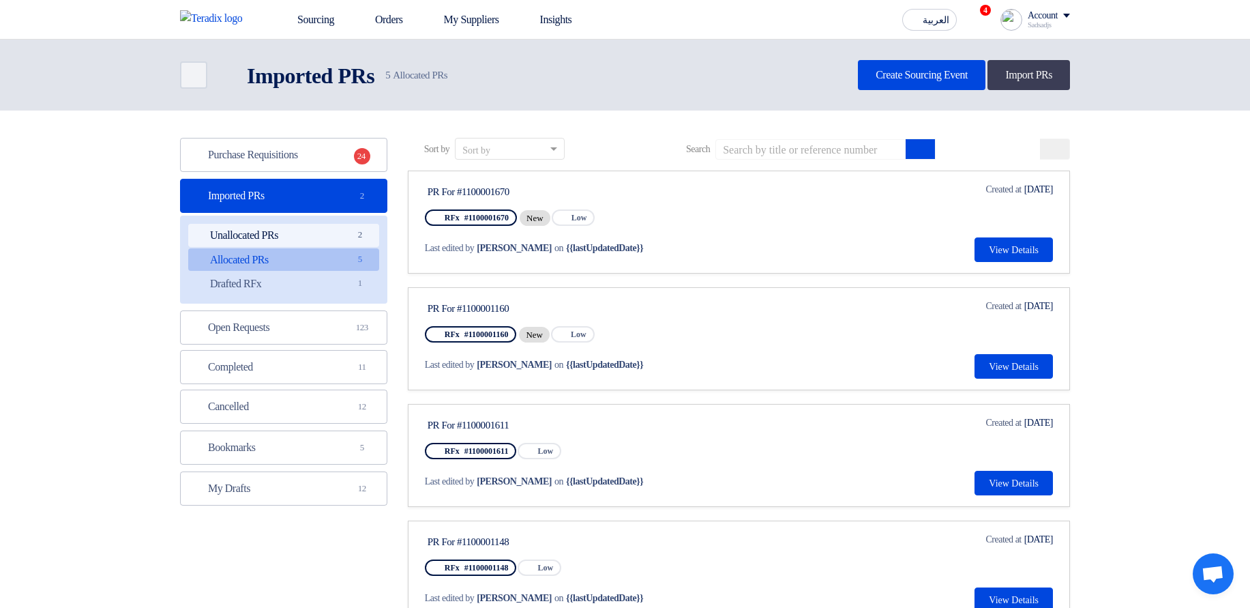
click at [332, 241] on link "Unallocated PRs Unallocated PRs 2" at bounding box center [283, 235] width 191 height 23
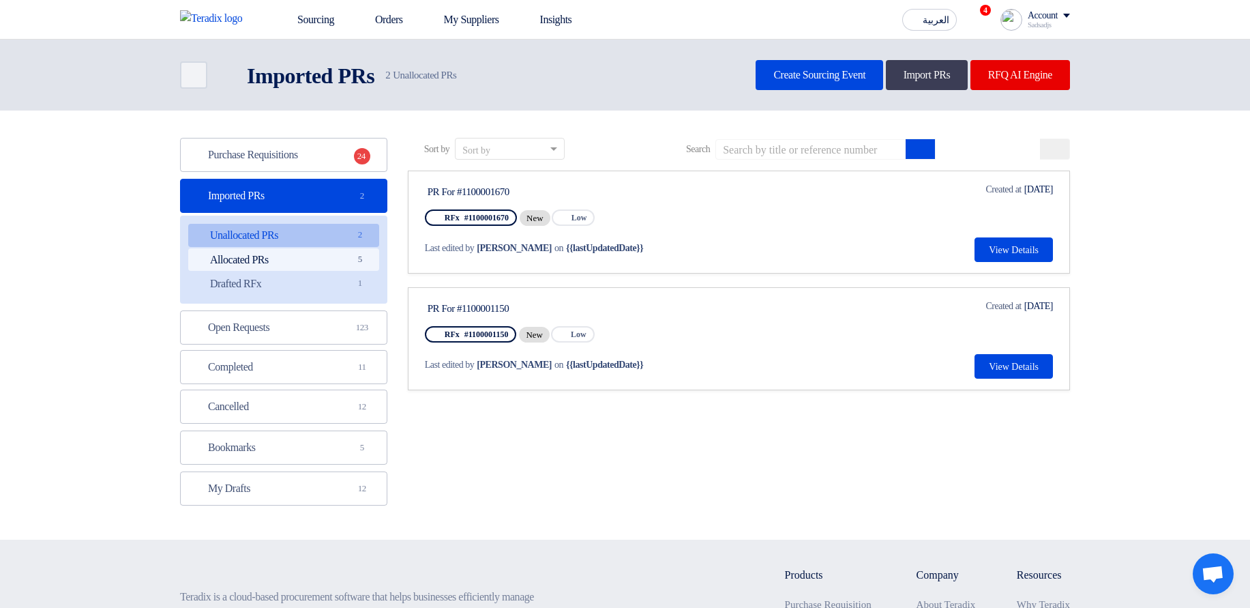
click at [334, 258] on link "Allocated PRs Allocated PRs 5" at bounding box center [283, 259] width 191 height 23
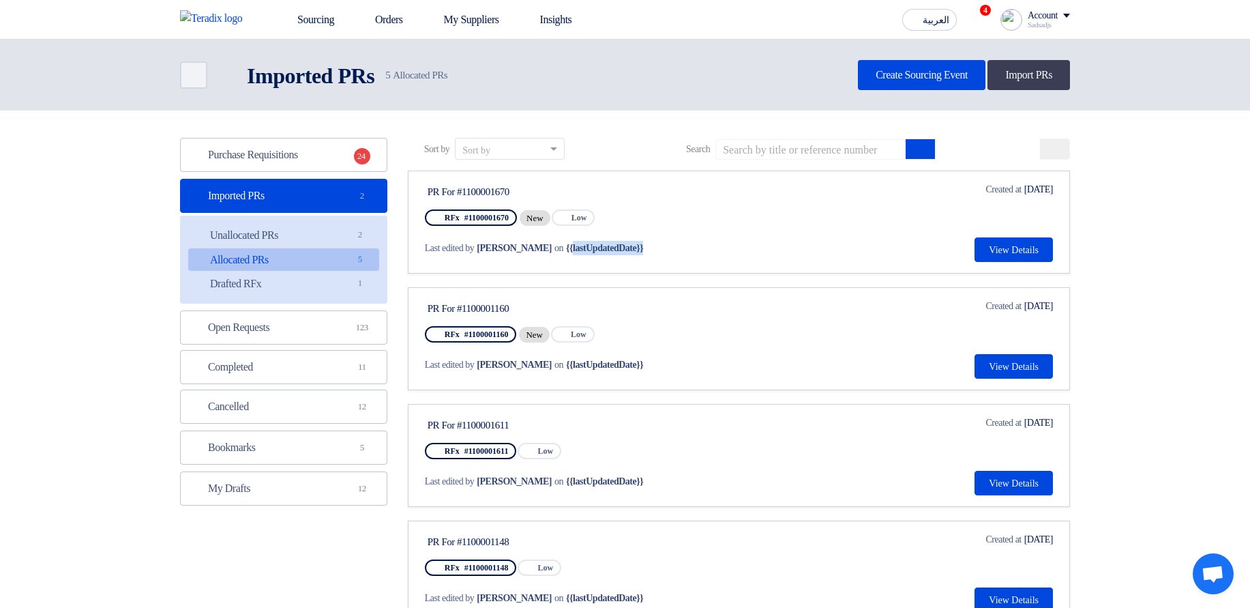
drag, startPoint x: 560, startPoint y: 246, endPoint x: 696, endPoint y: 246, distance: 135.7
click at [683, 246] on div "Last edited by Hamda Jjjw on {{lastUpdatedDate}}" at bounding box center [554, 248] width 259 height 14
click at [683, 244] on div "Last edited by Hamda Jjjw on {{lastUpdatedDate}}" at bounding box center [554, 248] width 259 height 14
drag, startPoint x: 700, startPoint y: 244, endPoint x: 423, endPoint y: 246, distance: 277.0
click at [423, 246] on link "PR For #1100001670 RFx #1100001670 New Priority Low Last edited by Hamda Jjjw o…" at bounding box center [739, 222] width 662 height 103
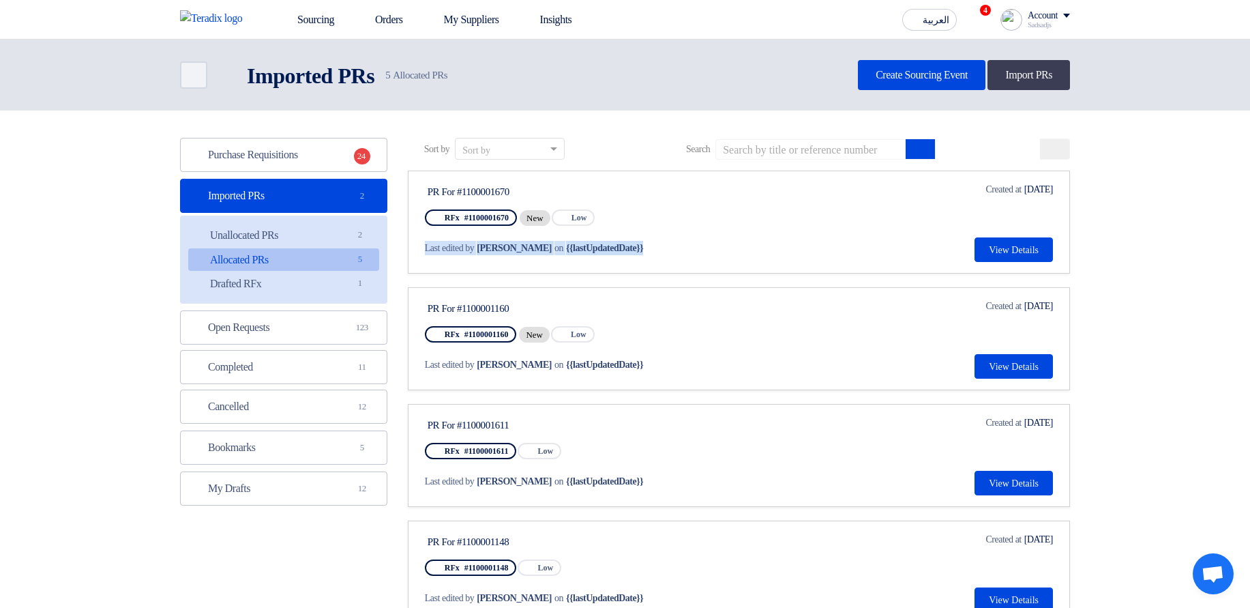
click at [423, 246] on link "PR For #1100001670 RFx #1100001670 New Priority Low Last edited by Hamda Jjjw o…" at bounding box center [739, 222] width 662 height 103
drag, startPoint x: 423, startPoint y: 246, endPoint x: 693, endPoint y: 243, distance: 270.1
click at [693, 243] on link "PR For #1100001670 RFx #1100001670 New Priority Low Last edited by Hamda Jjjw o…" at bounding box center [739, 222] width 662 height 103
click at [686, 239] on div "Last edited by Hamda Jjjw on {{lastUpdatedDate}}" at bounding box center [555, 248] width 261 height 28
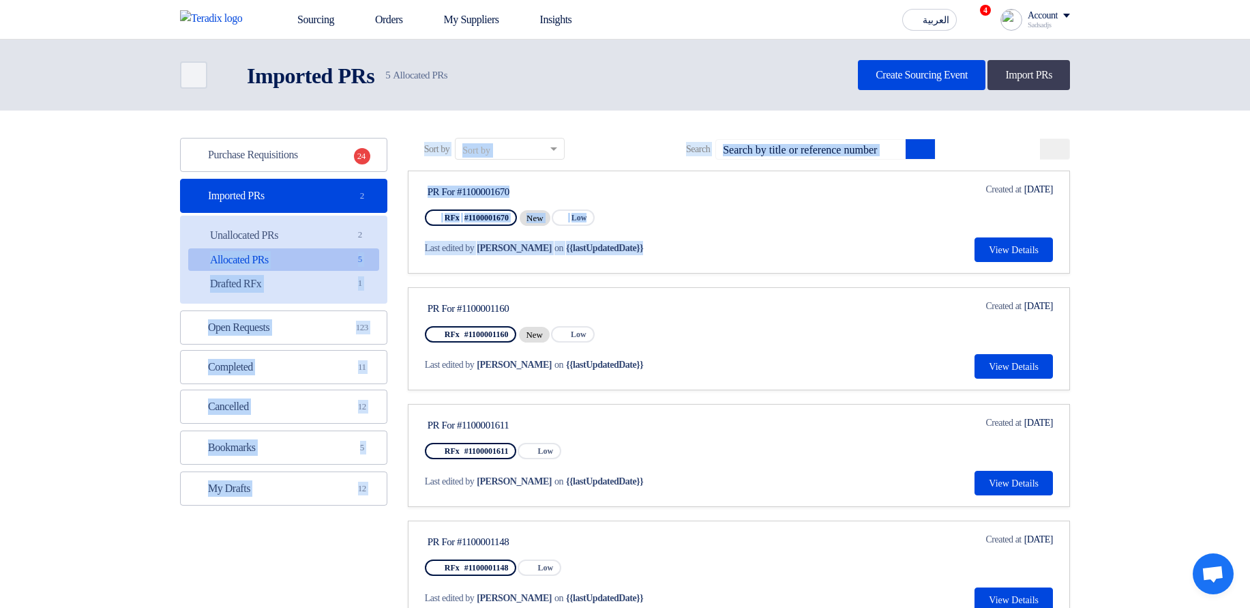
drag, startPoint x: 672, startPoint y: 250, endPoint x: 375, endPoint y: 248, distance: 296.7
click at [375, 248] on div "Purchase Requisitions Purchase Requisitions 24 Imported PRs Imported PRs 2 Unal…" at bounding box center [625, 446] width 911 height 616
click at [686, 239] on div "Last edited by Hamda Jjjw on {{lastUpdatedDate}}" at bounding box center [555, 248] width 261 height 28
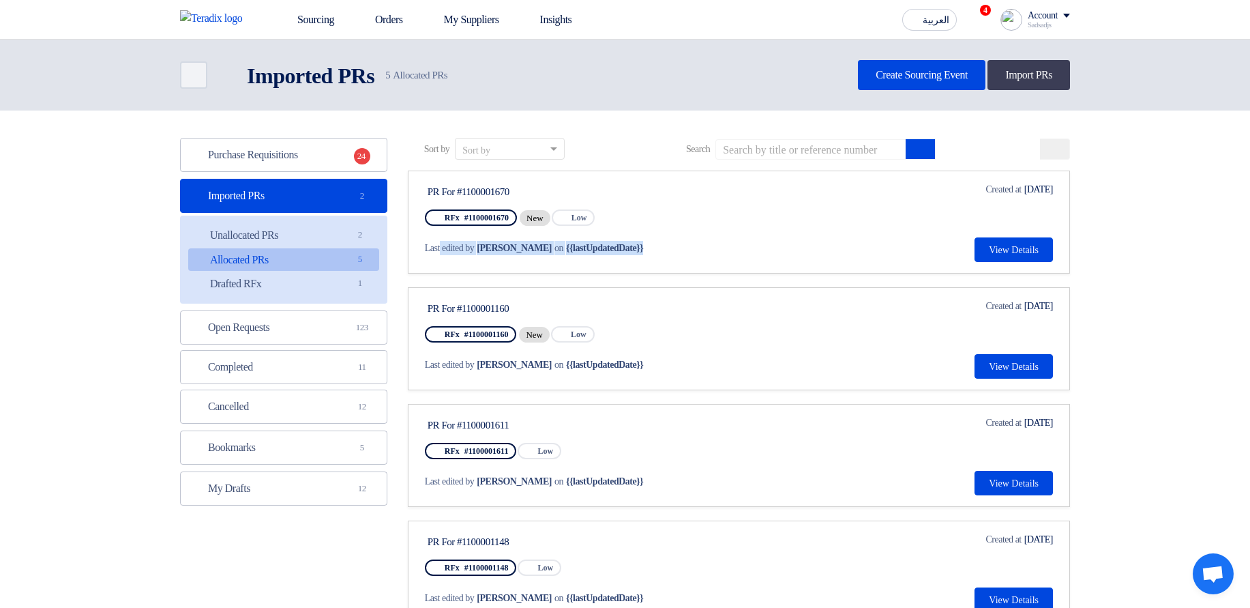
drag, startPoint x: 656, startPoint y: 248, endPoint x: 442, endPoint y: 241, distance: 214.3
click at [442, 241] on div "Last edited by Hamda Jjjw on {{lastUpdatedDate}}" at bounding box center [554, 248] width 259 height 14
click at [442, 241] on span "Last edited by" at bounding box center [450, 248] width 50 height 14
click at [683, 252] on div "Last edited by Hamda Jjjw on {{lastUpdatedDate}}" at bounding box center [554, 248] width 259 height 14
click at [282, 282] on link "Drafted RFx Drafted RFx 1" at bounding box center [283, 283] width 191 height 23
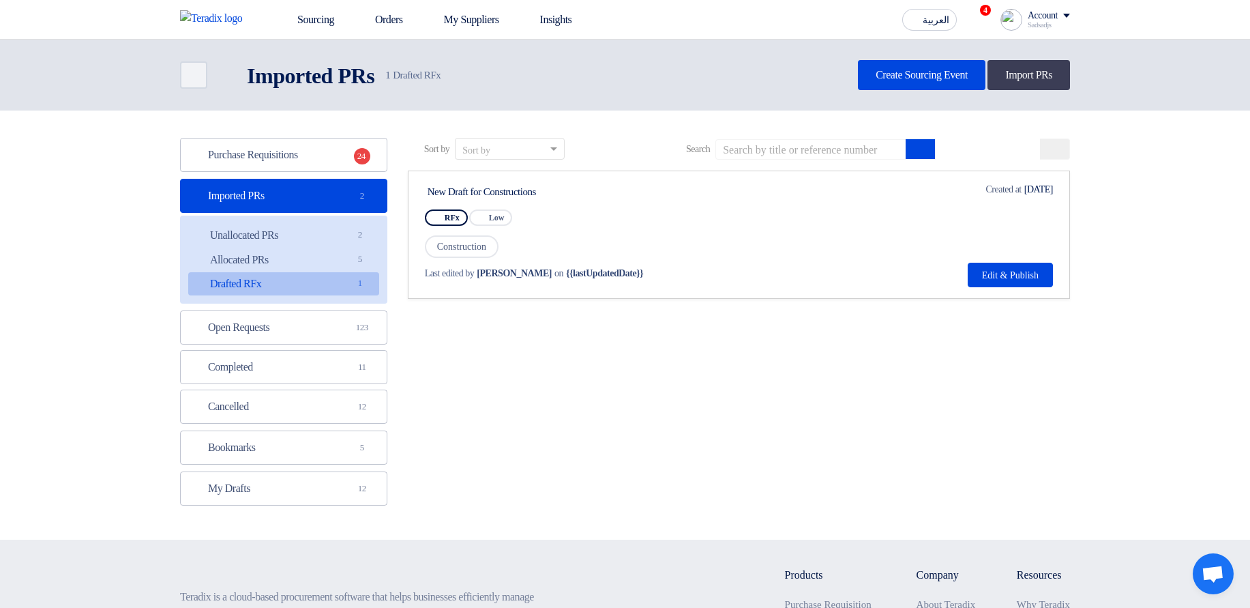
drag, startPoint x: 437, startPoint y: 193, endPoint x: 603, endPoint y: 194, distance: 166.4
click at [603, 194] on div "New Draft for Constructions" at bounding box center [556, 192] width 256 height 12
click at [600, 184] on div "New Draft for Constructions" at bounding box center [555, 191] width 261 height 18
drag, startPoint x: 580, startPoint y: 198, endPoint x: 447, endPoint y: 192, distance: 133.2
click at [447, 192] on div "New Draft for Constructions" at bounding box center [555, 191] width 261 height 18
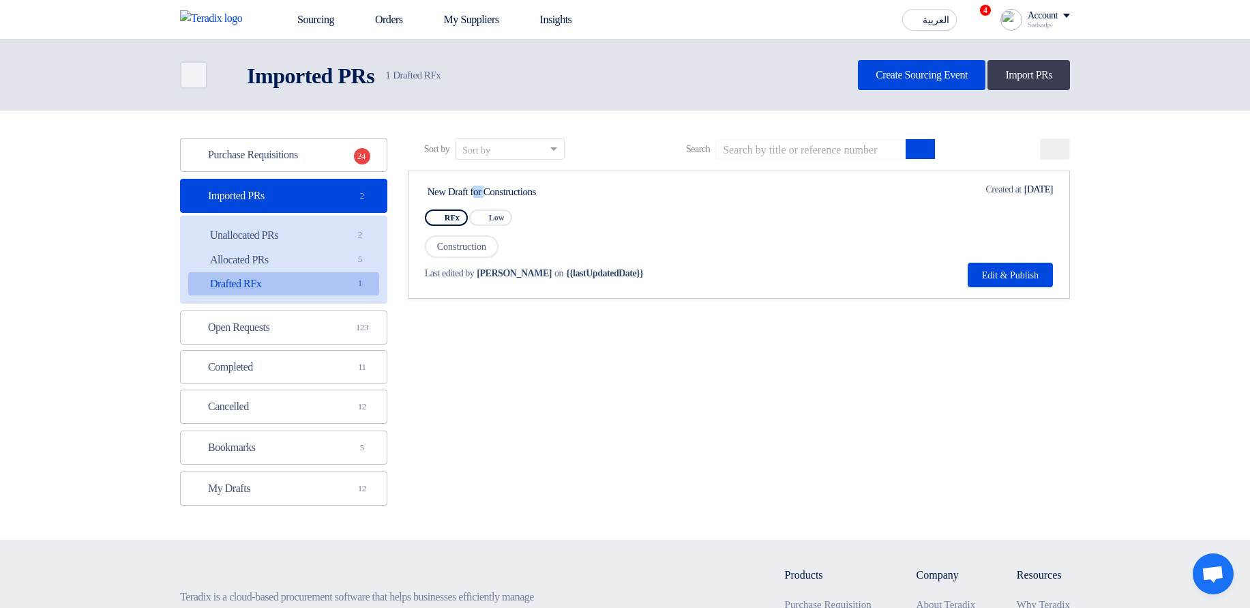
click at [447, 192] on div "New Draft for Constructions" at bounding box center [556, 192] width 256 height 12
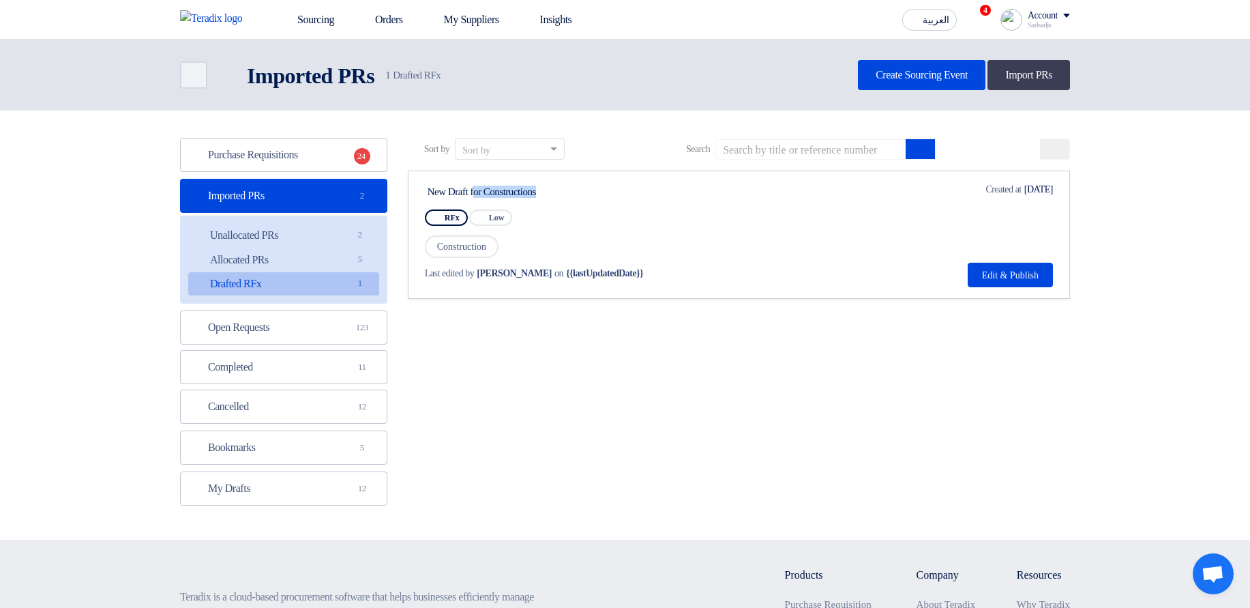
click at [447, 192] on div "New Draft for Constructions" at bounding box center [556, 192] width 256 height 12
click at [310, 261] on link "Allocated PRs Allocated PRs 5" at bounding box center [283, 259] width 191 height 23
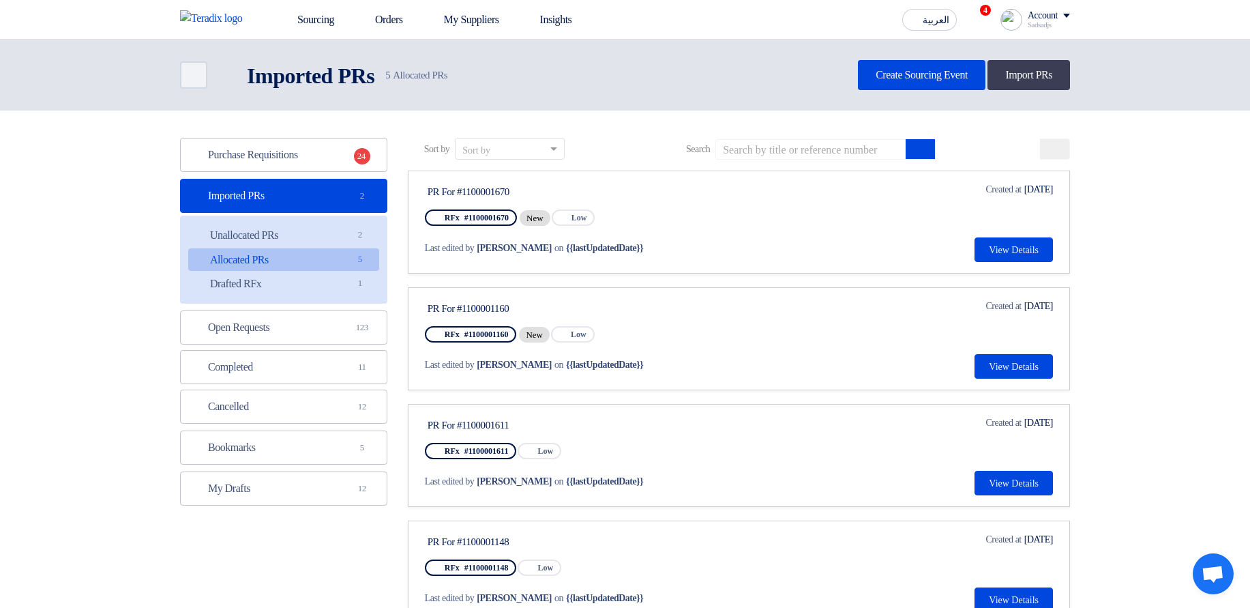
drag, startPoint x: 733, startPoint y: 248, endPoint x: 677, endPoint y: 252, distance: 56.1
click at [677, 252] on div "Last edited by Hamda Jjjw on {{lastUpdatedDate}}" at bounding box center [554, 248] width 259 height 14
drag, startPoint x: 656, startPoint y: 246, endPoint x: 499, endPoint y: 251, distance: 157.0
click at [499, 251] on div "Last edited by Hamda Jjjw on {{lastUpdatedDate}}" at bounding box center [554, 248] width 259 height 14
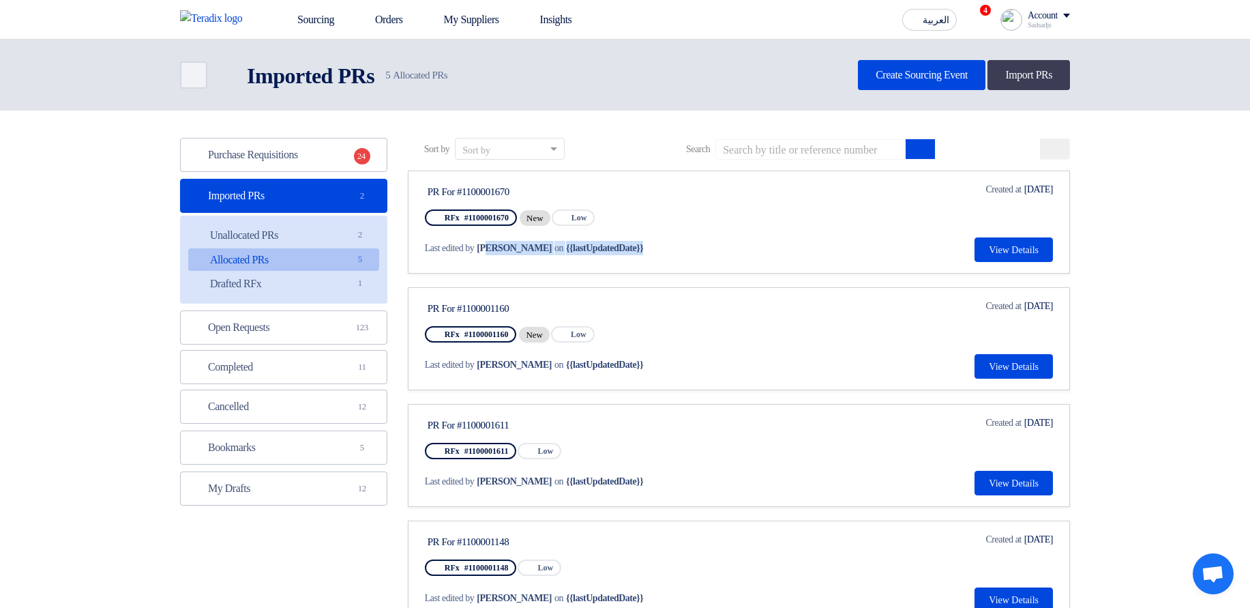
click at [499, 251] on span "Hamda Jjjw" at bounding box center [514, 248] width 75 height 14
drag, startPoint x: 668, startPoint y: 250, endPoint x: 503, endPoint y: 250, distance: 165.1
click at [503, 250] on div "Last edited by Hamda Jjjw on {{lastUpdatedDate}}" at bounding box center [554, 248] width 259 height 14
click at [503, 250] on span "Hamda Jjjw" at bounding box center [514, 248] width 75 height 14
drag, startPoint x: 667, startPoint y: 244, endPoint x: 675, endPoint y: 233, distance: 13.8
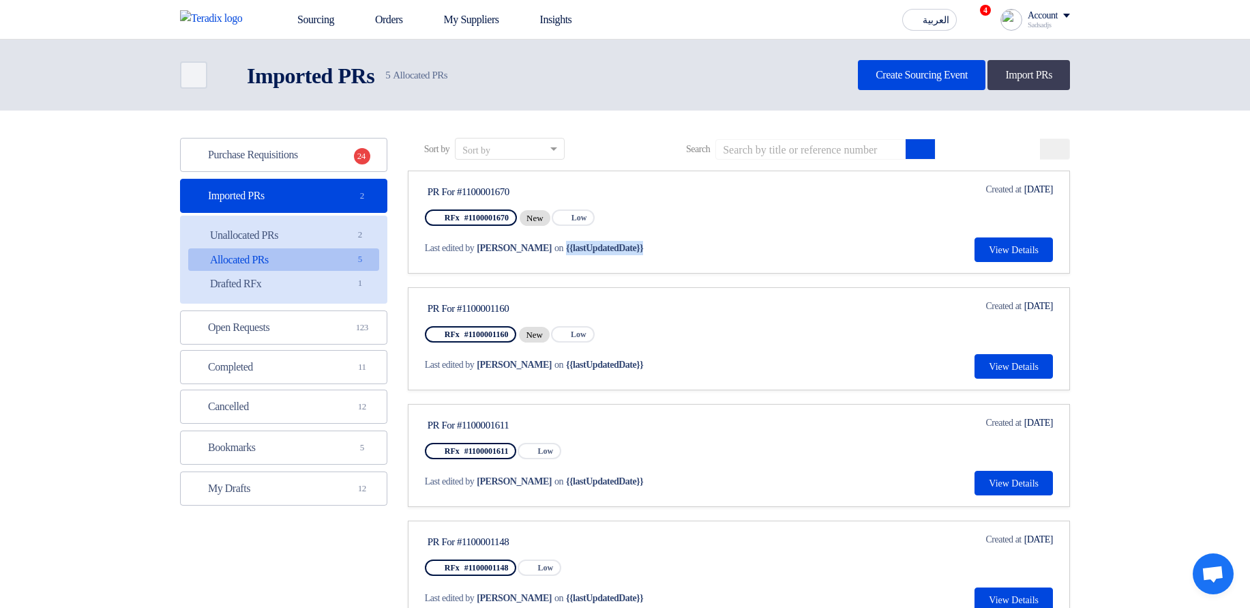
click at [675, 233] on div "PR For #1100001670 RFx #1100001670 New Priority Low Last edited by Hamda Jjjw o…" at bounding box center [555, 222] width 261 height 80
click at [666, 223] on div at bounding box center [666, 223] width 0 height 0
click at [806, 248] on div "PR For #1100001670 RFx #1100001670 New Priority Low Last edited by Hamda Jjjw o…" at bounding box center [739, 222] width 628 height 80
click at [1124, 237] on section "Purchase Requisitions Purchase Requisitions 24 Imported PRs Imported PRs 2 Unal…" at bounding box center [625, 446] width 1250 height 671
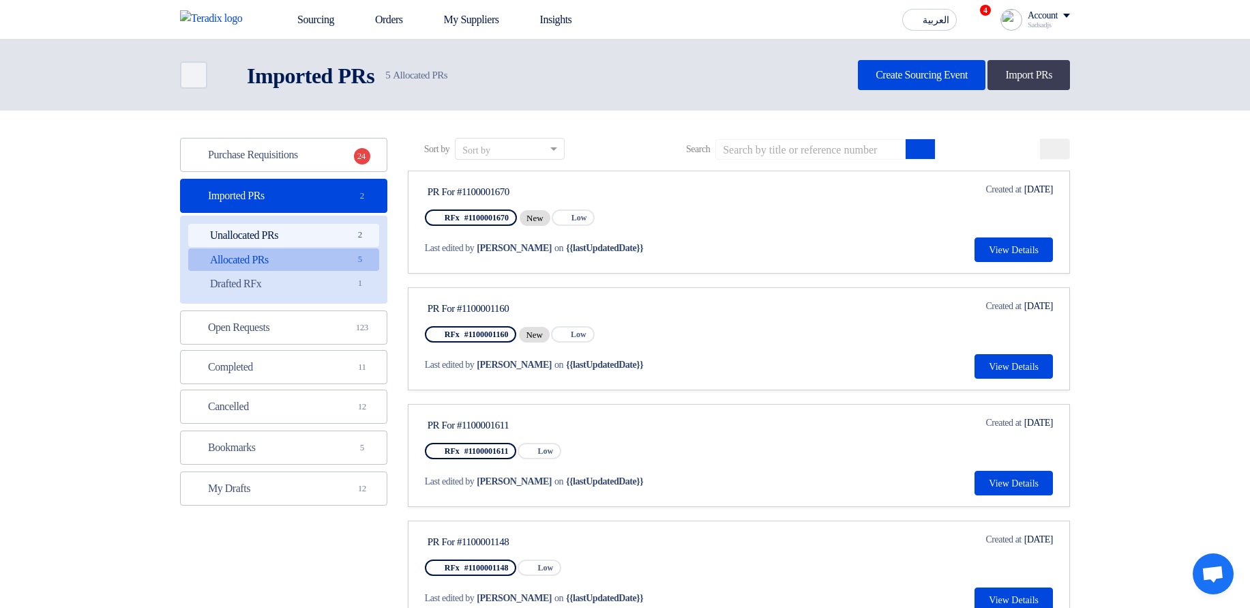
click at [342, 226] on link "Unallocated PRs Unallocated PRs 2" at bounding box center [283, 235] width 191 height 23
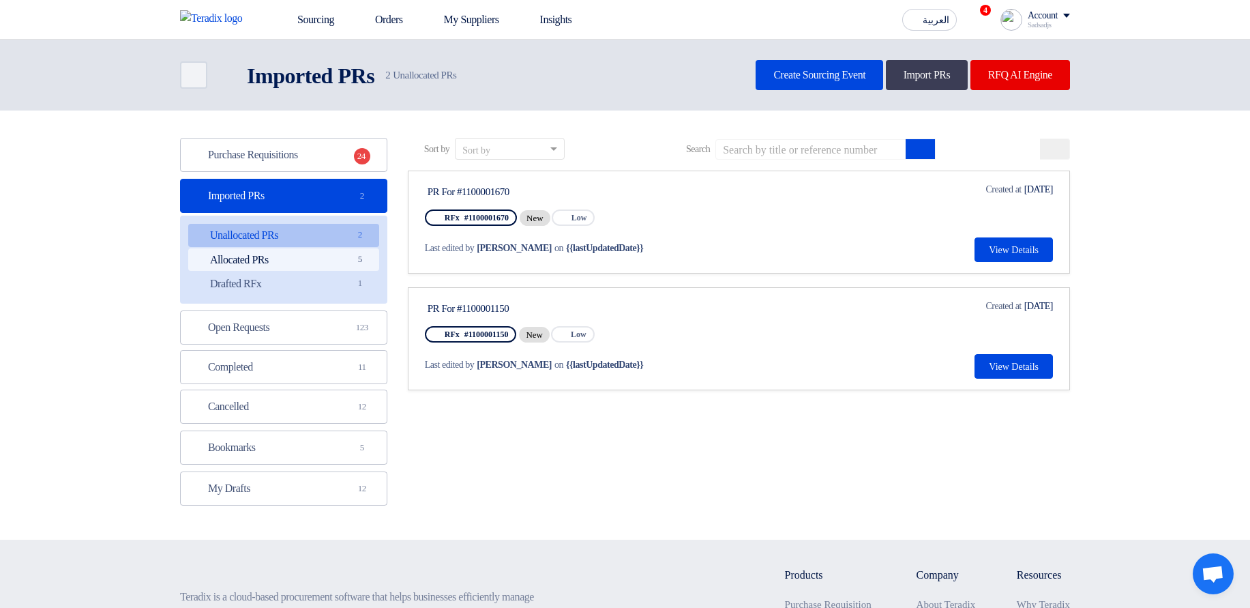
click at [292, 257] on link "Allocated PRs Allocated PRs 5" at bounding box center [283, 259] width 191 height 23
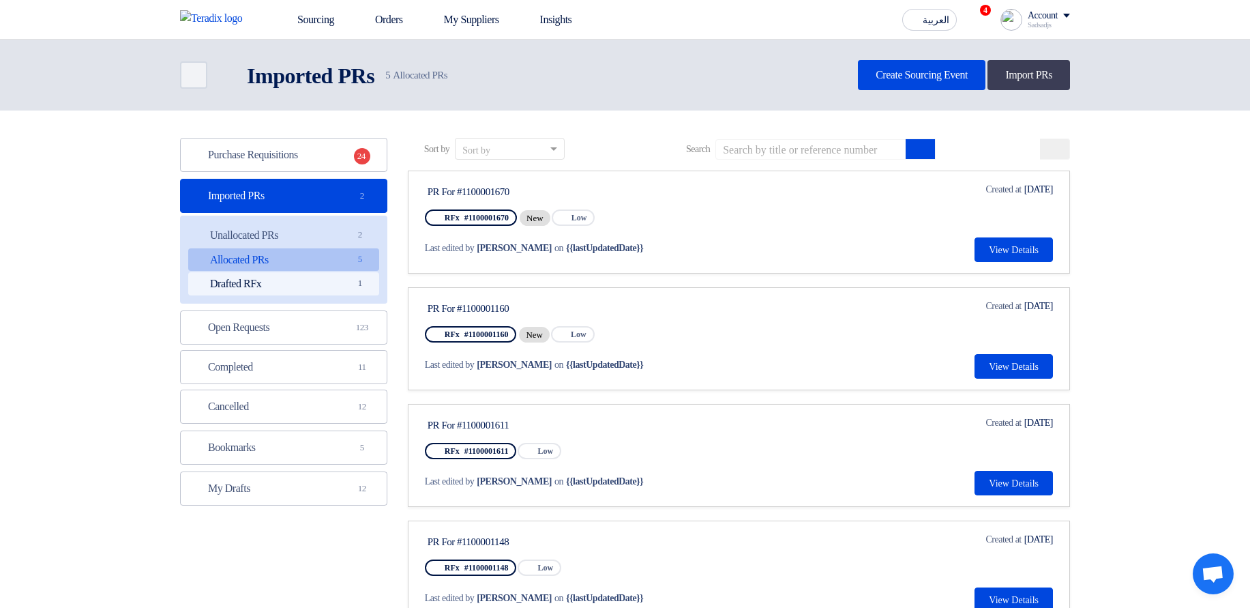
click at [306, 288] on link "Drafted RFx Drafted RFx 1" at bounding box center [283, 283] width 191 height 23
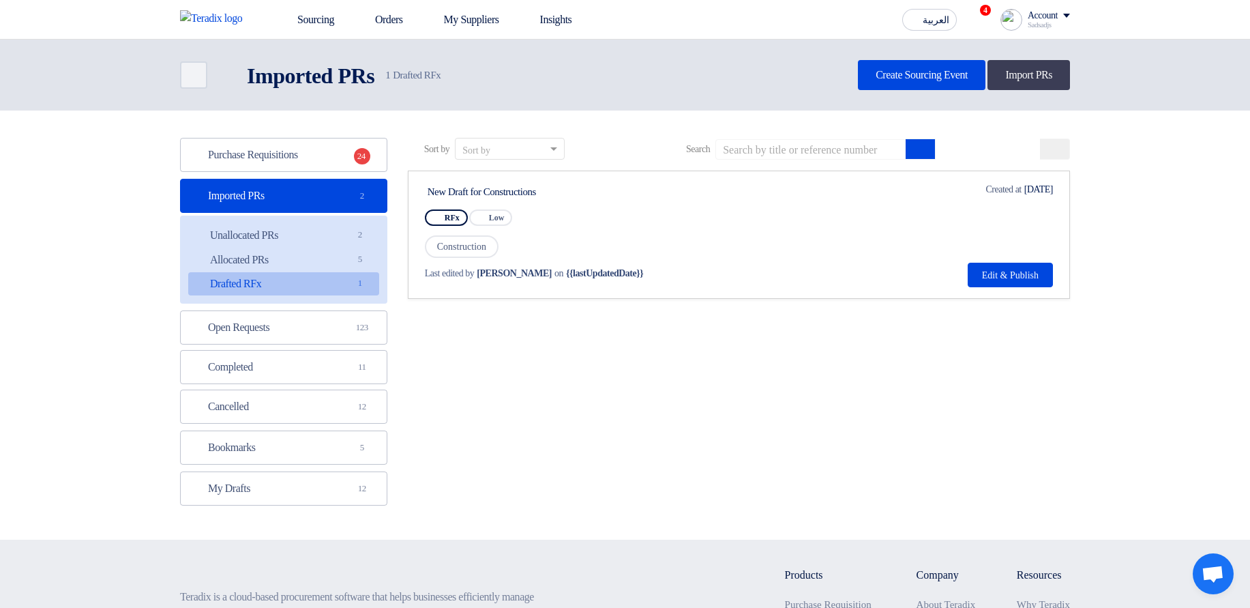
drag, startPoint x: 492, startPoint y: 198, endPoint x: 592, endPoint y: 198, distance: 100.3
click at [592, 198] on div "New Draft for Constructions" at bounding box center [555, 191] width 261 height 18
click at [304, 267] on link "Allocated PRs Allocated PRs 5" at bounding box center [283, 259] width 191 height 23
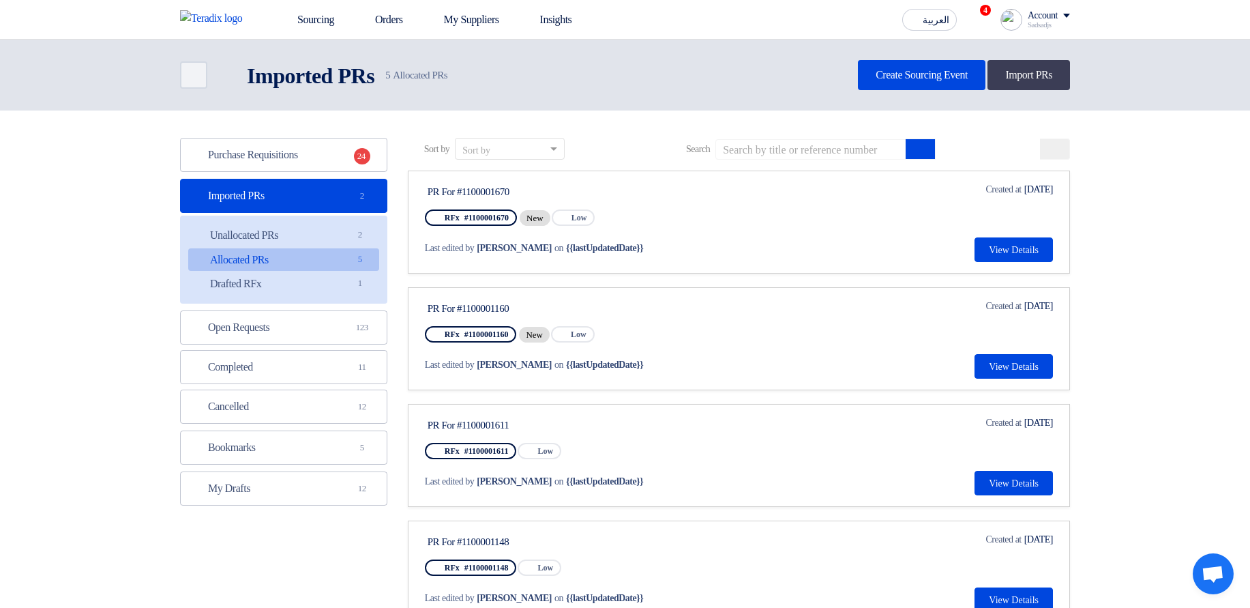
click at [358, 266] on link "Allocated PRs Allocated PRs 5" at bounding box center [283, 259] width 191 height 23
click at [338, 275] on link "Drafted RFx Drafted RFx 1" at bounding box center [283, 283] width 191 height 23
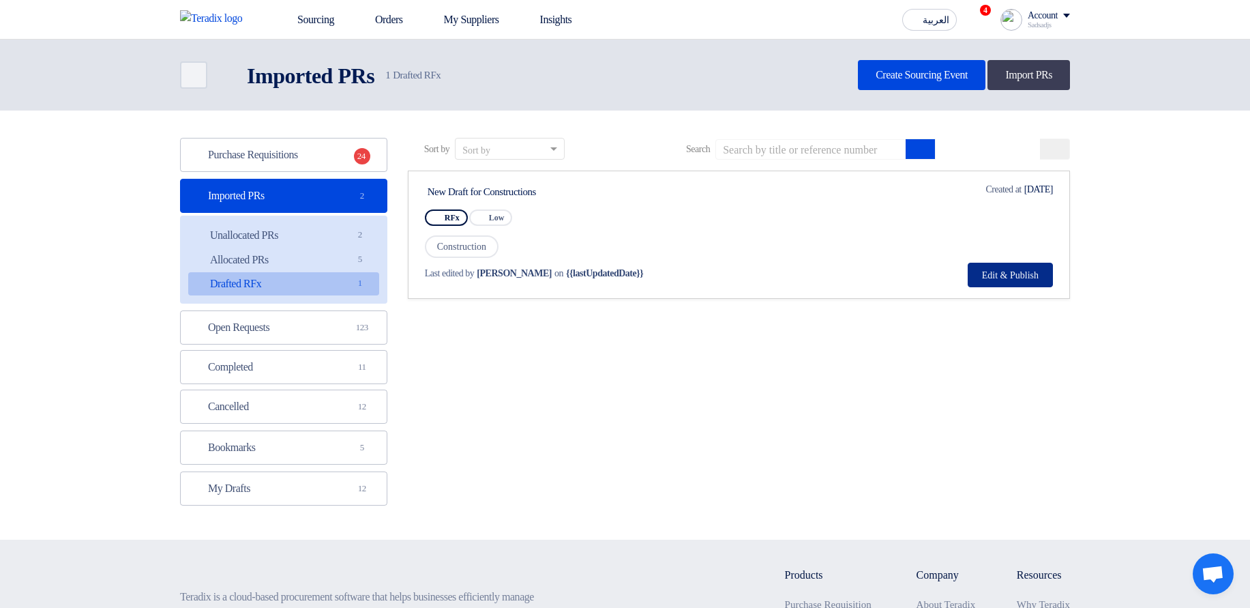
click at [1003, 279] on button "Edit & Publish" at bounding box center [1010, 275] width 85 height 25
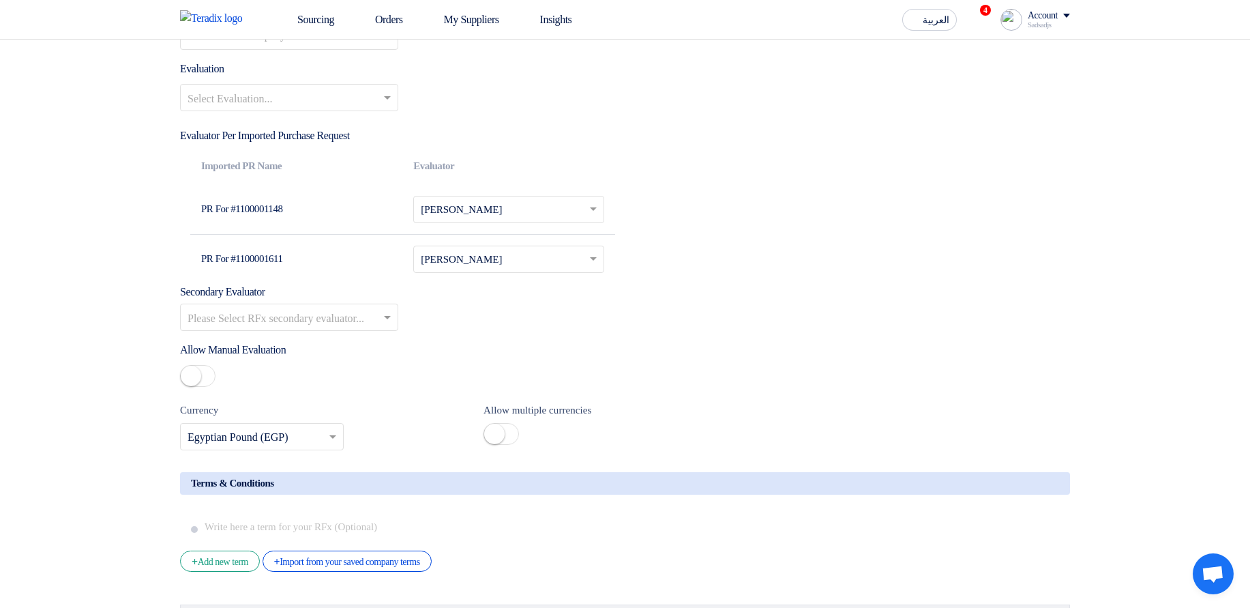
scroll to position [1801, 0]
drag, startPoint x: 180, startPoint y: 226, endPoint x: 346, endPoint y: 229, distance: 165.8
click at [346, 229] on div "Imported PR Name Evaluator PR For #1100001148 Please Select RFx evaluator... × …" at bounding box center [402, 216] width 445 height 136
click at [366, 228] on td "PR For #1100001148" at bounding box center [296, 211] width 212 height 50
drag, startPoint x: 319, startPoint y: 224, endPoint x: 362, endPoint y: 223, distance: 43.0
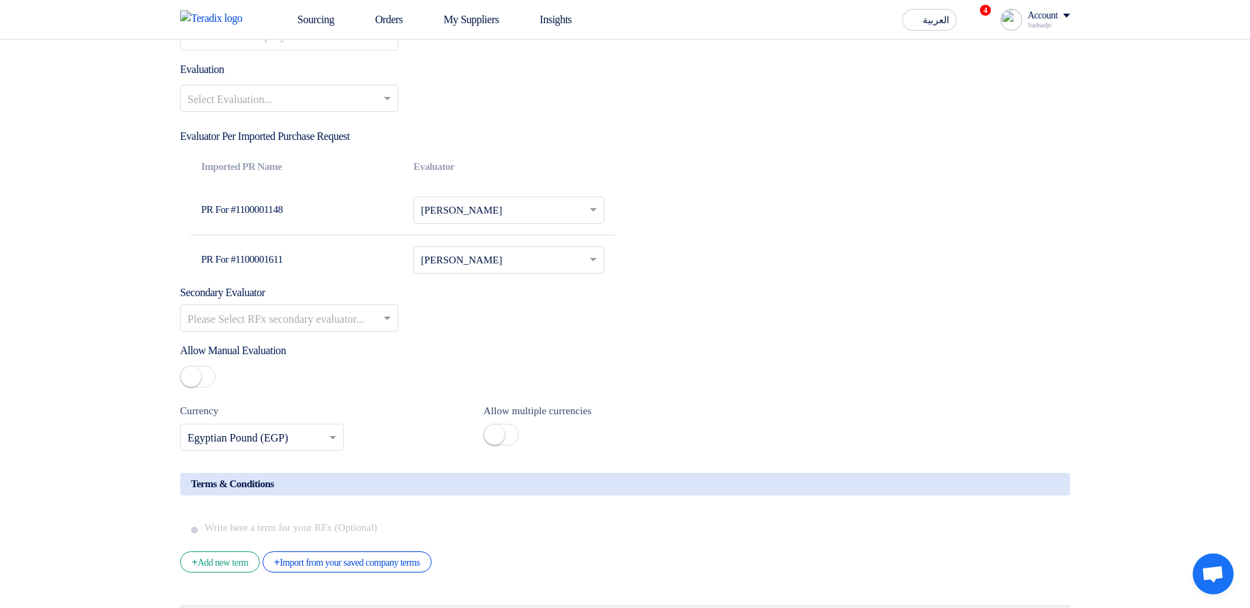
click at [362, 222] on td "PR For #1100001148" at bounding box center [296, 211] width 212 height 50
drag, startPoint x: 196, startPoint y: 225, endPoint x: 292, endPoint y: 221, distance: 96.3
click at [292, 221] on td "PR For #1100001148" at bounding box center [296, 211] width 212 height 50
click at [329, 225] on td "PR For #1100001148" at bounding box center [296, 211] width 212 height 50
click at [482, 214] on div at bounding box center [508, 210] width 189 height 22
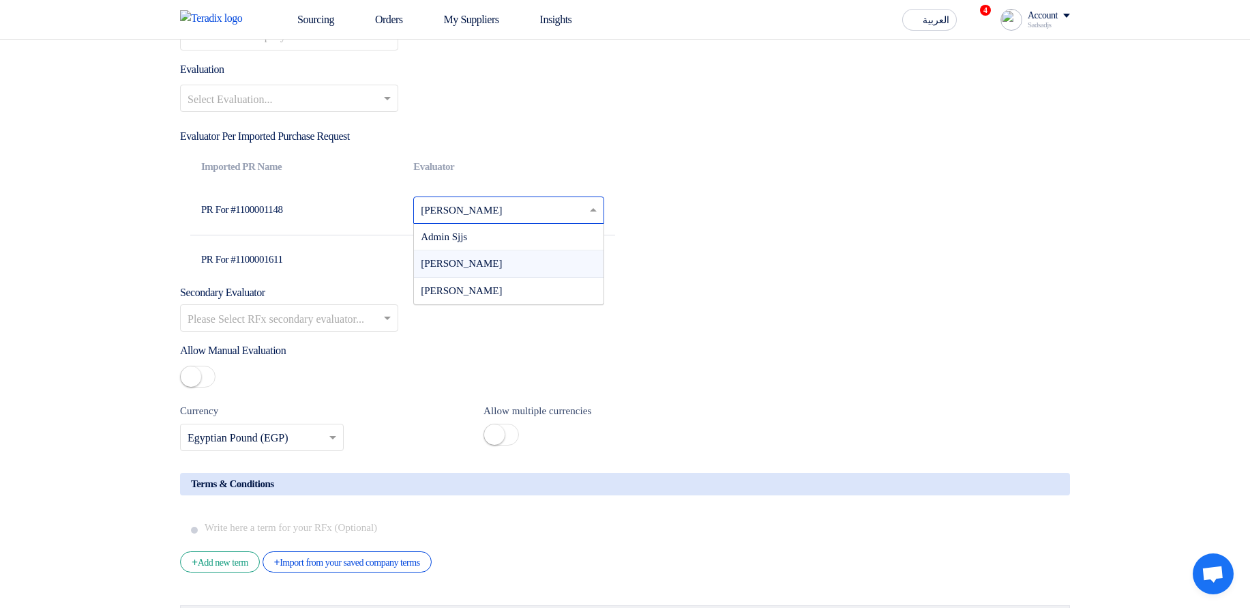
click at [544, 272] on input "text" at bounding box center [500, 261] width 159 height 22
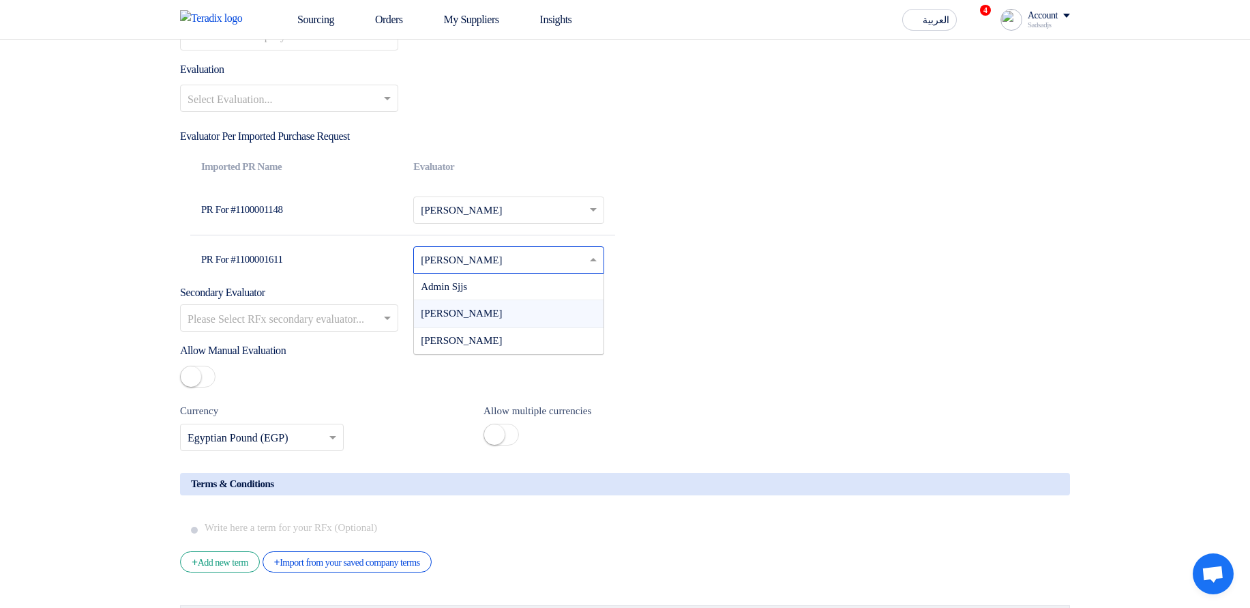
drag, startPoint x: 711, startPoint y: 302, endPoint x: 637, endPoint y: 296, distance: 73.9
click at [711, 302] on div "Secondary Evaluator Please Select RFx secondary evaluator..." at bounding box center [625, 307] width 890 height 47
drag, startPoint x: 306, startPoint y: 226, endPoint x: 329, endPoint y: 223, distance: 23.4
click at [329, 223] on td "PR For #1100001148" at bounding box center [296, 211] width 212 height 50
click at [336, 224] on td "PR For #1100001148" at bounding box center [296, 211] width 212 height 50
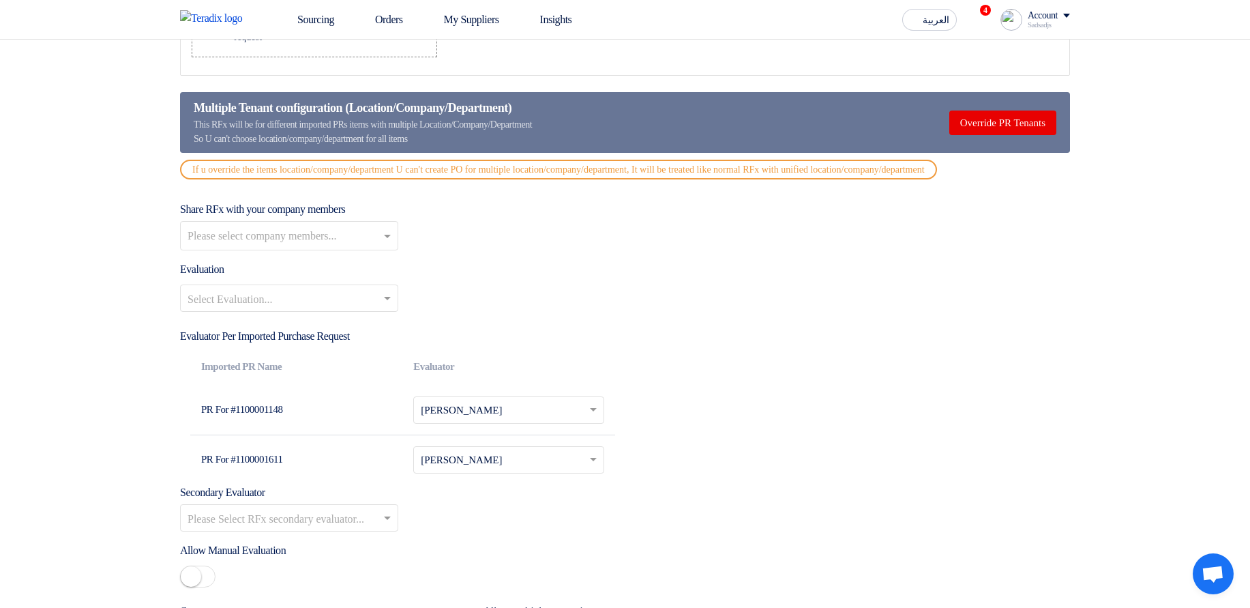
scroll to position [1637, 0]
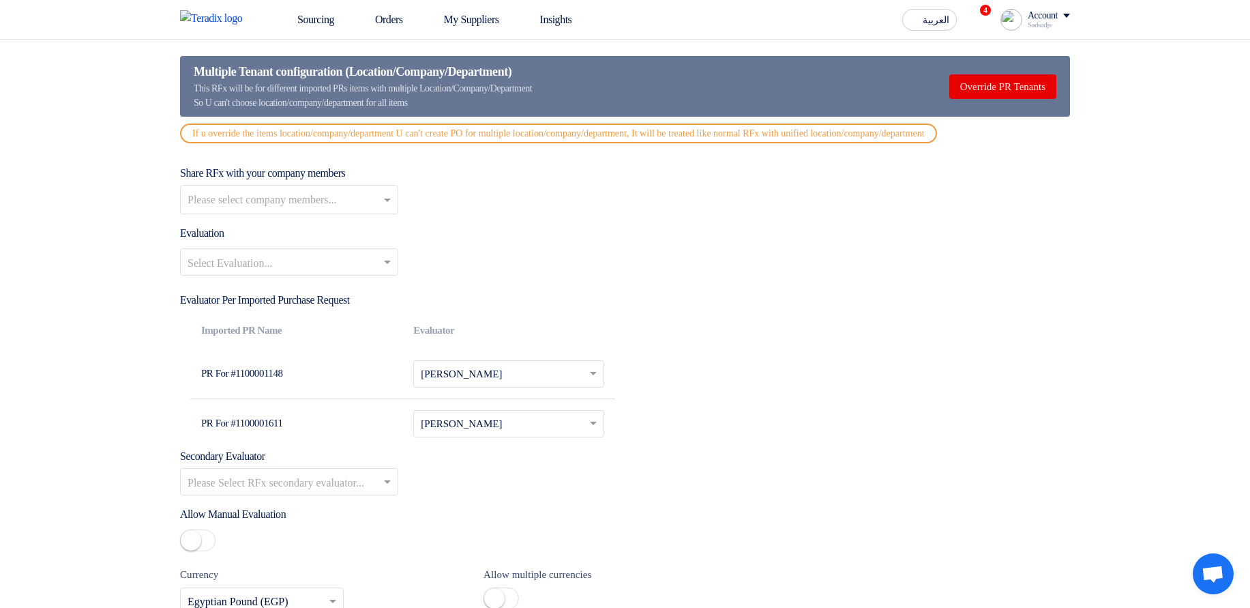
click at [366, 275] on input "text" at bounding box center [283, 263] width 190 height 23
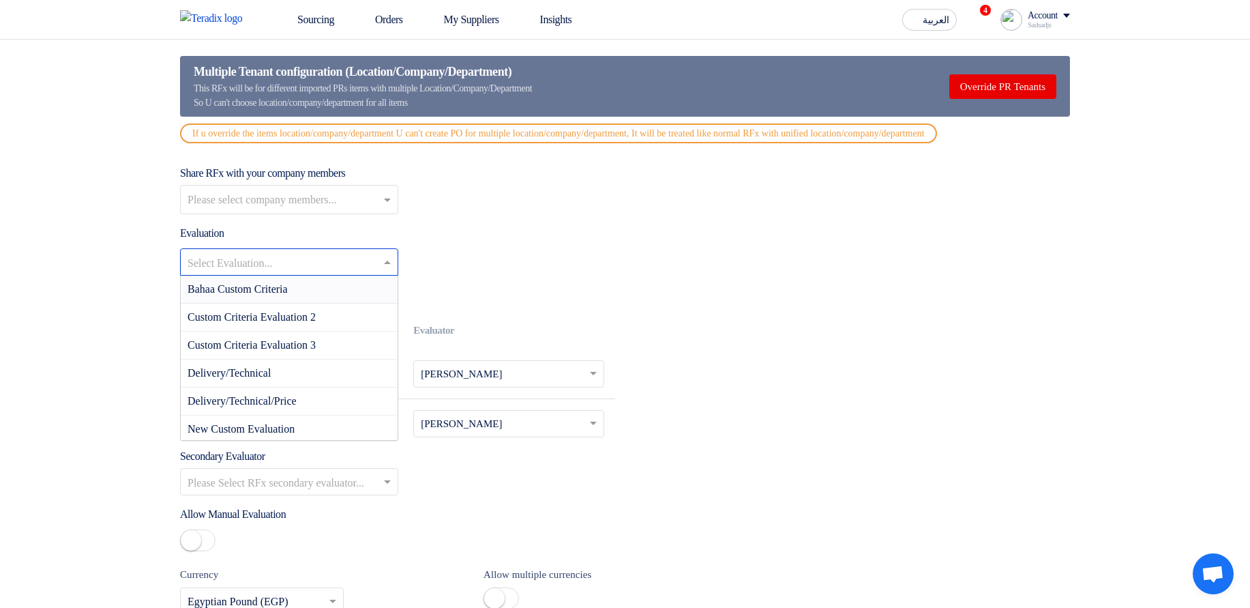
click at [660, 258] on div "Evaluation Select Evaluation... Bahaa Custom Criteria Custom Criteria Evaluatio…" at bounding box center [625, 255] width 890 height 61
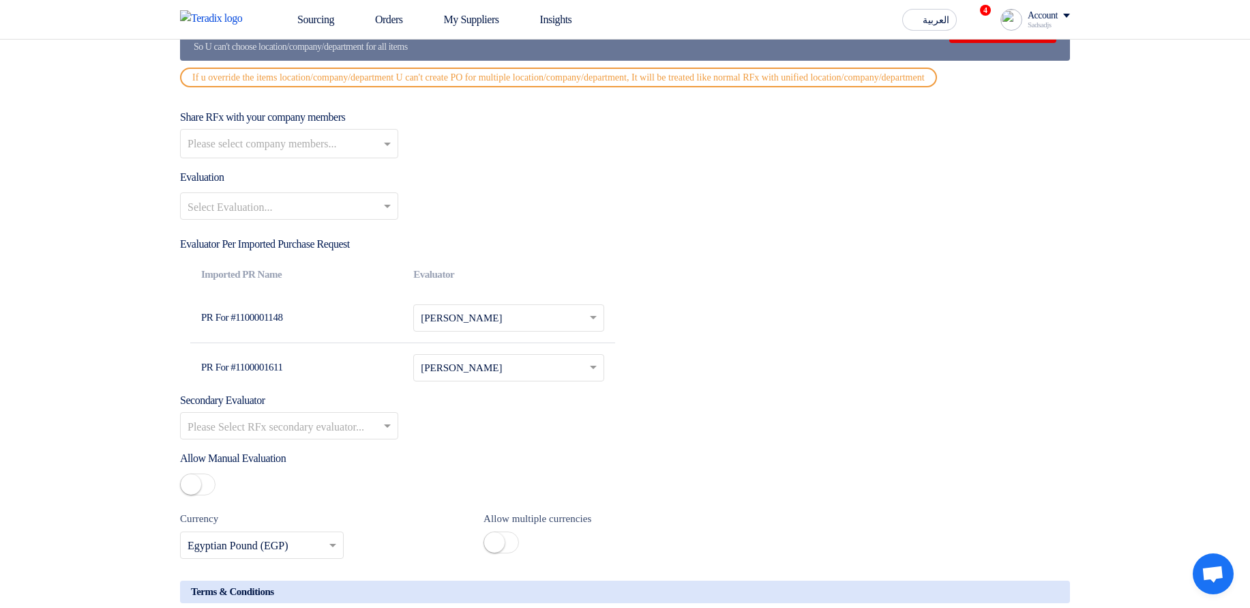
scroll to position [1719, 0]
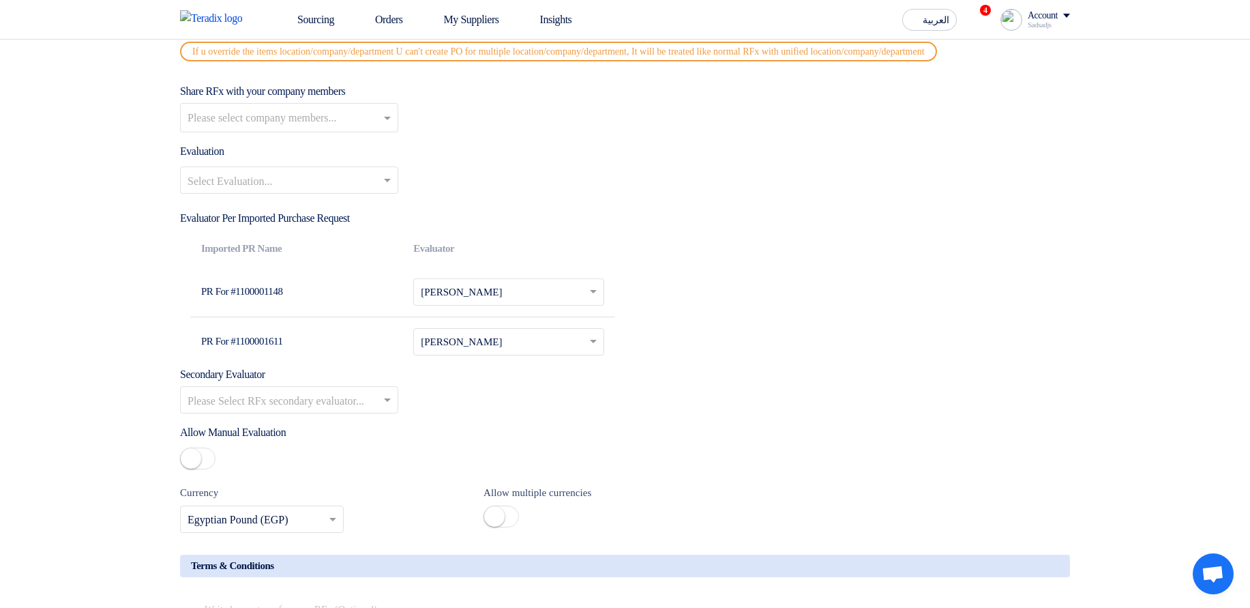
click at [359, 405] on input "text" at bounding box center [283, 400] width 190 height 23
drag, startPoint x: 181, startPoint y: 383, endPoint x: 295, endPoint y: 384, distance: 113.2
click at [293, 384] on div "Secondary Evaluator Please Select RFx secondary evaluator..." at bounding box center [625, 389] width 890 height 47
click at [334, 382] on div "Secondary Evaluator Please Select RFx secondary evaluator..." at bounding box center [625, 389] width 890 height 47
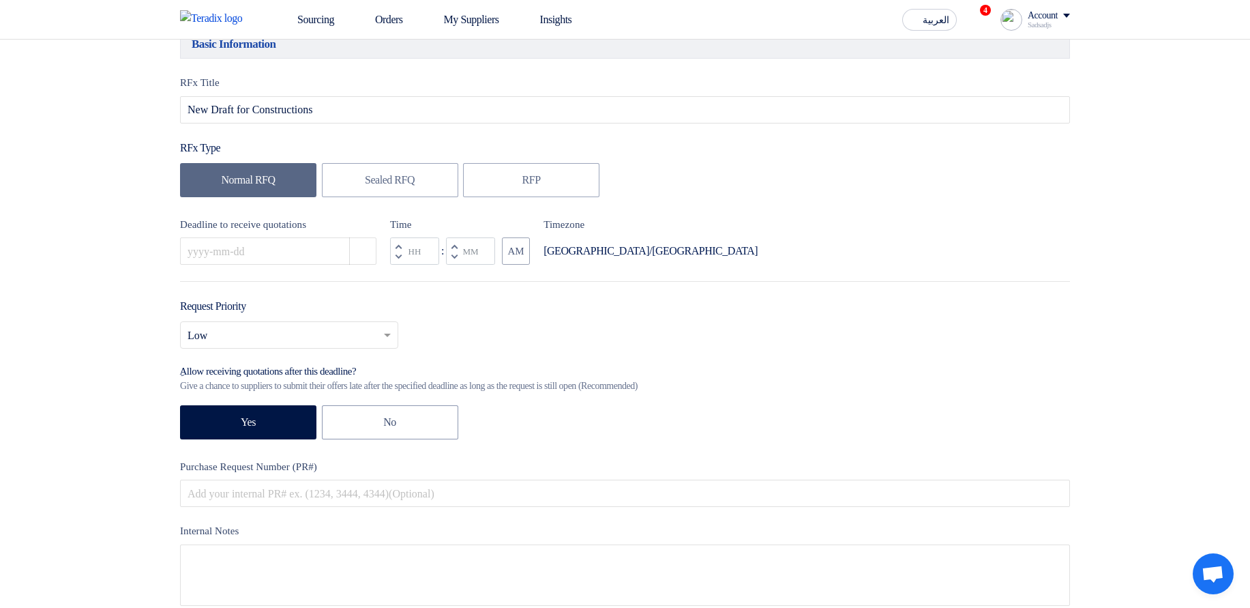
scroll to position [0, 0]
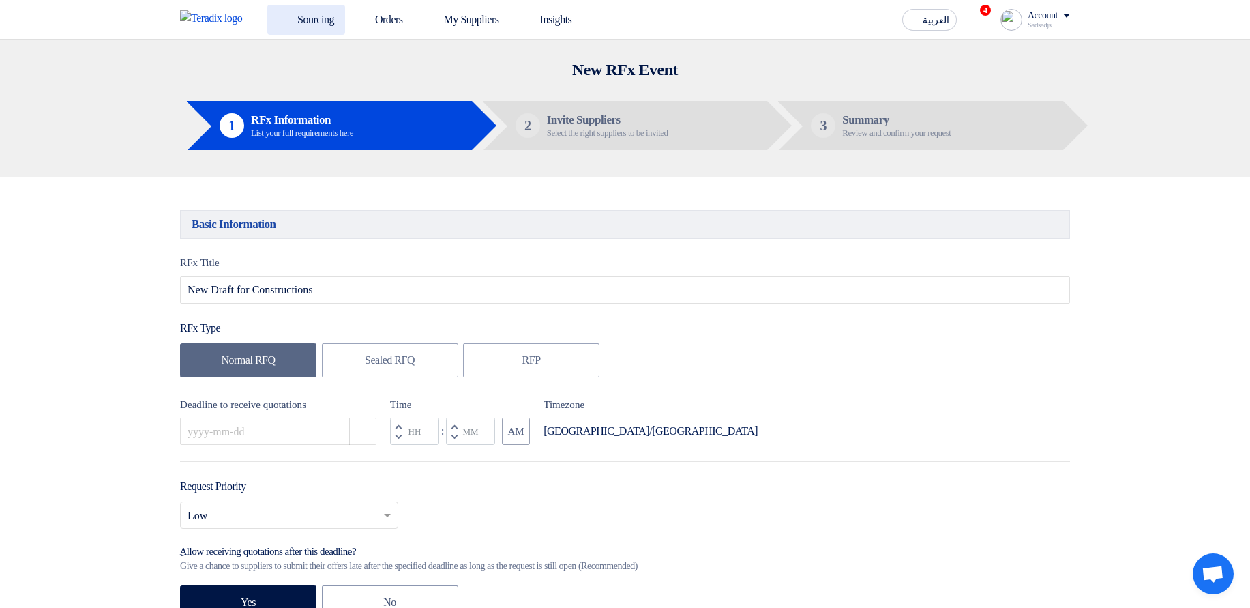
click at [278, 23] on link "Sourcing" at bounding box center [306, 20] width 78 height 30
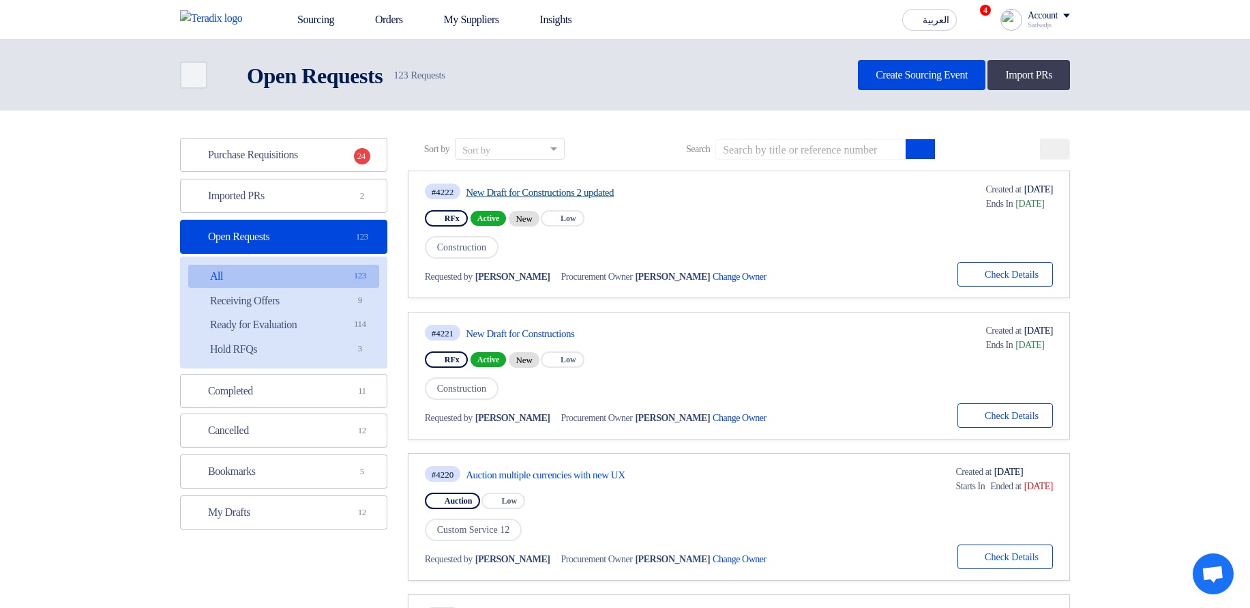
click at [565, 193] on link "New Draft for Constructions 2 updated" at bounding box center [594, 192] width 256 height 12
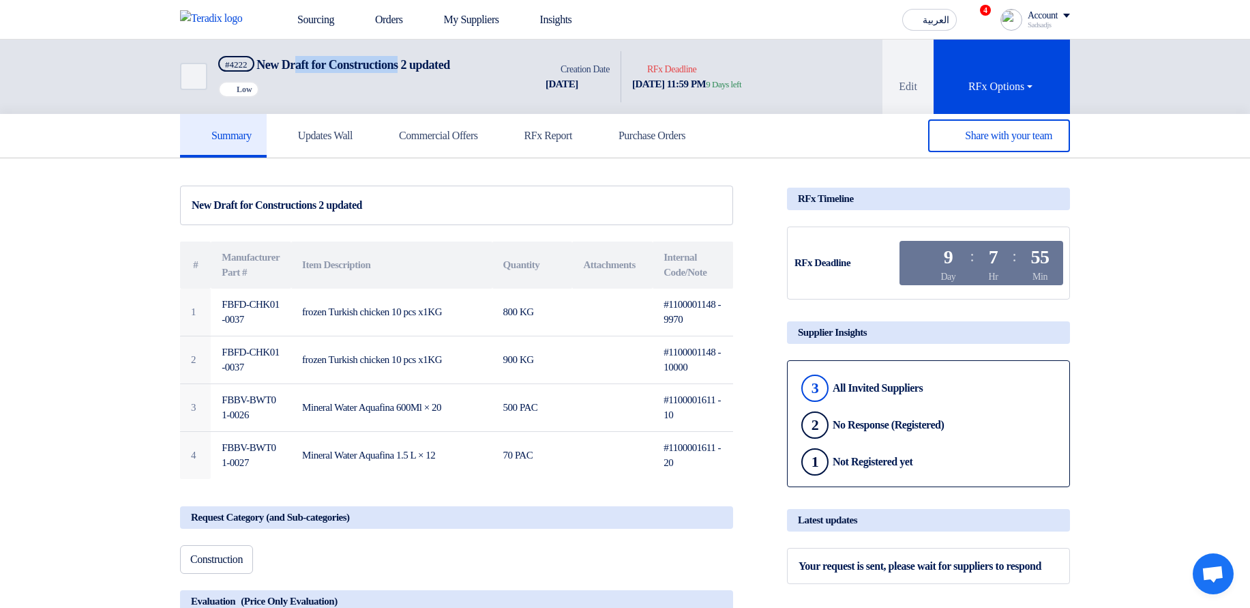
drag, startPoint x: 300, startPoint y: 61, endPoint x: 419, endPoint y: 57, distance: 118.7
click at [419, 58] on span "New Draft for Constructions 2 updated" at bounding box center [352, 65] width 193 height 14
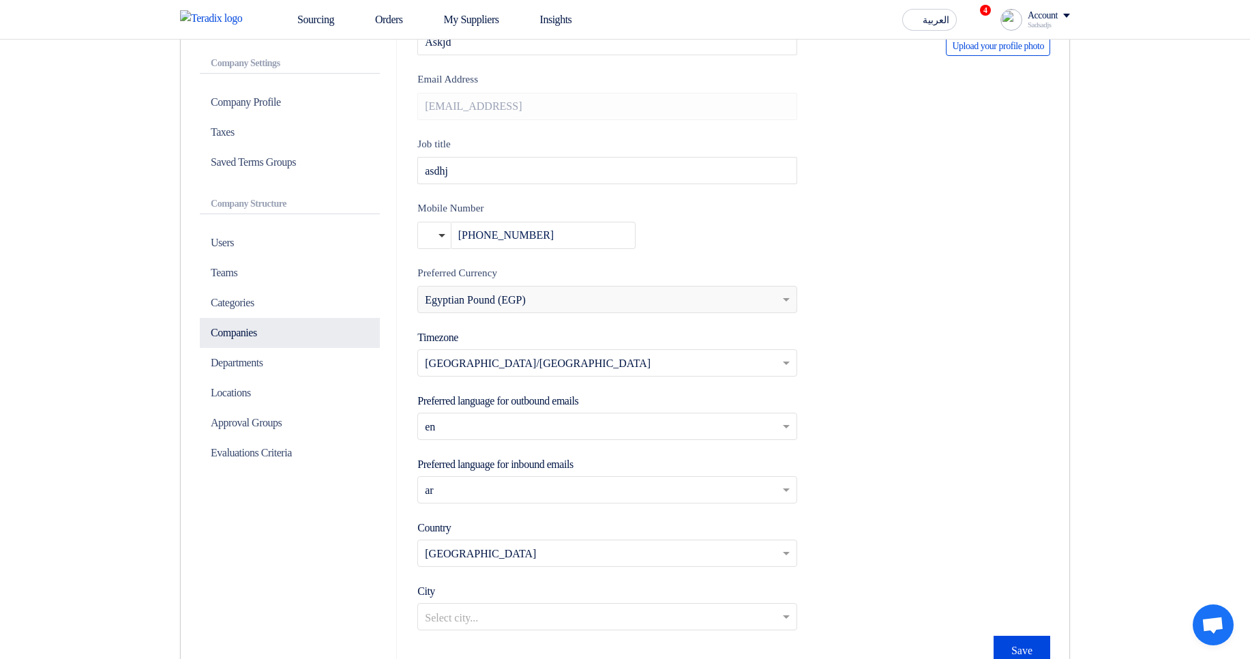
scroll to position [246, 0]
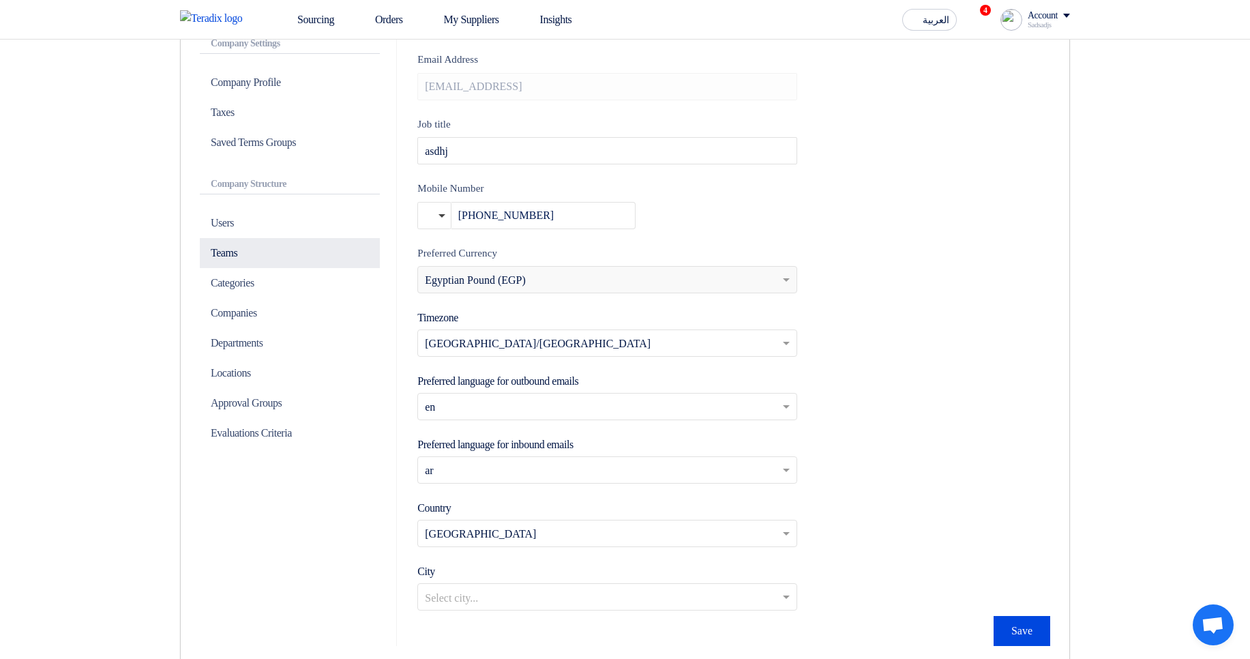
click at [263, 252] on p "Teams" at bounding box center [290, 253] width 180 height 30
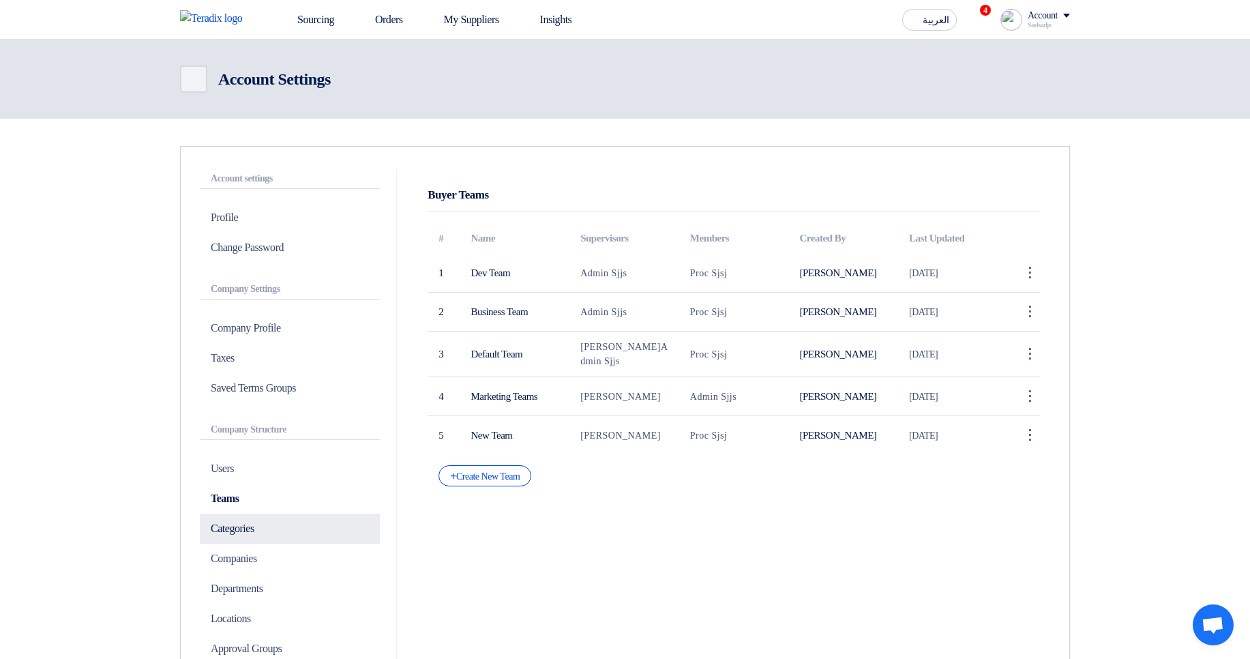
click at [255, 525] on p "Categories" at bounding box center [290, 529] width 180 height 30
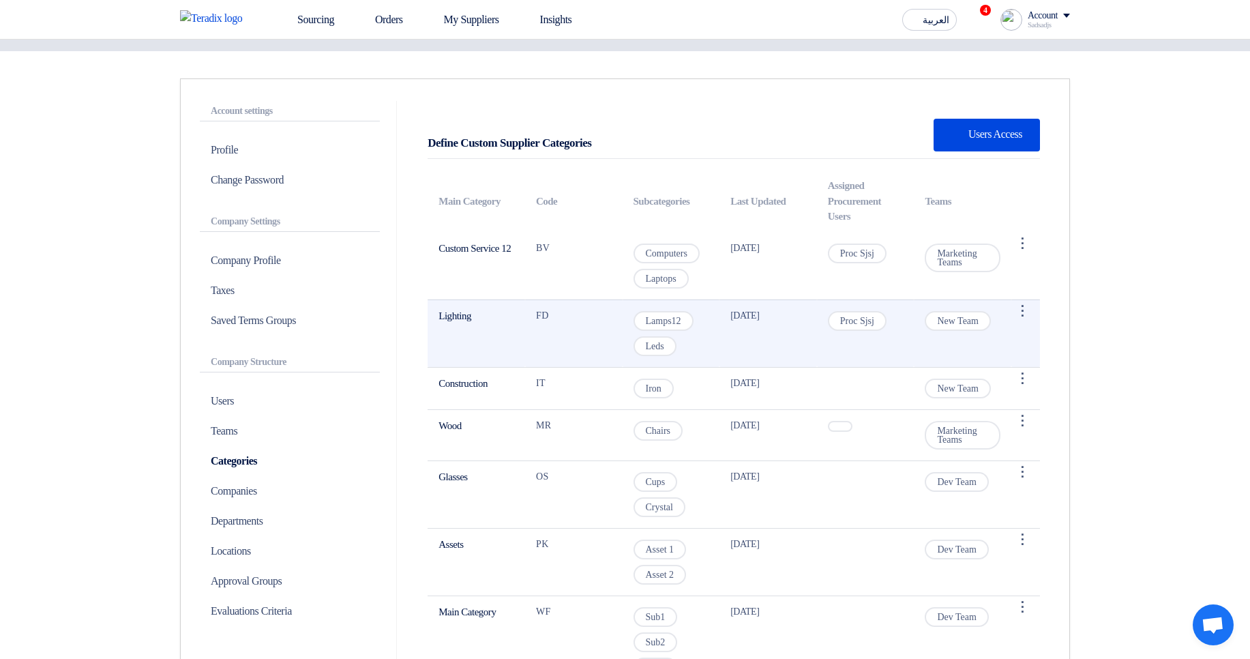
scroll to position [82, 0]
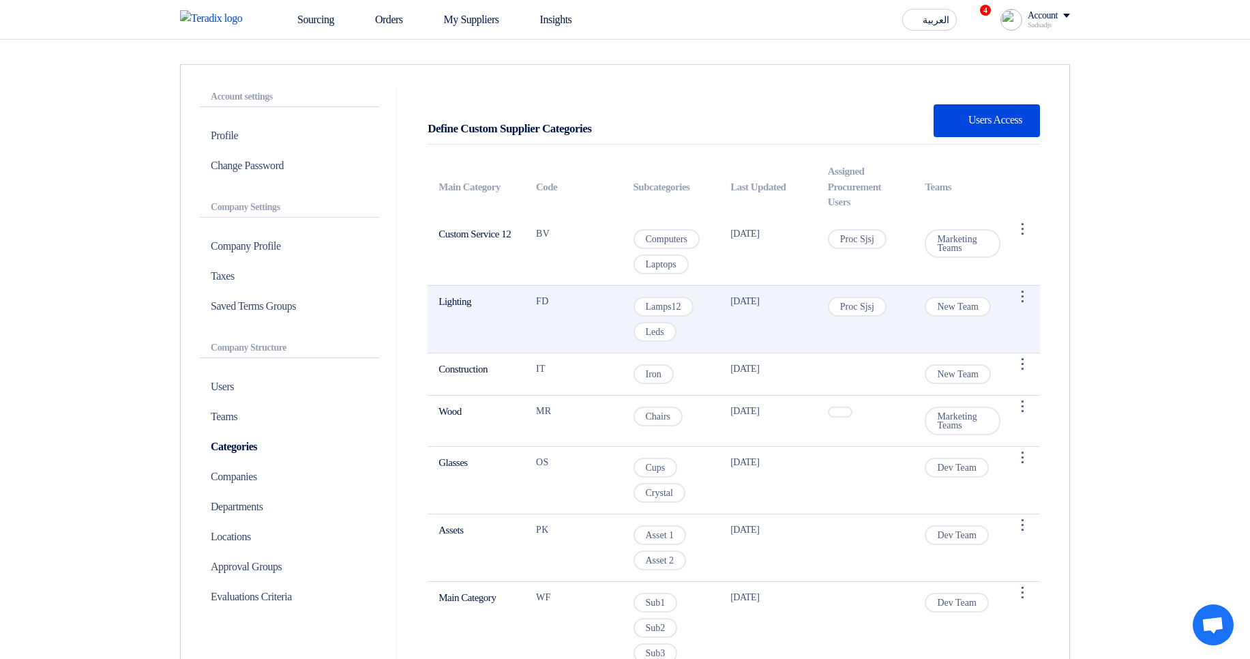
drag, startPoint x: 433, startPoint y: 301, endPoint x: 484, endPoint y: 297, distance: 51.3
click at [484, 297] on td "Lighting" at bounding box center [477, 319] width 98 height 68
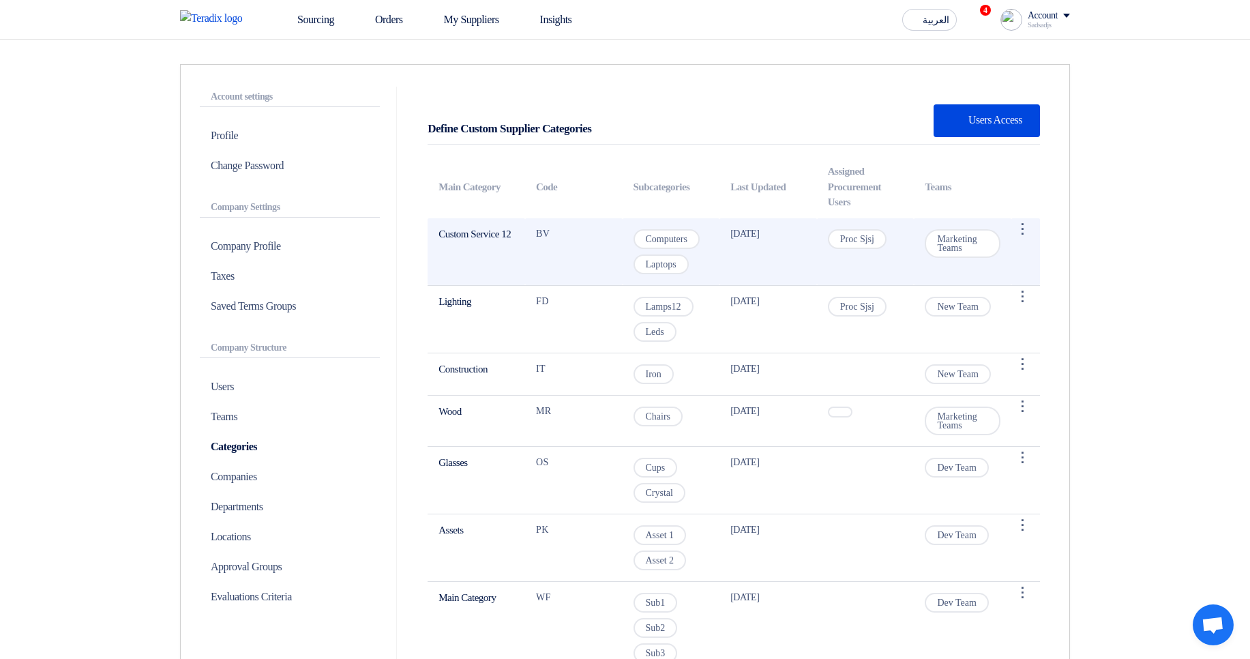
drag, startPoint x: 447, startPoint y: 226, endPoint x: 486, endPoint y: 265, distance: 55.0
click at [486, 265] on td "Custom Service 12" at bounding box center [477, 252] width 98 height 68
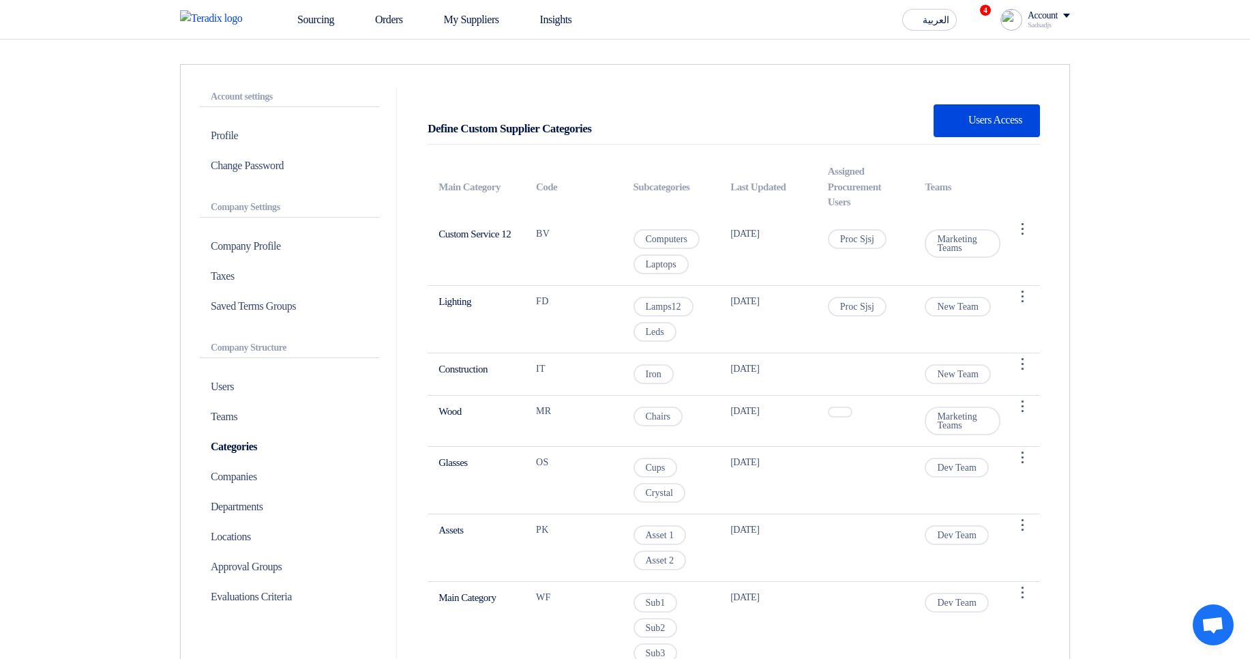
click at [477, 256] on div at bounding box center [477, 256] width 0 height 0
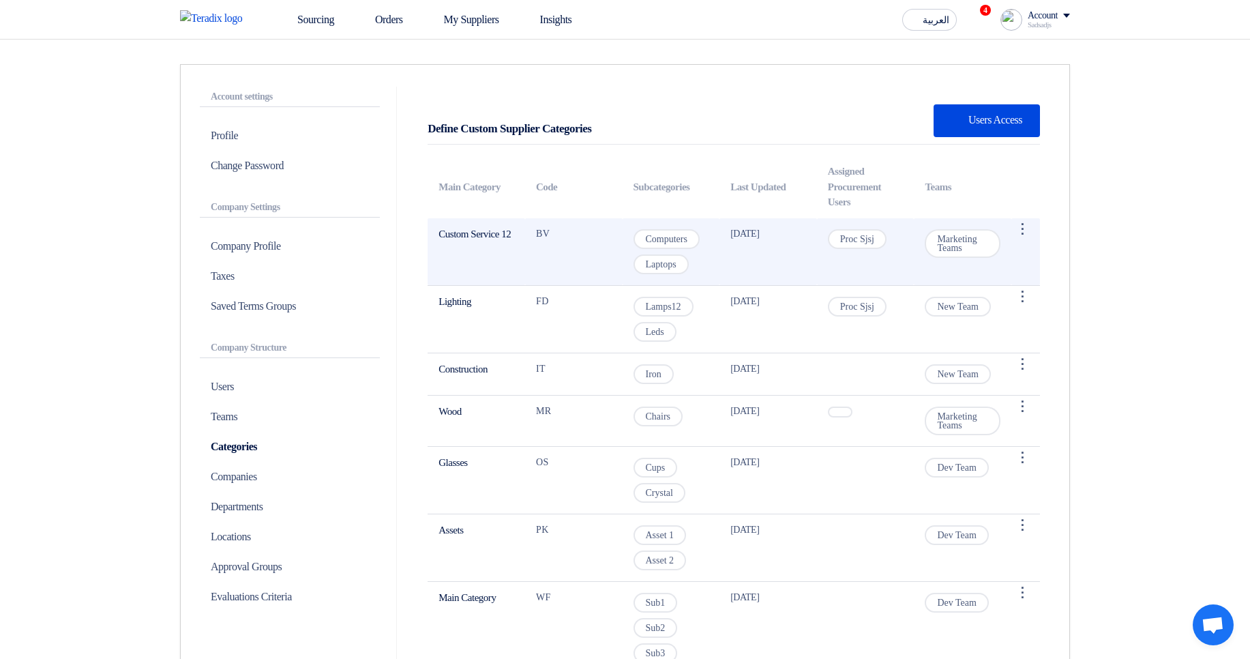
click at [500, 236] on td "Custom Service 12" at bounding box center [477, 252] width 98 height 68
click at [955, 237] on span "Marketing Teams" at bounding box center [963, 243] width 76 height 29
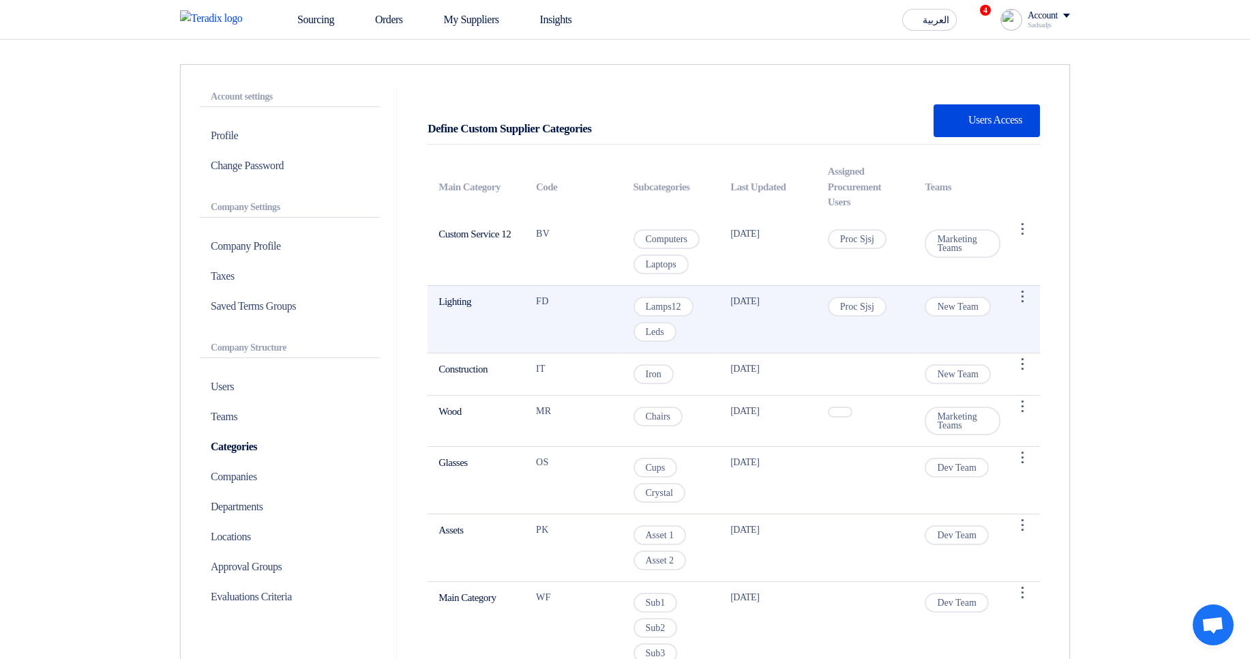
click at [951, 308] on span "New Team" at bounding box center [958, 307] width 66 height 20
click at [709, 308] on td "Lamps12 Leds" at bounding box center [672, 319] width 98 height 68
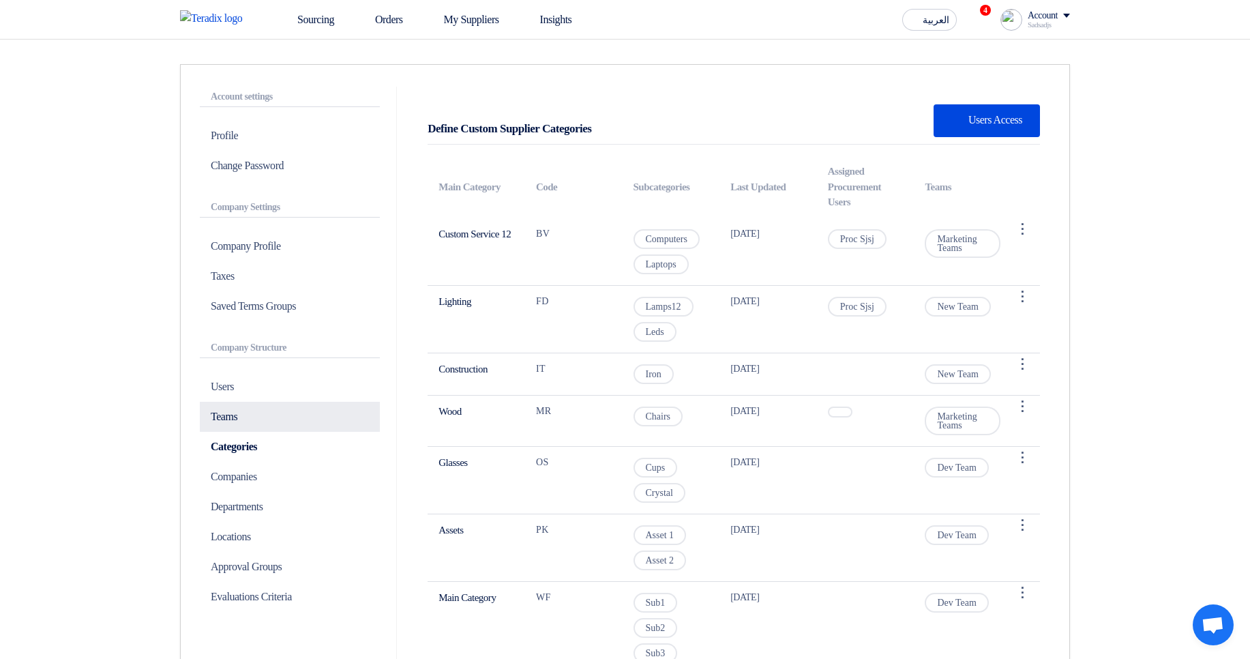
click at [281, 410] on p "Teams" at bounding box center [290, 417] width 180 height 30
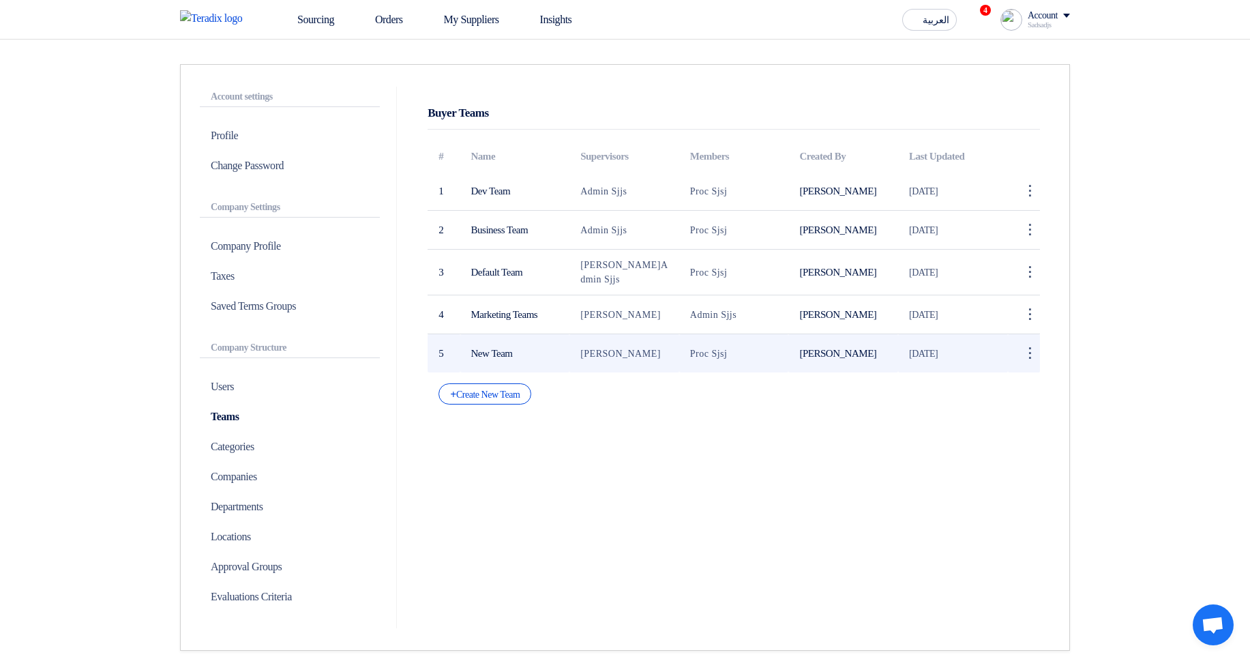
drag, startPoint x: 471, startPoint y: 321, endPoint x: 507, endPoint y: 340, distance: 40.3
click at [571, 324] on tr "4 Marketing Teams [PERSON_NAME] Admin Sjjs [PERSON_NAME] [DATE] ⋮ Edit Team [GE…" at bounding box center [734, 314] width 613 height 39
drag, startPoint x: 464, startPoint y: 354, endPoint x: 579, endPoint y: 351, distance: 115.3
click at [572, 353] on tr "5 New Team [PERSON_NAME] Proc Sjsj [PERSON_NAME] [DATE] ⋮ Edit Team [GEOGRAPHIC…" at bounding box center [734, 353] width 613 height 39
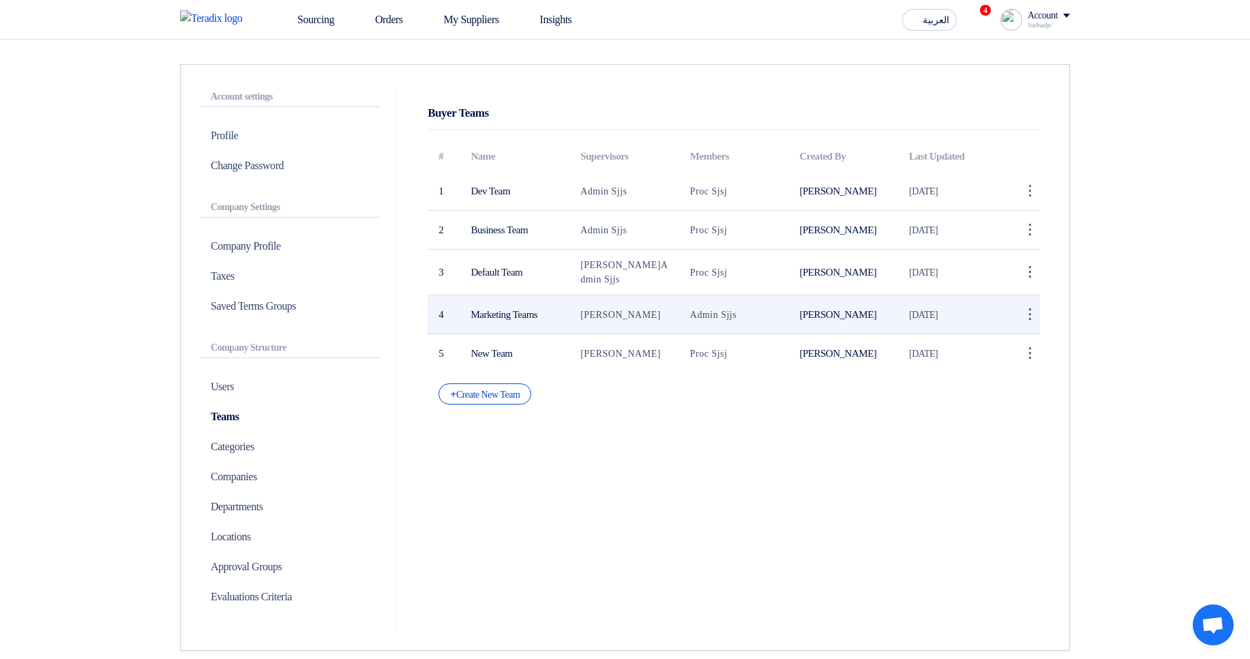
drag, startPoint x: 576, startPoint y: 314, endPoint x: 585, endPoint y: 357, distance: 44.0
click at [669, 316] on td "[PERSON_NAME]" at bounding box center [625, 314] width 110 height 39
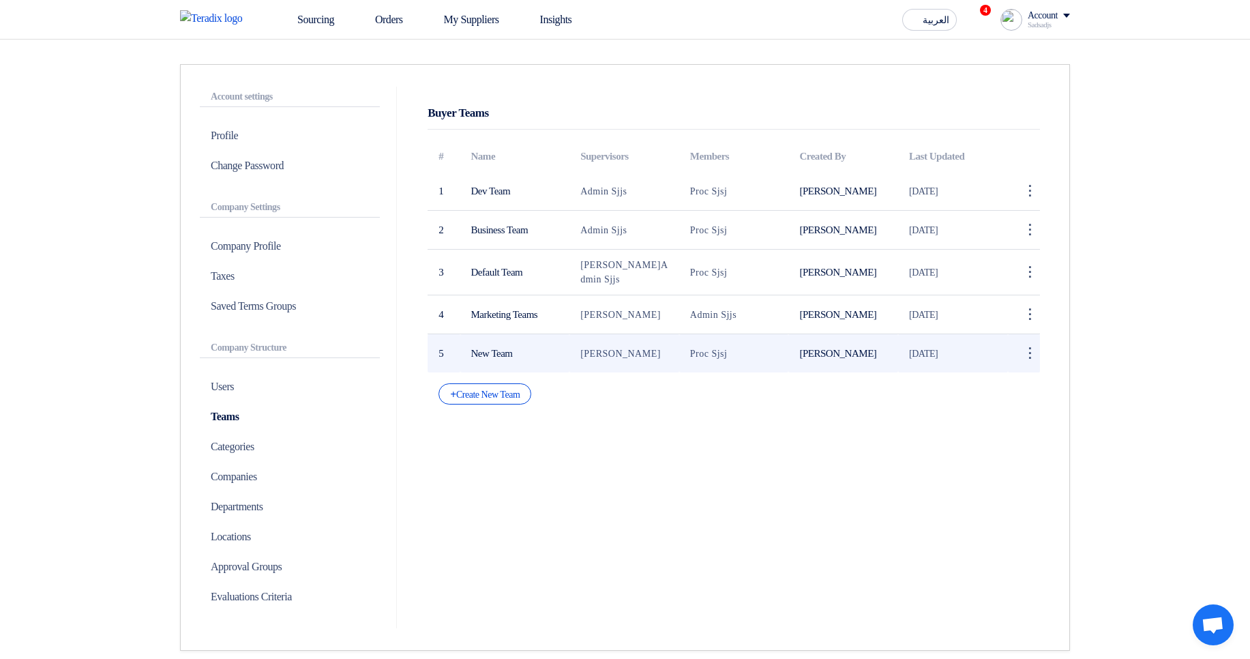
drag, startPoint x: 583, startPoint y: 355, endPoint x: 655, endPoint y: 353, distance: 71.7
click at [655, 353] on td "[PERSON_NAME]" at bounding box center [625, 353] width 110 height 39
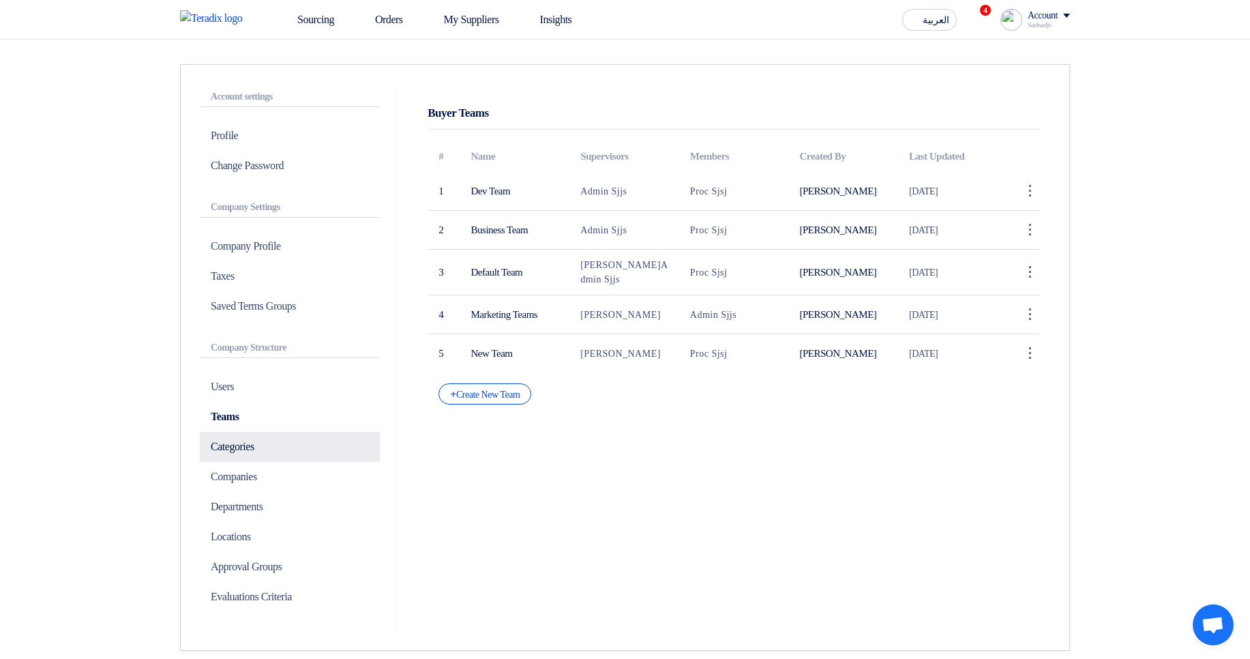
click at [286, 447] on p "Categories" at bounding box center [290, 447] width 180 height 30
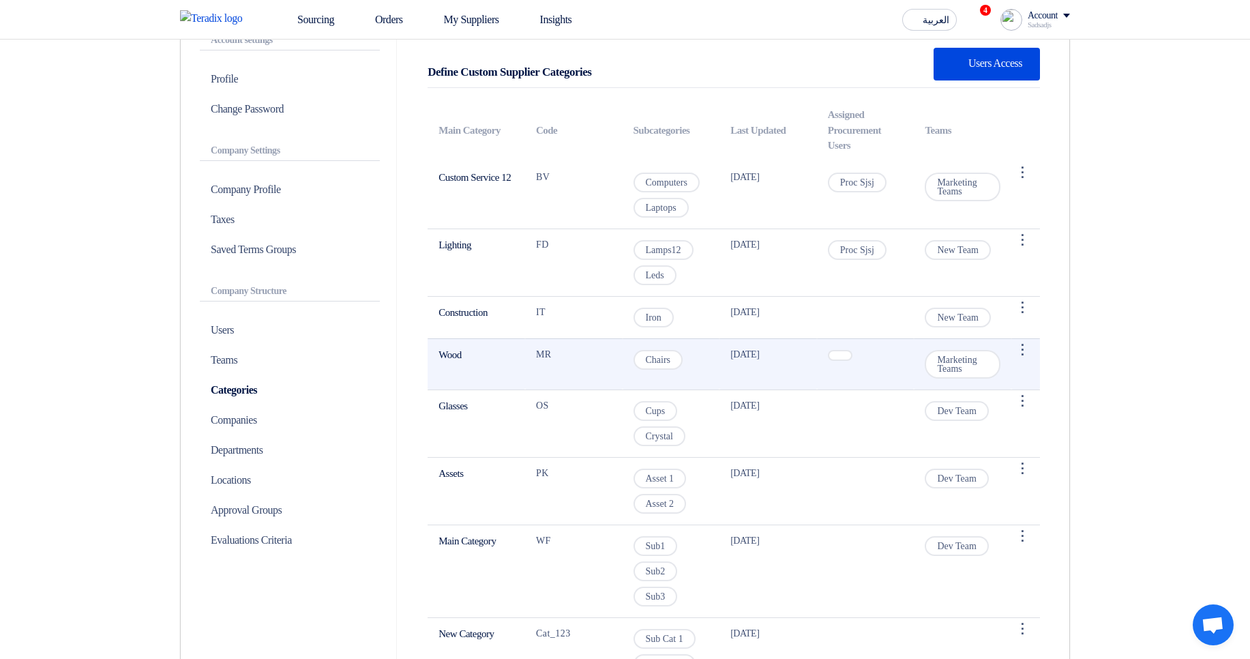
scroll to position [164, 0]
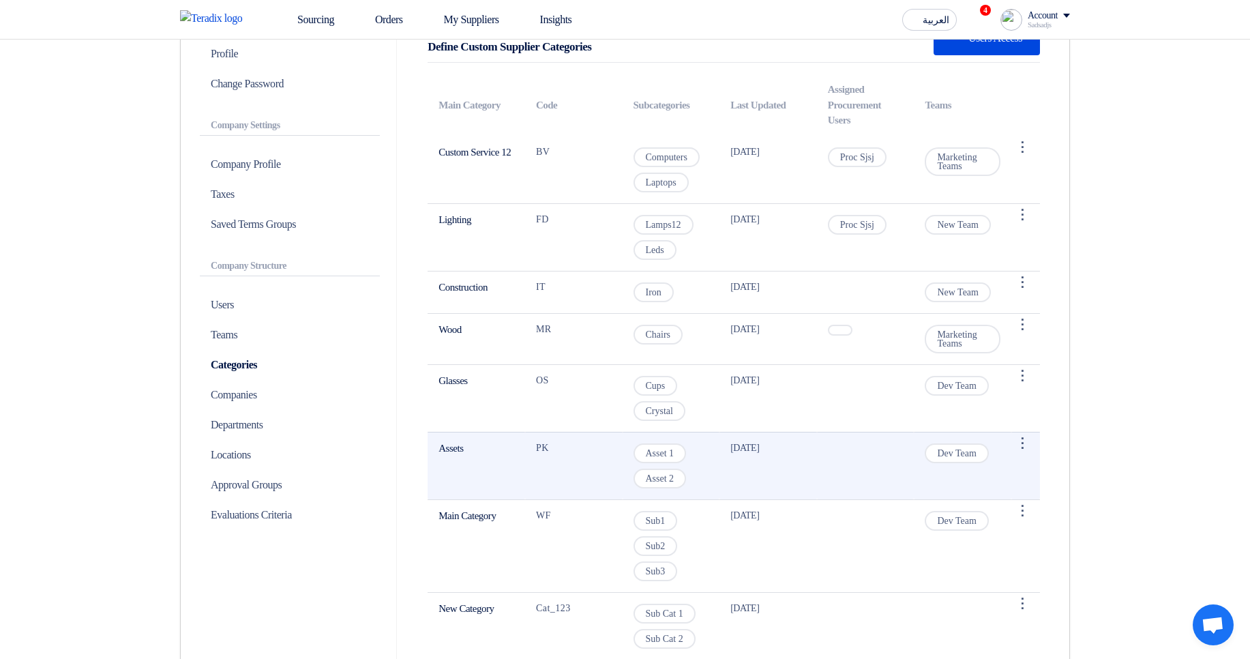
click at [436, 464] on td "Assets" at bounding box center [477, 466] width 98 height 68
click at [439, 456] on td "Assets" at bounding box center [477, 466] width 98 height 68
click at [449, 448] on td "Assets" at bounding box center [477, 466] width 98 height 68
click at [449, 447] on td "Assets" at bounding box center [477, 466] width 98 height 68
click at [458, 441] on td "Assets" at bounding box center [477, 466] width 98 height 68
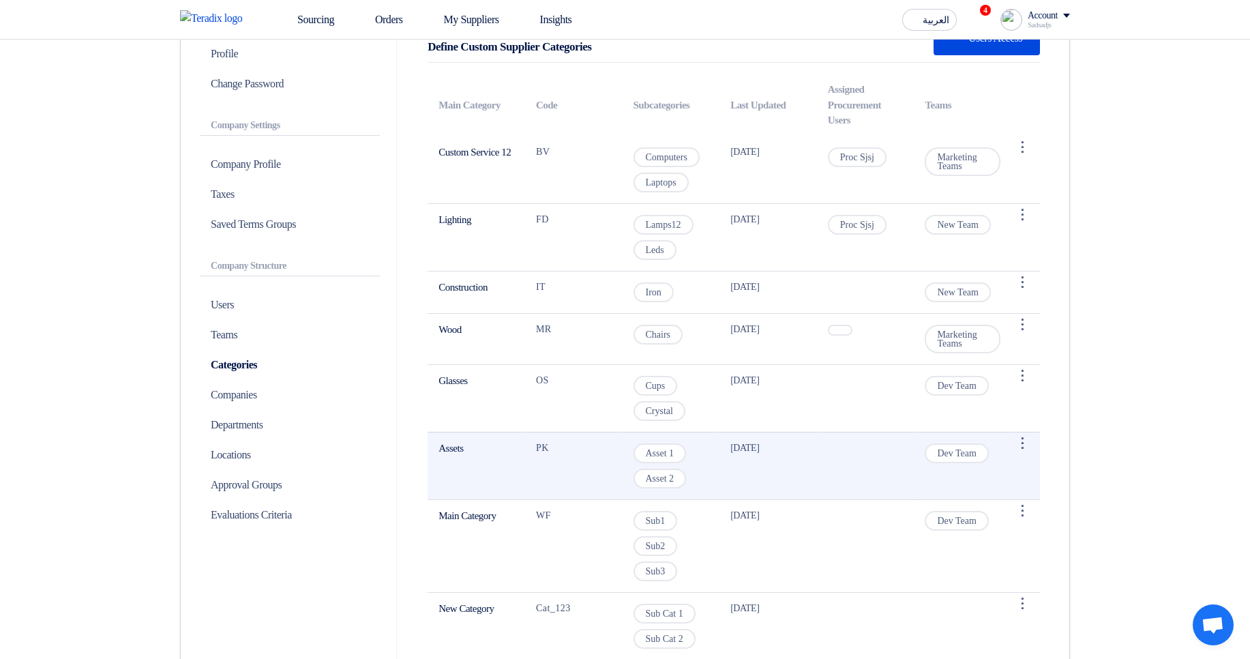
click at [458, 441] on td "Assets" at bounding box center [477, 466] width 98 height 68
click at [456, 453] on td "Assets" at bounding box center [477, 466] width 98 height 68
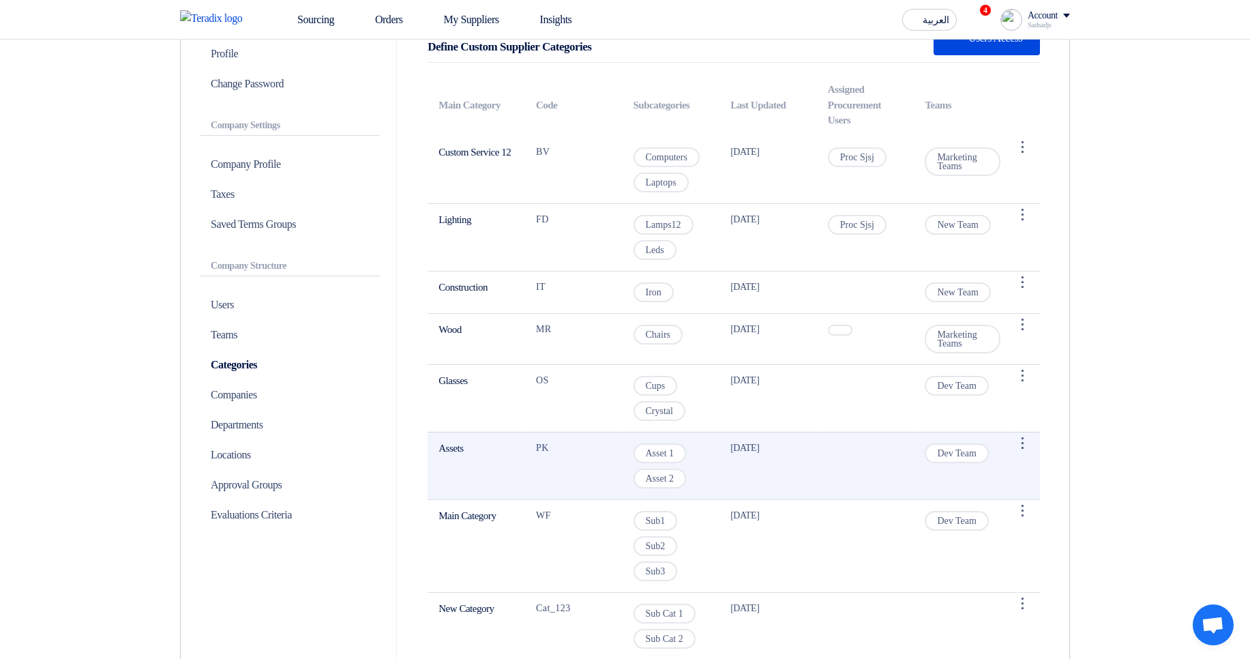
click at [450, 450] on td "Assets" at bounding box center [477, 466] width 98 height 68
click at [450, 449] on td "Assets" at bounding box center [477, 466] width 98 height 68
click at [949, 450] on span "Dev Team" at bounding box center [956, 453] width 63 height 20
drag, startPoint x: 949, startPoint y: 450, endPoint x: 971, endPoint y: 450, distance: 21.8
click at [971, 450] on span "Dev Team" at bounding box center [956, 453] width 63 height 20
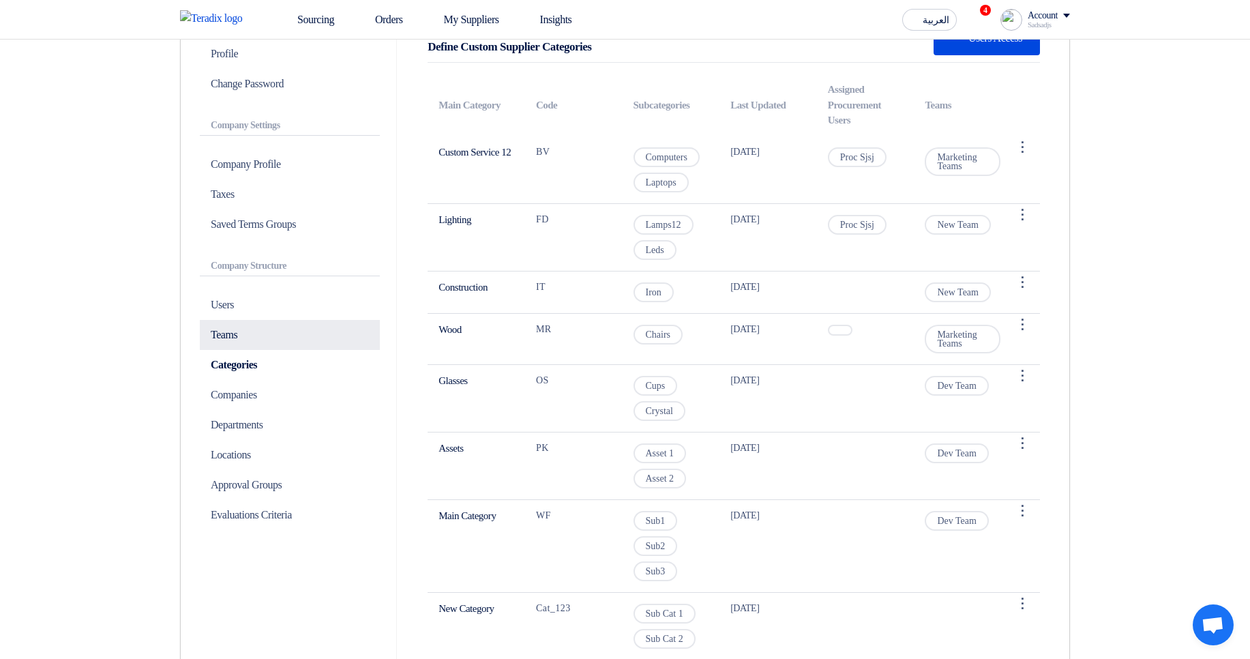
click at [269, 332] on p "Teams" at bounding box center [290, 335] width 180 height 30
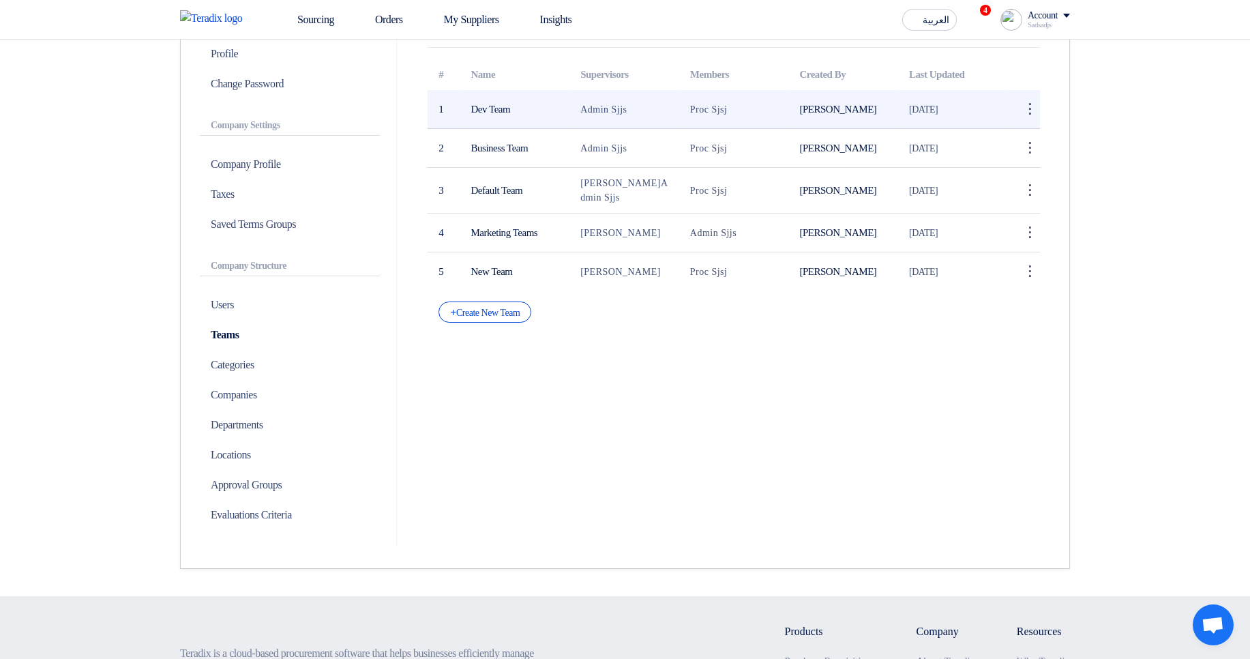
click at [474, 94] on td "Dev Team" at bounding box center [515, 109] width 110 height 39
drag, startPoint x: 474, startPoint y: 94, endPoint x: 519, endPoint y: 92, distance: 45.1
click at [519, 92] on td "Dev Team" at bounding box center [515, 109] width 110 height 39
click at [595, 113] on span "Admin Sjjs" at bounding box center [603, 109] width 46 height 10
drag, startPoint x: 595, startPoint y: 113, endPoint x: 625, endPoint y: 106, distance: 30.8
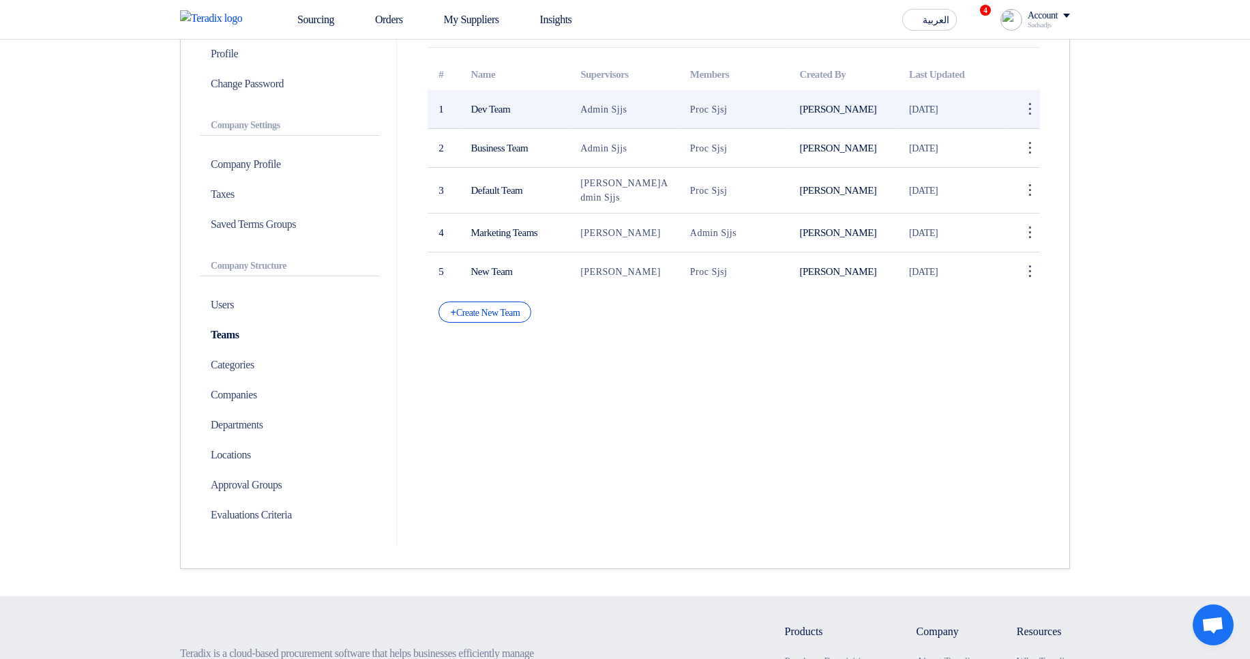
click at [625, 106] on span "Admin Sjjs" at bounding box center [603, 109] width 46 height 10
drag, startPoint x: 625, startPoint y: 106, endPoint x: 593, endPoint y: 109, distance: 32.2
click at [593, 109] on span "Admin Sjjs" at bounding box center [603, 109] width 46 height 10
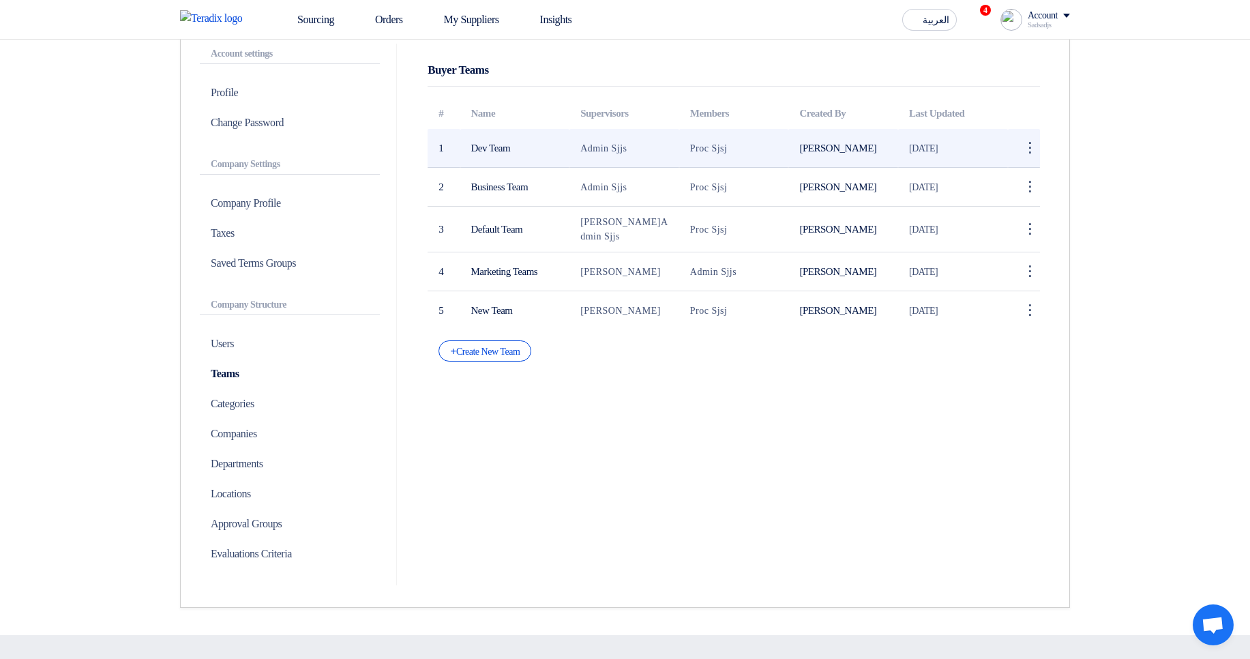
scroll to position [82, 0]
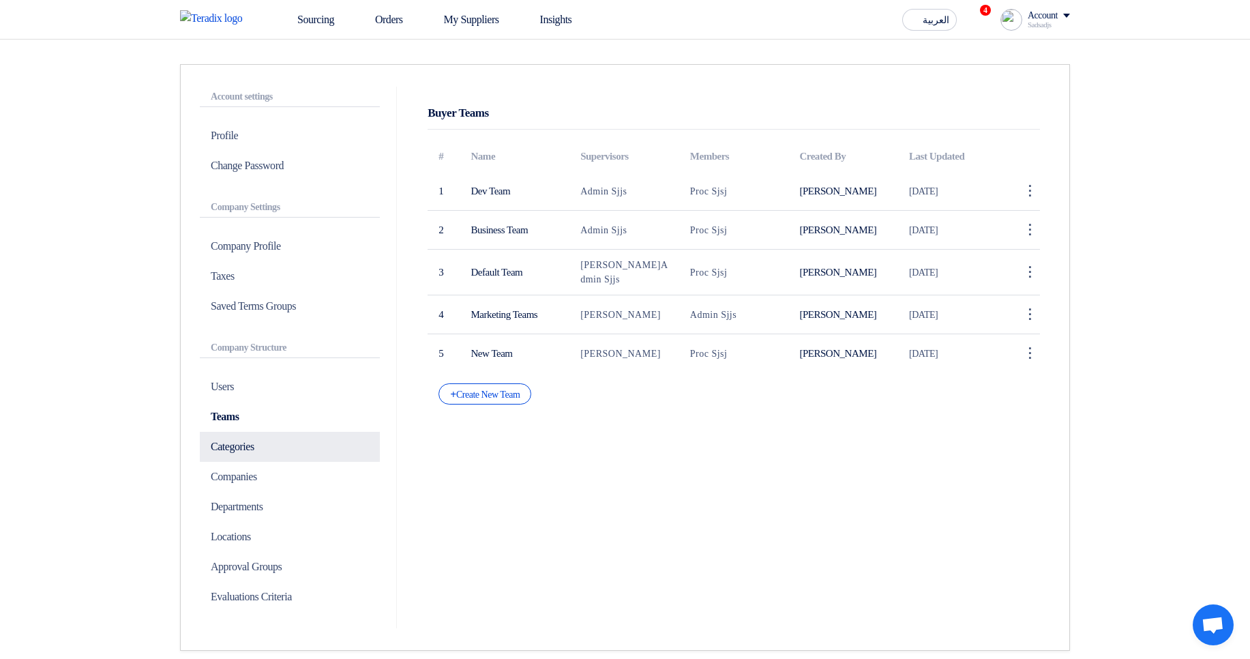
click at [298, 450] on p "Categories" at bounding box center [290, 447] width 180 height 30
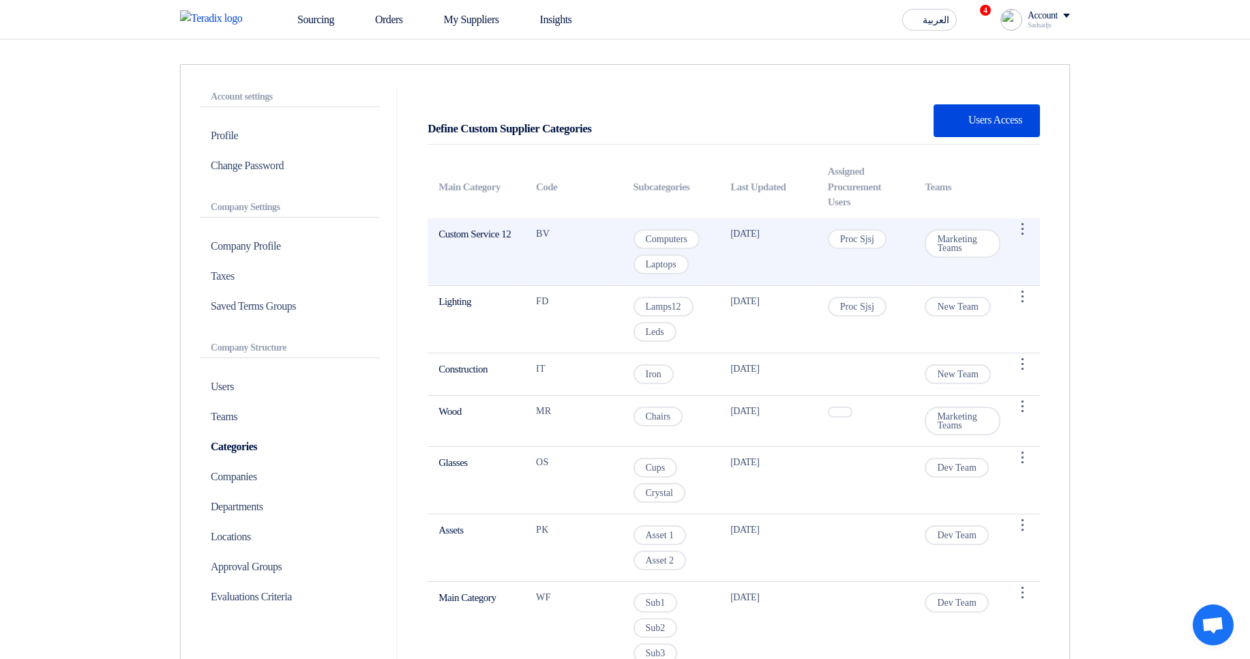
click at [1040, 229] on td "⋮ Edit Category" at bounding box center [1026, 252] width 29 height 68
click at [1026, 236] on div "⋮" at bounding box center [1023, 229] width 22 height 22
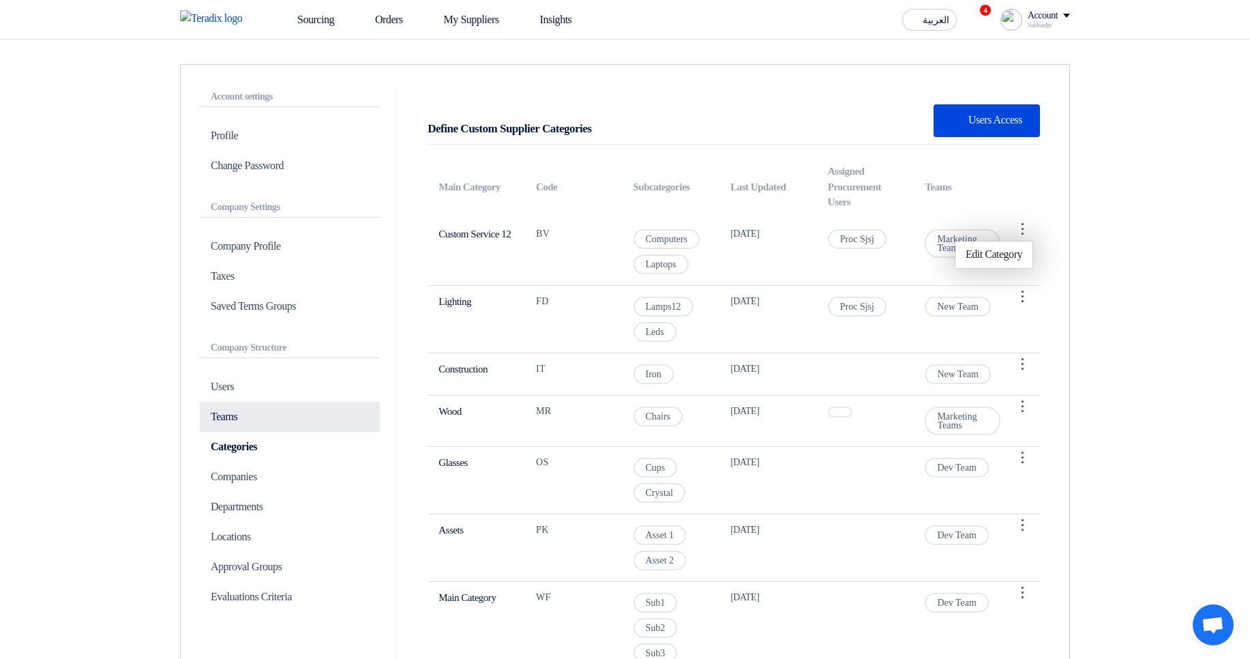
click at [284, 427] on p "Teams" at bounding box center [290, 417] width 180 height 30
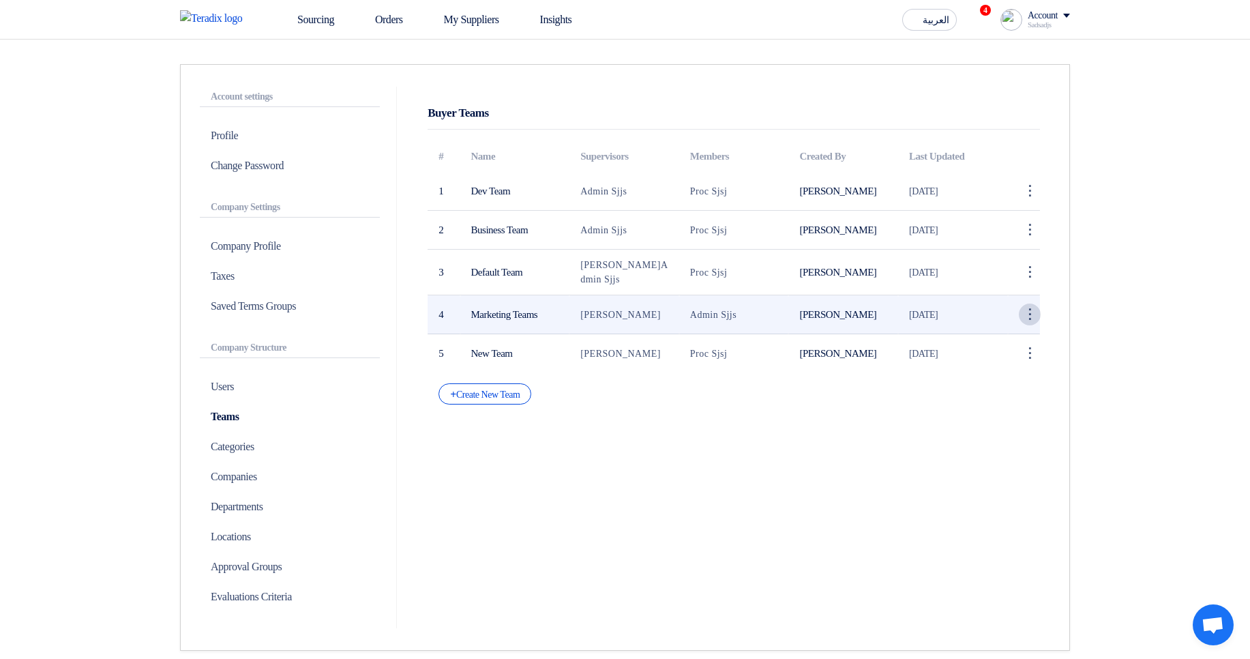
click at [1023, 202] on div "⋮" at bounding box center [1030, 191] width 22 height 22
click at [1003, 336] on link "Edit Team" at bounding box center [1006, 340] width 67 height 20
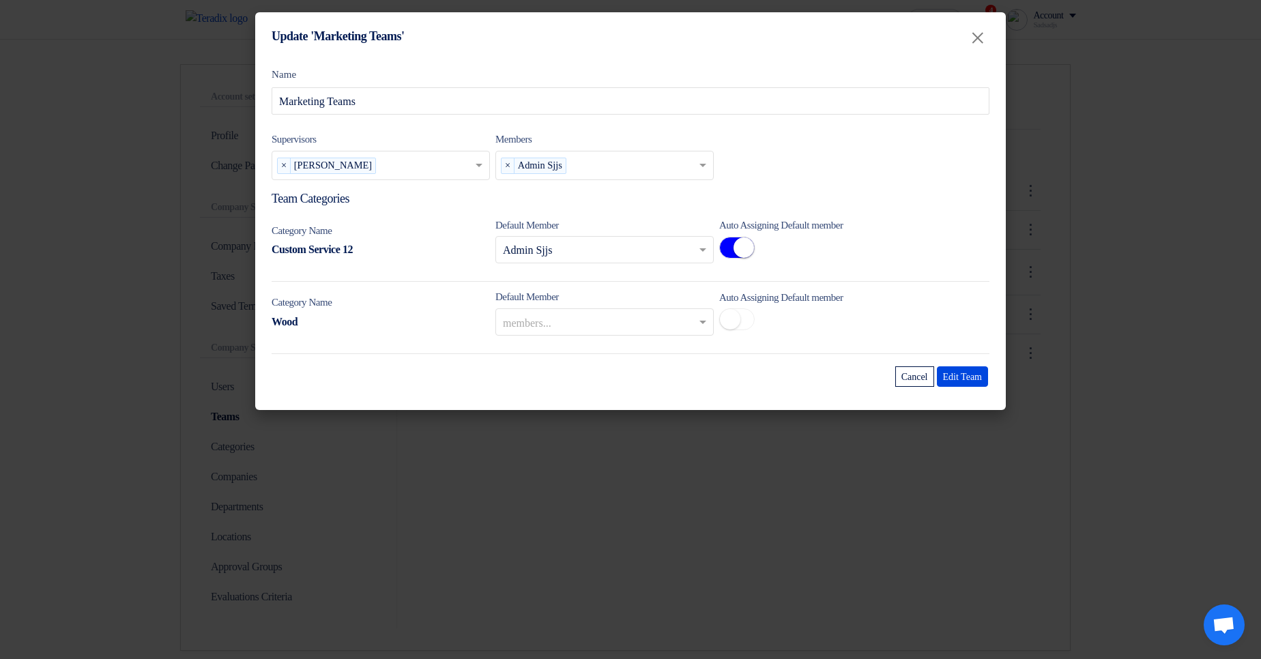
drag, startPoint x: 277, startPoint y: 254, endPoint x: 383, endPoint y: 249, distance: 105.9
click at [383, 249] on div "Custom Service 12" at bounding box center [380, 249] width 218 height 16
click at [1260, 224] on modal-container "Update 'Marketing Teams' × Name Marketing Teams Supervisors Supervisors... × Sa…" at bounding box center [630, 329] width 1261 height 659
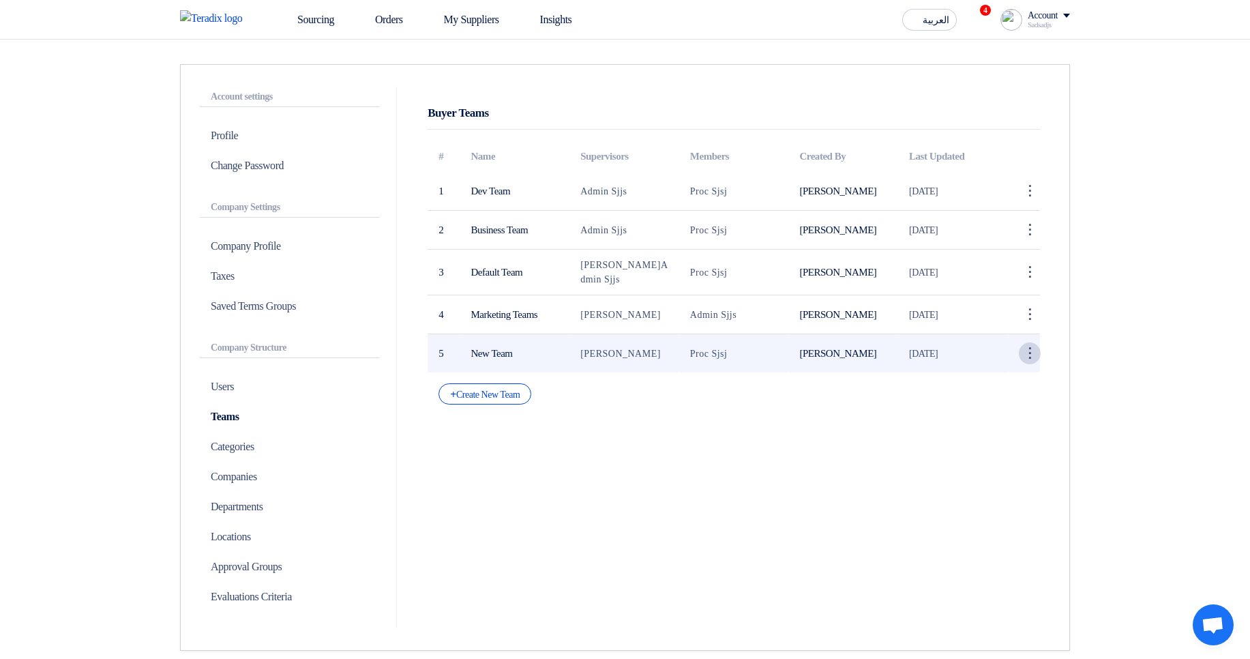
click at [1035, 202] on div "⋮" at bounding box center [1030, 191] width 22 height 22
click at [1014, 372] on link "Edit Team" at bounding box center [1006, 379] width 67 height 20
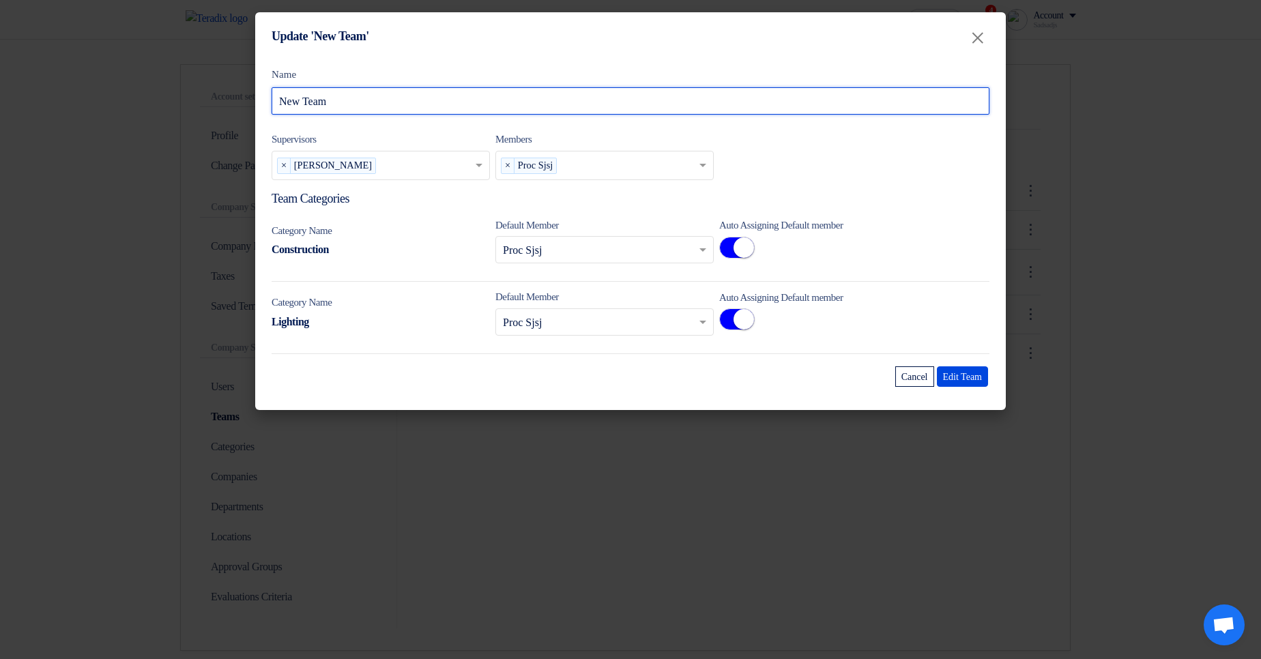
click at [284, 103] on input "New Team" at bounding box center [630, 100] width 718 height 27
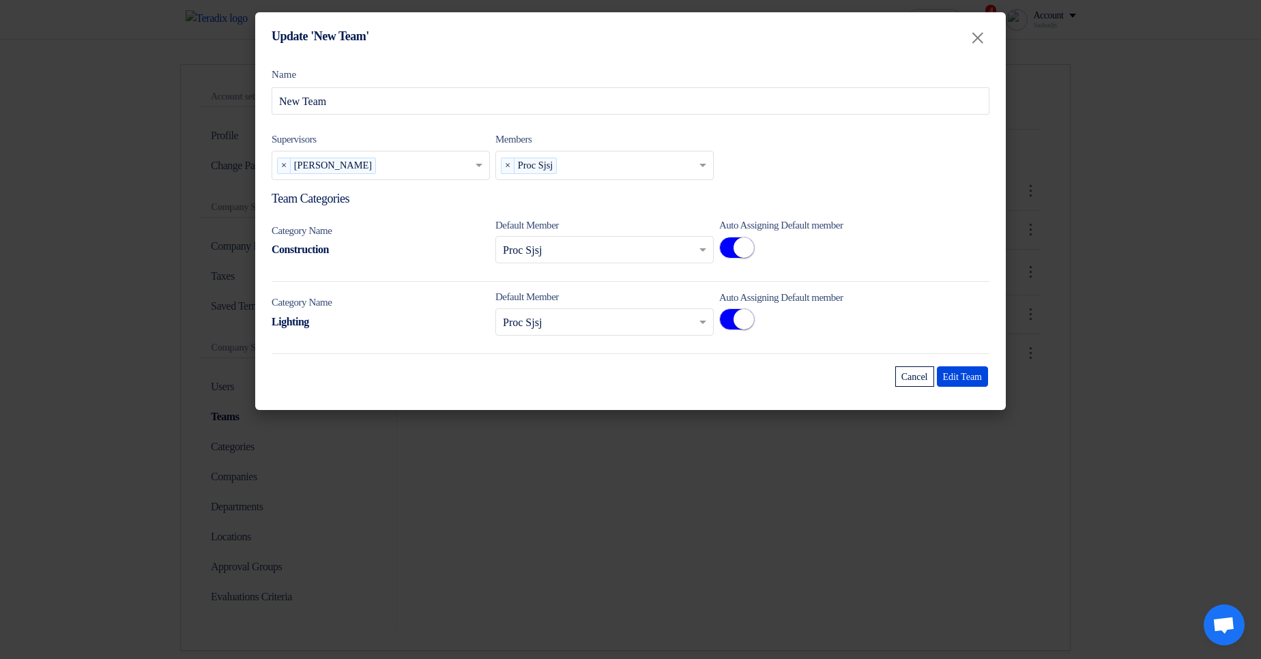
drag, startPoint x: 275, startPoint y: 326, endPoint x: 344, endPoint y: 323, distance: 69.6
click at [344, 323] on div "Lighting" at bounding box center [380, 322] width 218 height 16
click at [1182, 275] on modal-container "Update 'New Team' × Name New Team Supervisors Supervisors... × Sadsadjs Askjd ×…" at bounding box center [630, 329] width 1261 height 659
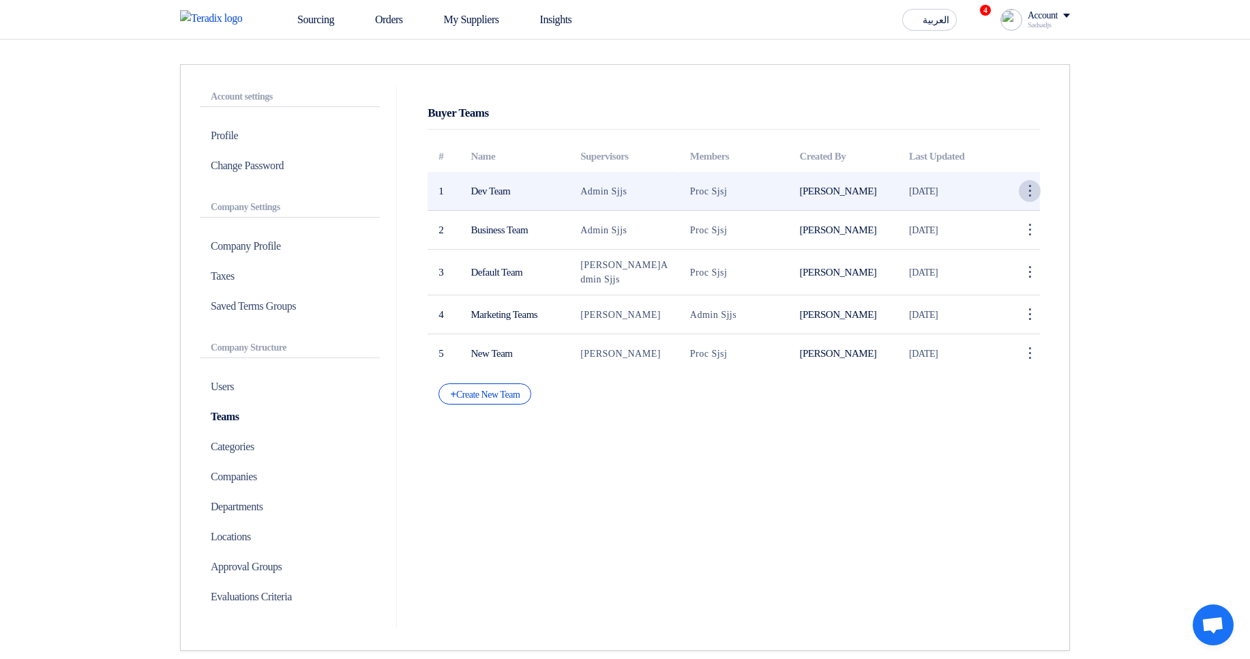
click at [1029, 196] on div "⋮" at bounding box center [1030, 191] width 22 height 22
click at [1022, 214] on link "Edit Team" at bounding box center [1006, 217] width 67 height 20
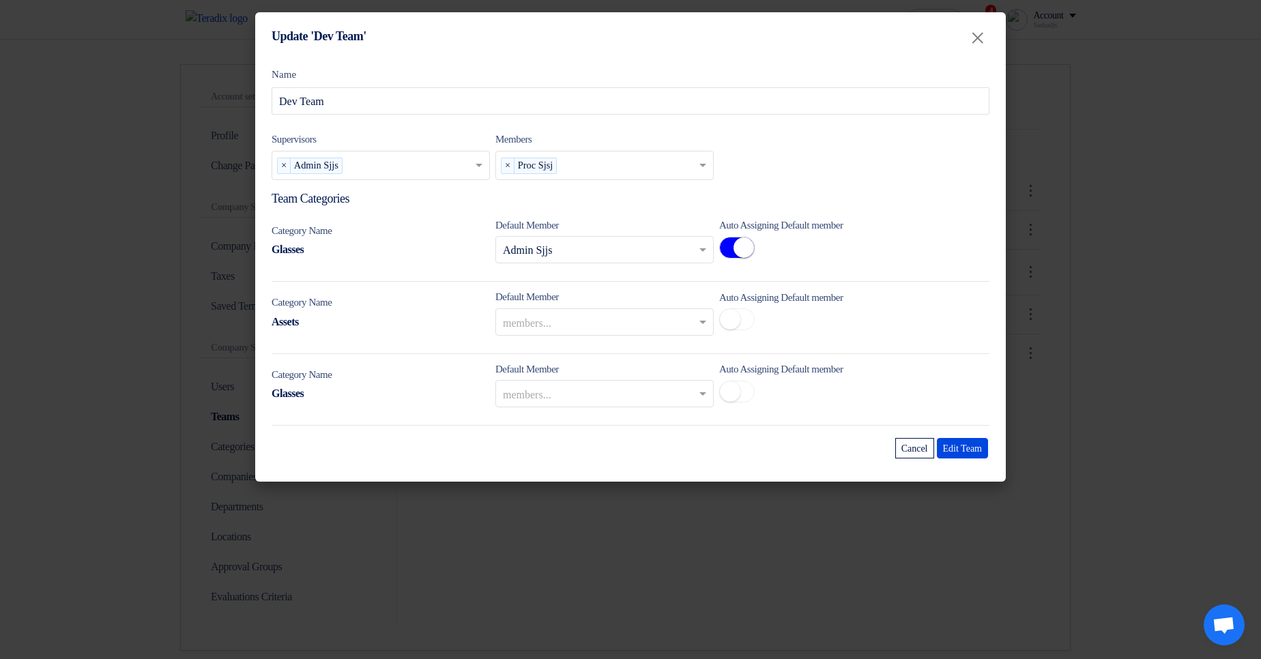
drag, startPoint x: 268, startPoint y: 321, endPoint x: 348, endPoint y: 319, distance: 79.8
click at [348, 319] on div "Name Dev Team Supervisors Supervisors... × Admin Sjjs × Members members... × Pr…" at bounding box center [630, 271] width 750 height 422
click at [731, 321] on small at bounding box center [730, 319] width 20 height 20
click at [1112, 314] on modal-container "Update 'Dev Team' × Name Dev Team Supervisors Supervisors... × Admin Sjjs × Mem…" at bounding box center [630, 329] width 1261 height 659
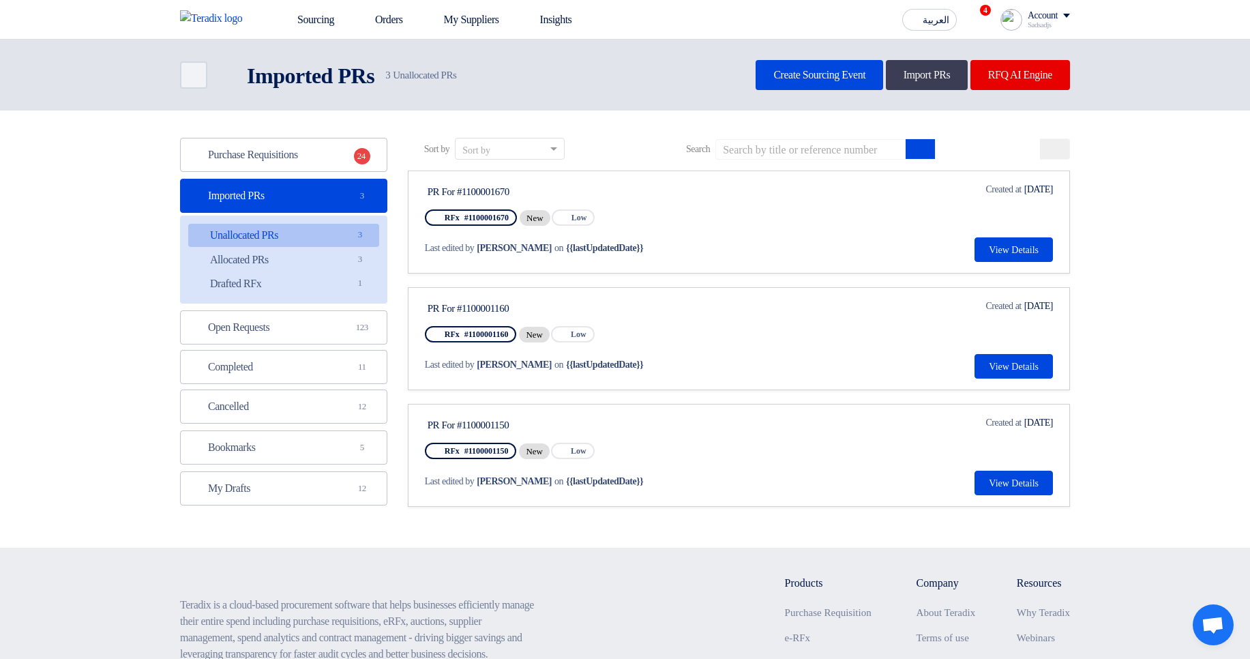
click at [1061, 20] on div "Account" at bounding box center [1049, 16] width 42 height 12
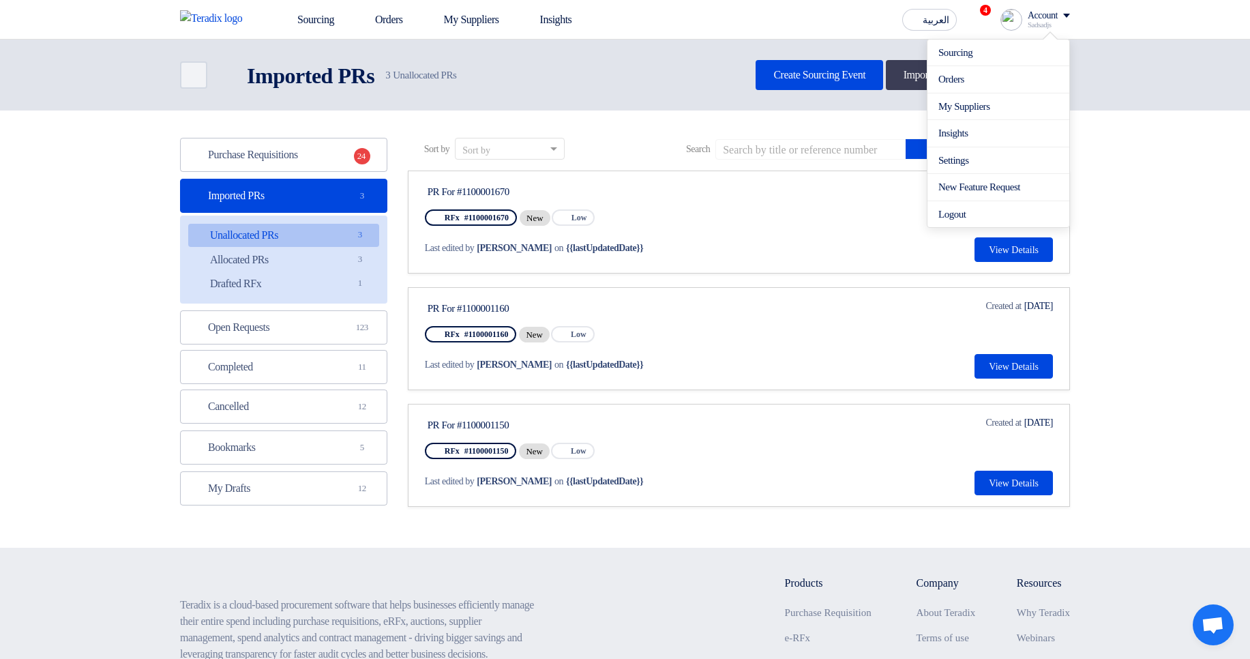
click at [587, 108] on header "Back Imported PRs Imported PRs 3" at bounding box center [625, 75] width 1250 height 71
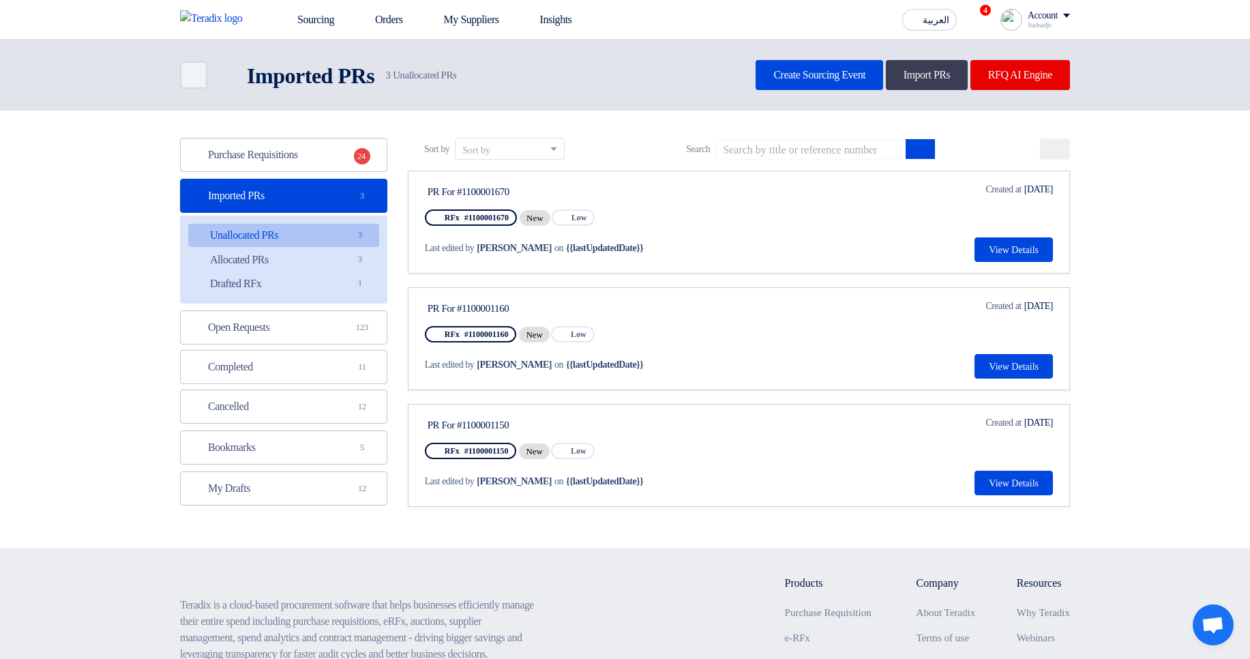
click at [1152, 148] on section "Purchase Requisitions Purchase Requisitions 24 Imported PRs Imported PRs 3 Unal…" at bounding box center [625, 329] width 1250 height 437
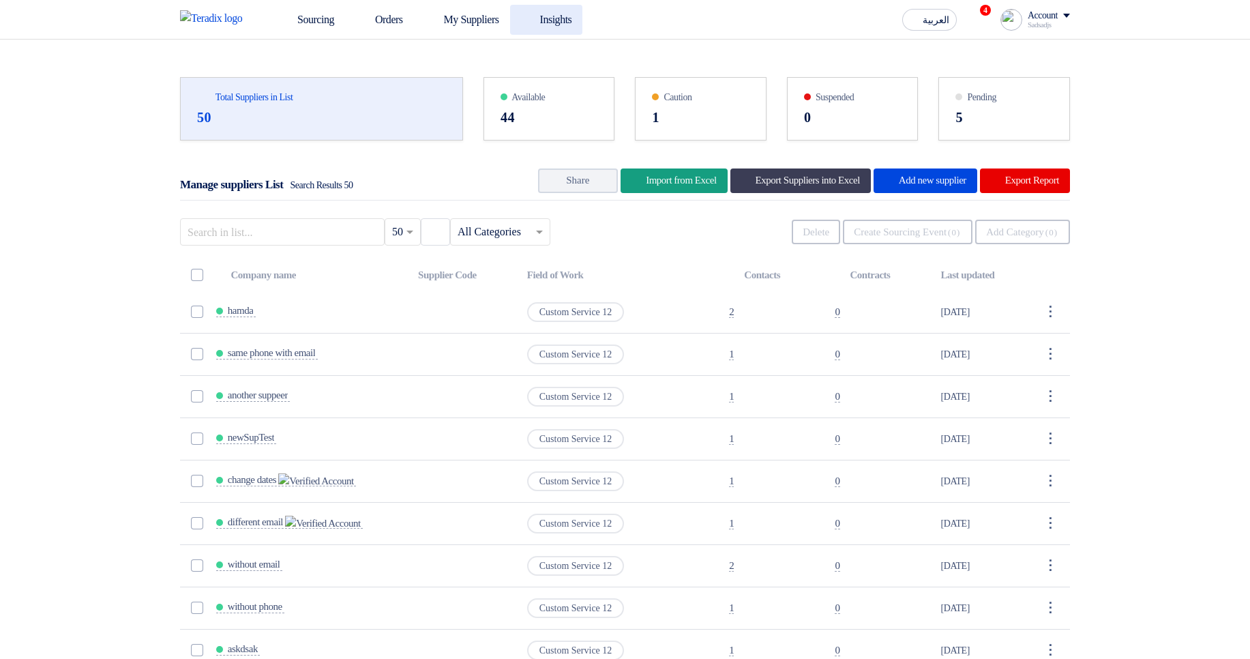
click at [581, 16] on link "Insights" at bounding box center [546, 20] width 73 height 30
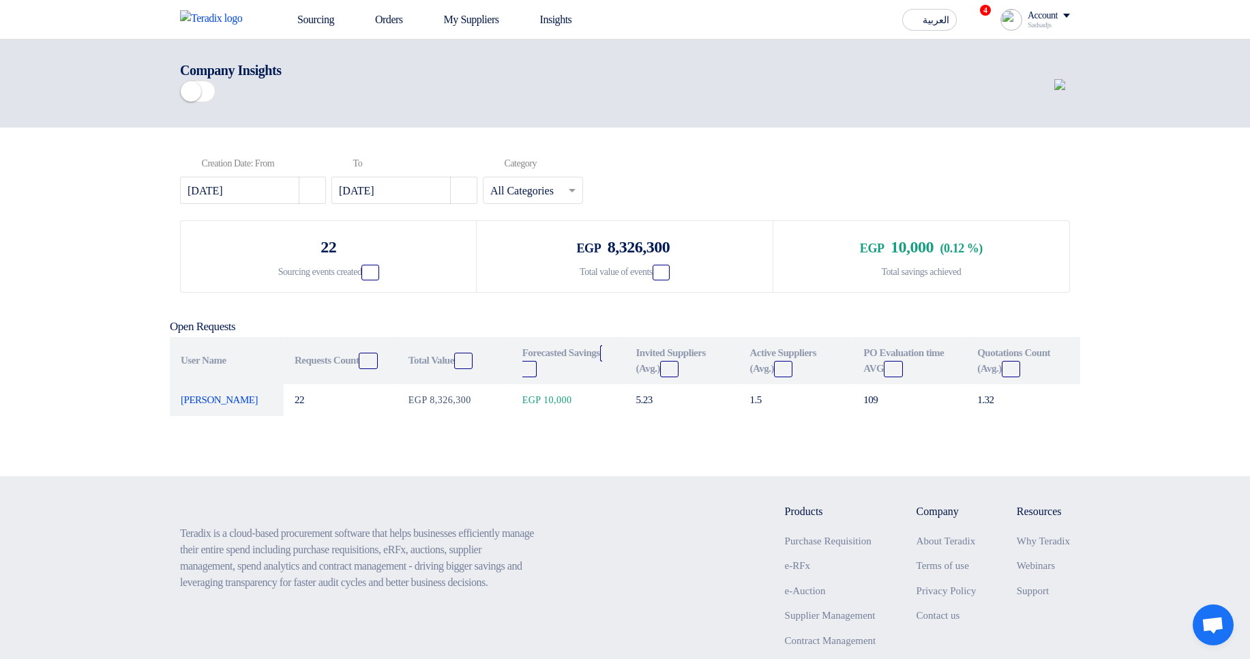
drag, startPoint x: 775, startPoint y: 157, endPoint x: 683, endPoint y: 76, distance: 122.2
click at [683, 76] on div "Company Insights" at bounding box center [625, 83] width 890 height 47
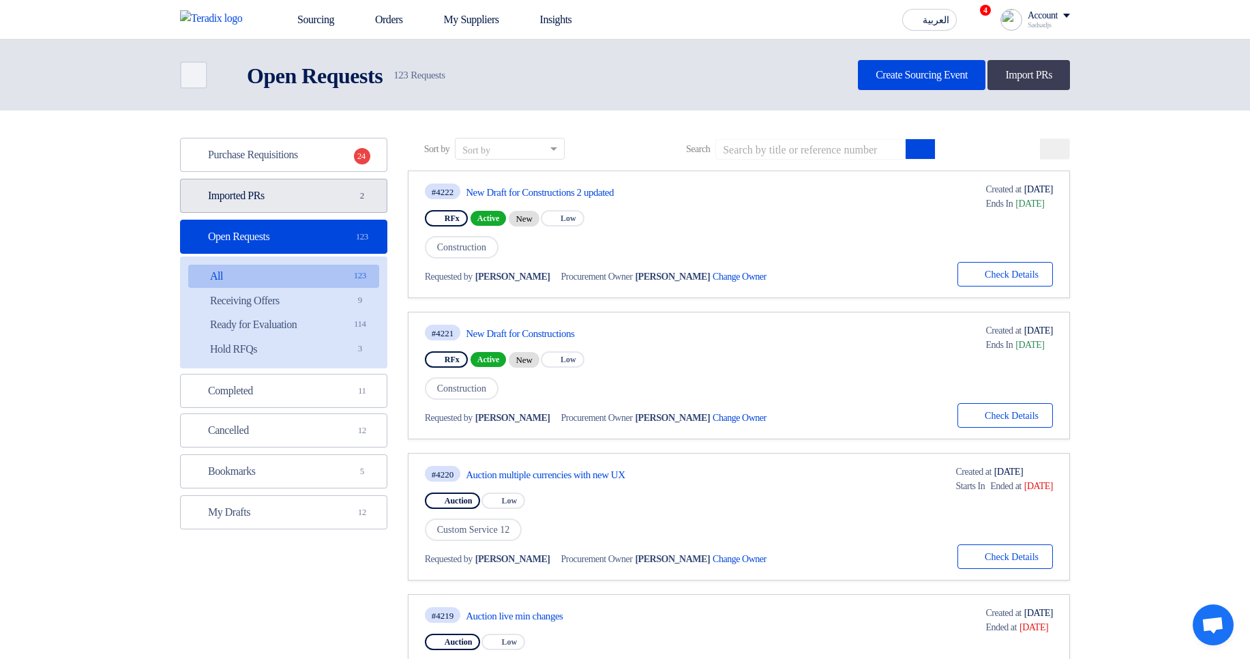
click at [324, 191] on link "Imported PRs Imported PRs 2" at bounding box center [283, 196] width 207 height 34
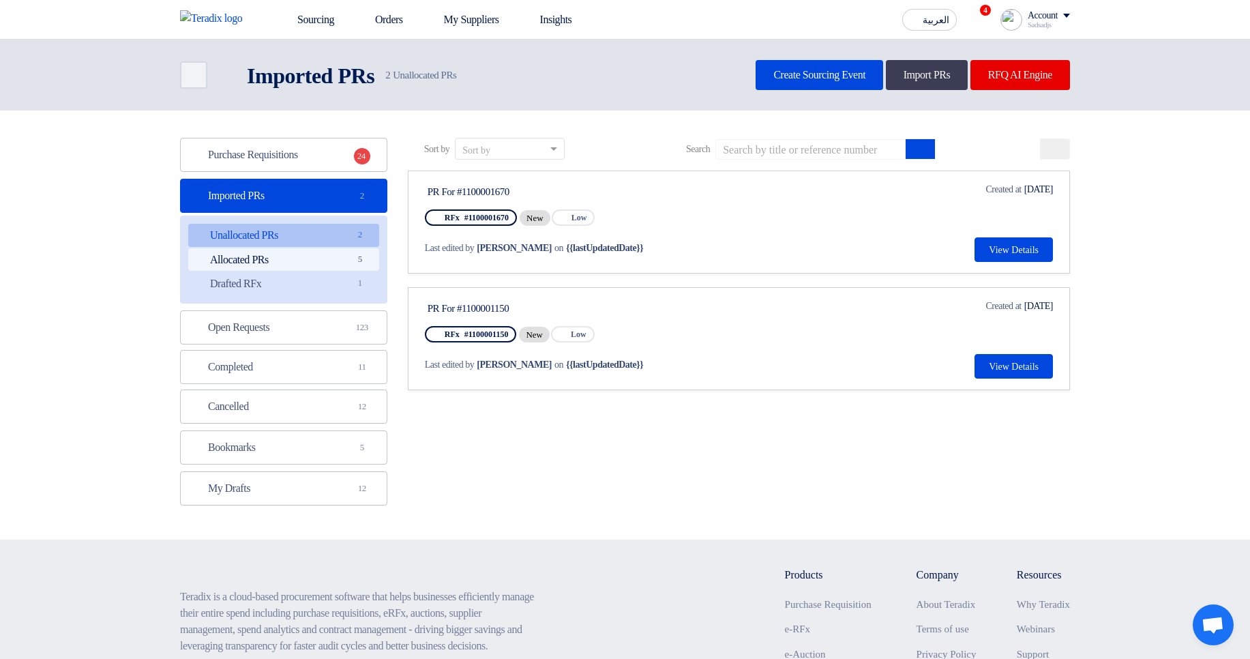
click at [338, 259] on link "Allocated PRs Allocated PRs 5" at bounding box center [283, 259] width 191 height 23
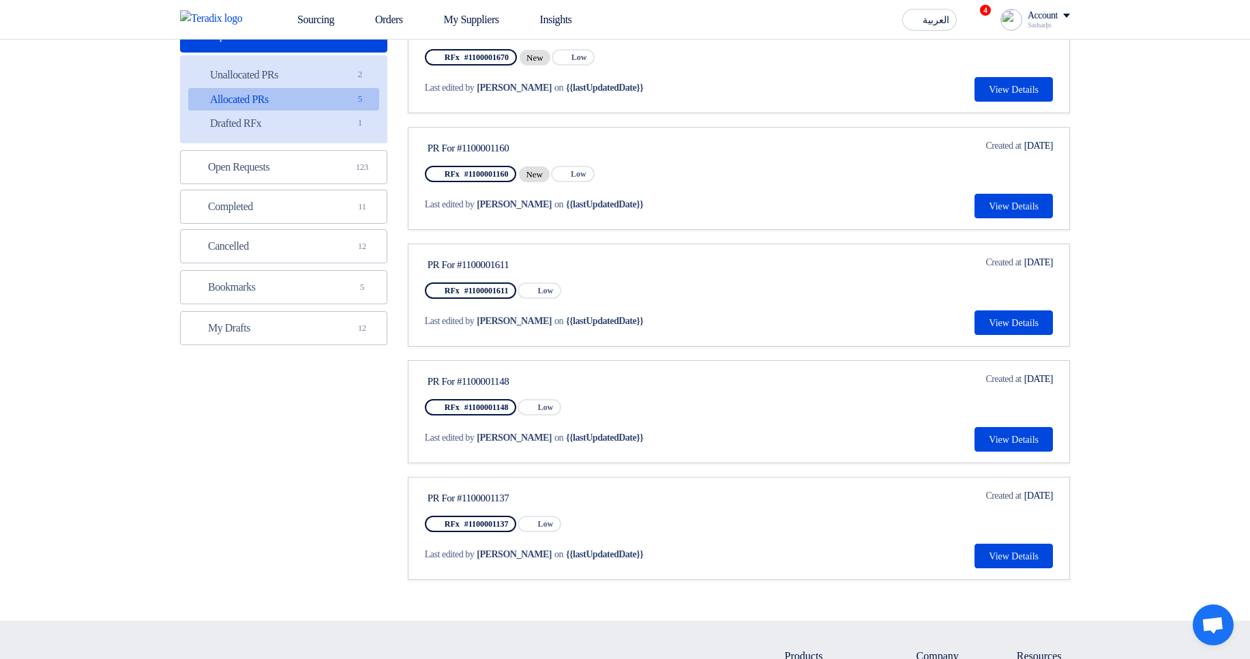
scroll to position [164, 0]
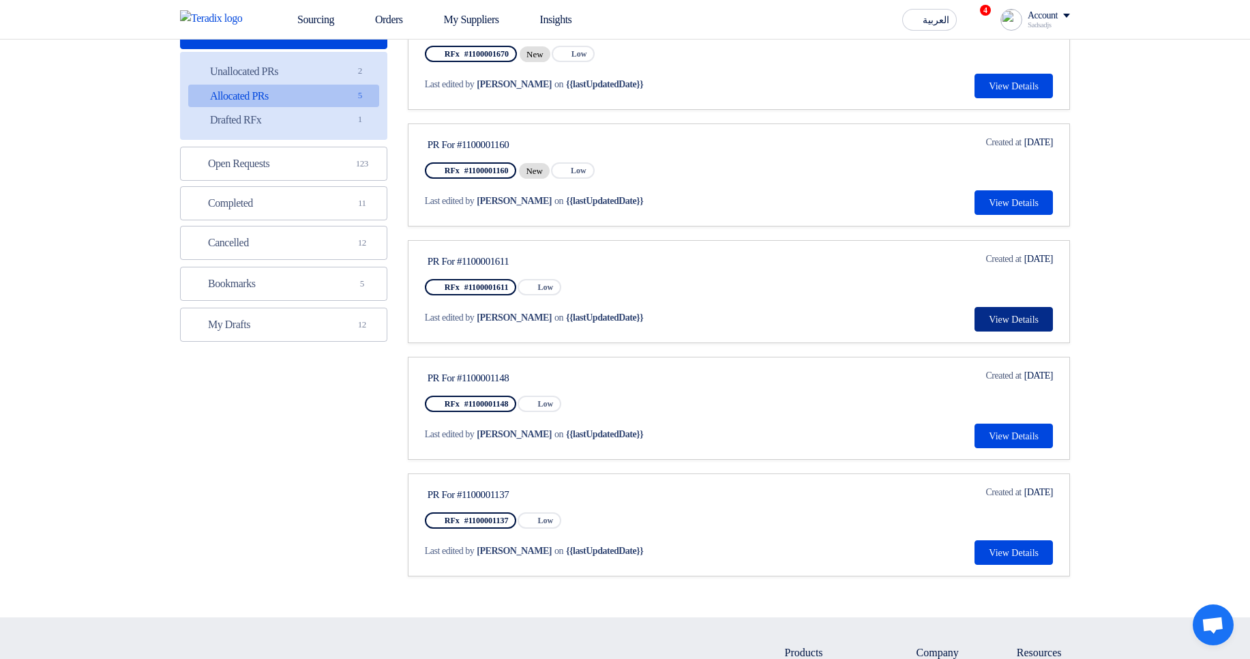
click at [1004, 317] on button "View Details" at bounding box center [1014, 319] width 78 height 25
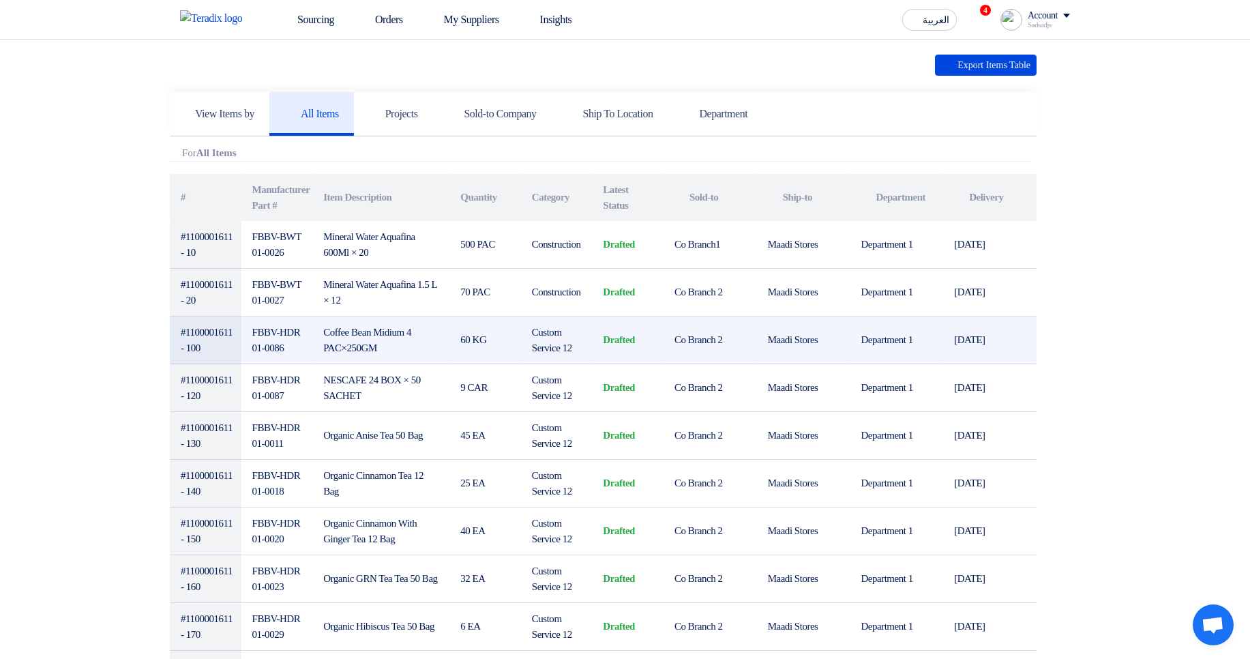
scroll to position [164, 0]
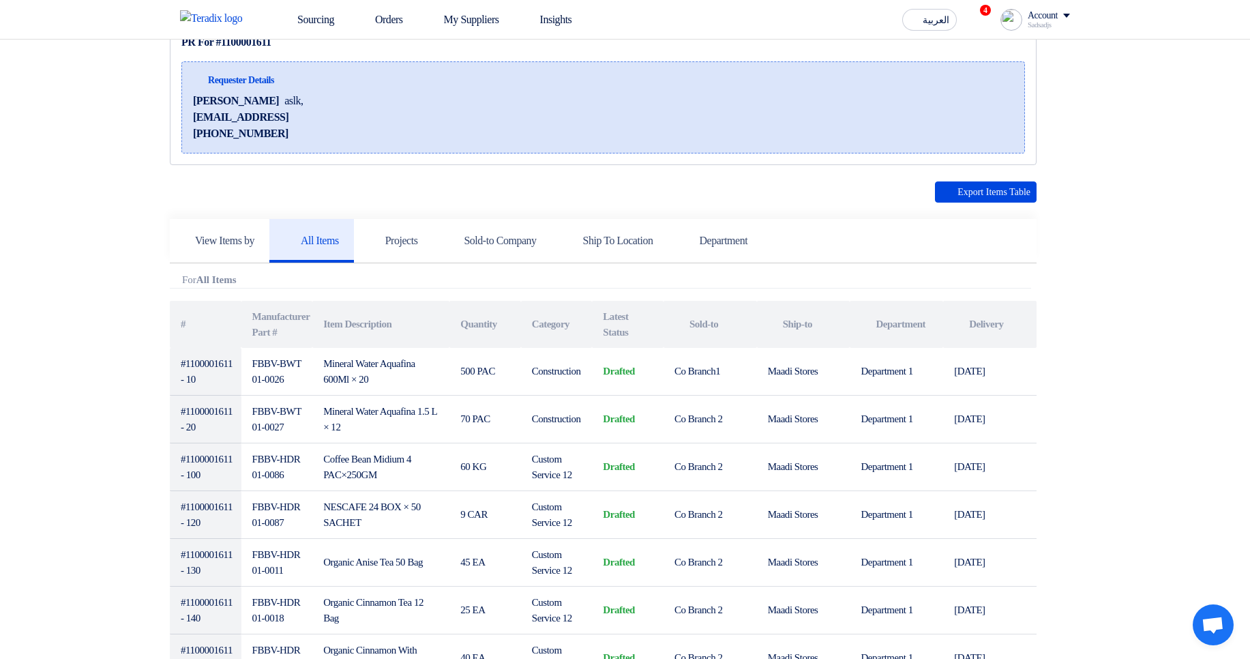
drag, startPoint x: 209, startPoint y: 319, endPoint x: 984, endPoint y: 338, distance: 775.8
click at [975, 339] on tr "# Manufacturer Part # Item Description Quantity Category Latest Status Attachme…" at bounding box center [603, 324] width 867 height 47
drag, startPoint x: 686, startPoint y: 317, endPoint x: 742, endPoint y: 317, distance: 56.6
click at [742, 317] on th "Attachments Sold-to" at bounding box center [710, 324] width 93 height 47
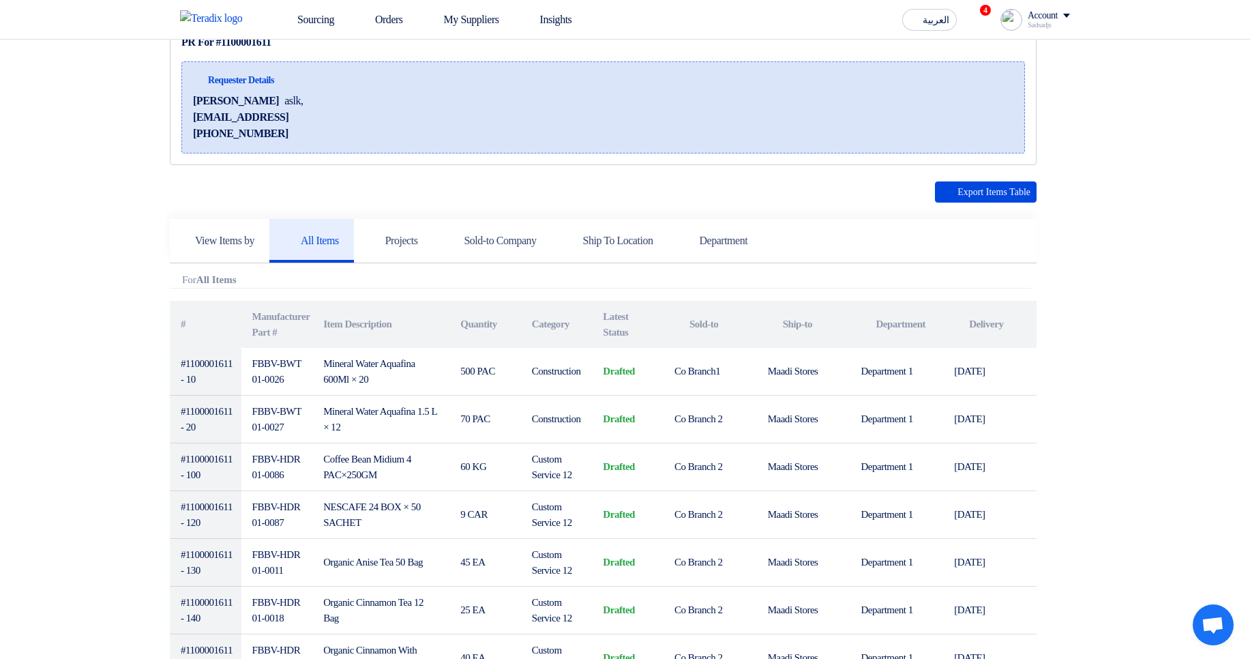
drag, startPoint x: 813, startPoint y: 317, endPoint x: 866, endPoint y: 319, distance: 52.5
click at [863, 317] on tr "# Manufacturer Part # Item Description Quantity Category Latest Status Attachme…" at bounding box center [603, 324] width 867 height 47
drag, startPoint x: 851, startPoint y: 338, endPoint x: 1001, endPoint y: 337, distance: 150.8
click at [1001, 337] on tr "# Manufacturer Part # Item Description Quantity Category Latest Status Attachme…" at bounding box center [603, 324] width 867 height 47
click at [1019, 331] on th "Attachments Delivery" at bounding box center [989, 324] width 93 height 47
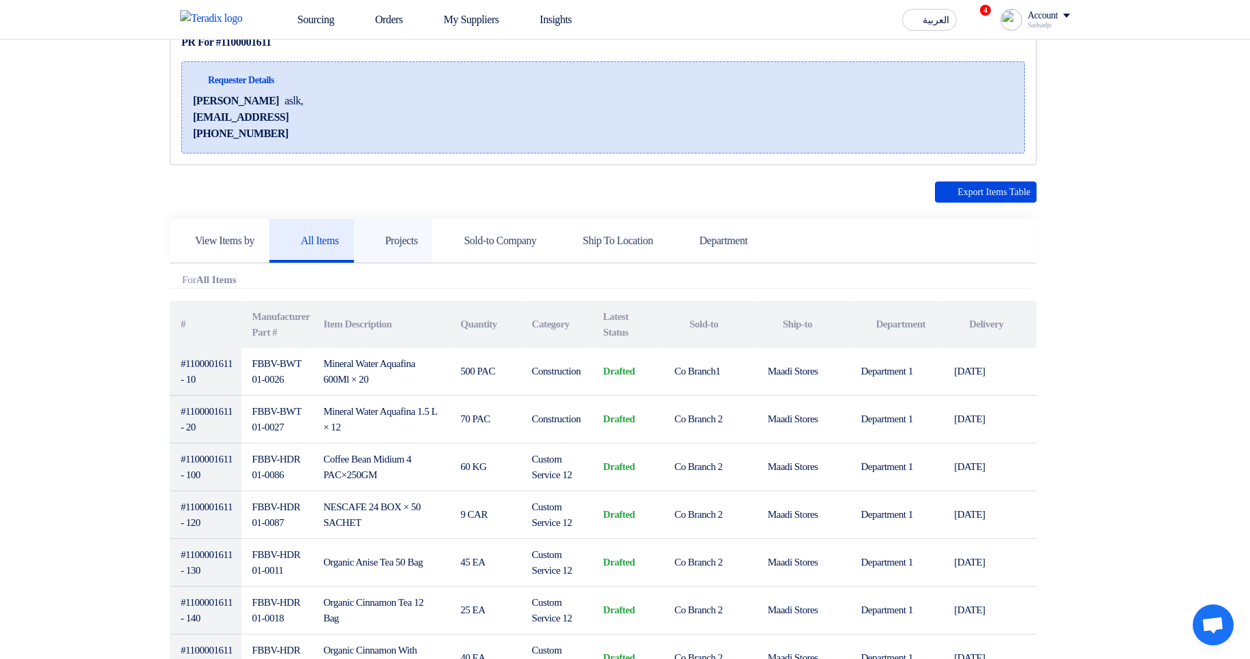
click at [407, 252] on link "Projects" at bounding box center [393, 241] width 79 height 44
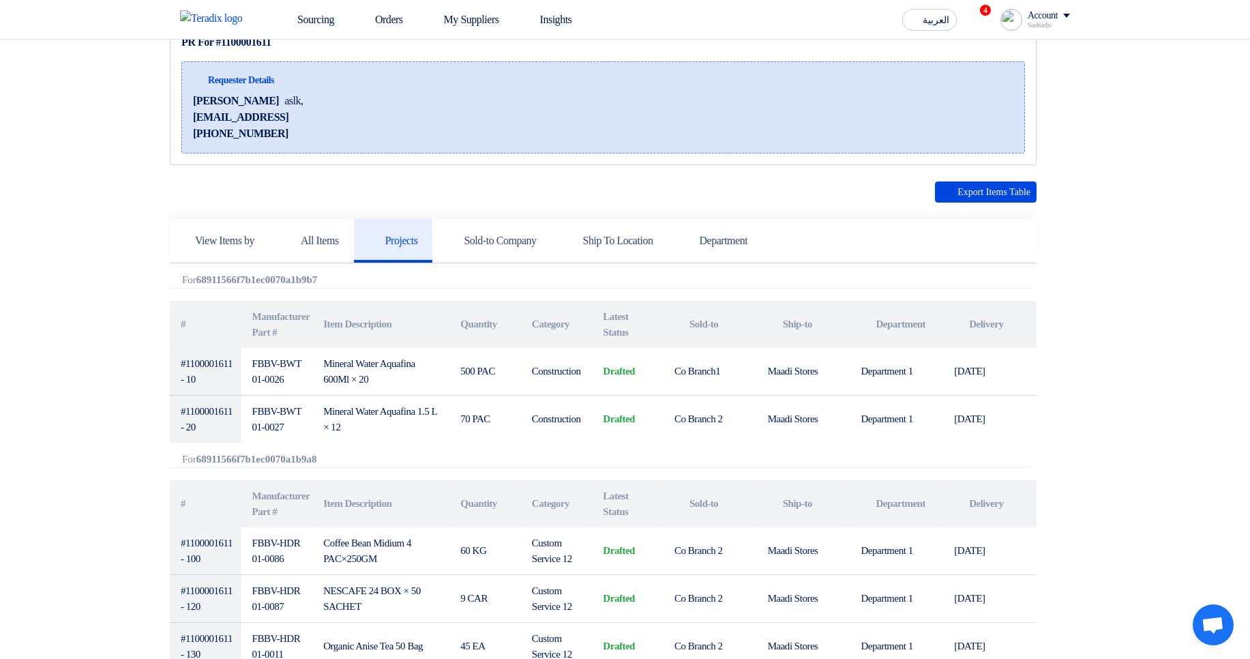
drag, startPoint x: 184, startPoint y: 277, endPoint x: 263, endPoint y: 274, distance: 78.5
click at [263, 274] on div "Attachments For 68911566f7b1ec0070a1b9b7" at bounding box center [601, 281] width 862 height 14
click at [263, 274] on b "68911566f7b1ec0070a1b9b7" at bounding box center [256, 279] width 121 height 11
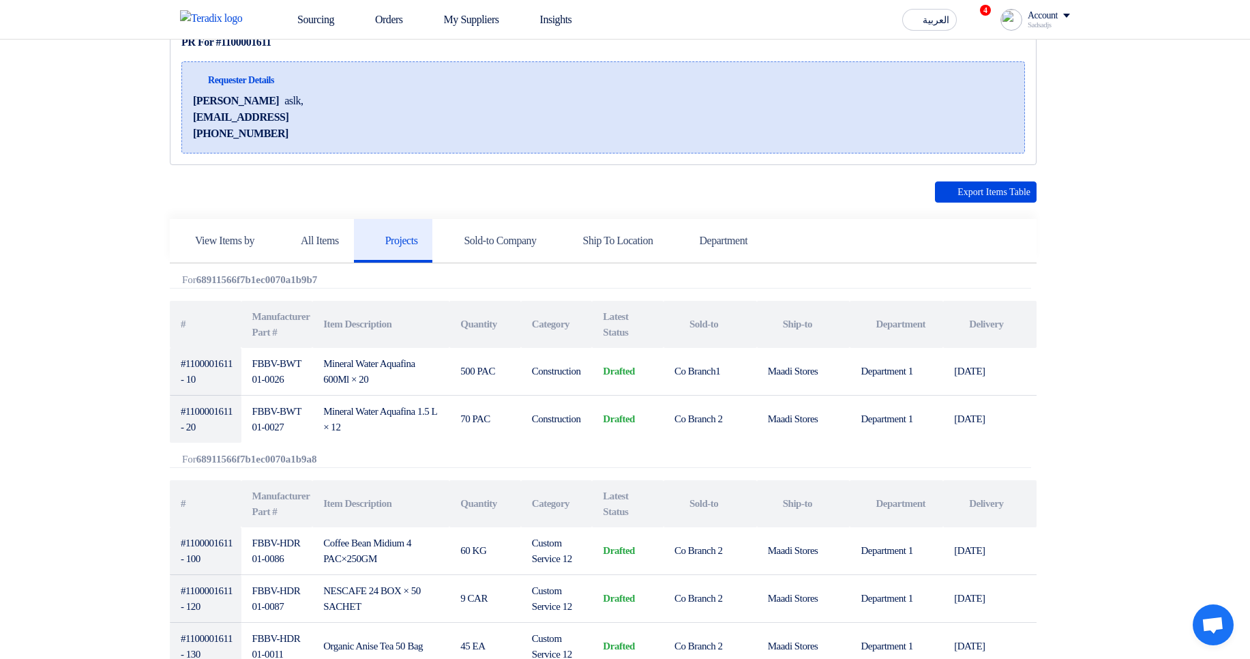
click at [390, 287] on div "Attachments For 68911566f7b1ec0070a1b9b7" at bounding box center [601, 281] width 862 height 14
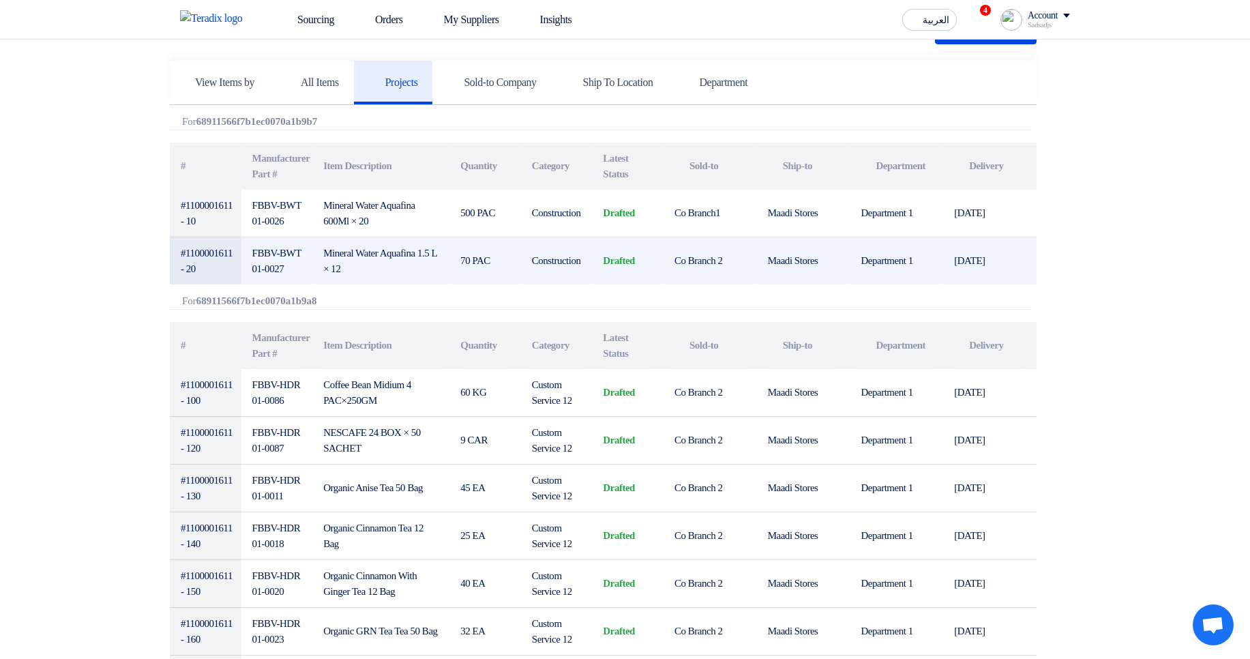
scroll to position [327, 0]
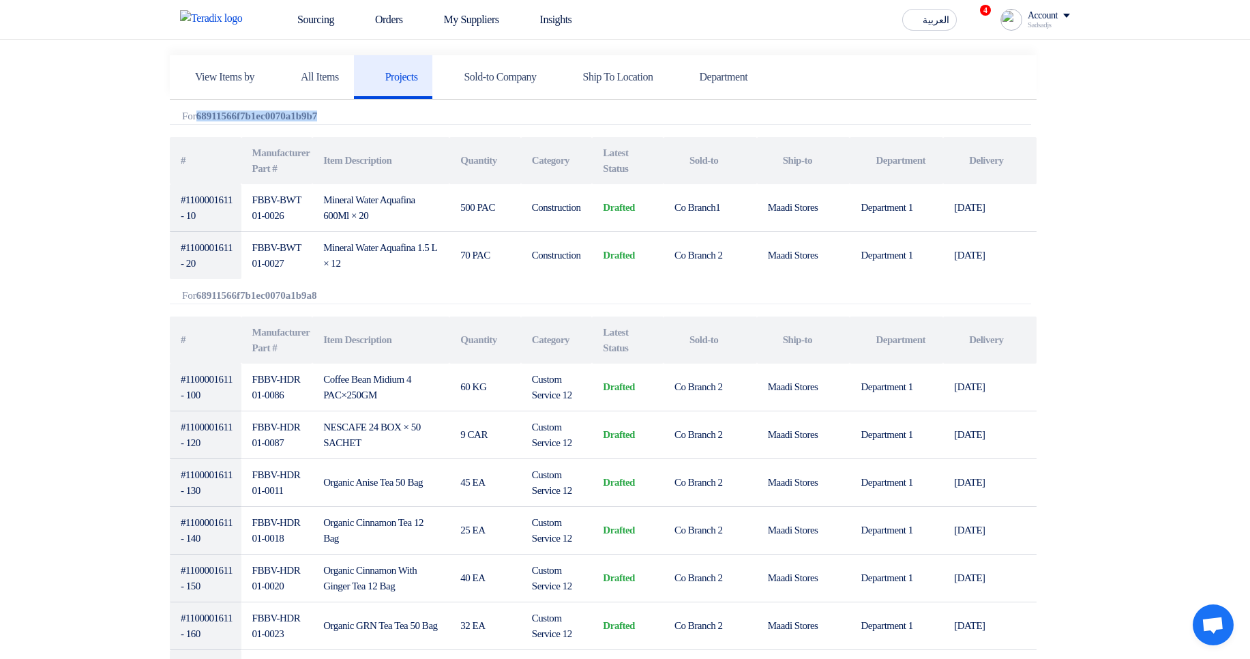
drag, startPoint x: 204, startPoint y: 114, endPoint x: 359, endPoint y: 115, distance: 155.5
click at [359, 115] on div "Attachments For 68911566f7b1ec0070a1b9b7" at bounding box center [601, 118] width 862 height 14
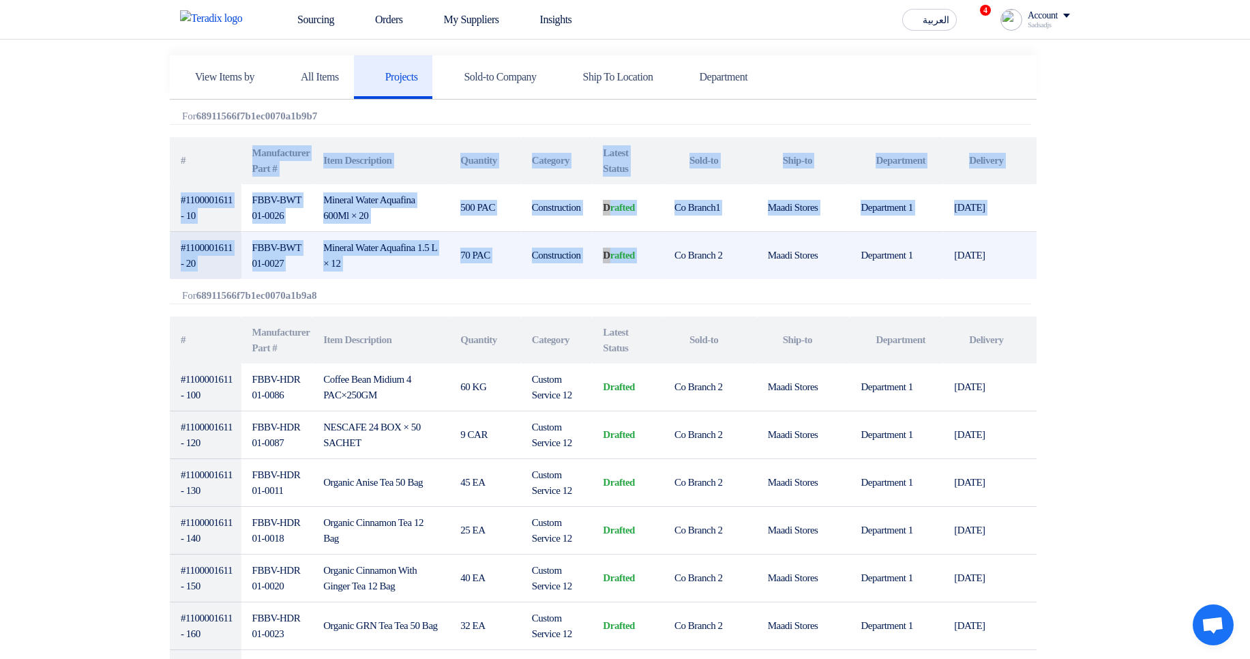
drag, startPoint x: 197, startPoint y: 179, endPoint x: 675, endPoint y: 249, distance: 483.3
click at [673, 249] on table "# Manufacturer Part # Item Description Quantity Category Latest Status Attachme…" at bounding box center [603, 208] width 867 height 142
click at [675, 249] on td "Co Branch 2" at bounding box center [710, 256] width 93 height 48
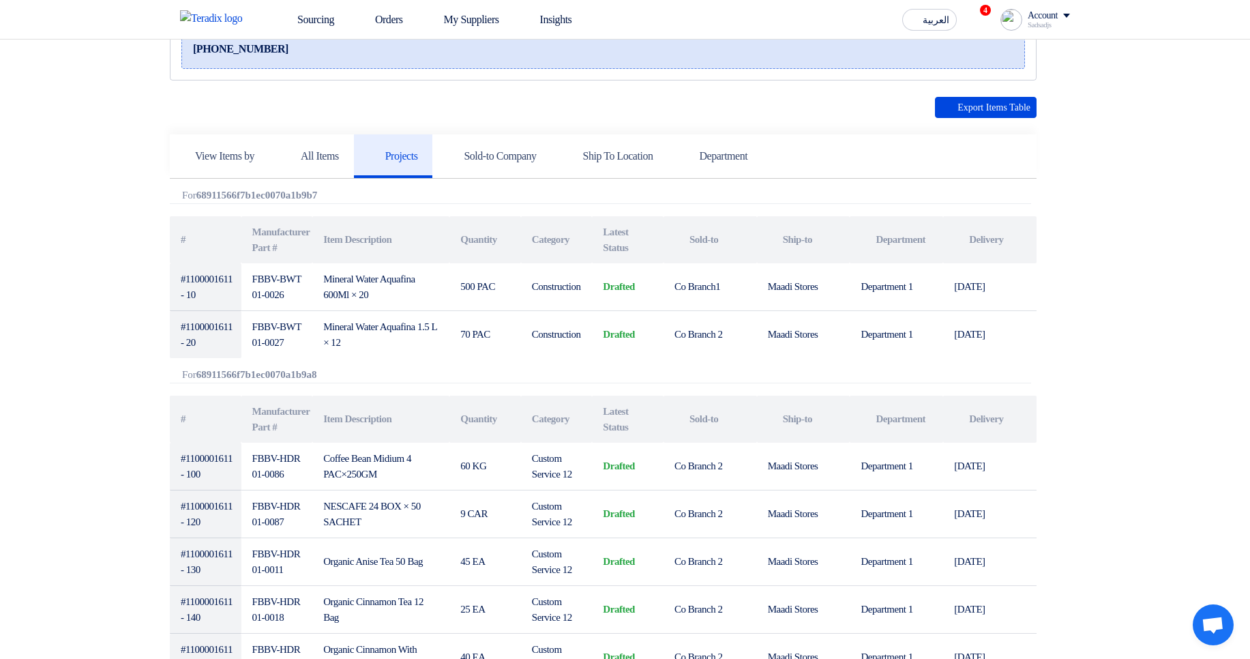
scroll to position [246, 0]
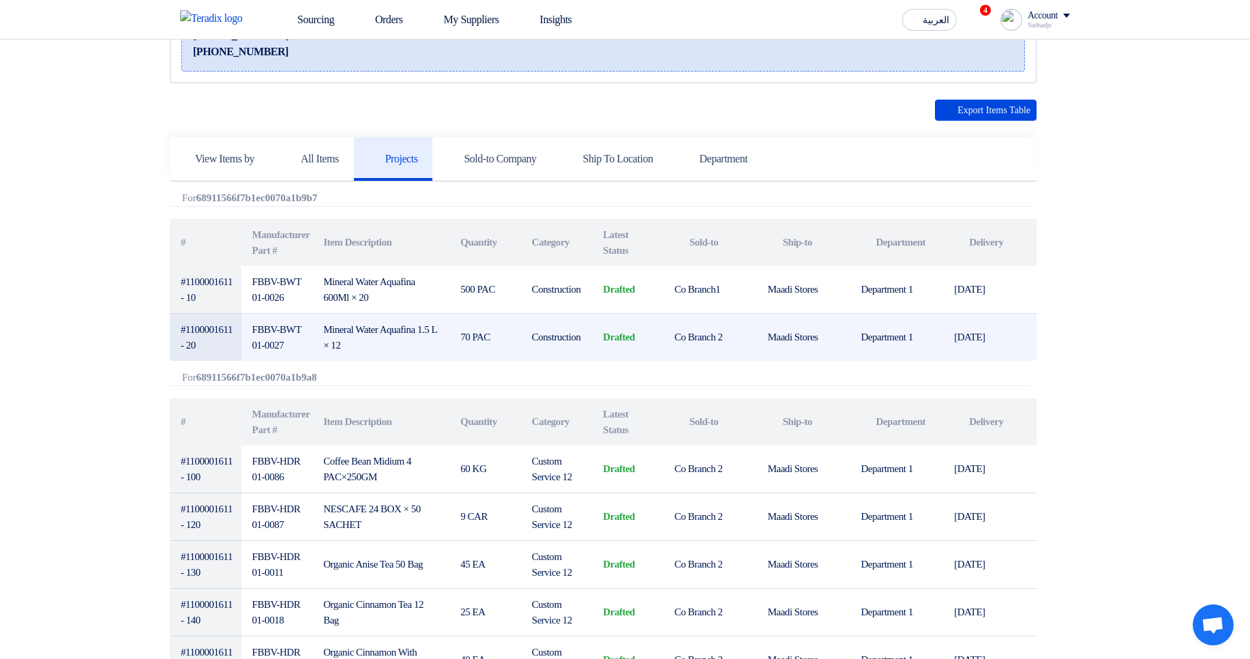
drag, startPoint x: 189, startPoint y: 270, endPoint x: 438, endPoint y: 334, distance: 257.1
click at [437, 334] on tbody "#1100001611 - 10 FBBV-BWT01-0026 Mineral Water Aquafina 600Ml × 20 500 PAC Cons…" at bounding box center [603, 313] width 867 height 95
click at [438, 334] on td "Mineral Water Aquafina 1.5 L × 12" at bounding box center [380, 338] width 137 height 48
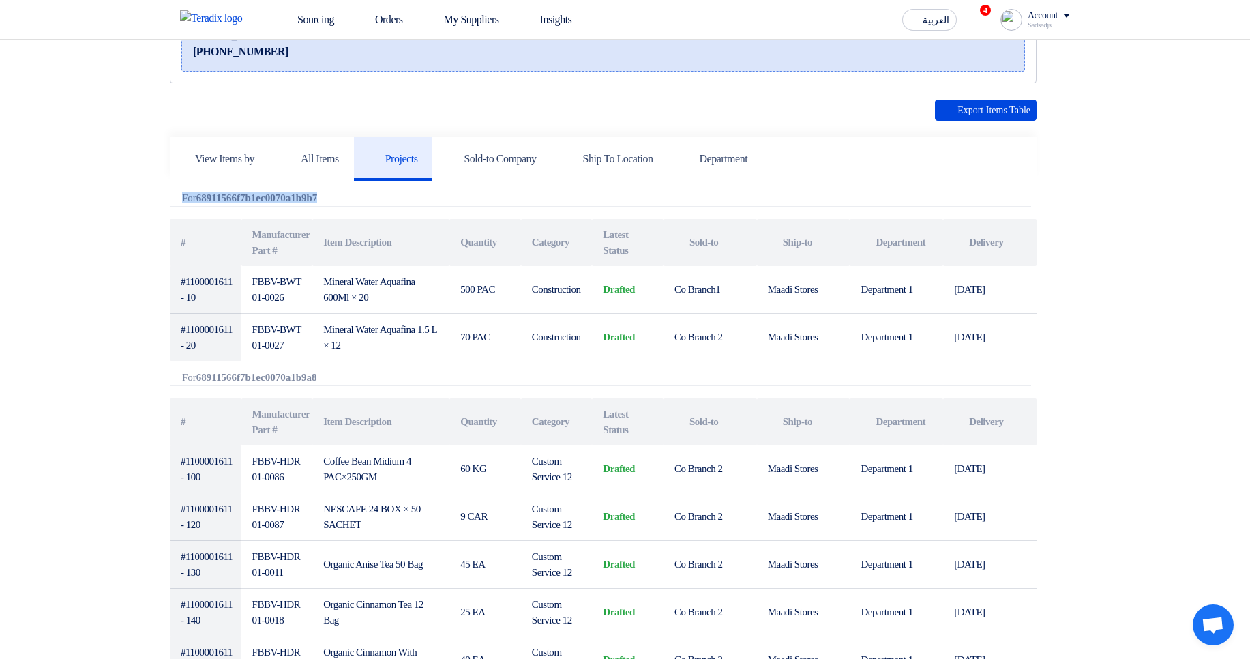
drag, startPoint x: 146, startPoint y: 195, endPoint x: 355, endPoint y: 205, distance: 209.0
click at [362, 203] on div "Attachments For 68911566f7b1ec0070a1b9b7" at bounding box center [601, 199] width 862 height 14
drag, startPoint x: 351, startPoint y: 199, endPoint x: 181, endPoint y: 190, distance: 170.8
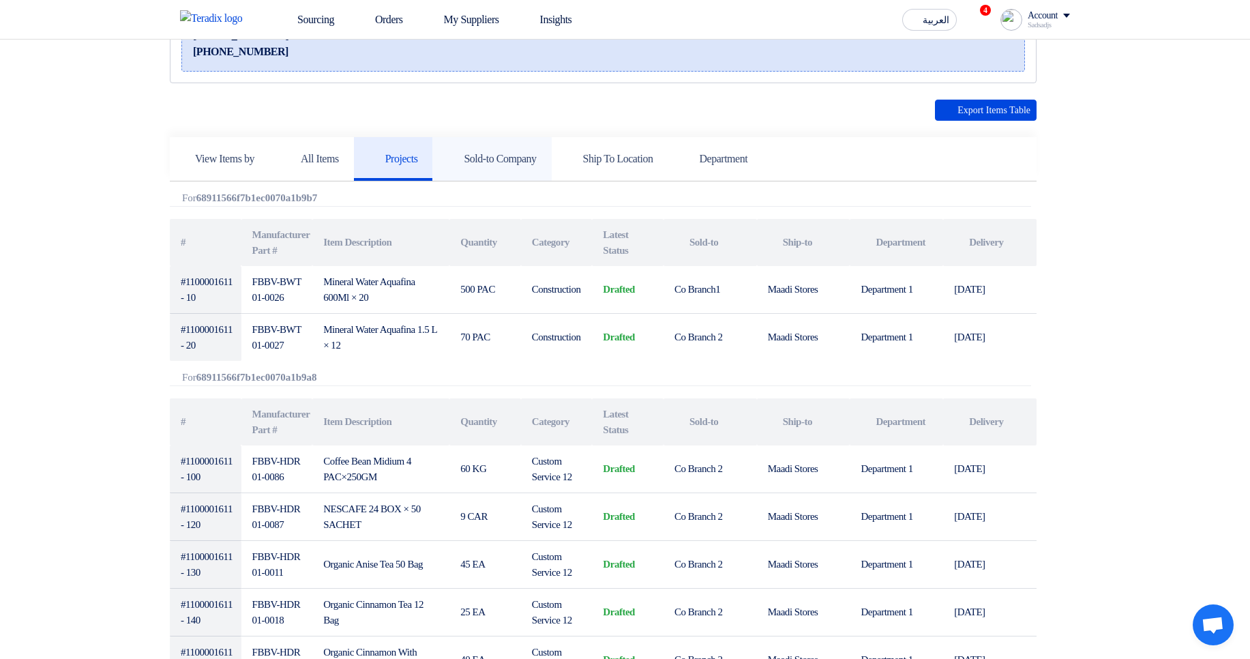
click at [530, 158] on h5 "Sold-to Company" at bounding box center [491, 159] width 89 height 14
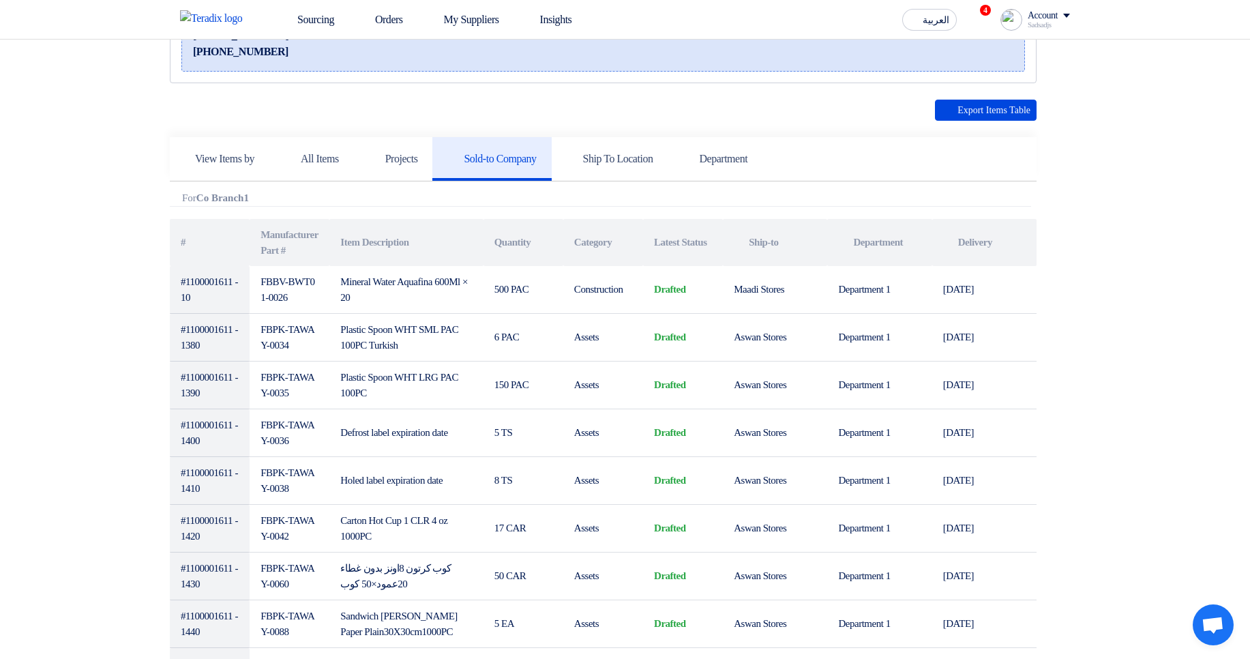
drag, startPoint x: 186, startPoint y: 195, endPoint x: 313, endPoint y: 194, distance: 127.6
click at [313, 194] on div "Attachments For Co Branch1" at bounding box center [601, 199] width 862 height 14
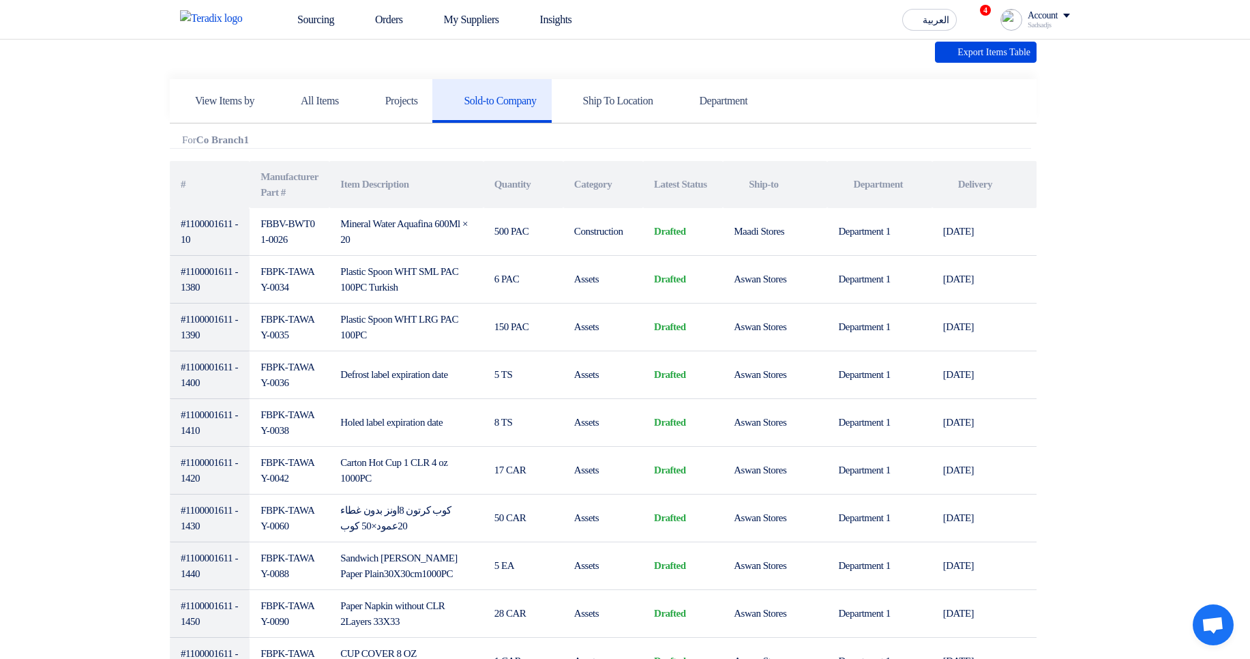
scroll to position [327, 0]
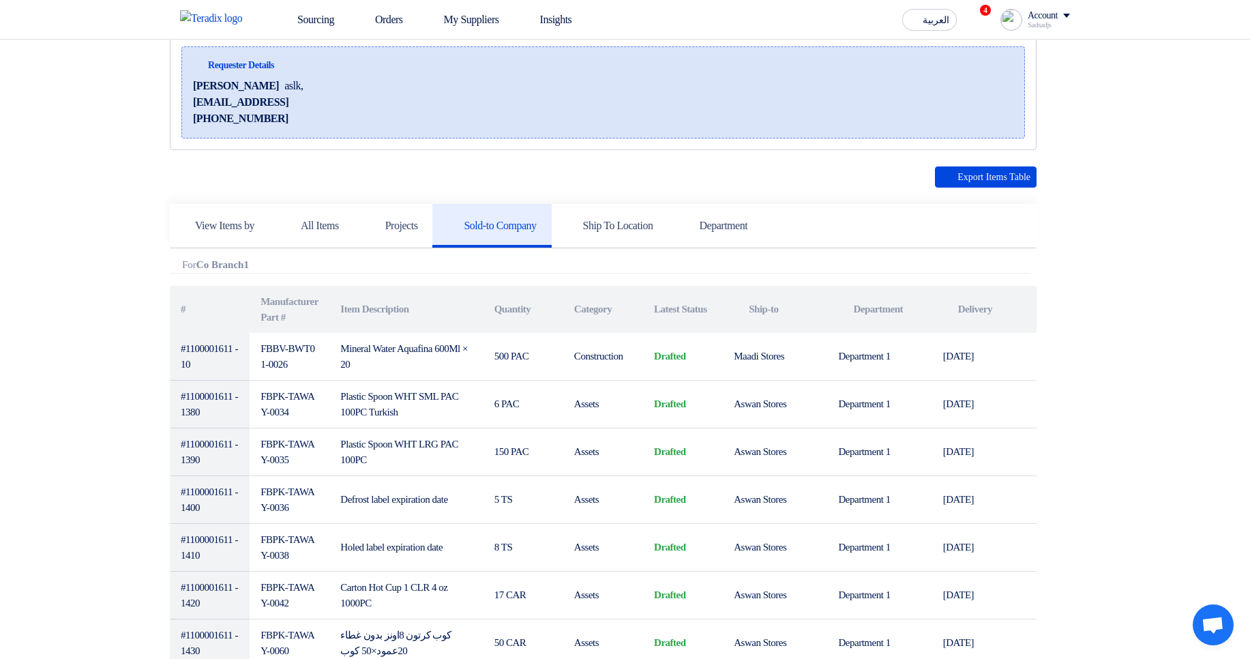
scroll to position [164, 0]
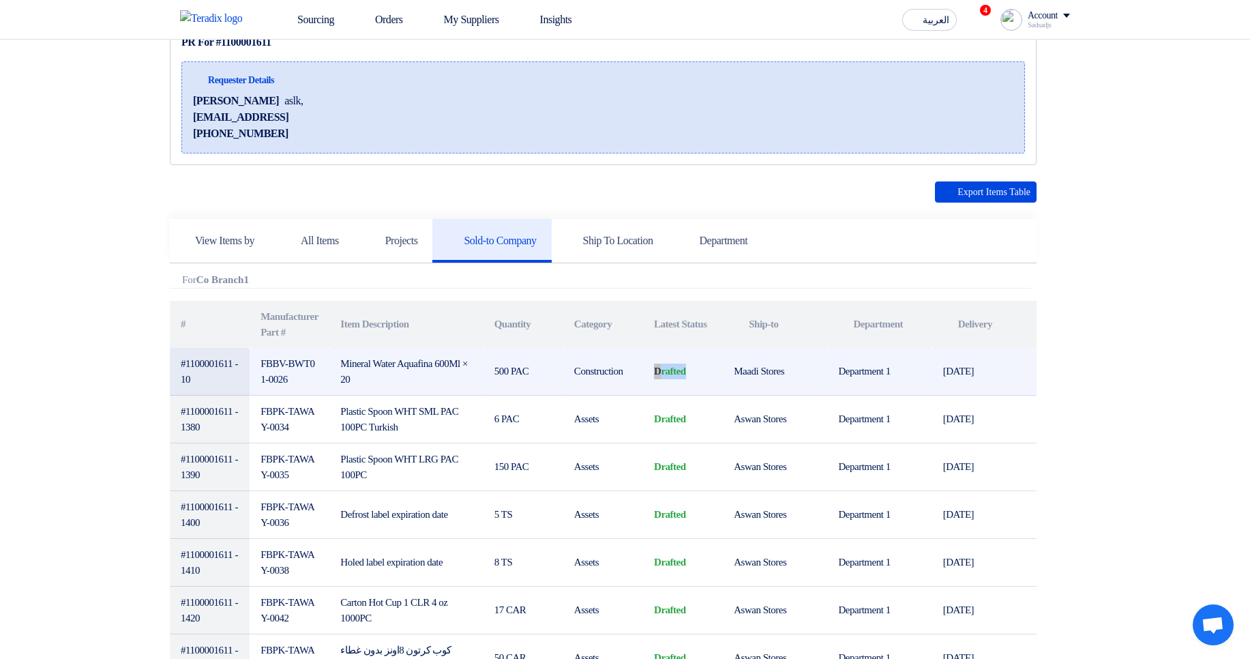
drag, startPoint x: 651, startPoint y: 365, endPoint x: 698, endPoint y: 368, distance: 47.2
click at [698, 368] on td "drafted" at bounding box center [683, 372] width 80 height 48
drag, startPoint x: 698, startPoint y: 368, endPoint x: 651, endPoint y: 368, distance: 47.1
click at [651, 368] on td "drafted" at bounding box center [683, 372] width 80 height 48
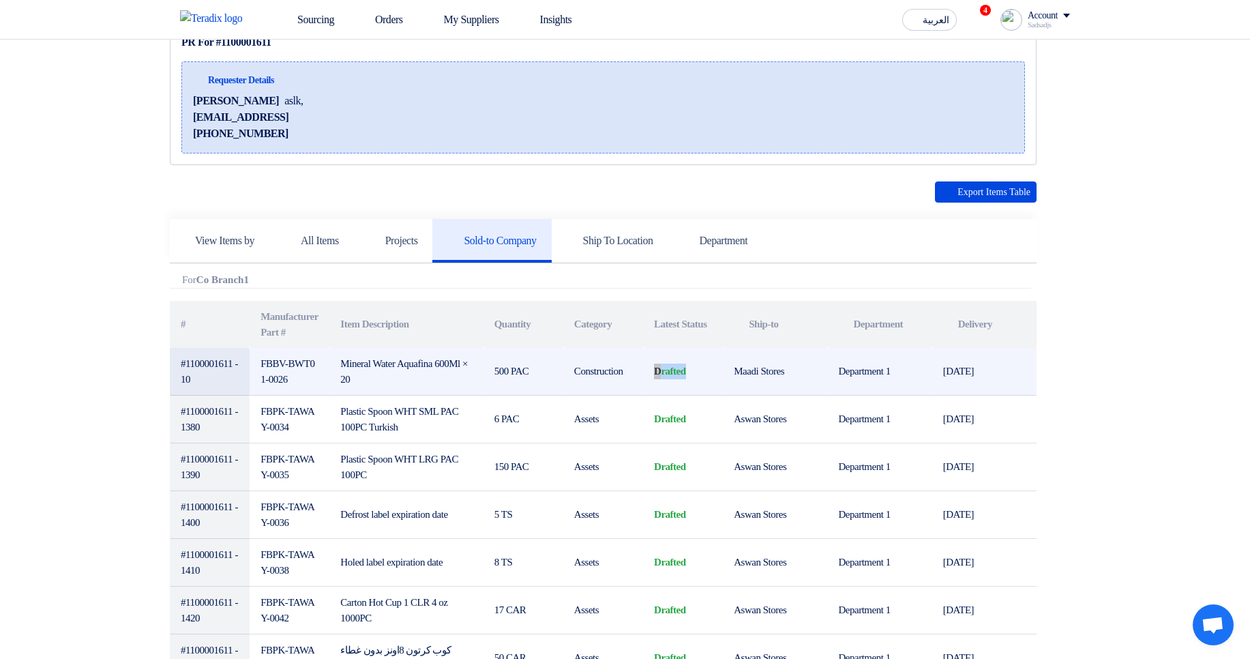
click at [651, 368] on td "drafted" at bounding box center [683, 372] width 80 height 48
drag, startPoint x: 651, startPoint y: 371, endPoint x: 699, endPoint y: 375, distance: 47.9
click at [699, 375] on td "drafted" at bounding box center [683, 372] width 80 height 48
click at [724, 372] on td "Maadi Stores" at bounding box center [775, 372] width 104 height 48
drag, startPoint x: 653, startPoint y: 370, endPoint x: 703, endPoint y: 377, distance: 50.9
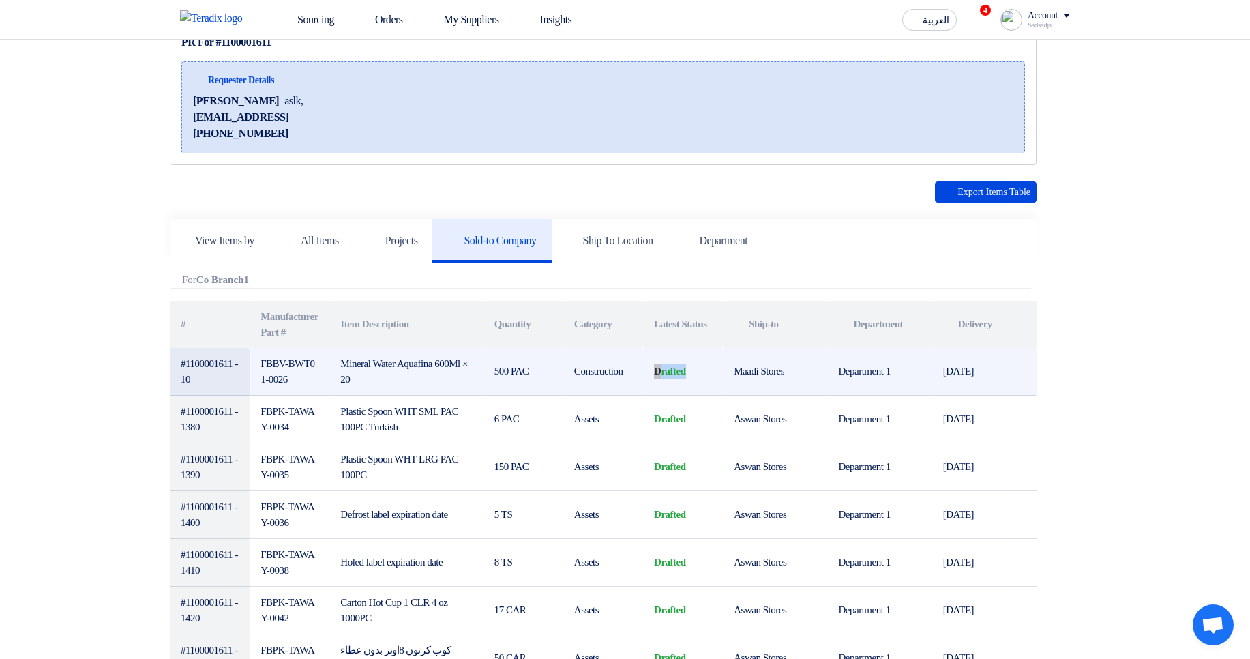
click at [703, 377] on td "drafted" at bounding box center [683, 372] width 80 height 48
click at [684, 367] on td "drafted" at bounding box center [683, 372] width 80 height 48
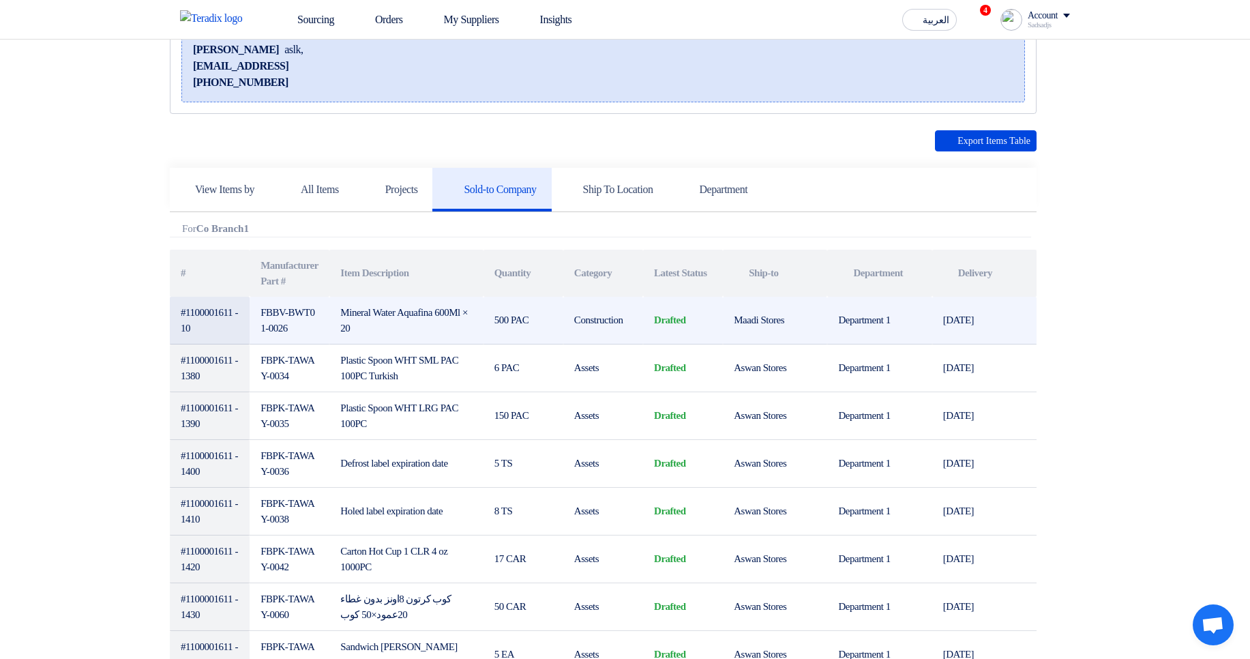
scroll to position [246, 0]
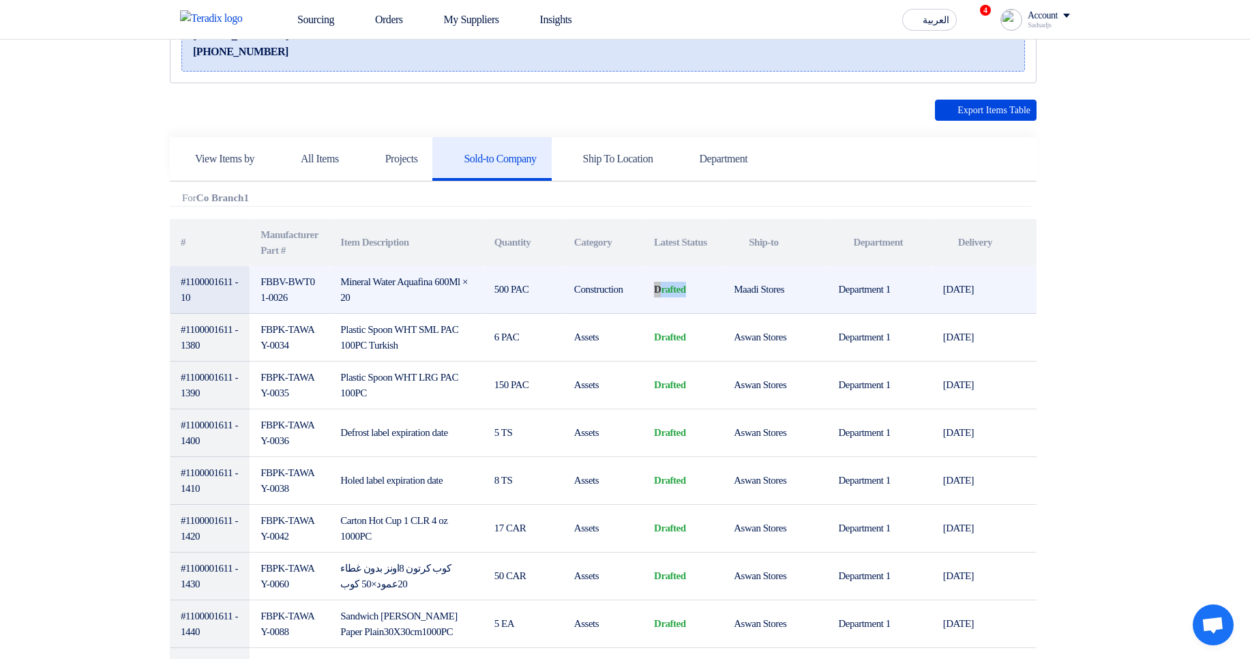
drag, startPoint x: 656, startPoint y: 292, endPoint x: 703, endPoint y: 291, distance: 47.1
click at [703, 291] on td "drafted" at bounding box center [683, 290] width 80 height 48
click at [693, 288] on td "drafted" at bounding box center [683, 290] width 80 height 48
click at [675, 292] on td "drafted" at bounding box center [683, 290] width 80 height 48
click at [677, 293] on td "drafted" at bounding box center [683, 290] width 80 height 48
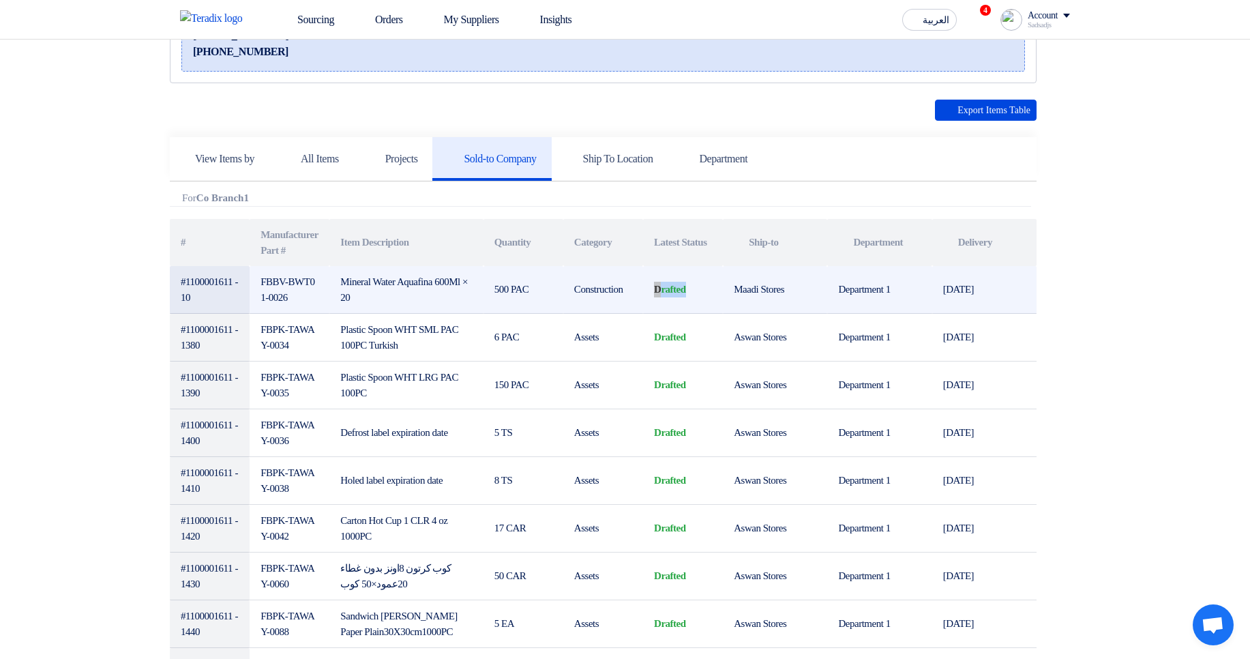
click at [677, 293] on td "drafted" at bounding box center [683, 290] width 80 height 48
click at [1023, 287] on td "[DATE]" at bounding box center [984, 290] width 104 height 48
drag, startPoint x: 178, startPoint y: 263, endPoint x: 211, endPoint y: 305, distance: 53.5
click at [211, 305] on table "# Manufacturer Part # Item Description Quantity Category Latest Status Attachme…" at bounding box center [603, 576] width 867 height 715
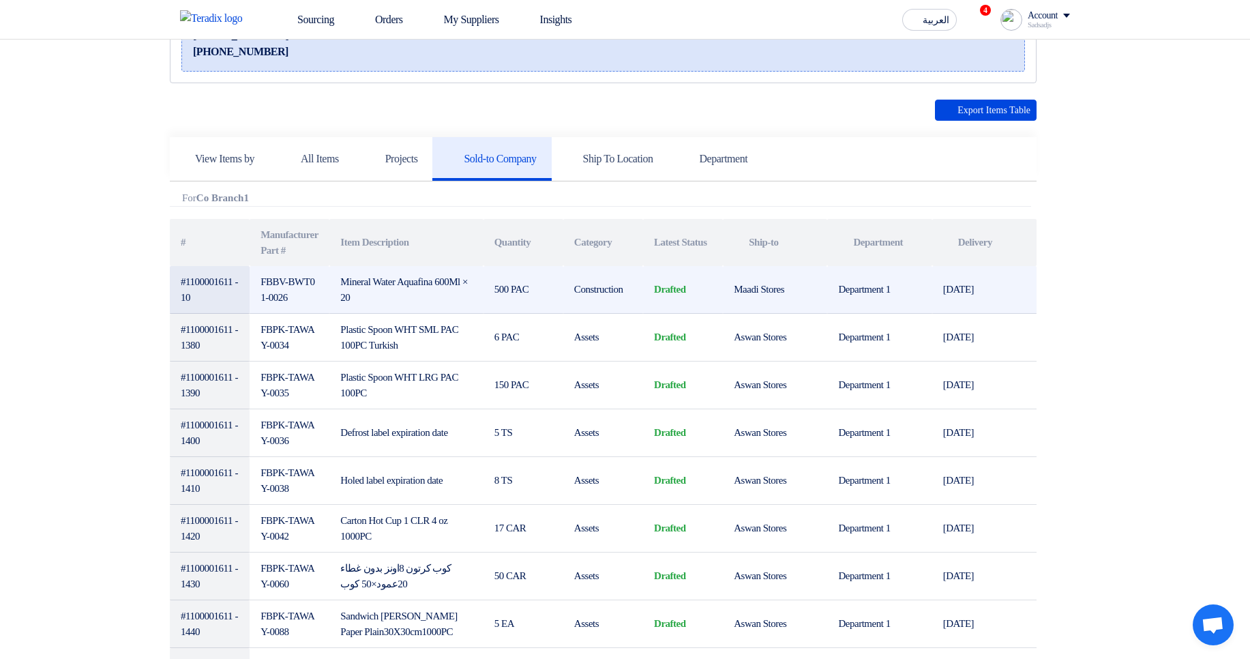
click at [214, 297] on td "#1100001611 - 10" at bounding box center [210, 290] width 80 height 48
click at [216, 283] on td "#1100001611 - 10" at bounding box center [210, 290] width 80 height 48
drag, startPoint x: 216, startPoint y: 283, endPoint x: 222, endPoint y: 299, distance: 16.8
click at [222, 299] on td "#1100001611 - 10" at bounding box center [210, 290] width 80 height 48
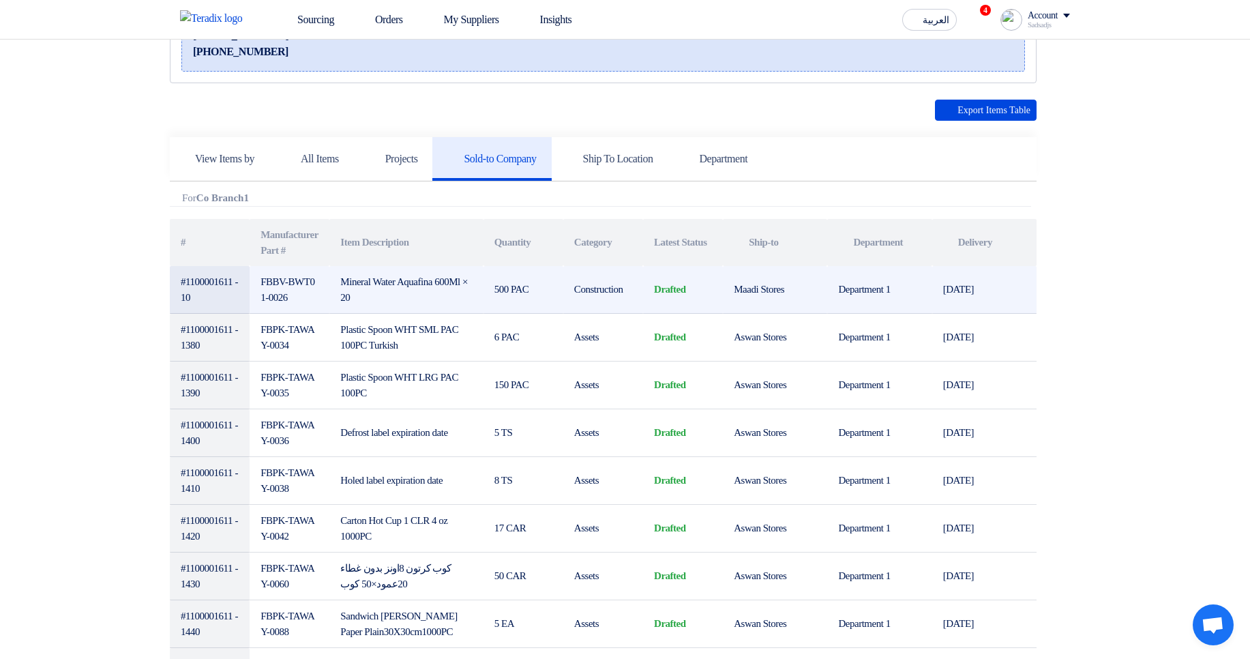
click at [222, 299] on td "#1100001611 - 10" at bounding box center [210, 290] width 80 height 48
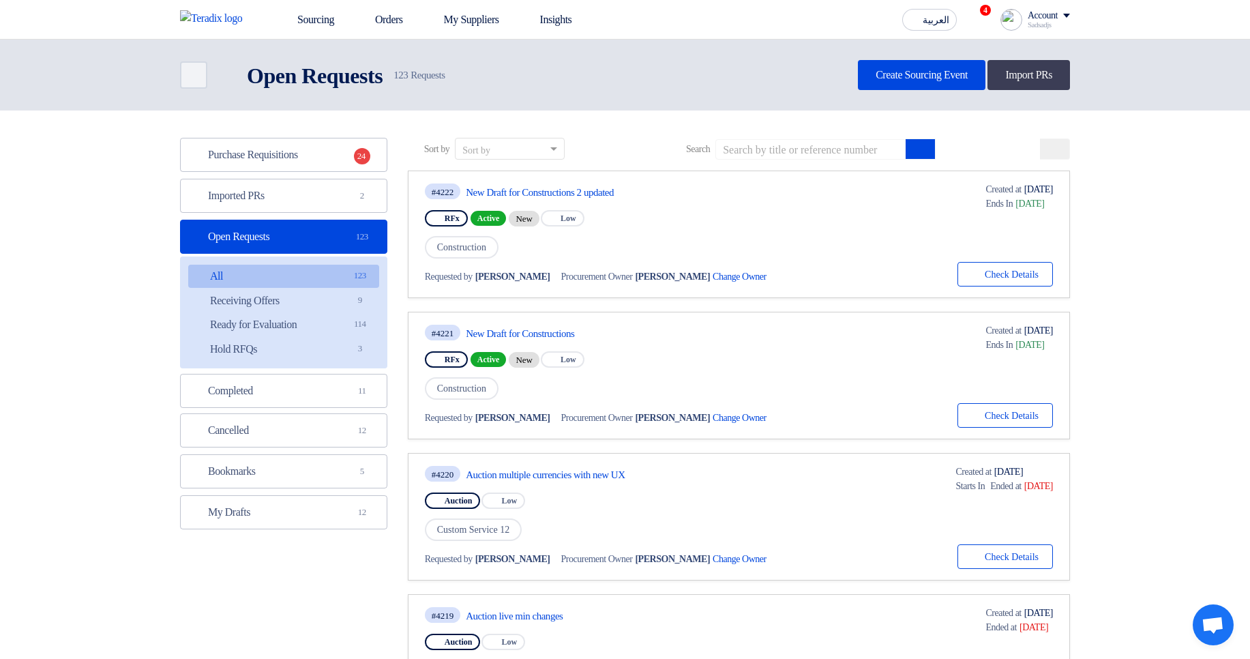
click at [571, 199] on div "#4222 New Draft for Constructions 2 updated" at bounding box center [610, 191] width 370 height 18
click at [565, 196] on link "New Draft for Constructions 2 updated" at bounding box center [594, 192] width 256 height 12
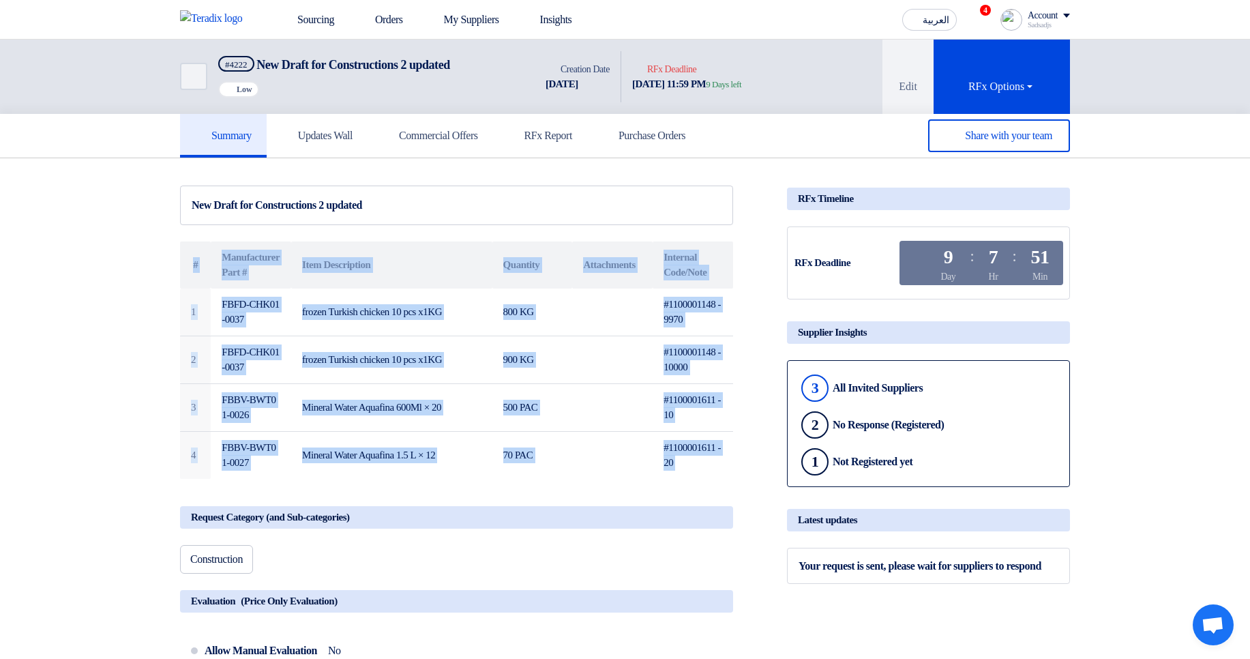
drag, startPoint x: 186, startPoint y: 252, endPoint x: 720, endPoint y: 484, distance: 582.6
click at [720, 484] on div "New Draft for Constructions 2 updated # Manufacturer Part # Item Description Qu…" at bounding box center [473, 642] width 607 height 913
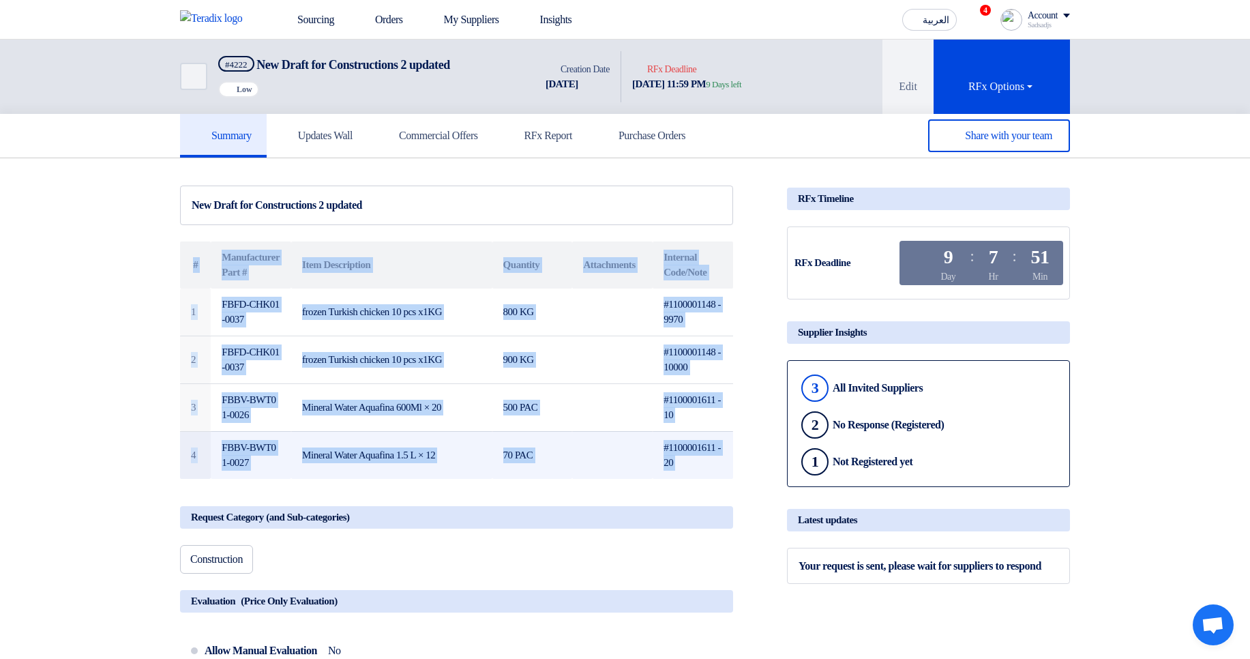
drag, startPoint x: 706, startPoint y: 480, endPoint x: 698, endPoint y: 471, distance: 11.6
click at [706, 479] on div "New Draft for Constructions 2 updated # Manufacturer Part # Item Description Qu…" at bounding box center [473, 642] width 607 height 913
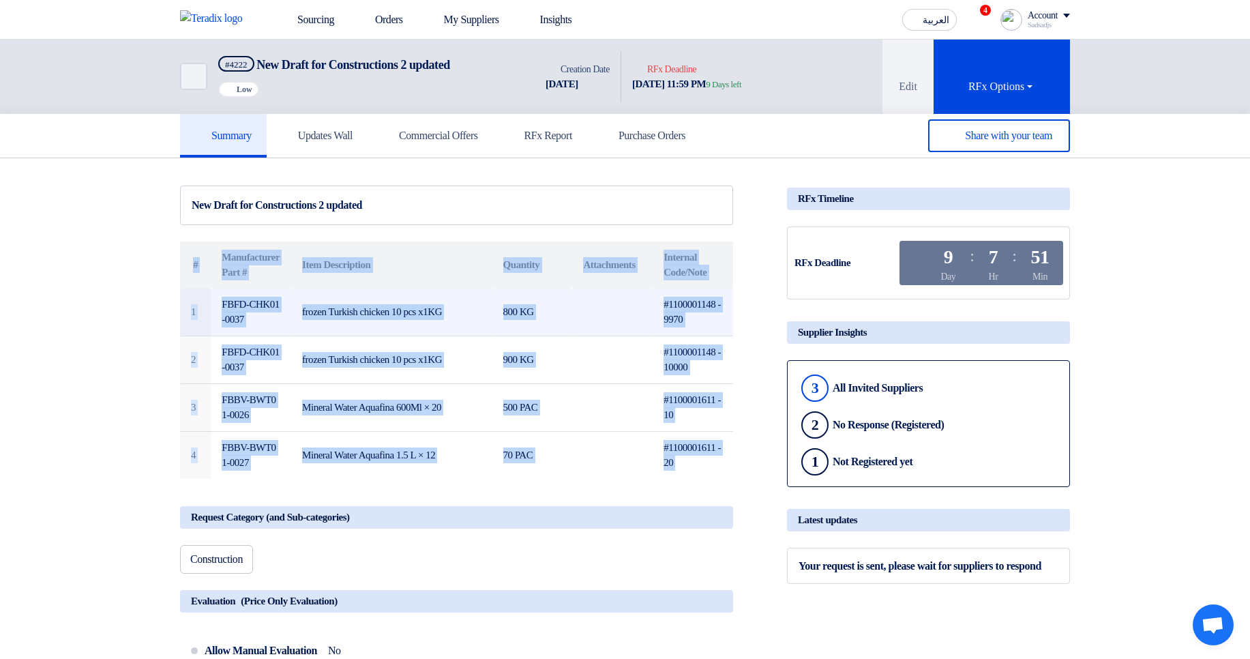
click at [580, 331] on td at bounding box center [612, 313] width 80 height 48
click at [370, 312] on td "frozen Turkish chicken 10 pcs x1KG" at bounding box center [391, 313] width 201 height 48
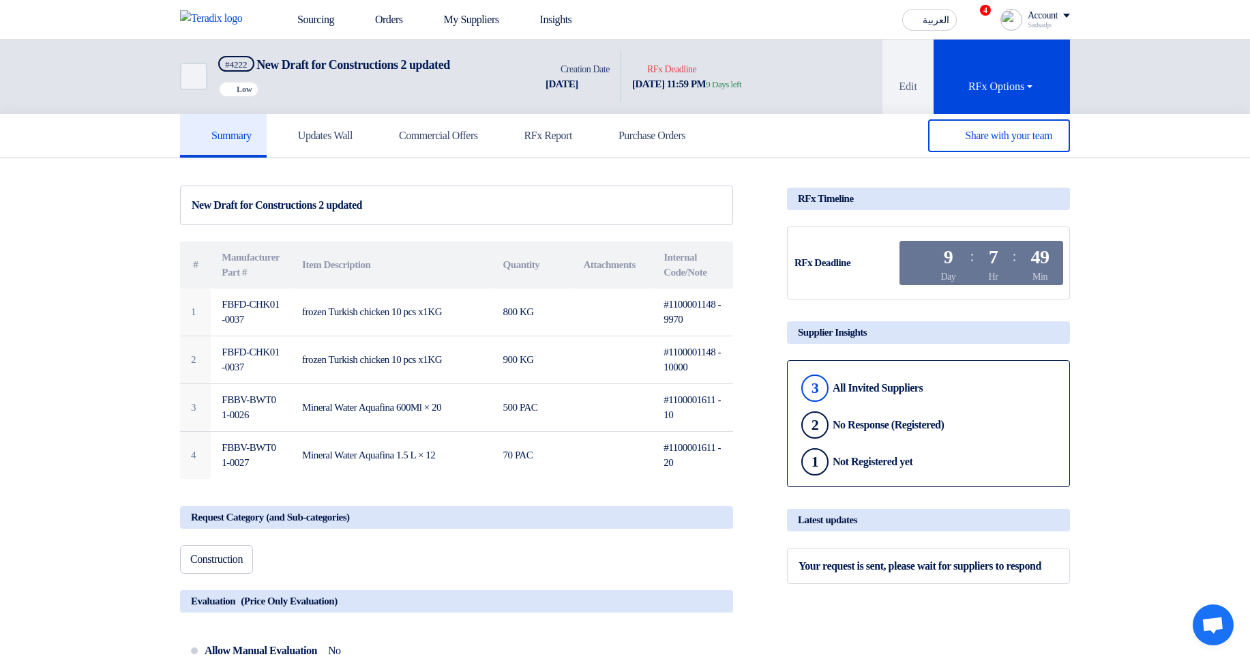
click at [735, 254] on div "New Draft for Constructions 2 updated # Manufacturer Part # Item Description Qu…" at bounding box center [473, 642] width 607 height 913
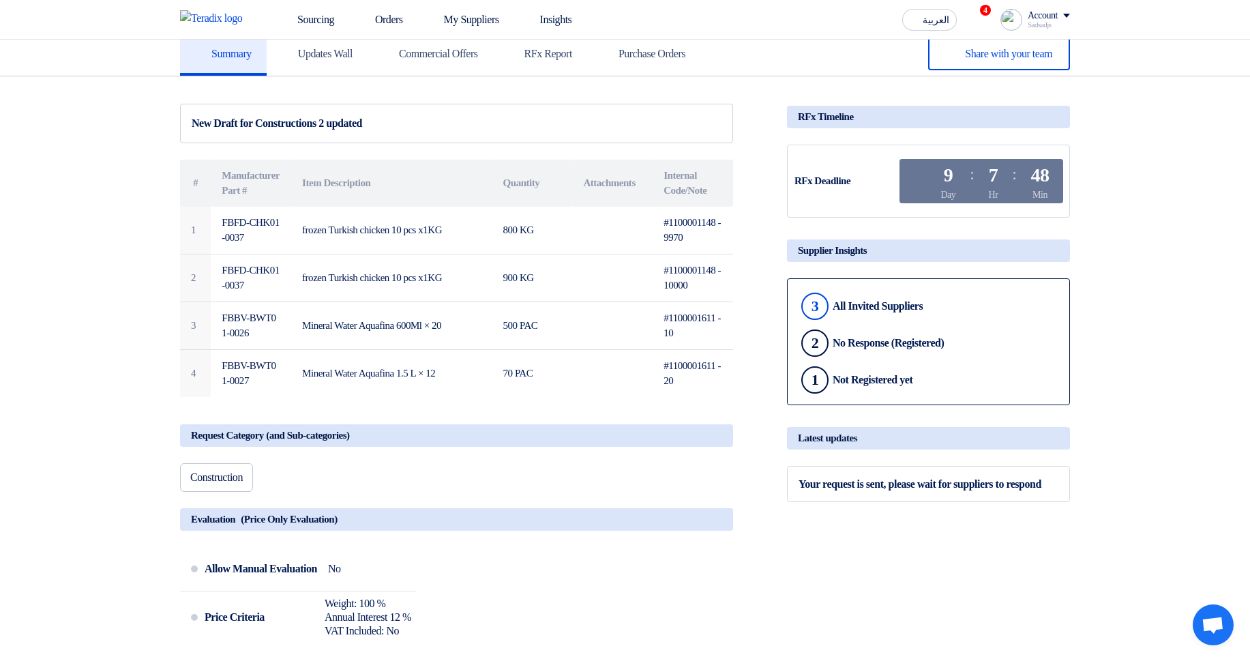
click at [693, 441] on div "Request Category (and Sub-categories)" at bounding box center [456, 435] width 553 height 23
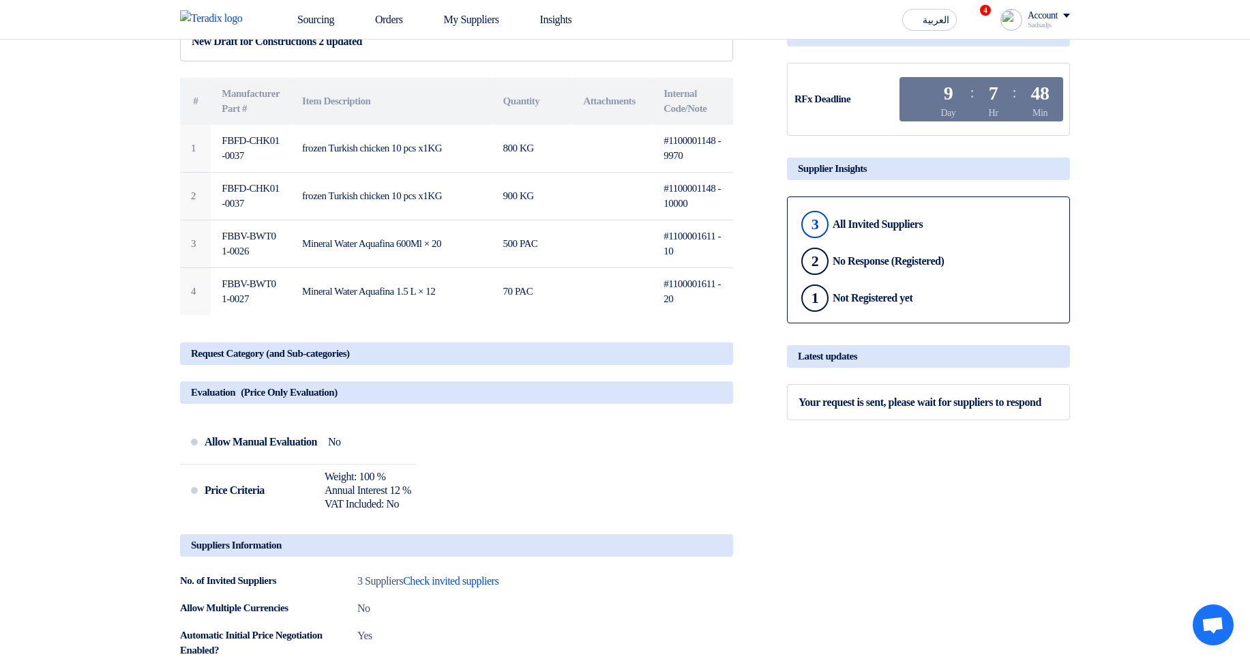
click at [651, 397] on div "Evaluation (Price Only Evaluation)" at bounding box center [456, 392] width 553 height 23
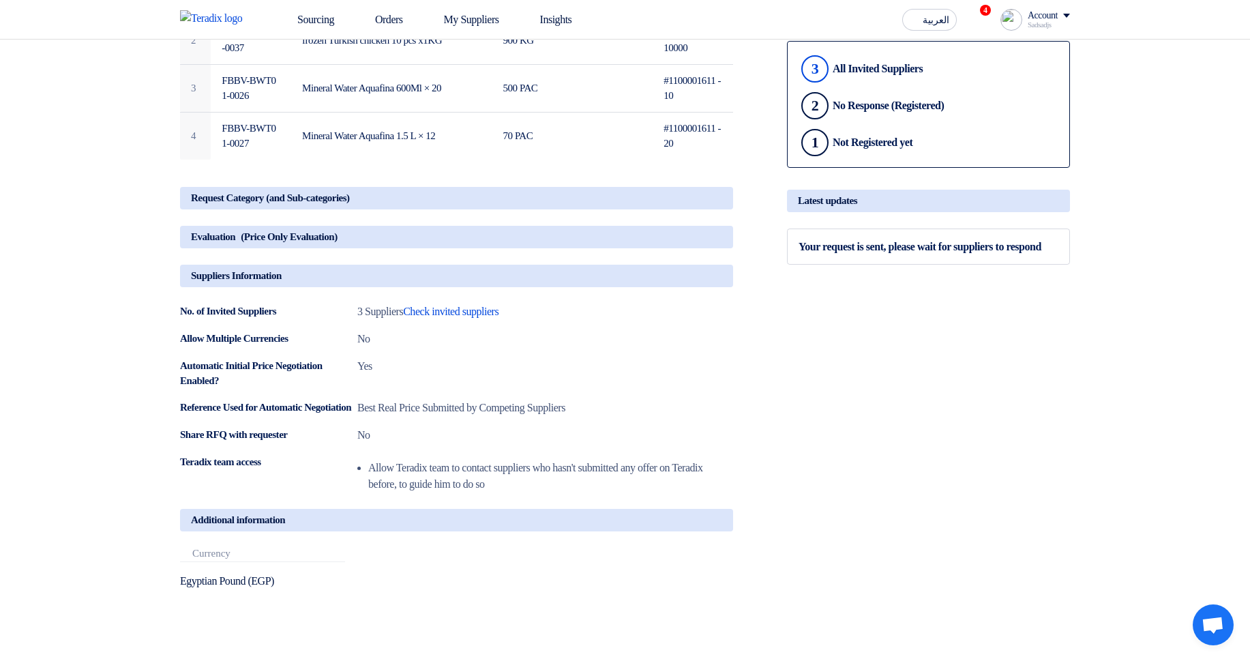
scroll to position [327, 0]
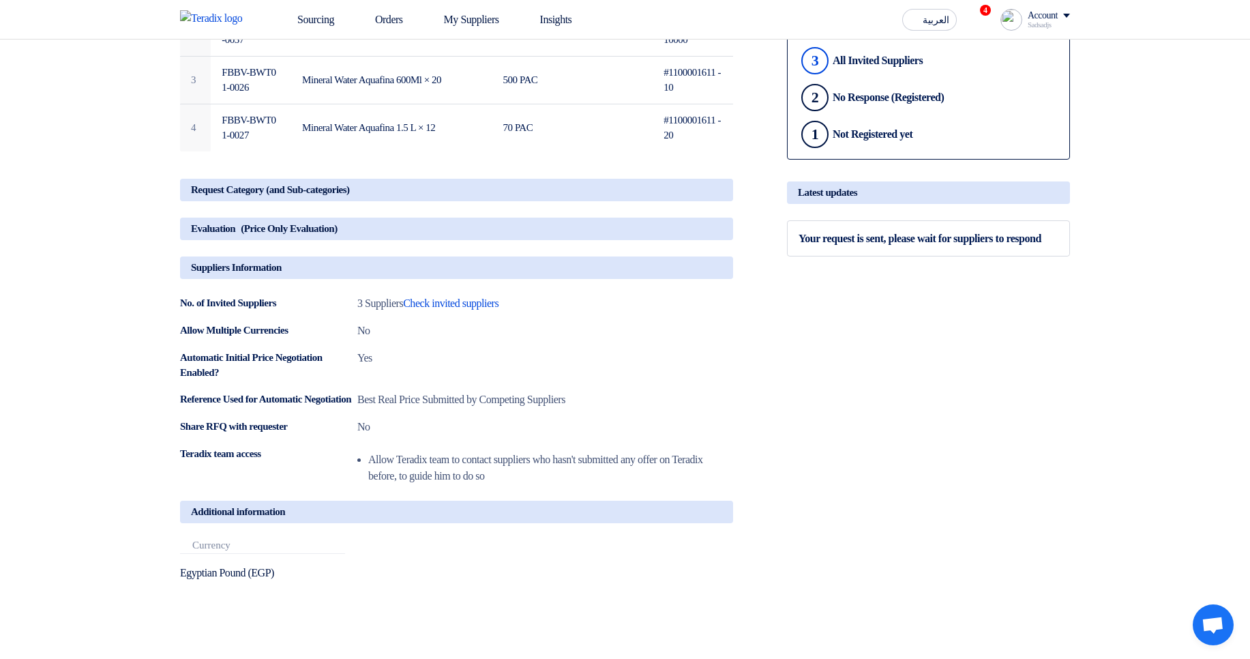
click at [655, 276] on div "Suppliers Information" at bounding box center [456, 267] width 553 height 23
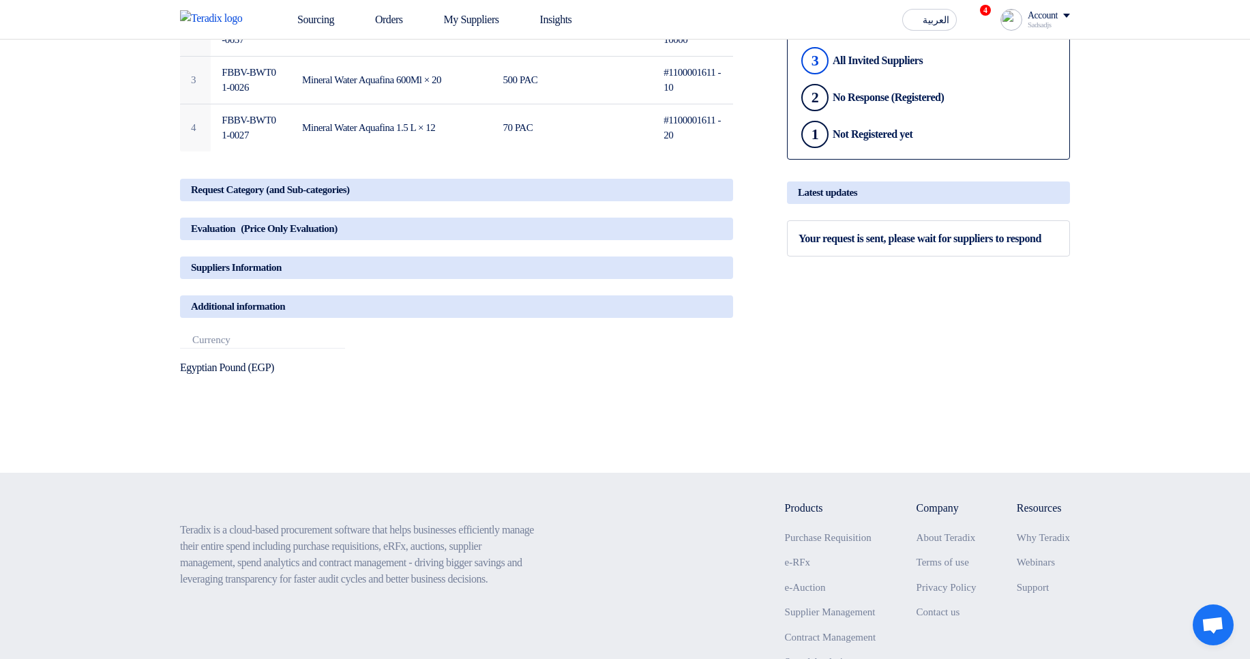
click at [618, 317] on div "Additional information" at bounding box center [456, 306] width 553 height 23
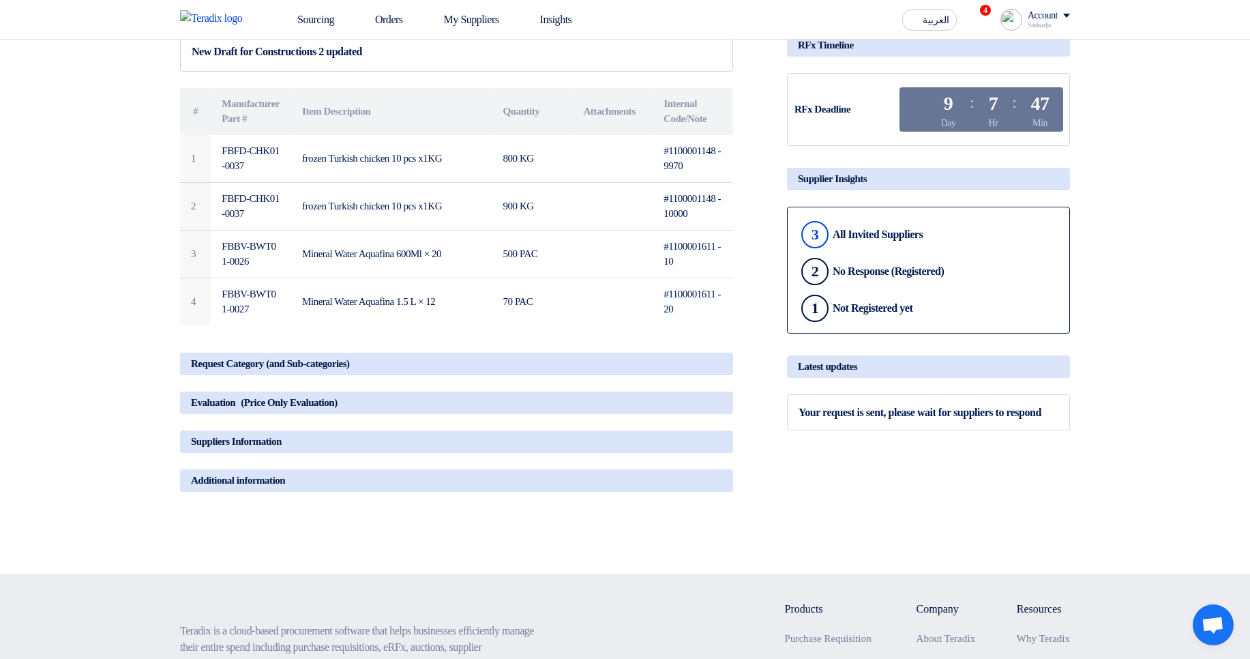
scroll to position [164, 0]
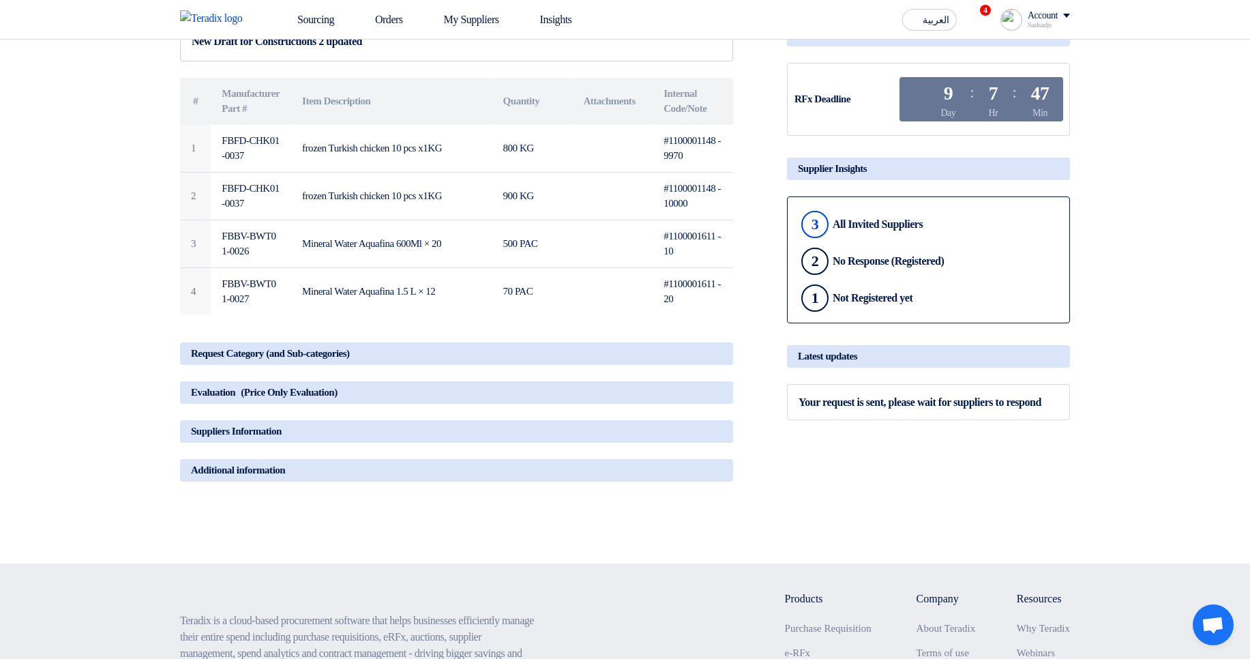
drag, startPoint x: 825, startPoint y: 407, endPoint x: 896, endPoint y: 439, distance: 77.2
click at [857, 456] on div "Share with your team RFx Timeline RFx Deadline Time Remaining 9 Day : 7 Hr : 47…" at bounding box center [929, 260] width 304 height 476
click at [897, 420] on div "Your request is sent, please wait for suppliers to respond" at bounding box center [928, 402] width 283 height 36
click at [848, 409] on div "Your request is sent, please wait for suppliers to respond" at bounding box center [920, 402] width 243 height 13
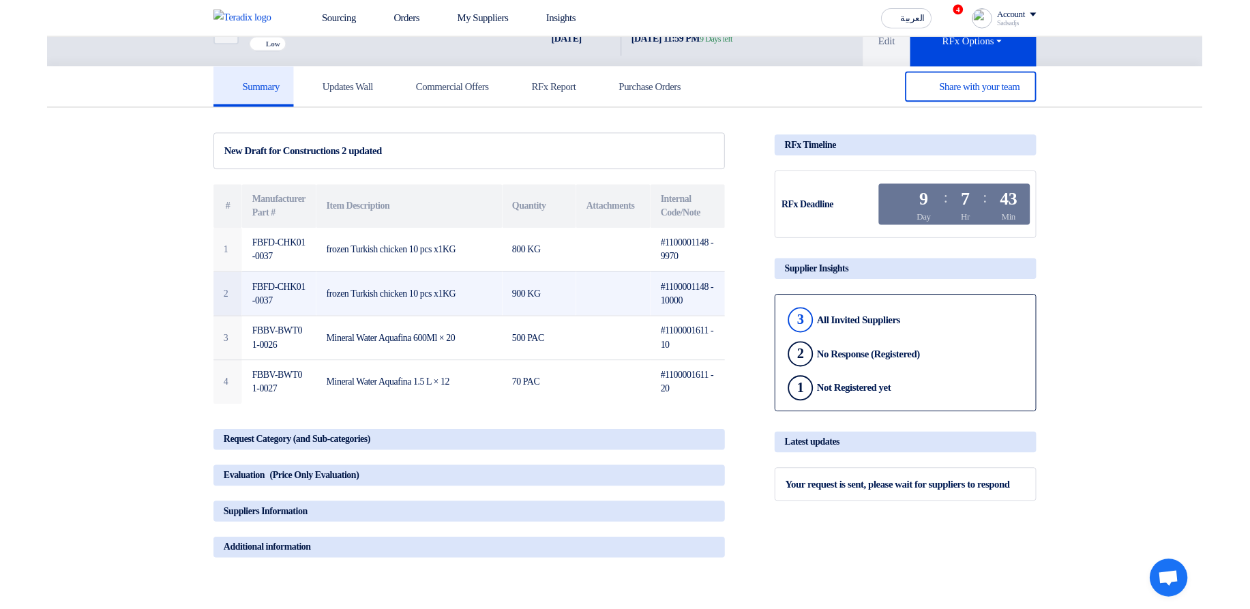
scroll to position [0, 0]
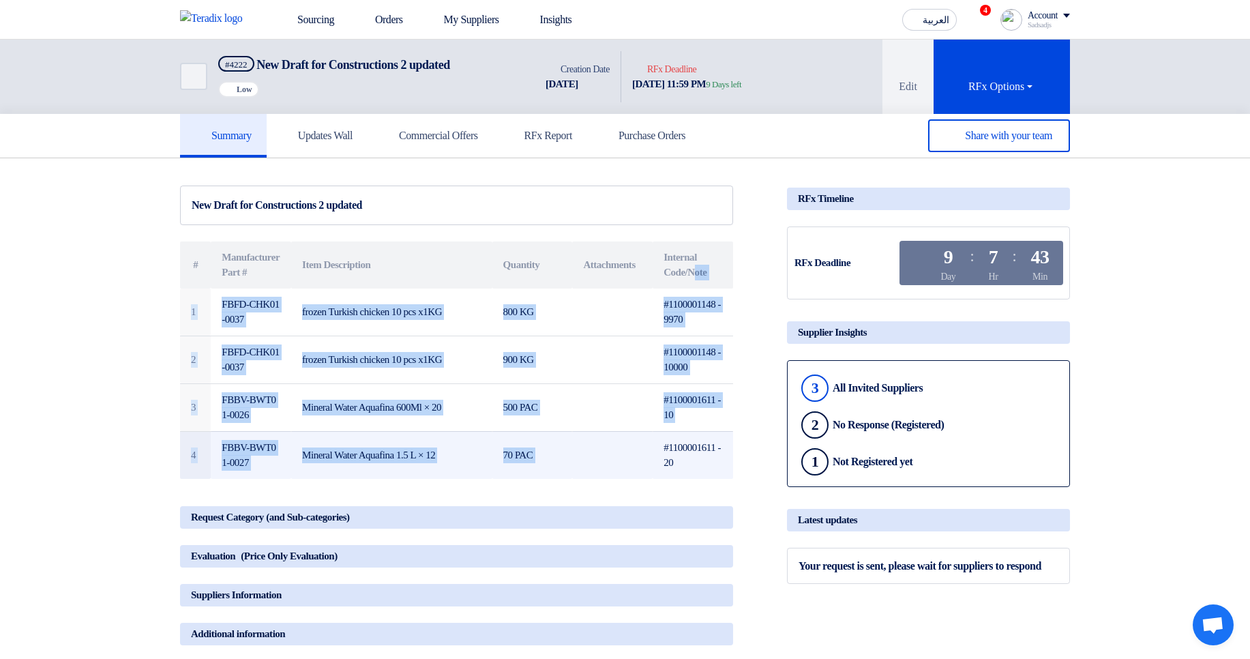
drag, startPoint x: 704, startPoint y: 278, endPoint x: 709, endPoint y: 432, distance: 153.6
click at [709, 432] on table "# Manufacturer Part # Item Description Quantity Attachments Internal Code/Note …" at bounding box center [456, 359] width 553 height 237
click at [709, 432] on td "#1100001611 - 20" at bounding box center [693, 455] width 80 height 48
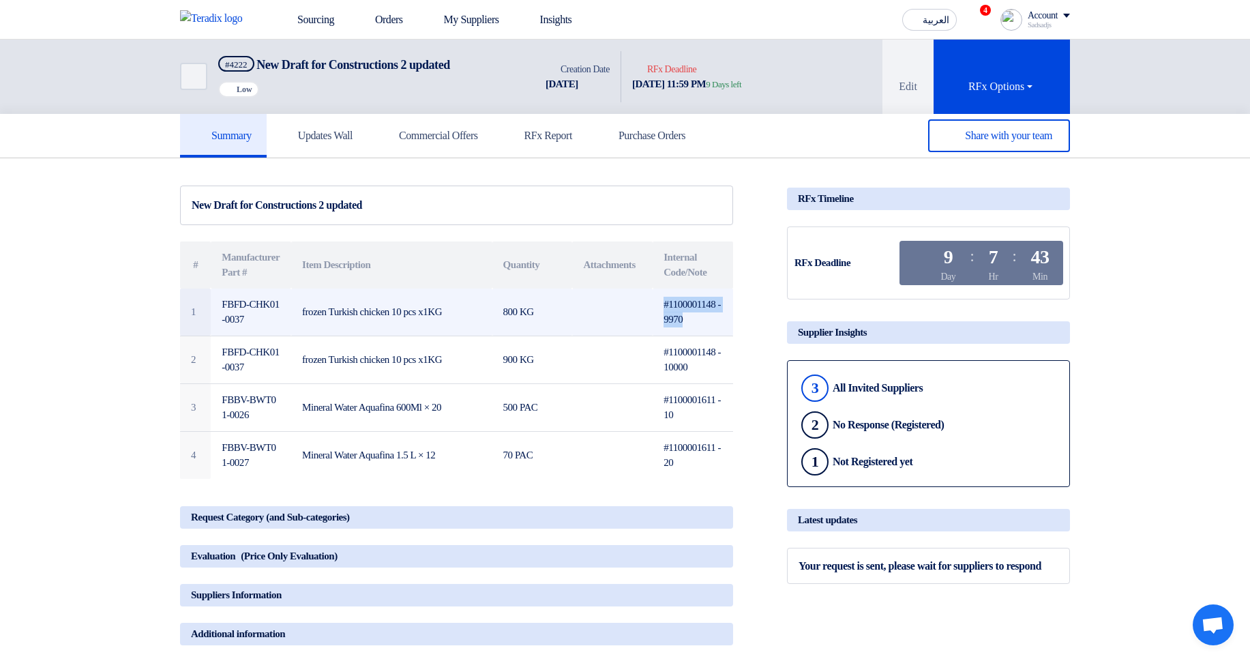
drag, startPoint x: 707, startPoint y: 323, endPoint x: 665, endPoint y: 291, distance: 52.7
click at [665, 291] on td "#1100001148 - 9970" at bounding box center [693, 313] width 80 height 48
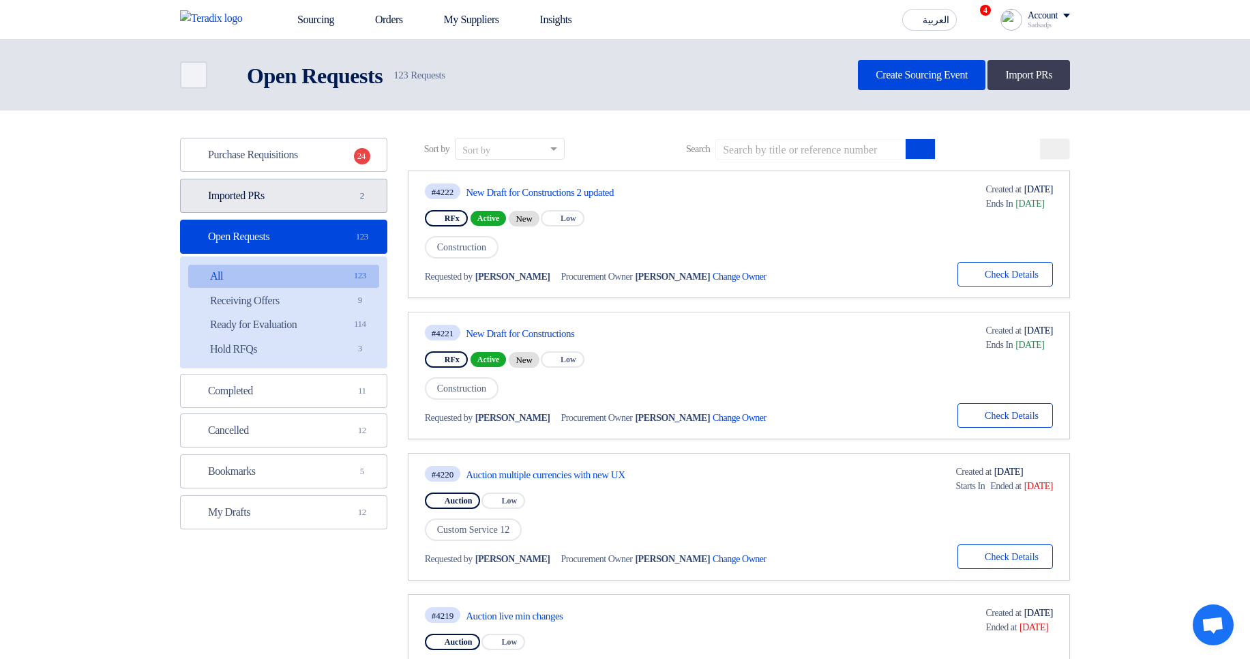
click at [349, 189] on link "Imported PRs Imported PRs 2" at bounding box center [283, 196] width 207 height 34
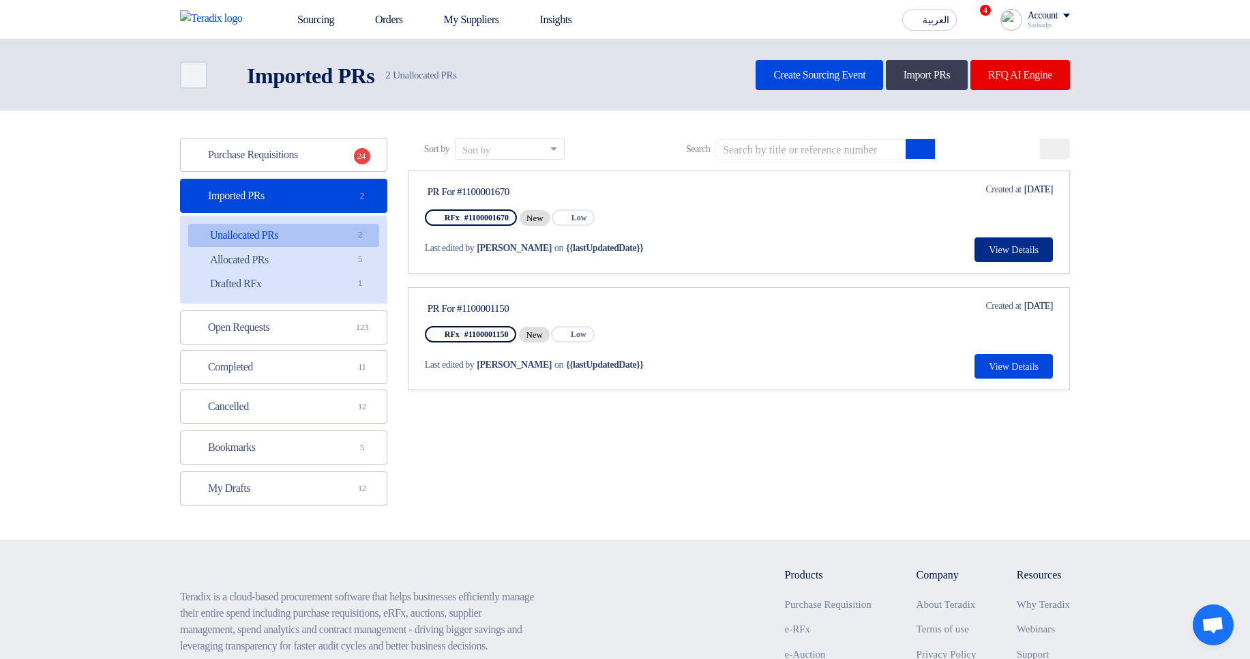
click at [1027, 240] on button "View Details" at bounding box center [1014, 249] width 78 height 25
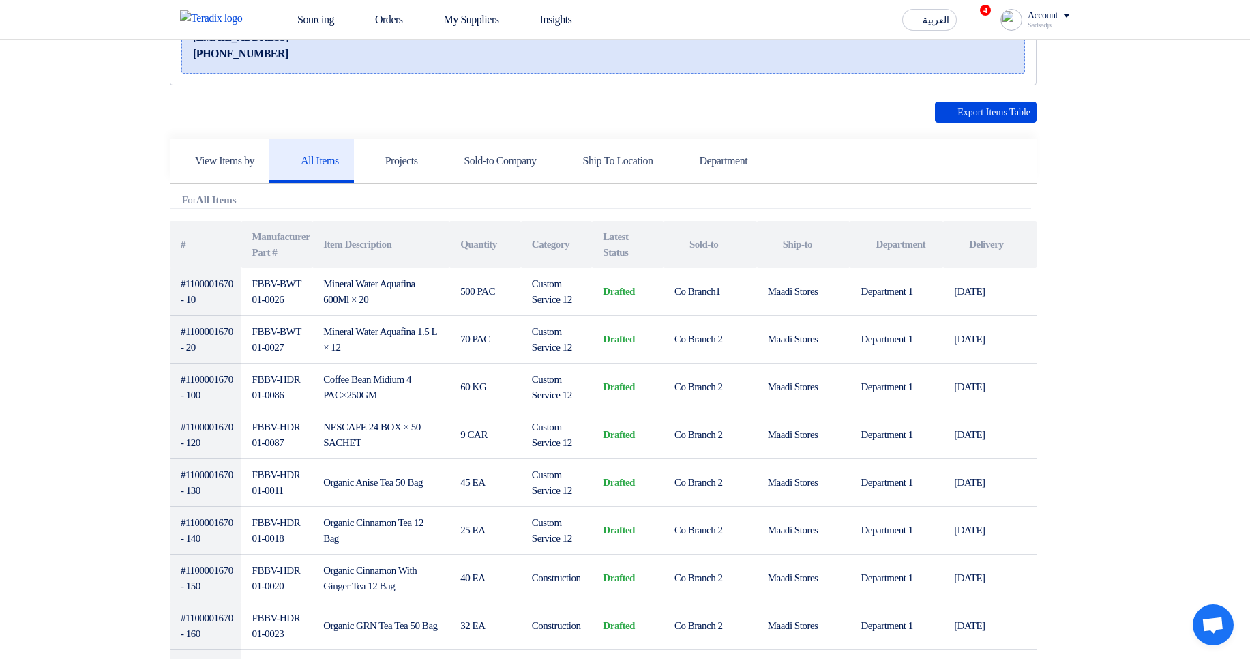
scroll to position [246, 0]
click at [369, 151] on use at bounding box center [369, 151] width 0 height 0
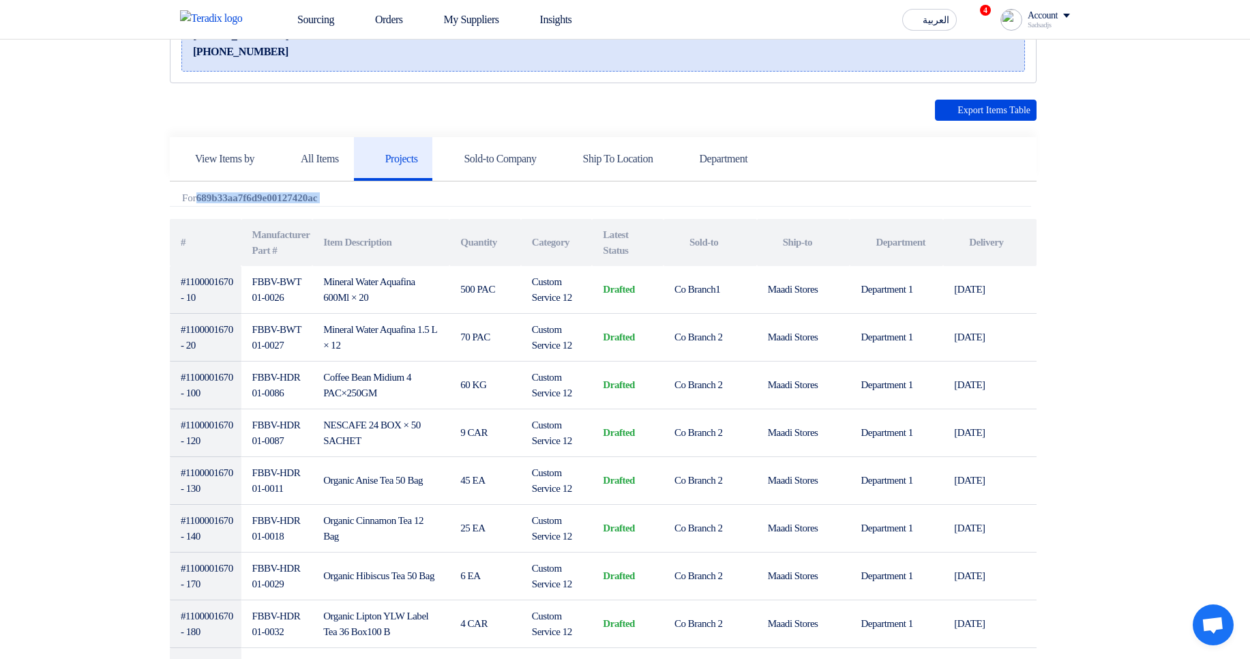
drag, startPoint x: 204, startPoint y: 197, endPoint x: 467, endPoint y: 239, distance: 266.0
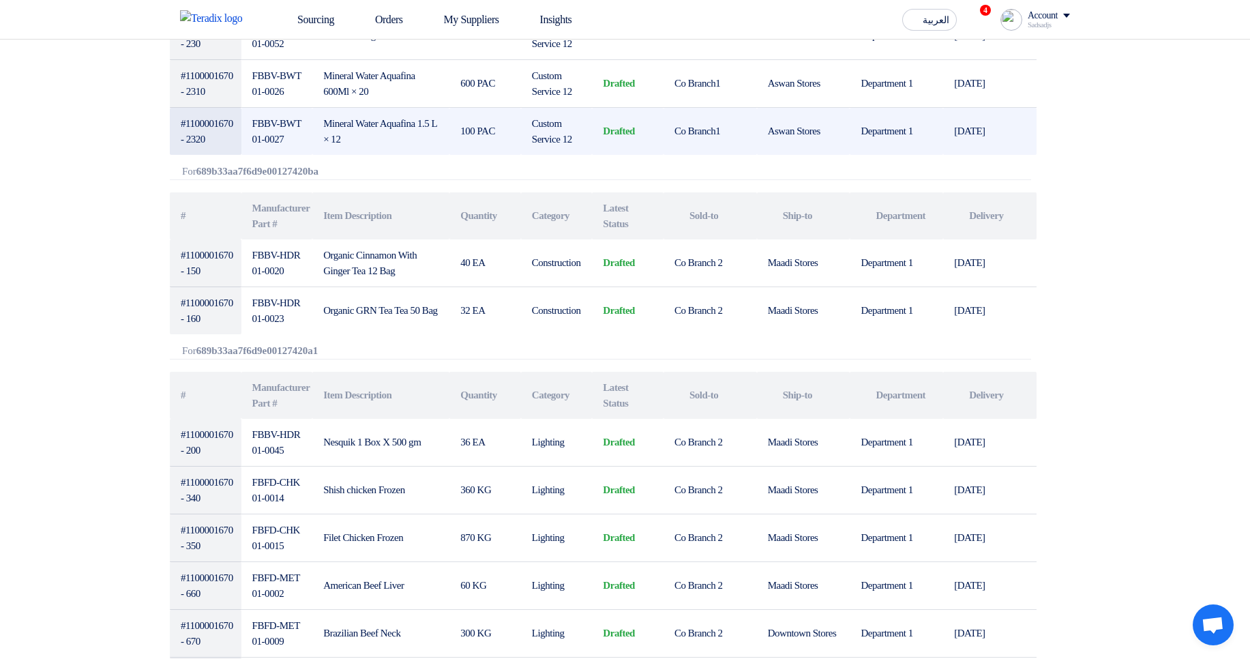
scroll to position [900, 0]
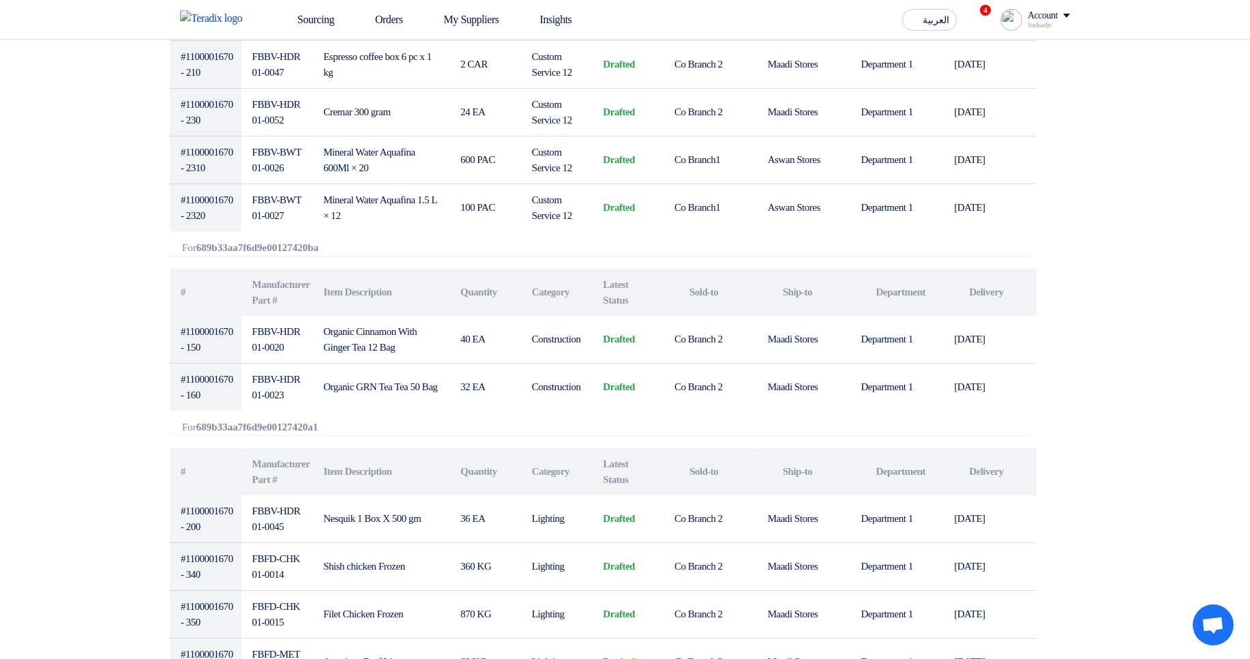
drag, startPoint x: 201, startPoint y: 252, endPoint x: 438, endPoint y: 265, distance: 237.8
drag, startPoint x: 211, startPoint y: 422, endPoint x: 359, endPoint y: 425, distance: 148.1
click at [355, 426] on div "Attachments For 689b33aa7f6d9e00127420a1" at bounding box center [601, 429] width 862 height 14
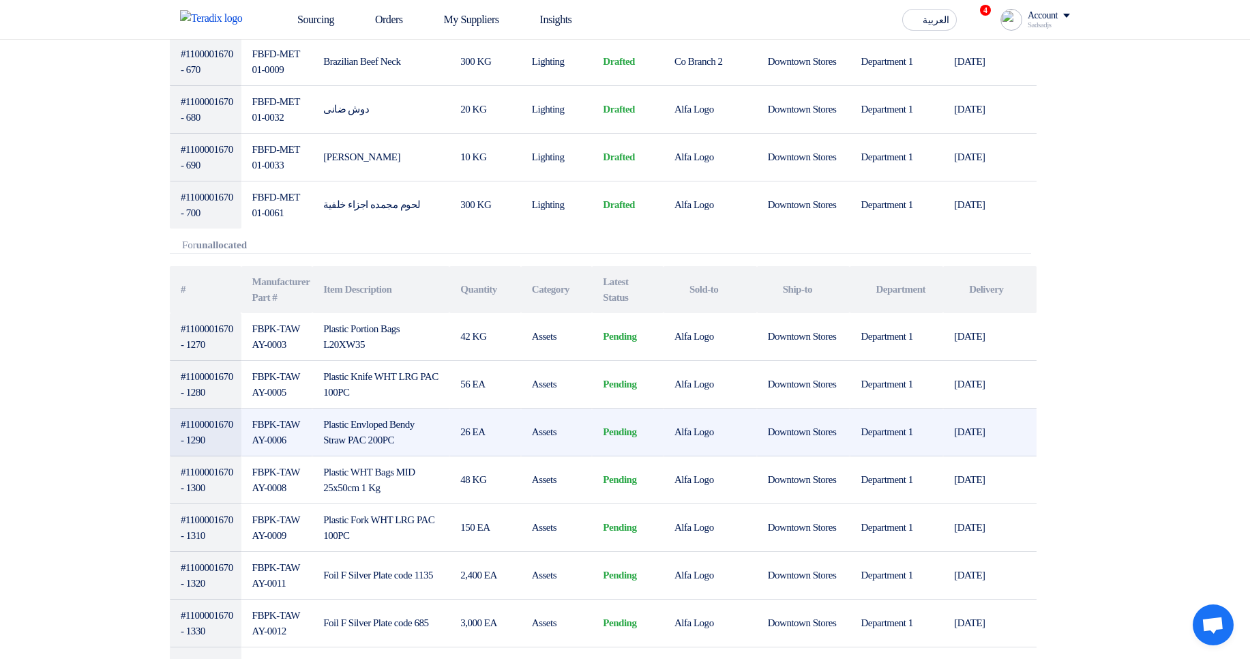
scroll to position [1555, 0]
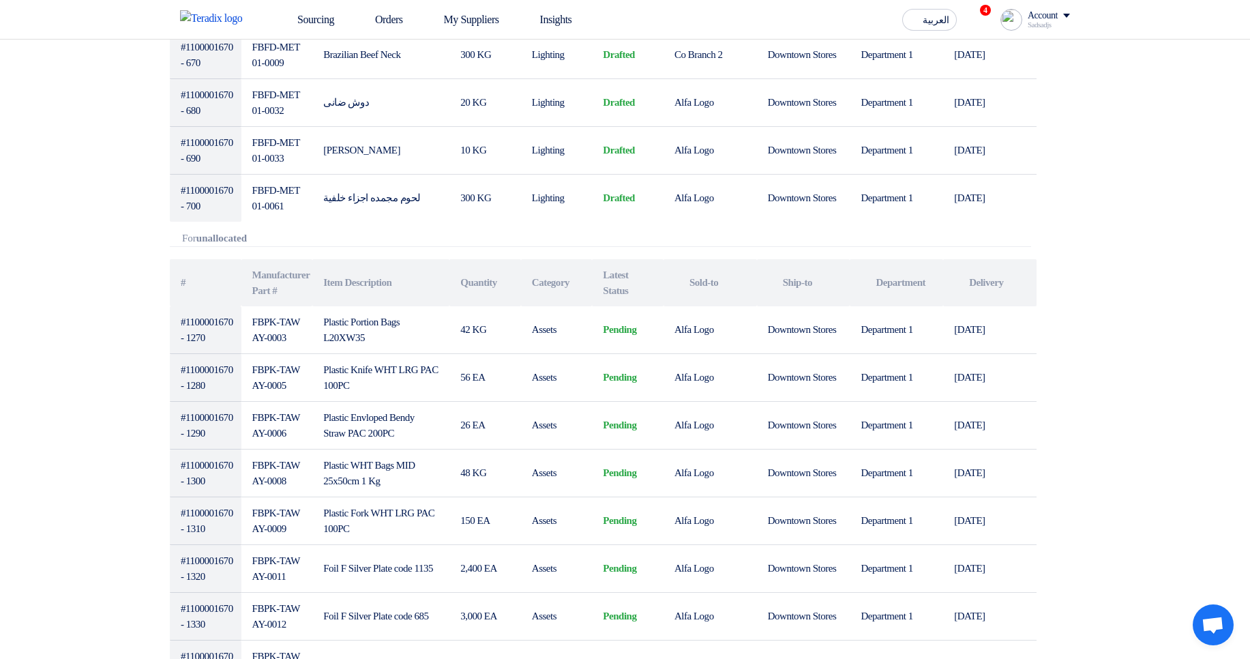
drag, startPoint x: 205, startPoint y: 234, endPoint x: 312, endPoint y: 234, distance: 106.4
click at [312, 234] on div "Attachments For unallocated" at bounding box center [601, 240] width 862 height 14
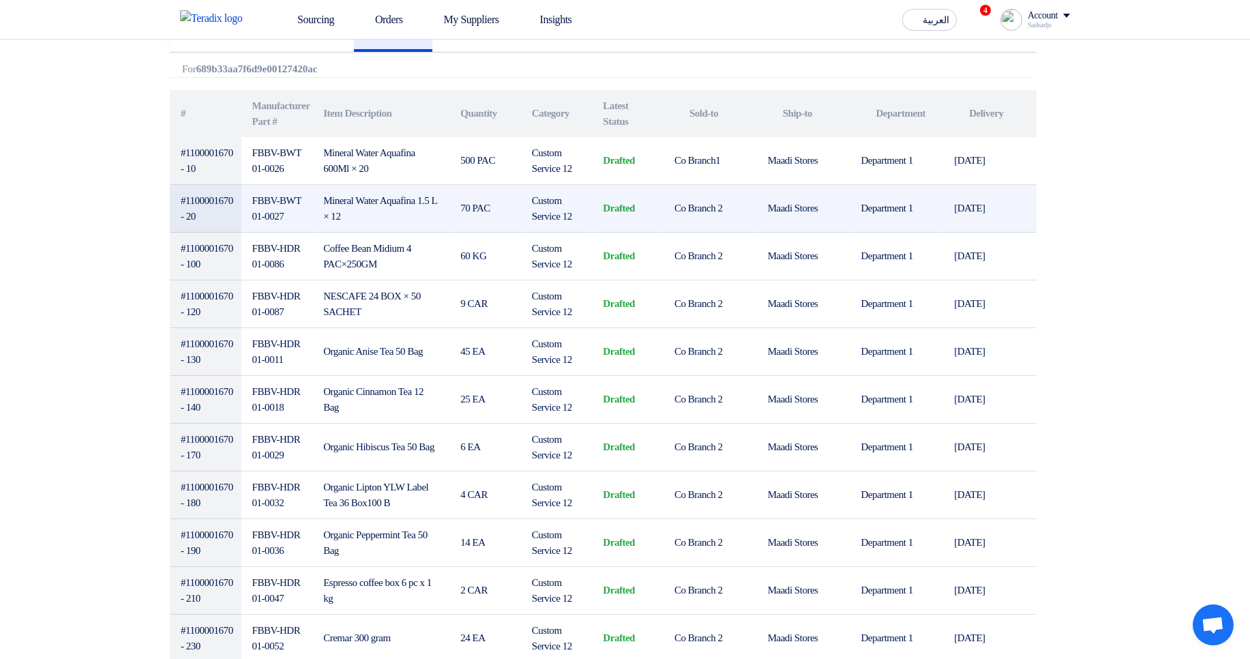
scroll to position [246, 0]
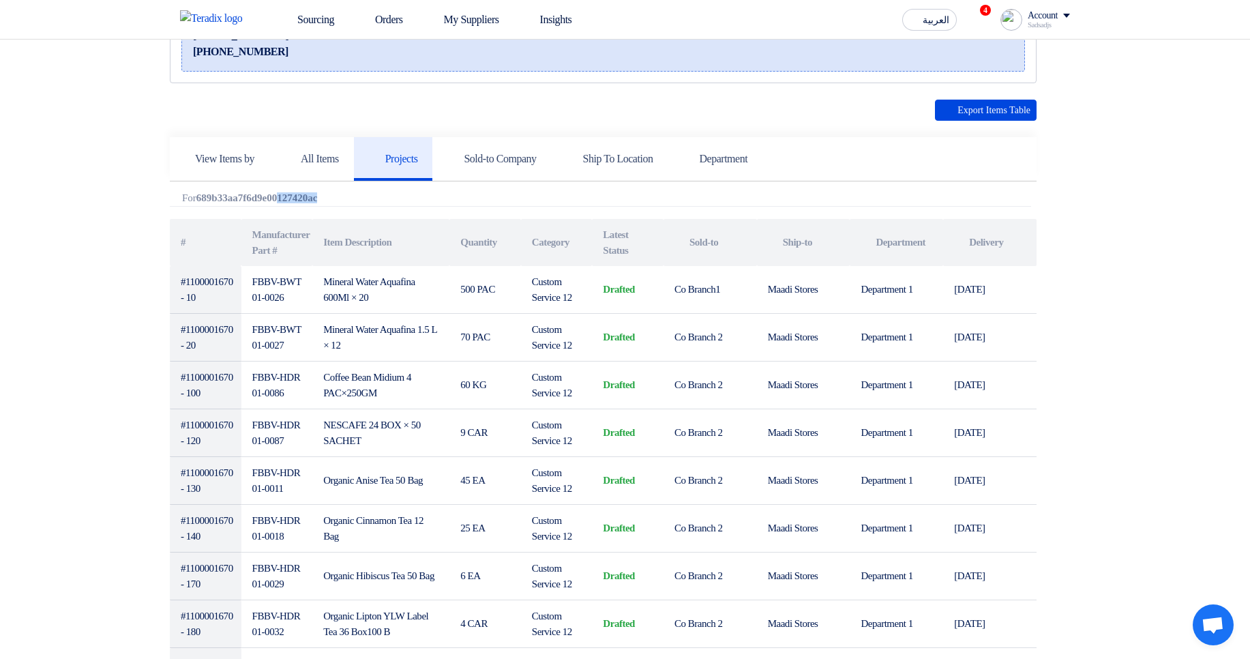
drag, startPoint x: 205, startPoint y: 203, endPoint x: 298, endPoint y: 201, distance: 93.5
click at [298, 201] on b "689b33aa7f6d9e00127420ac" at bounding box center [256, 197] width 121 height 11
click at [289, 192] on b "689b33aa7f6d9e00127420ac" at bounding box center [256, 197] width 121 height 11
click at [318, 201] on b "689b33aa7f6d9e00127420ac" at bounding box center [256, 197] width 121 height 11
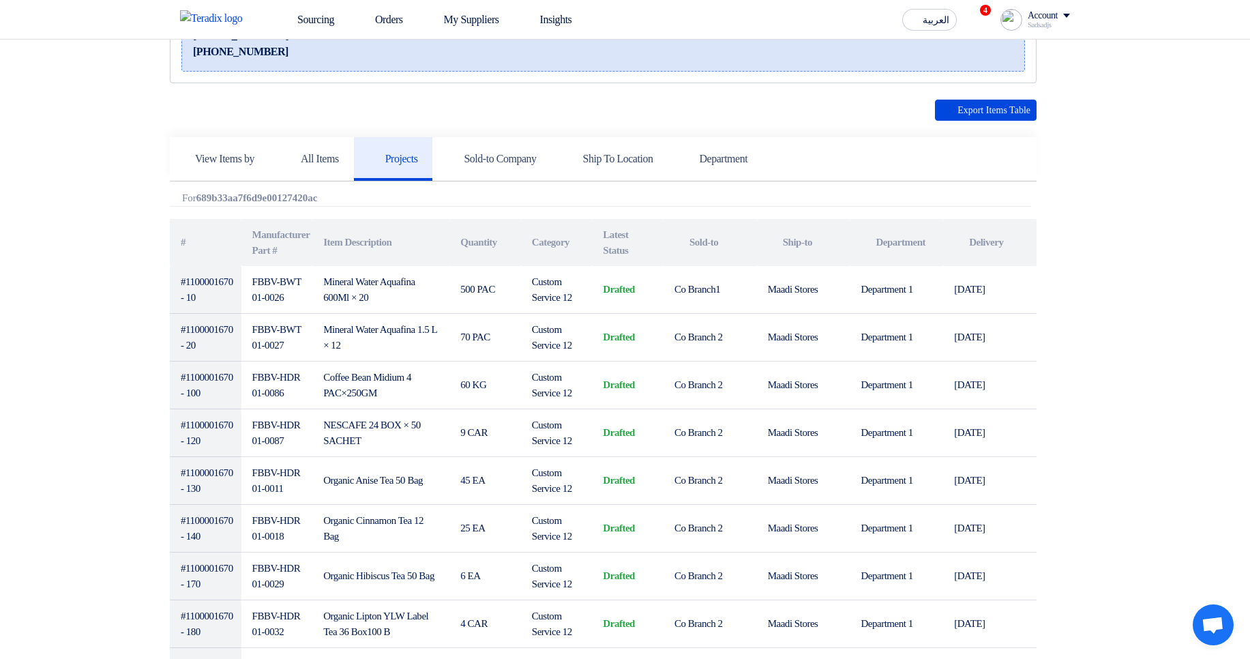
click at [318, 201] on b "689b33aa7f6d9e00127420ac" at bounding box center [256, 197] width 121 height 11
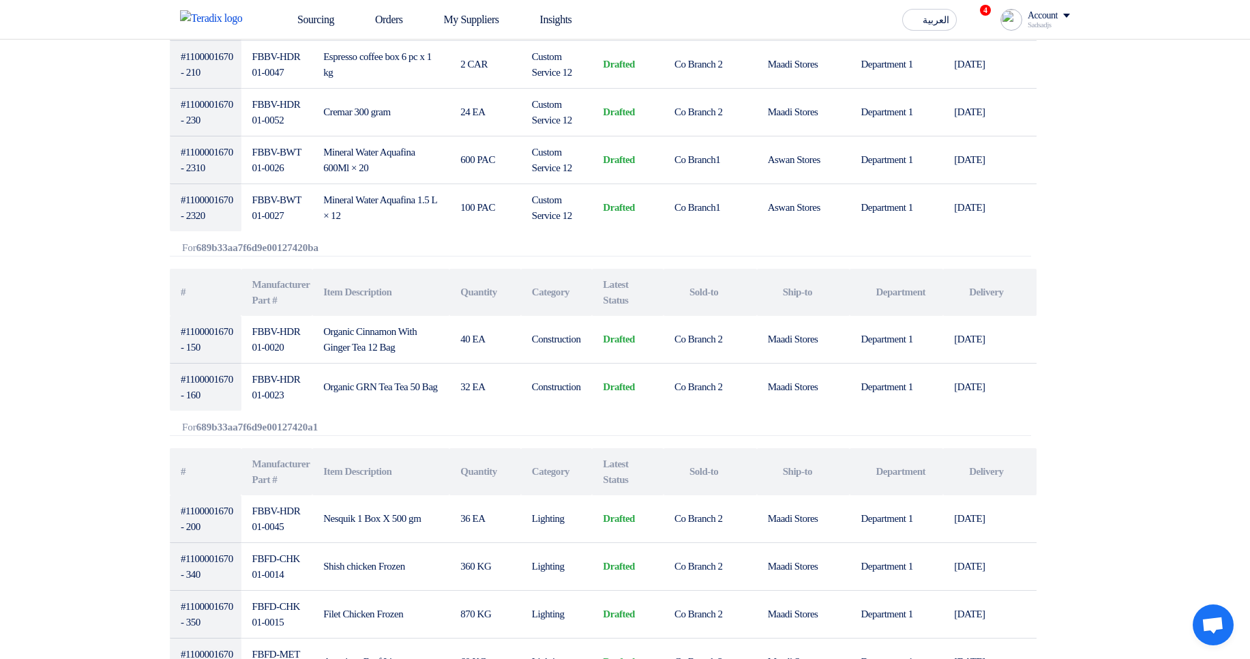
click at [299, 246] on b "689b33aa7f6d9e00127420ba" at bounding box center [257, 247] width 122 height 11
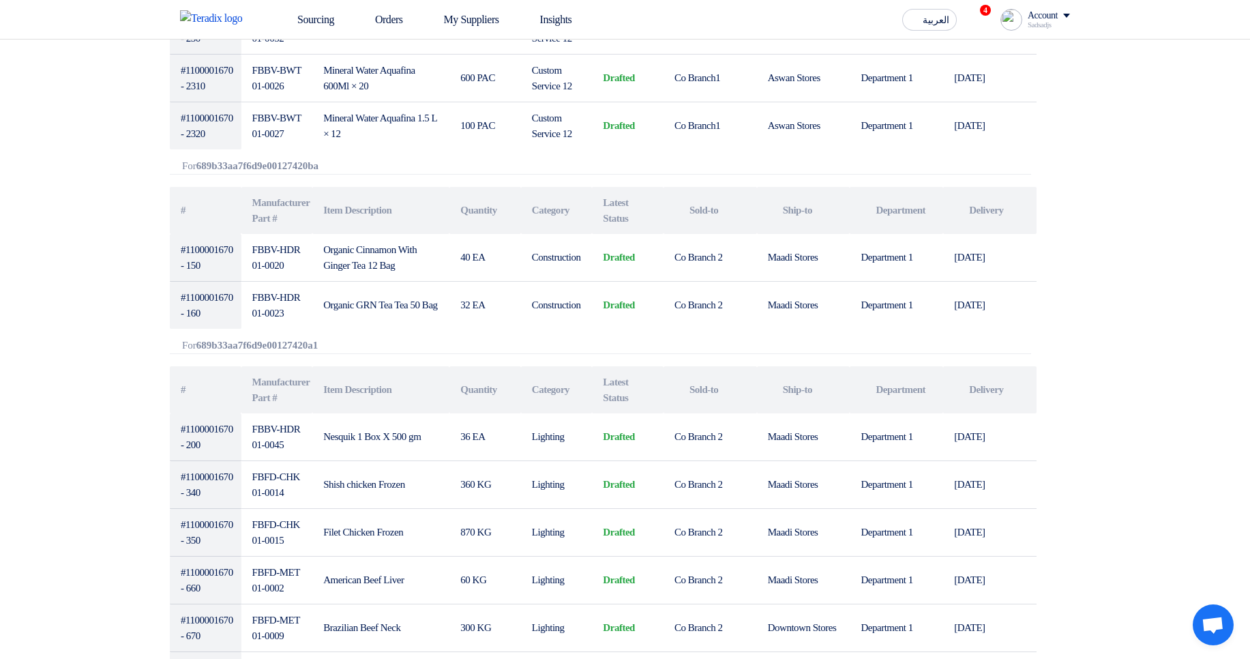
click at [310, 358] on div "Export Items Table View Items by All Items Projects Attachments # # #" at bounding box center [603, 654] width 867 height 2582
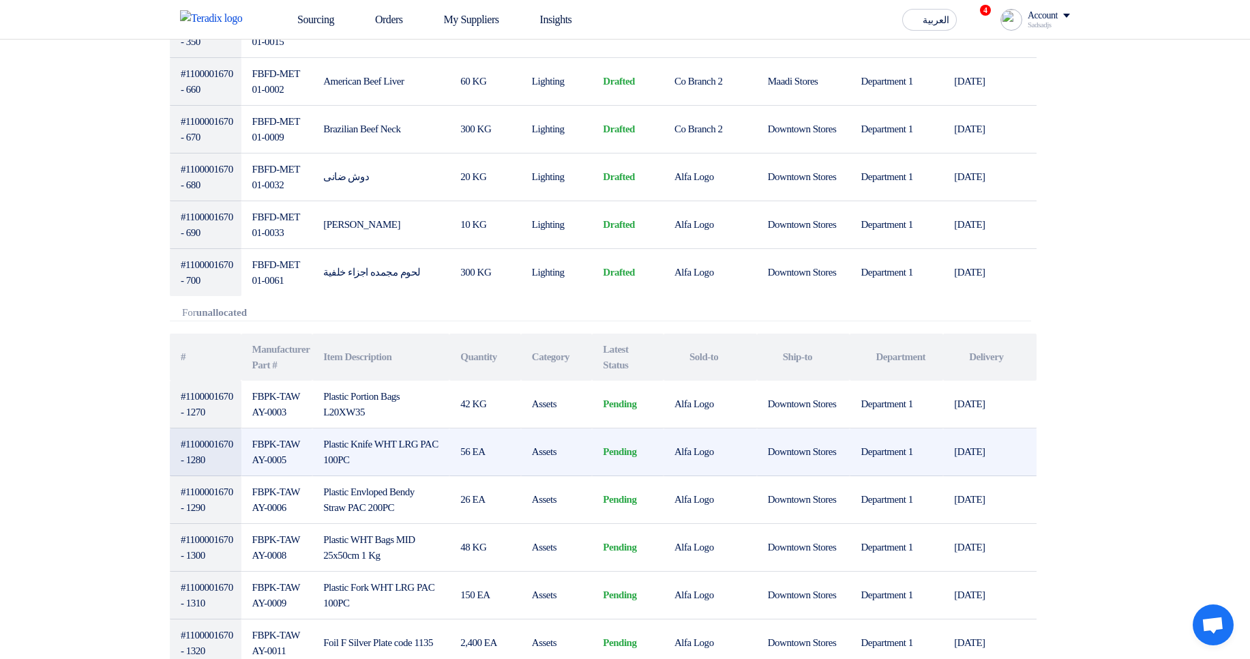
scroll to position [1555, 0]
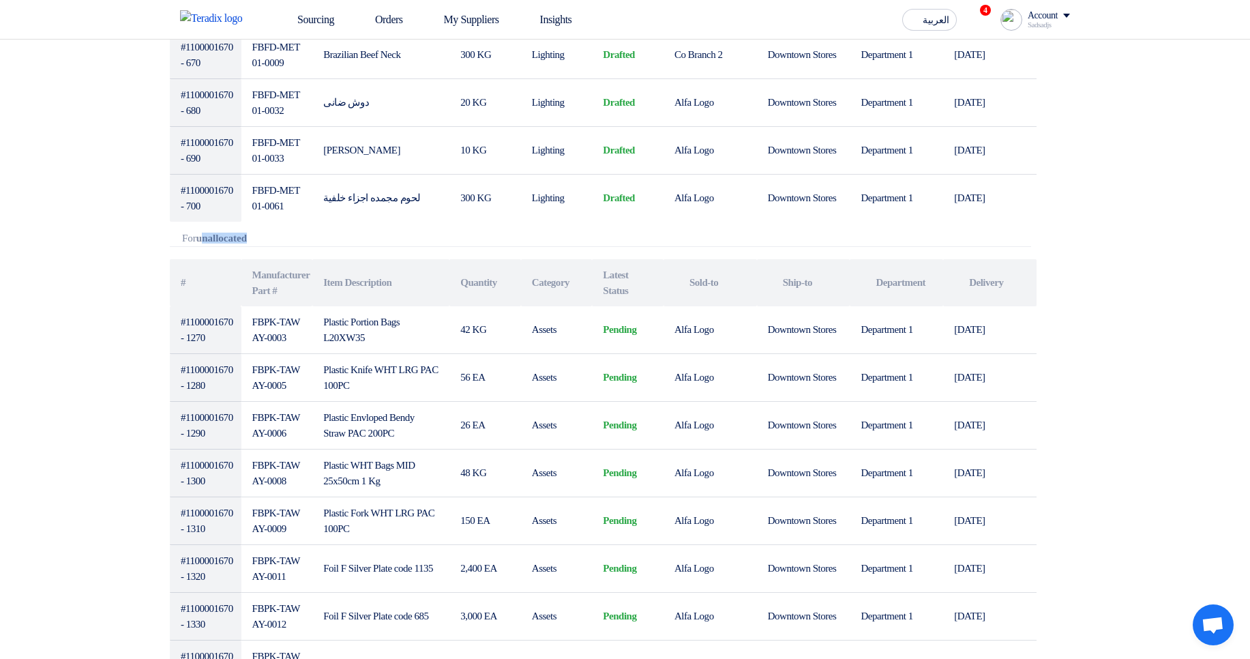
drag, startPoint x: 206, startPoint y: 234, endPoint x: 385, endPoint y: 294, distance: 189.2
click at [346, 236] on div "Attachments For unallocated" at bounding box center [601, 240] width 862 height 14
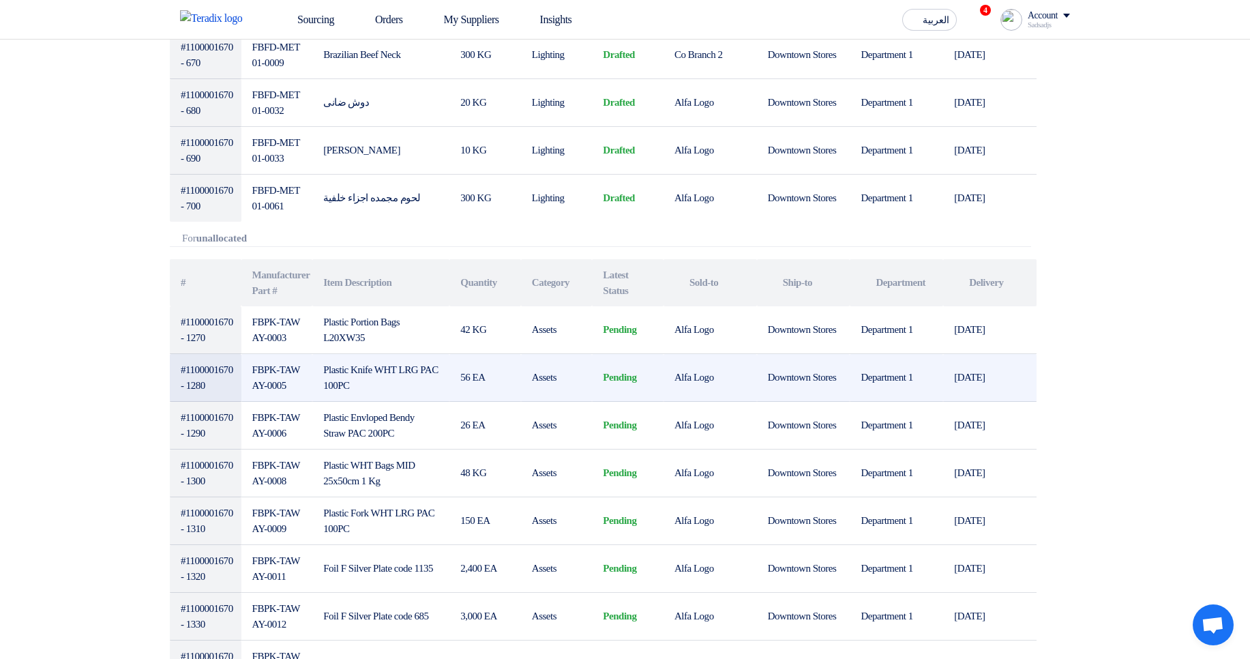
click at [557, 371] on td "Assets" at bounding box center [557, 378] width 72 height 48
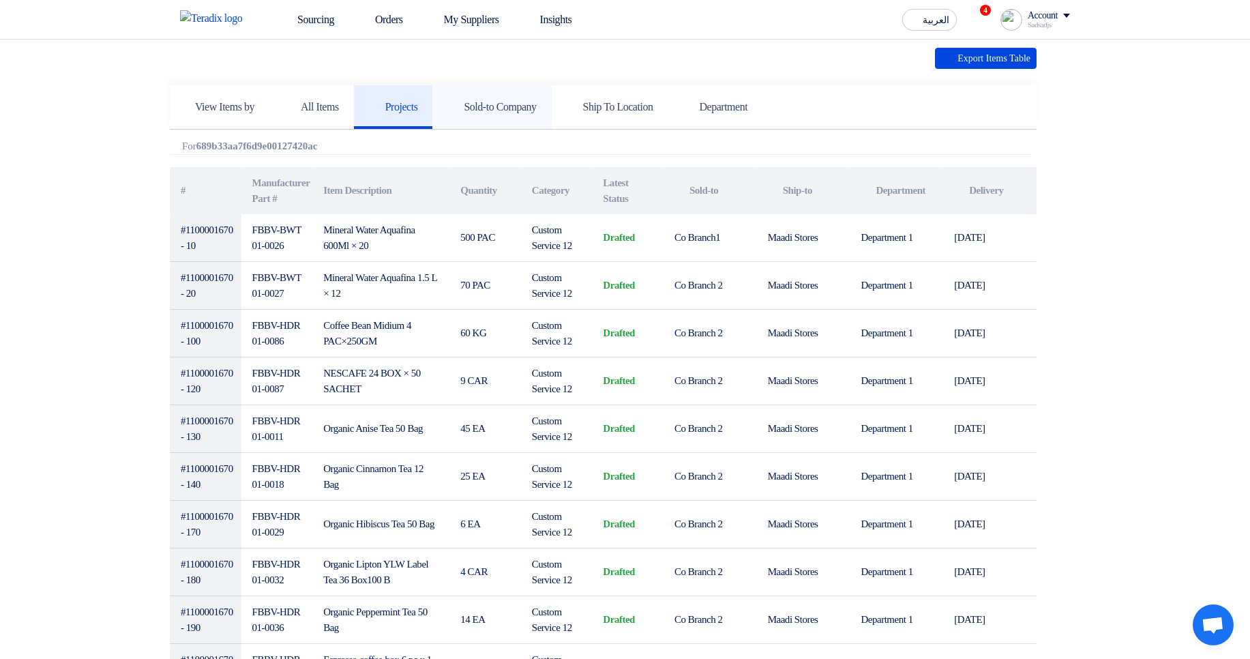
scroll to position [327, 0]
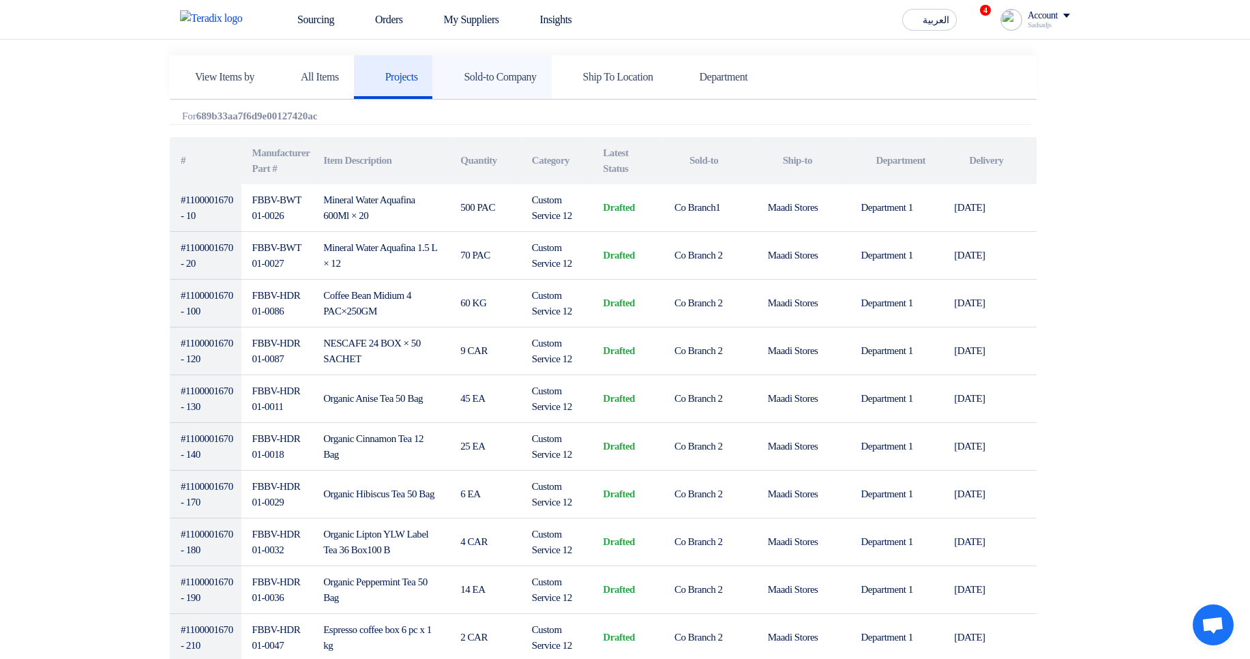
click at [536, 80] on h5 "Sold-to Company" at bounding box center [491, 77] width 89 height 14
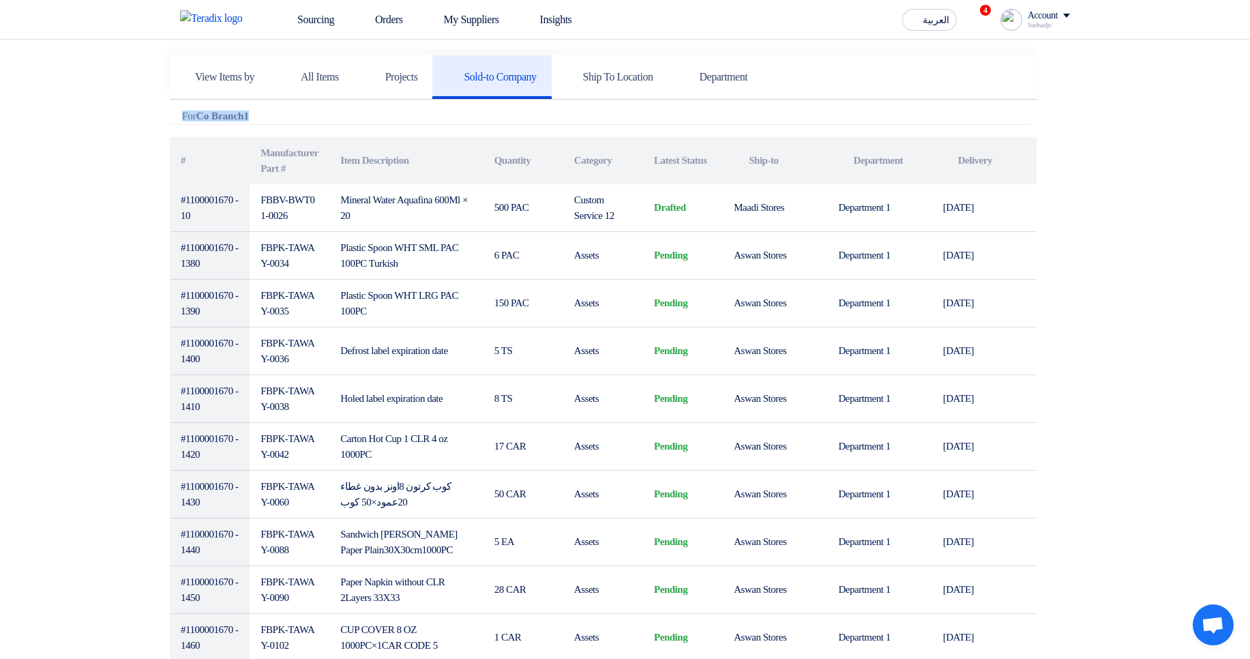
drag, startPoint x: 181, startPoint y: 115, endPoint x: 295, endPoint y: 113, distance: 113.9
click at [295, 113] on div "Attachments For Co Branch1" at bounding box center [601, 118] width 862 height 14
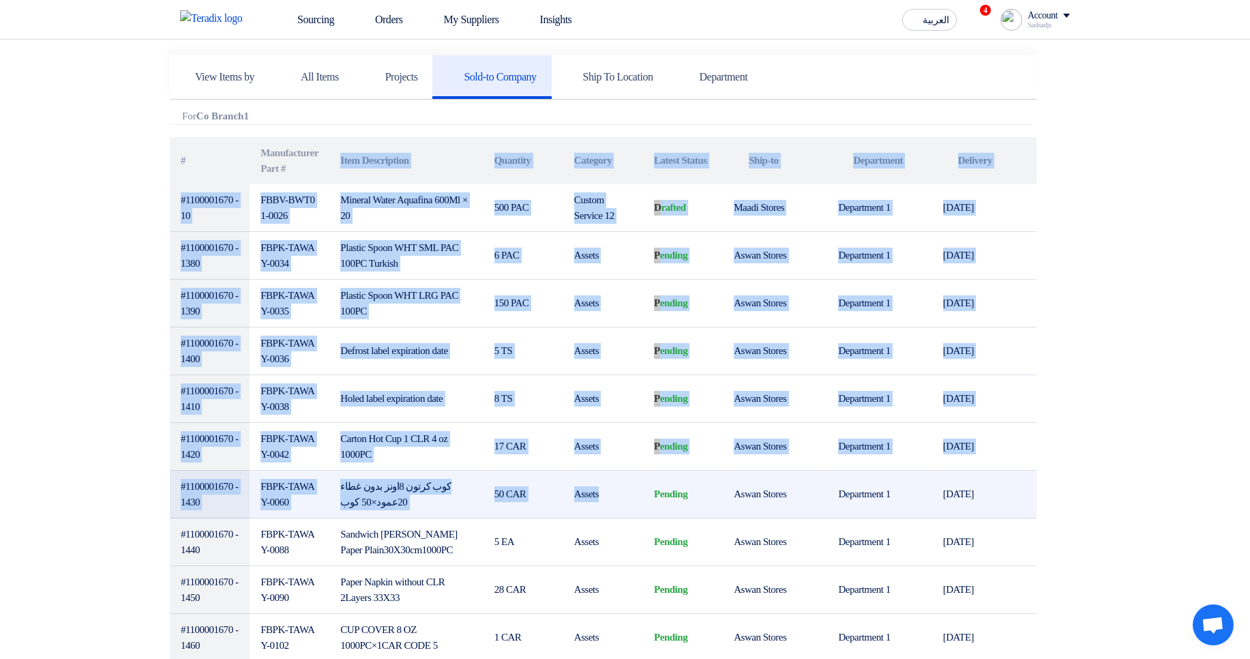
drag, startPoint x: 367, startPoint y: 275, endPoint x: 623, endPoint y: 512, distance: 349.0
click at [623, 512] on table "# Manufacturer Part # Item Description Quantity Category Latest Status Attachme…" at bounding box center [603, 494] width 867 height 715
click at [623, 512] on td "Assets" at bounding box center [603, 495] width 80 height 48
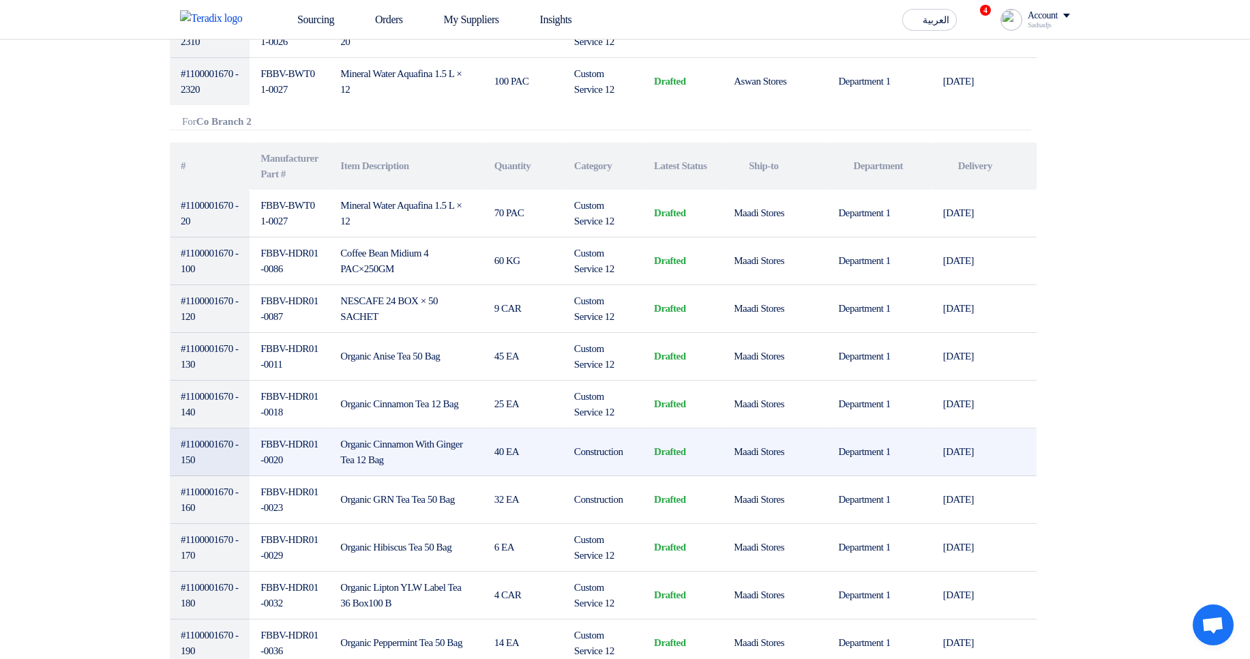
scroll to position [1146, 0]
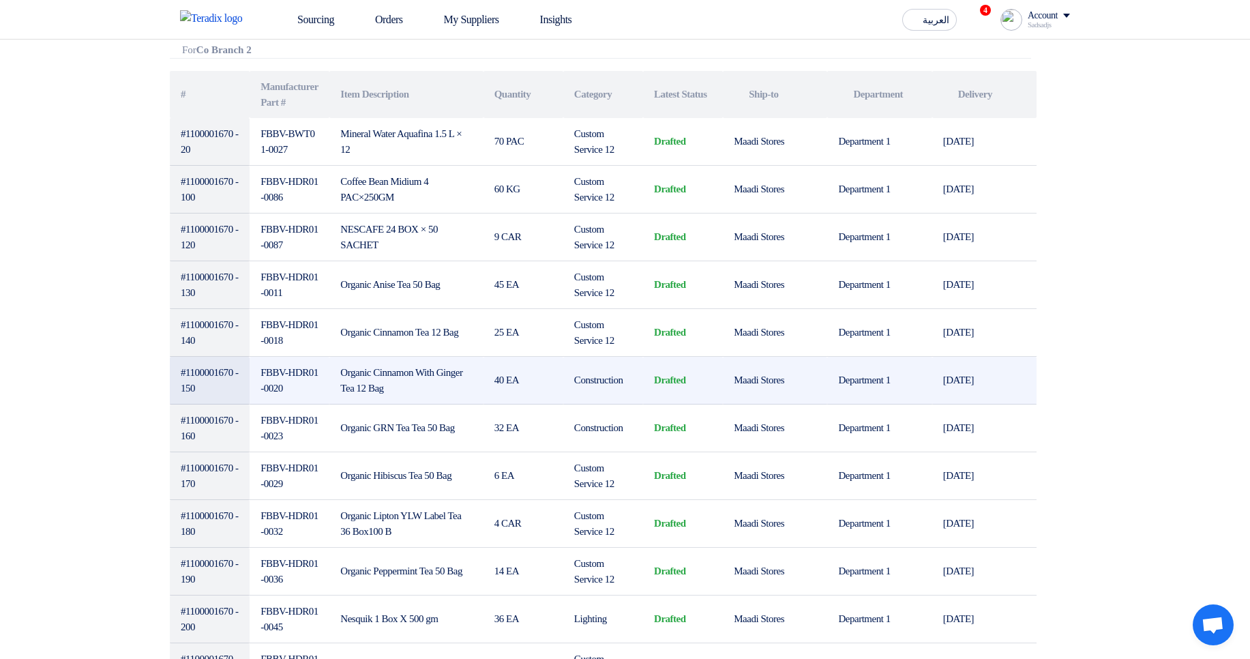
drag, startPoint x: 230, startPoint y: 126, endPoint x: 457, endPoint y: 407, distance: 361.4
click at [446, 402] on table "# Manufacturer Part # Item Description Quantity Category Latest Status Attachme…" at bounding box center [603, 500] width 867 height 858
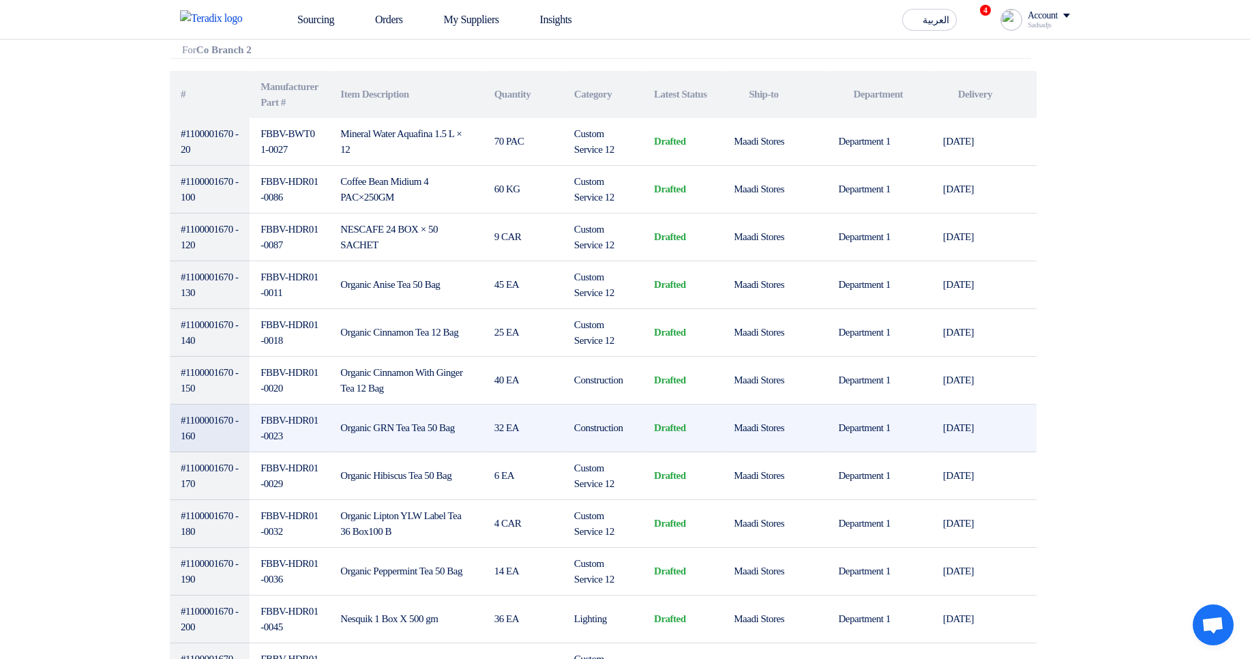
click at [458, 407] on td "Organic GRN Tea Tea 50 Bag" at bounding box center [405, 429] width 153 height 48
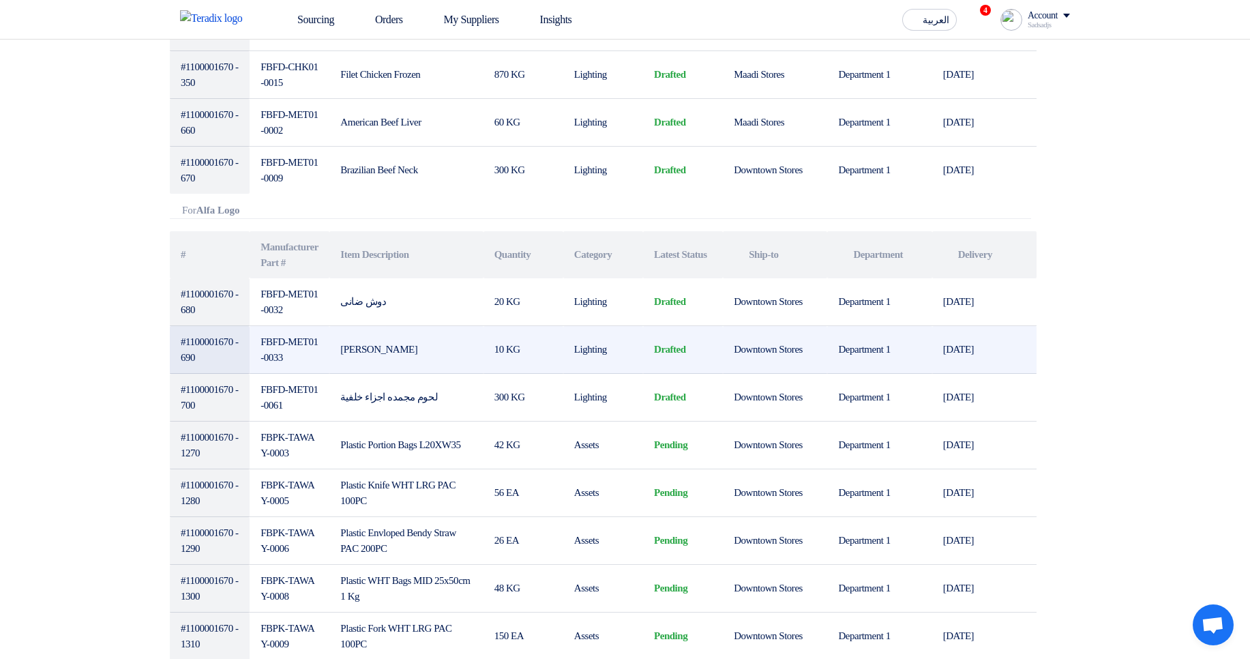
scroll to position [1883, 0]
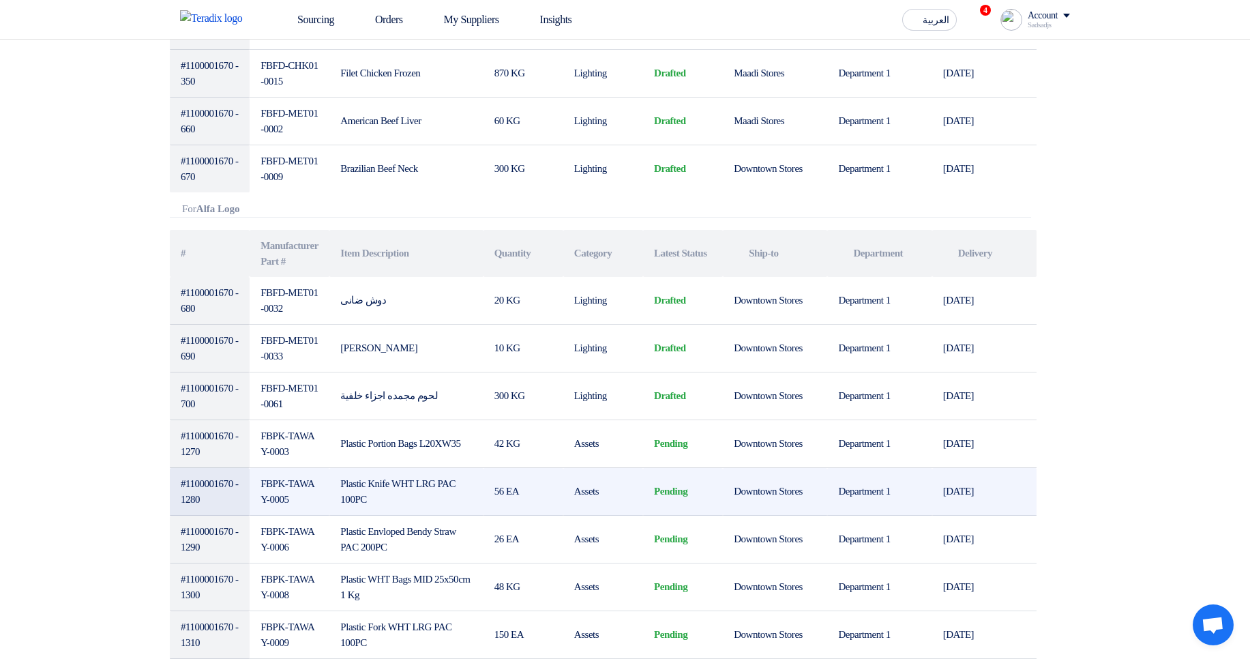
drag, startPoint x: 178, startPoint y: 304, endPoint x: 387, endPoint y: 483, distance: 275.8
click at [385, 482] on tbody "#1100001670 - 680 FBFD-MET01-0032 دوش ضانى 20 KG Lighting drafted Downtown Stor…" at bounding box center [603, 611] width 867 height 668
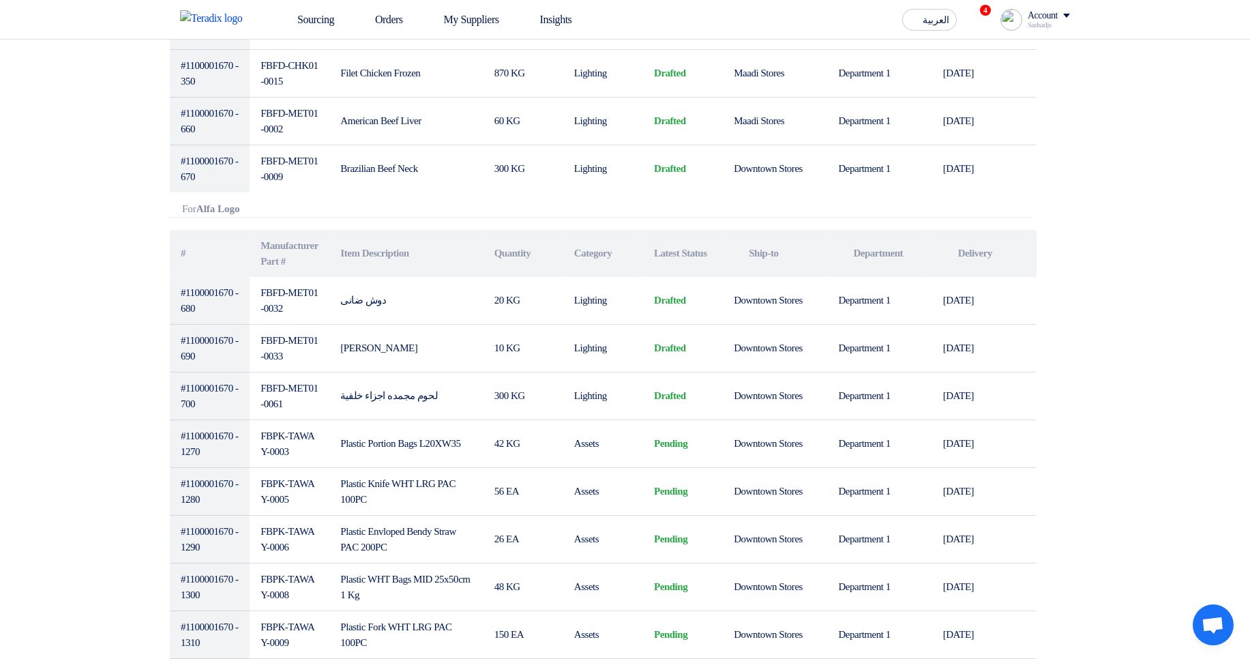
drag, startPoint x: 226, startPoint y: 265, endPoint x: 228, endPoint y: 259, distance: 7.0
click at [228, 265] on th "#" at bounding box center [210, 253] width 80 height 47
drag, startPoint x: 162, startPoint y: 203, endPoint x: 580, endPoint y: 207, distance: 417.5
drag, startPoint x: 153, startPoint y: 213, endPoint x: 986, endPoint y: 196, distance: 833.7
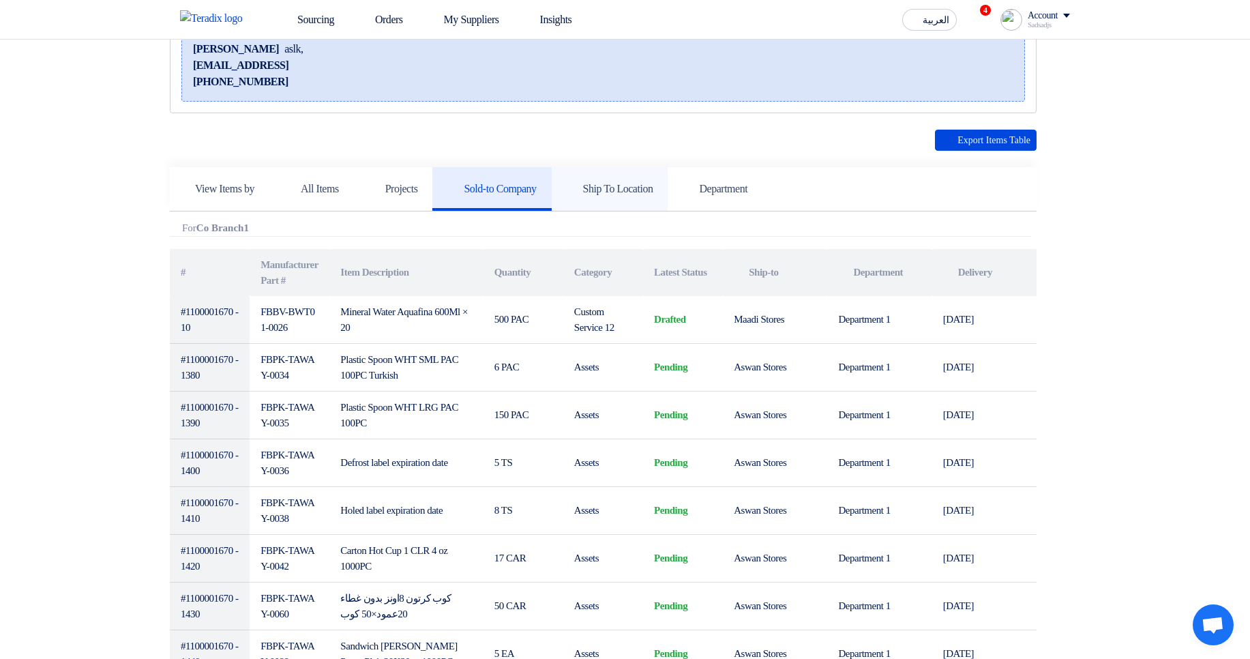
scroll to position [246, 0]
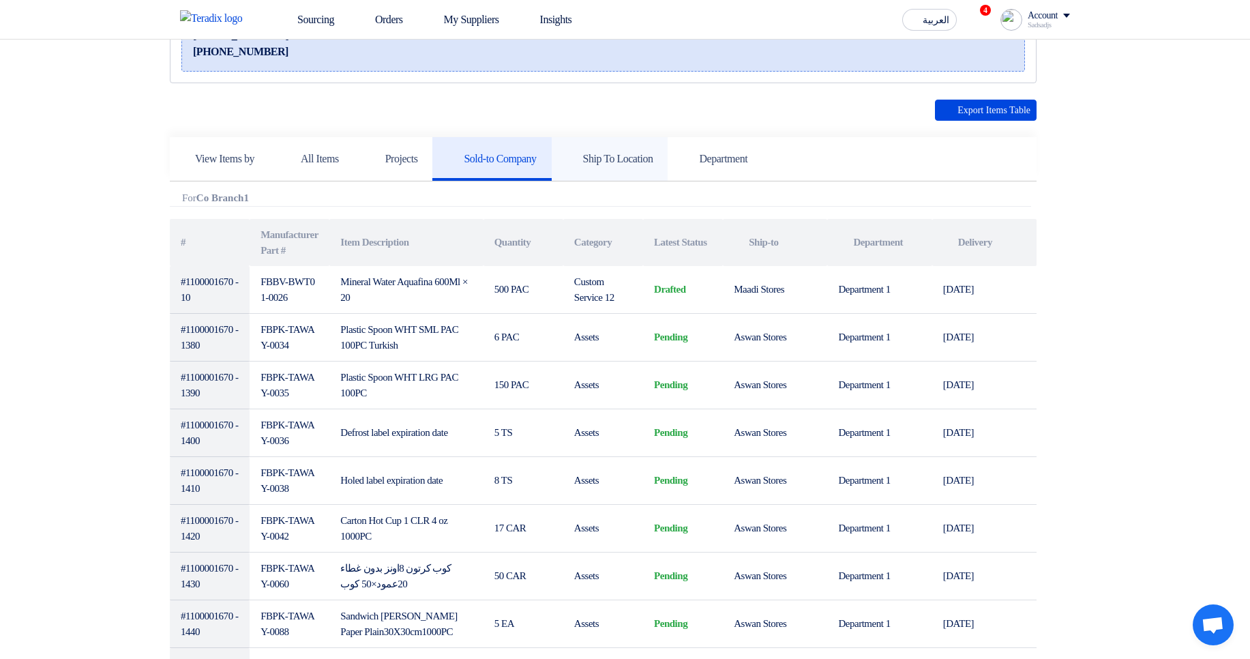
click at [652, 172] on link "Ship To Location" at bounding box center [610, 159] width 117 height 44
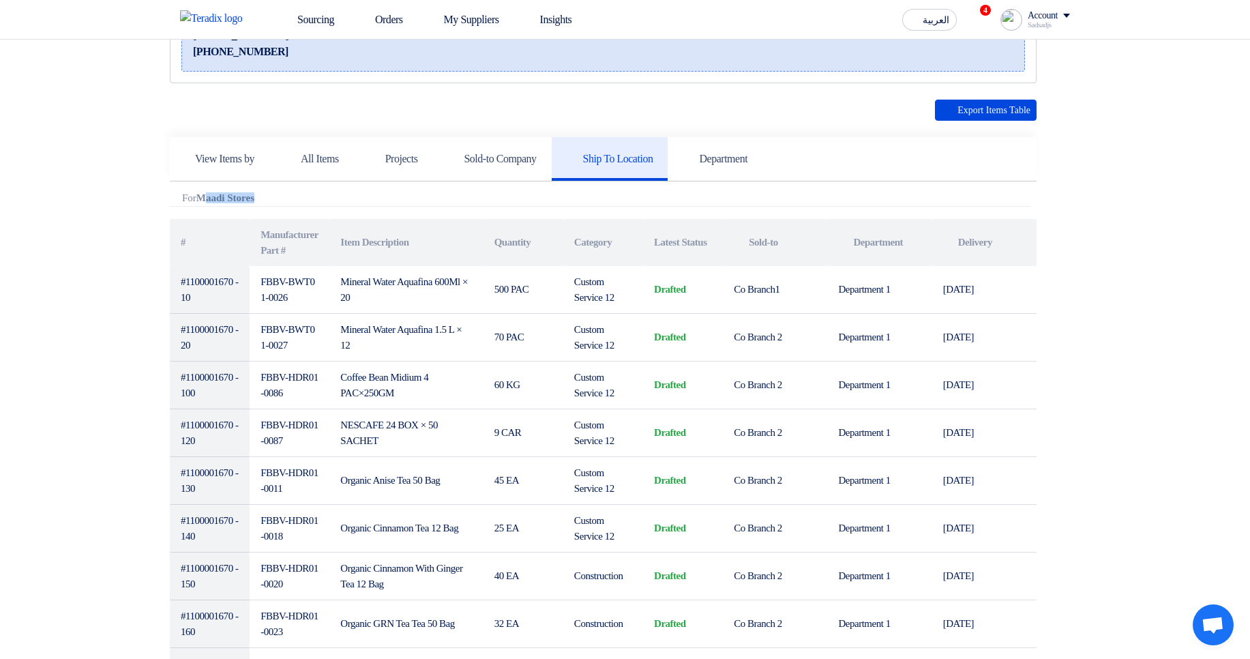
drag, startPoint x: 215, startPoint y: 194, endPoint x: 357, endPoint y: 198, distance: 141.9
click at [357, 198] on div "Attachments For Maadi Stores" at bounding box center [601, 199] width 862 height 14
drag, startPoint x: 348, startPoint y: 239, endPoint x: 1054, endPoint y: 531, distance: 763.7
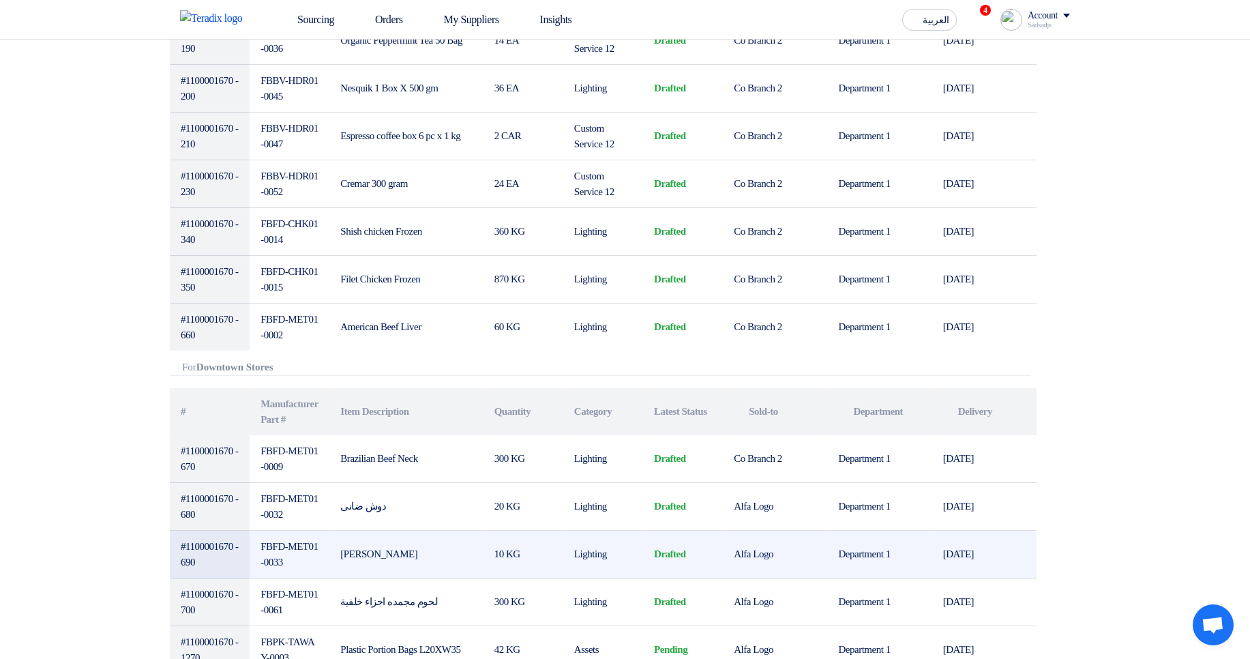
scroll to position [1146, 0]
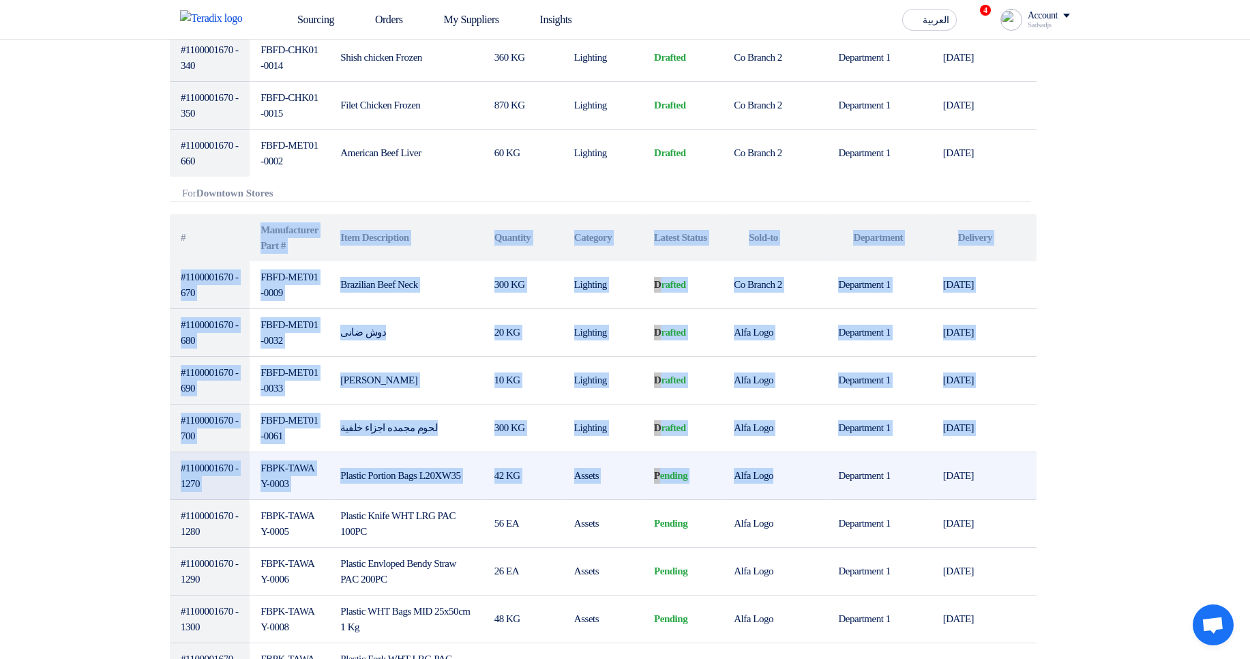
drag, startPoint x: 249, startPoint y: 241, endPoint x: 847, endPoint y: 484, distance: 644.7
click at [844, 483] on table "# Manufacturer Part # Item Description Quantity Category Latest Status Attachme…" at bounding box center [603, 595] width 867 height 763
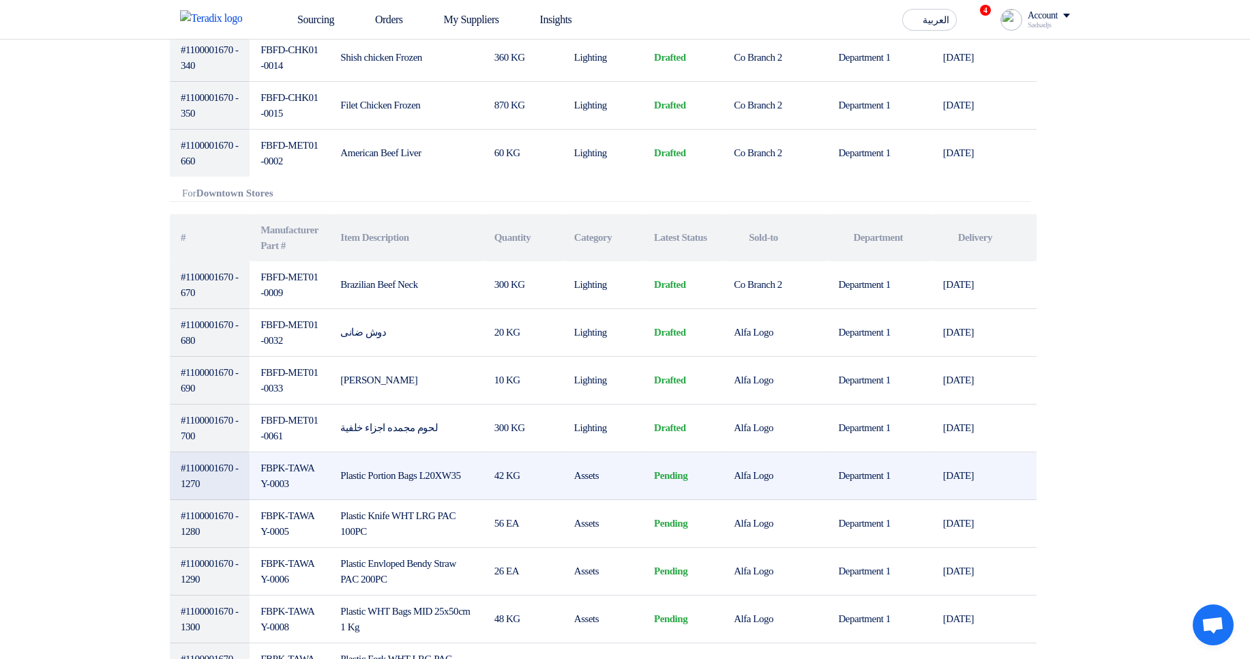
click at [847, 484] on td "Department 1" at bounding box center [879, 476] width 104 height 48
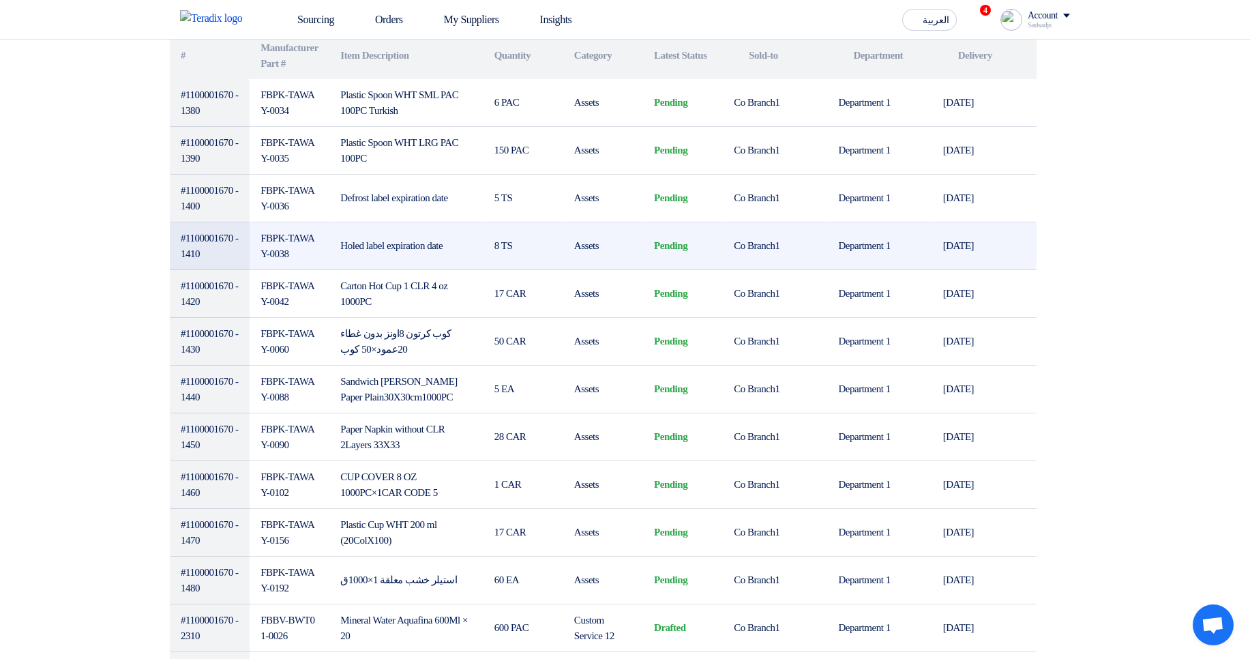
drag, startPoint x: 439, startPoint y: 159, endPoint x: 563, endPoint y: 254, distance: 156.2
click at [563, 254] on tbody "#1100001670 - 1380 FBPK-TAWAY-0034 Plastic Spoon WHT SML PAC 100PC Turkish 6 PA…" at bounding box center [603, 389] width 867 height 620
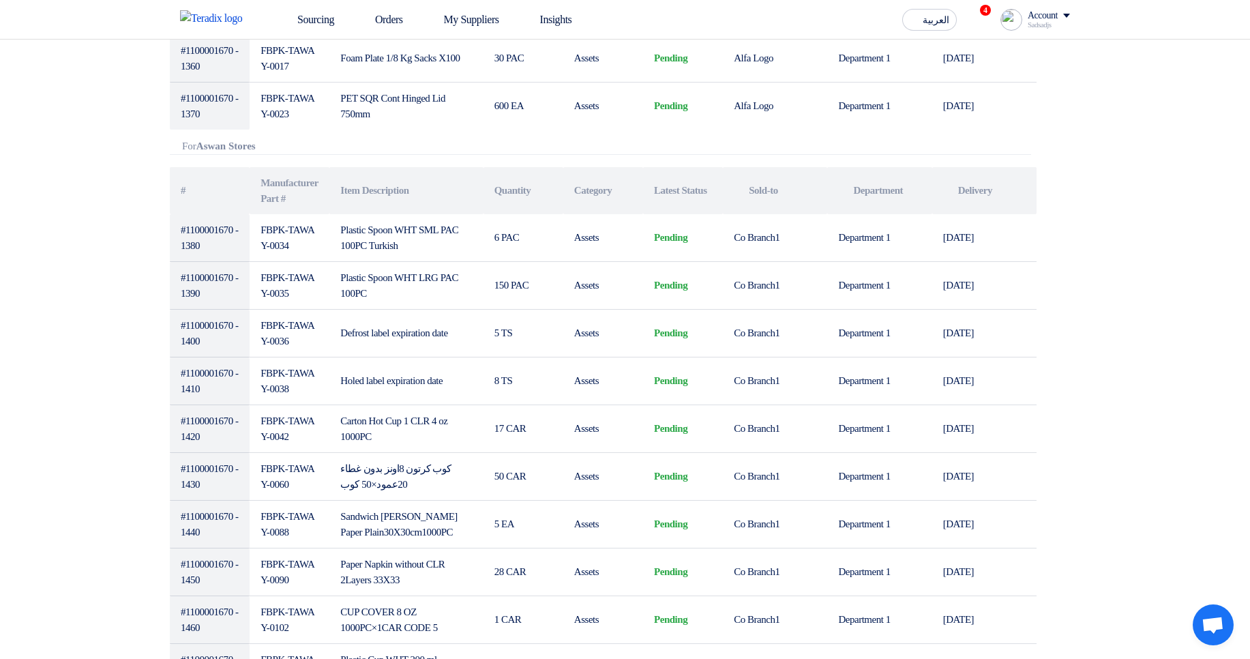
scroll to position [1883, 0]
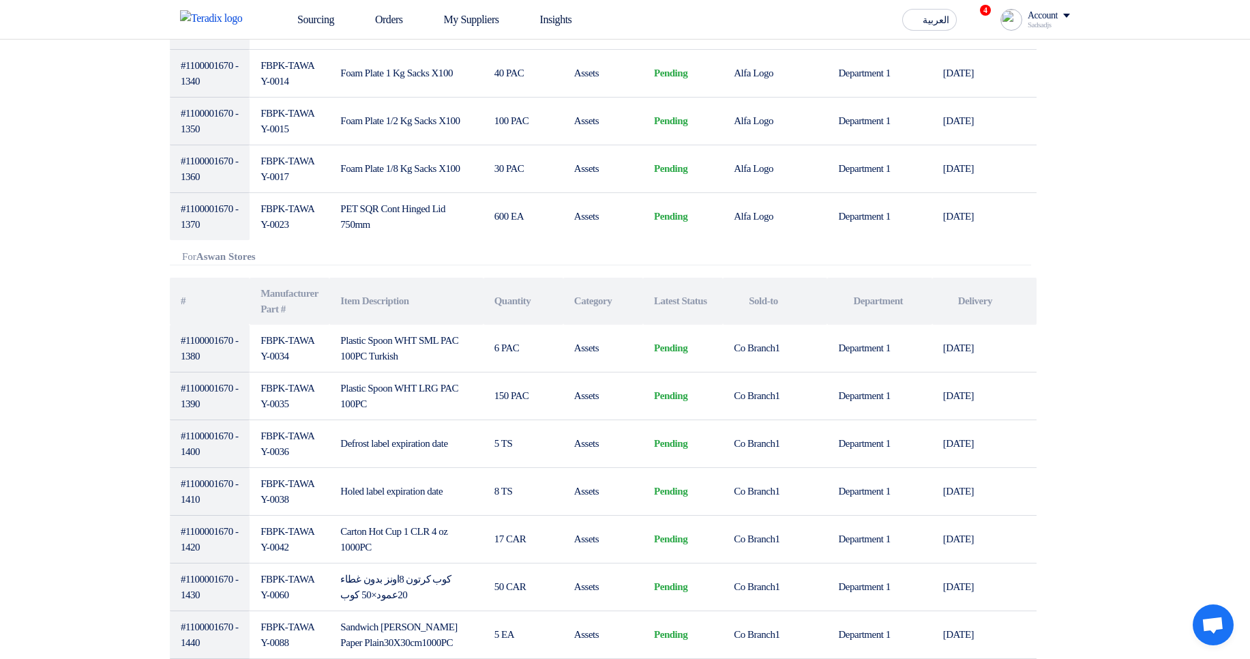
click at [247, 256] on b "Aswan Stores" at bounding box center [225, 256] width 59 height 11
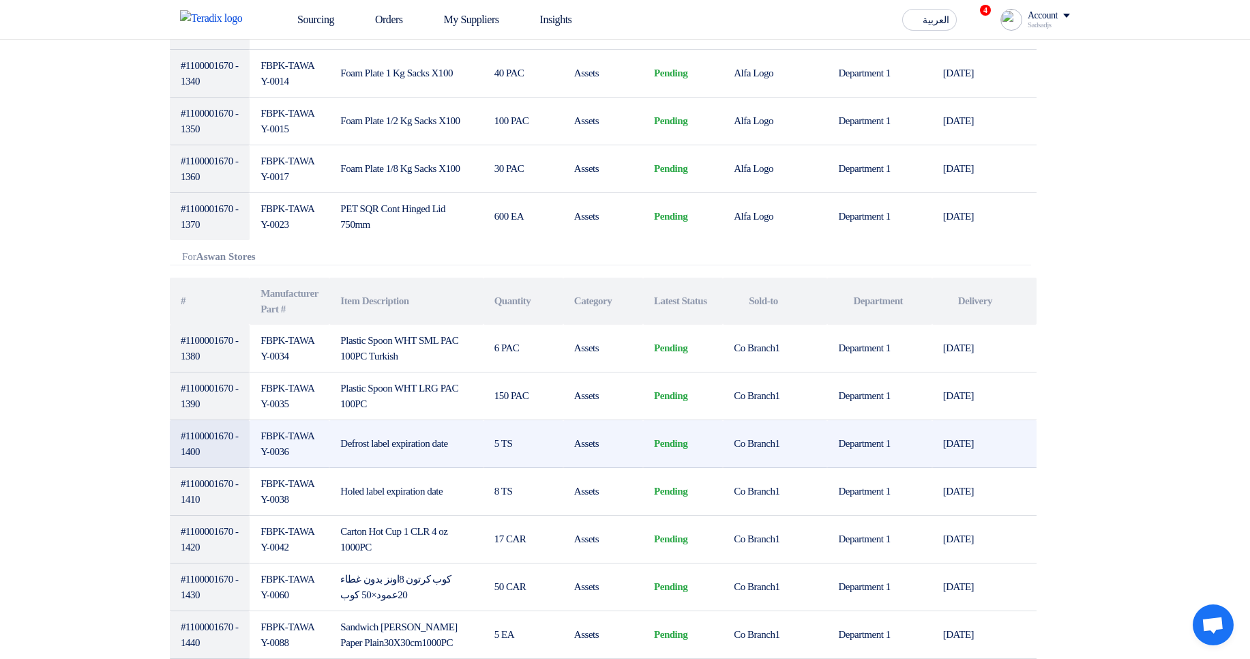
click at [819, 443] on td "Co Branch1" at bounding box center [775, 444] width 104 height 48
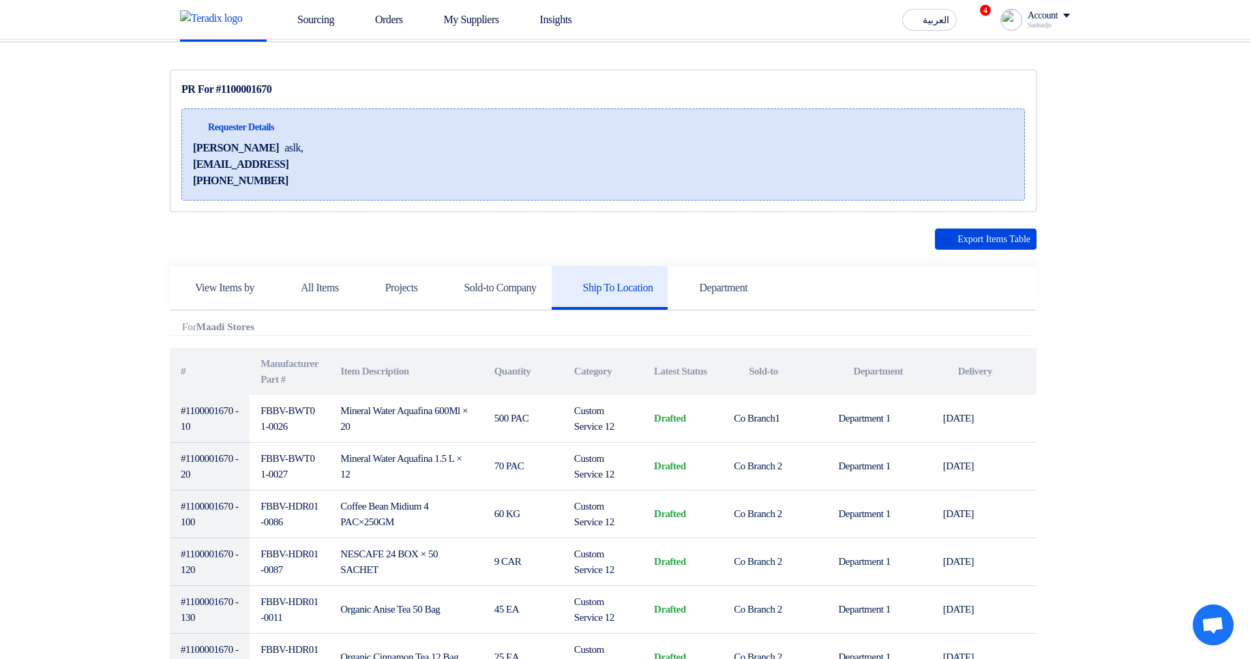
scroll to position [0, 0]
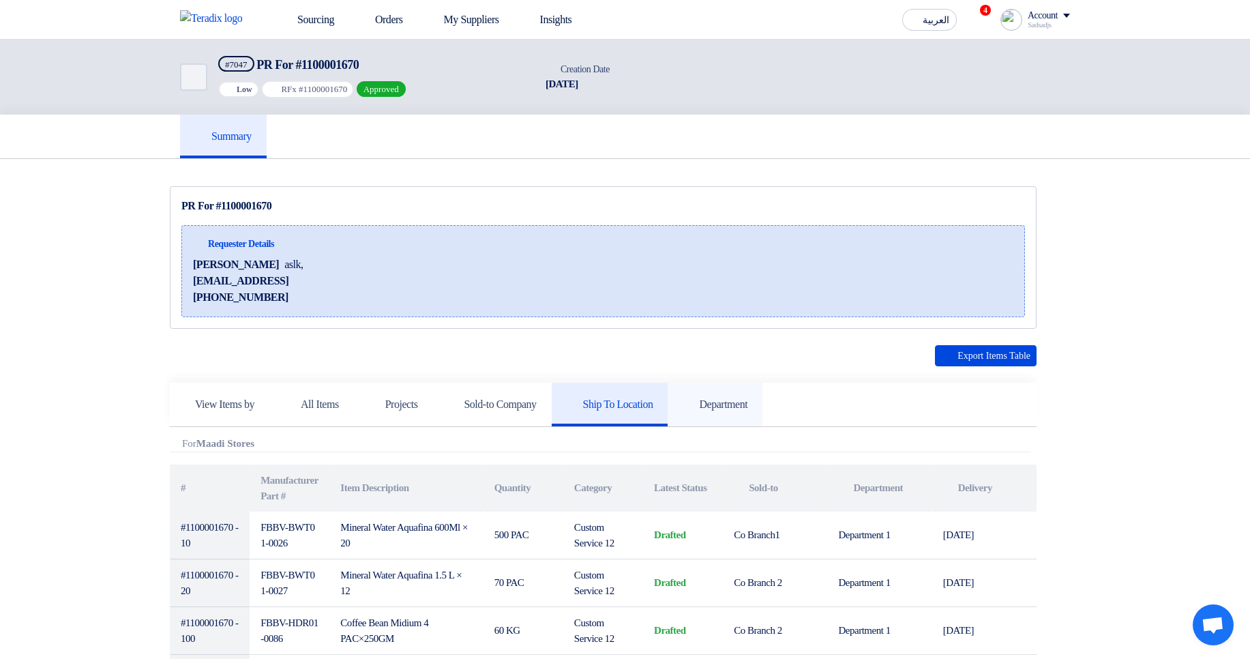
click at [763, 412] on link "Department" at bounding box center [715, 405] width 95 height 44
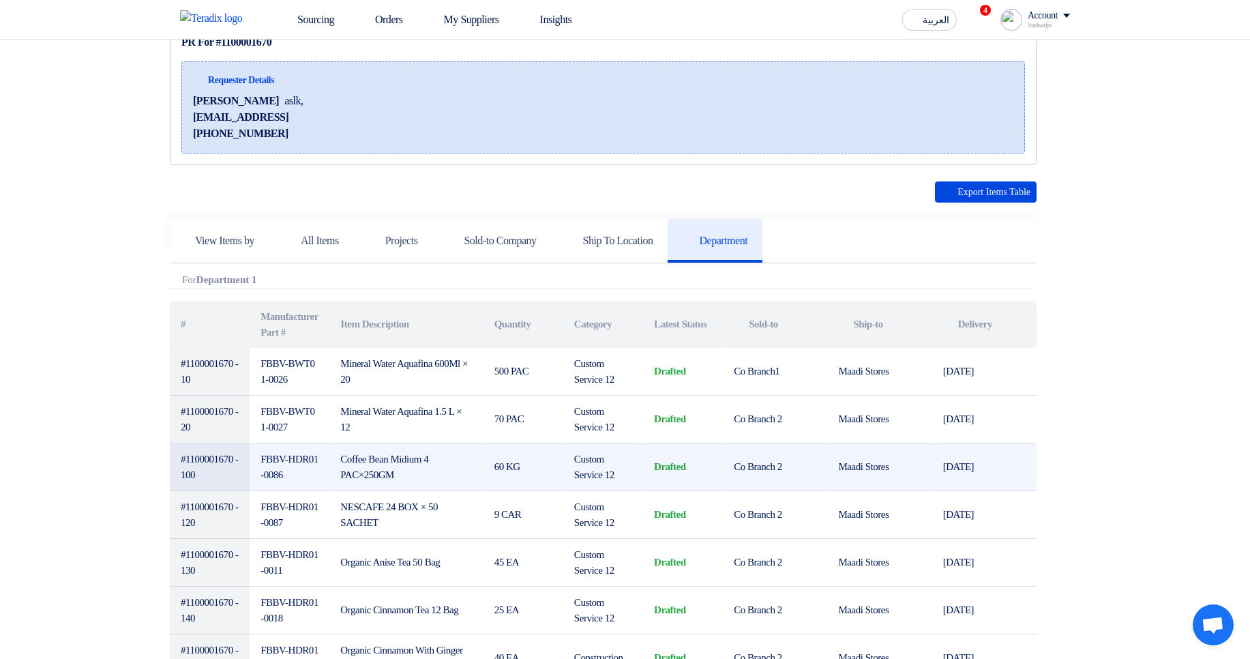
scroll to position [246, 0]
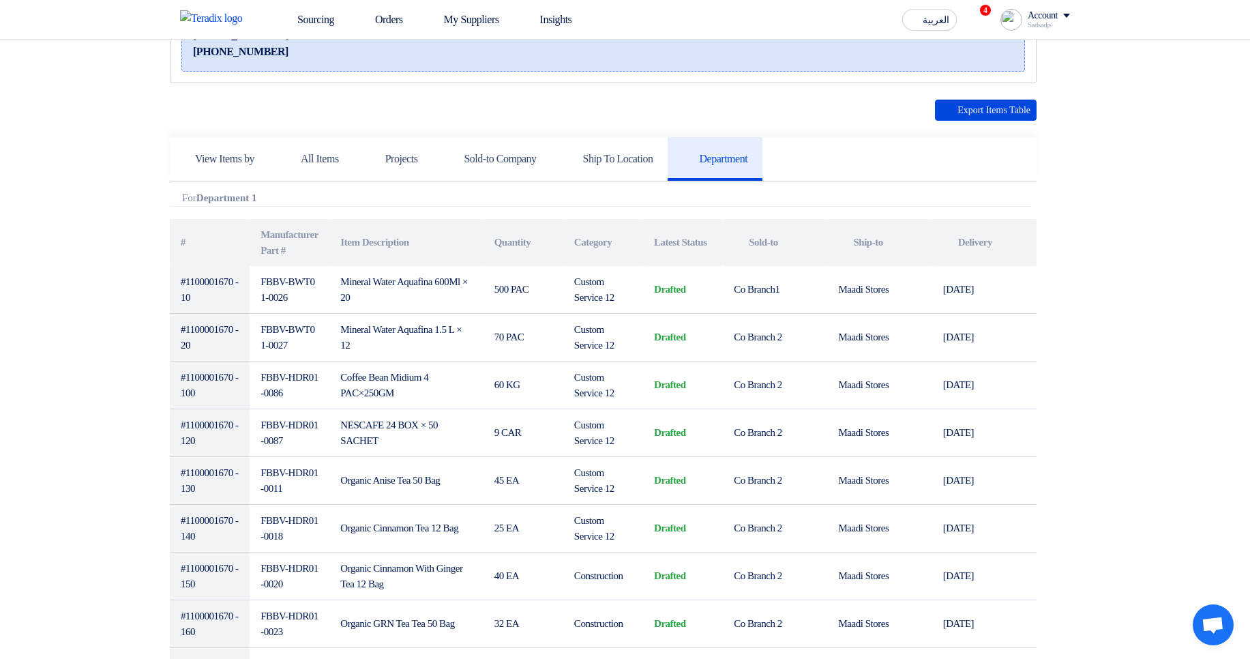
click at [653, 162] on h5 "Ship To Location" at bounding box center [610, 159] width 87 height 14
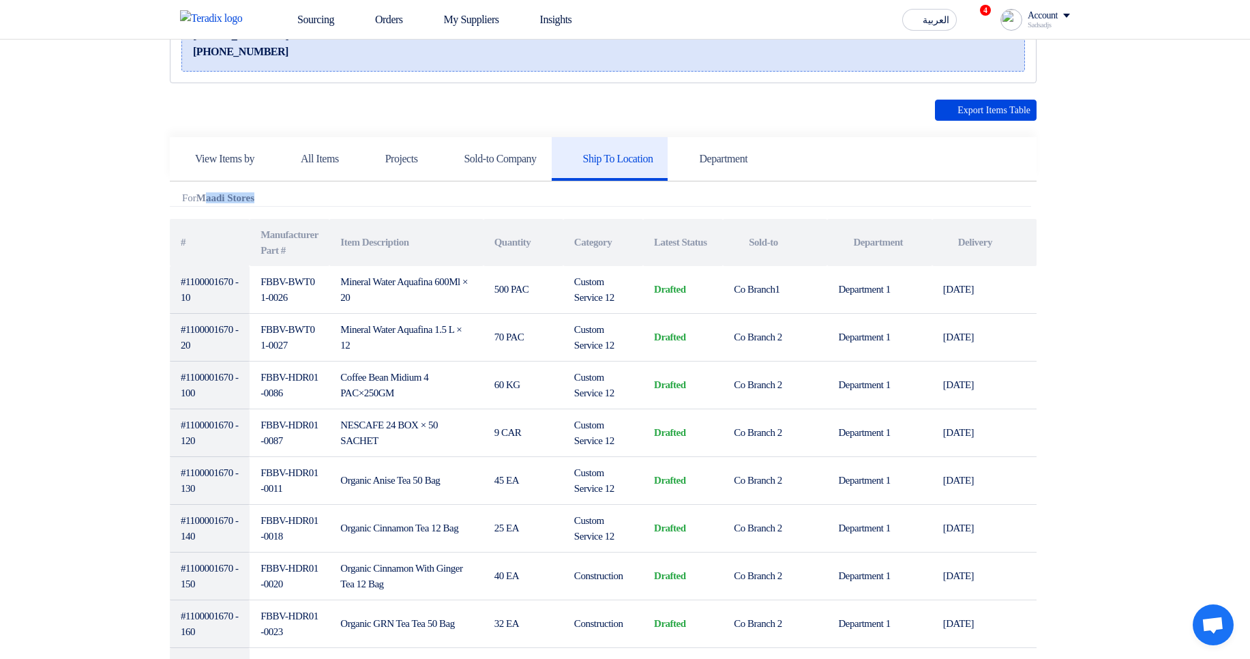
drag, startPoint x: 213, startPoint y: 196, endPoint x: 296, endPoint y: 198, distance: 83.2
click at [296, 198] on div "Attachments For Maadi Stores" at bounding box center [601, 199] width 862 height 14
click at [551, 150] on link "Sold-to Company" at bounding box center [491, 159] width 119 height 44
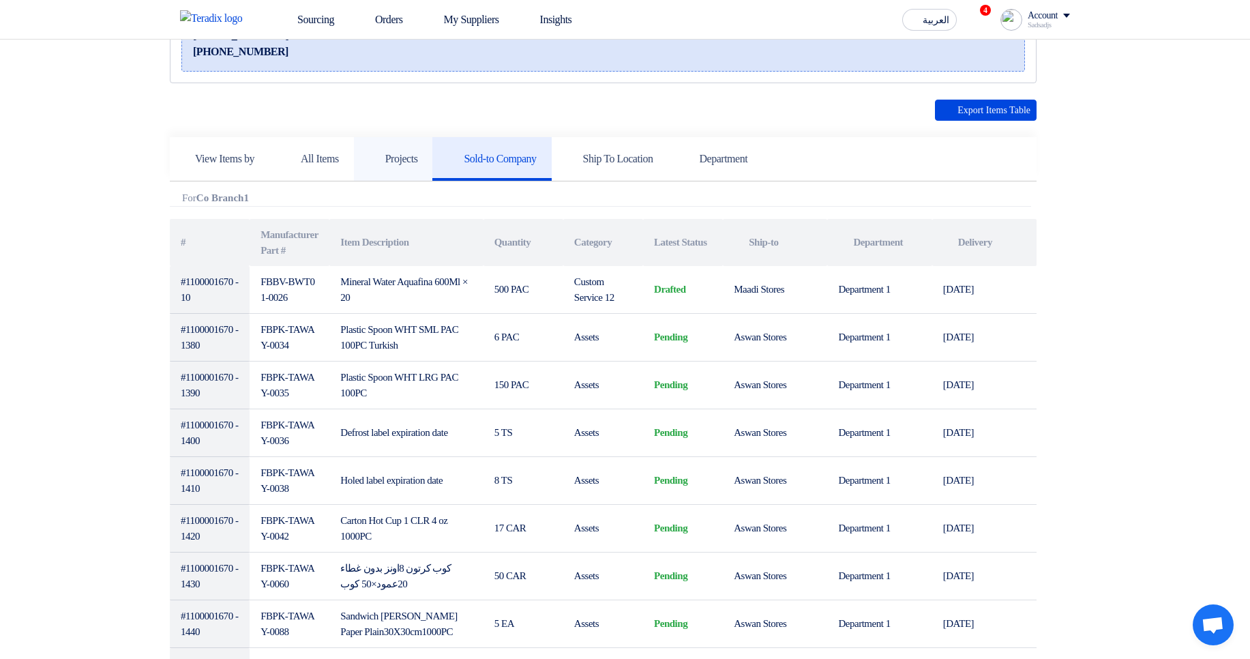
click at [400, 155] on h5 "Projects" at bounding box center [393, 159] width 49 height 14
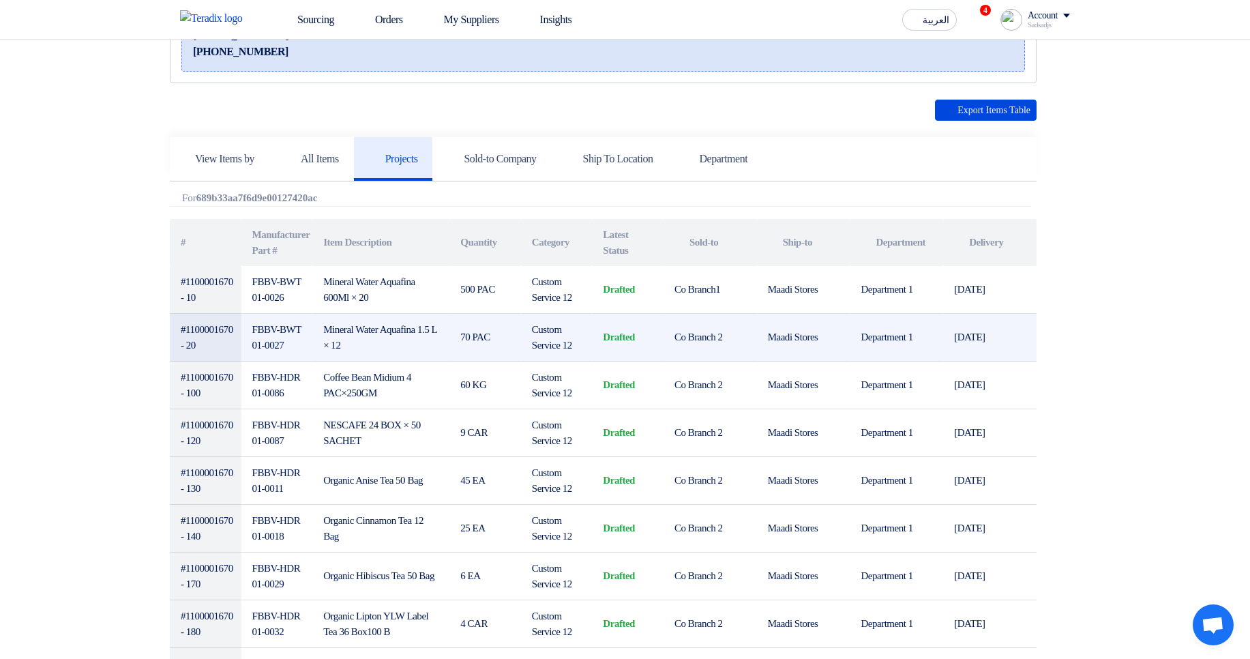
click at [885, 332] on td "Department 1" at bounding box center [896, 338] width 93 height 48
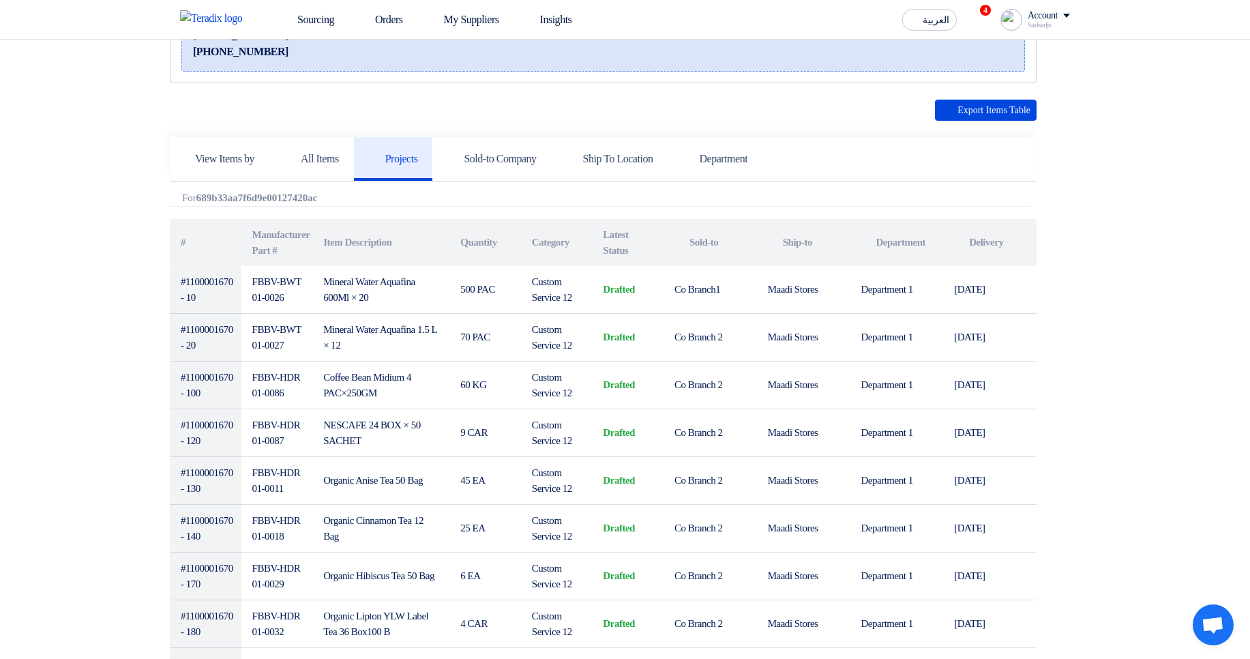
click at [1002, 201] on div "Attachments For 689b33aa7f6d9e00127420ac" at bounding box center [601, 199] width 862 height 14
click at [339, 153] on h5 "All Items" at bounding box center [311, 159] width 55 height 14
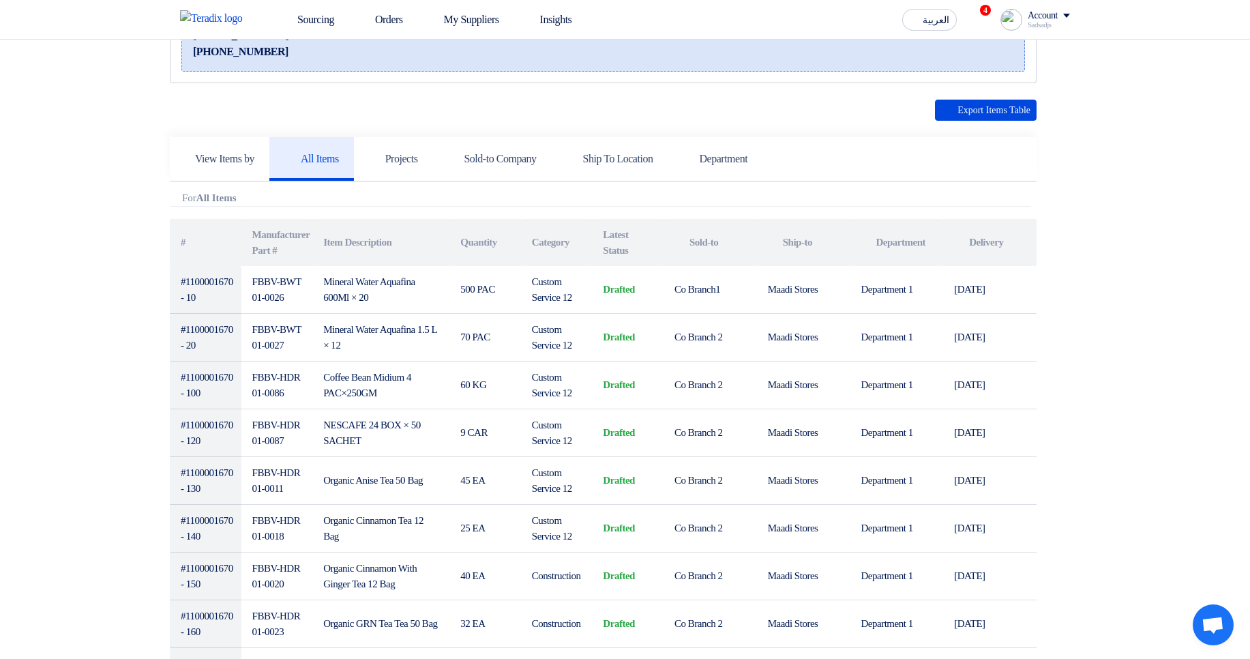
click at [957, 205] on div "Attachments For All Items" at bounding box center [601, 199] width 862 height 14
click at [1012, 194] on div "Attachments For All Items" at bounding box center [601, 199] width 862 height 14
drag, startPoint x: 160, startPoint y: 193, endPoint x: 998, endPoint y: 204, distance: 837.7
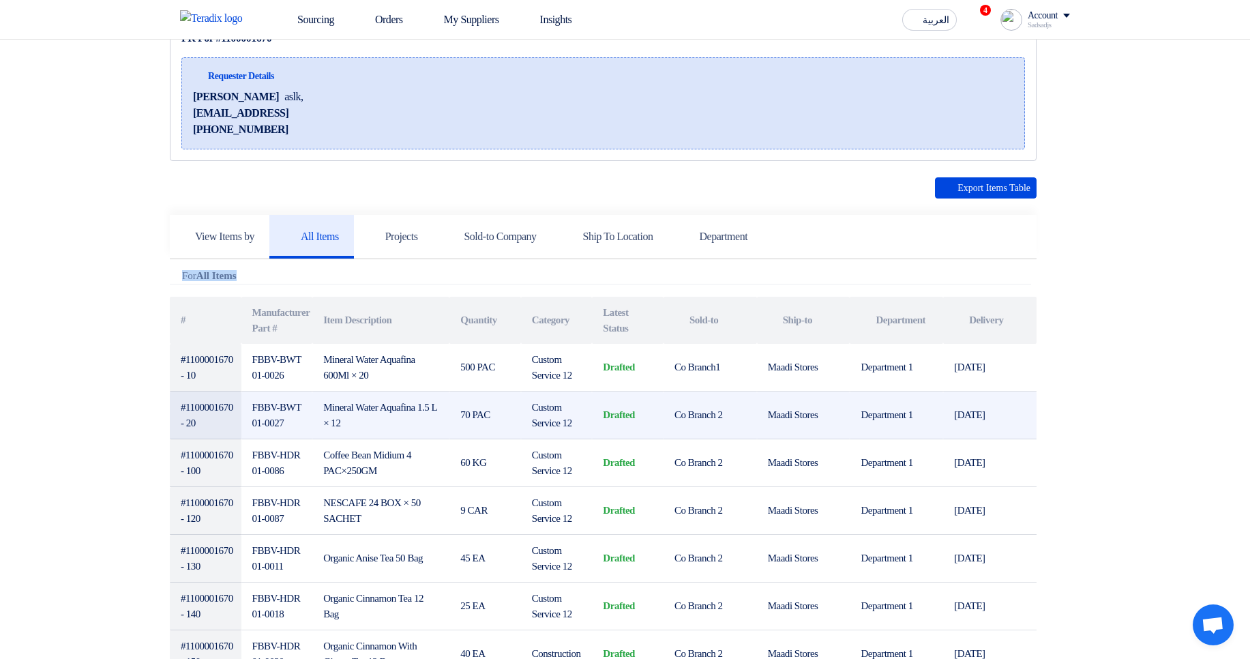
scroll to position [164, 0]
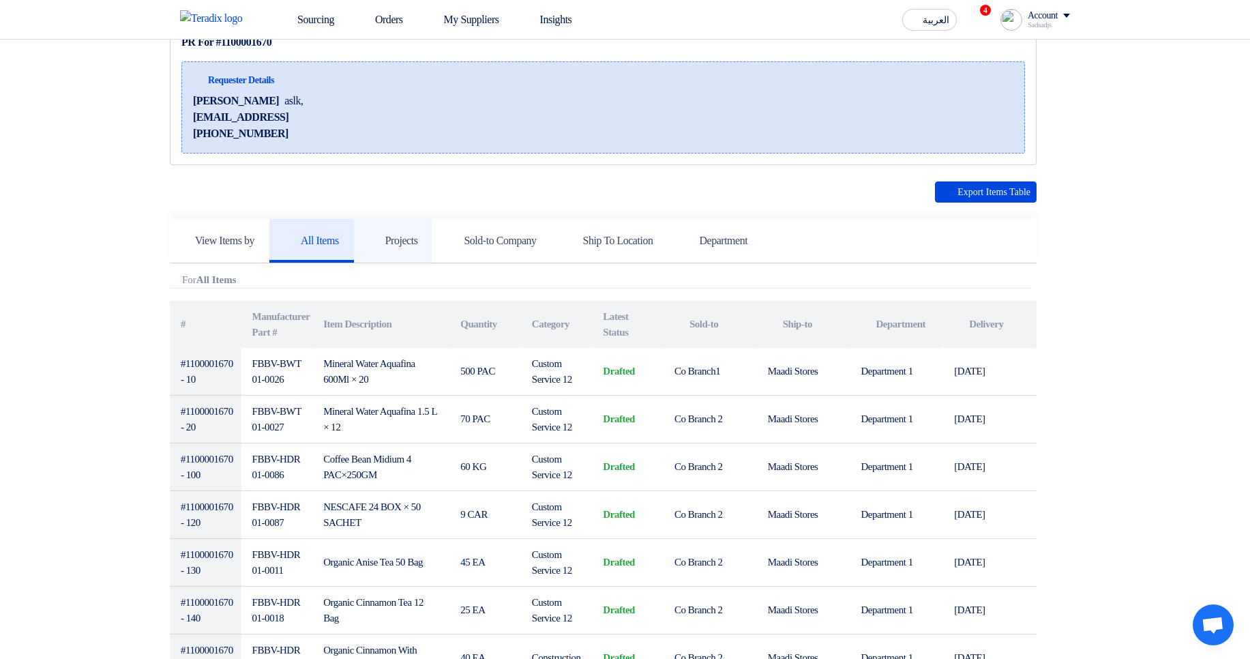
click at [425, 228] on link "Projects" at bounding box center [393, 241] width 79 height 44
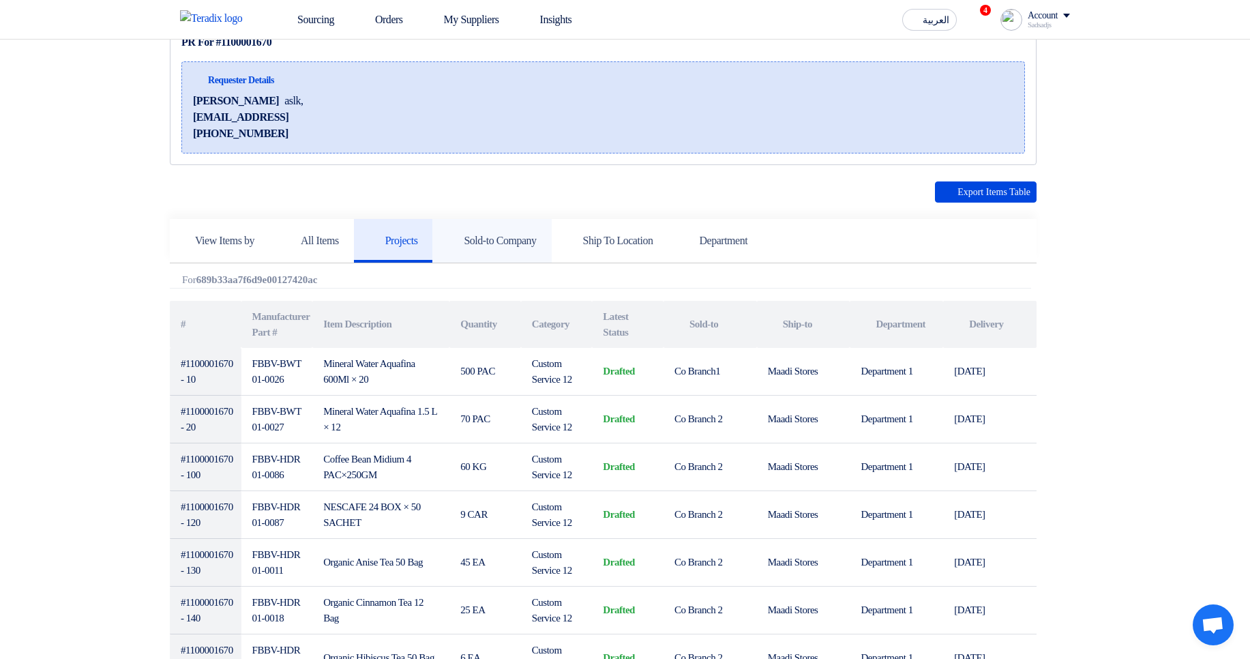
click at [523, 240] on h5 "Sold-to Company" at bounding box center [491, 241] width 89 height 14
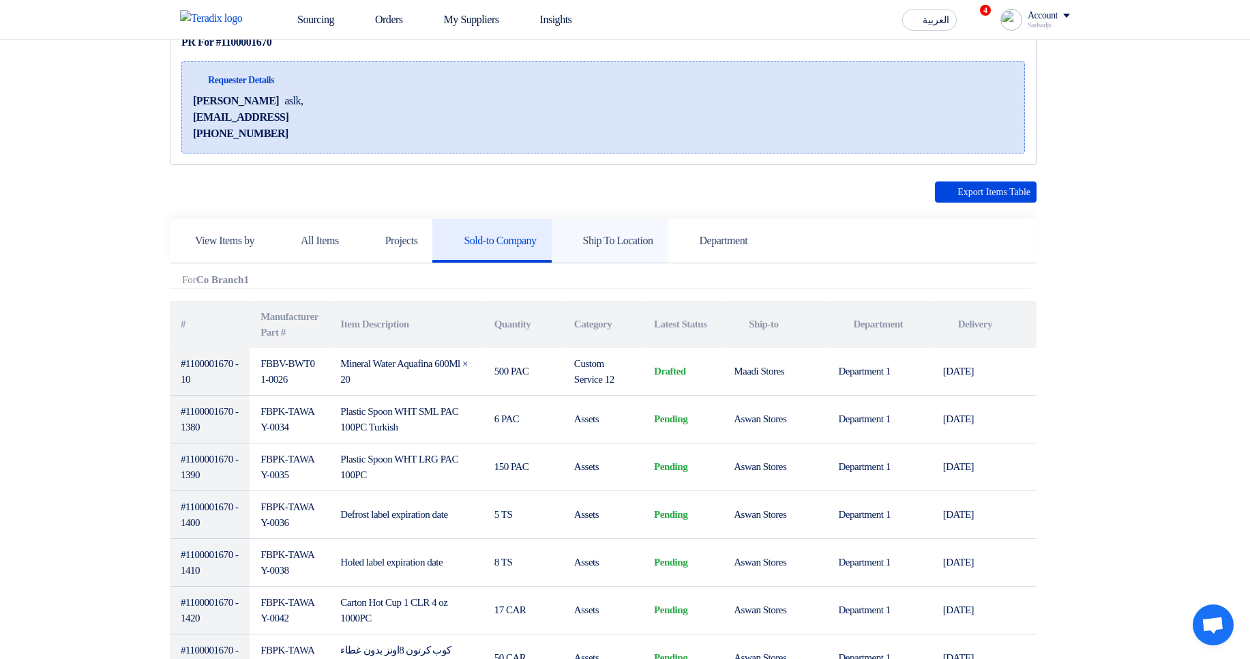
click at [580, 244] on icon at bounding box center [574, 240] width 14 height 14
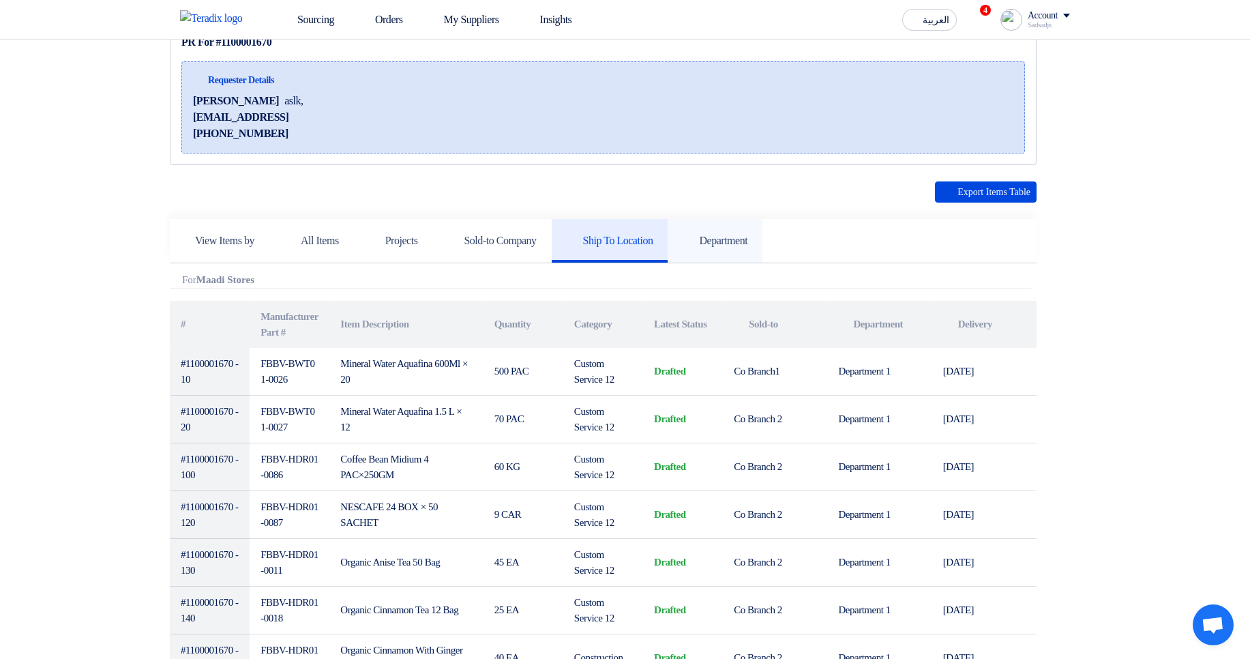
click at [683, 233] on use at bounding box center [683, 233] width 0 height 0
click at [257, 278] on b "Department 1" at bounding box center [226, 279] width 61 height 11
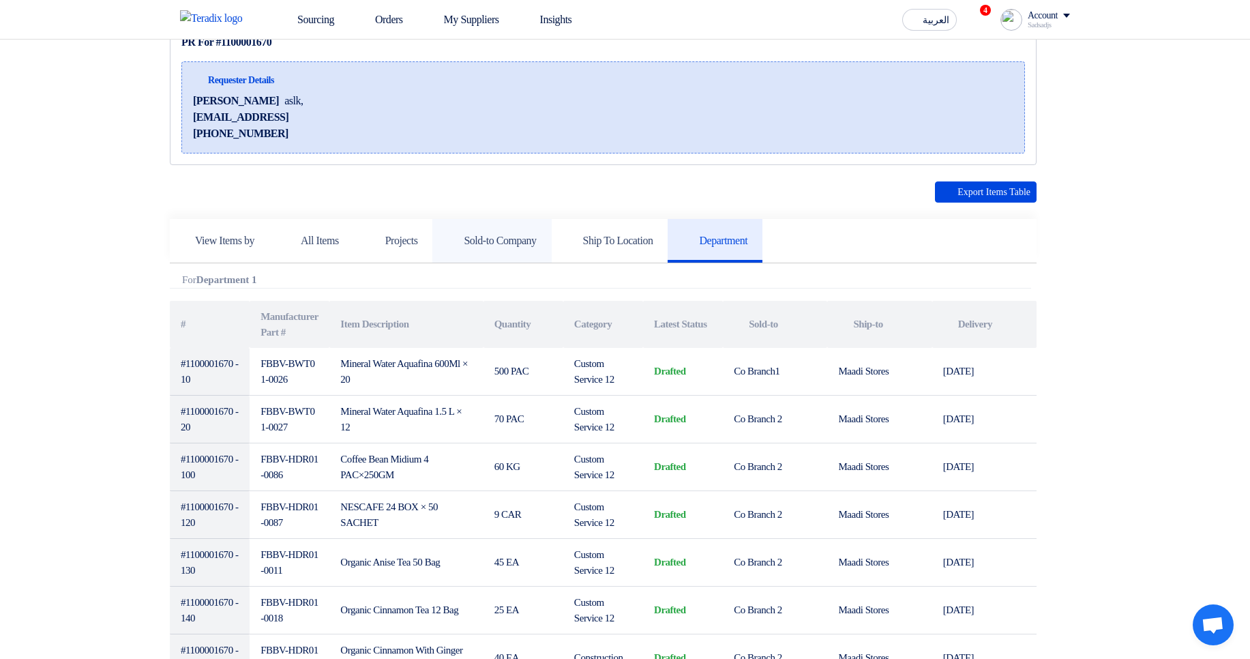
click at [531, 242] on h5 "Sold-to Company" at bounding box center [491, 241] width 89 height 14
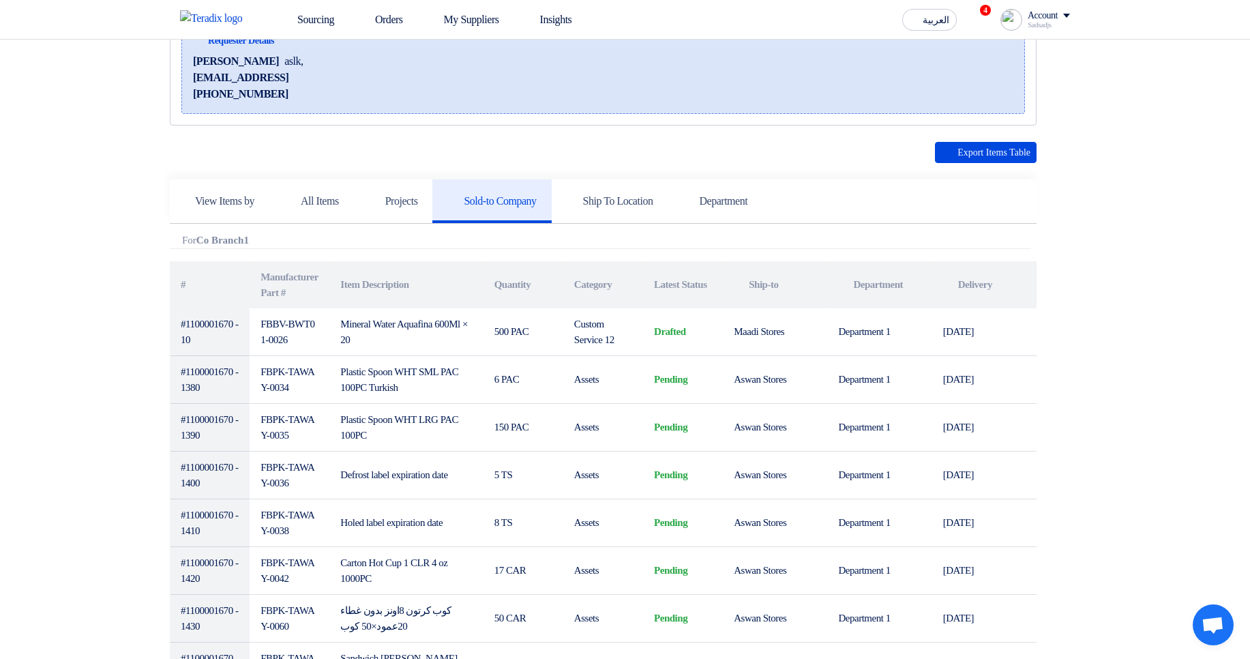
scroll to position [246, 0]
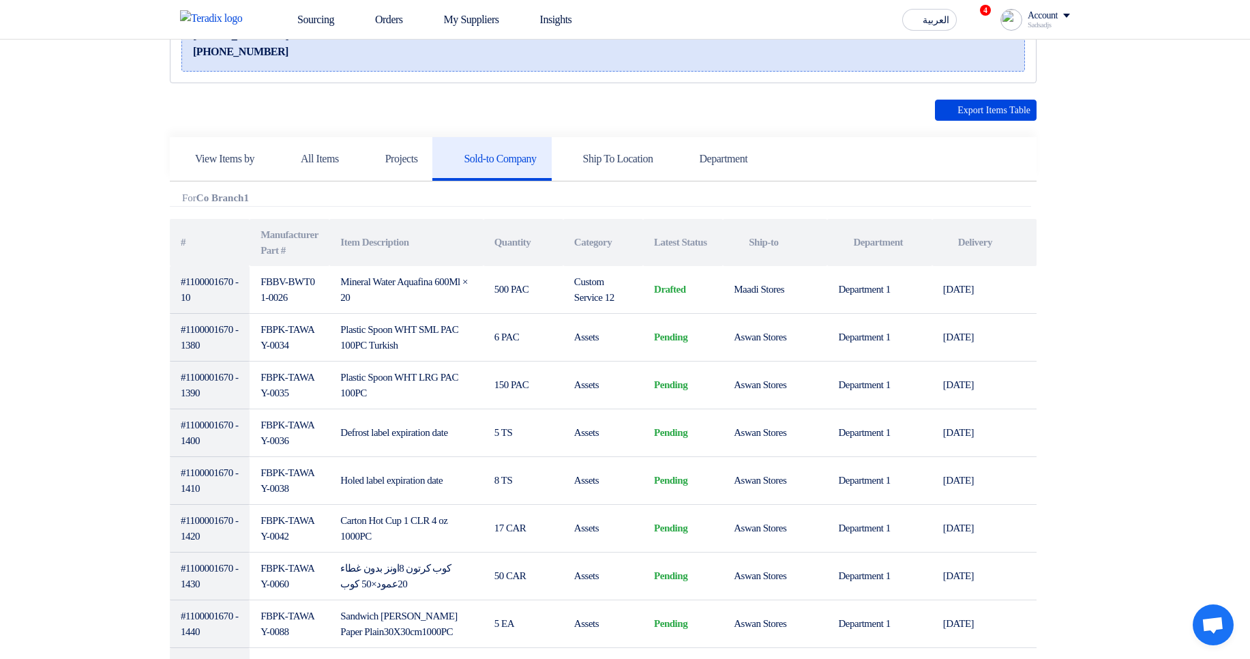
drag, startPoint x: 192, startPoint y: 189, endPoint x: 364, endPoint y: 188, distance: 171.9
click at [358, 193] on div "Attachments For Co Branch1" at bounding box center [601, 199] width 862 height 14
click at [763, 143] on link "Department" at bounding box center [715, 159] width 95 height 44
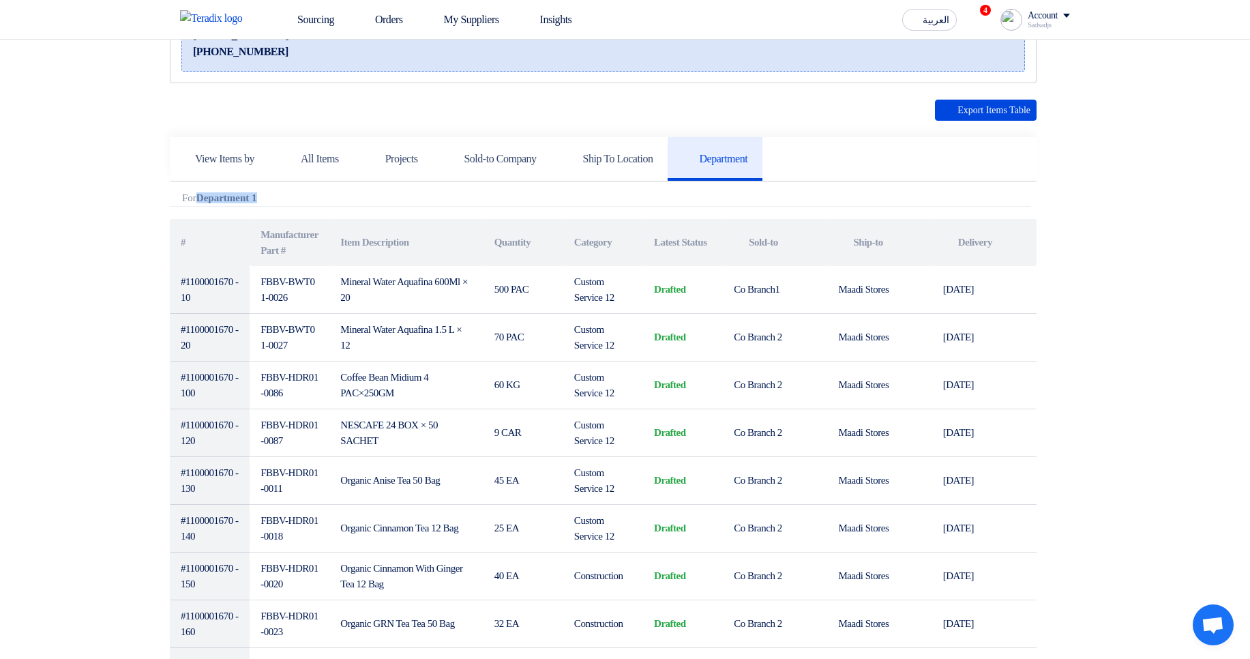
drag, startPoint x: 203, startPoint y: 198, endPoint x: 340, endPoint y: 193, distance: 137.2
click at [340, 193] on div "Attachments For Department 1" at bounding box center [601, 199] width 862 height 14
click at [490, 166] on link "Sold-to Company" at bounding box center [491, 159] width 119 height 44
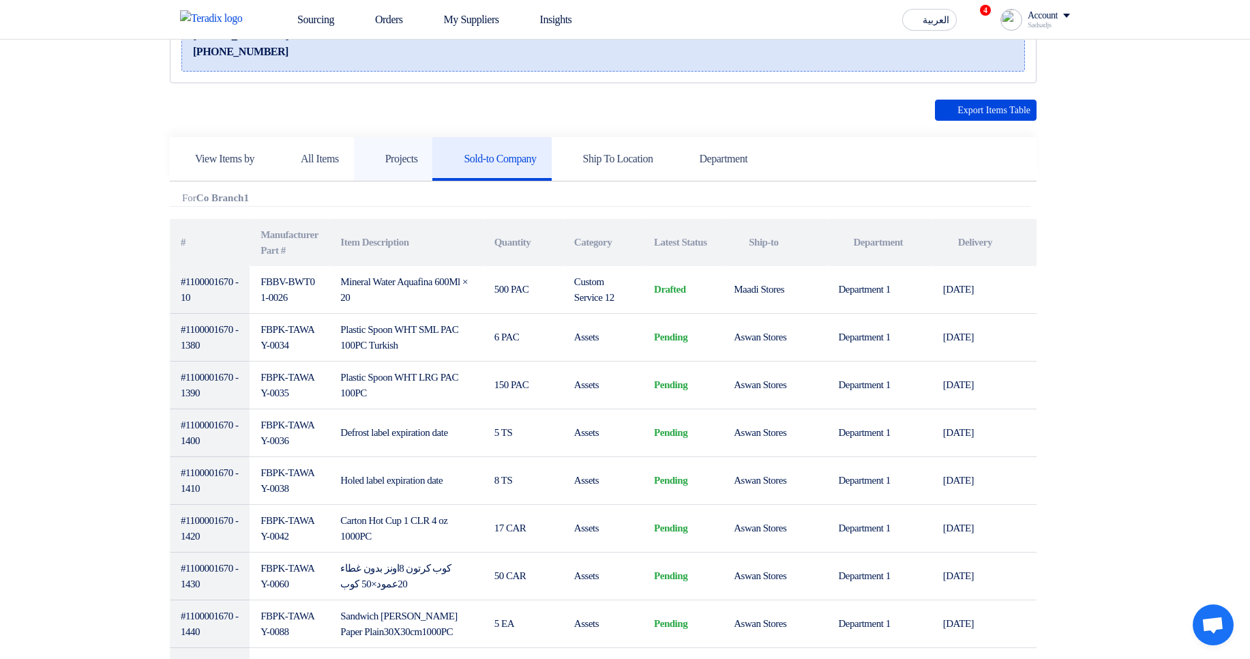
click at [433, 166] on link "Projects" at bounding box center [393, 159] width 79 height 44
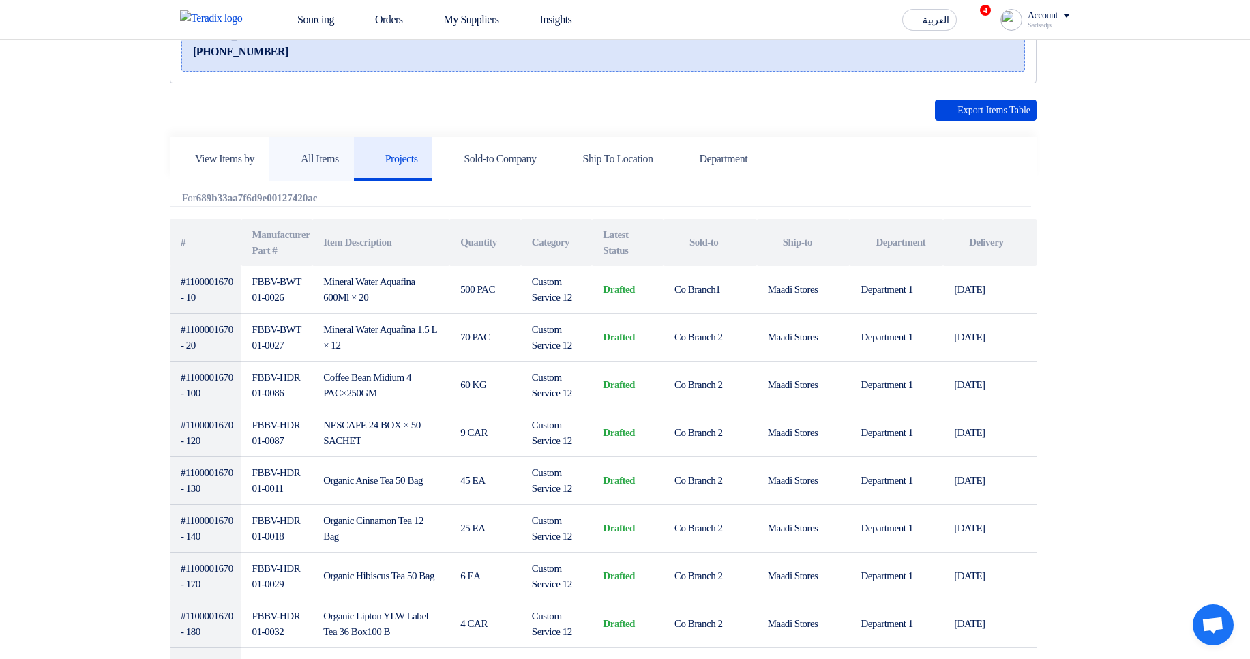
click at [337, 166] on link "All Items" at bounding box center [311, 159] width 85 height 44
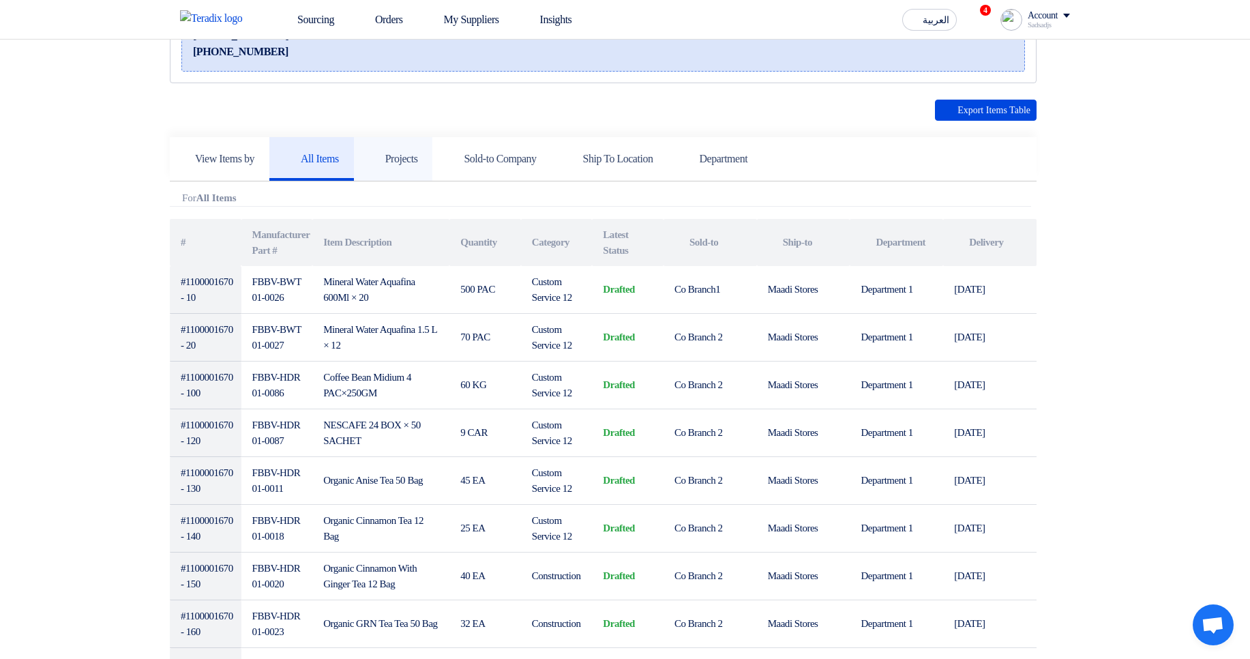
click at [393, 166] on link "Projects" at bounding box center [393, 159] width 79 height 44
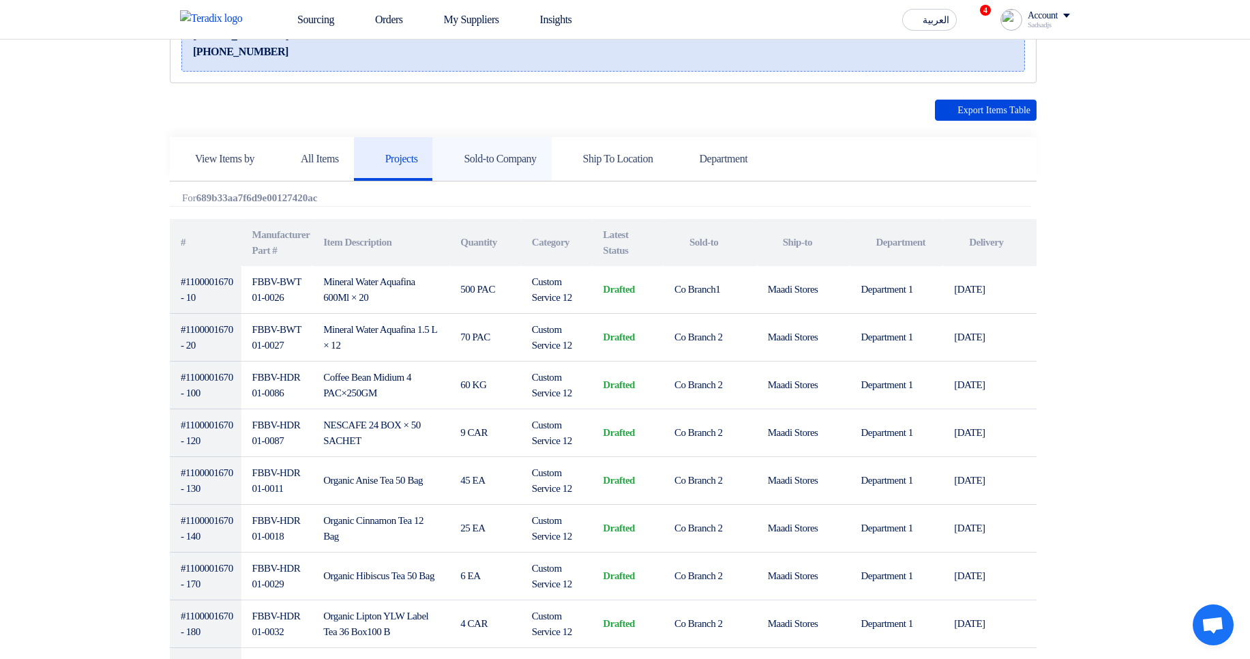
click at [461, 164] on icon at bounding box center [454, 158] width 14 height 14
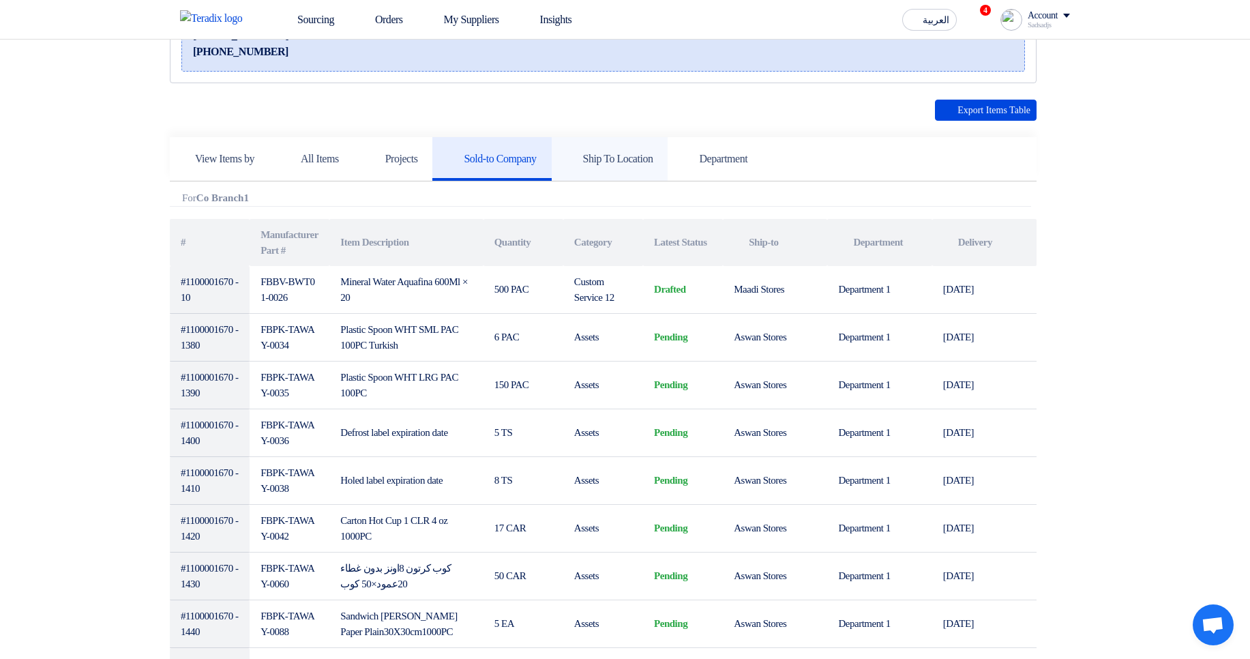
click at [632, 152] on h5 "Ship To Location" at bounding box center [610, 159] width 87 height 14
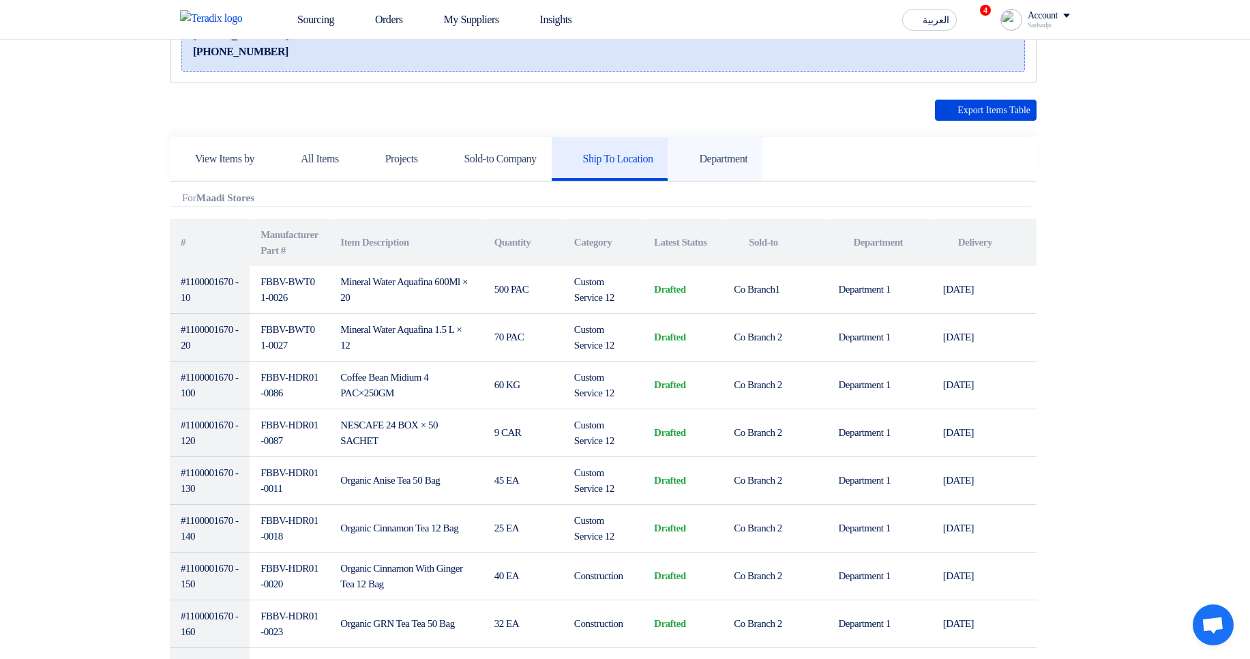
click at [761, 149] on link "Department" at bounding box center [715, 159] width 95 height 44
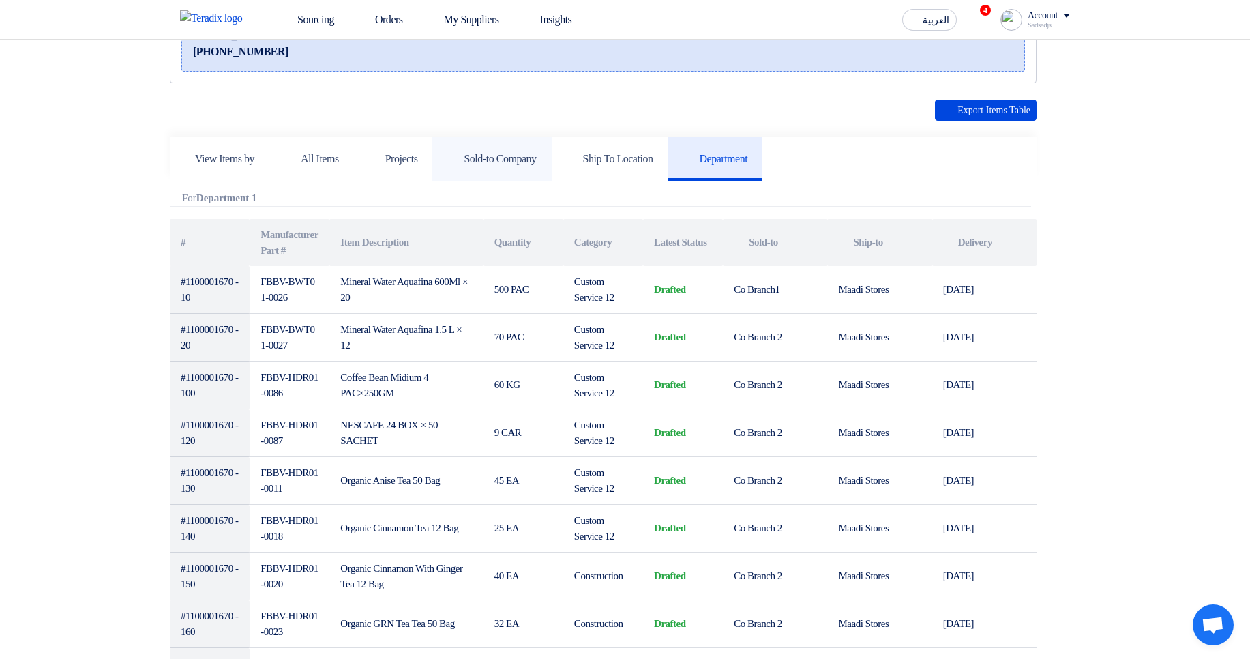
click at [548, 166] on link "Sold-to Company" at bounding box center [491, 159] width 119 height 44
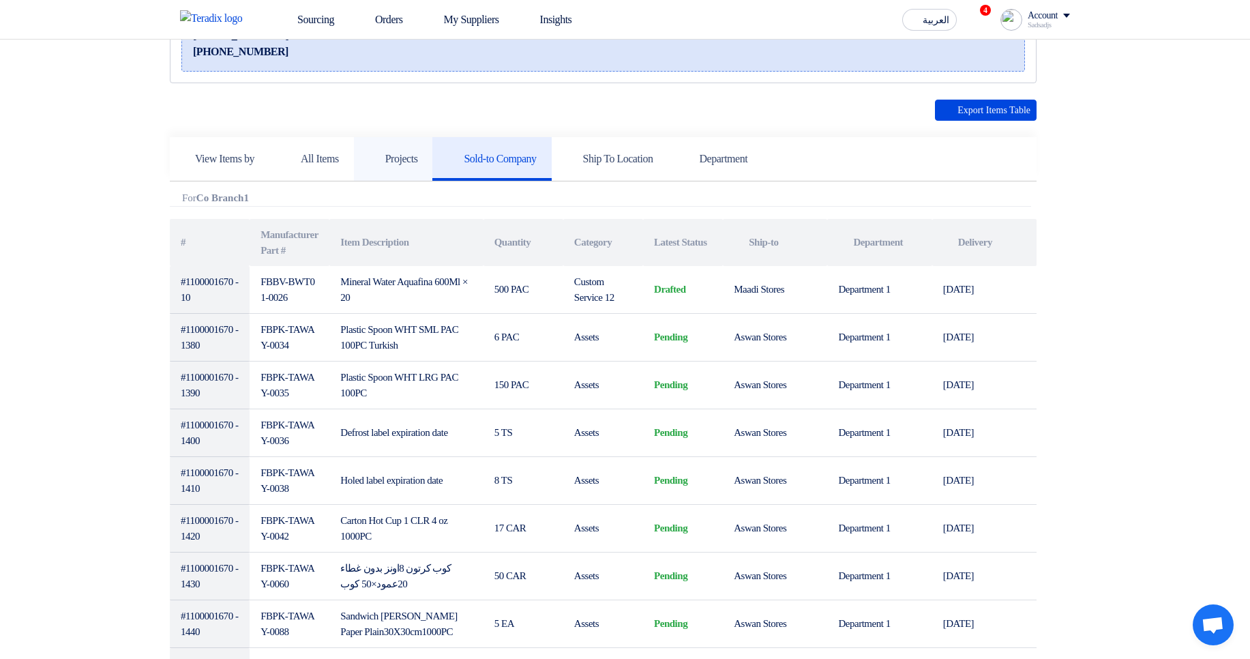
click at [418, 162] on h5 "Projects" at bounding box center [393, 159] width 49 height 14
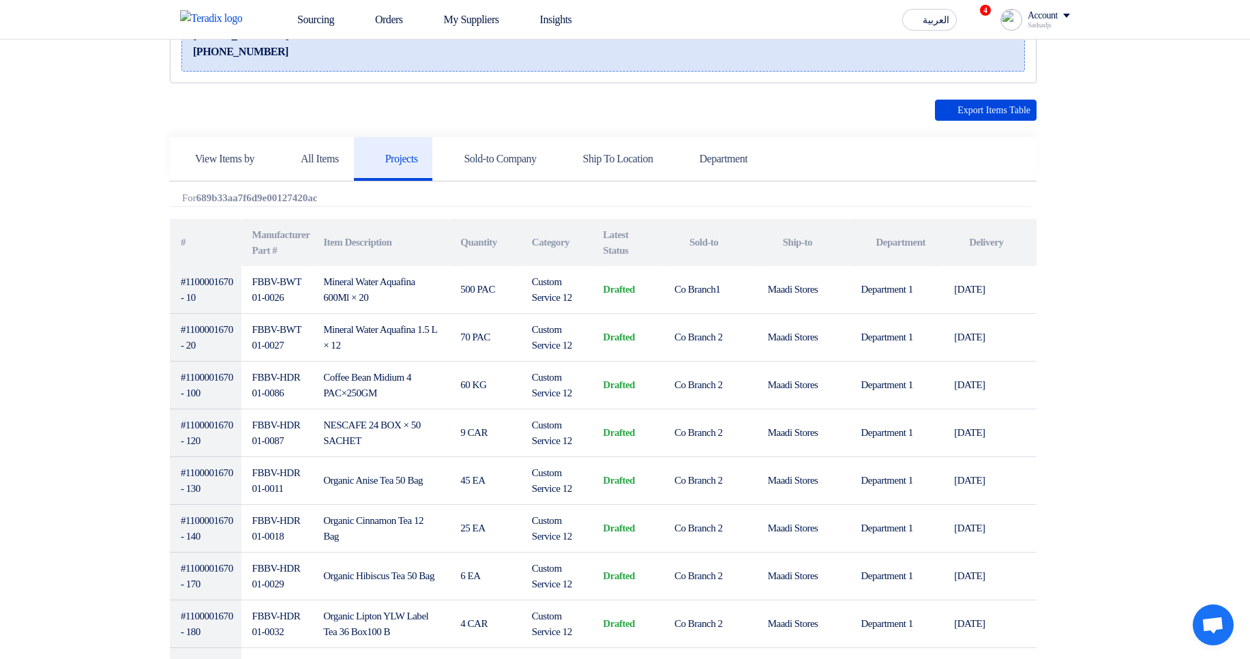
click at [967, 194] on div "Attachments For 689b33aa7f6d9e00127420ac" at bounding box center [601, 199] width 862 height 14
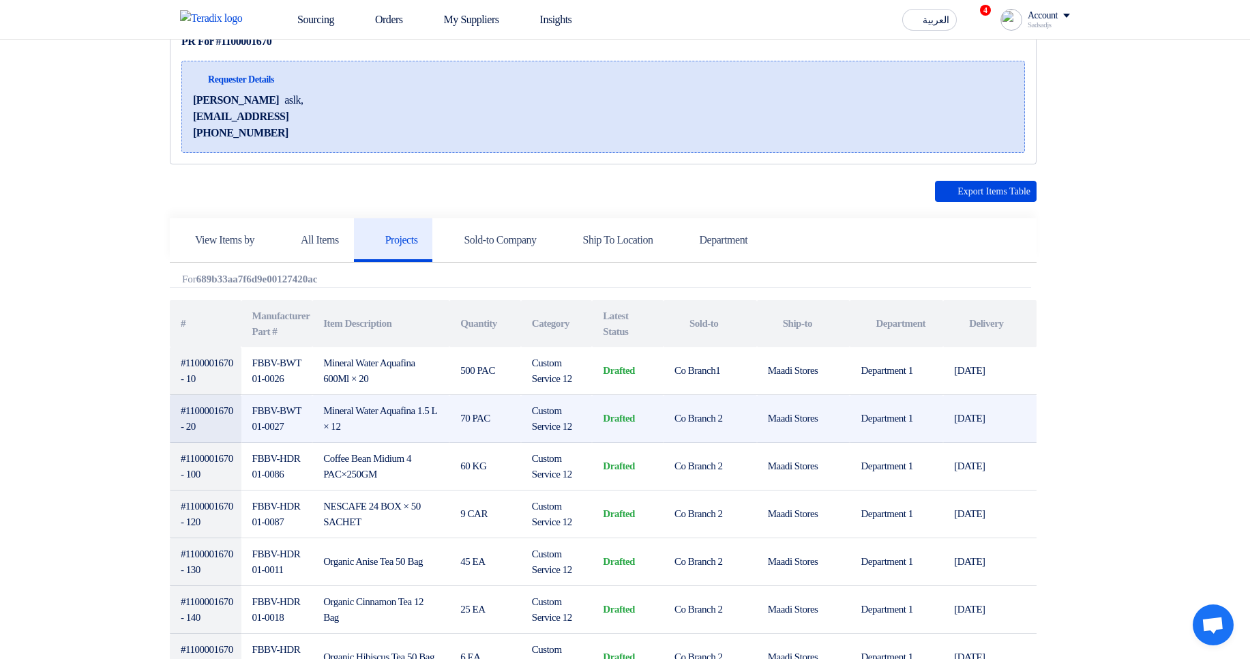
scroll to position [164, 0]
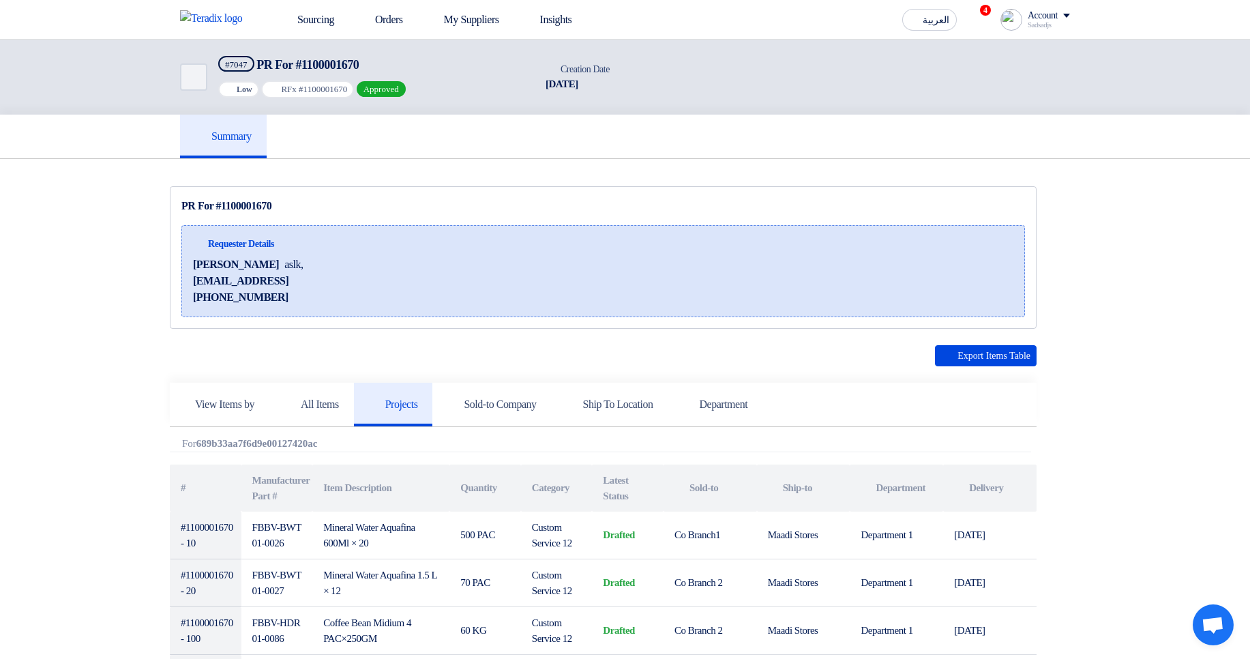
scroll to position [82, 0]
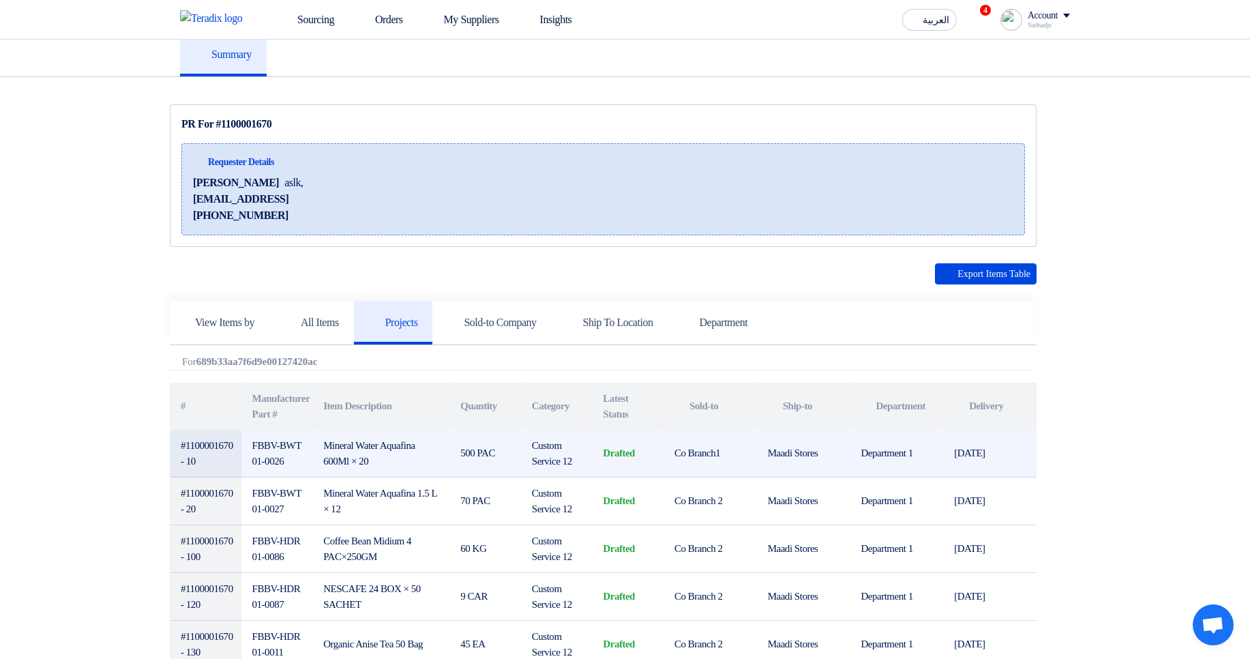
drag, startPoint x: 179, startPoint y: 440, endPoint x: 211, endPoint y: 462, distance: 38.6
click at [211, 462] on td "#1100001670 - 10" at bounding box center [206, 454] width 72 height 48
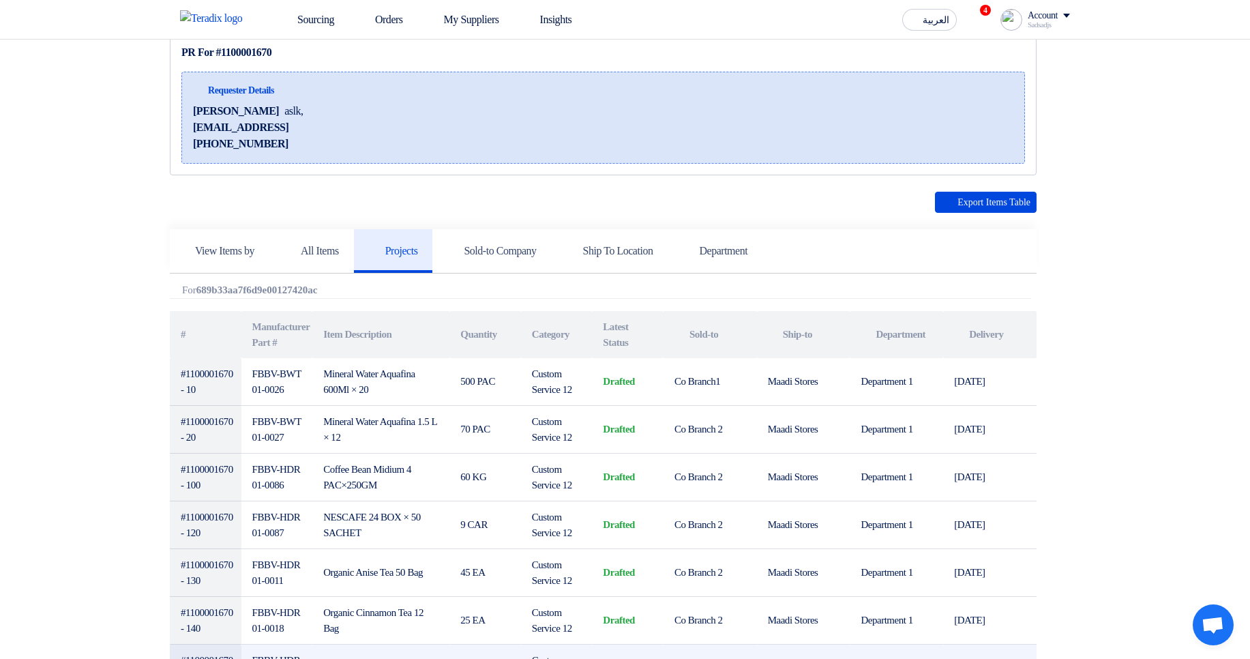
scroll to position [0, 0]
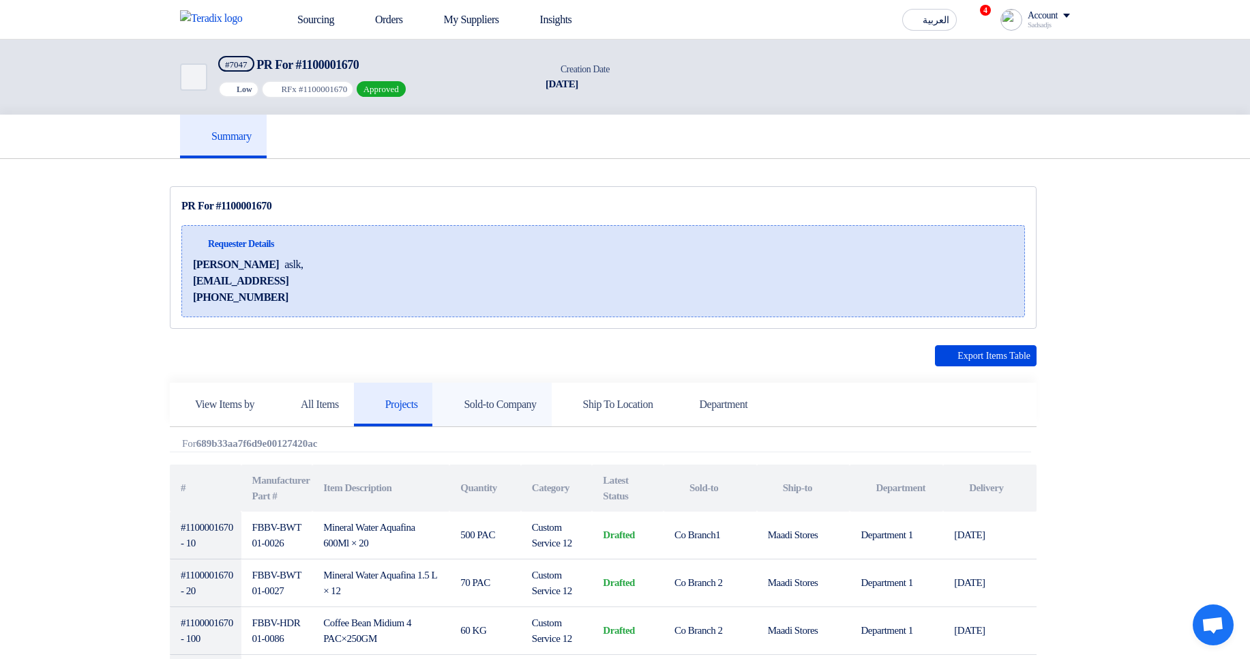
click at [506, 407] on h5 "Sold-to Company" at bounding box center [491, 405] width 89 height 14
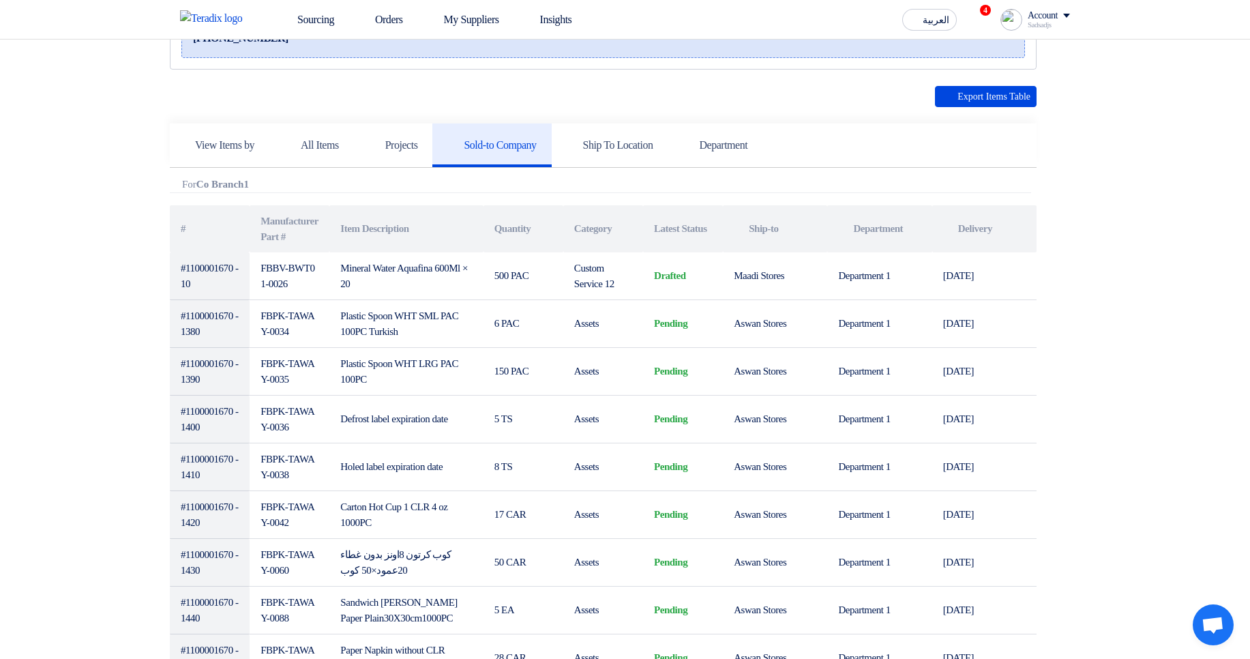
scroll to position [246, 0]
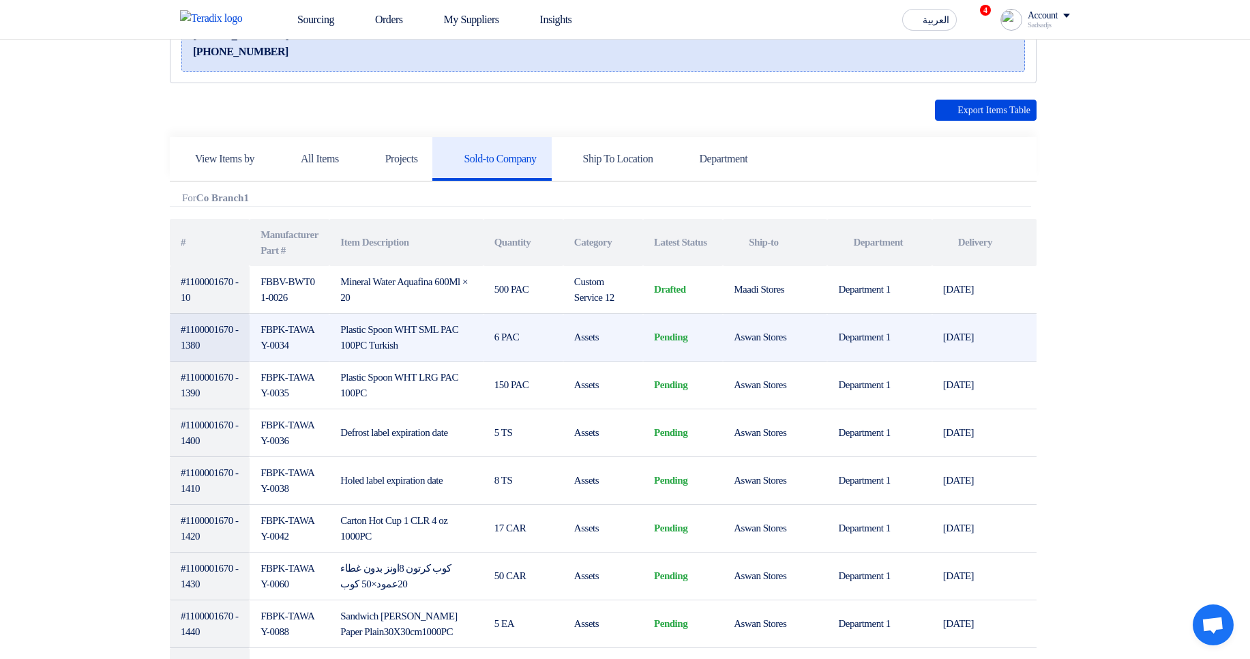
click at [762, 325] on td "Aswan Stores" at bounding box center [775, 338] width 104 height 48
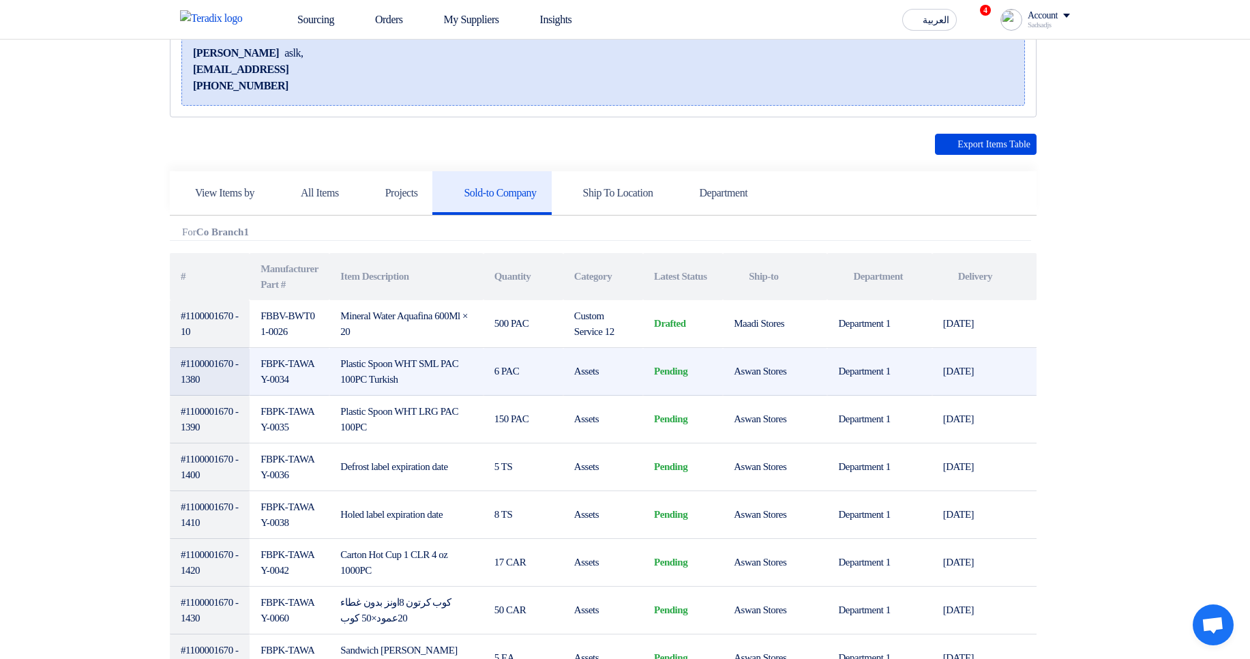
scroll to position [82, 0]
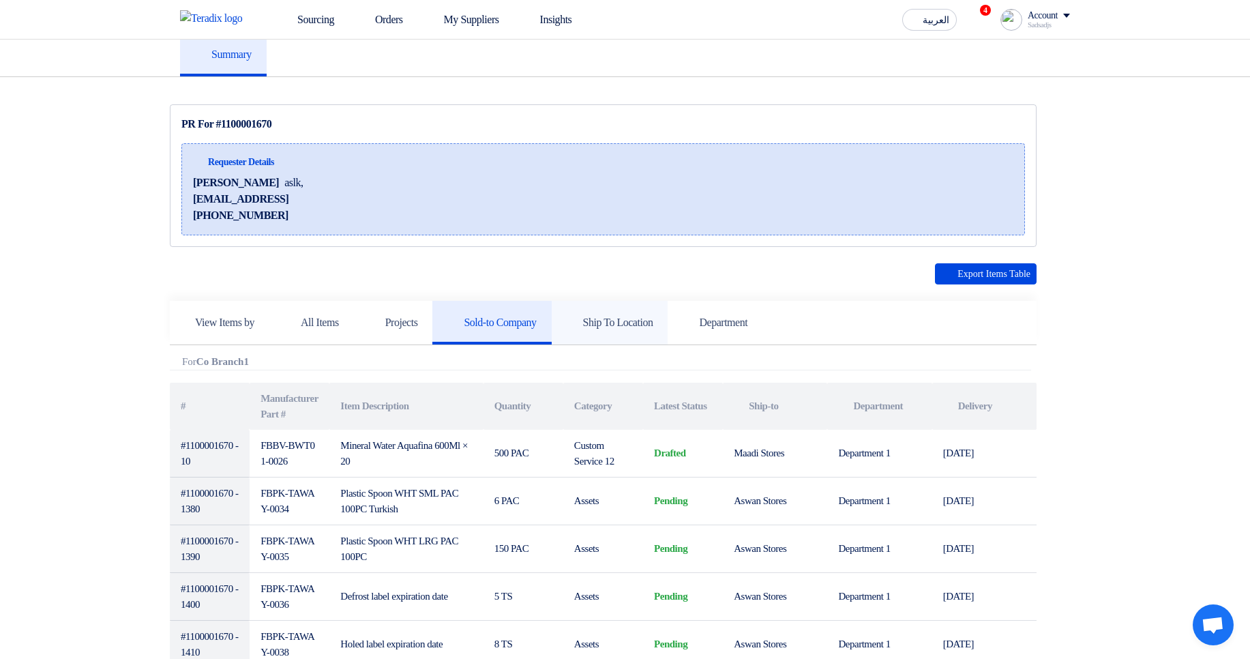
click at [668, 330] on link "Ship To Location" at bounding box center [610, 323] width 117 height 44
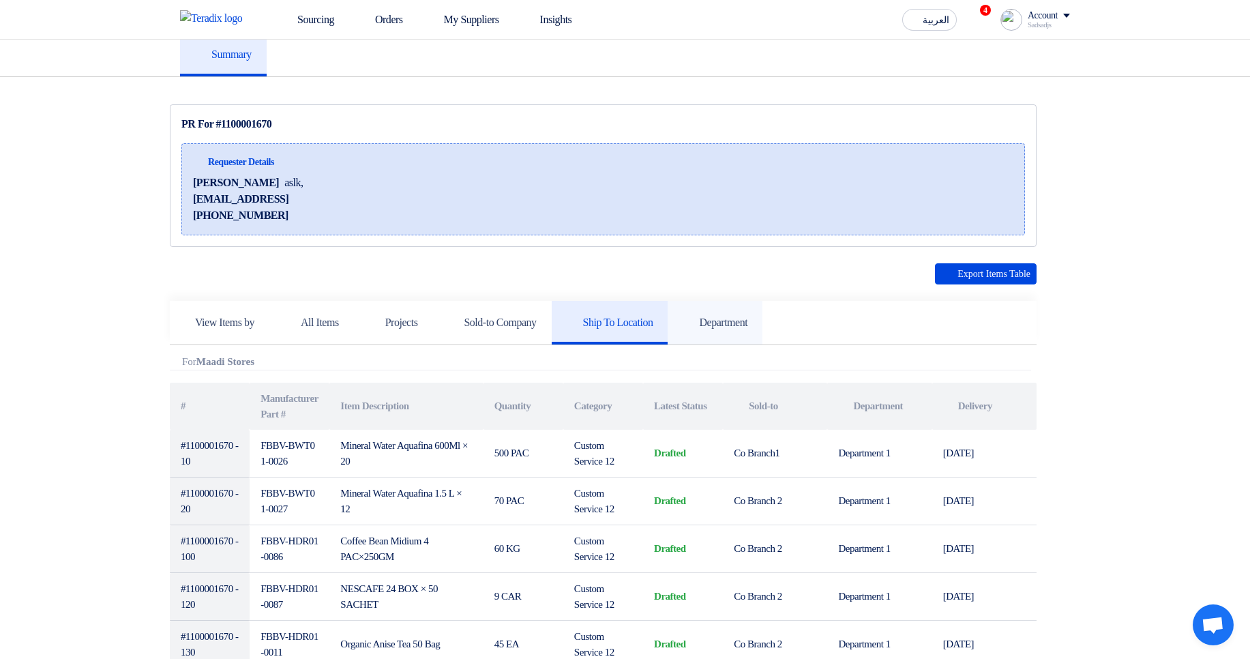
click at [748, 327] on h5 "Department" at bounding box center [715, 323] width 65 height 14
click at [668, 321] on link "Ship To Location" at bounding box center [610, 323] width 117 height 44
click at [536, 319] on h5 "Sold-to Company" at bounding box center [491, 323] width 89 height 14
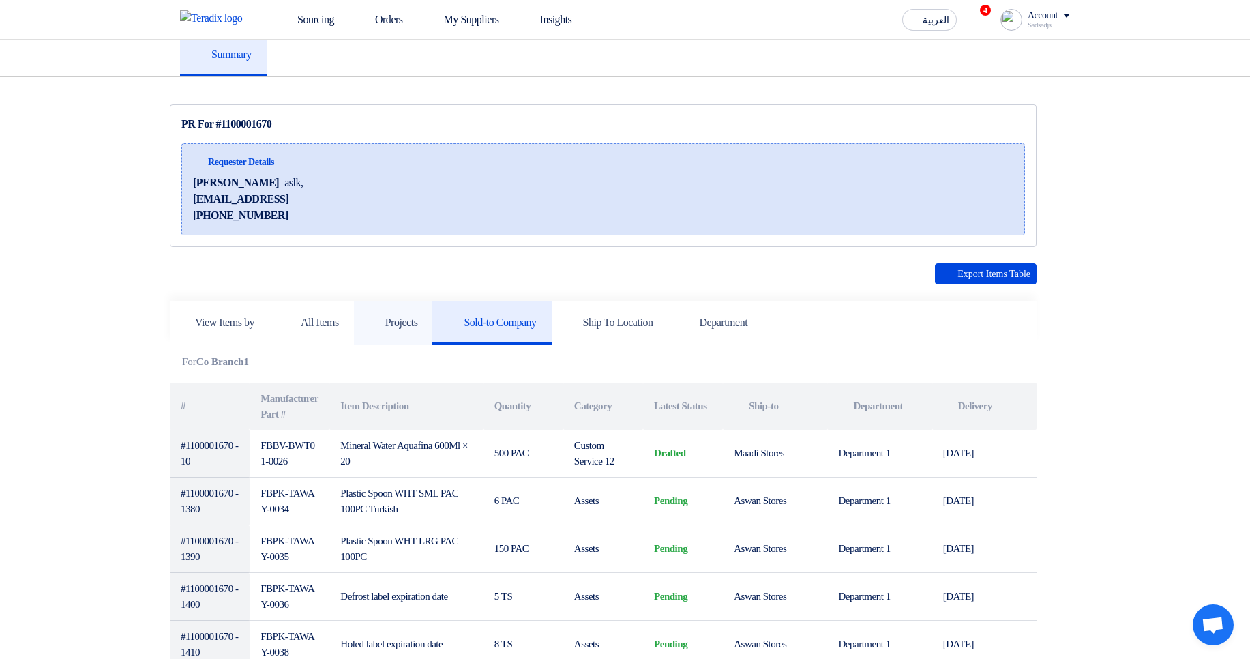
click at [418, 326] on h5 "Projects" at bounding box center [393, 323] width 49 height 14
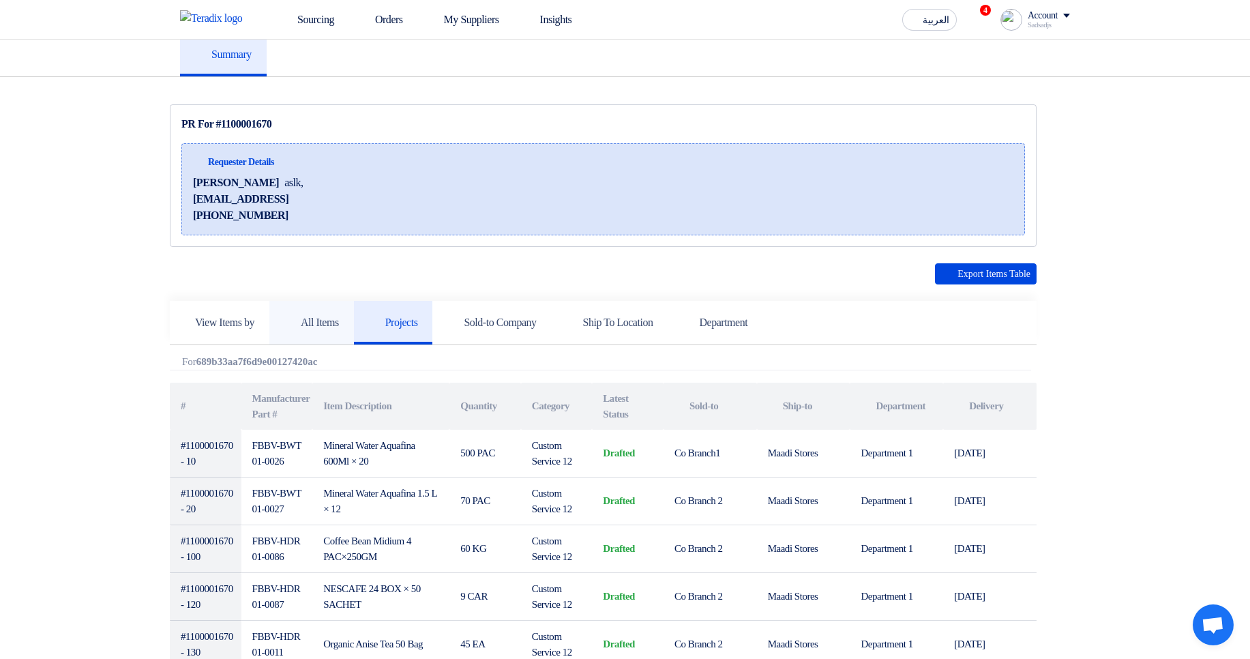
click at [344, 330] on link "All Items" at bounding box center [311, 323] width 85 height 44
click at [433, 332] on link "Projects" at bounding box center [393, 323] width 79 height 44
click at [521, 332] on link "Sold-to Company" at bounding box center [491, 323] width 119 height 44
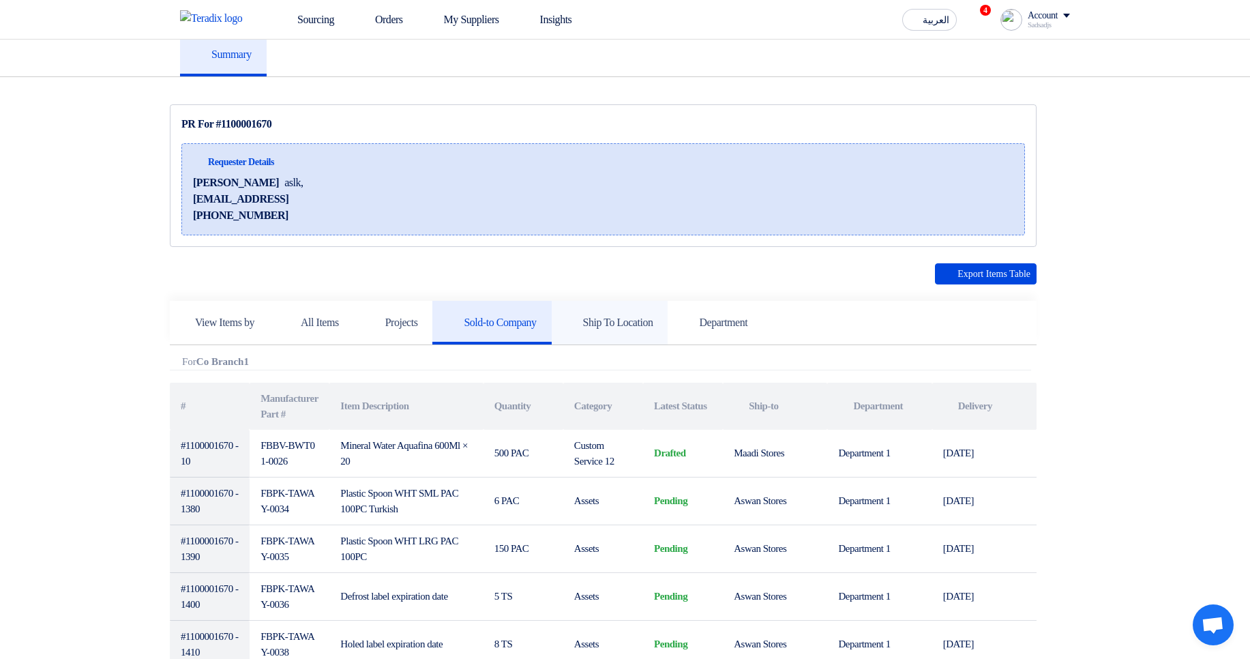
click at [660, 332] on link "Ship To Location" at bounding box center [610, 323] width 117 height 44
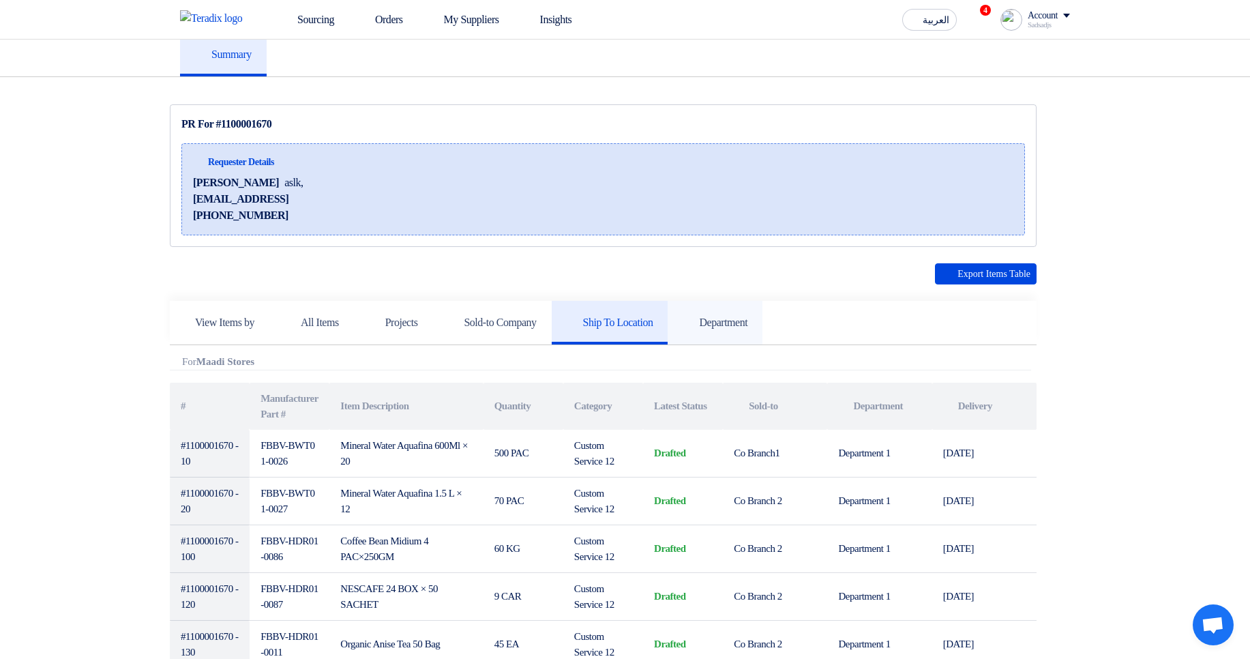
click at [748, 329] on h5 "Department" at bounding box center [715, 323] width 65 height 14
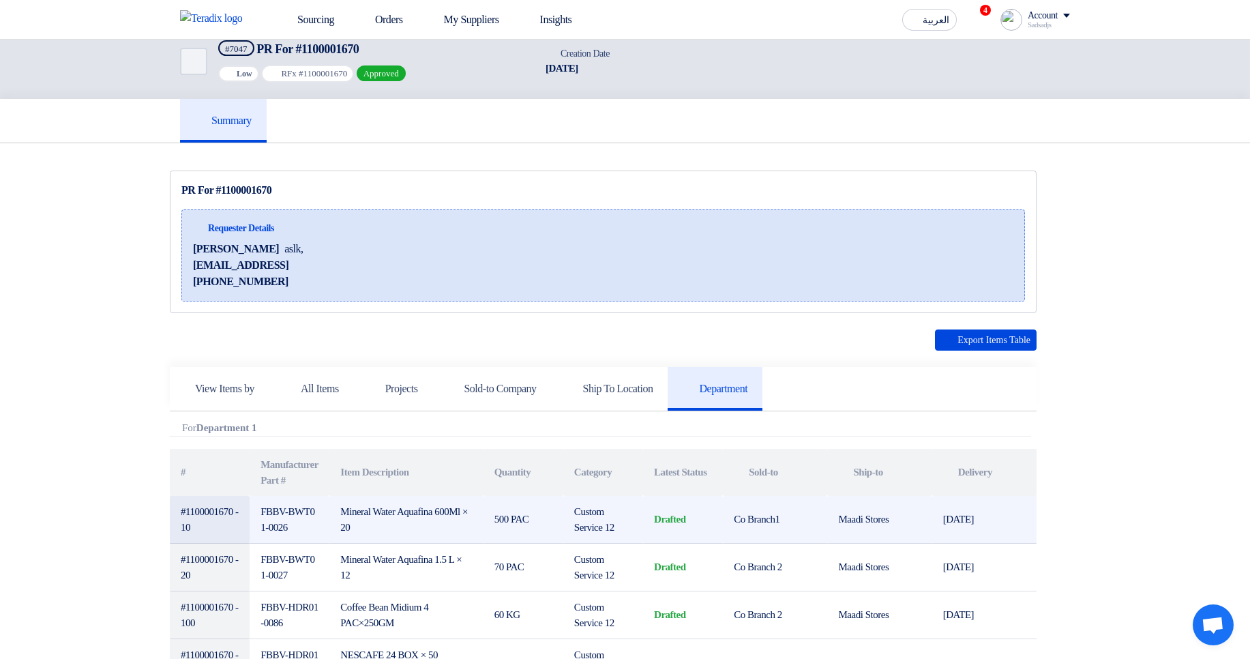
scroll to position [0, 0]
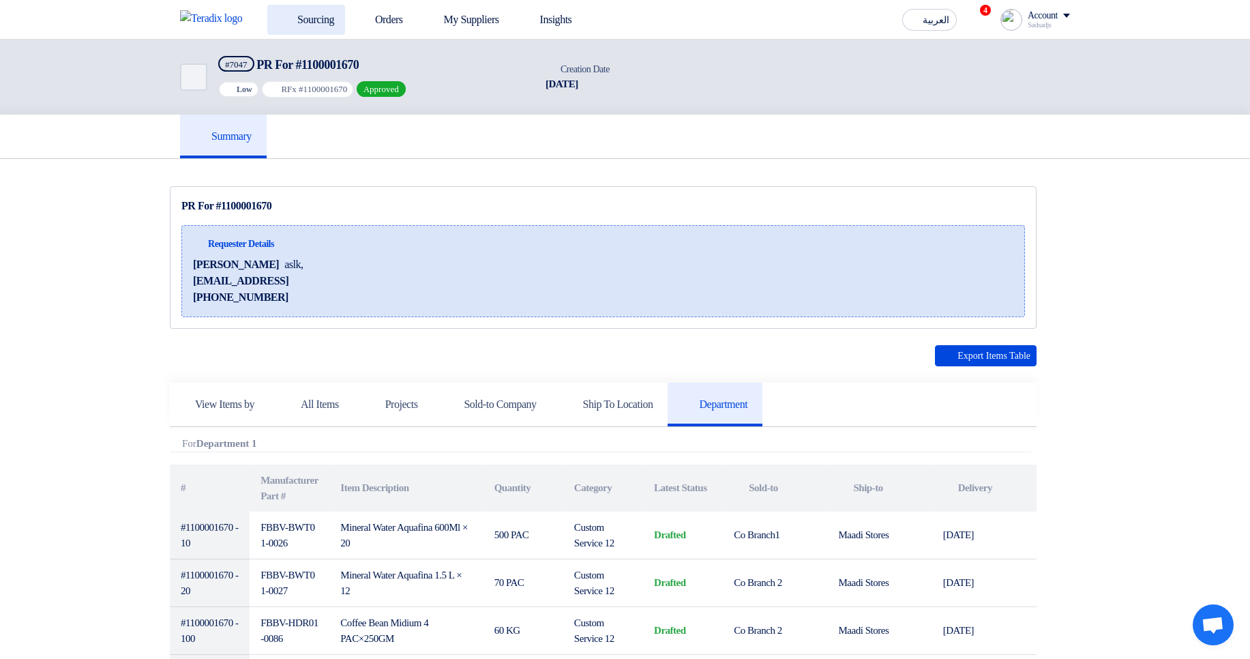
click at [323, 21] on link "Sourcing" at bounding box center [306, 20] width 78 height 30
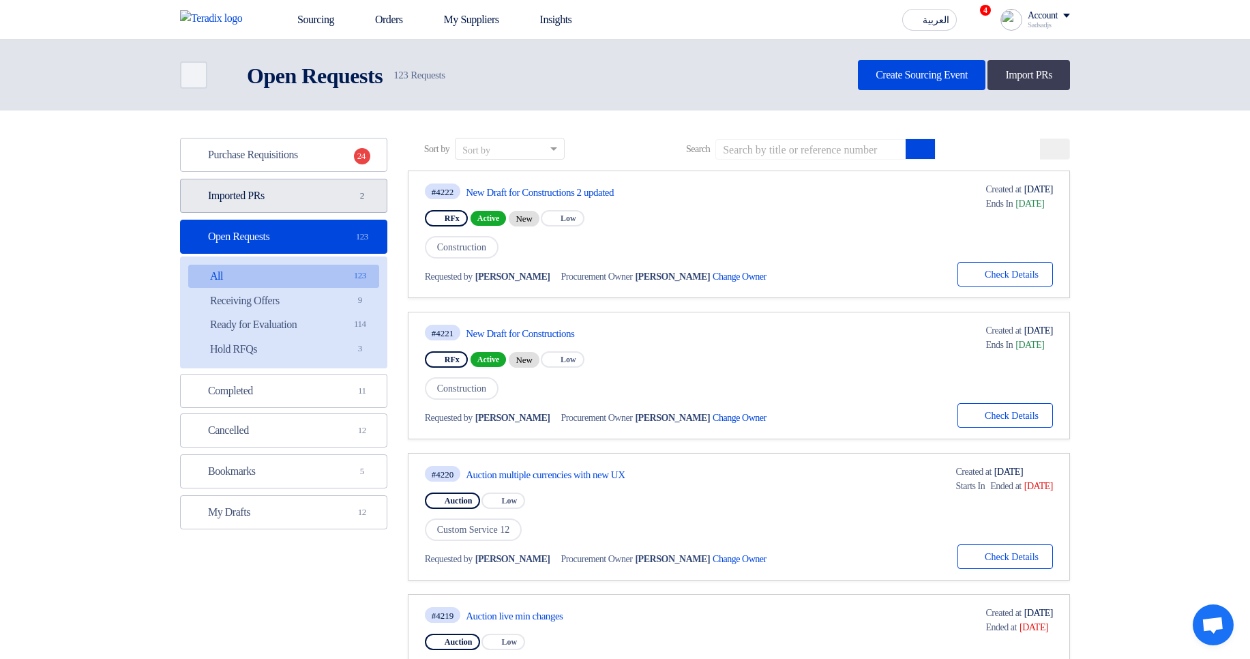
click at [351, 184] on link "Imported PRs Imported PRs 2" at bounding box center [283, 196] width 207 height 34
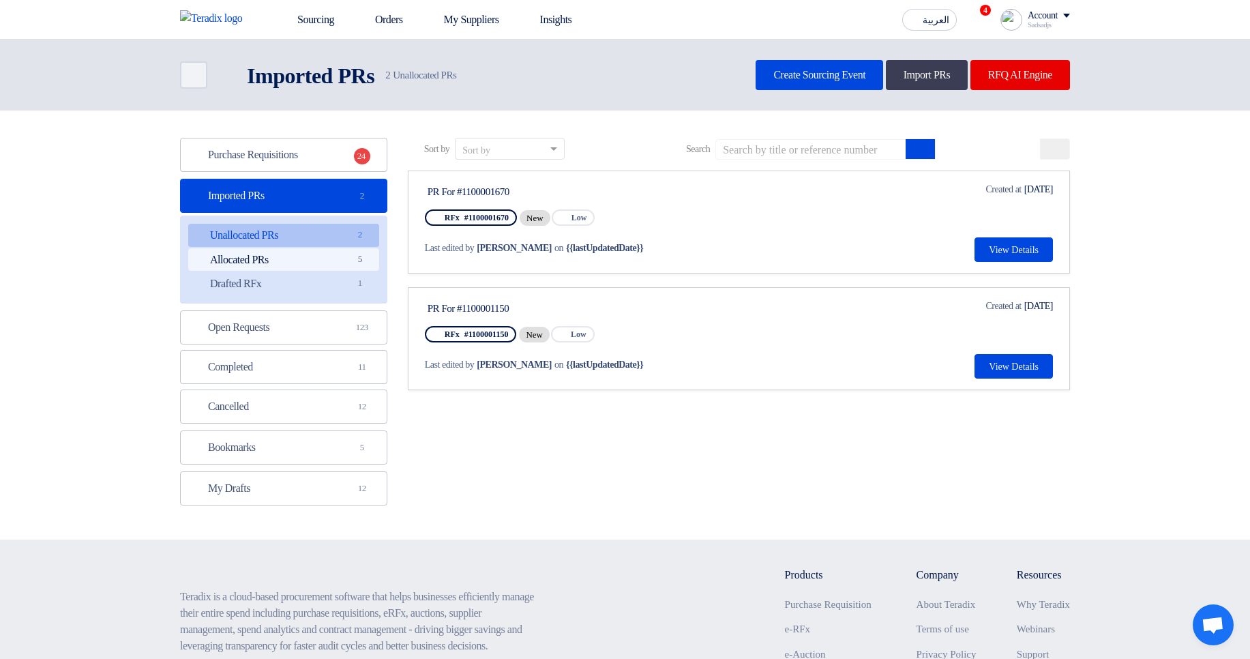
click at [355, 257] on span "5" at bounding box center [360, 259] width 16 height 14
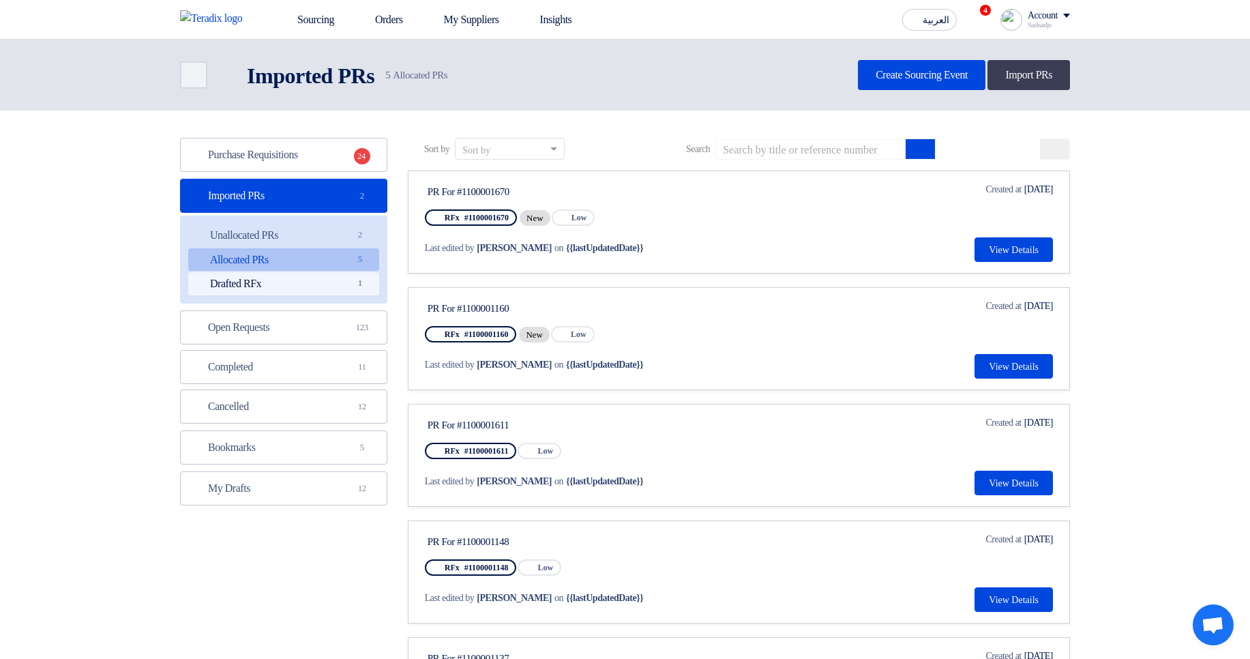
click at [327, 282] on link "Drafted RFx Drafted RFx 1" at bounding box center [283, 283] width 191 height 23
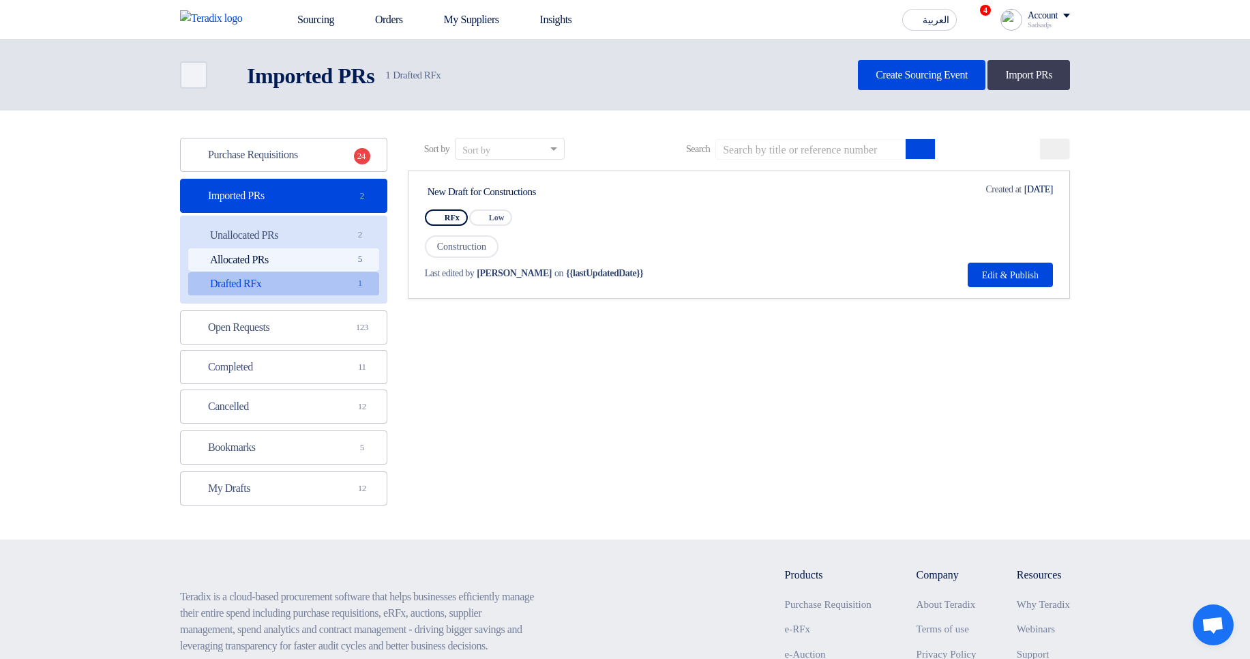
click at [374, 267] on link "Allocated PRs Allocated PRs 5" at bounding box center [283, 259] width 191 height 23
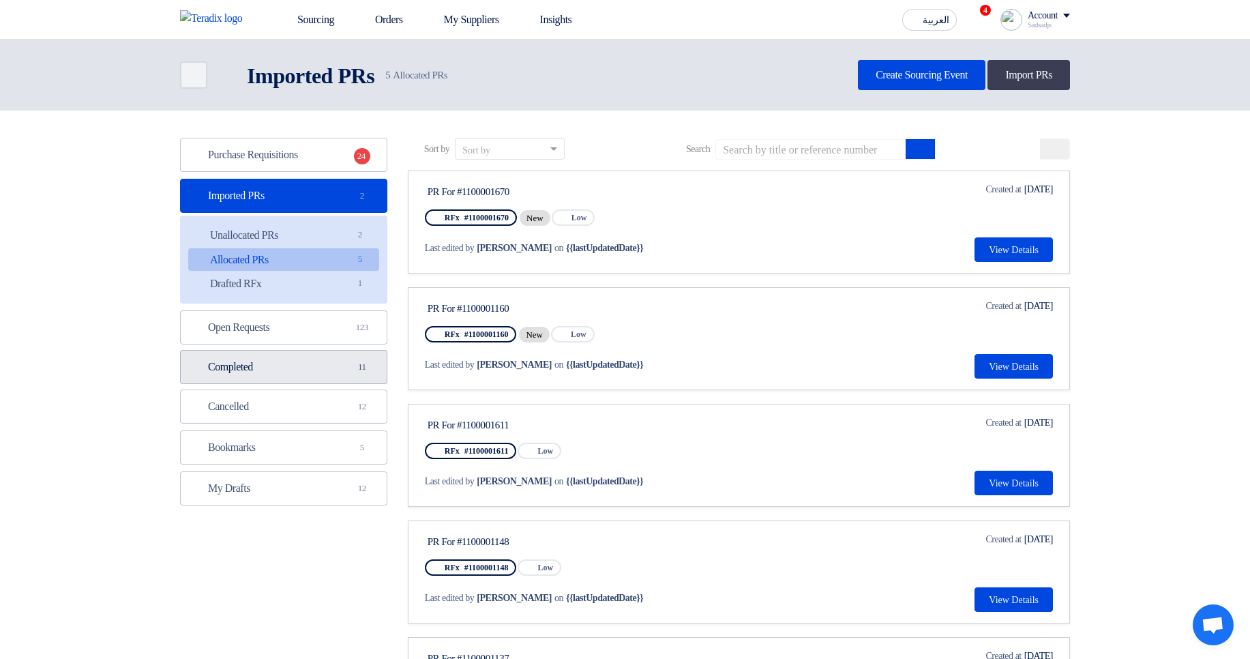
click at [338, 360] on link "Completed Completed 11" at bounding box center [283, 367] width 207 height 34
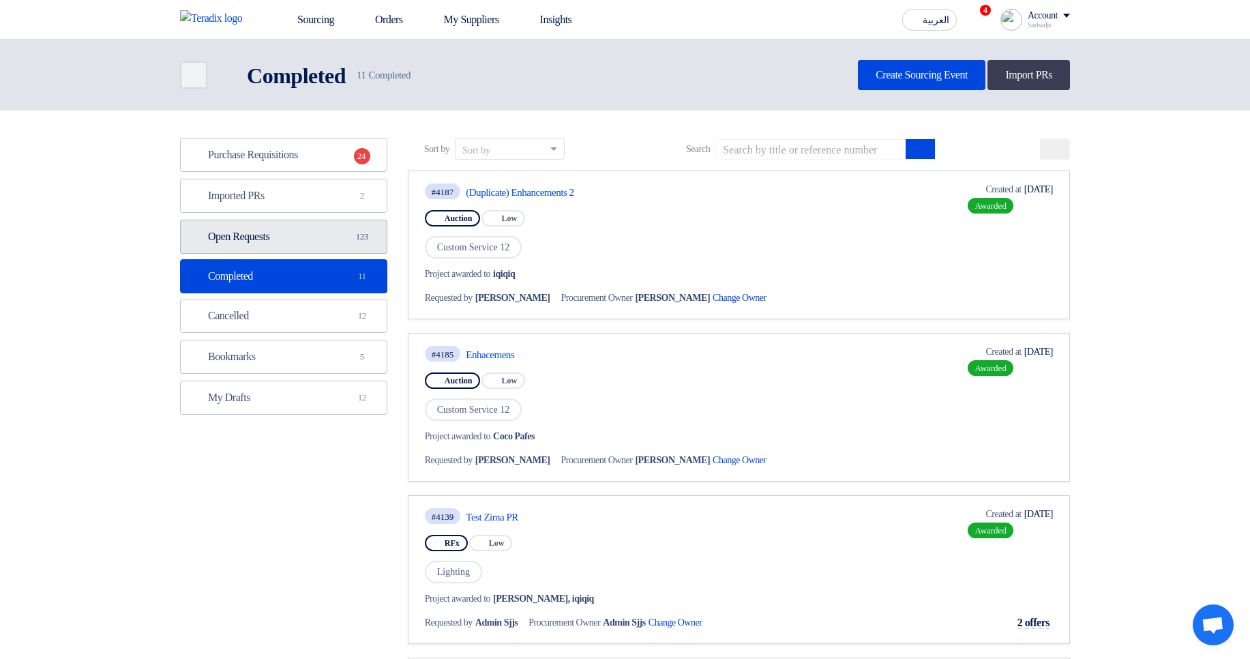
click at [324, 249] on link "Open Requests Open Requests 123" at bounding box center [283, 237] width 207 height 34
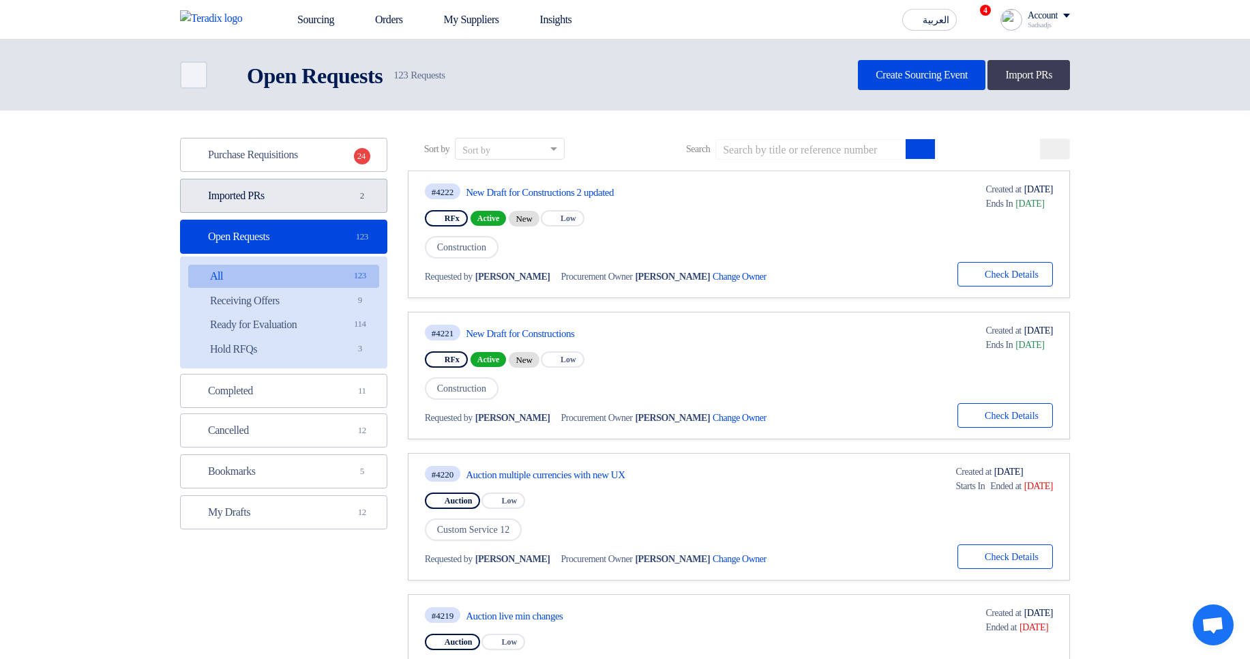
click at [344, 207] on link "Imported PRs Imported PRs 2" at bounding box center [283, 196] width 207 height 34
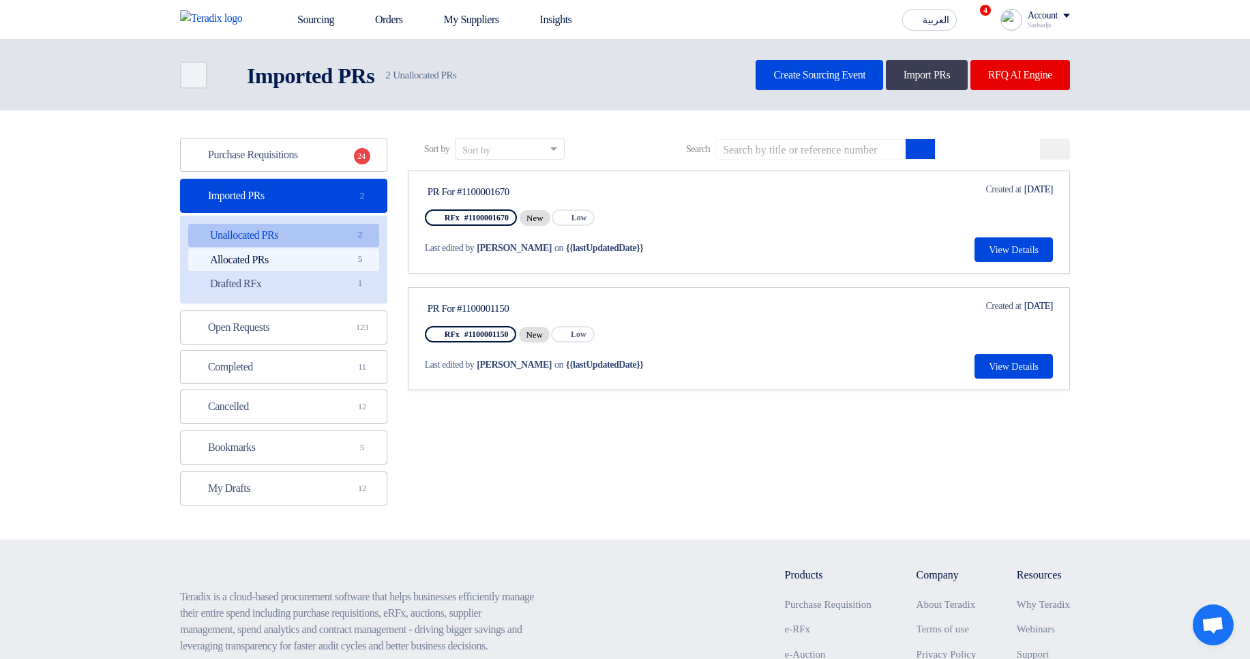
click at [355, 269] on link "Allocated PRs Allocated PRs 5" at bounding box center [283, 259] width 191 height 23
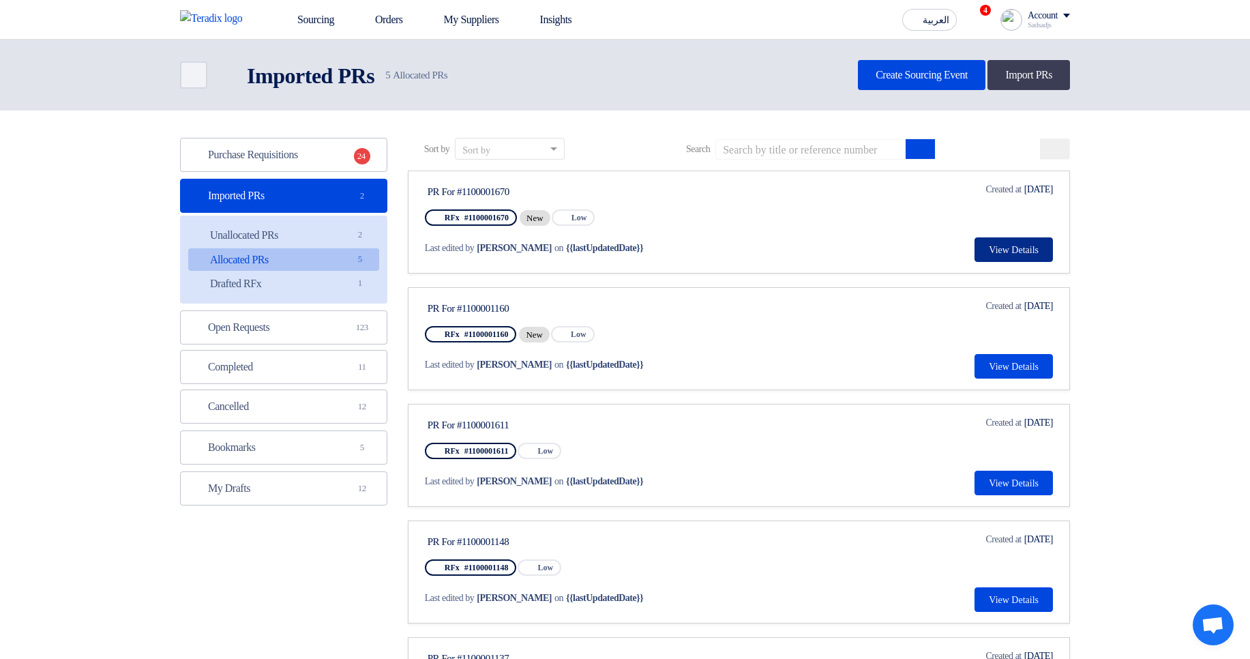
click at [1010, 247] on button "View Details" at bounding box center [1014, 249] width 78 height 25
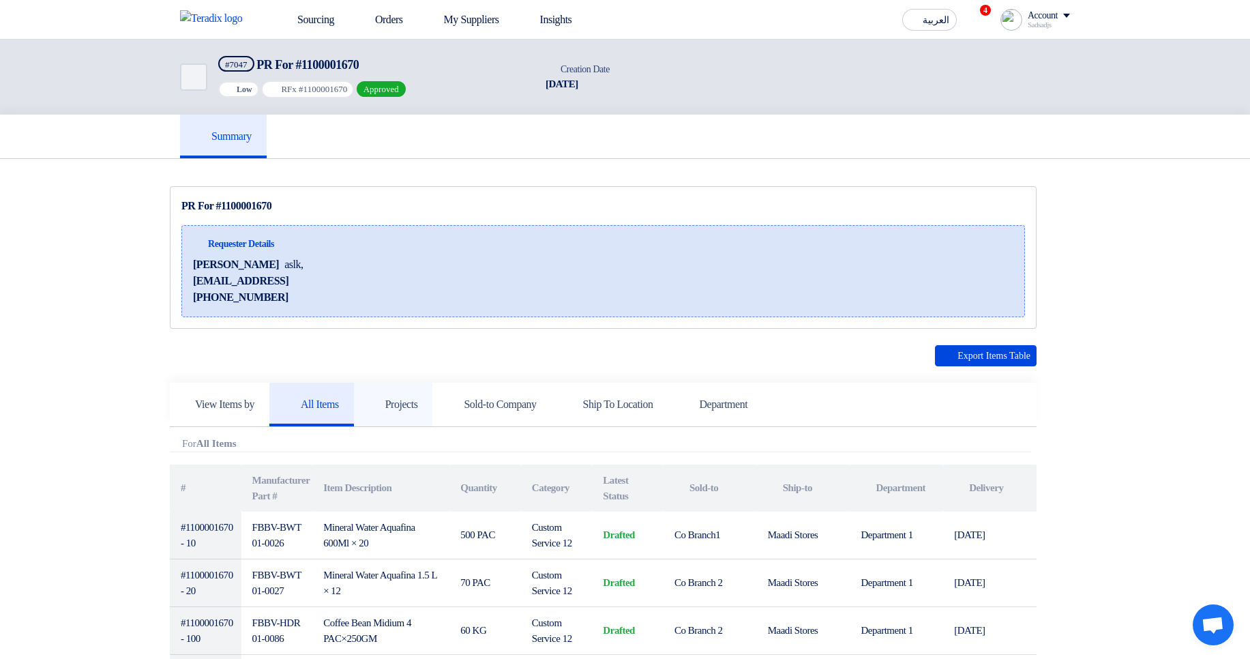
click at [433, 396] on link "Projects" at bounding box center [393, 405] width 79 height 44
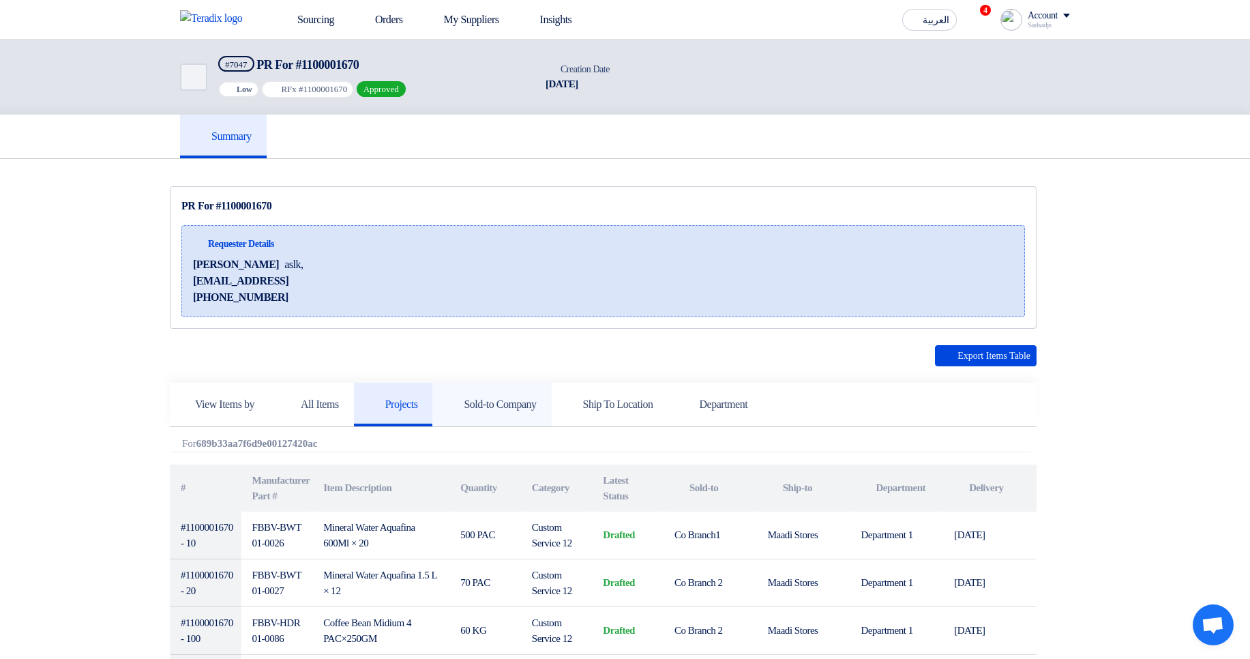
click at [516, 402] on h5 "Sold-to Company" at bounding box center [491, 405] width 89 height 14
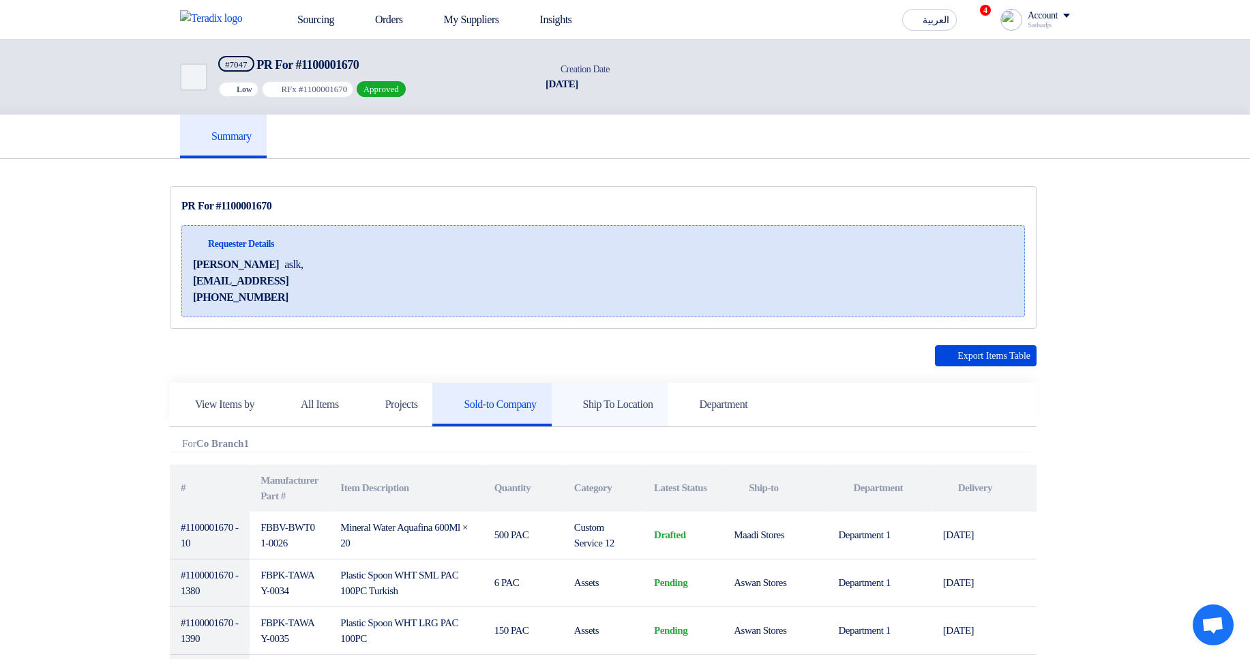
click at [628, 401] on h5 "Ship To Location" at bounding box center [610, 405] width 87 height 14
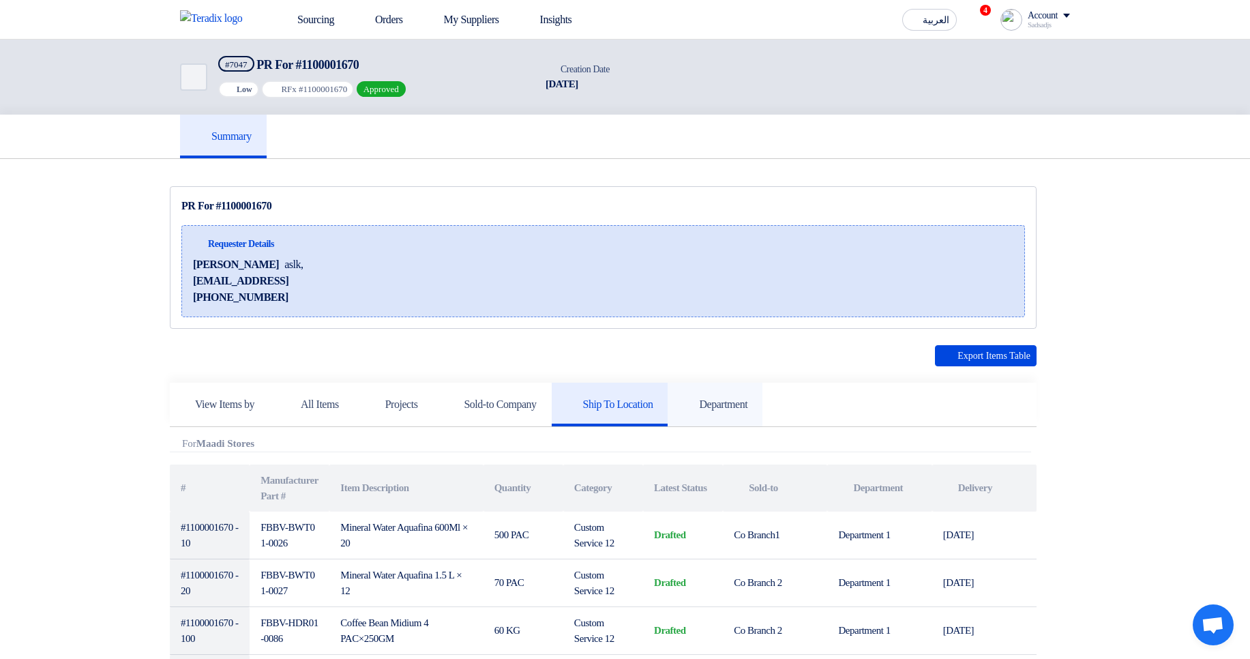
click at [763, 396] on link "Department" at bounding box center [715, 405] width 95 height 44
click at [638, 407] on h5 "Ship To Location" at bounding box center [610, 405] width 87 height 14
click at [508, 405] on h5 "Sold-to Company" at bounding box center [491, 405] width 89 height 14
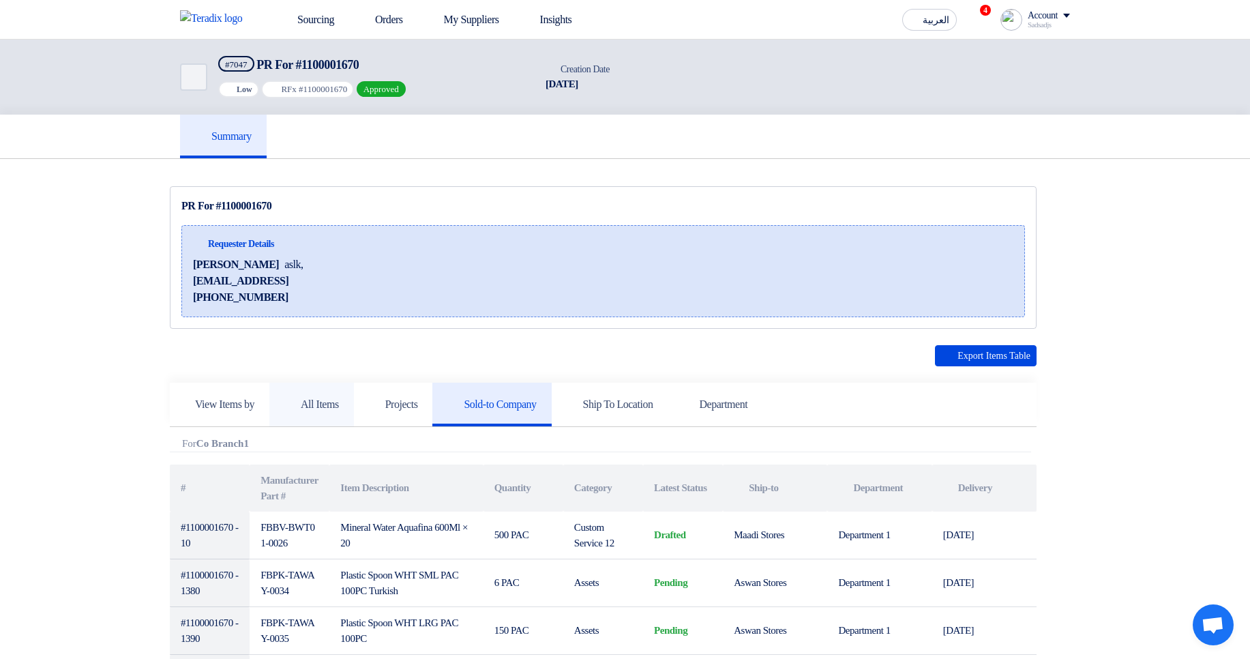
click at [354, 400] on link "All Items" at bounding box center [311, 405] width 85 height 44
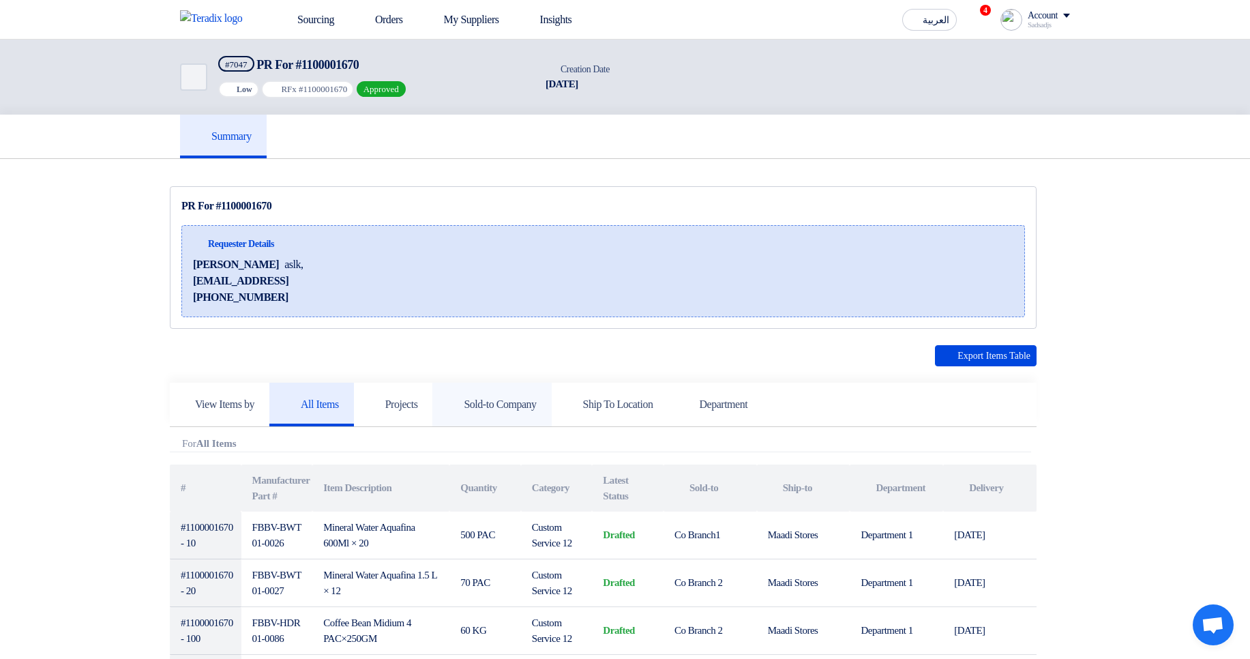
click at [462, 400] on link "Sold-to Company" at bounding box center [491, 405] width 119 height 44
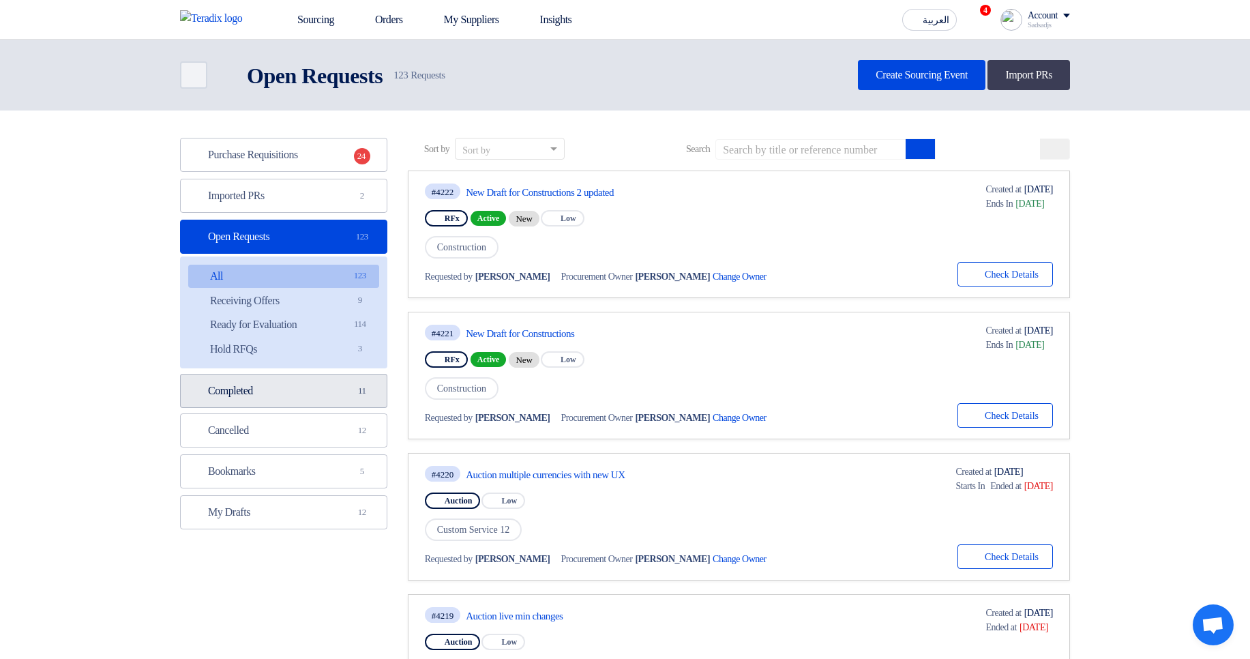
click at [292, 388] on link "Completed Completed 11" at bounding box center [283, 391] width 207 height 34
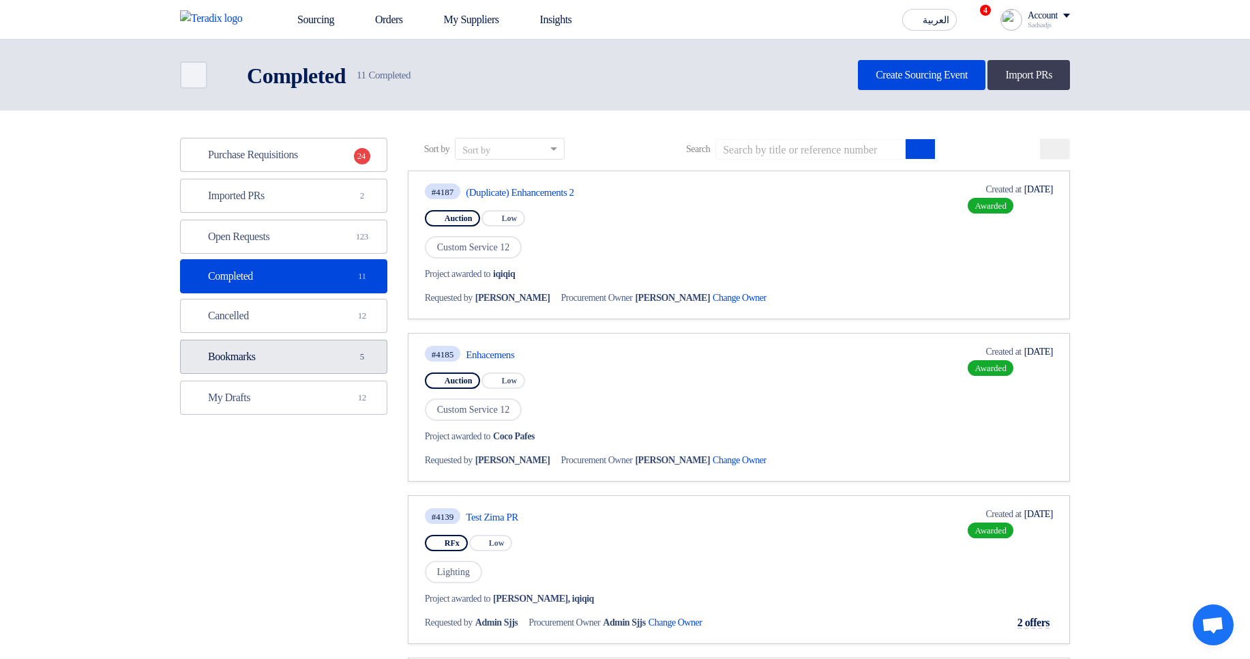
click at [275, 347] on link "Bookmarks Bookmarks 5" at bounding box center [283, 357] width 207 height 34
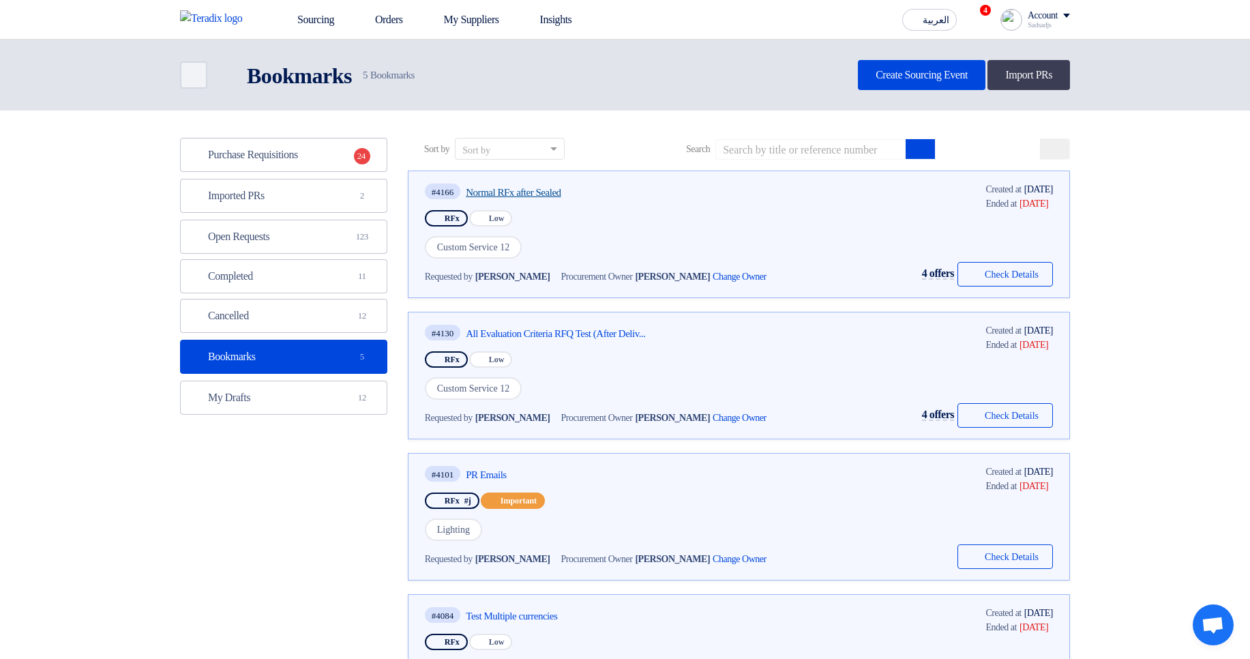
click at [525, 194] on link "Normal RFx after Sealed" at bounding box center [594, 192] width 256 height 12
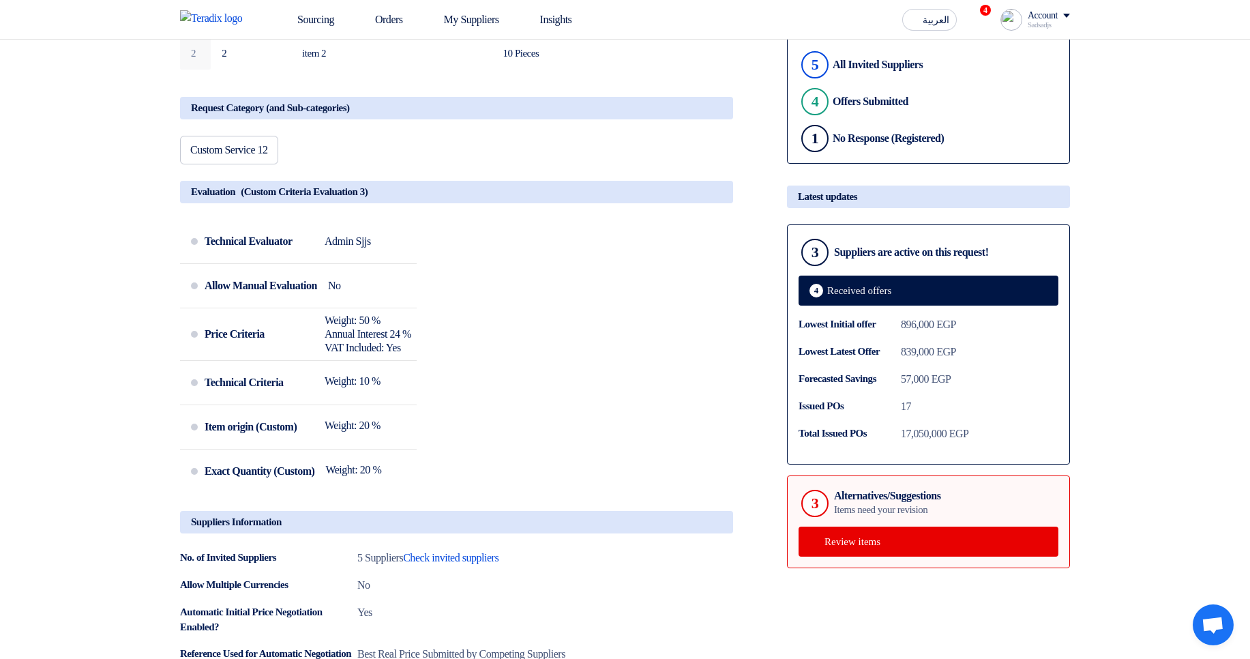
scroll to position [327, 0]
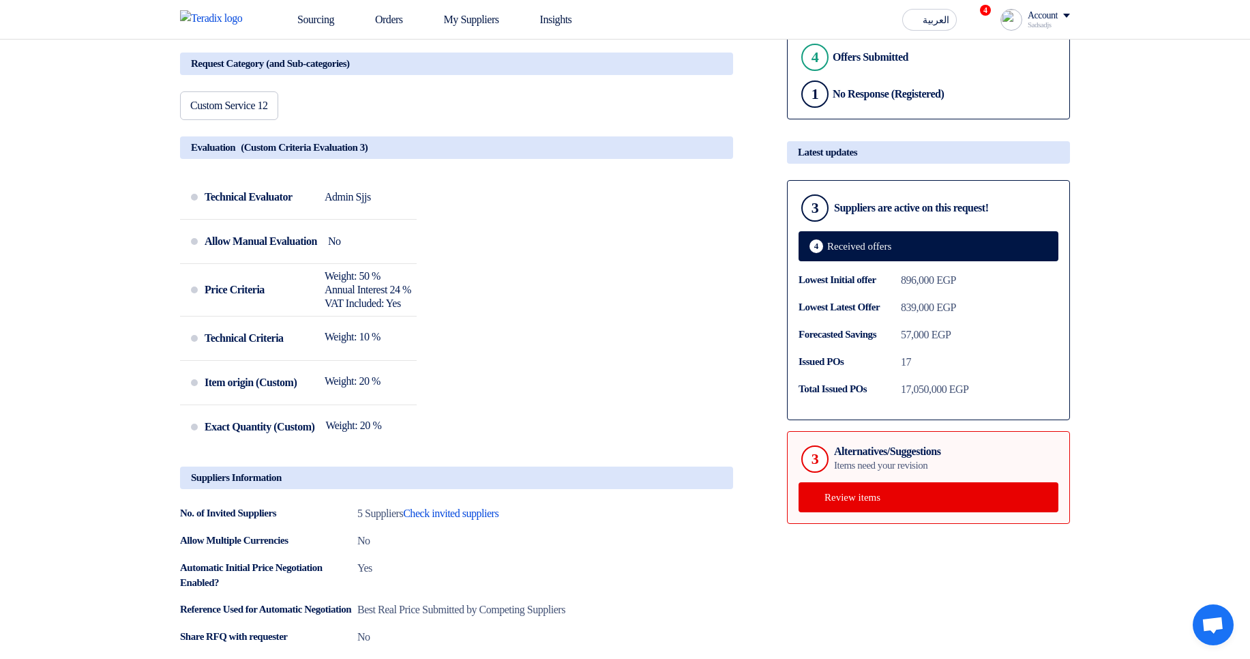
drag, startPoint x: 812, startPoint y: 288, endPoint x: 935, endPoint y: 400, distance: 166.1
click at [935, 398] on div "Lowest Initial offer 896,000 EGP Lowest Latest Offer 839,000 EGP Forecasted Sav…" at bounding box center [929, 335] width 260 height 126
click at [980, 370] on div "Issued POs 17" at bounding box center [929, 362] width 260 height 16
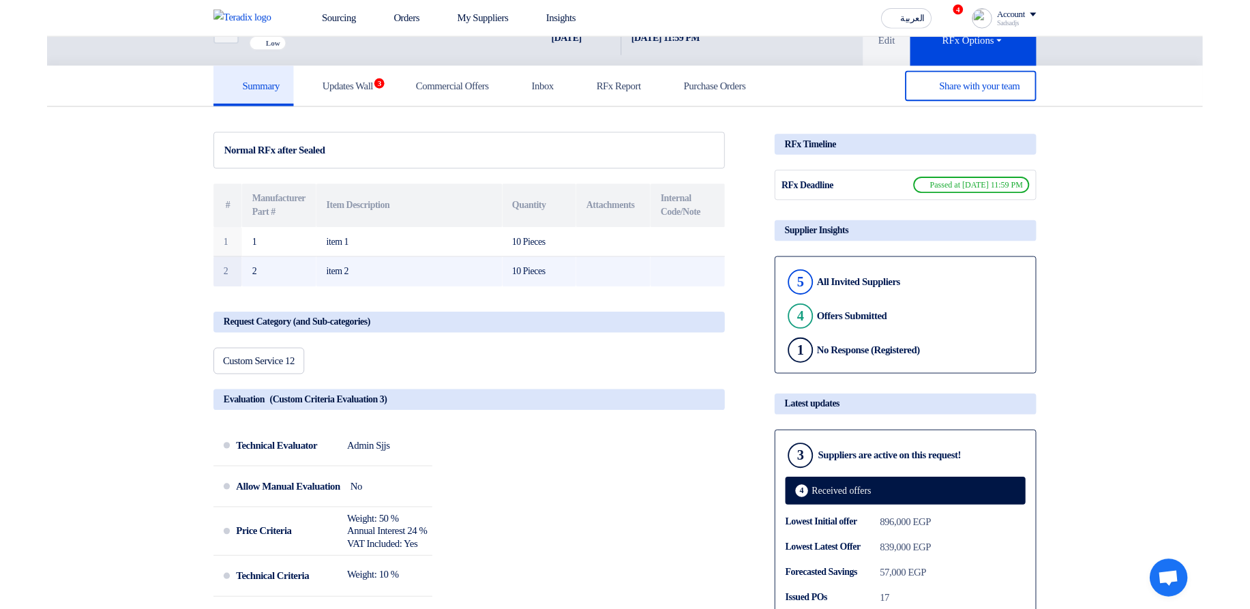
scroll to position [0, 0]
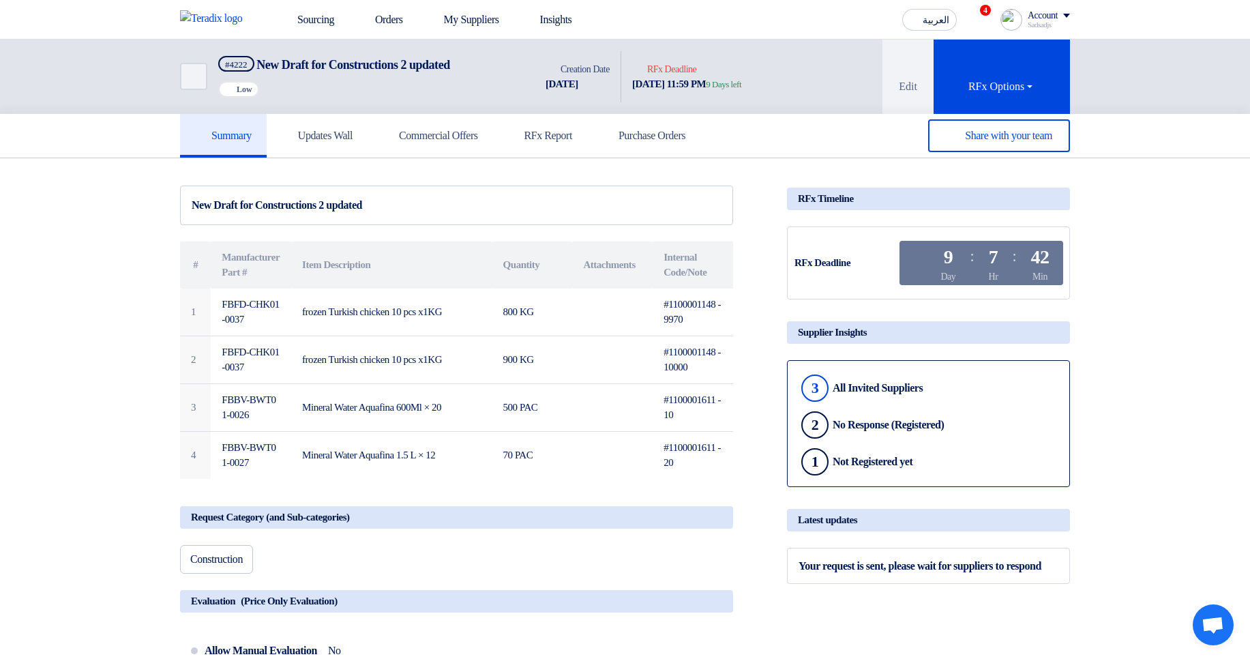
click at [1174, 292] on section "New Draft for Constructions 2 updated # Manufacturer Part # Item Description Qu…" at bounding box center [625, 661] width 1250 height 1006
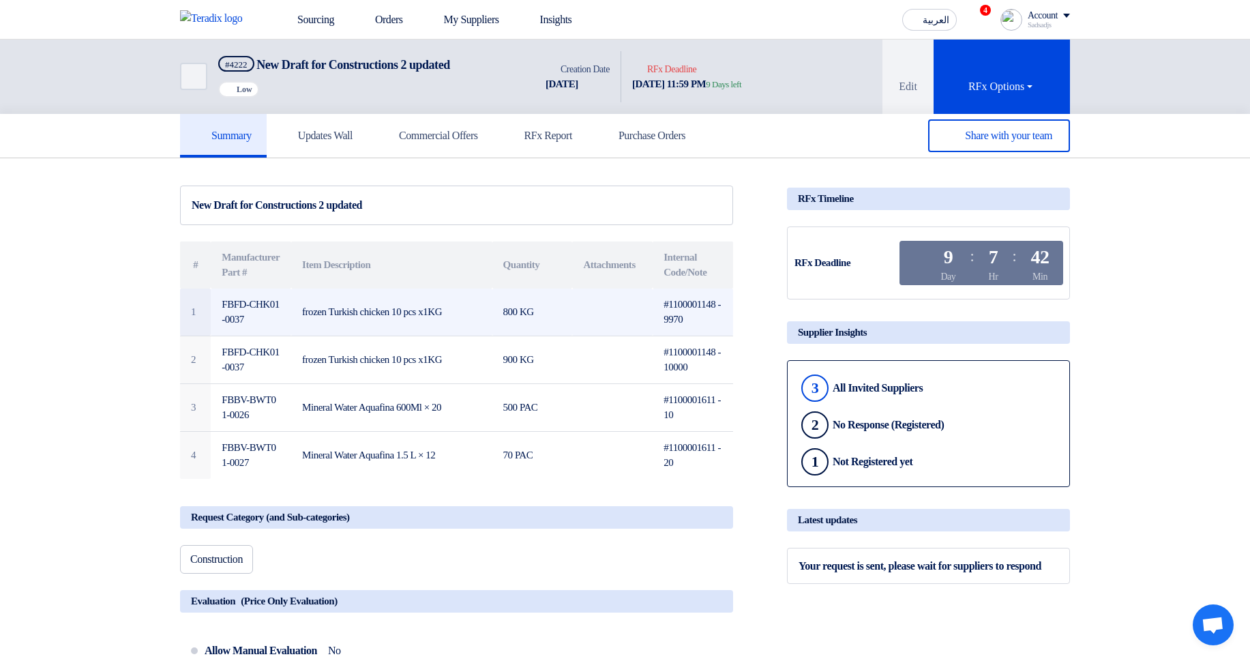
click at [677, 309] on td "#1100001148 - 9970" at bounding box center [693, 313] width 80 height 48
click at [677, 310] on td "#1100001148 - 9970" at bounding box center [693, 313] width 80 height 48
click at [692, 315] on td "#1100001148 - 9970" at bounding box center [693, 313] width 80 height 48
drag, startPoint x: 679, startPoint y: 306, endPoint x: 692, endPoint y: 315, distance: 15.7
click at [692, 315] on td "#1100001148 - 9970" at bounding box center [693, 313] width 80 height 48
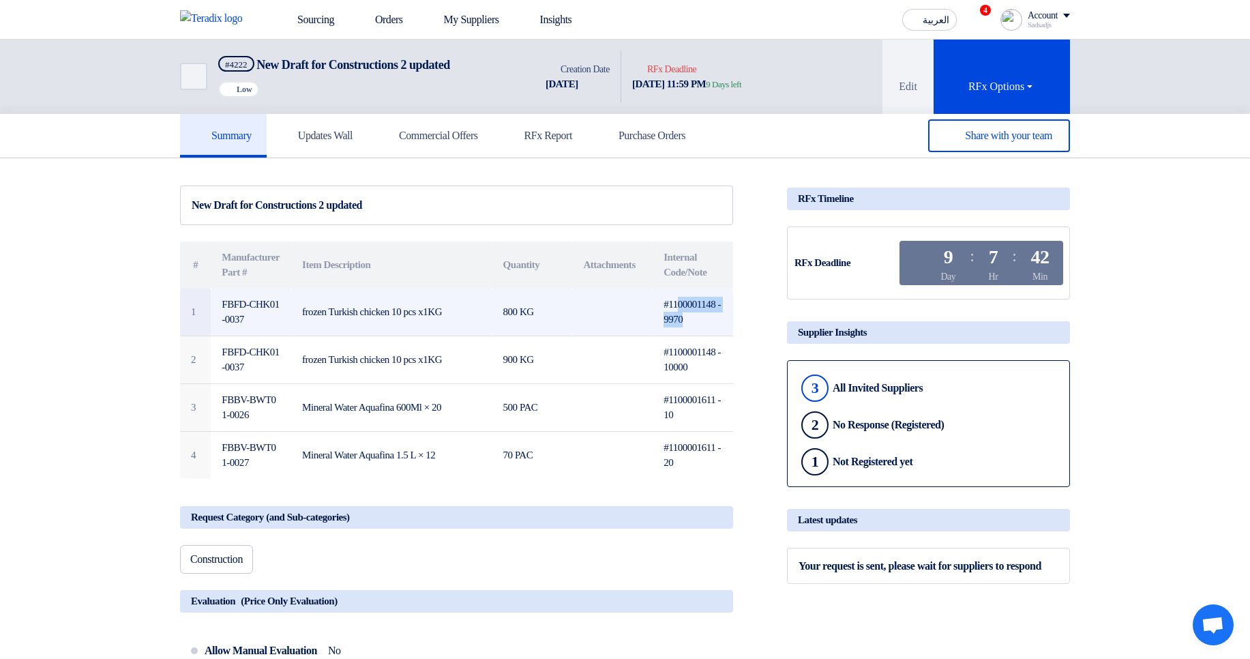
click at [692, 315] on td "#1100001148 - 9970" at bounding box center [693, 313] width 80 height 48
